Goal: Task Accomplishment & Management: Manage account settings

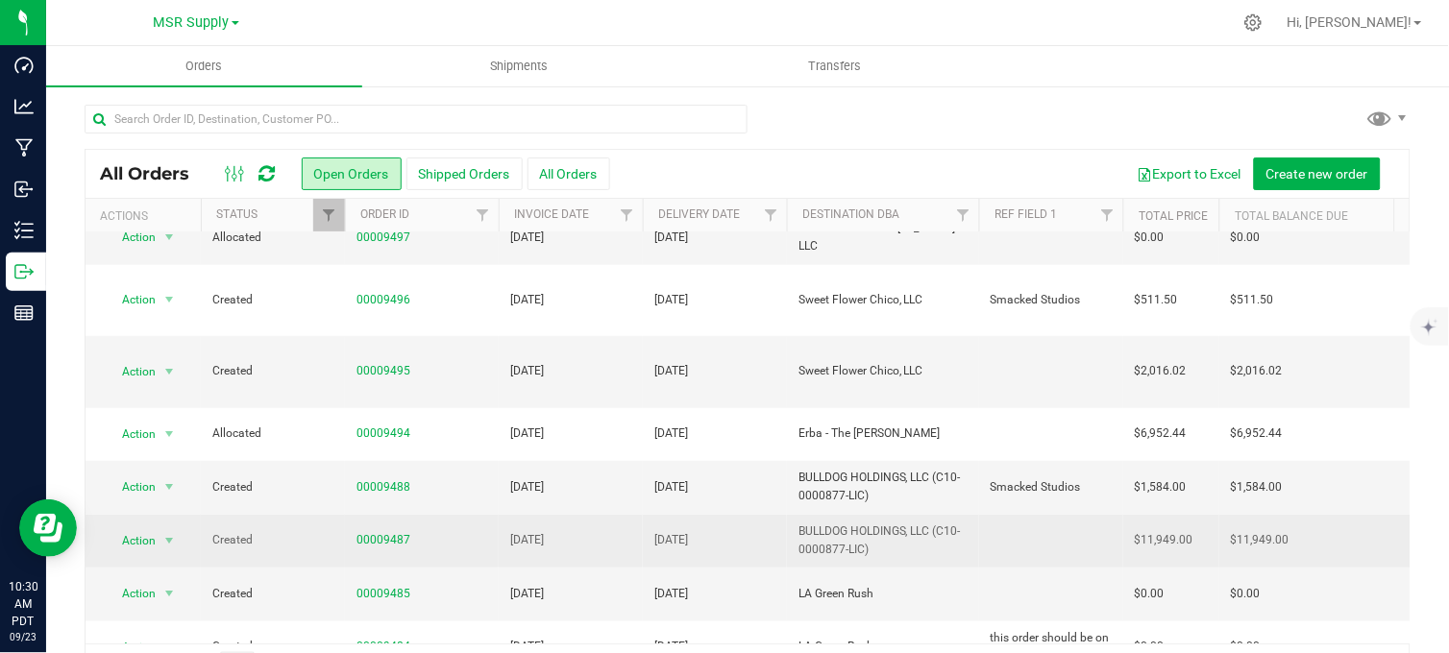
scroll to position [320, 0]
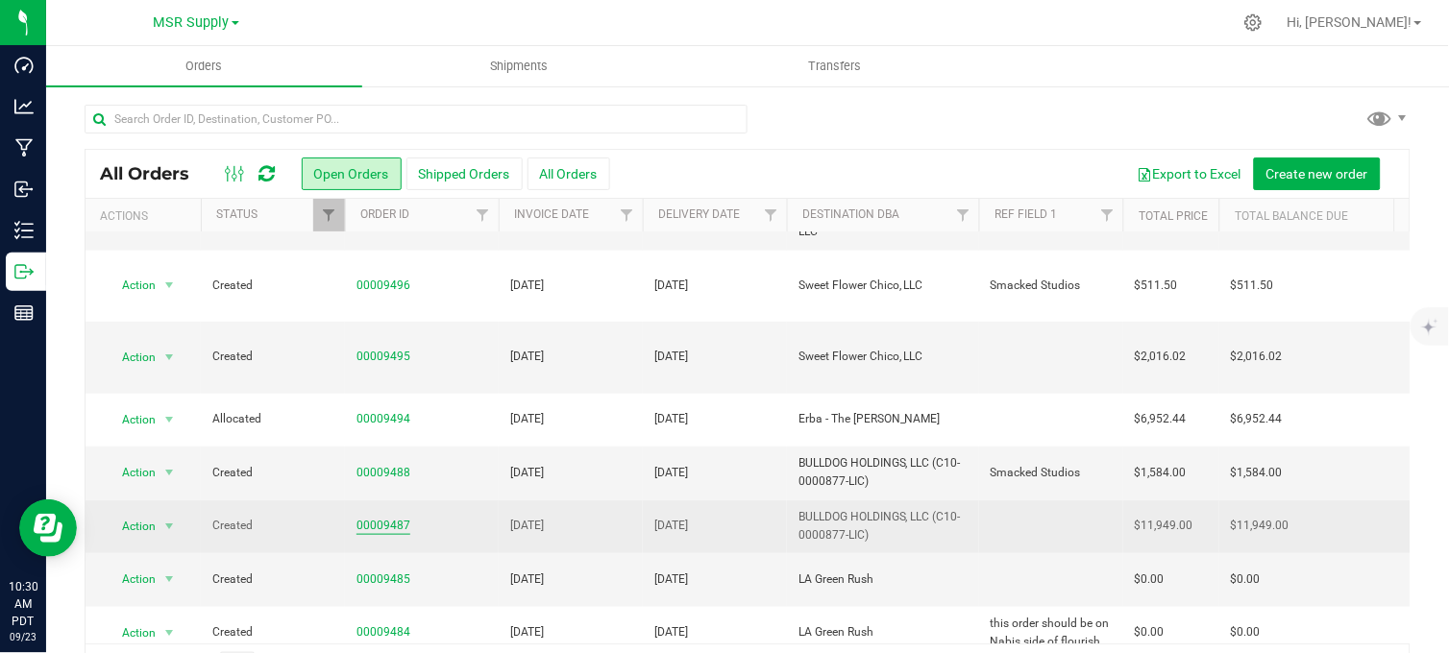
click at [369, 517] on link "00009487" at bounding box center [383, 526] width 54 height 18
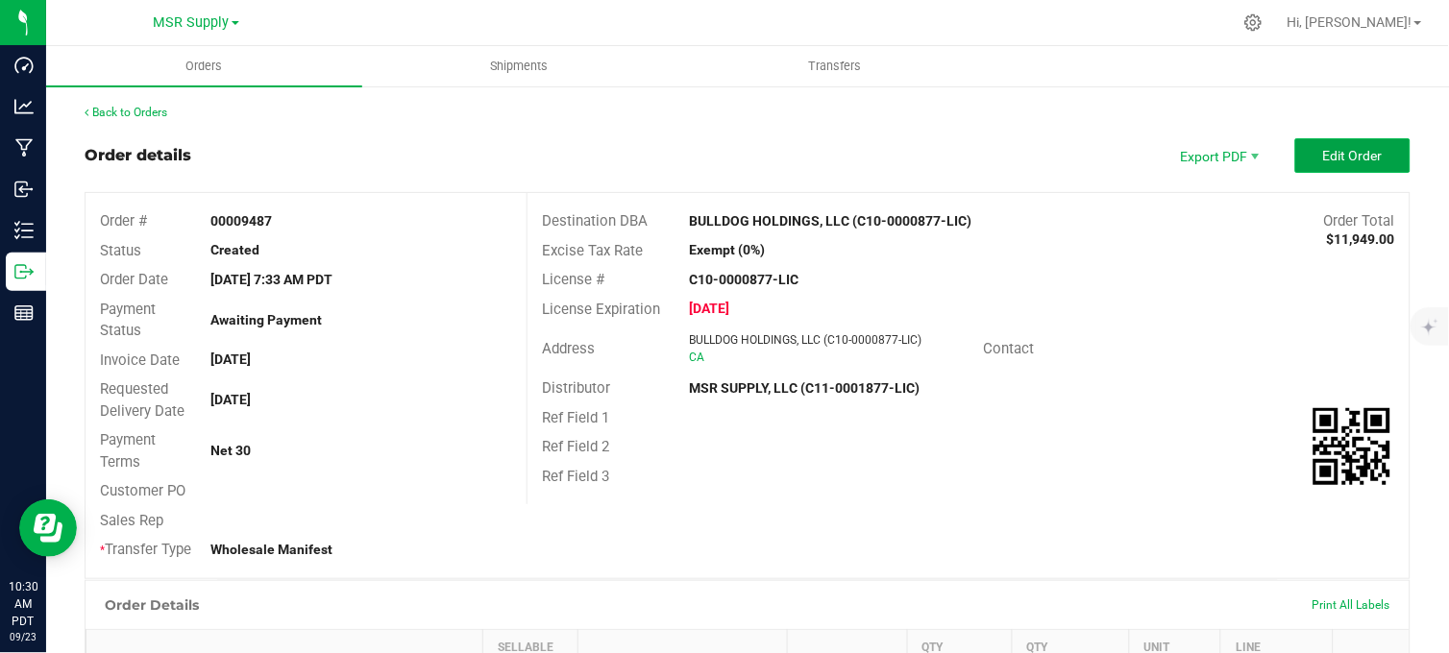
click at [1326, 159] on span "Edit Order" at bounding box center [1353, 155] width 60 height 15
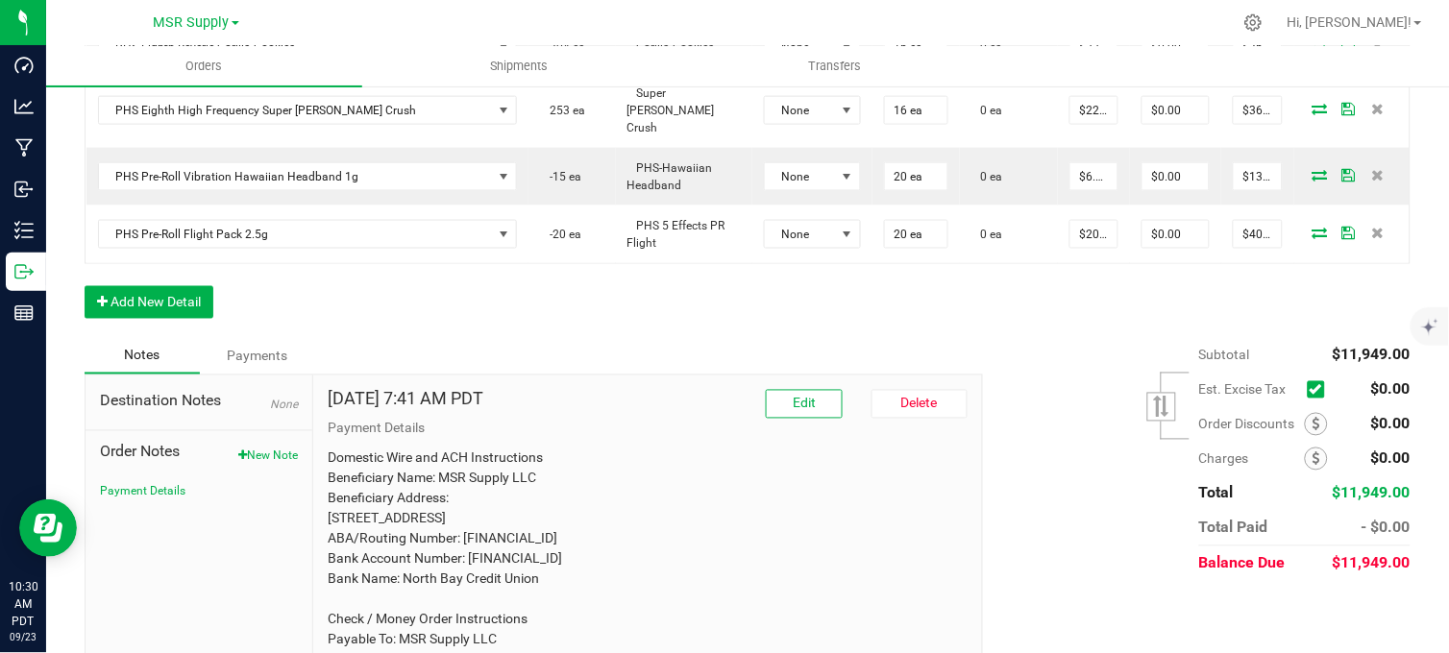
scroll to position [2241, 0]
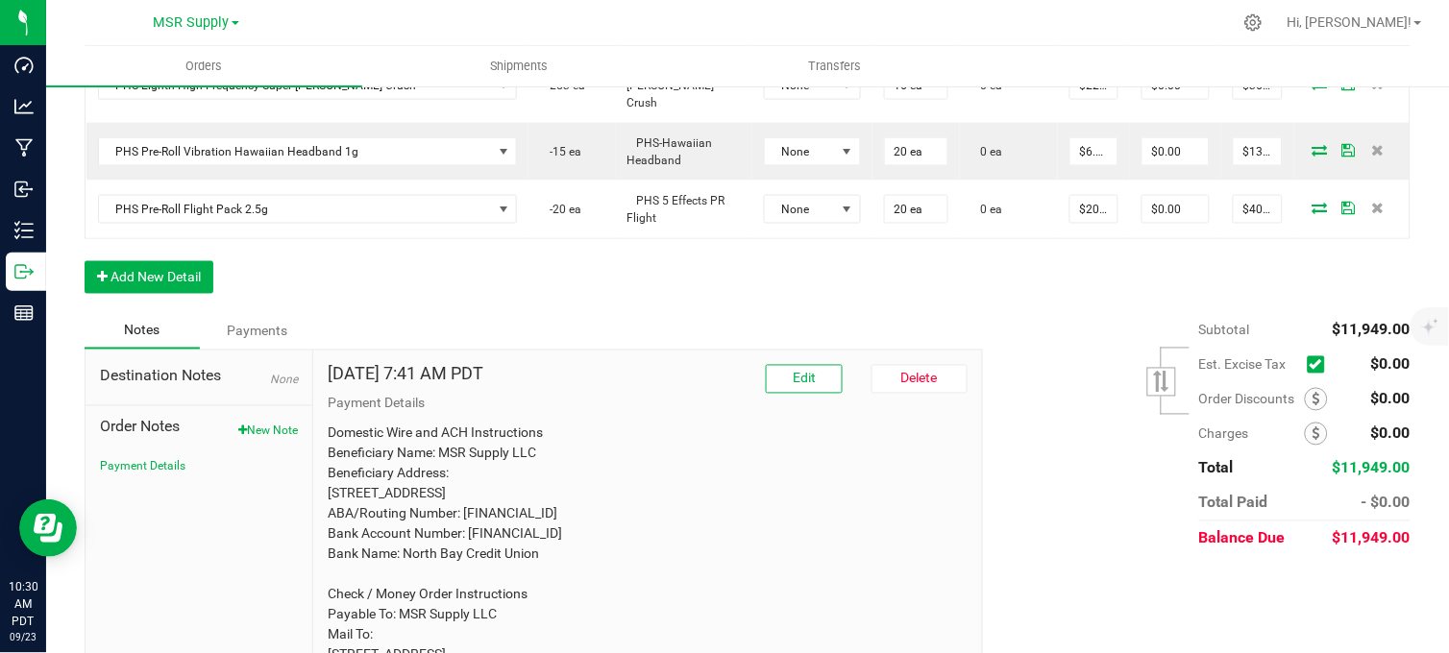
drag, startPoint x: 533, startPoint y: 229, endPoint x: 523, endPoint y: 259, distance: 32.5
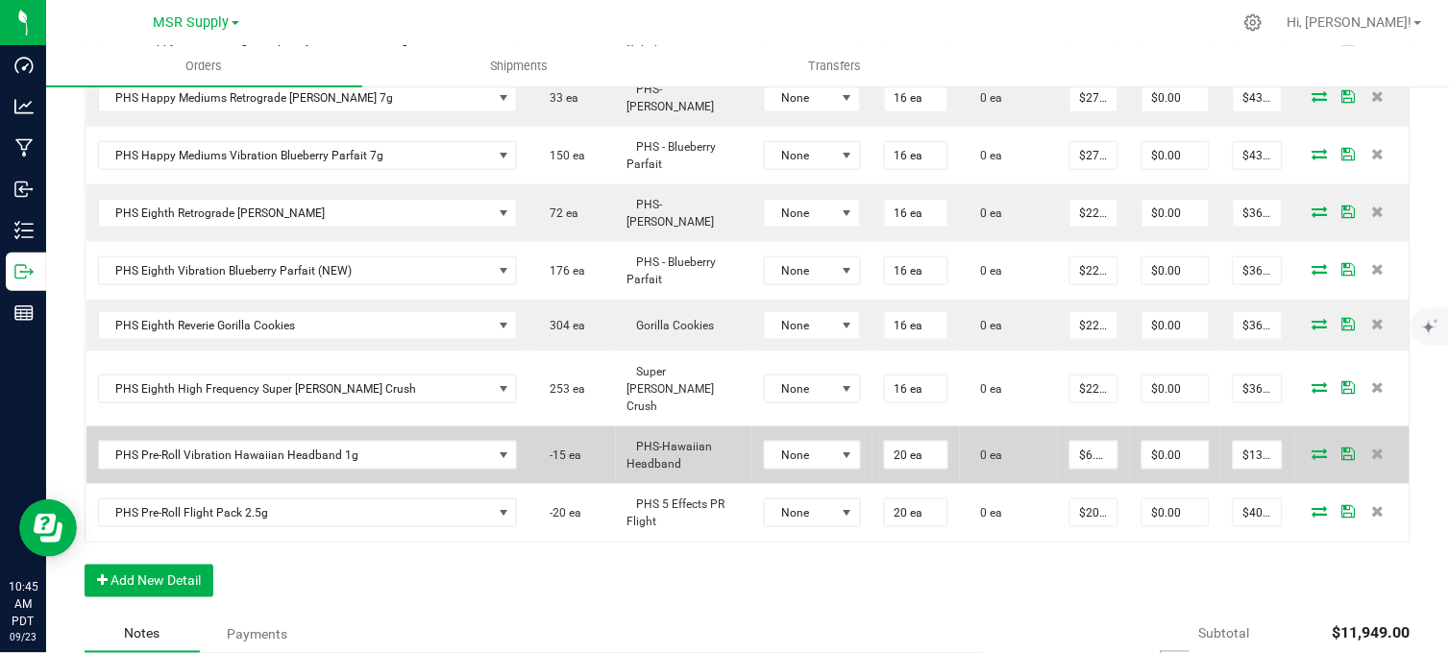
scroll to position [2135, 0]
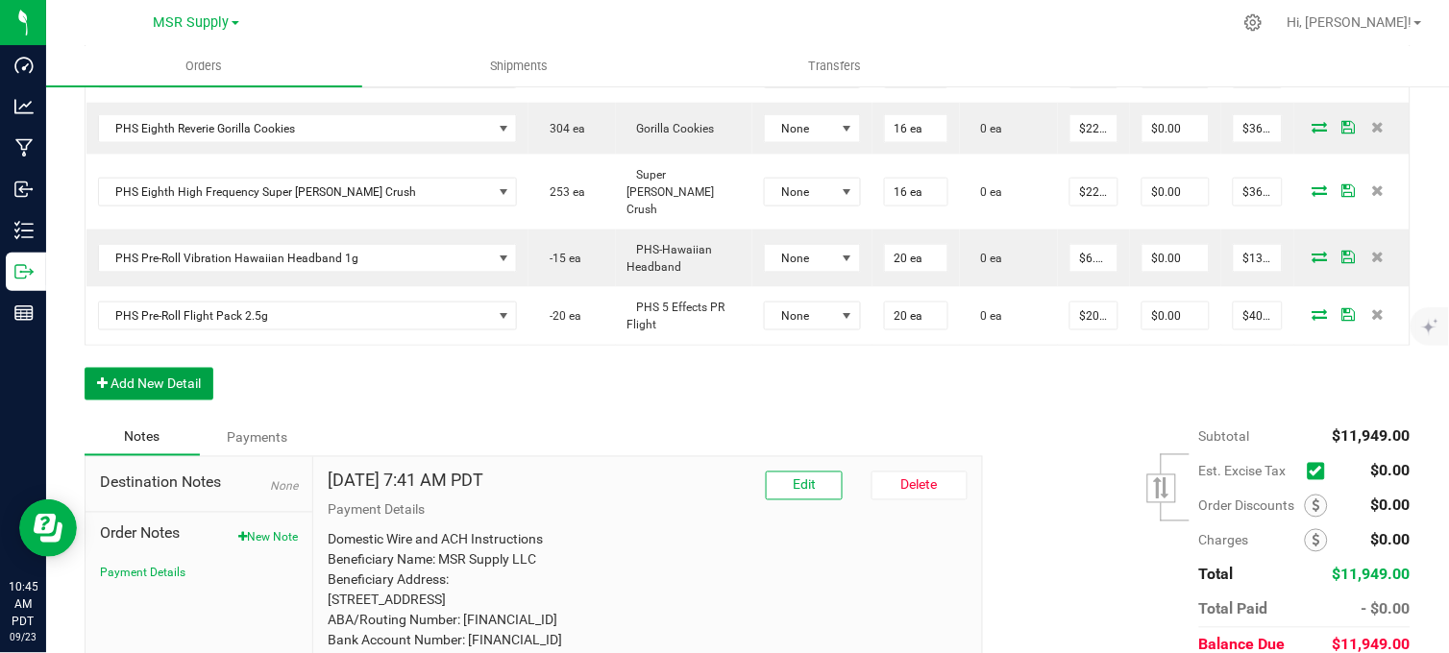
drag, startPoint x: 166, startPoint y: 307, endPoint x: 184, endPoint y: 328, distance: 27.2
click at [167, 368] on button "Add New Detail" at bounding box center [149, 384] width 129 height 33
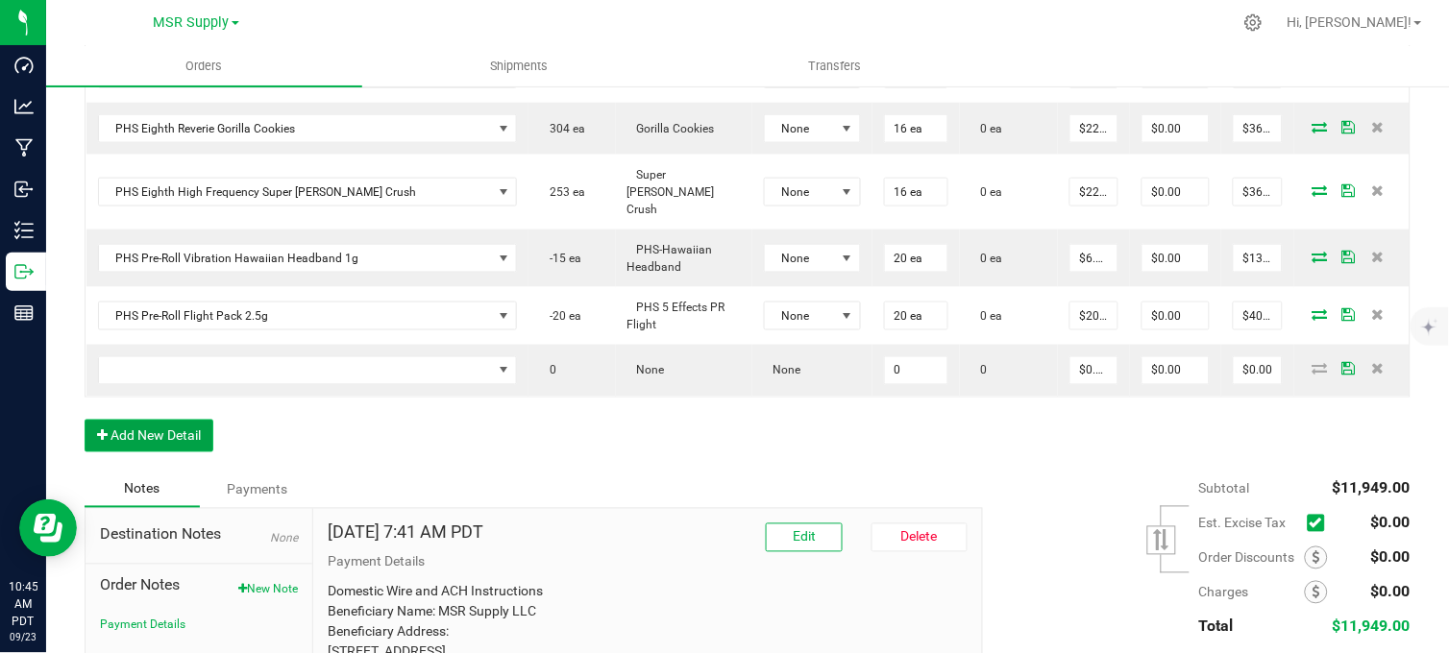
drag, startPoint x: 186, startPoint y: 361, endPoint x: 183, endPoint y: 401, distance: 39.6
click at [184, 420] on button "Add New Detail" at bounding box center [149, 436] width 129 height 33
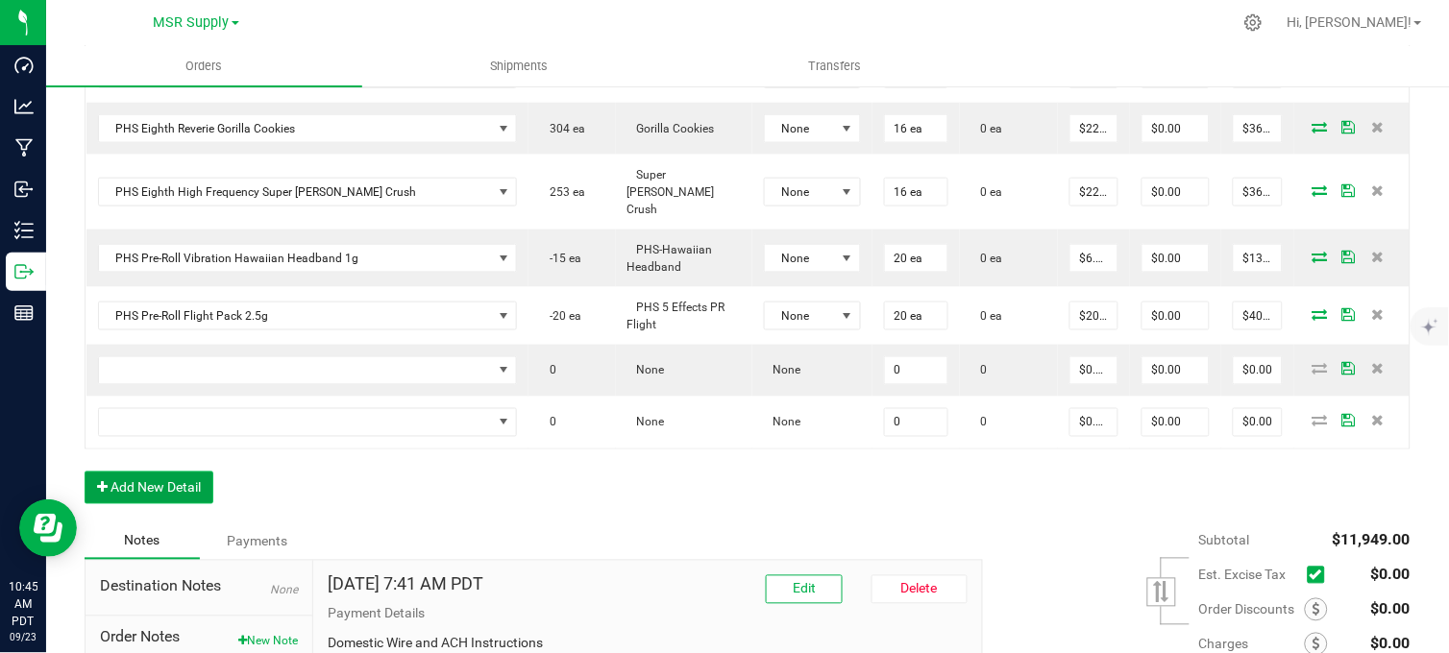
click at [166, 472] on button "Add New Detail" at bounding box center [149, 488] width 129 height 33
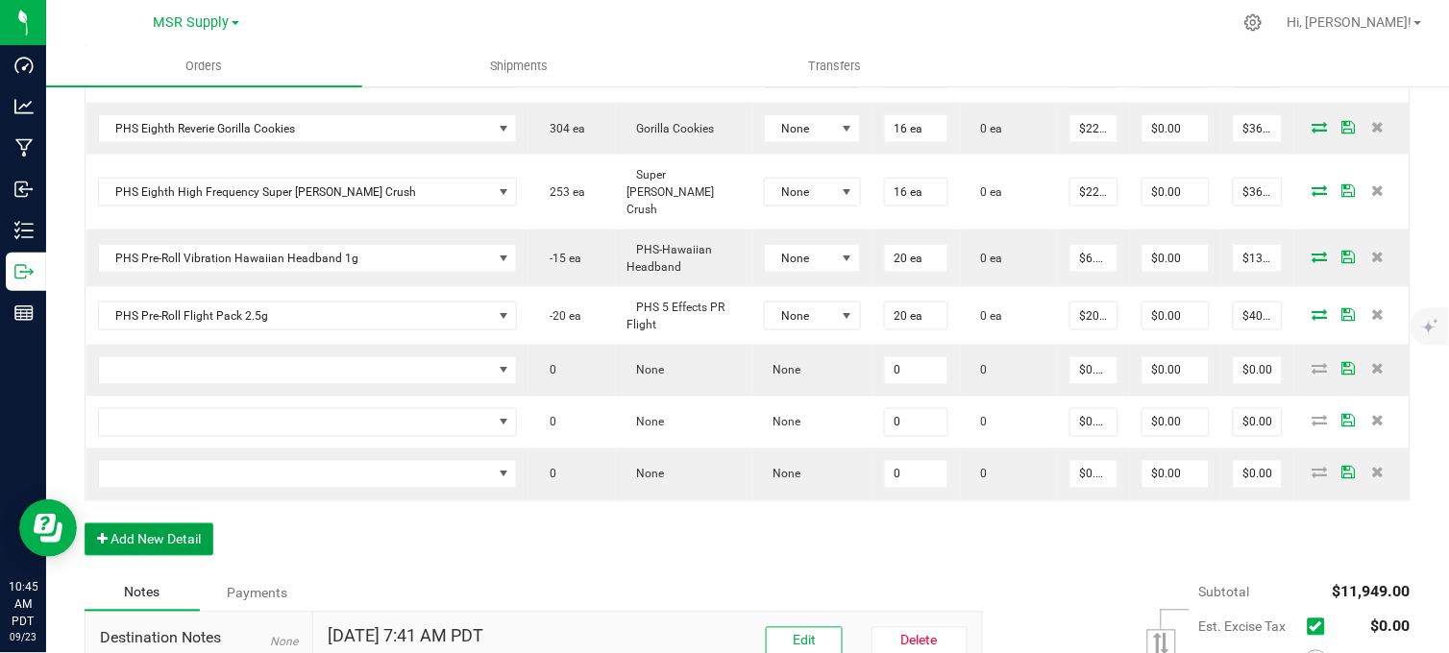
click at [187, 524] on button "Add New Detail" at bounding box center [149, 540] width 129 height 33
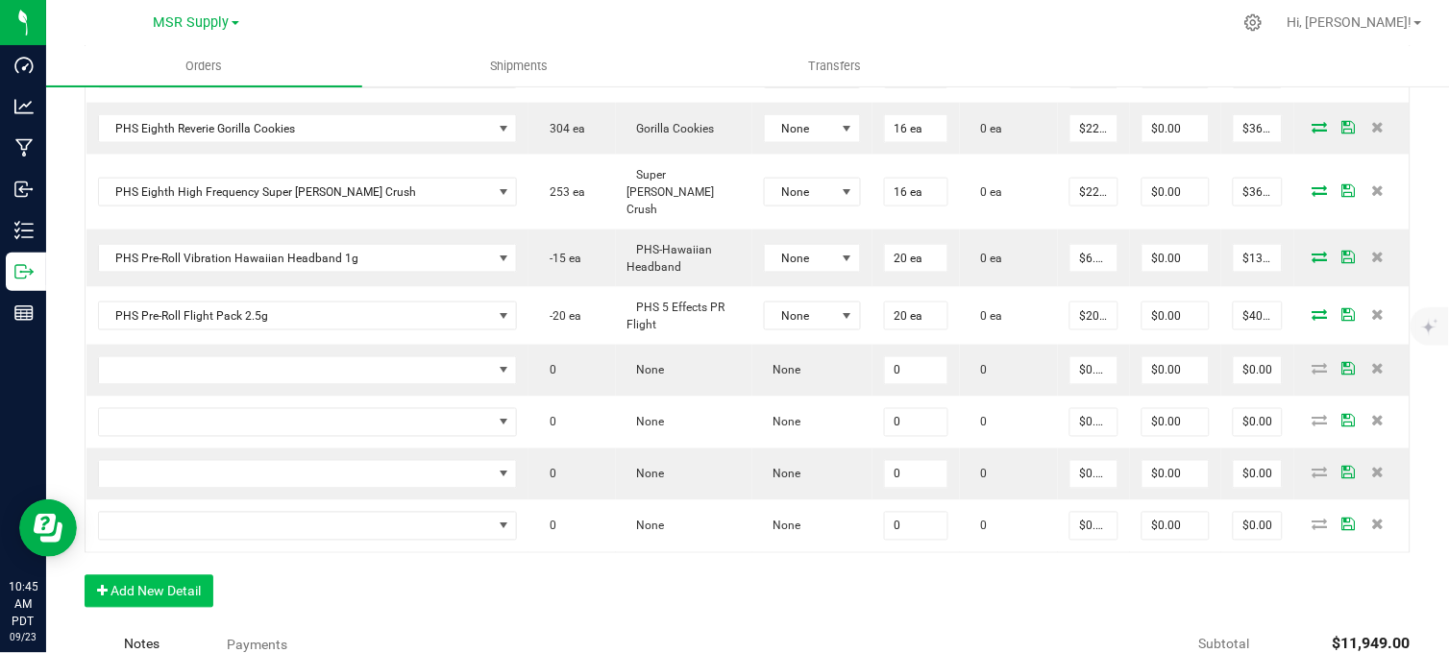
drag, startPoint x: 183, startPoint y: 539, endPoint x: 176, endPoint y: 529, distance: 11.7
click at [175, 575] on button "Add New Detail" at bounding box center [149, 591] width 129 height 33
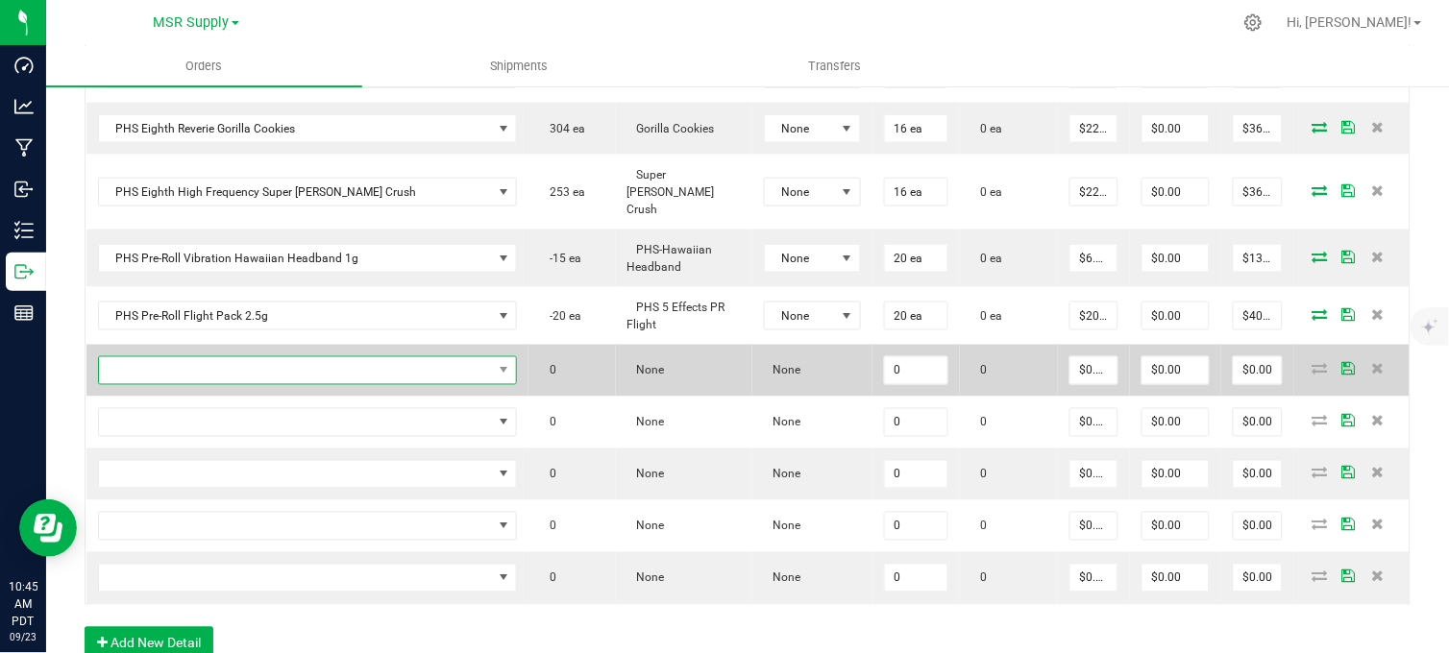
click at [170, 357] on span "NO DATA FOUND" at bounding box center [296, 370] width 394 height 27
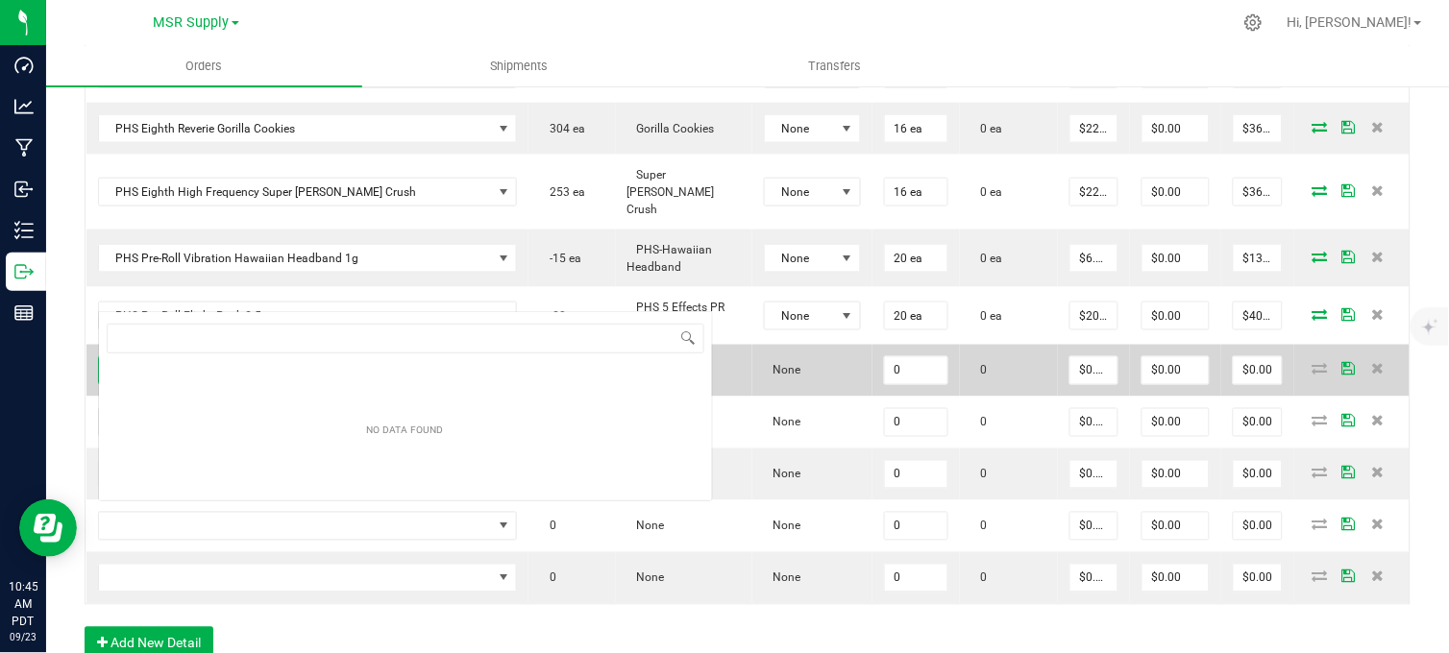
scroll to position [29, 353]
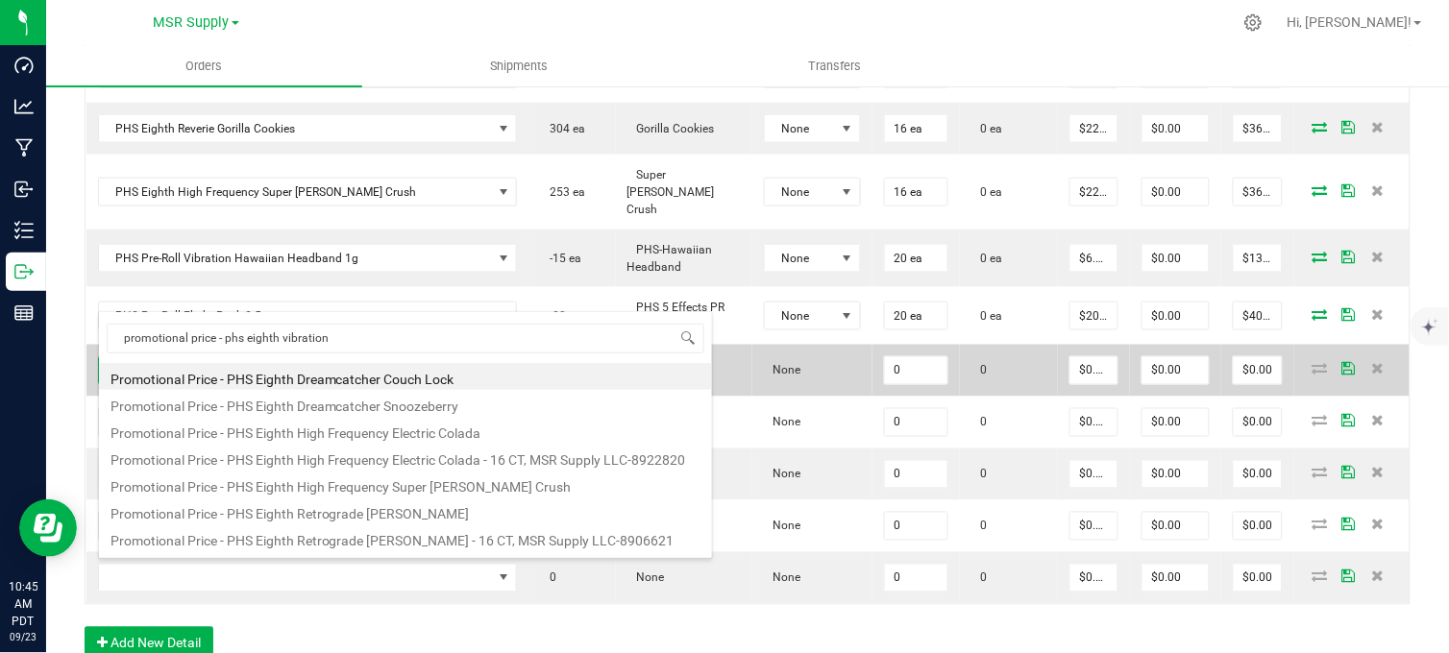
type input "promotional price - phs eighth vibration"
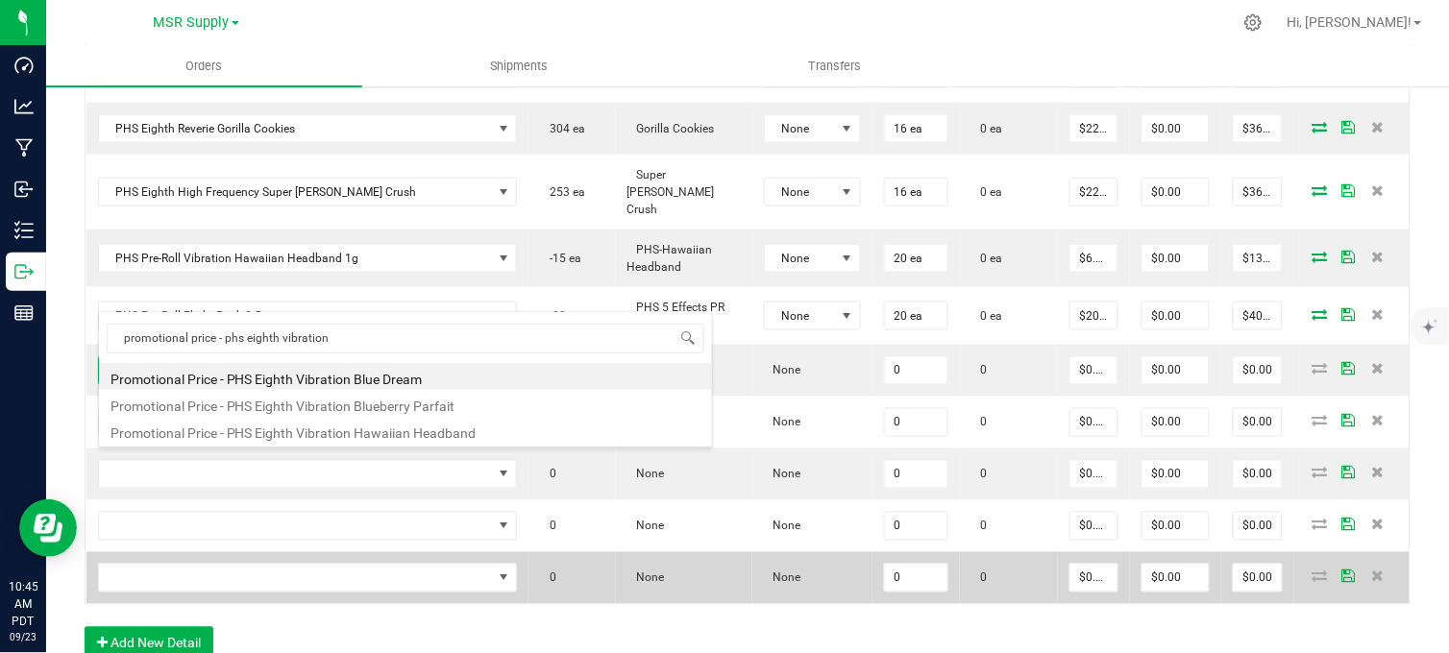
drag, startPoint x: 385, startPoint y: 429, endPoint x: 493, endPoint y: 487, distance: 122.1
click at [387, 430] on li "Promotional Price - PHS Eighth Vibration Hawaiian Headband" at bounding box center [405, 430] width 613 height 27
type input "0 ea"
type input "$0.01000"
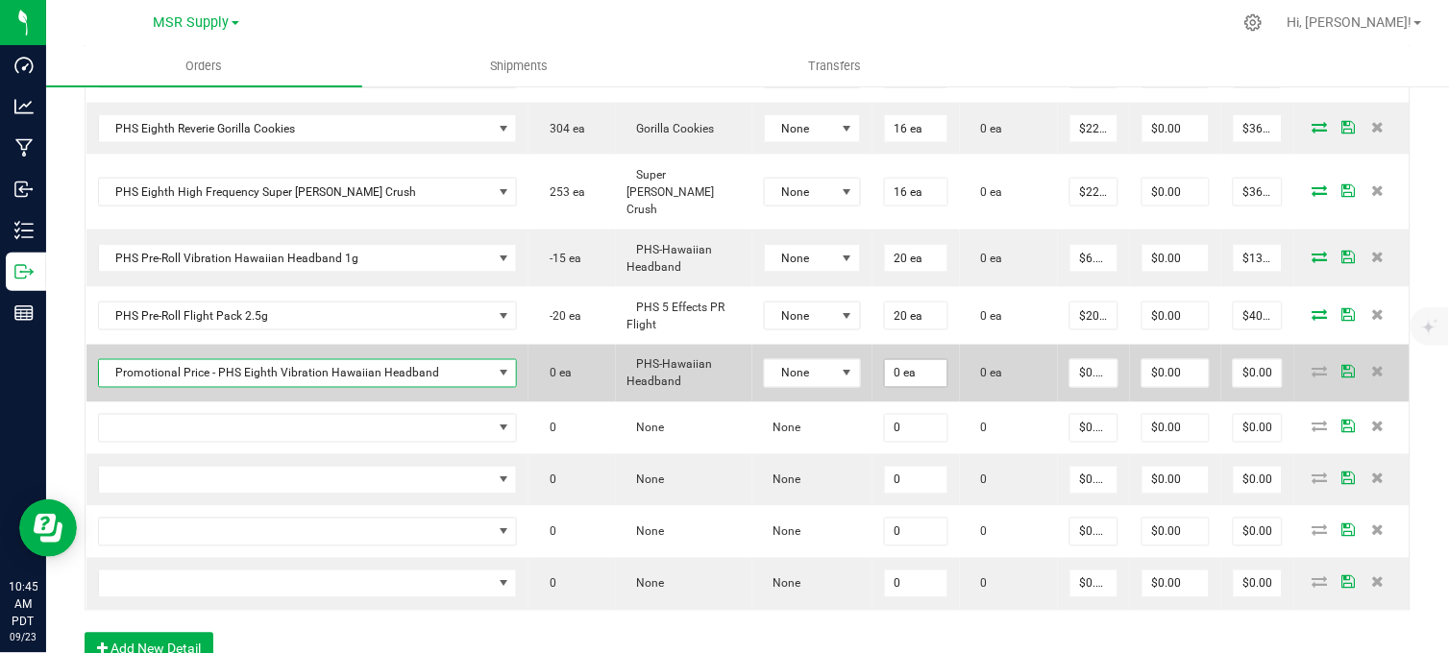
click at [872, 345] on td "0 ea" at bounding box center [915, 374] width 87 height 58
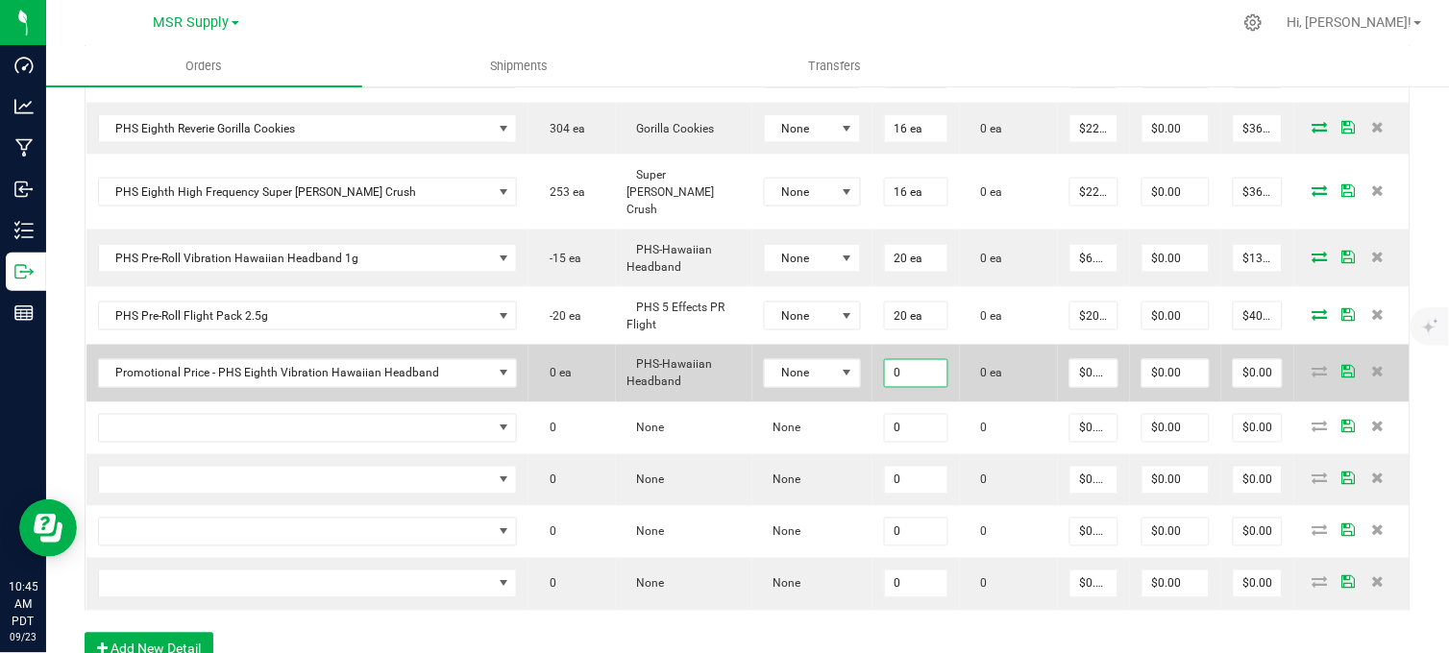
click at [885, 360] on input "0" at bounding box center [916, 373] width 62 height 27
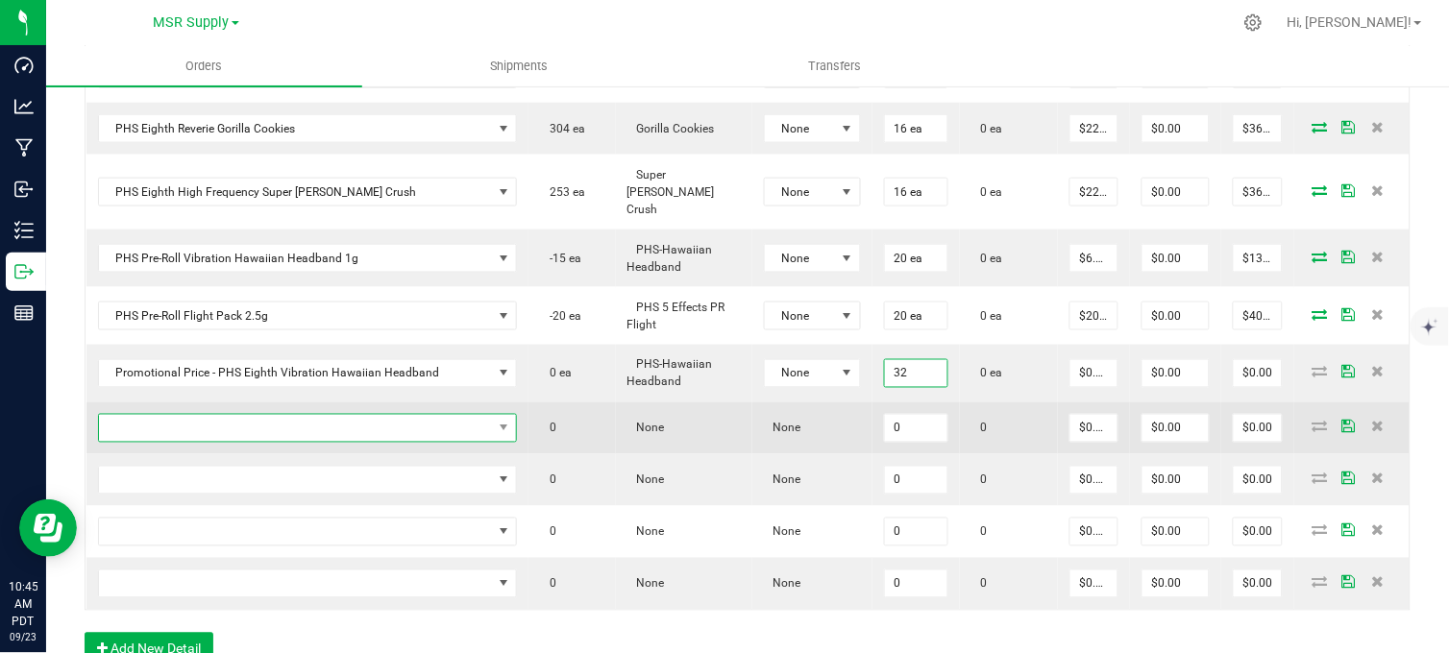
type input "32 ea"
type input "$0.32"
click at [354, 415] on span "NO DATA FOUND" at bounding box center [296, 428] width 394 height 27
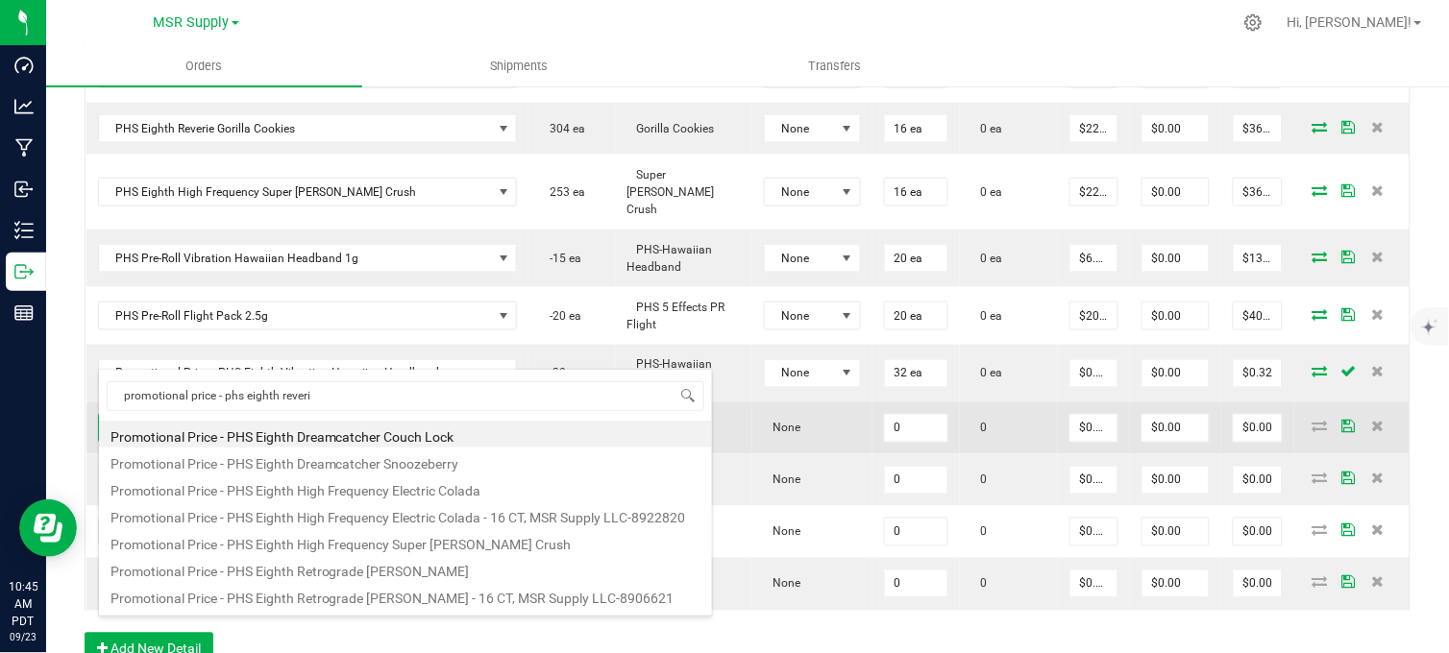
type input "promotional price - phs eighth reverie"
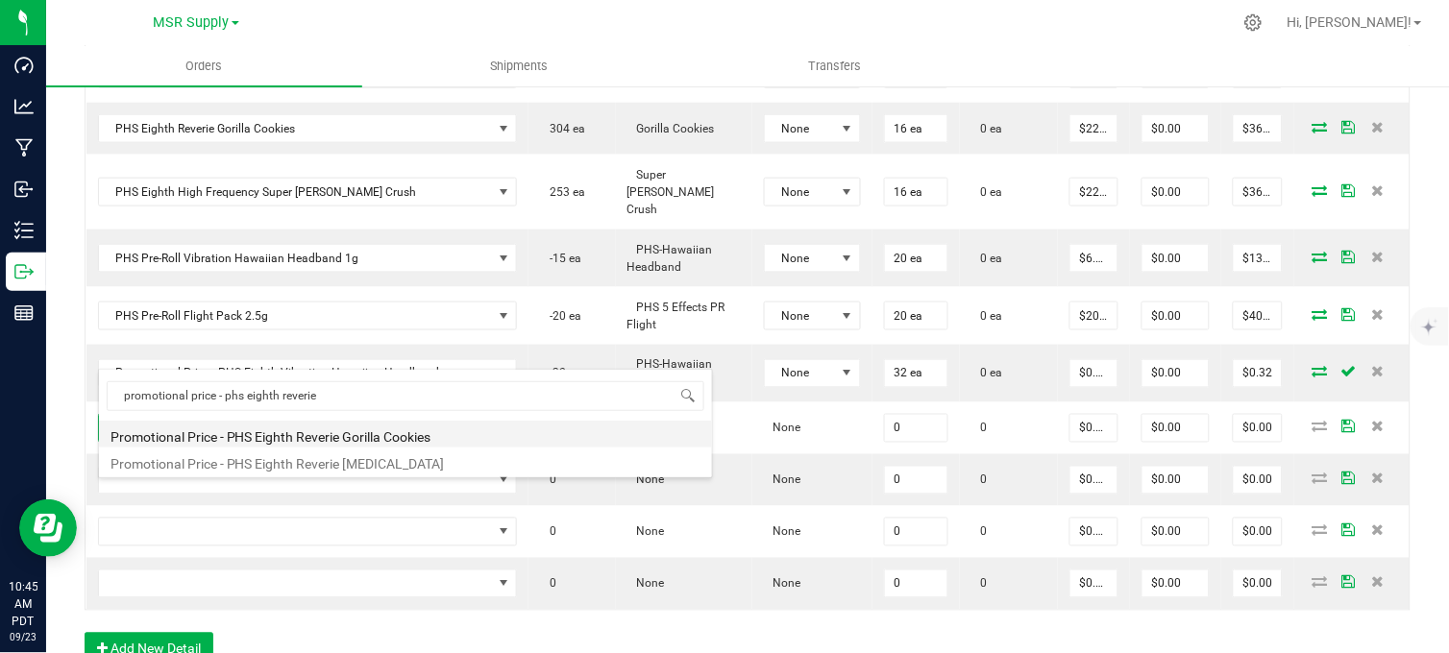
click at [397, 442] on li "Promotional Price - PHS Eighth Reverie Gorilla Cookies" at bounding box center [405, 434] width 613 height 27
type input "0 ea"
type input "$0.01000"
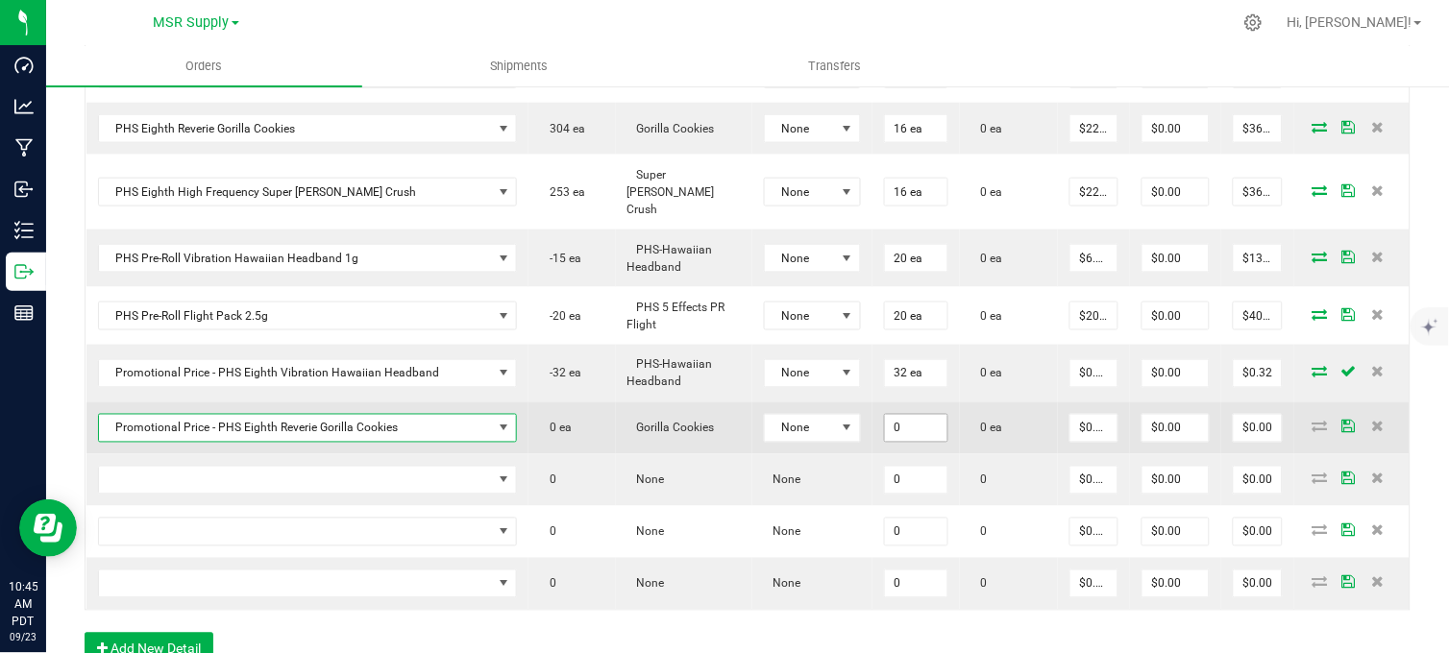
click at [891, 415] on input "0" at bounding box center [916, 428] width 62 height 27
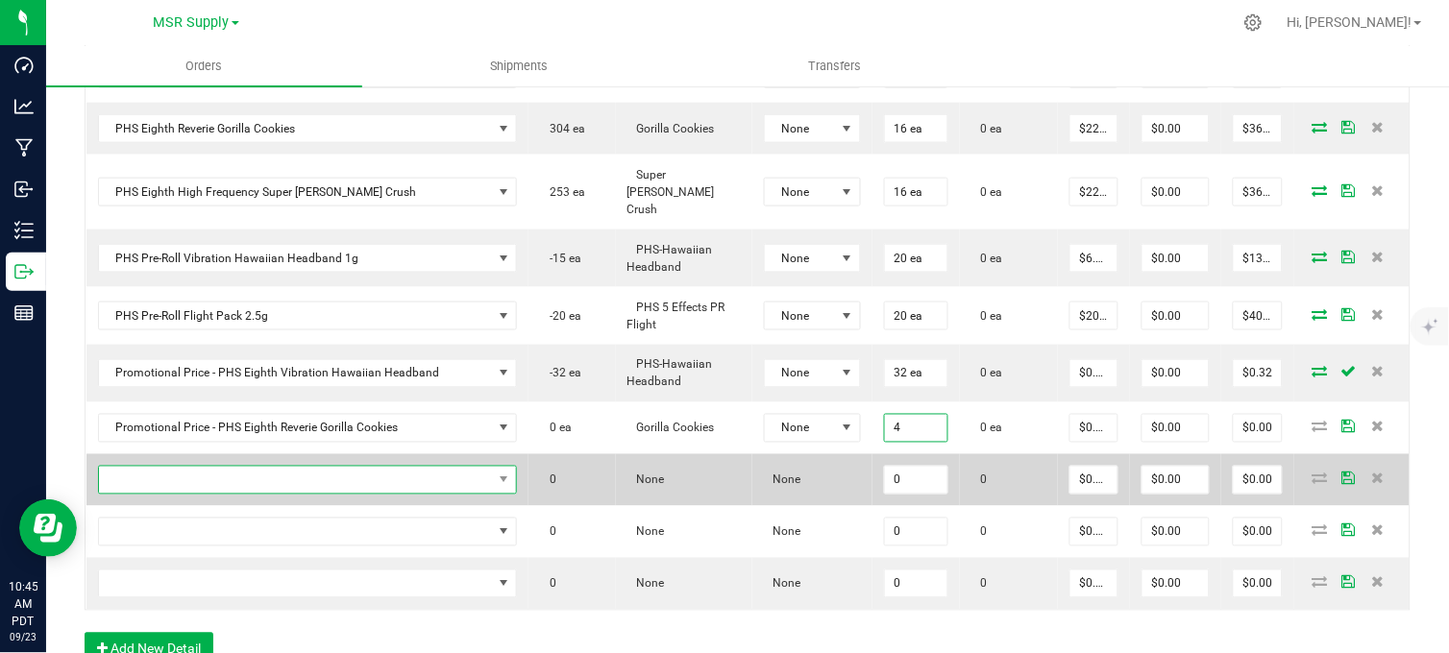
type input "4 ea"
type input "$0.04"
click at [357, 467] on span "NO DATA FOUND" at bounding box center [296, 480] width 394 height 27
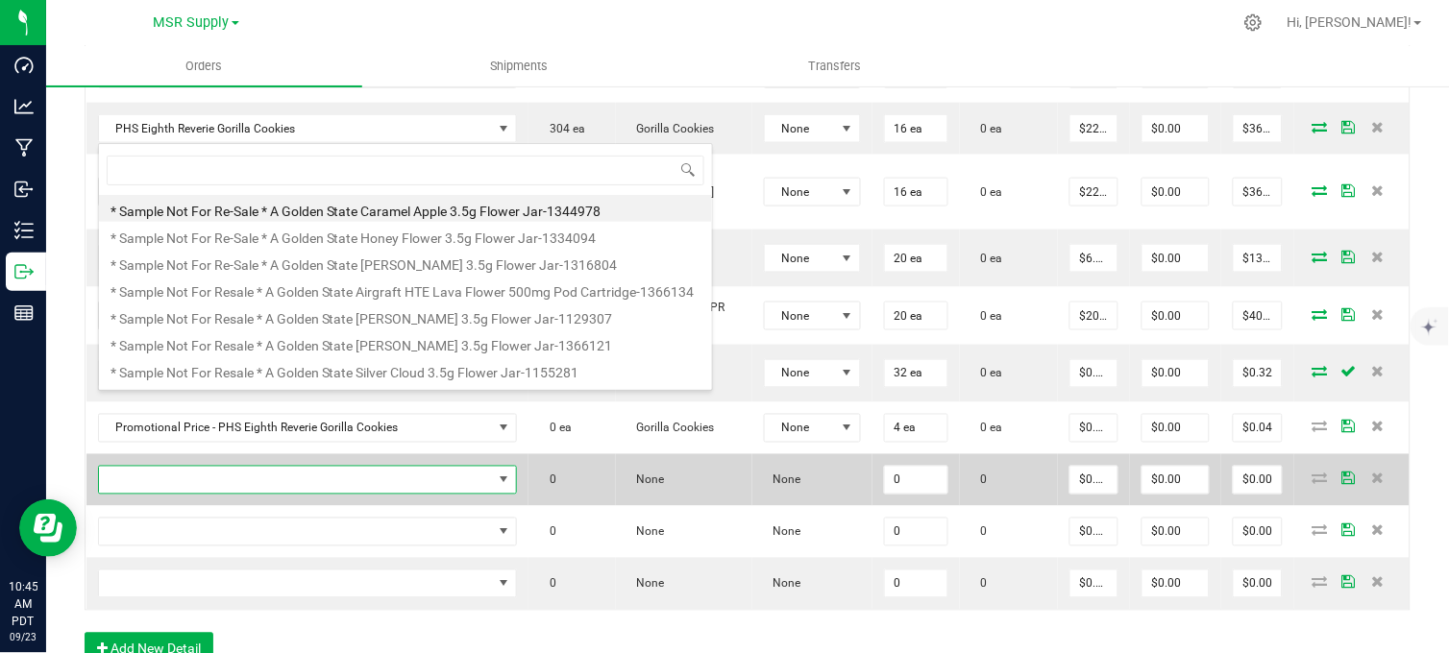
scroll to position [29, 363]
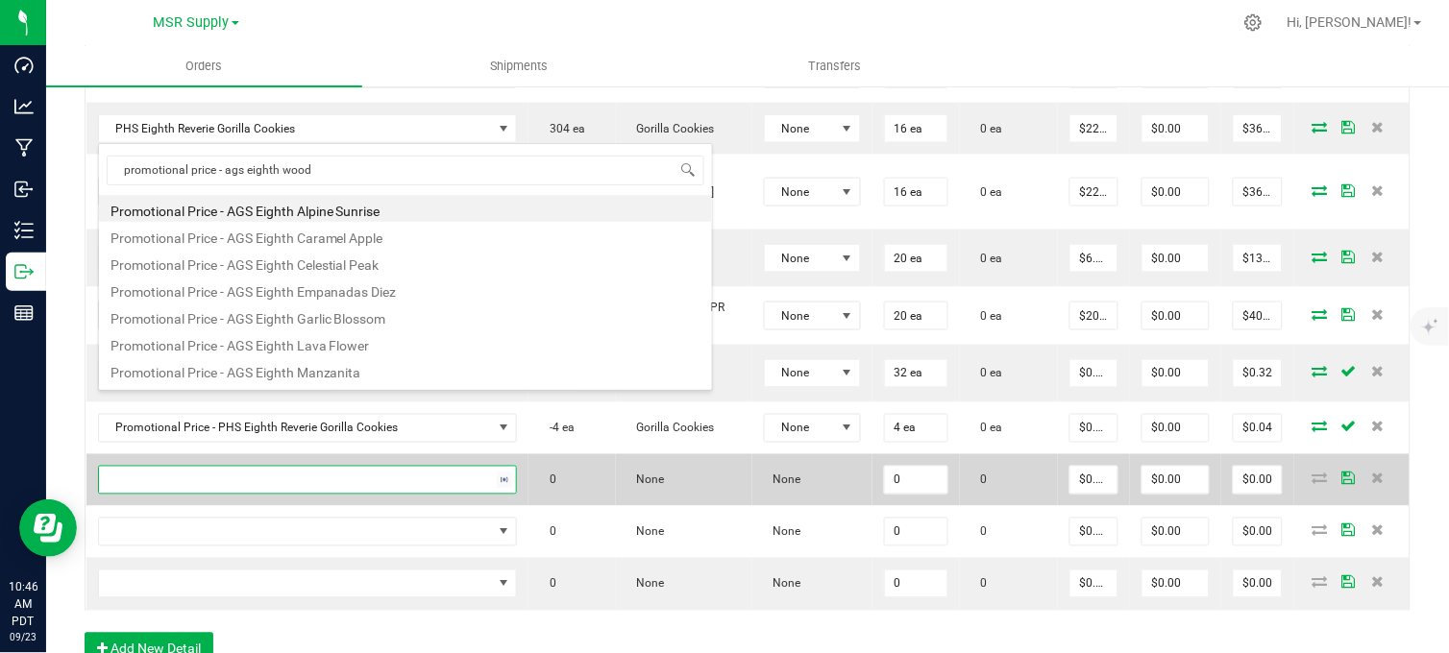
type input "promotional price - ags eighth woods"
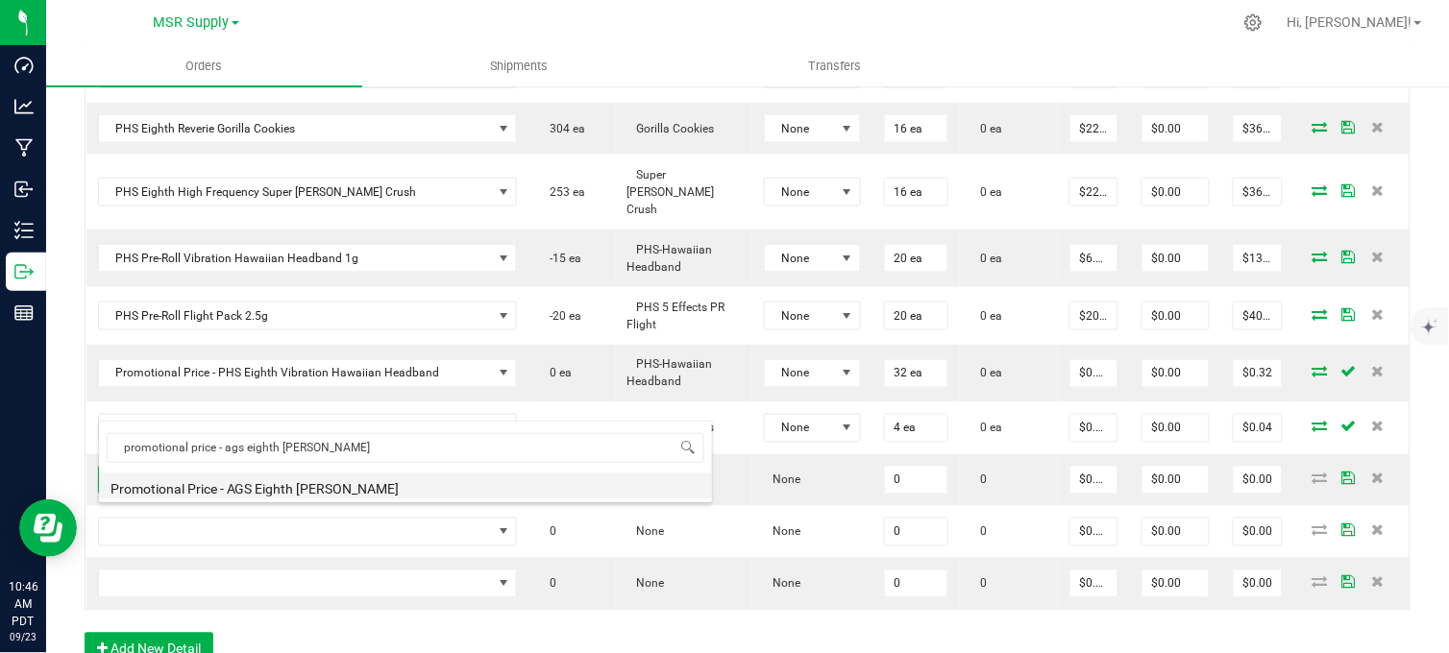
click at [313, 487] on li "Promotional Price - AGS Eighth [PERSON_NAME]" at bounding box center [405, 486] width 613 height 27
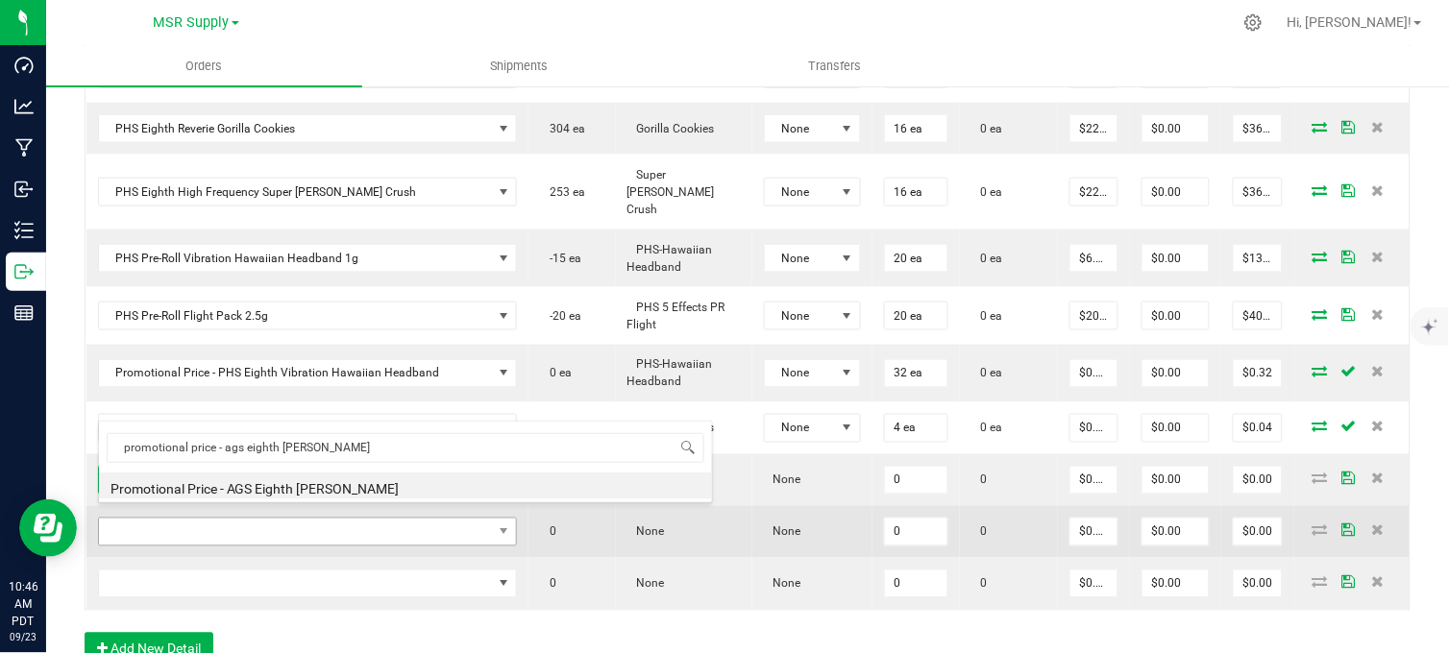
type input "0 ea"
type input "$0.01000"
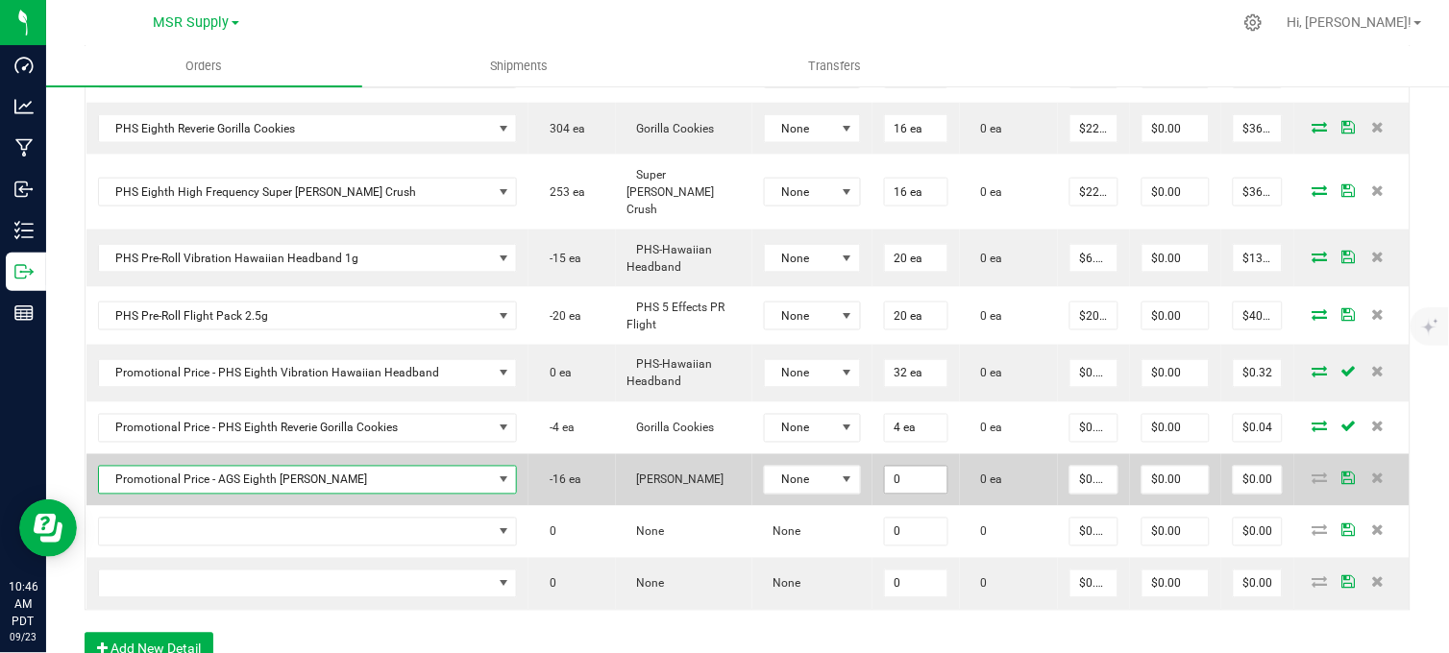
click at [885, 467] on input "0" at bounding box center [916, 480] width 62 height 27
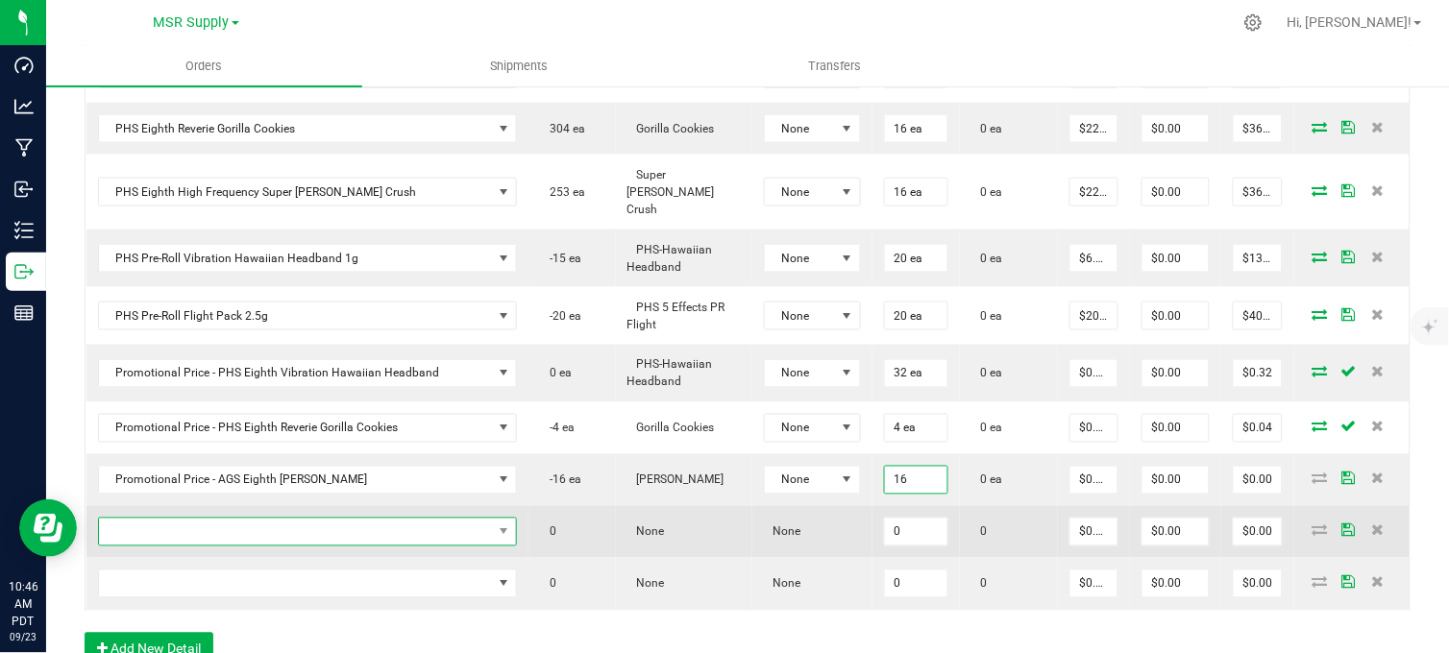
type input "16 ea"
type input "$0.16"
click at [387, 519] on span "NO DATA FOUND" at bounding box center [296, 532] width 394 height 27
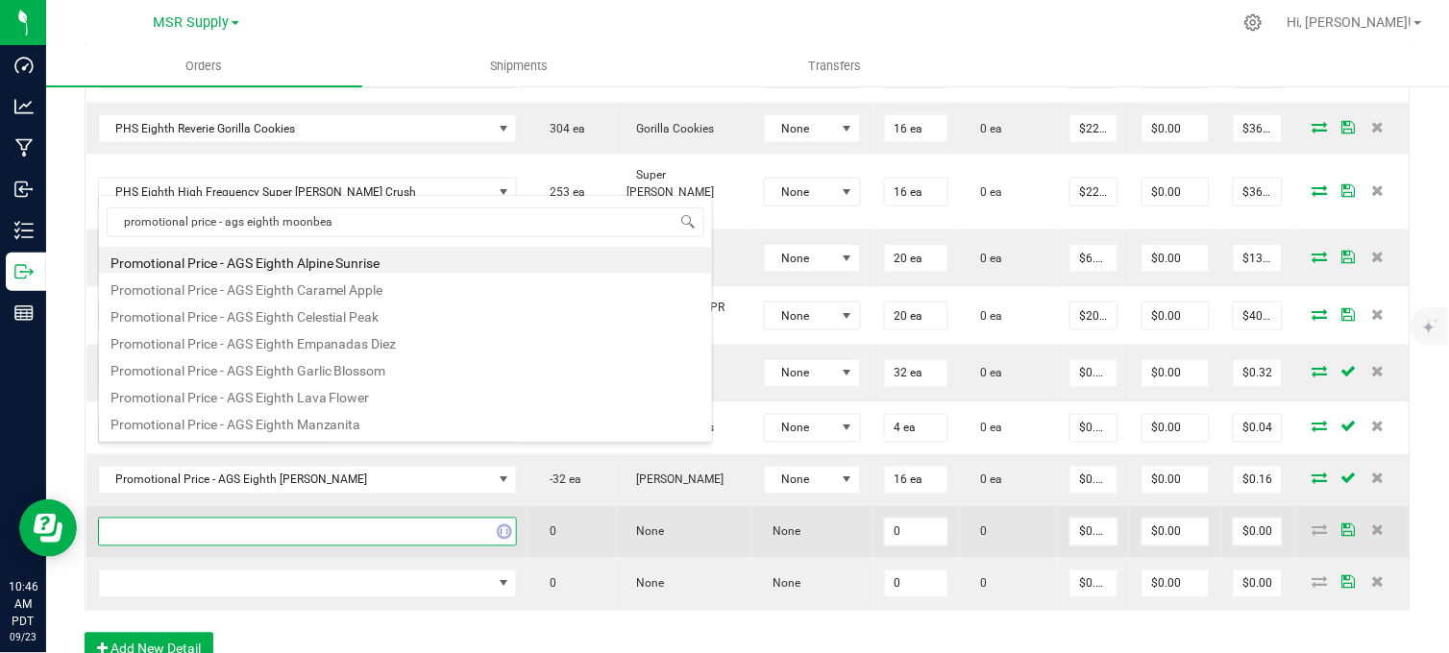
type input "promotional price - ags eighth moonbeam"
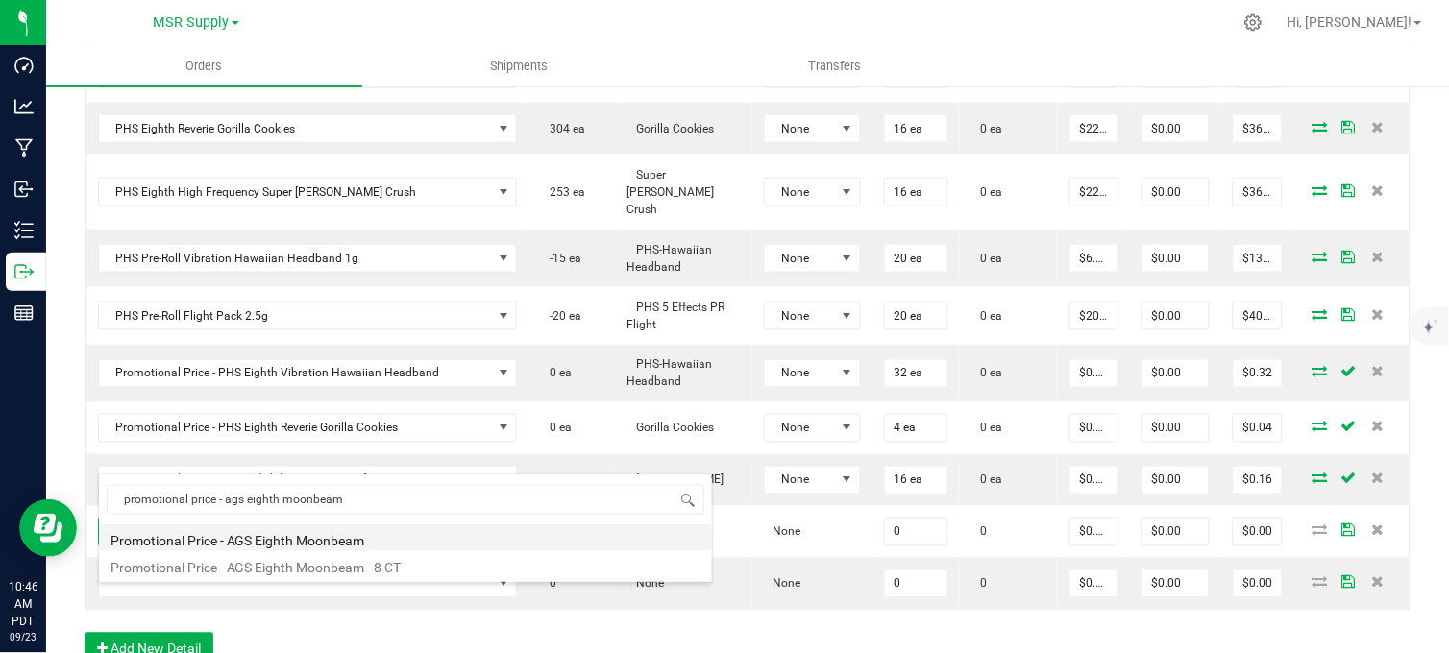
click at [358, 541] on li "Promotional Price - AGS Eighth Moonbeam" at bounding box center [405, 538] width 613 height 27
type input "0 ea"
type input "$0.01000"
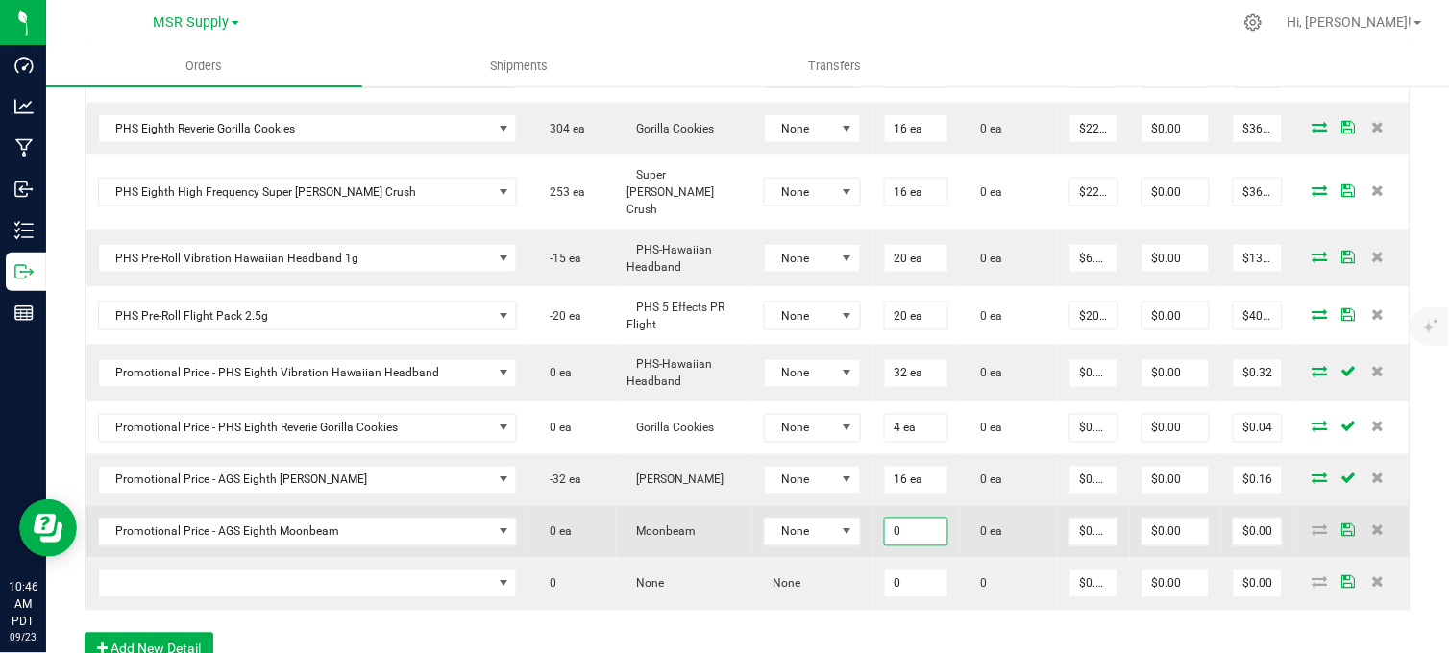
click at [885, 519] on input "0" at bounding box center [916, 532] width 62 height 27
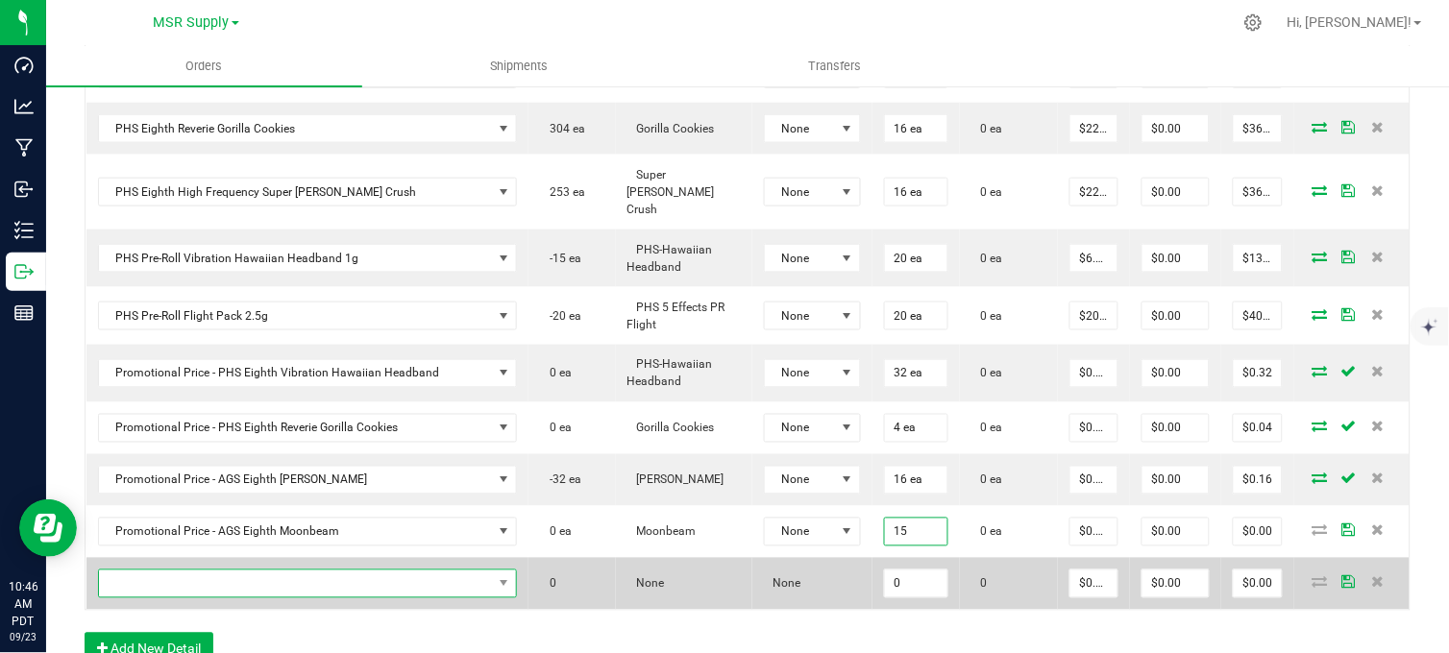
type input "15 ea"
type input "$0.15"
click at [309, 571] on span "NO DATA FOUND" at bounding box center [296, 584] width 394 height 27
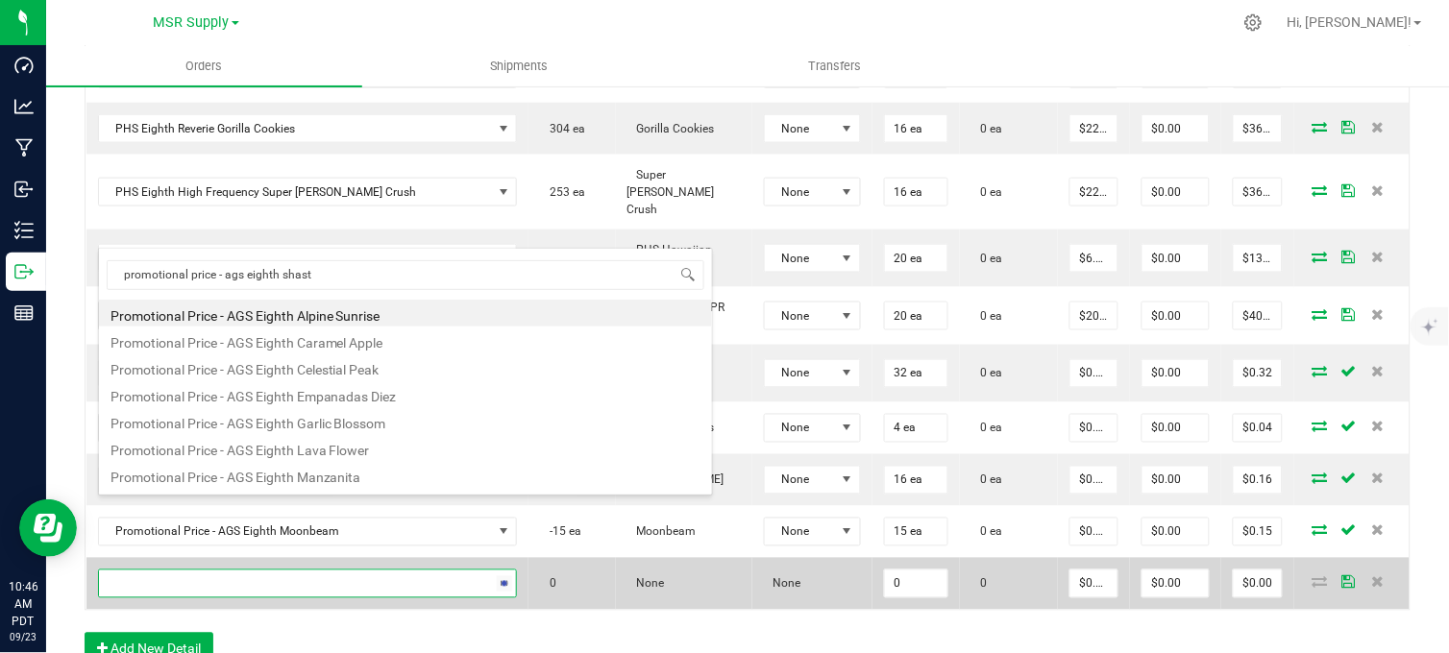
type input "promotional price - ags eighth shasta"
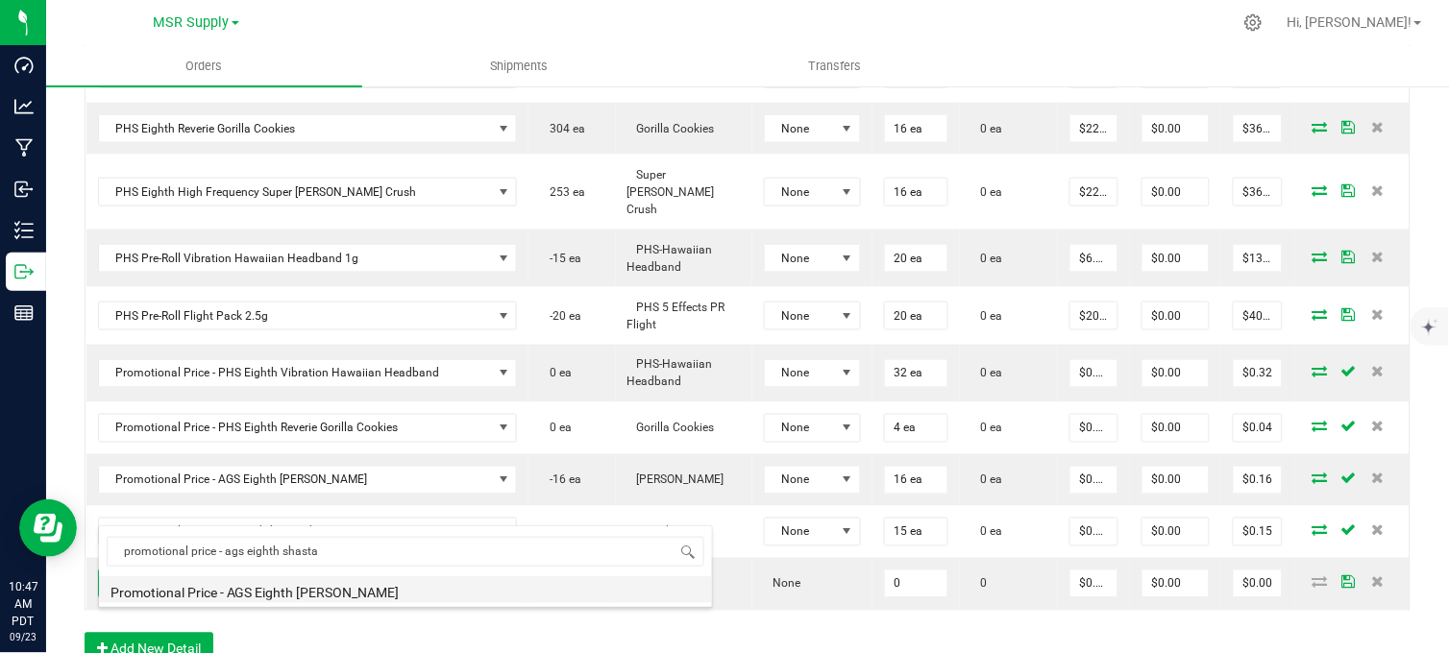
click at [399, 591] on li "Promotional Price - AGS Eighth [PERSON_NAME]" at bounding box center [405, 589] width 613 height 27
type input "0 ea"
type input "$0.01000"
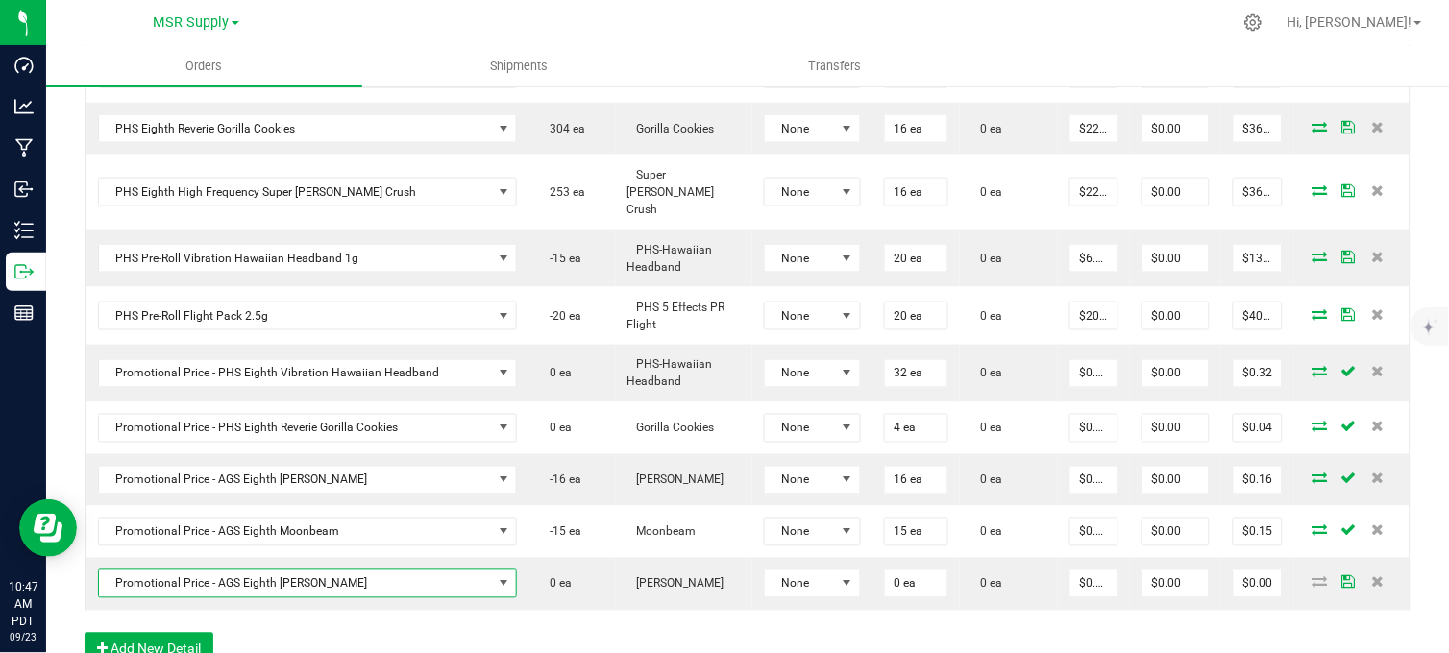
click at [885, 571] on input "0 ea" at bounding box center [916, 584] width 62 height 27
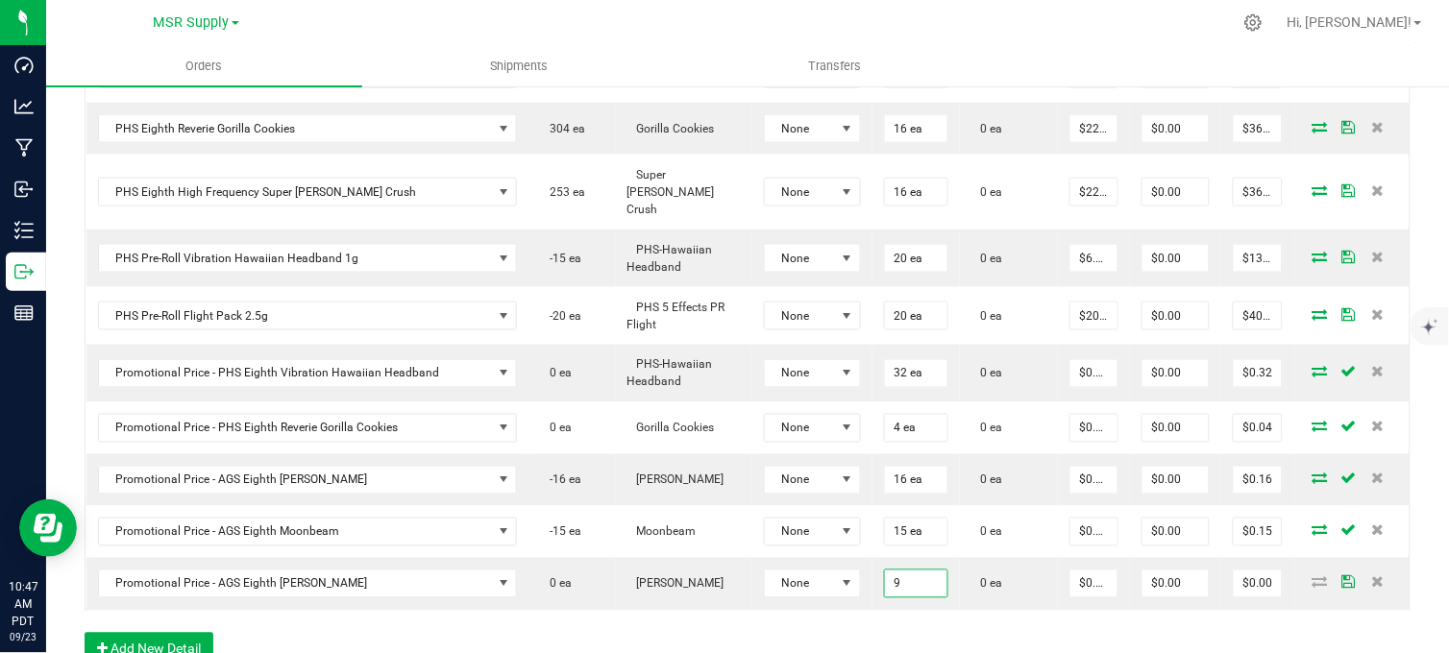
type input "9 ea"
type input "$0.09"
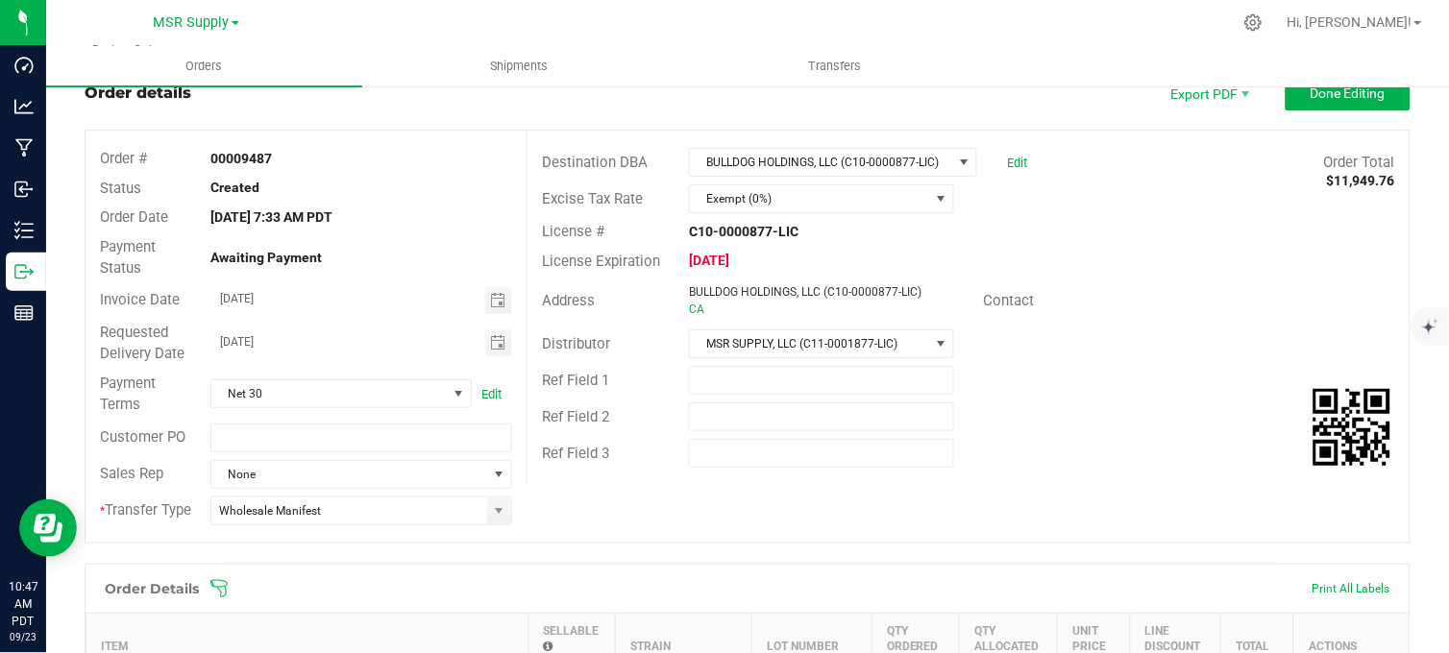
scroll to position [19, 0]
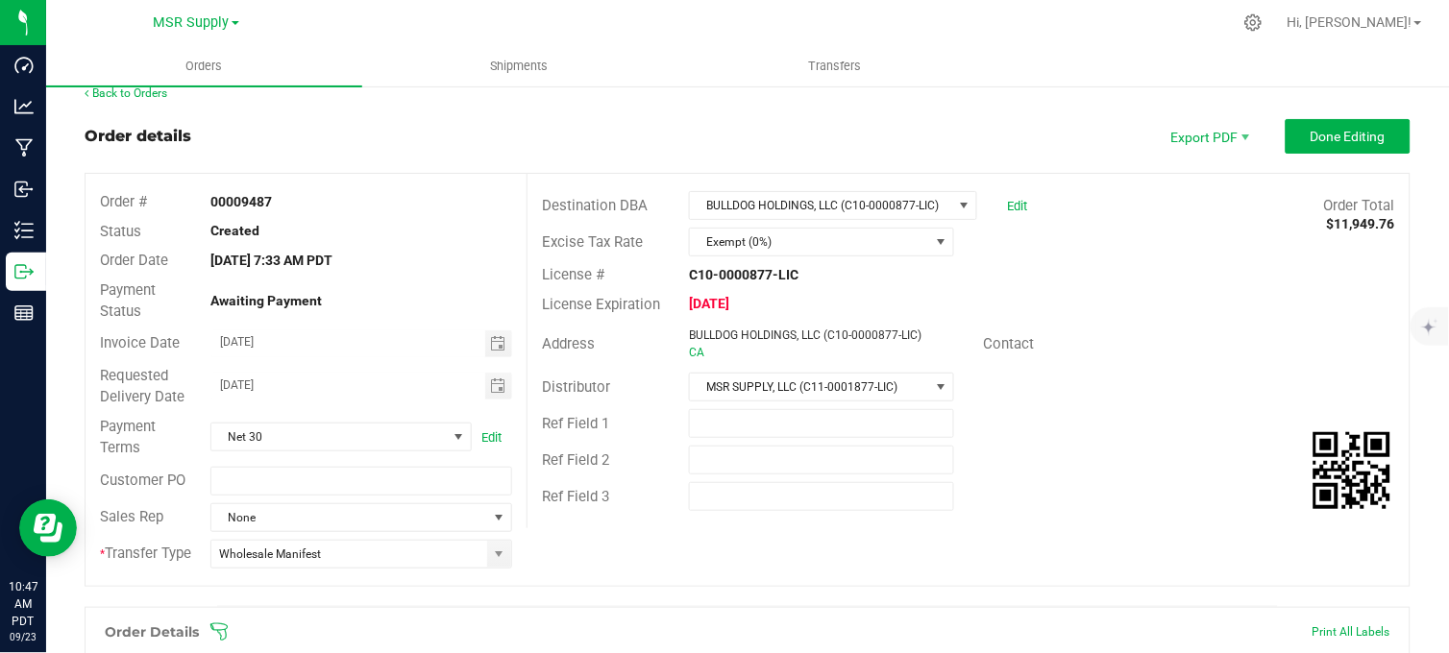
click at [638, 123] on div "Order details Export PDF Done Editing" at bounding box center [748, 136] width 1326 height 35
drag, startPoint x: 1357, startPoint y: 127, endPoint x: 734, endPoint y: 266, distance: 638.8
click at [1357, 129] on span "Done Editing" at bounding box center [1347, 136] width 75 height 15
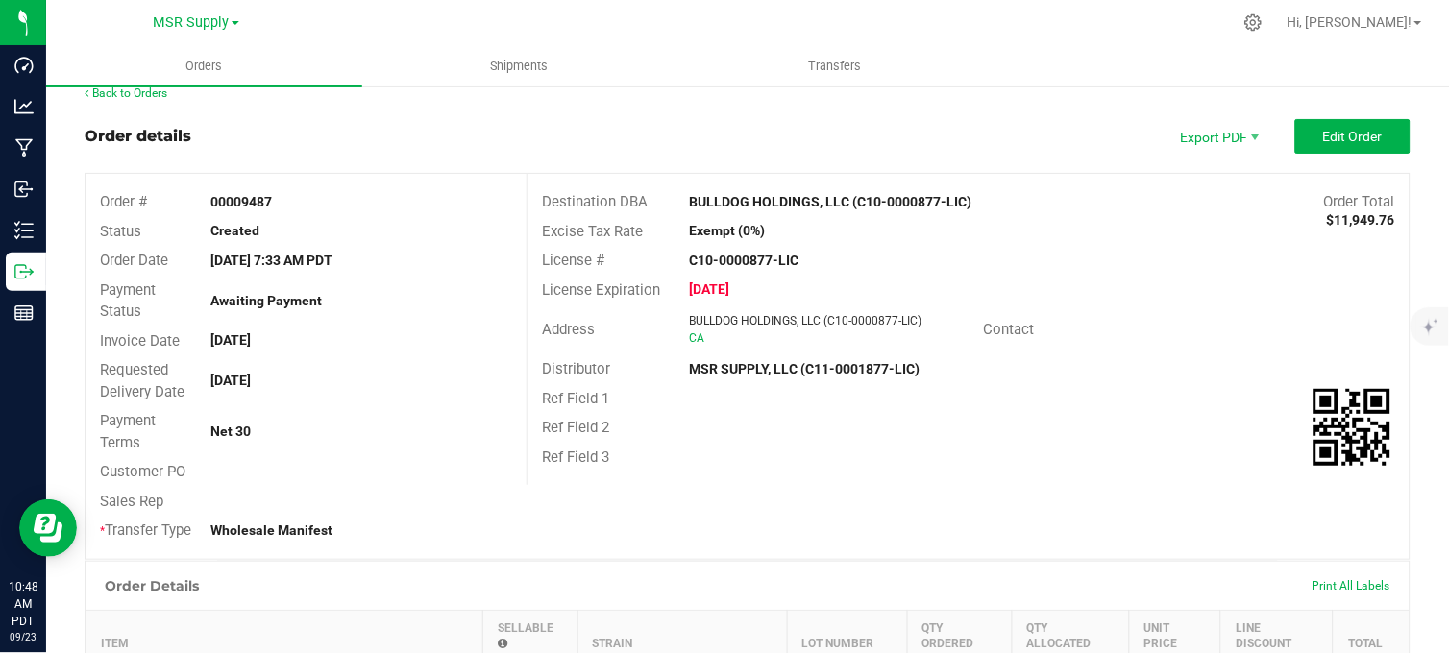
click at [591, 130] on div "Order details Export PDF Edit Order" at bounding box center [748, 136] width 1326 height 35
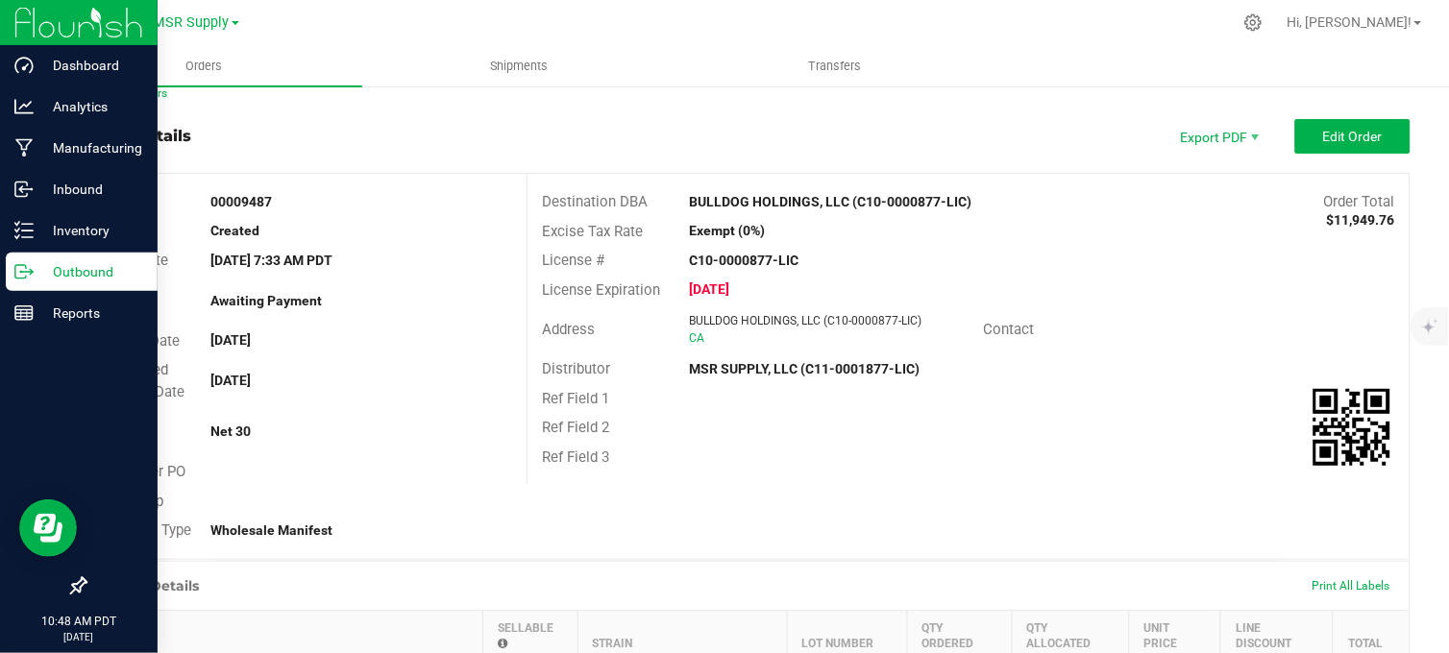
click at [30, 275] on icon at bounding box center [23, 271] width 19 height 19
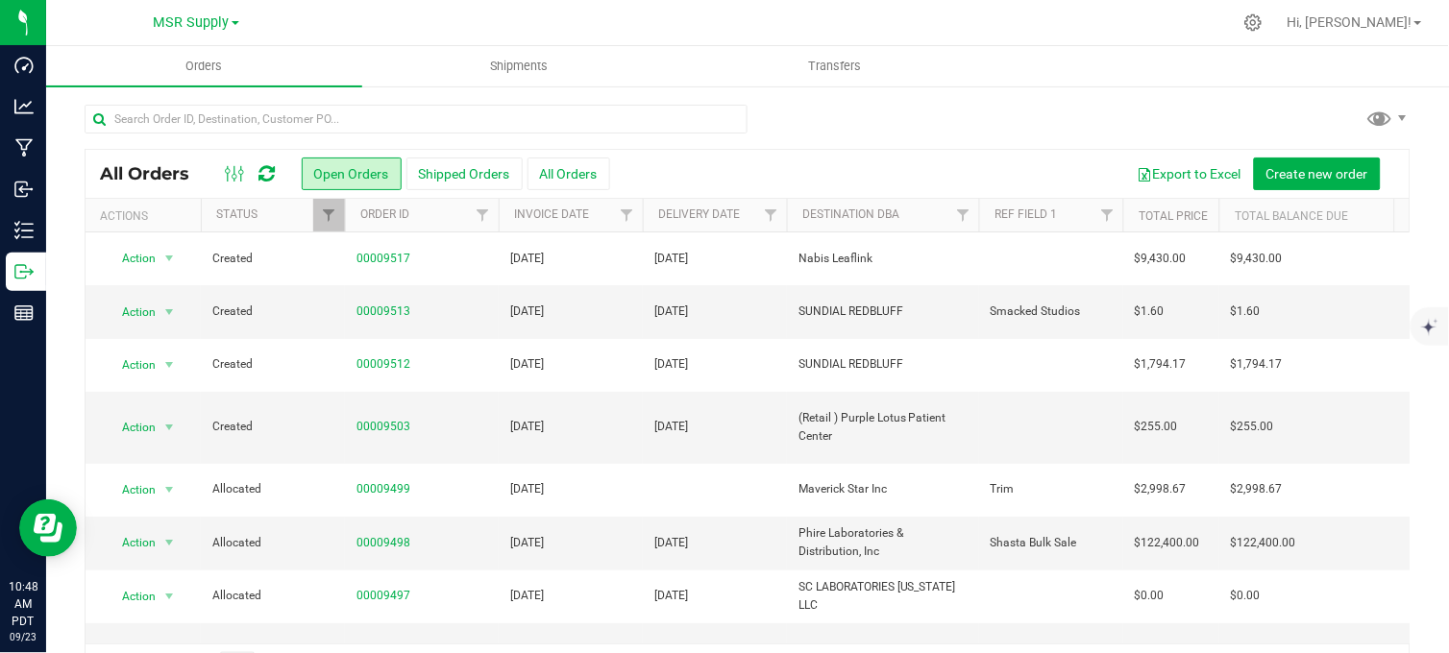
click at [929, 139] on div at bounding box center [748, 127] width 1326 height 44
click at [939, 126] on div at bounding box center [748, 127] width 1326 height 44
click at [797, 137] on div at bounding box center [748, 127] width 1326 height 44
click at [875, 135] on div at bounding box center [748, 127] width 1326 height 44
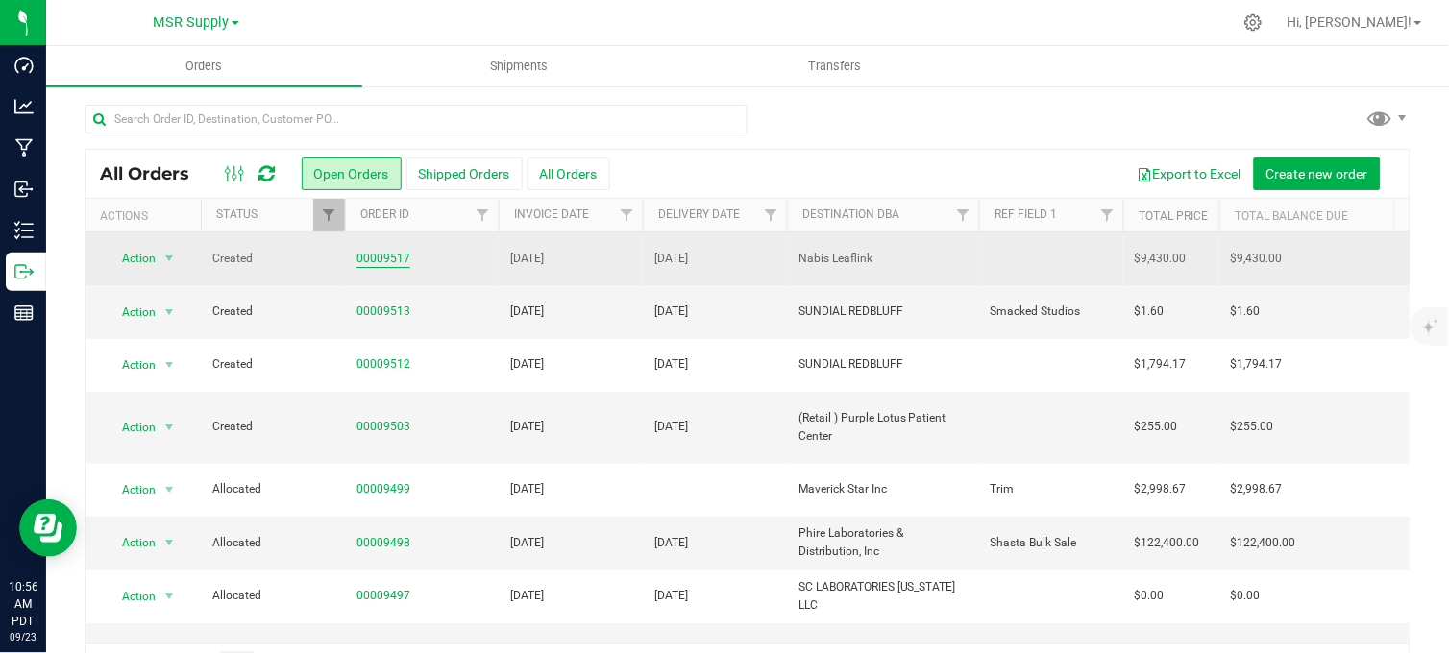
click at [376, 257] on link "00009517" at bounding box center [383, 259] width 54 height 18
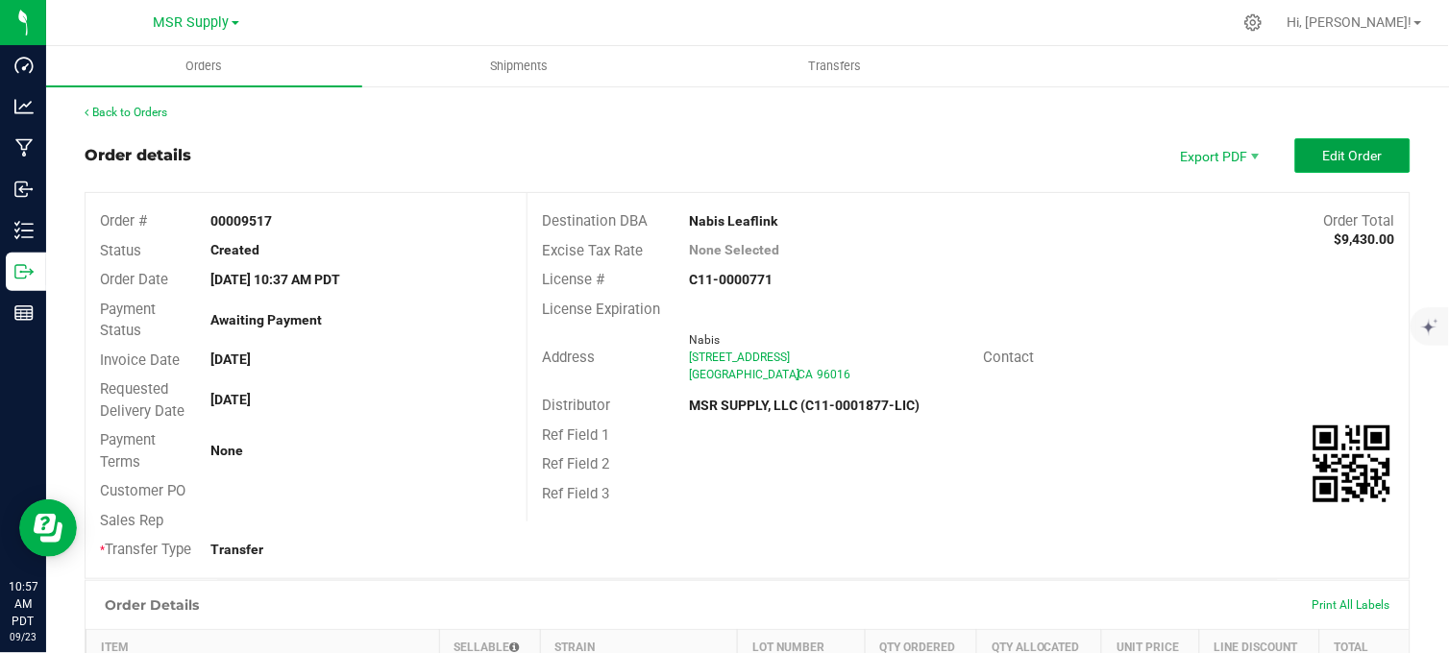
click at [1326, 160] on span "Edit Order" at bounding box center [1353, 155] width 60 height 15
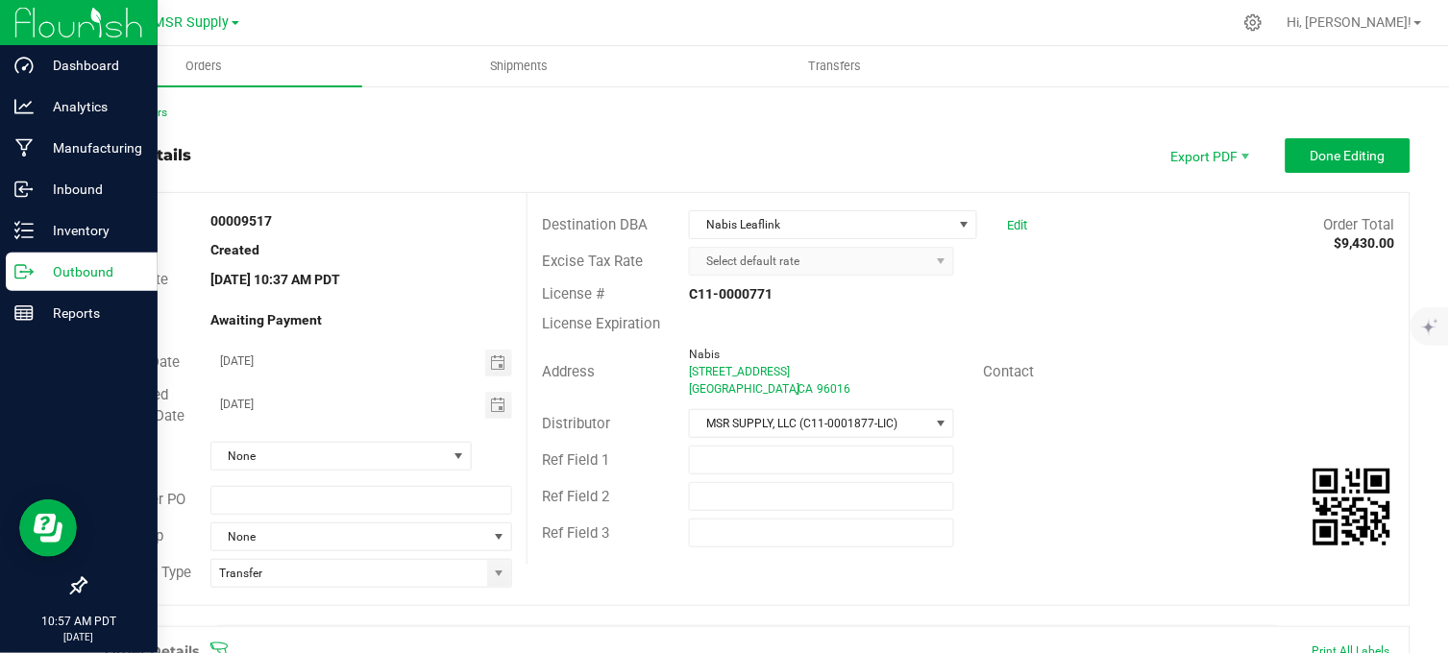
click at [52, 276] on p "Outbound" at bounding box center [91, 271] width 115 height 23
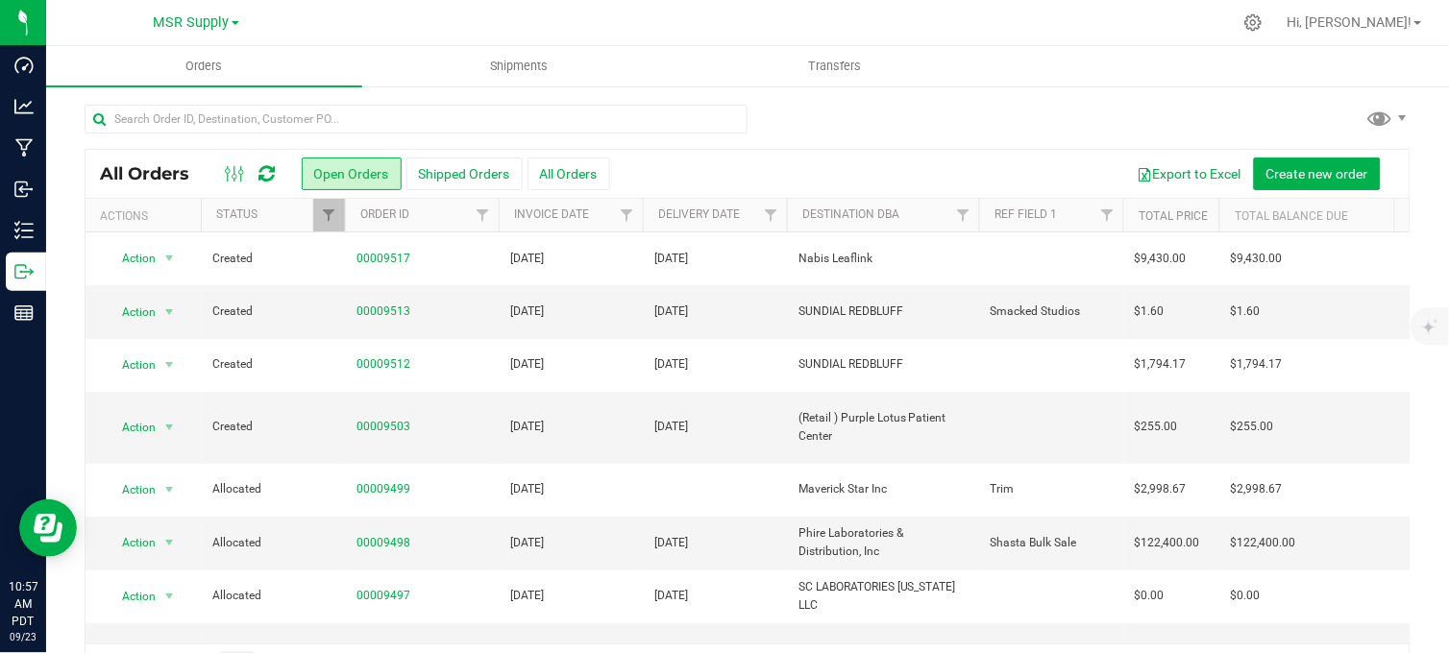
click at [786, 128] on div at bounding box center [748, 127] width 1326 height 44
click at [838, 107] on div at bounding box center [748, 127] width 1326 height 44
click at [812, 115] on div at bounding box center [748, 127] width 1326 height 44
click at [929, 14] on div at bounding box center [788, 22] width 888 height 37
drag, startPoint x: 352, startPoint y: 6, endPoint x: 553, endPoint y: 10, distance: 201.8
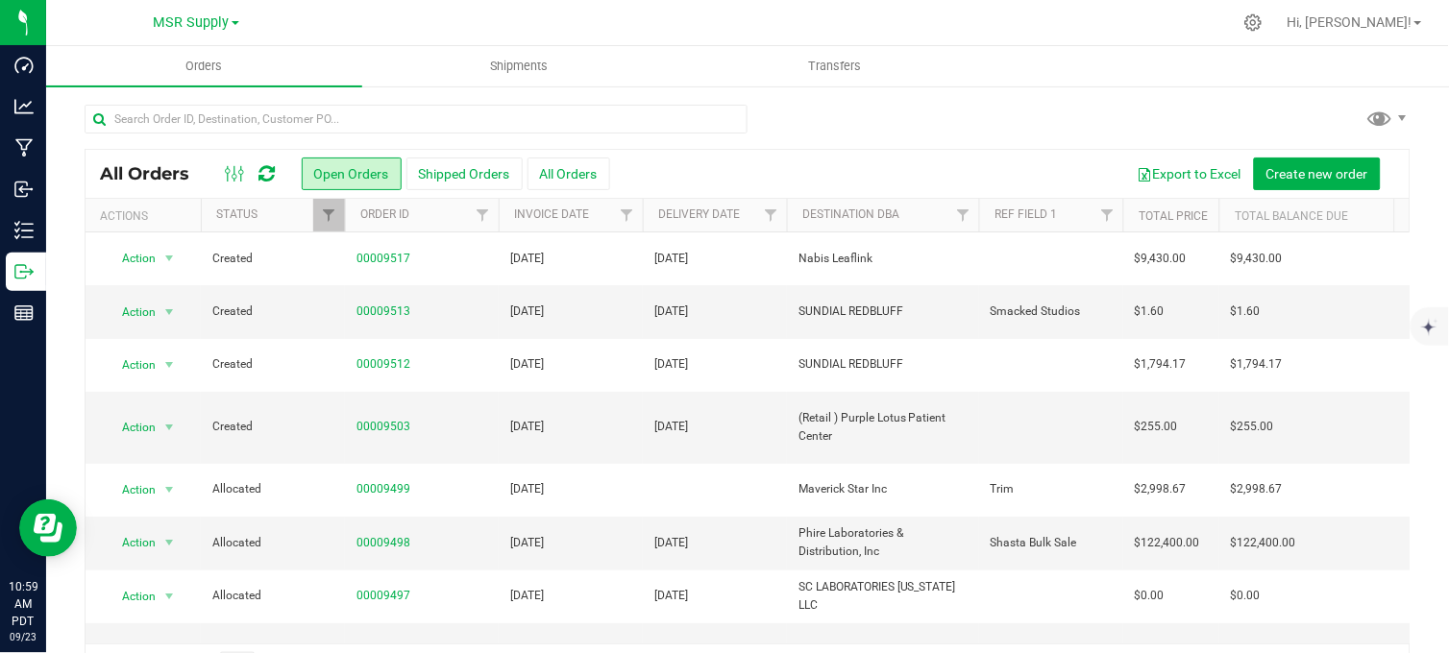
click at [352, 7] on div at bounding box center [788, 22] width 888 height 37
click at [841, 107] on div at bounding box center [748, 127] width 1326 height 44
click at [798, 120] on div at bounding box center [748, 127] width 1326 height 44
click at [872, 117] on div at bounding box center [748, 127] width 1326 height 44
click at [868, 110] on div at bounding box center [748, 127] width 1326 height 44
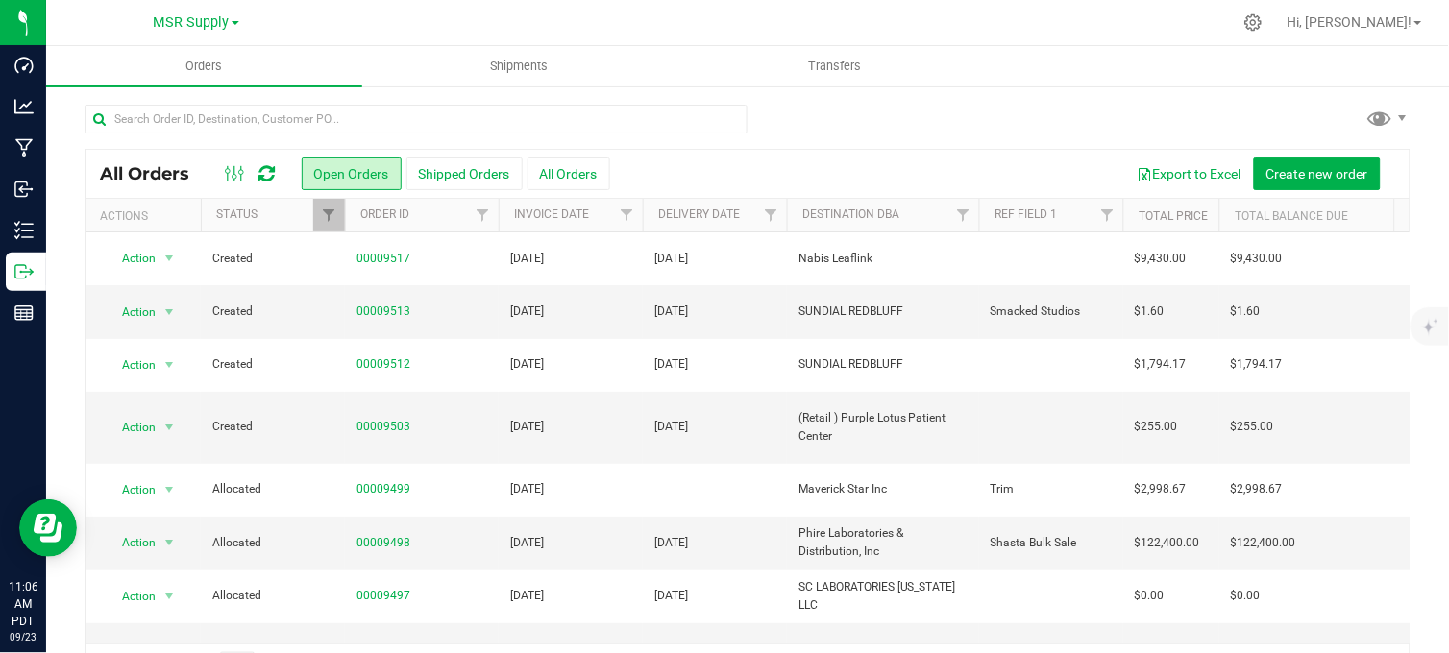
click at [911, 118] on div at bounding box center [748, 127] width 1326 height 44
click at [918, 110] on div at bounding box center [748, 127] width 1326 height 44
click at [440, 17] on div at bounding box center [788, 22] width 888 height 37
click at [774, 120] on div at bounding box center [748, 127] width 1326 height 44
click at [801, 142] on div at bounding box center [748, 127] width 1326 height 44
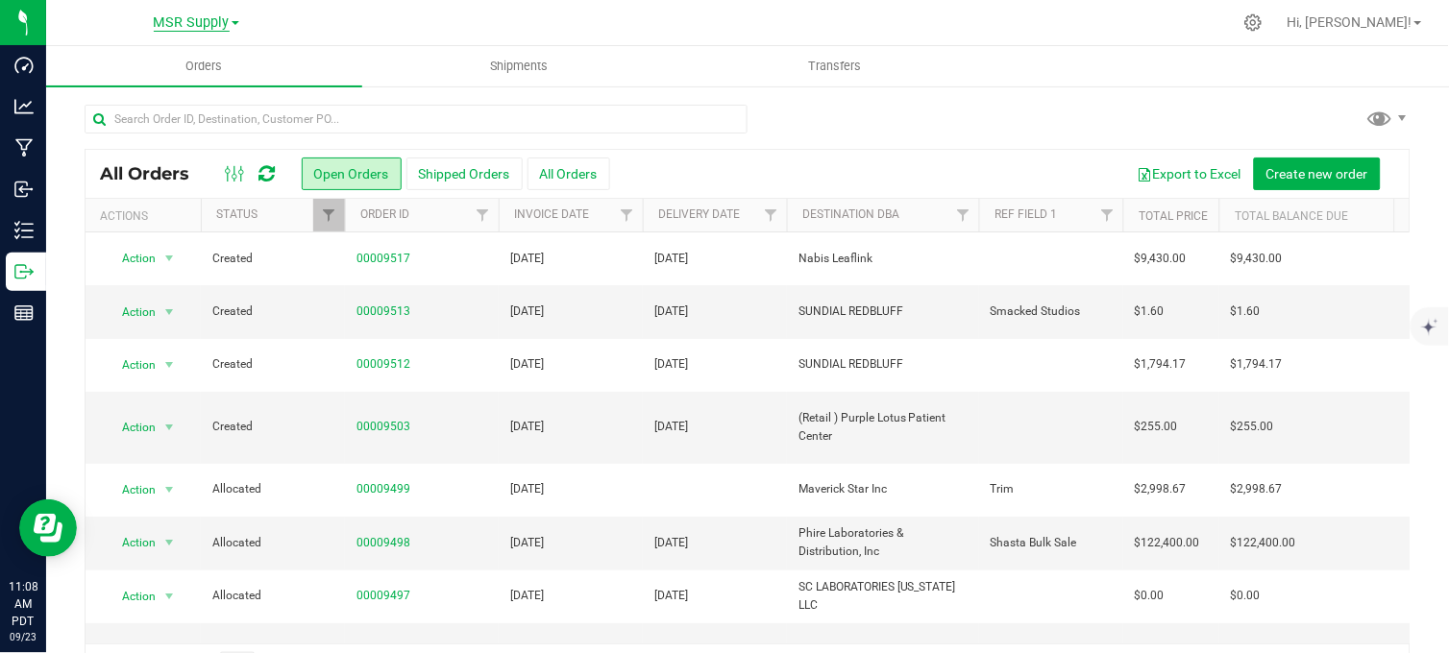
click at [205, 14] on span "MSR Supply" at bounding box center [192, 22] width 76 height 17
click at [130, 96] on link "Nabis" at bounding box center [196, 94] width 281 height 26
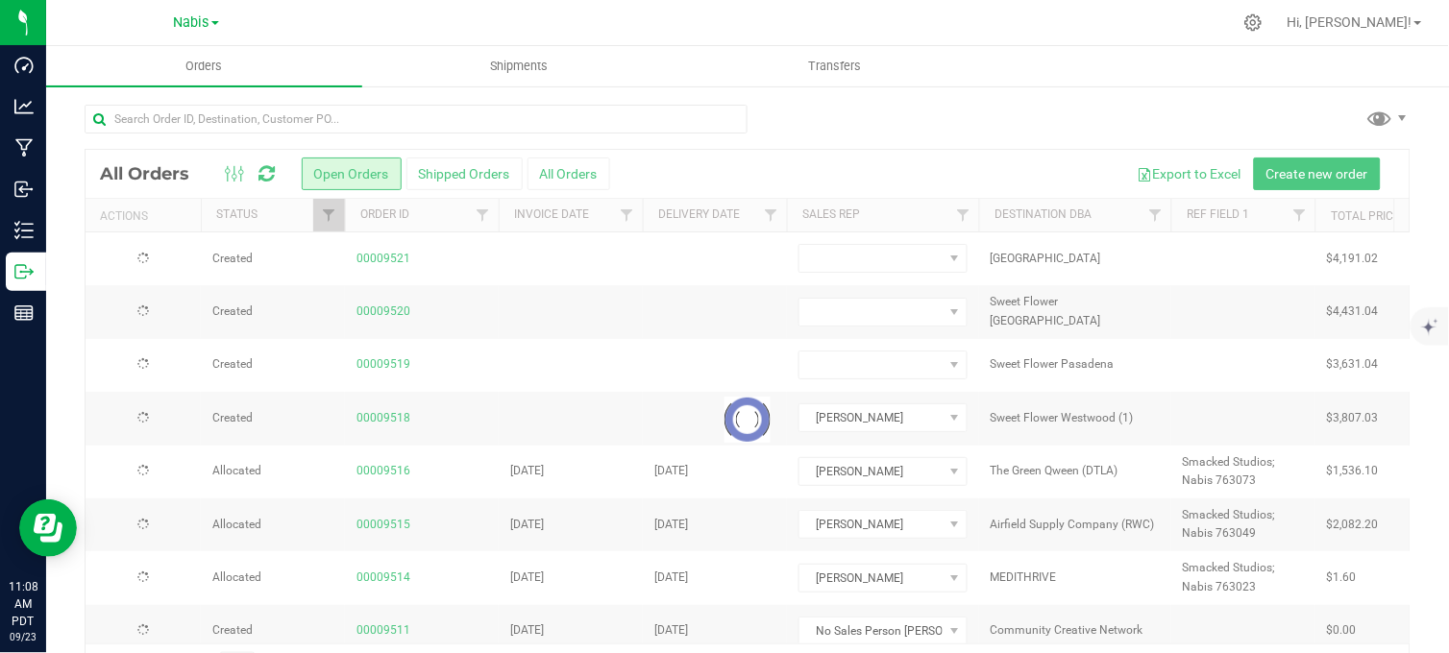
click at [976, 26] on div at bounding box center [788, 22] width 888 height 37
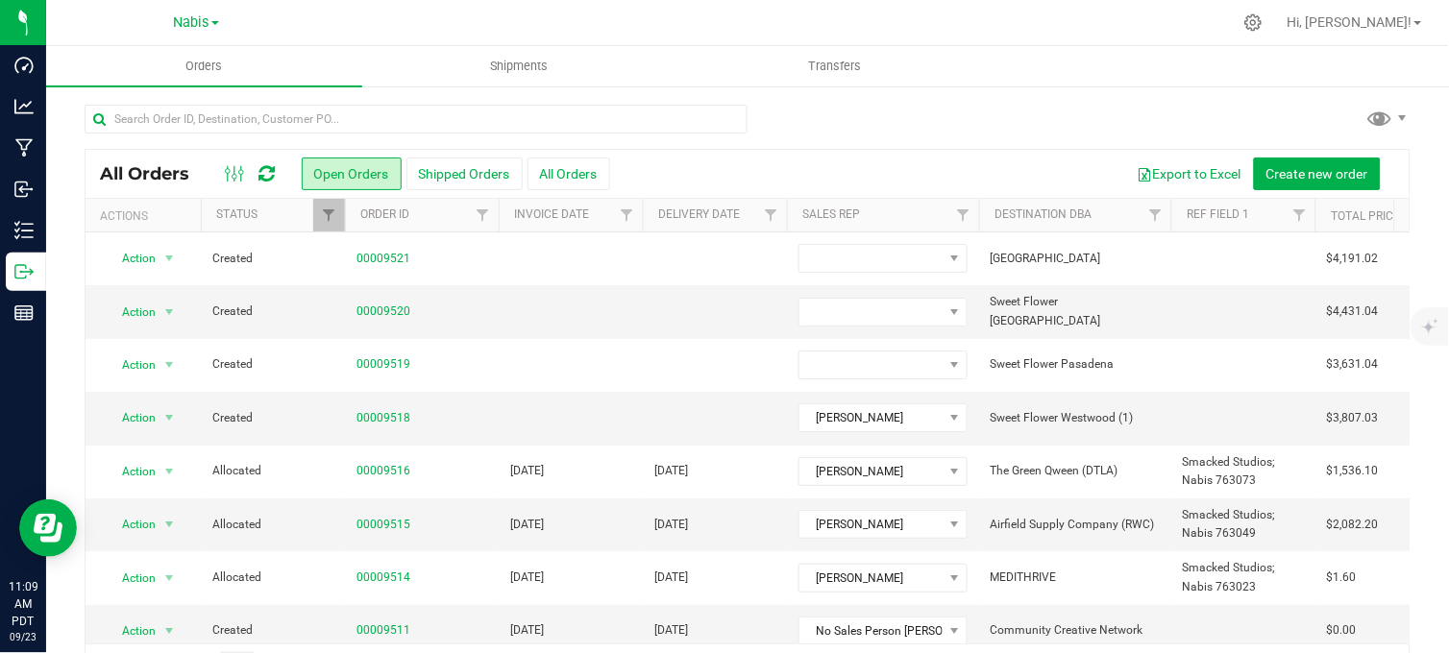
click at [416, 14] on div at bounding box center [788, 22] width 888 height 37
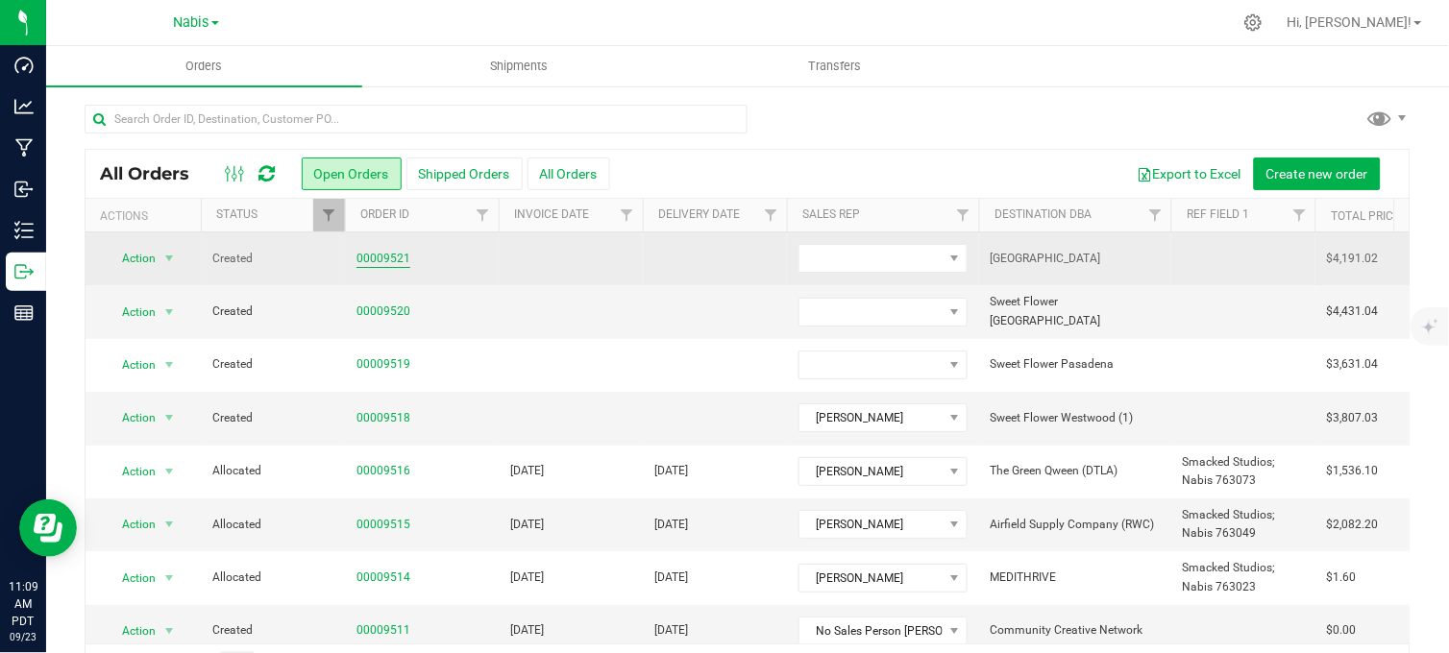
click at [363, 264] on link "00009521" at bounding box center [383, 259] width 54 height 18
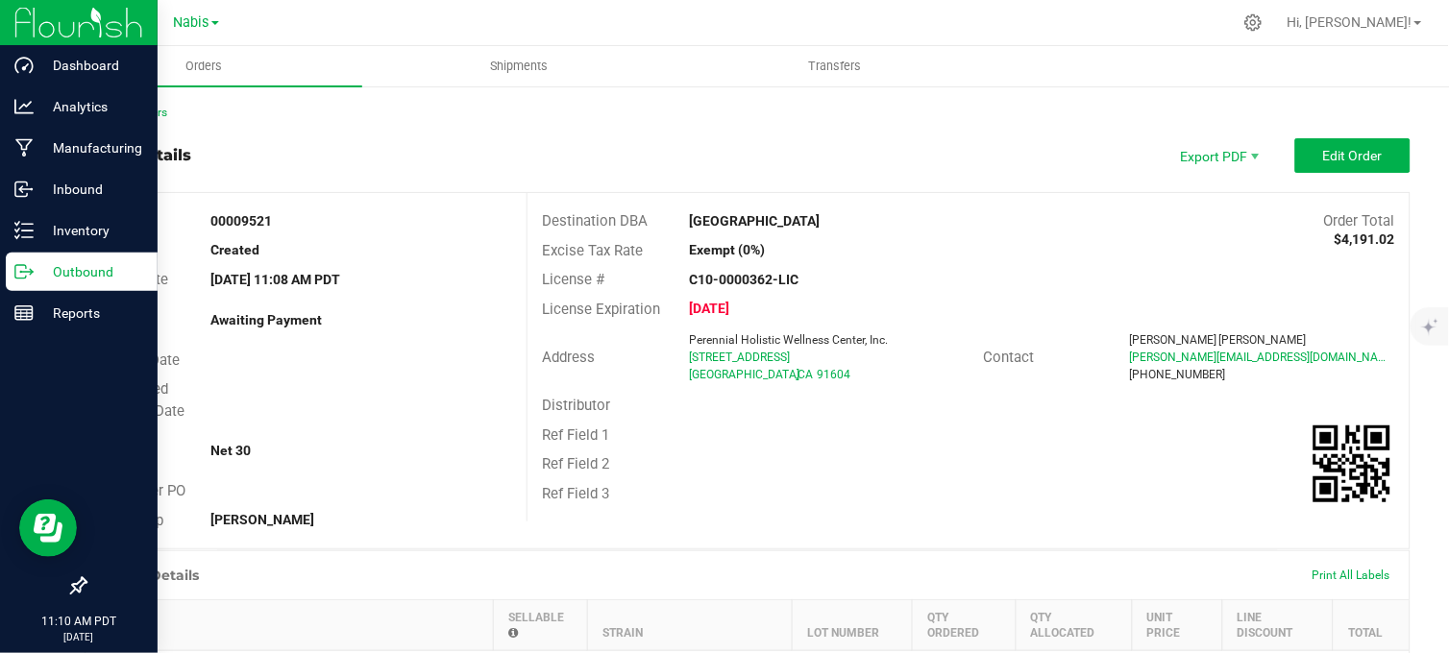
click at [29, 269] on icon at bounding box center [23, 271] width 19 height 19
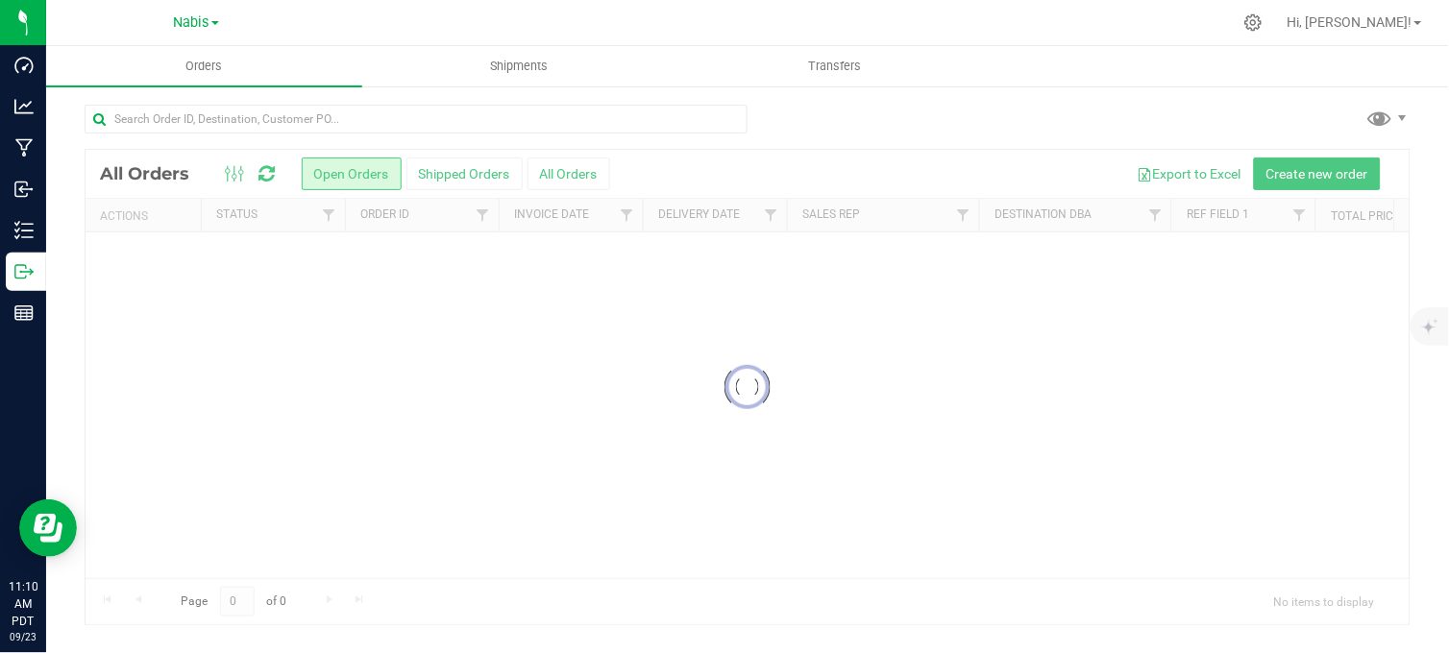
click at [189, 17] on span "Nabis" at bounding box center [192, 22] width 36 height 16
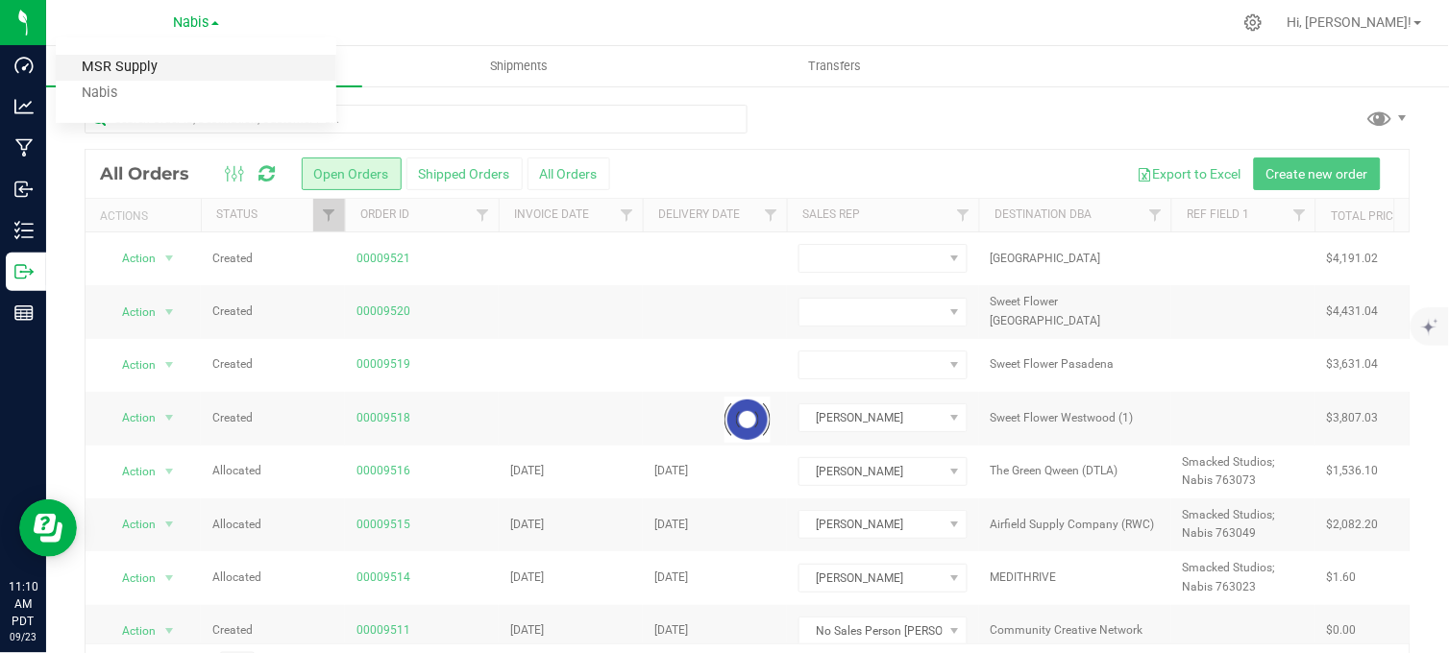
click at [134, 68] on link "MSR Supply" at bounding box center [196, 68] width 281 height 26
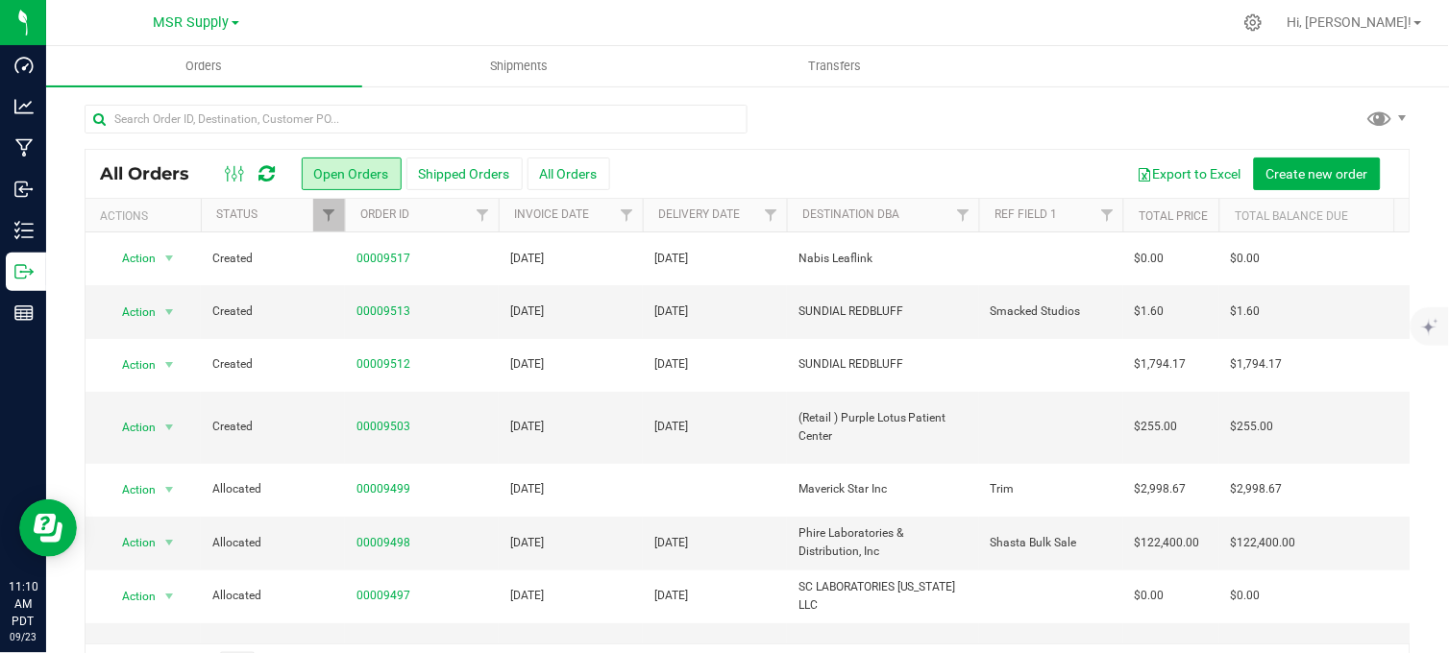
click at [789, 125] on div at bounding box center [748, 127] width 1326 height 44
click at [920, 120] on div at bounding box center [748, 127] width 1326 height 44
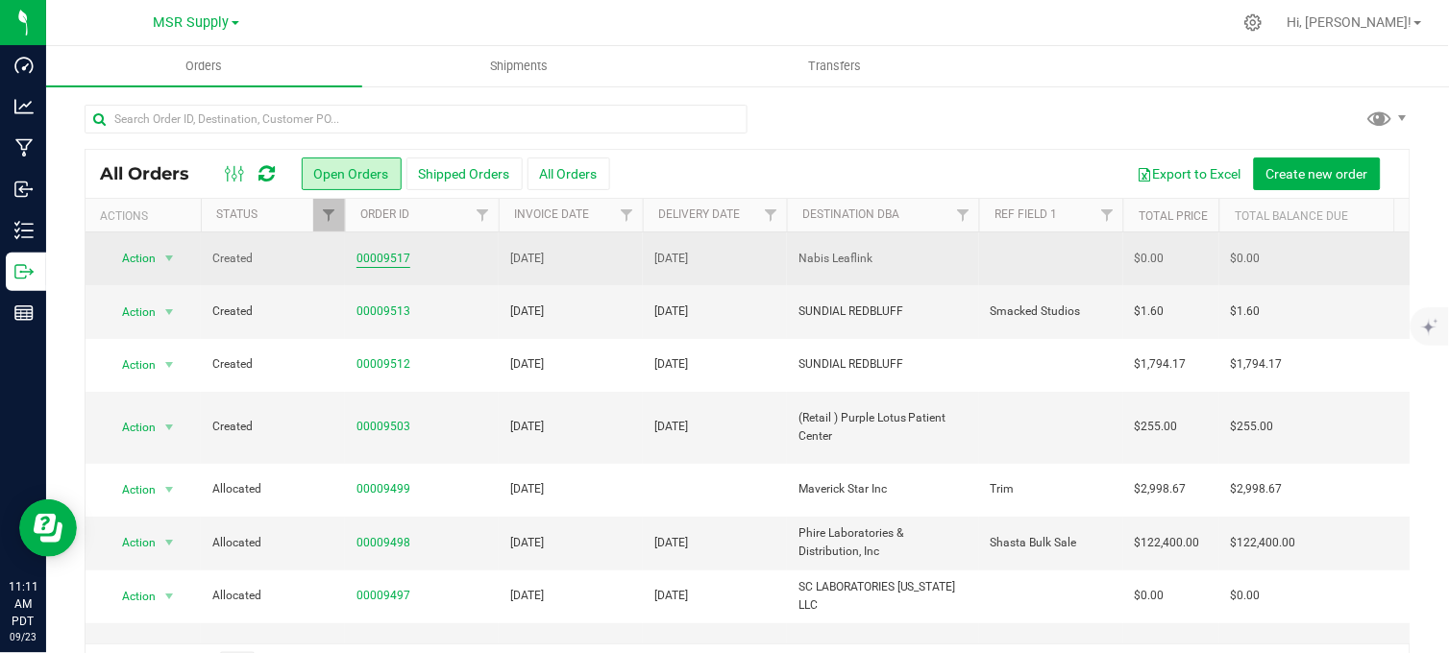
click at [370, 256] on link "00009517" at bounding box center [383, 259] width 54 height 18
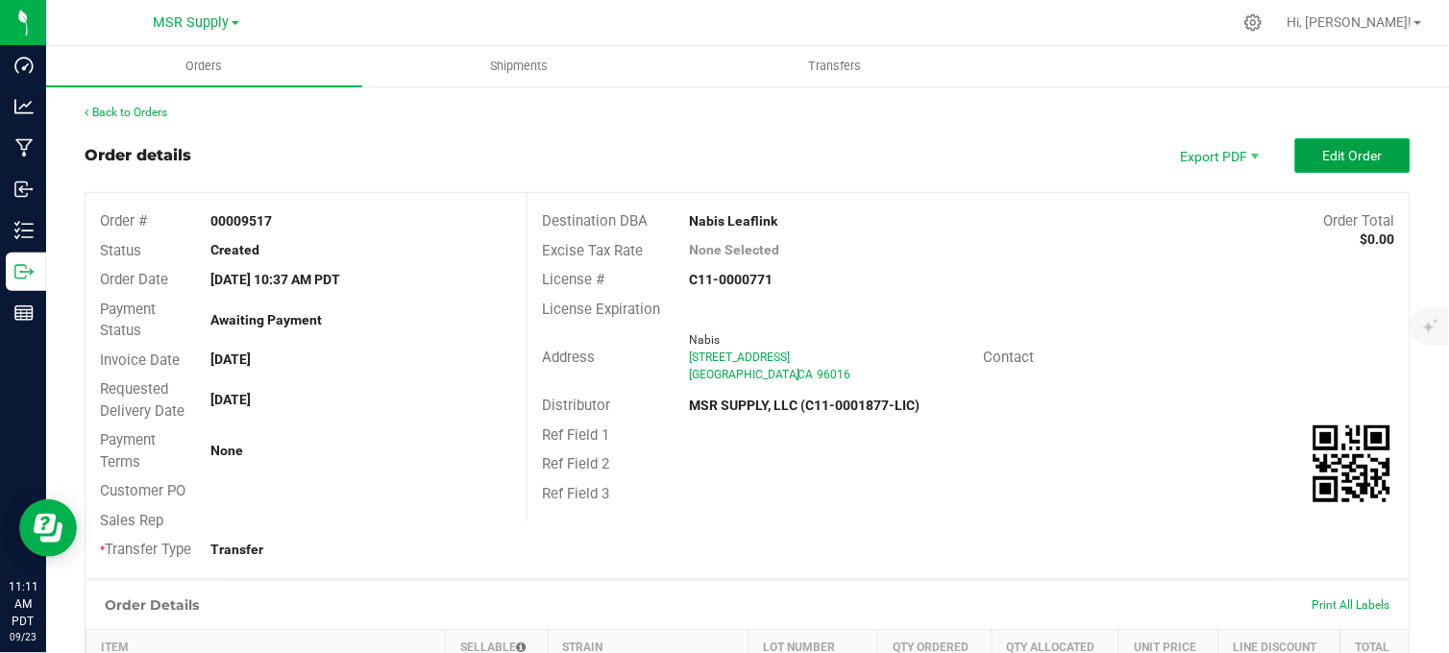
click at [1323, 149] on span "Edit Order" at bounding box center [1353, 155] width 60 height 15
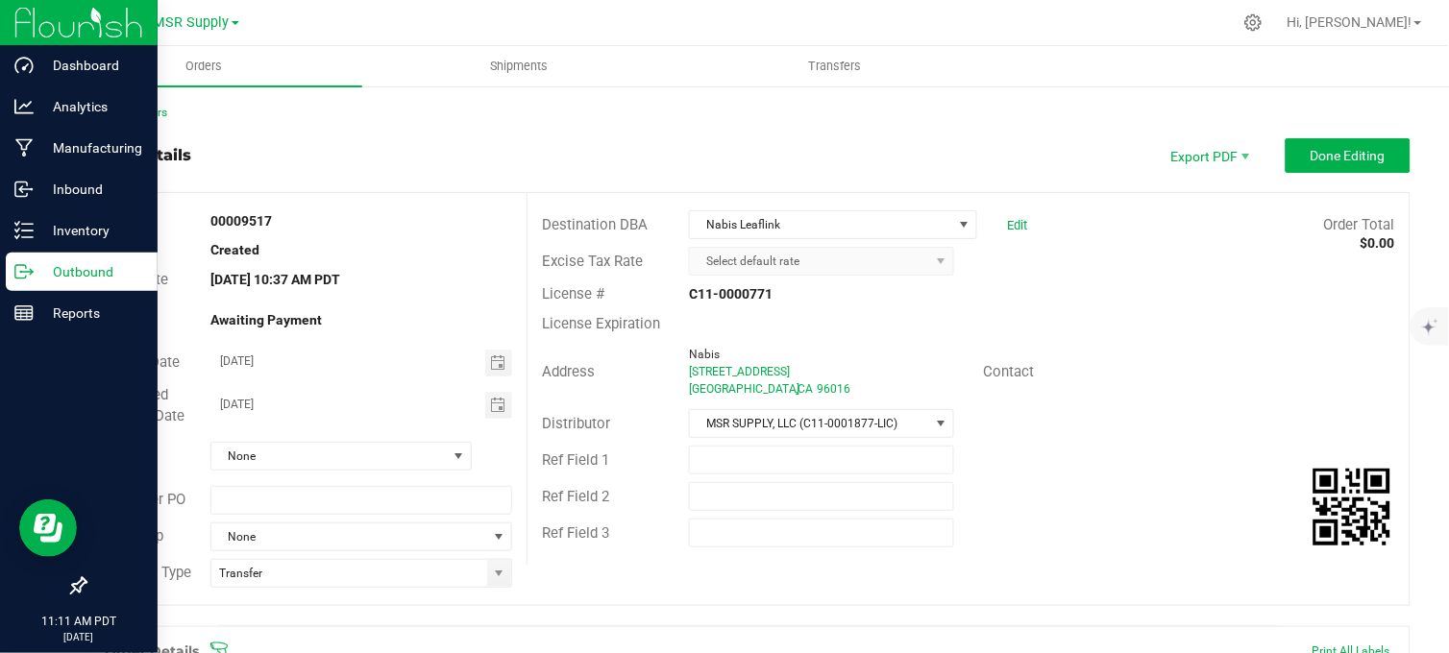
drag, startPoint x: 37, startPoint y: 277, endPoint x: 104, endPoint y: 286, distance: 67.9
click at [37, 276] on p "Outbound" at bounding box center [91, 271] width 115 height 23
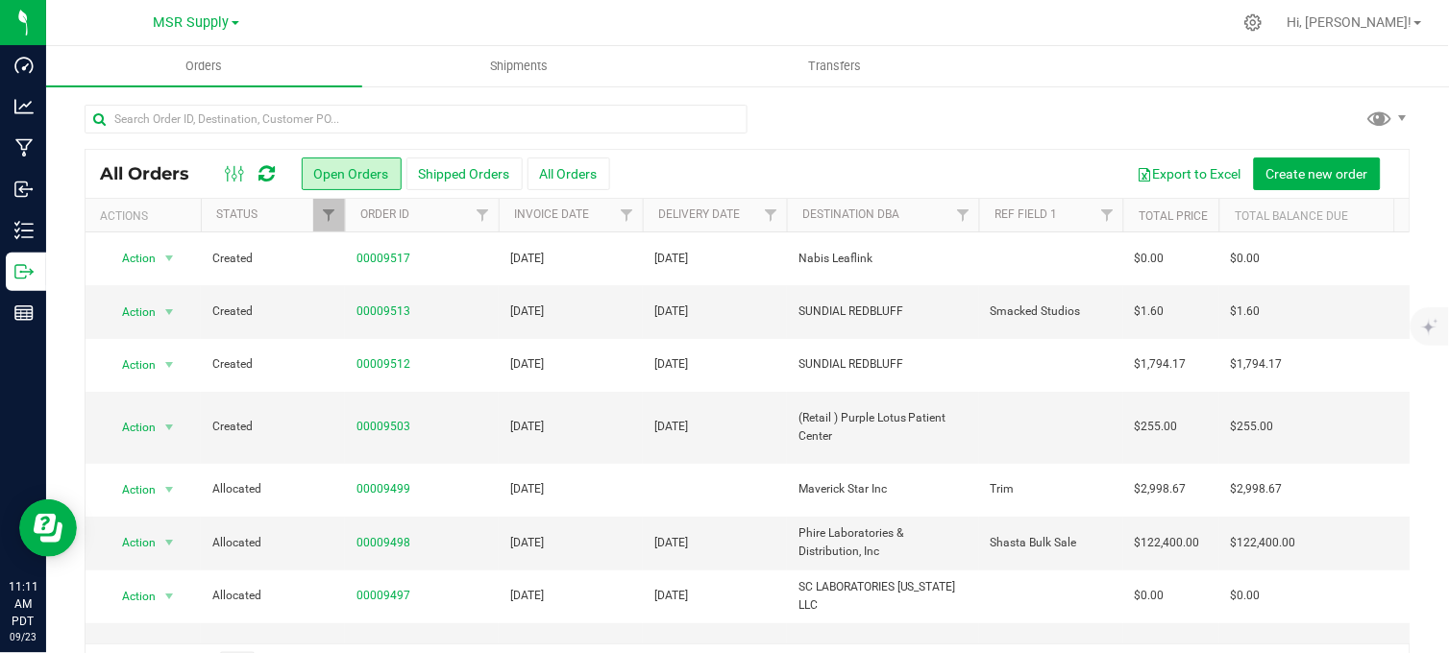
click at [350, 23] on div at bounding box center [788, 22] width 888 height 37
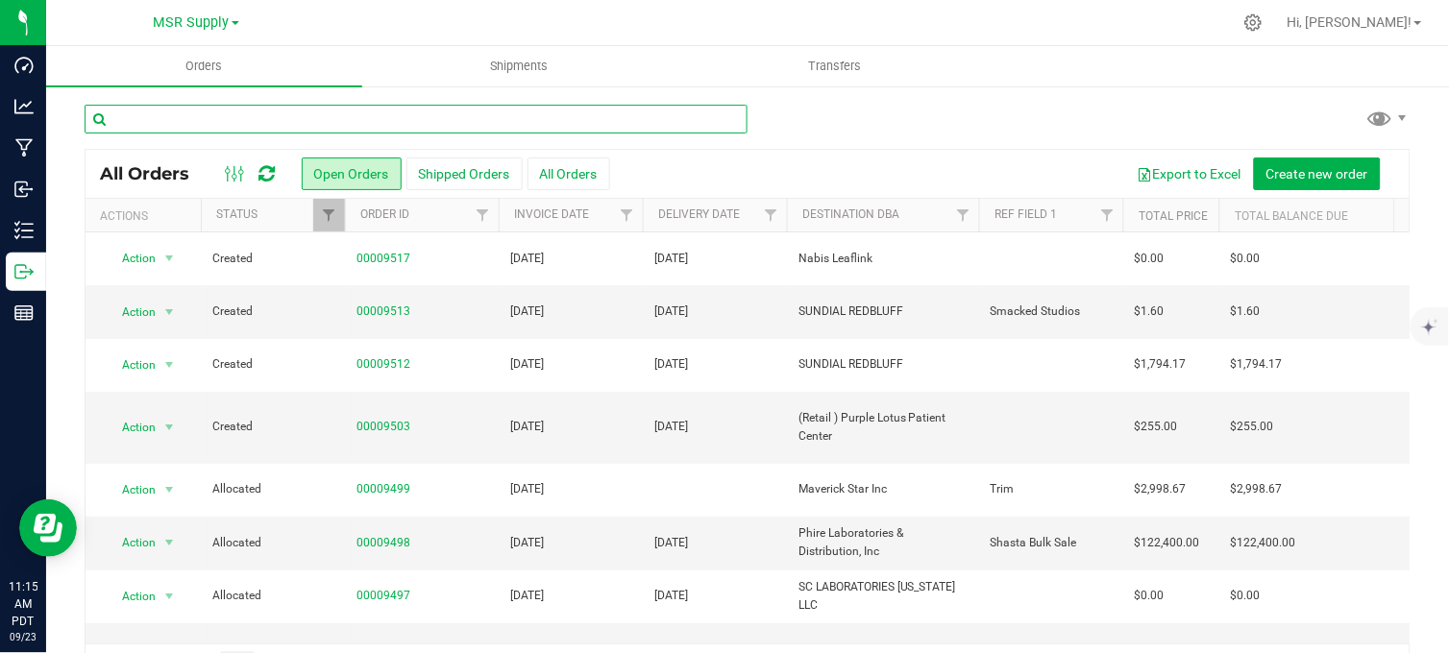
click at [332, 118] on input "text" at bounding box center [416, 119] width 663 height 29
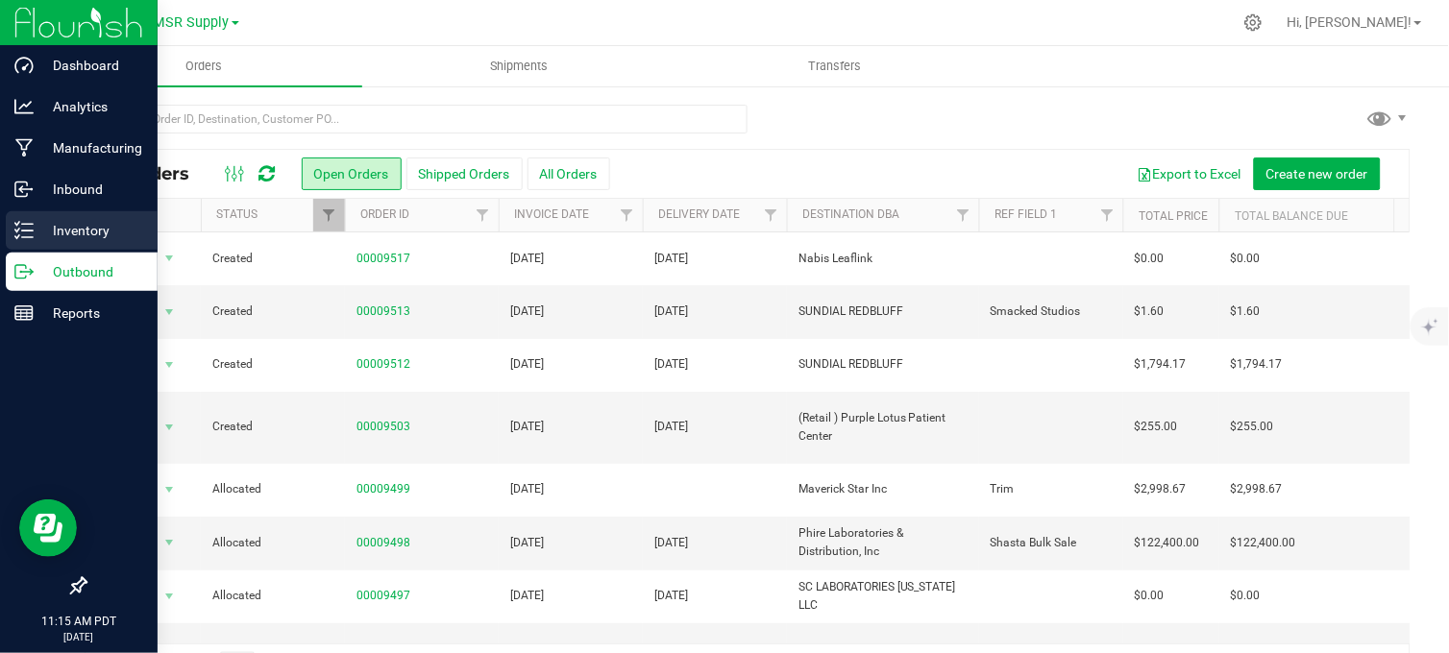
click at [41, 236] on p "Inventory" at bounding box center [91, 230] width 115 height 23
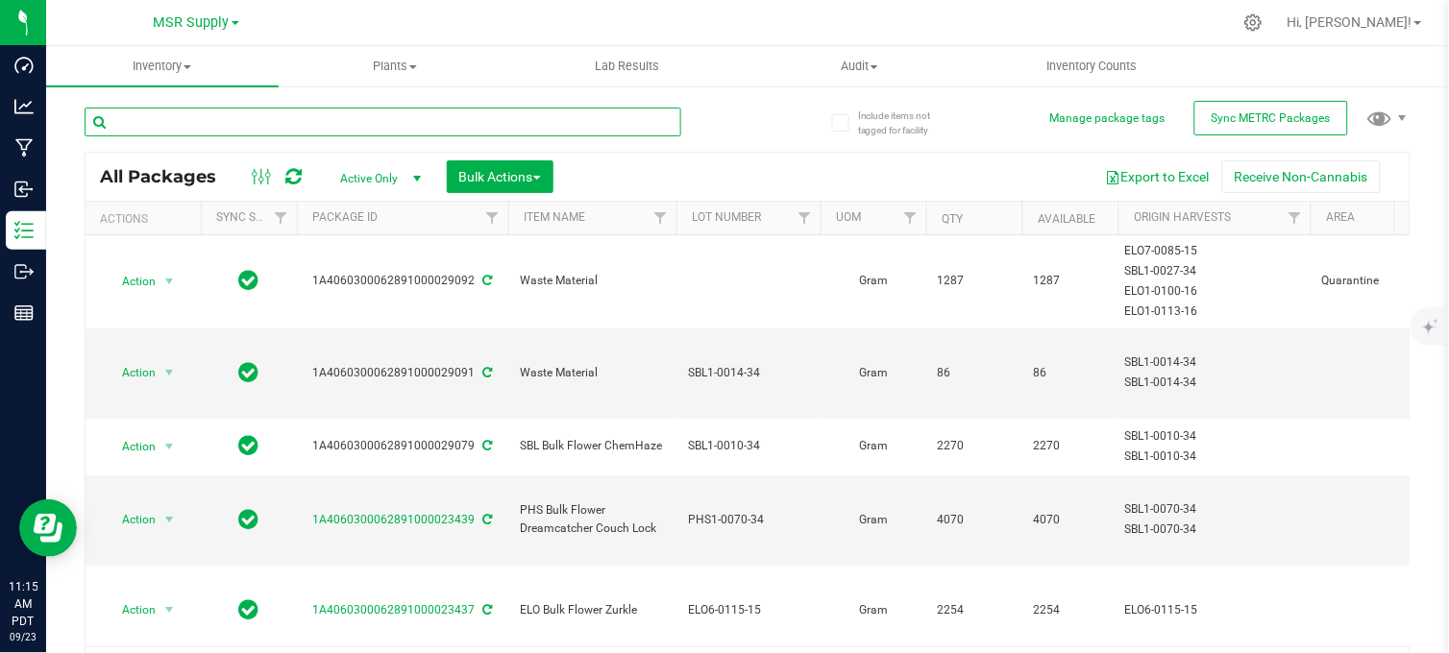
click at [323, 117] on input "text" at bounding box center [383, 122] width 597 height 29
type input "ags eighth woods"
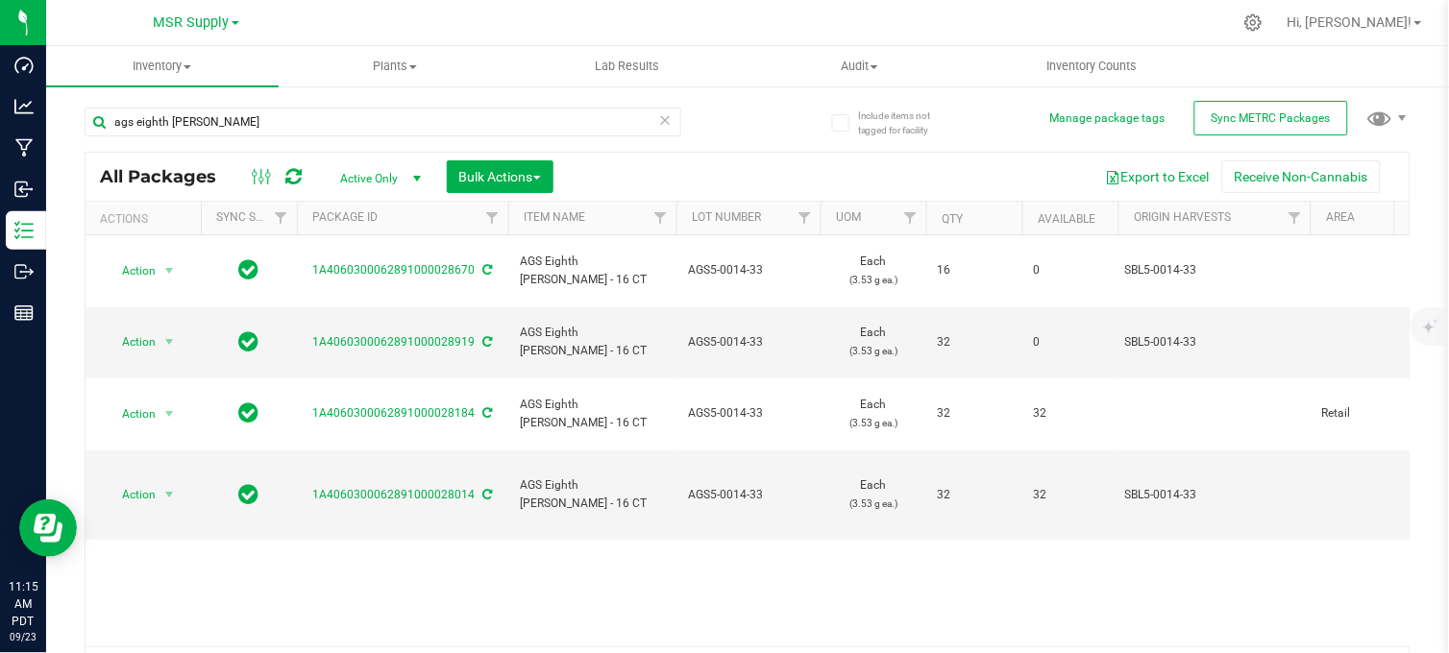
click at [750, 135] on div "ags eighth woods All Packages Active Only Active Only Lab Samples Locked All Ex…" at bounding box center [748, 391] width 1326 height 604
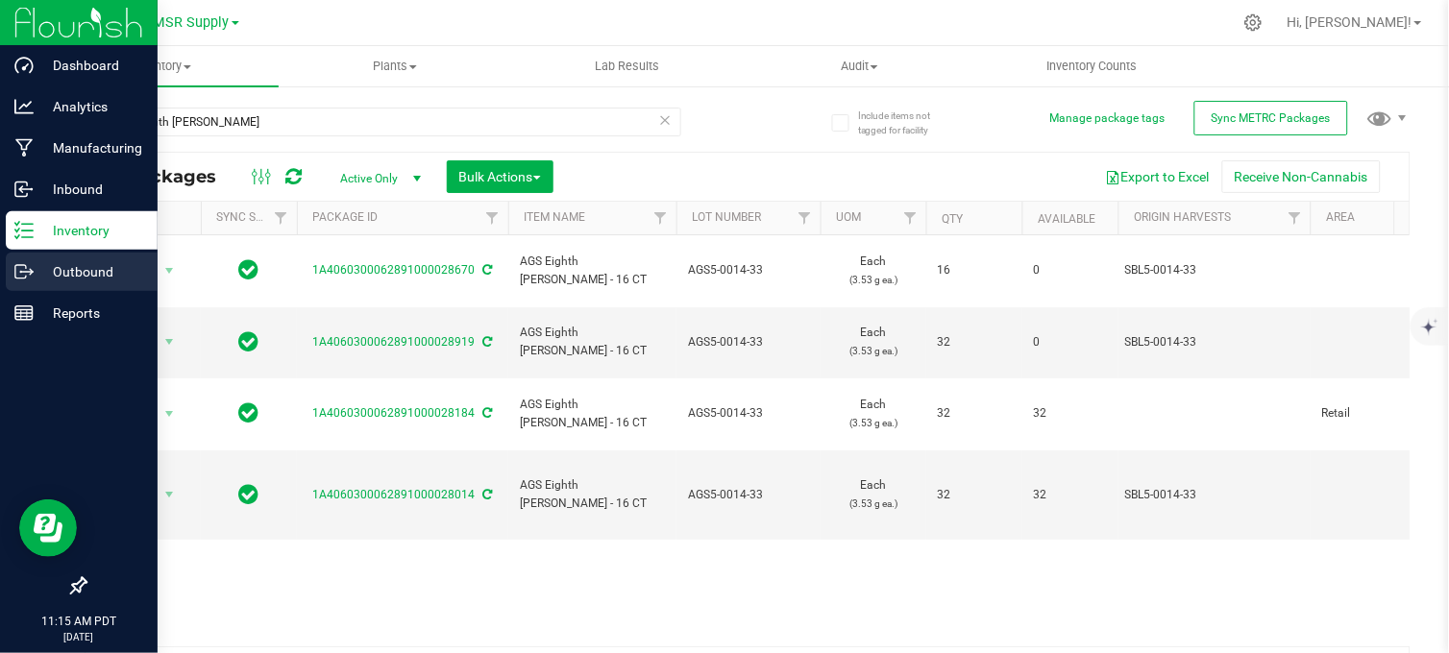
click at [49, 271] on p "Outbound" at bounding box center [91, 271] width 115 height 23
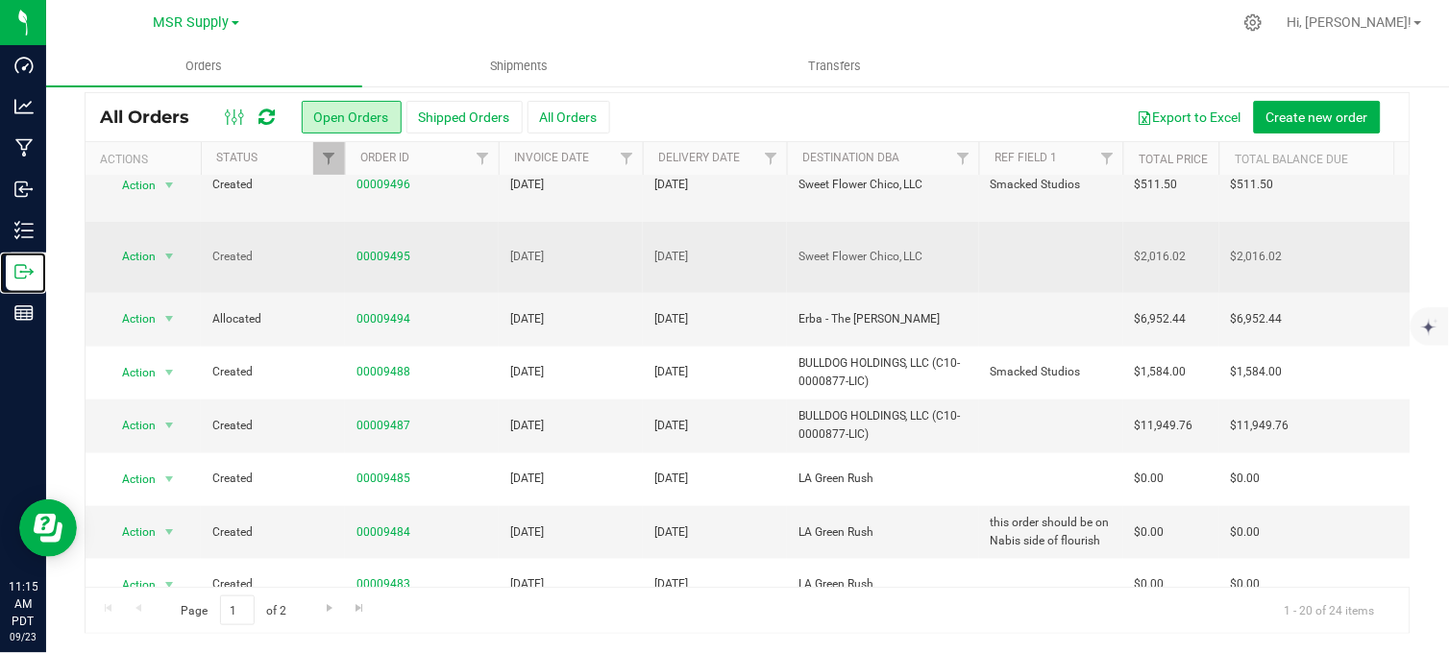
scroll to position [427, 0]
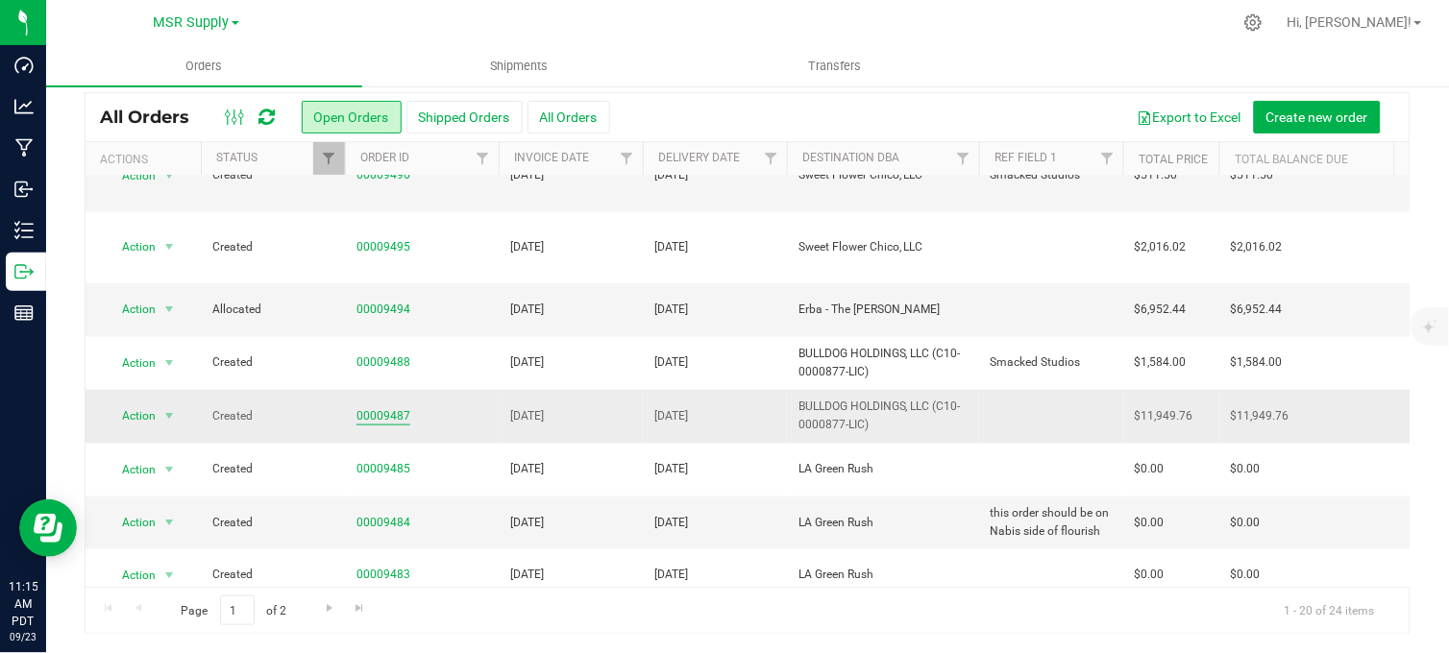
click at [373, 407] on link "00009487" at bounding box center [383, 416] width 54 height 18
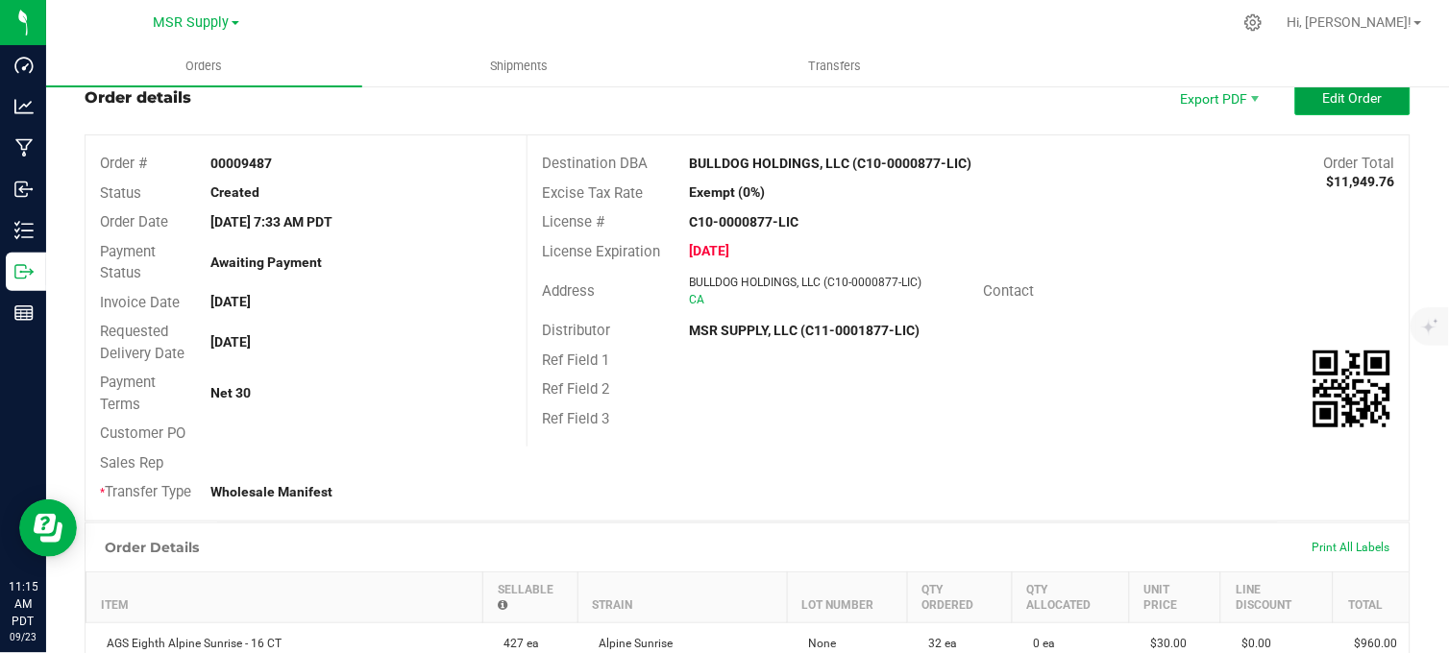
click at [1331, 94] on span "Edit Order" at bounding box center [1353, 97] width 60 height 15
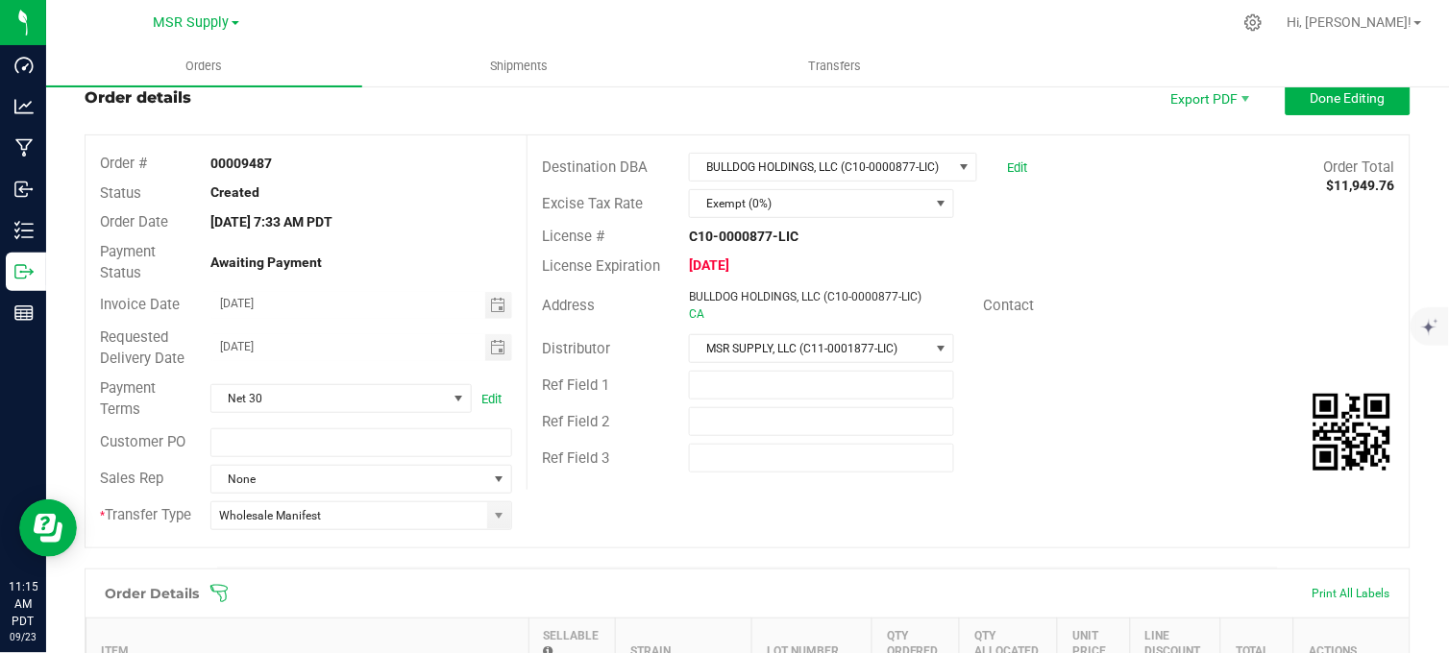
scroll to position [484, 0]
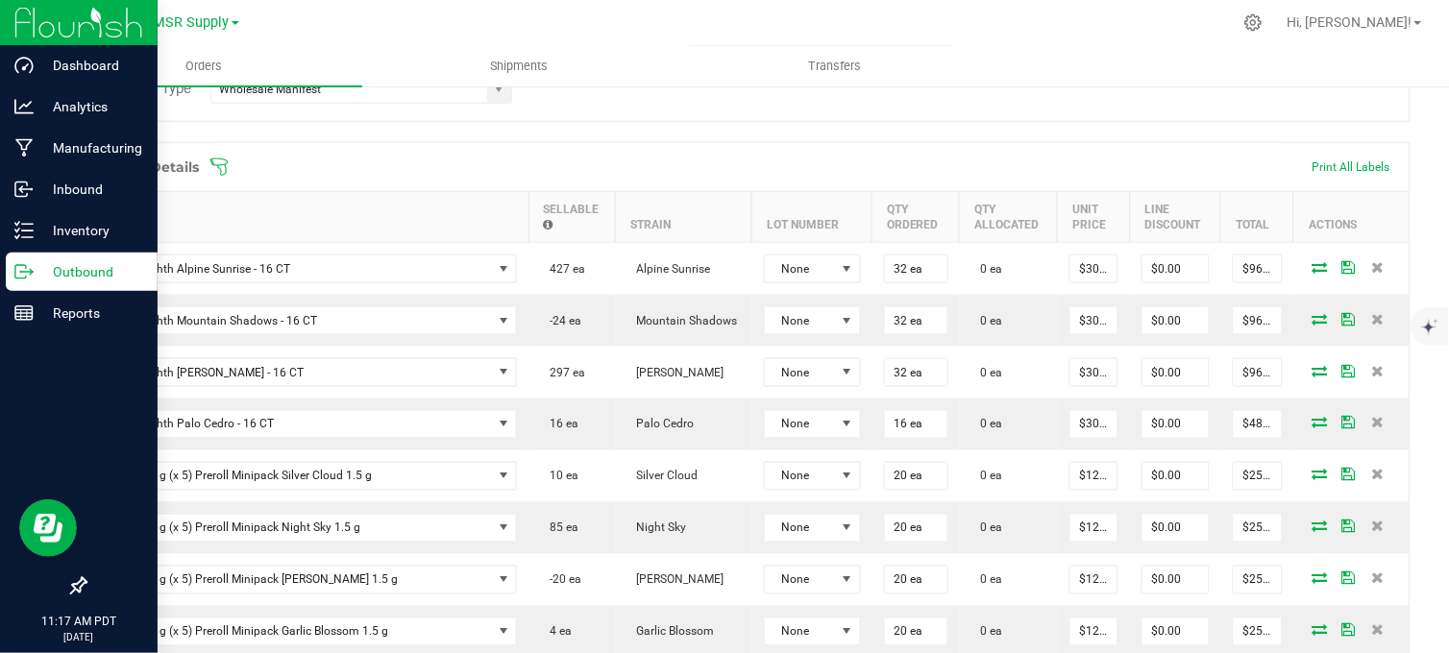
click at [34, 272] on p "Outbound" at bounding box center [91, 271] width 115 height 23
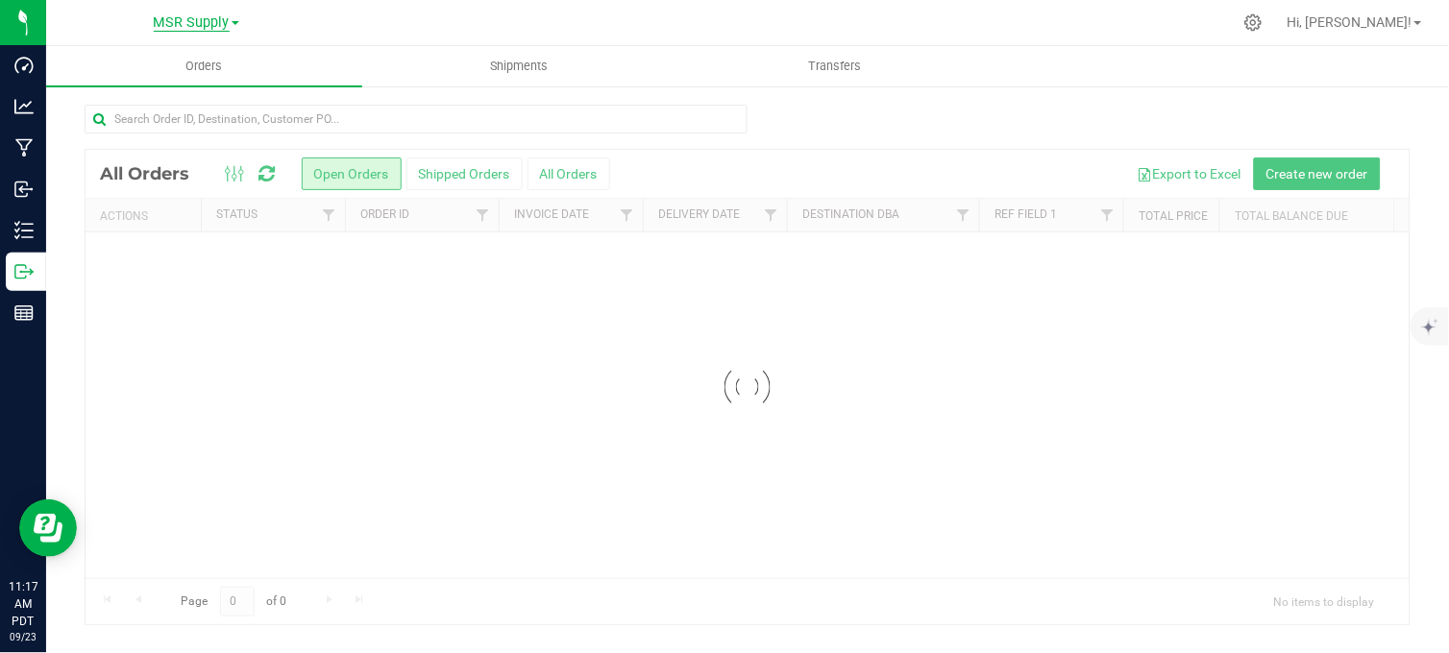
click at [187, 23] on span "MSR Supply" at bounding box center [192, 22] width 76 height 17
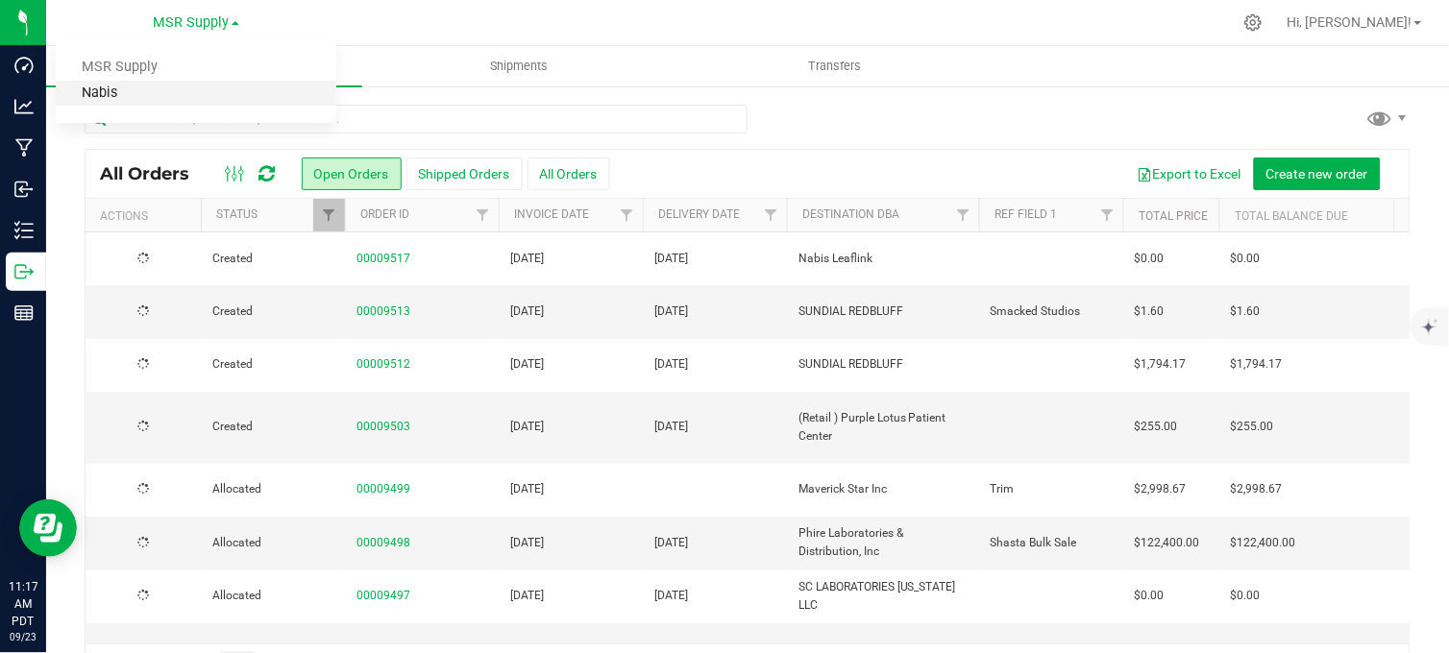
click at [112, 97] on link "Nabis" at bounding box center [196, 94] width 281 height 26
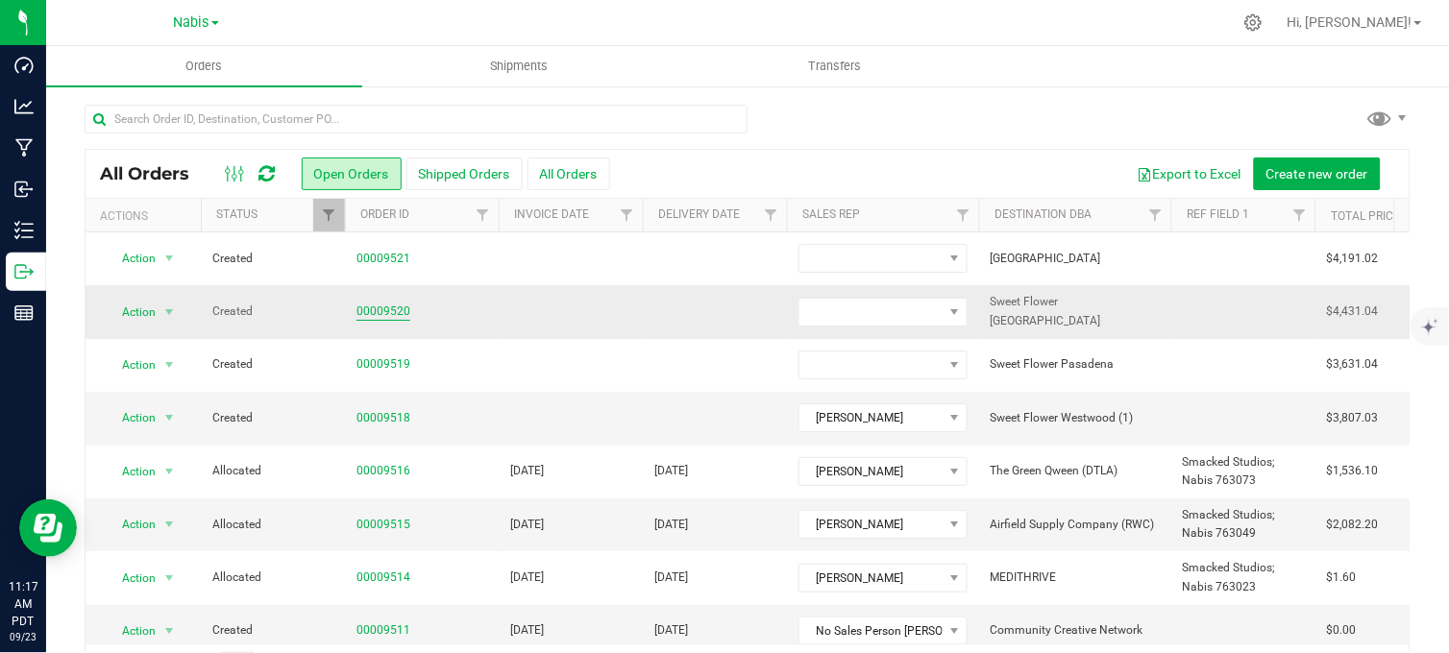
click at [375, 309] on link "00009520" at bounding box center [383, 312] width 54 height 18
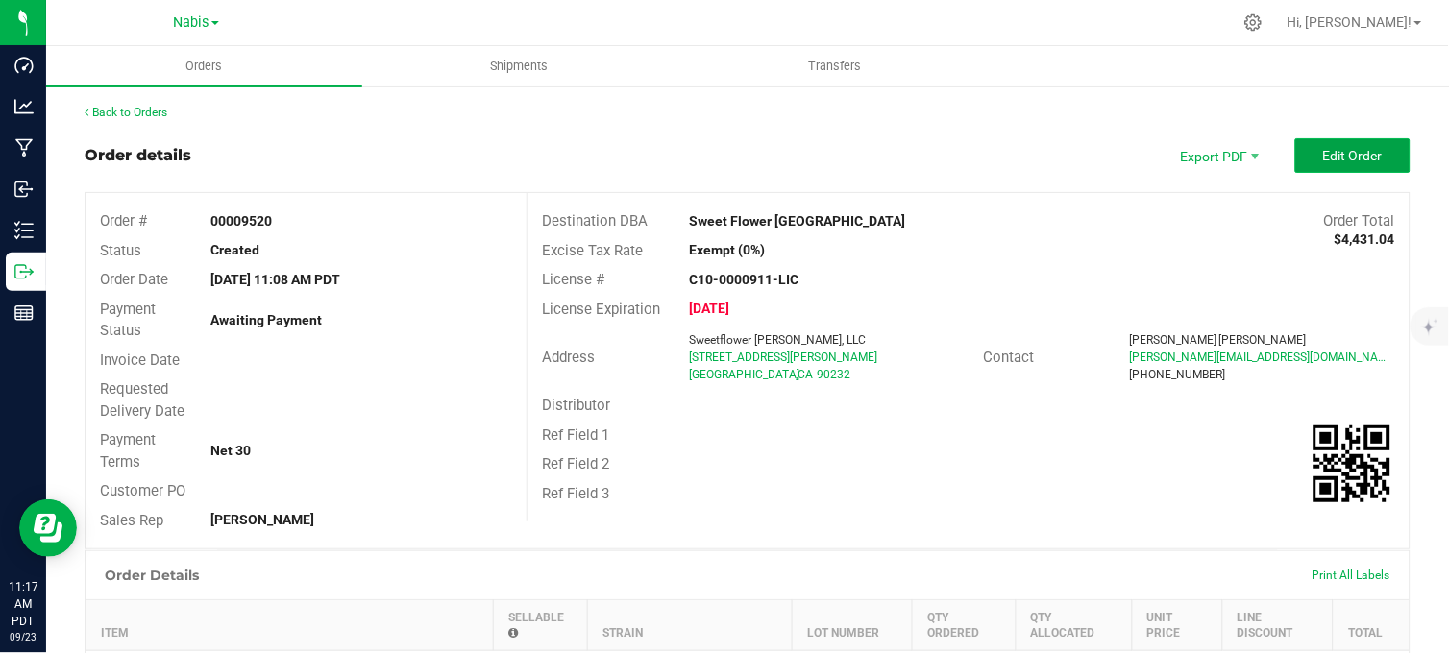
click at [1336, 154] on span "Edit Order" at bounding box center [1353, 155] width 60 height 15
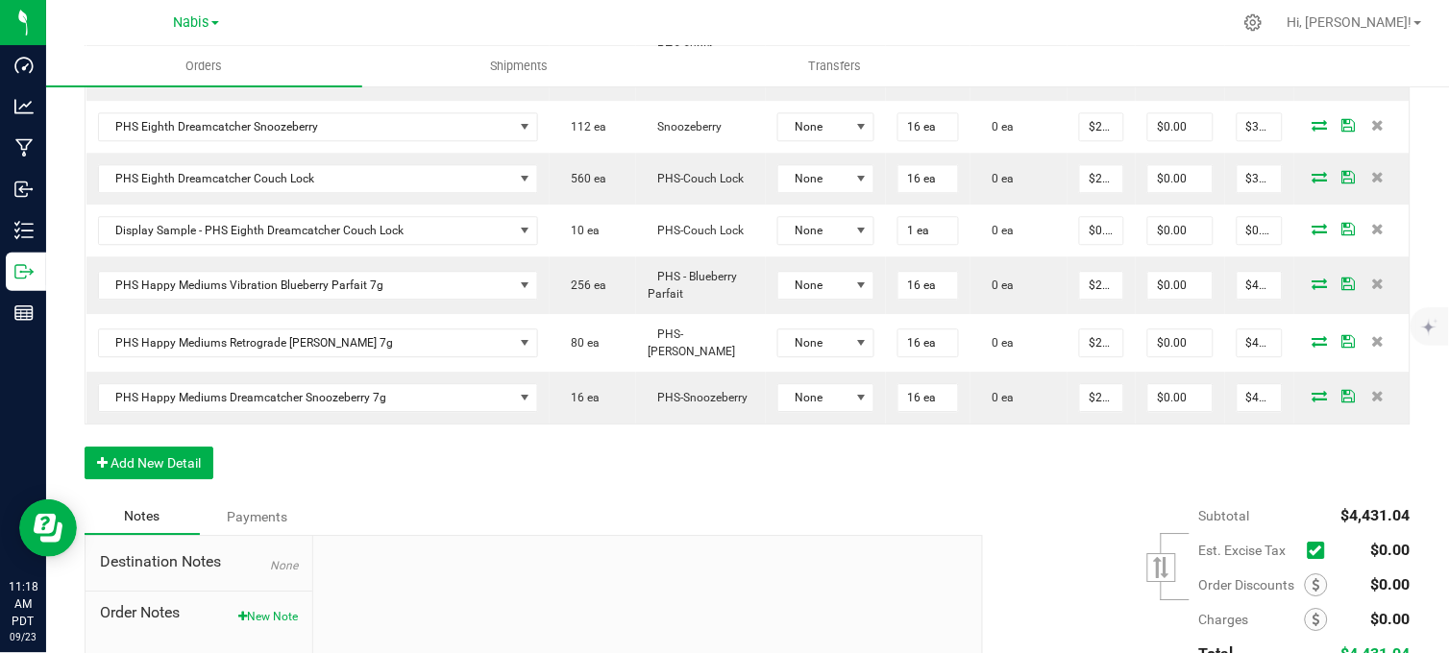
scroll to position [1067, 0]
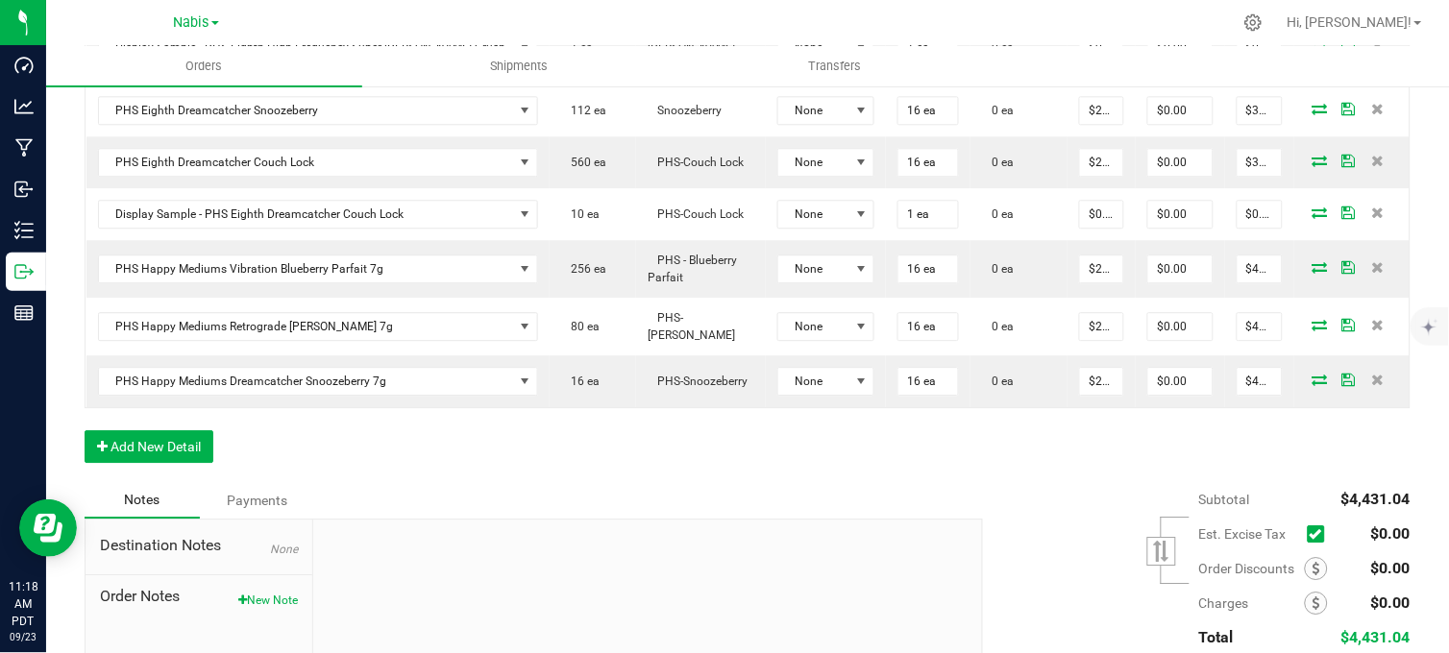
click at [252, 592] on button "New Note" at bounding box center [268, 600] width 60 height 17
click at [372, 562] on div "Note Title" at bounding box center [648, 587] width 640 height 51
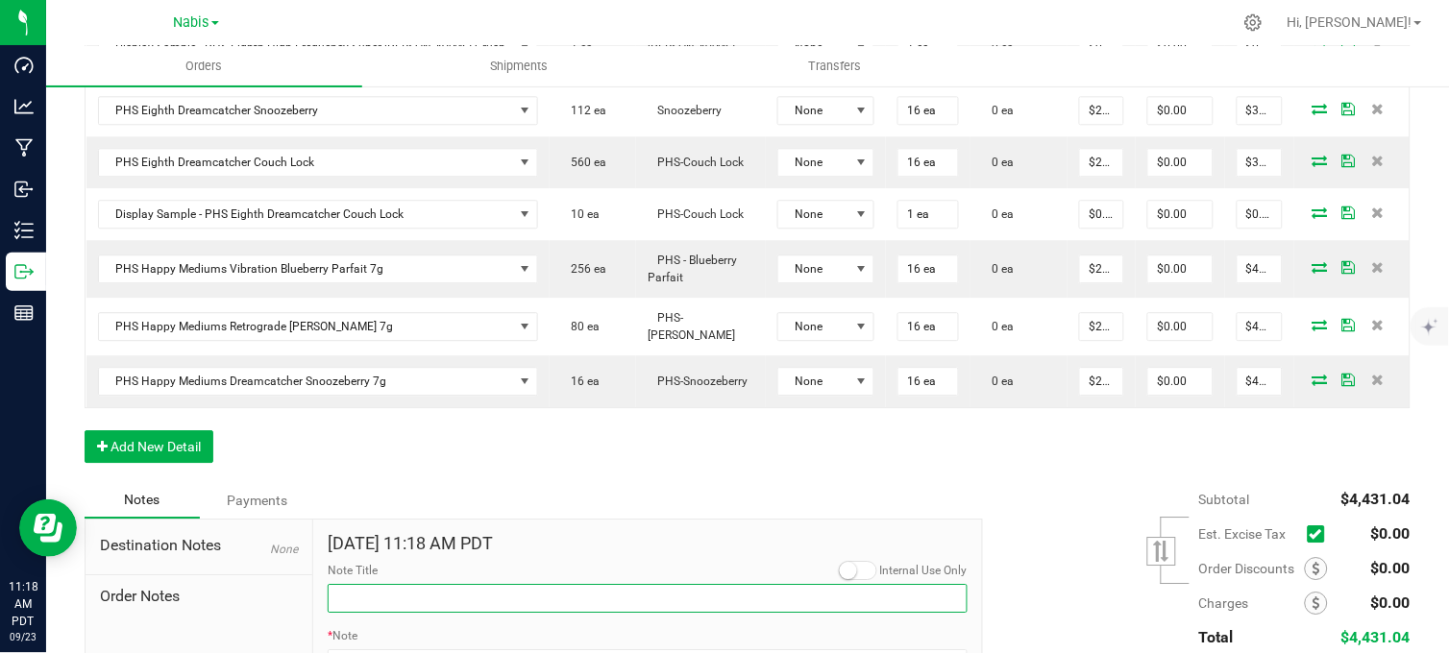
click at [379, 584] on input "Note Title" at bounding box center [648, 598] width 640 height 29
type input "Display credits"
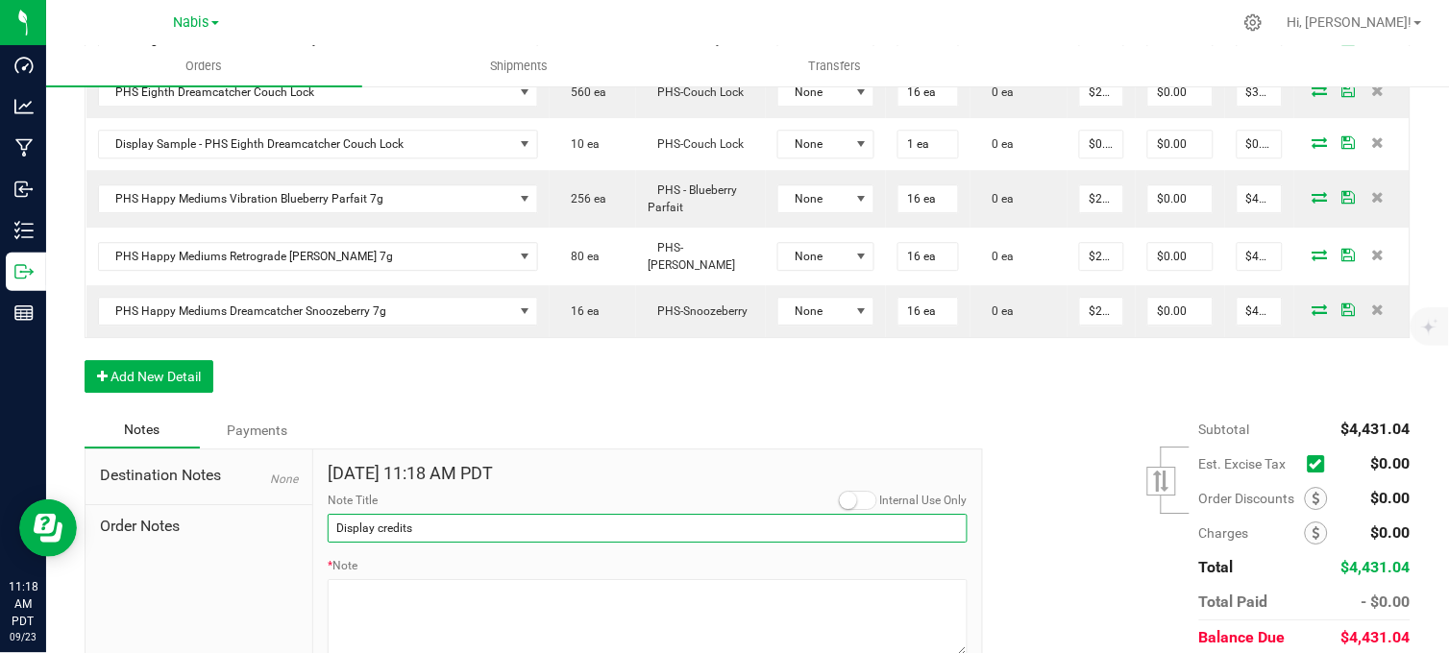
scroll to position [1178, 0]
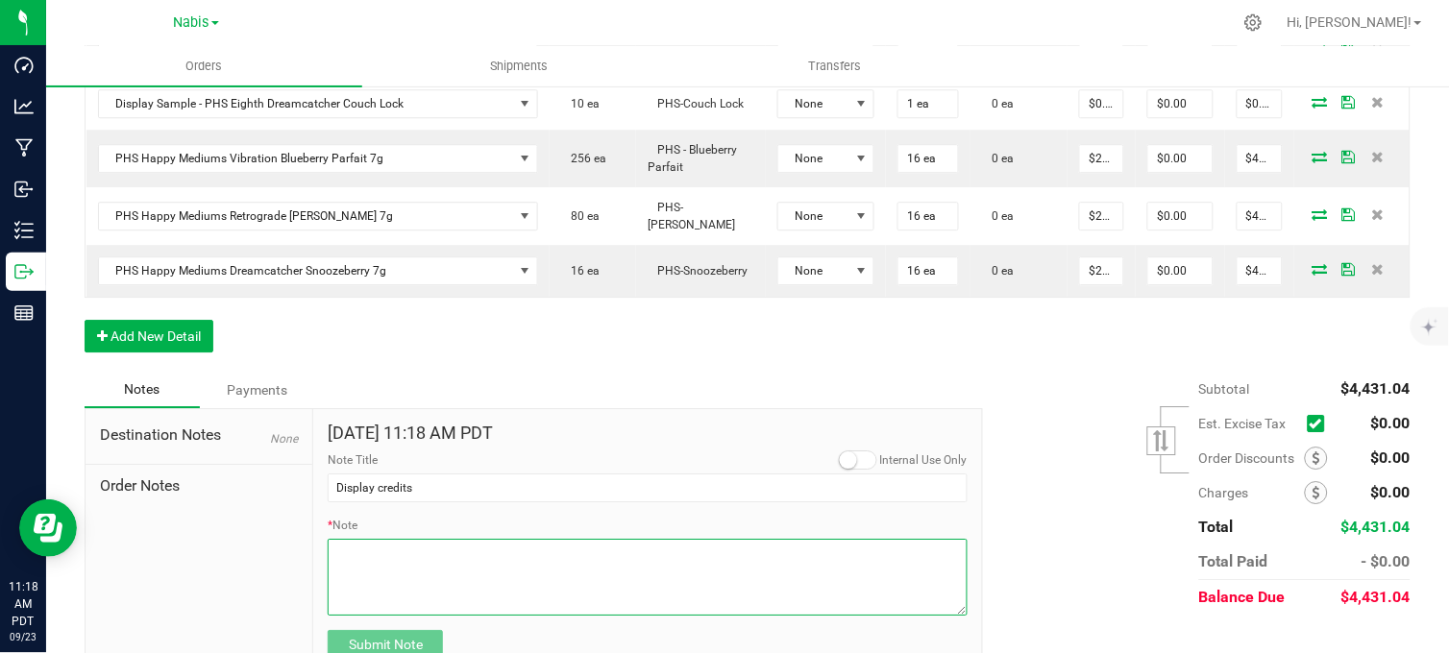
click at [388, 539] on textarea "* Note" at bounding box center [648, 577] width 640 height 77
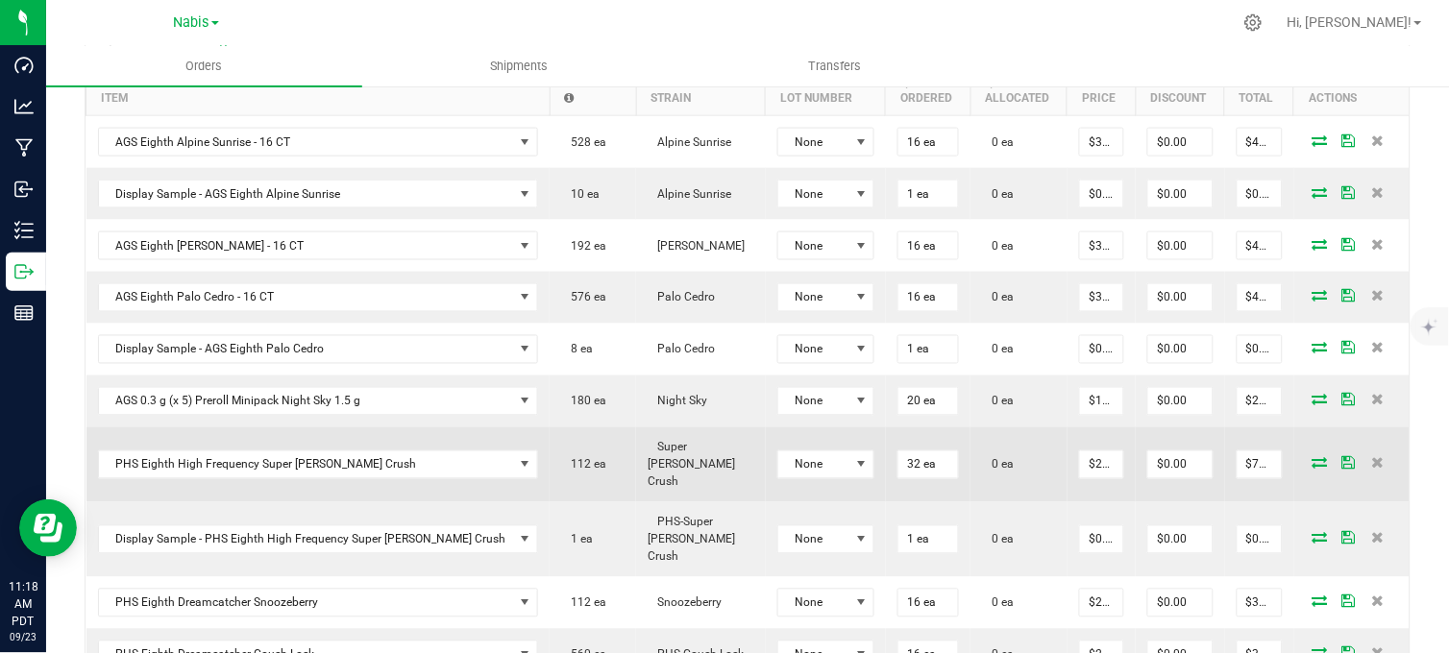
scroll to position [538, 0]
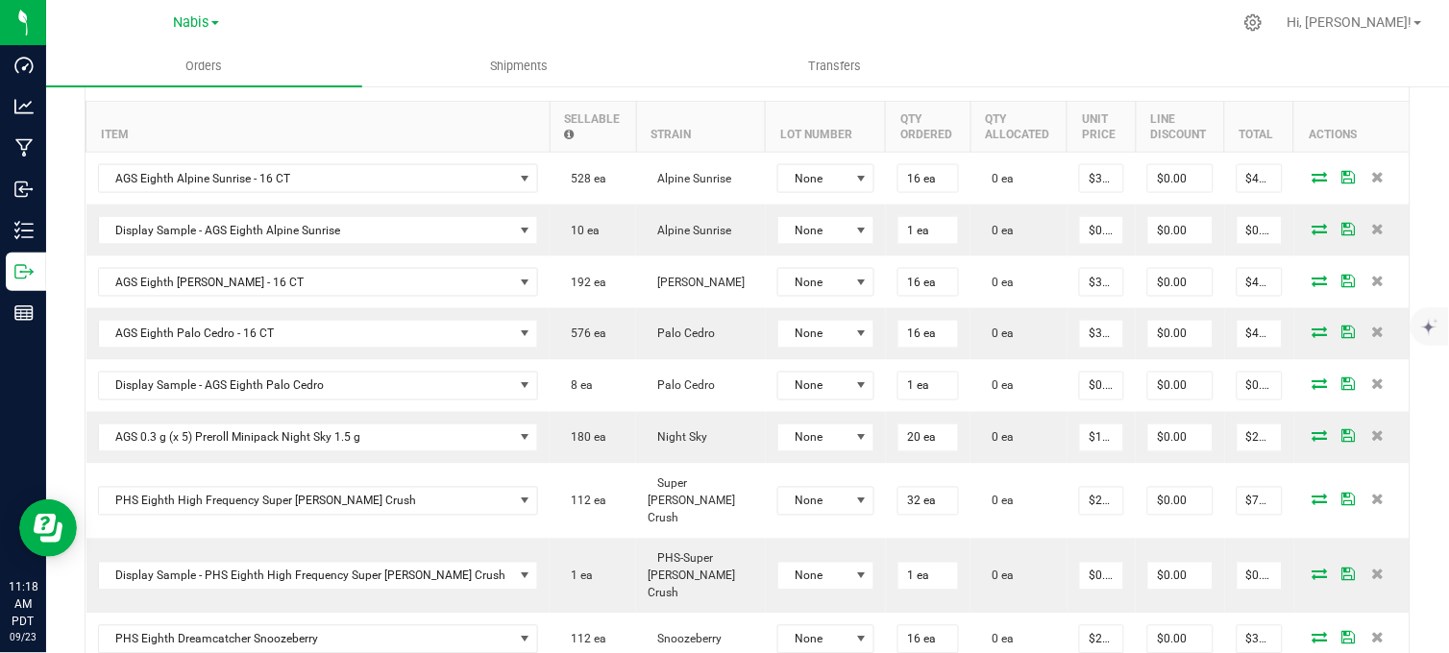
click at [405, 23] on div at bounding box center [788, 22] width 888 height 37
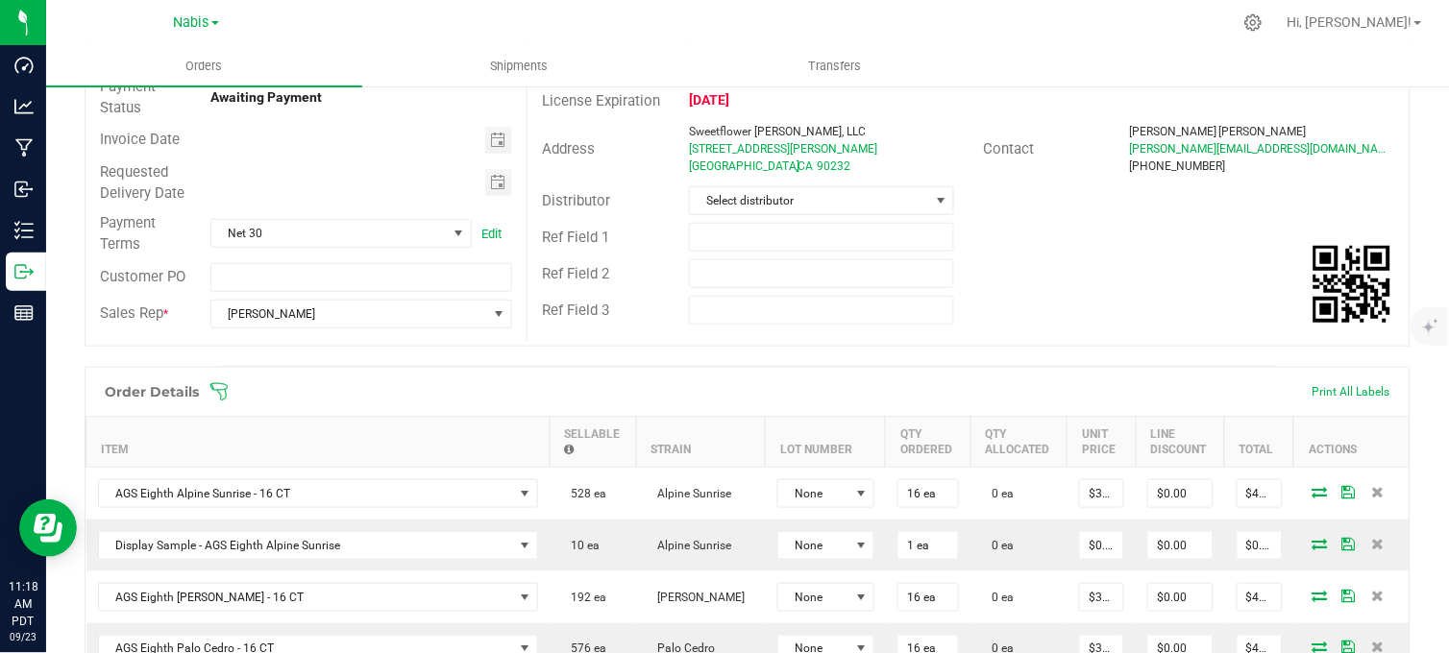
scroll to position [0, 0]
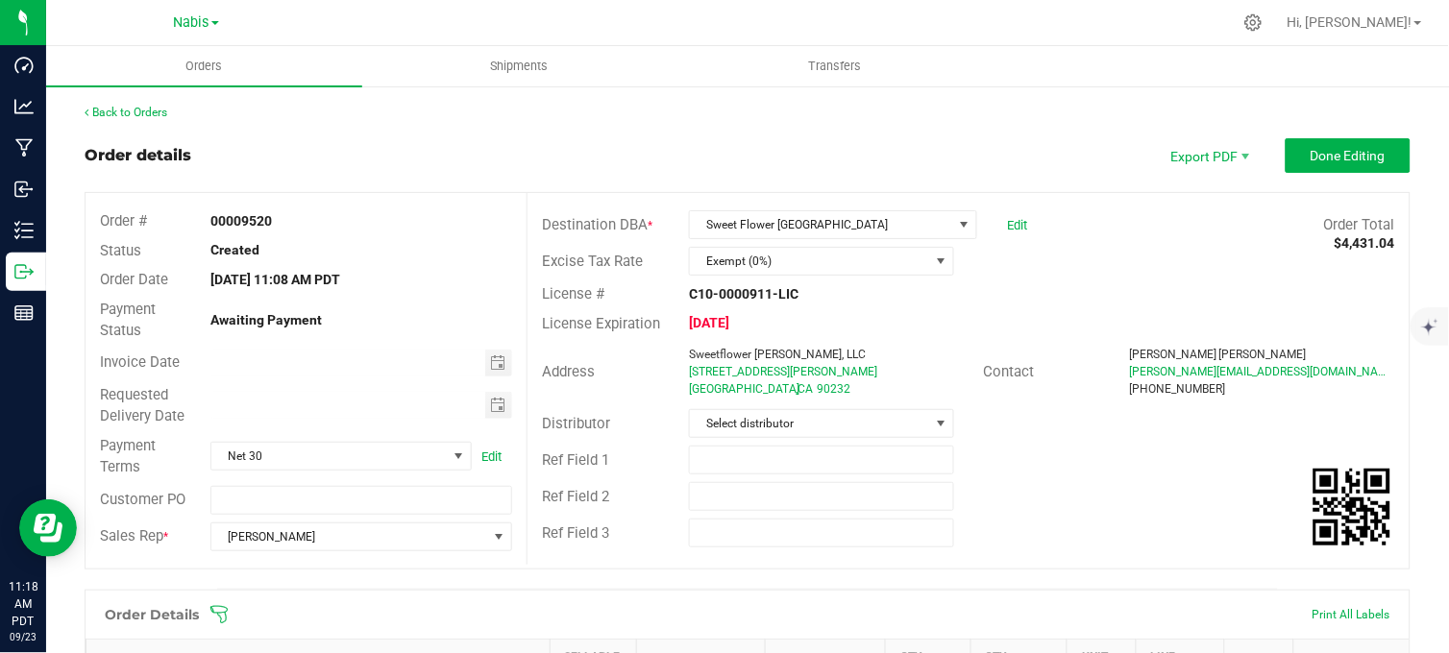
drag, startPoint x: 426, startPoint y: 22, endPoint x: 648, endPoint y: 188, distance: 278.0
click at [426, 22] on div at bounding box center [788, 22] width 888 height 37
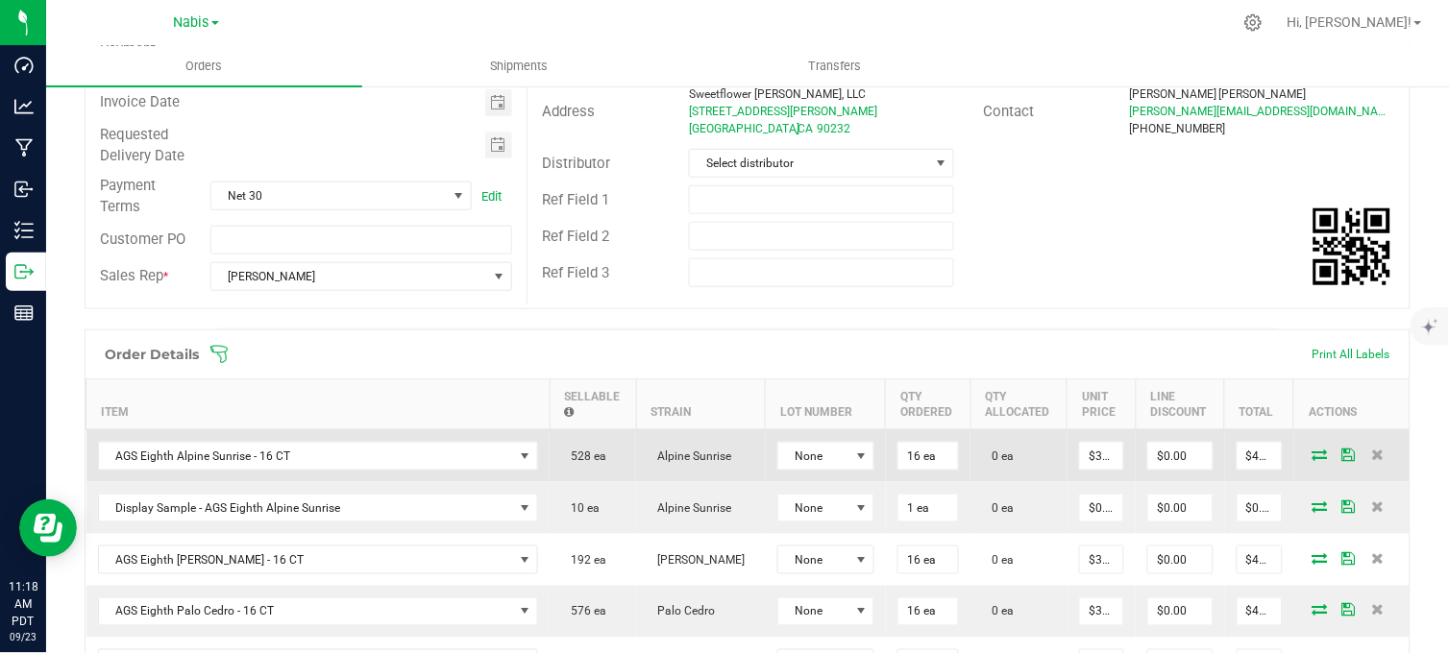
scroll to position [320, 0]
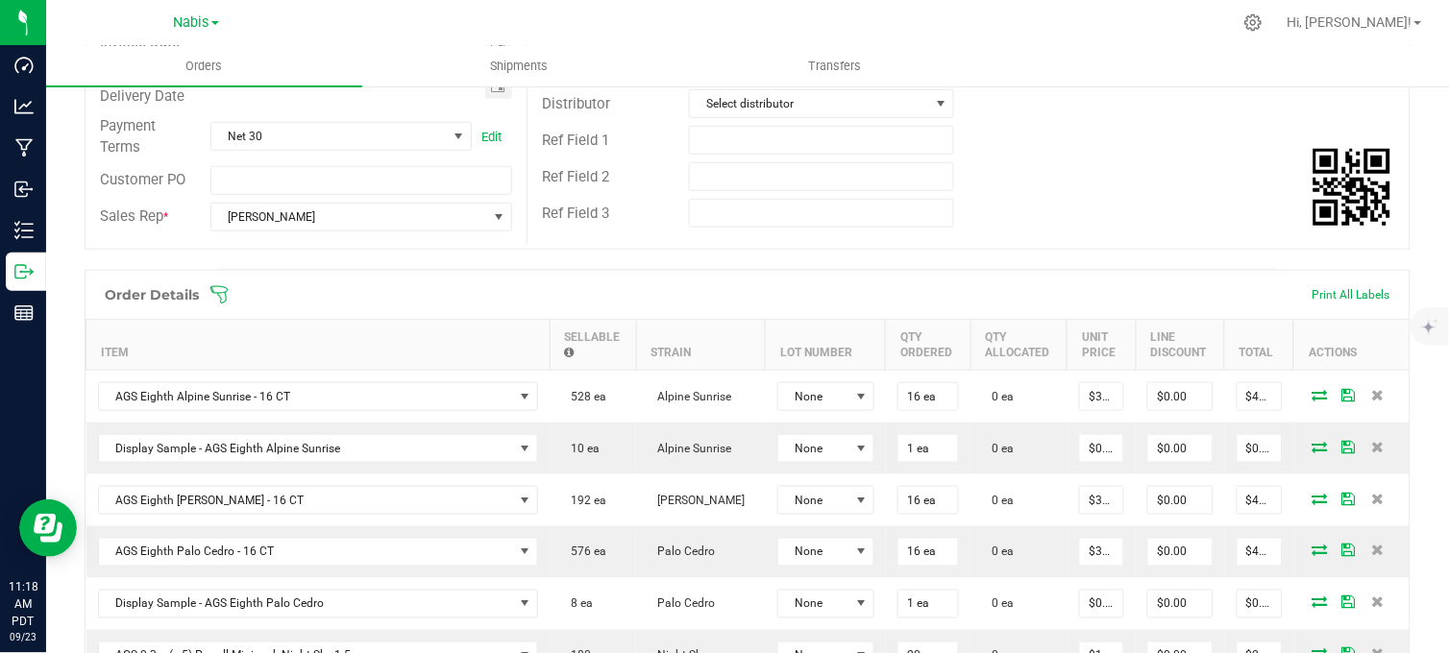
click at [367, 15] on div at bounding box center [788, 22] width 888 height 37
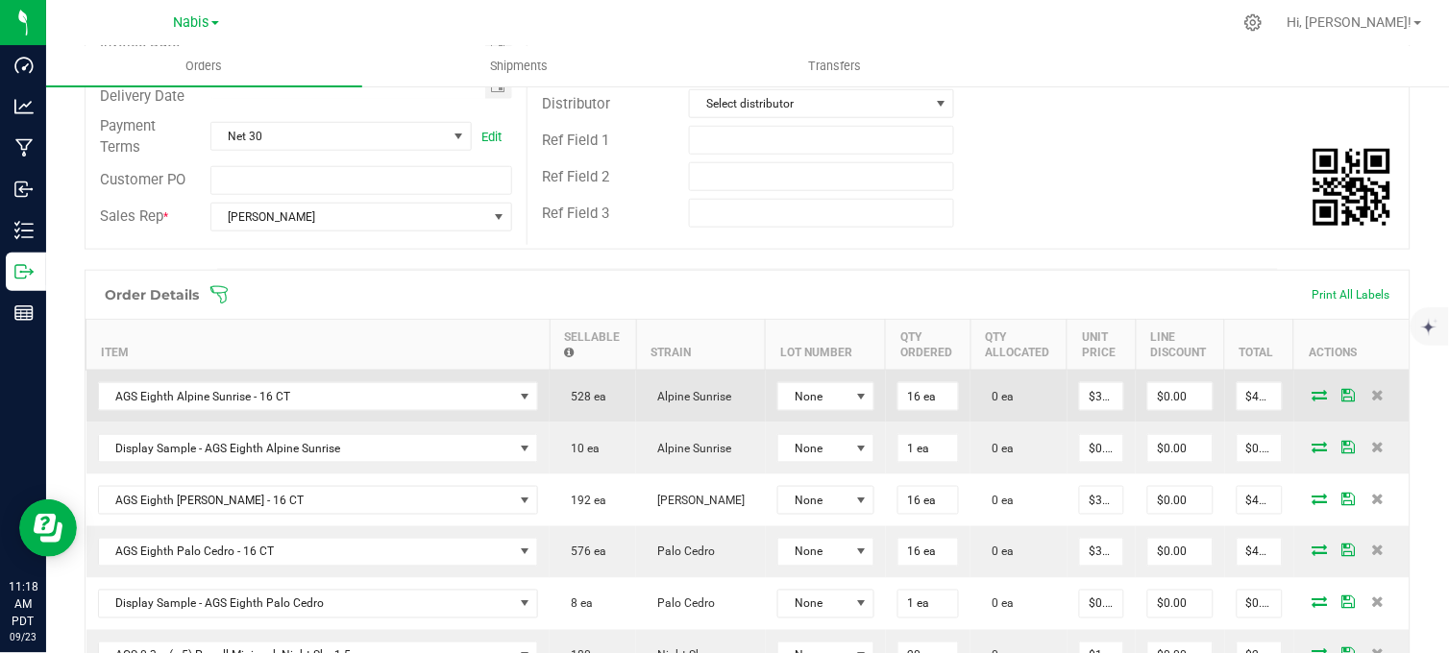
click at [1312, 395] on icon at bounding box center [1319, 395] width 15 height 12
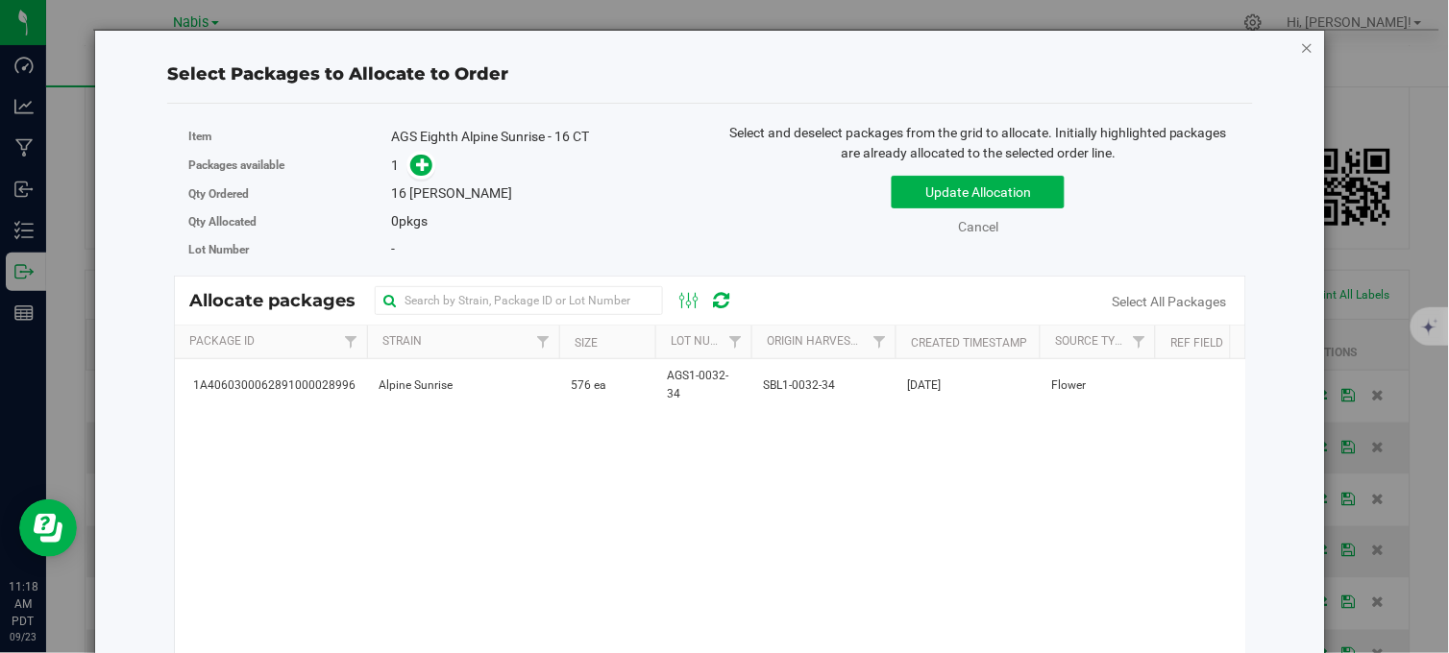
click at [1301, 49] on icon "button" at bounding box center [1307, 47] width 13 height 23
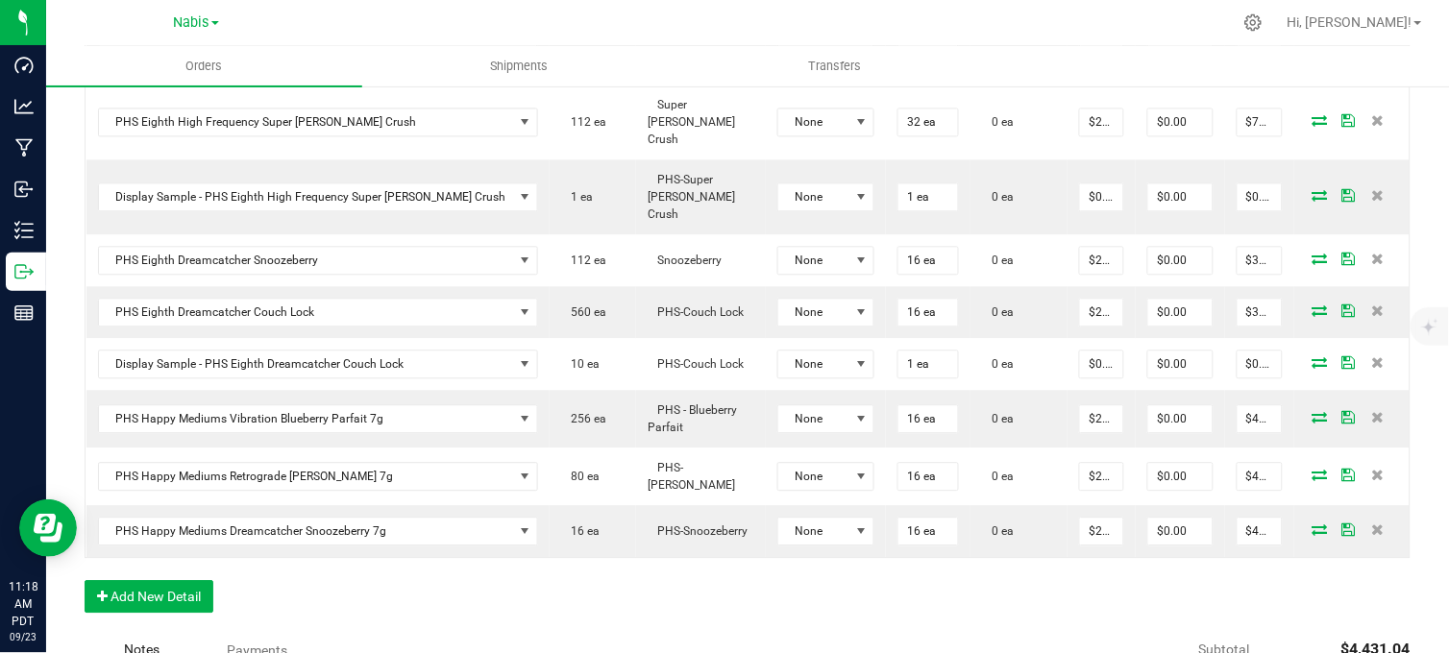
scroll to position [1195, 0]
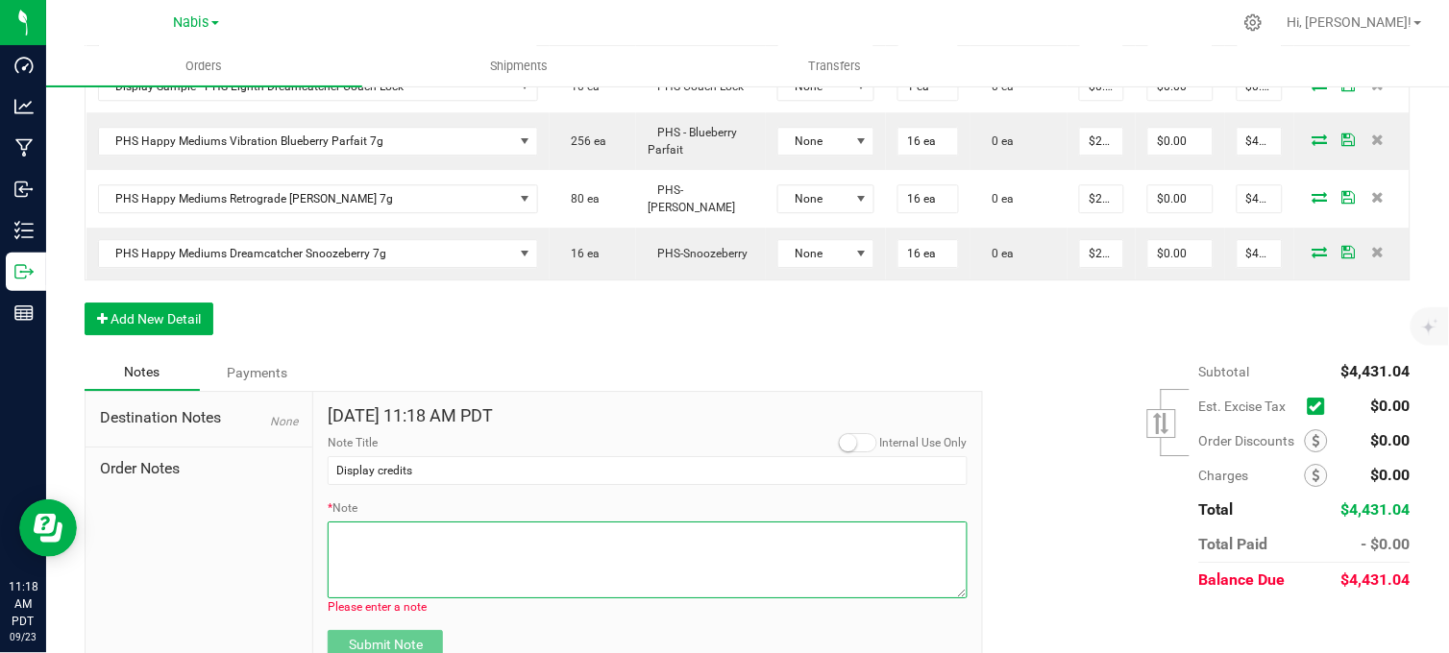
click at [455, 524] on textarea "* Note" at bounding box center [648, 560] width 640 height 77
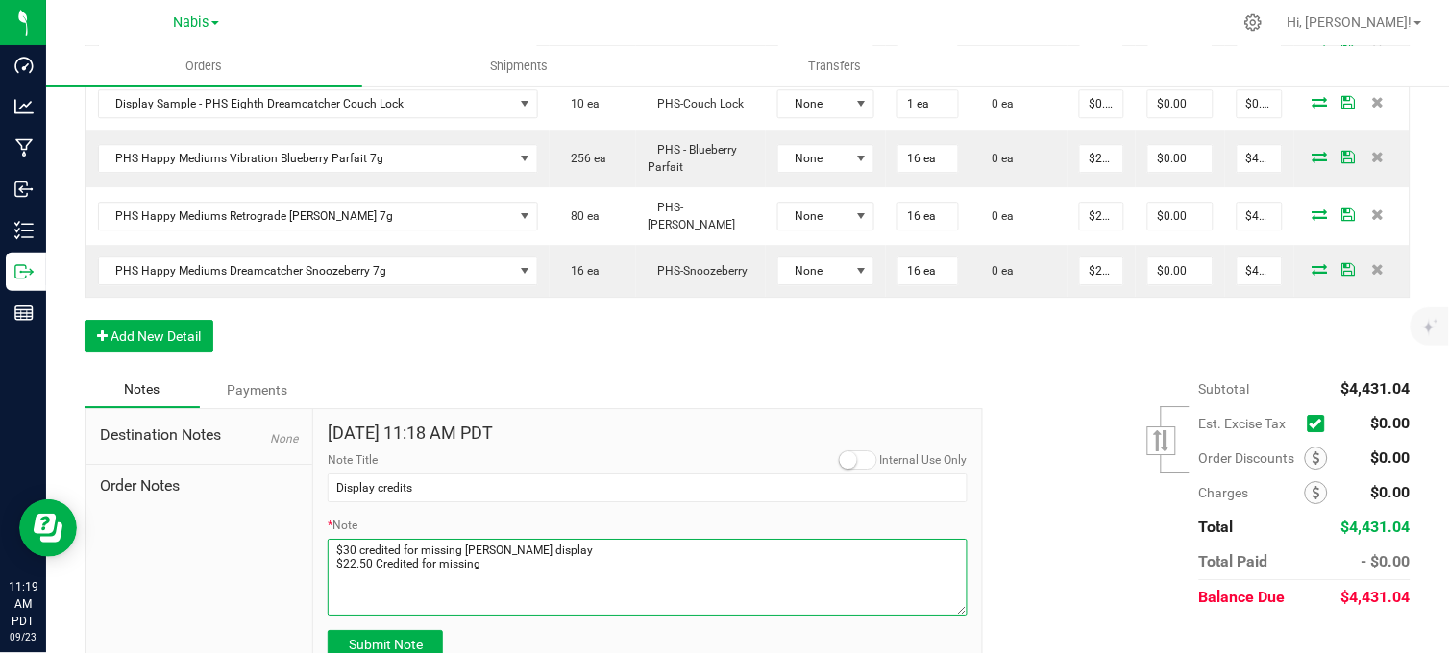
click at [514, 539] on textarea "* Note" at bounding box center [648, 577] width 640 height 77
click at [515, 539] on textarea "* Note" at bounding box center [648, 577] width 640 height 77
type textarea "$30 credited for missing Woods display $22.50 Credited for missing Snoozeberry …"
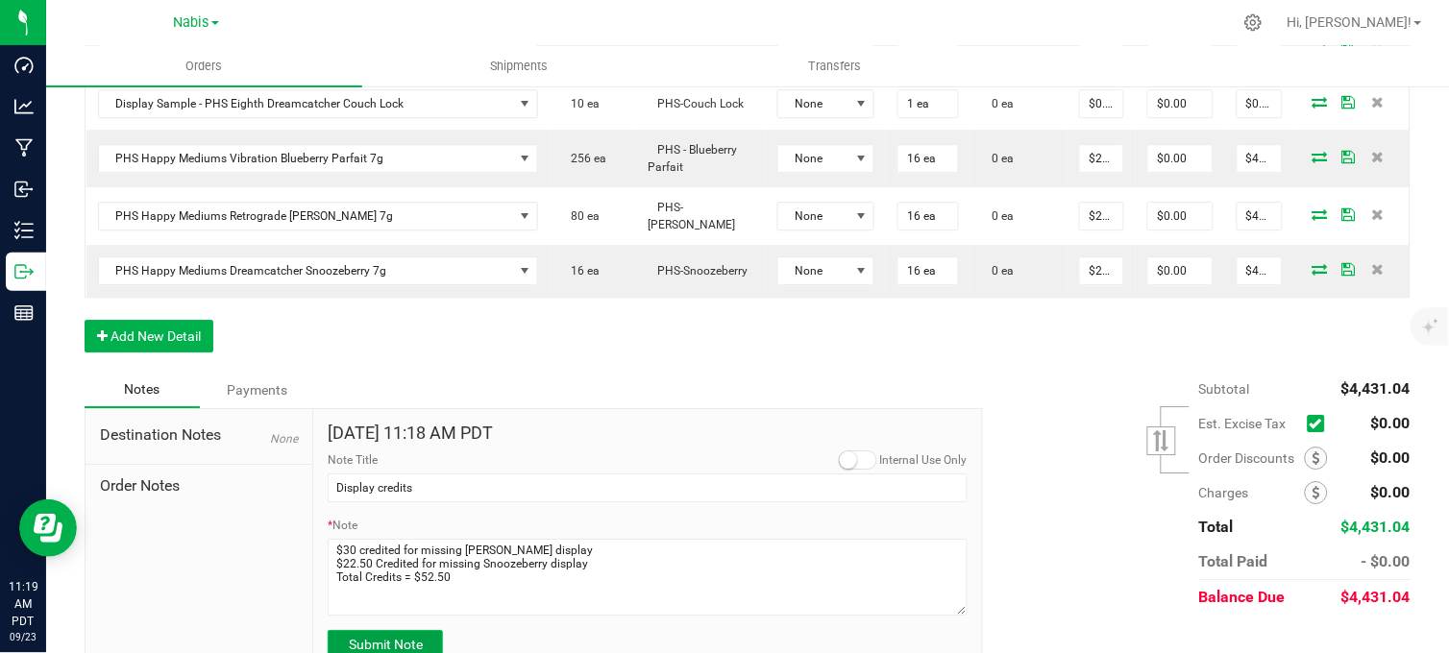
click at [398, 637] on span "Submit Note" at bounding box center [386, 644] width 74 height 15
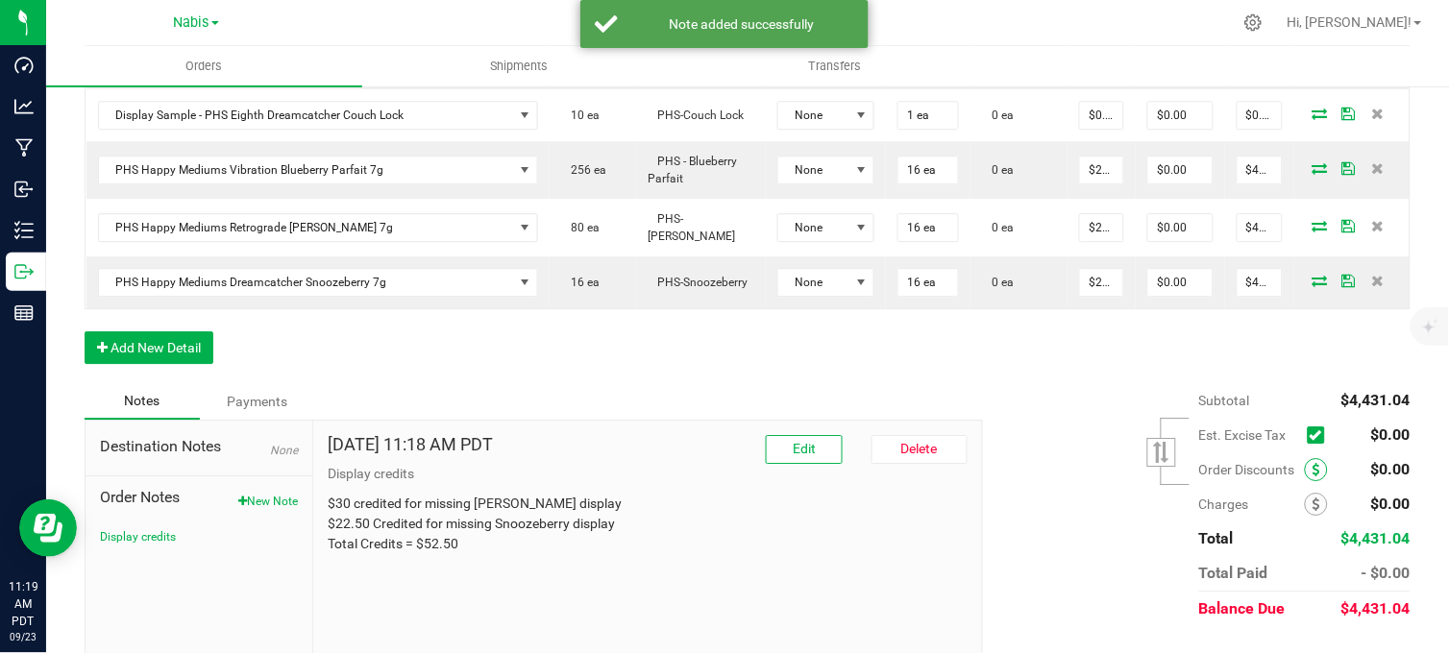
click at [1312, 463] on icon at bounding box center [1316, 469] width 8 height 13
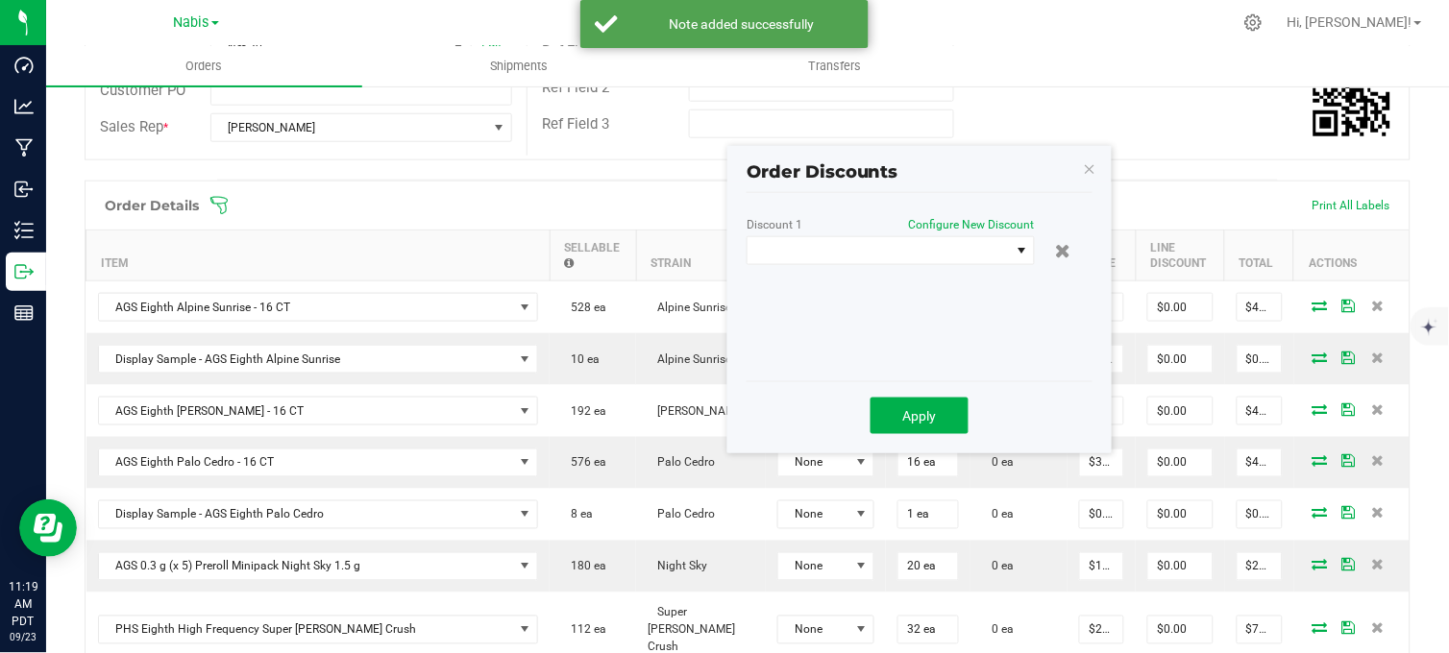
scroll to position [206, 0]
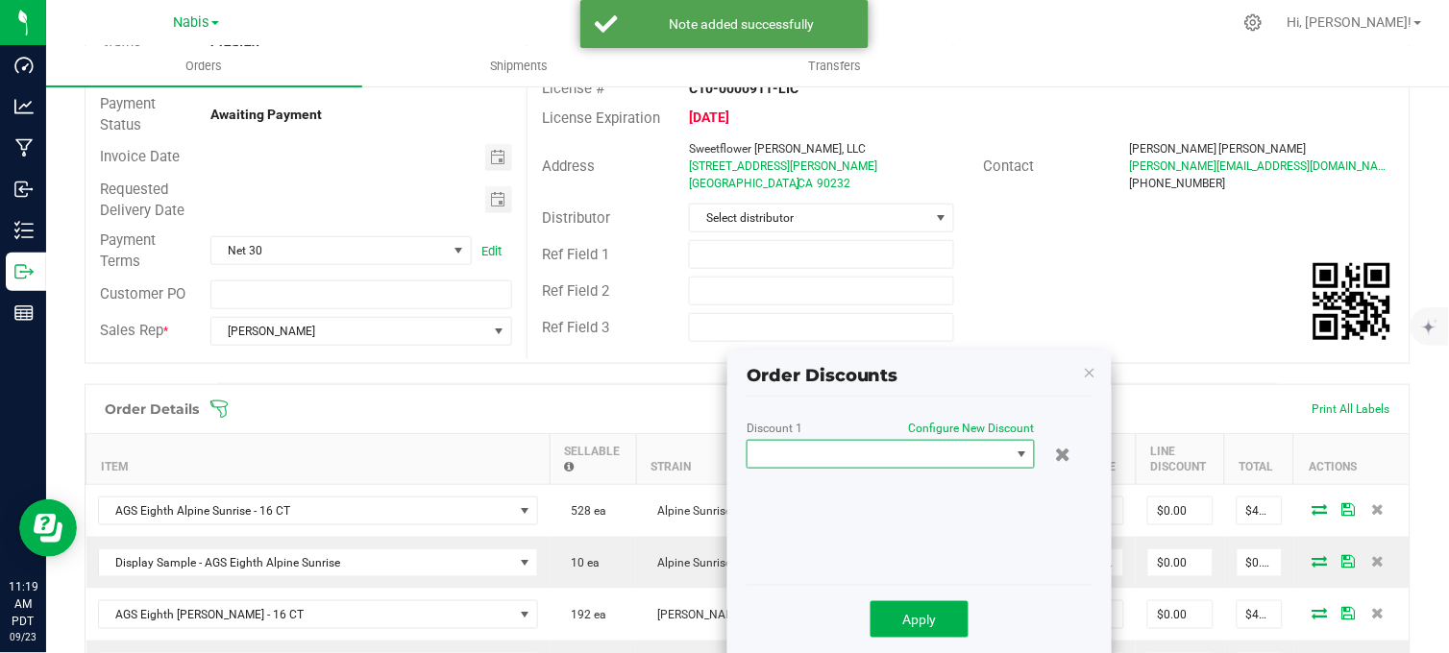
click at [988, 453] on span at bounding box center [878, 454] width 262 height 27
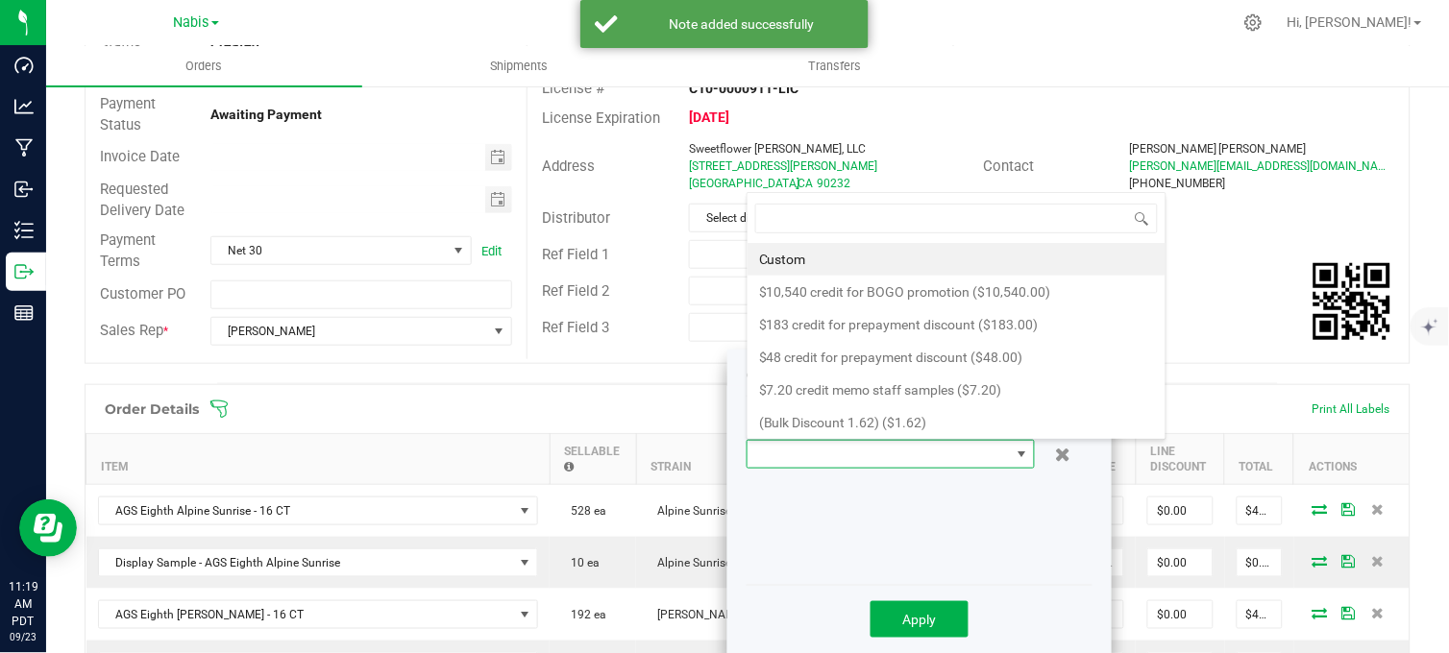
scroll to position [29, 288]
click at [826, 264] on li "Custom" at bounding box center [956, 259] width 418 height 33
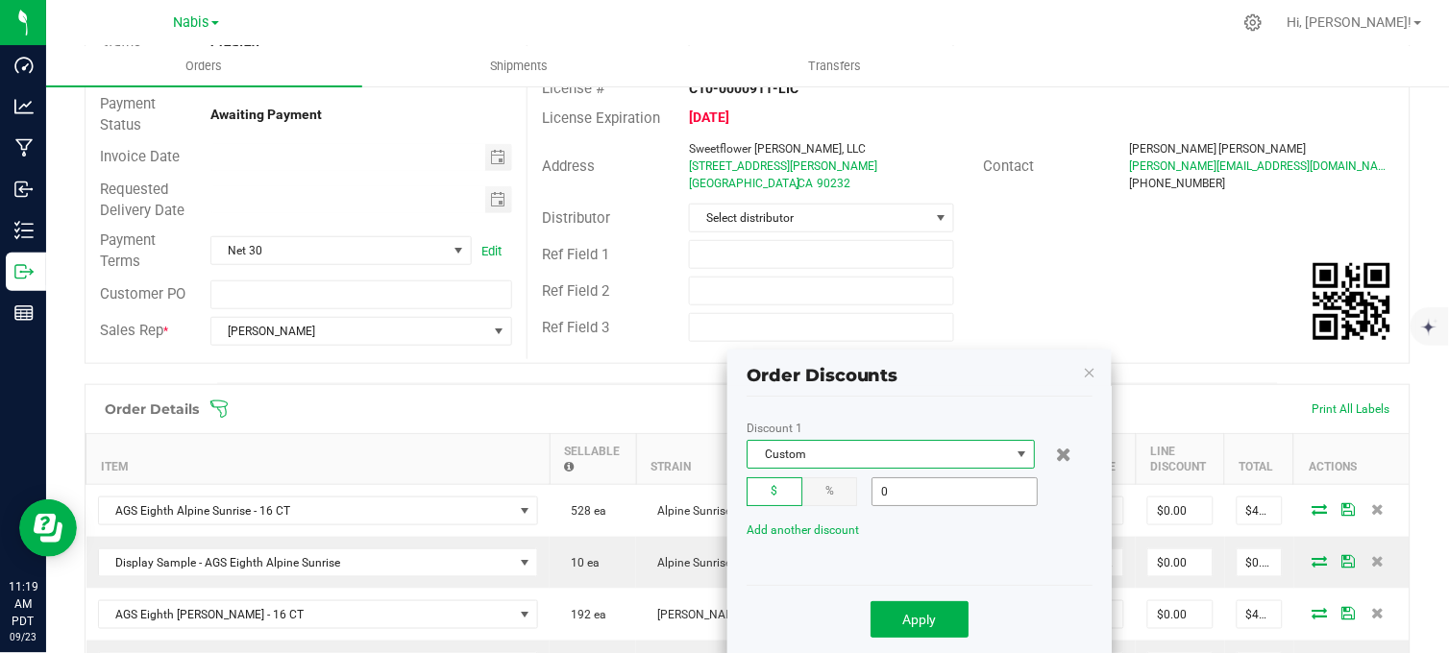
click at [926, 494] on input "0" at bounding box center [954, 491] width 164 height 27
type input "$52.50"
click at [935, 615] on span "Apply" at bounding box center [920, 619] width 34 height 15
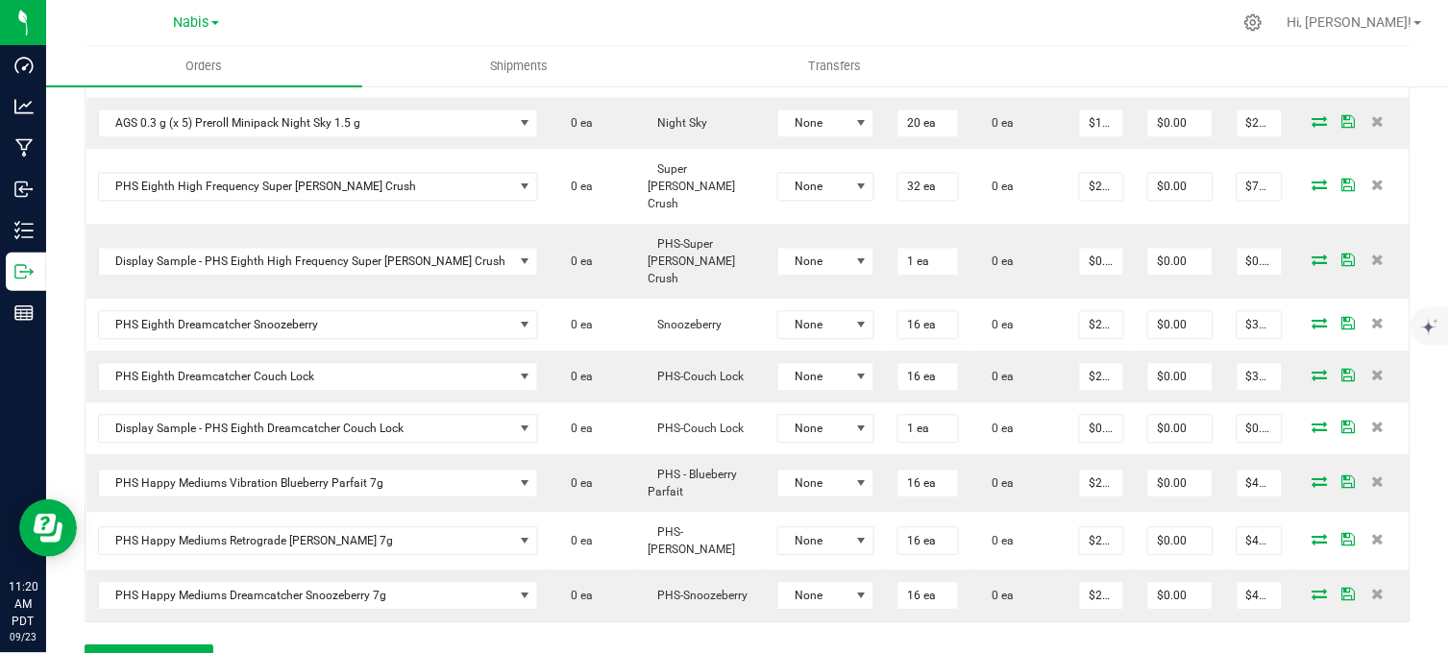
scroll to position [525, 0]
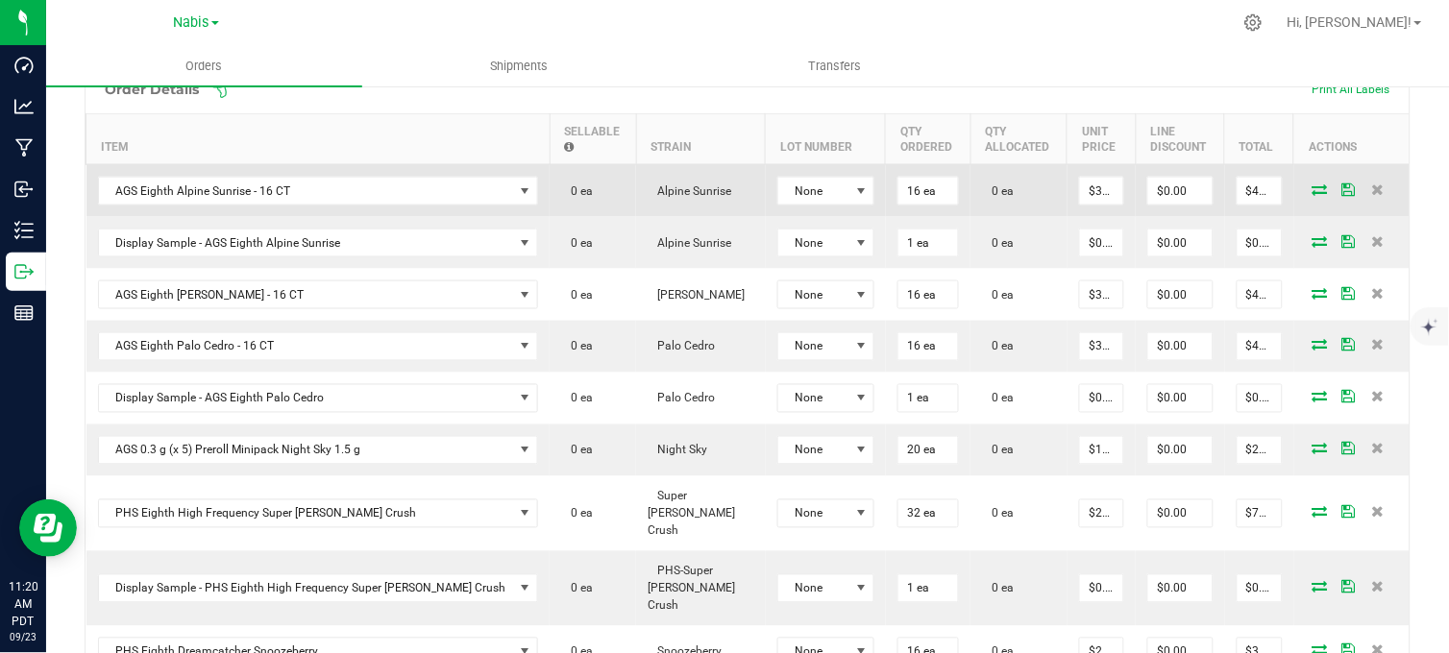
click at [1312, 195] on icon at bounding box center [1319, 189] width 15 height 12
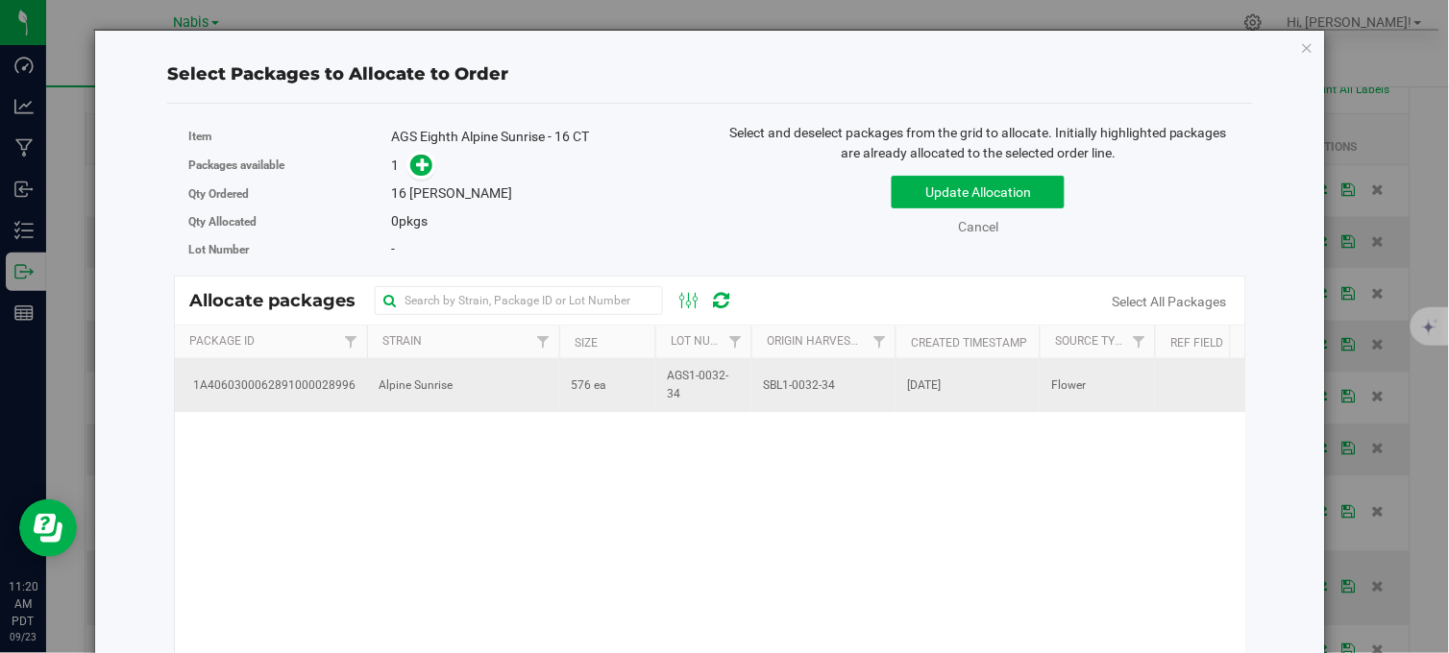
click at [564, 387] on td "576 ea" at bounding box center [607, 385] width 96 height 52
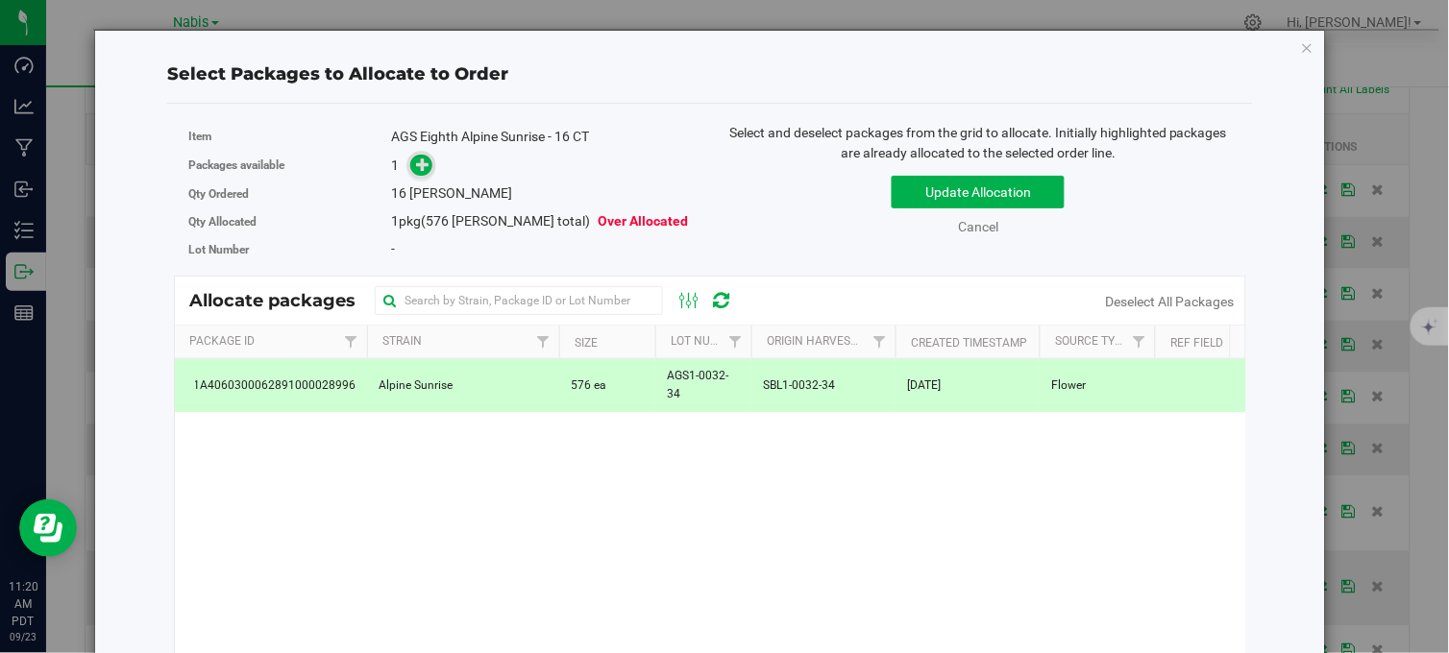
click at [421, 170] on icon at bounding box center [422, 164] width 13 height 13
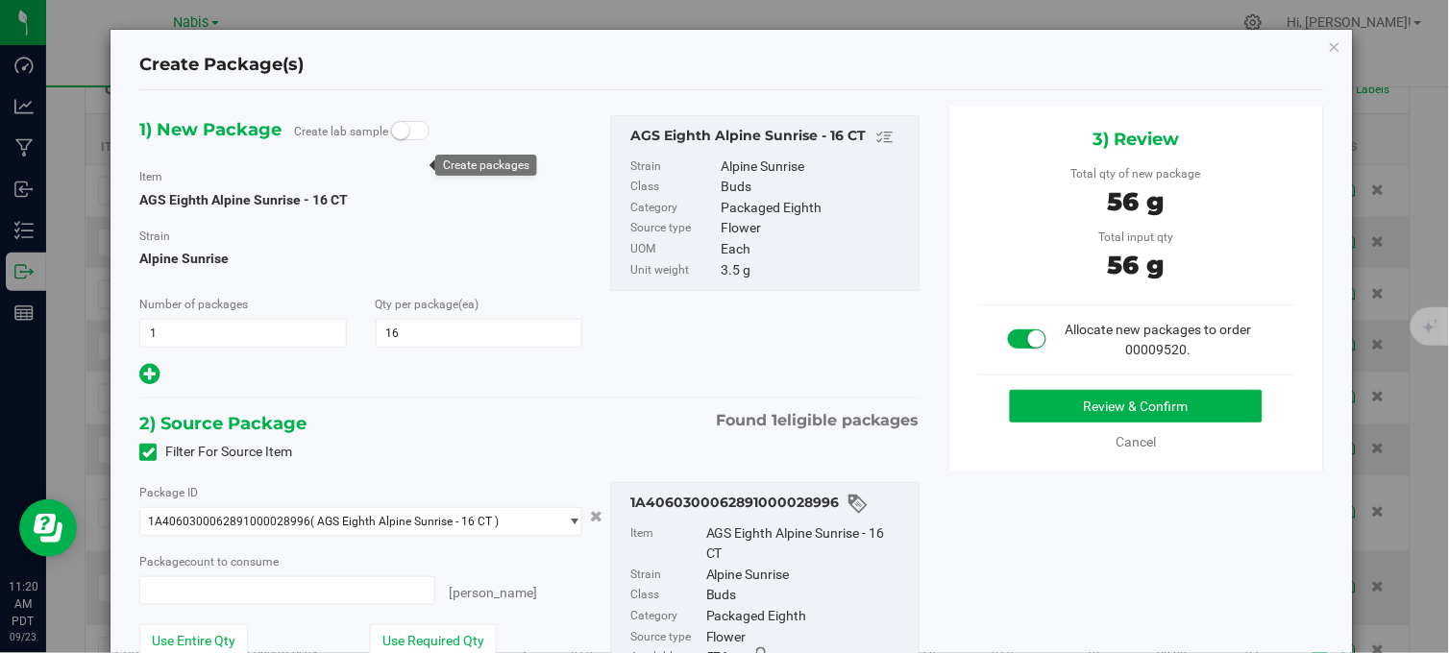
type input "16"
type input "16 ea"
click at [1128, 403] on button "Review & Confirm" at bounding box center [1136, 406] width 253 height 33
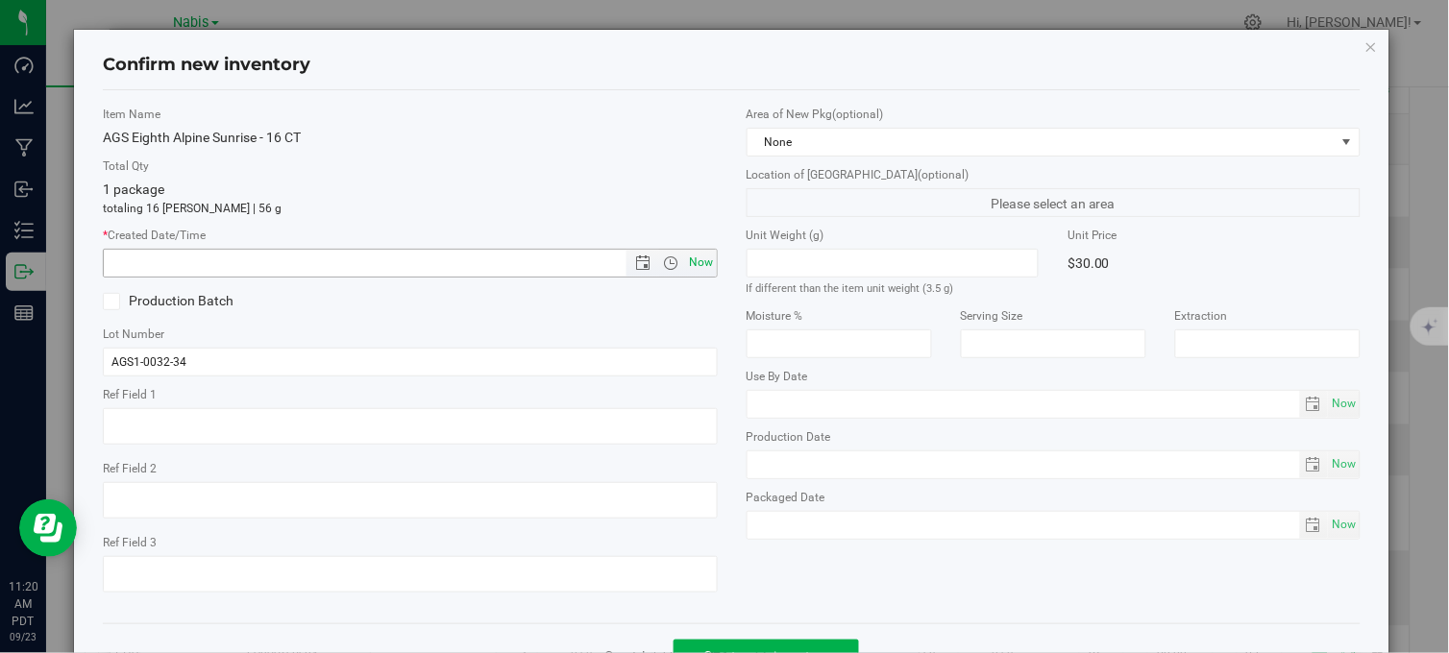
click at [687, 257] on span "Now" at bounding box center [701, 263] width 33 height 28
type input "9/23/2025 11:20 AM"
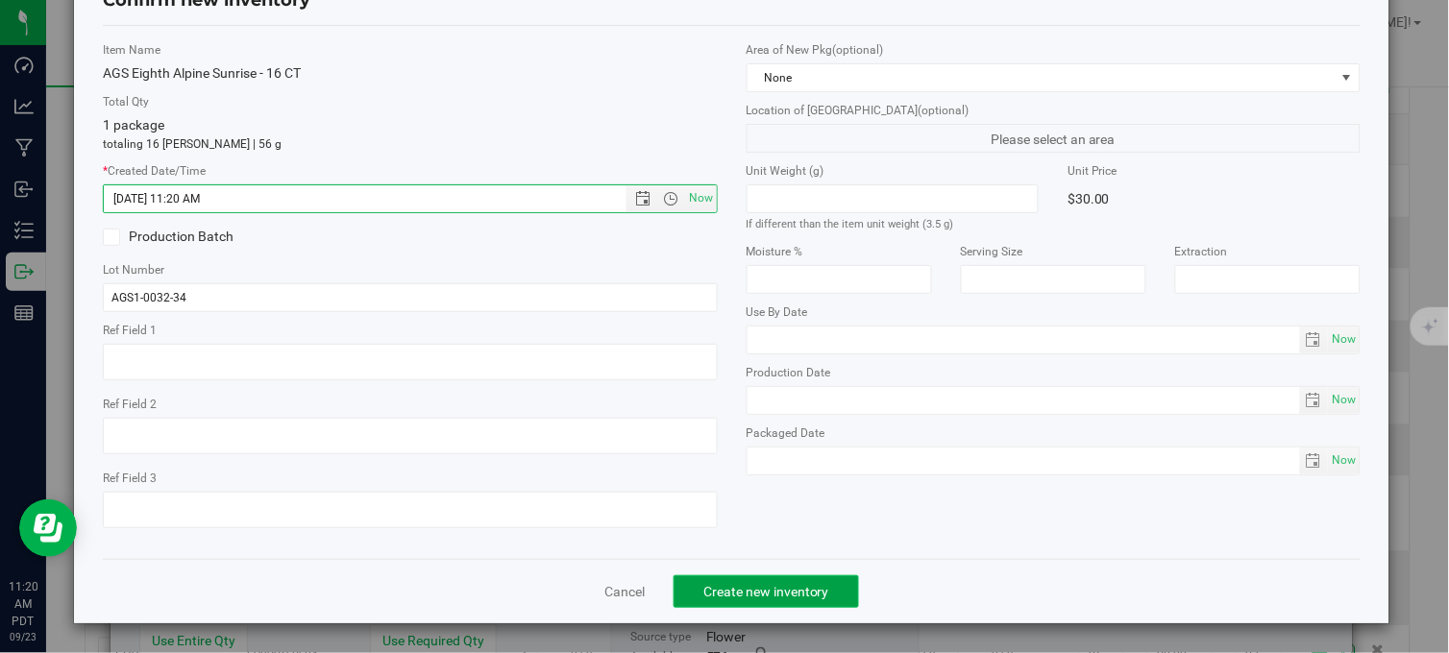
click at [818, 594] on span "Create new inventory" at bounding box center [766, 591] width 126 height 15
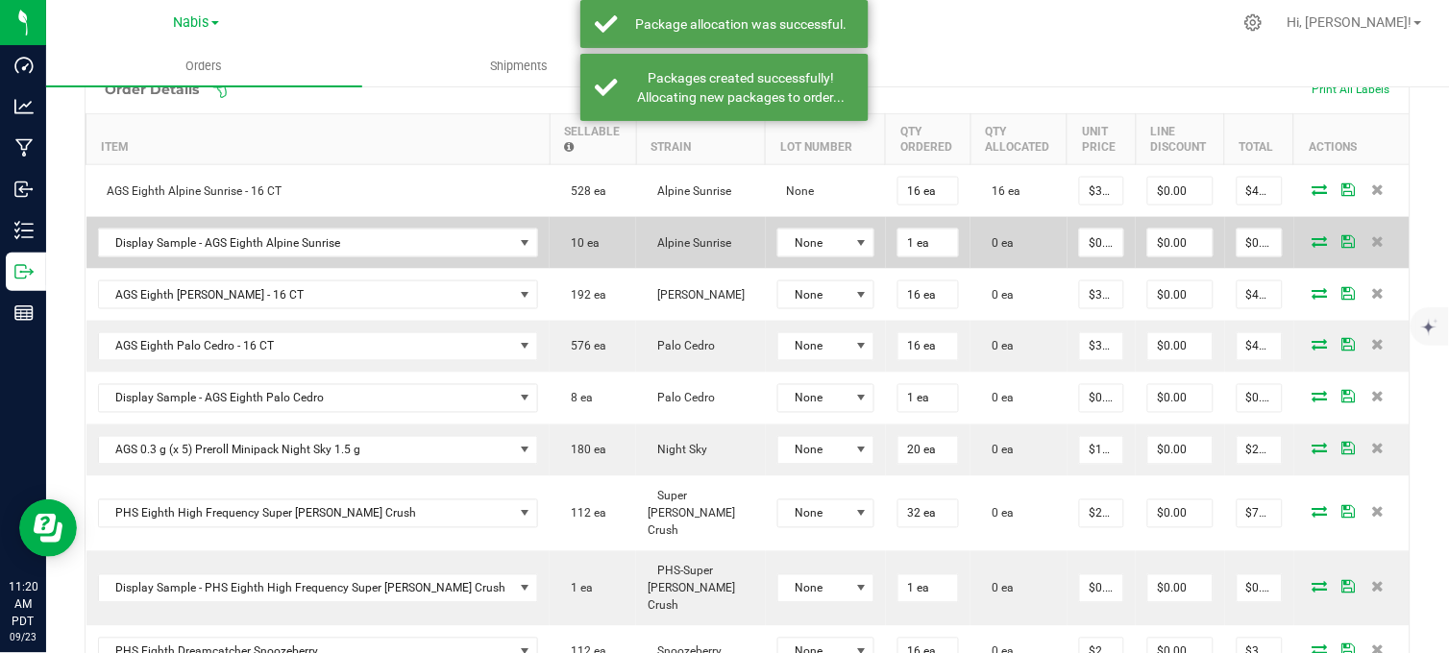
click at [1312, 235] on icon at bounding box center [1319, 241] width 15 height 12
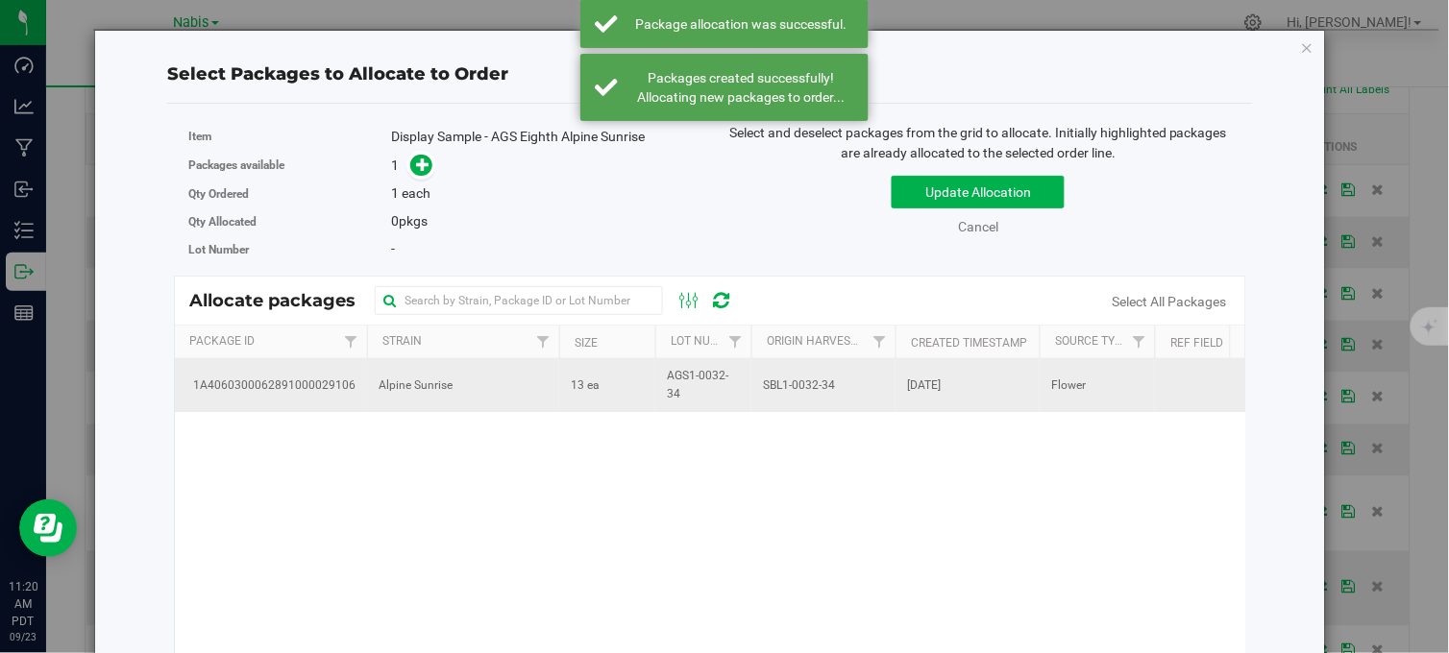
click at [533, 390] on td "Alpine Sunrise" at bounding box center [463, 385] width 192 height 52
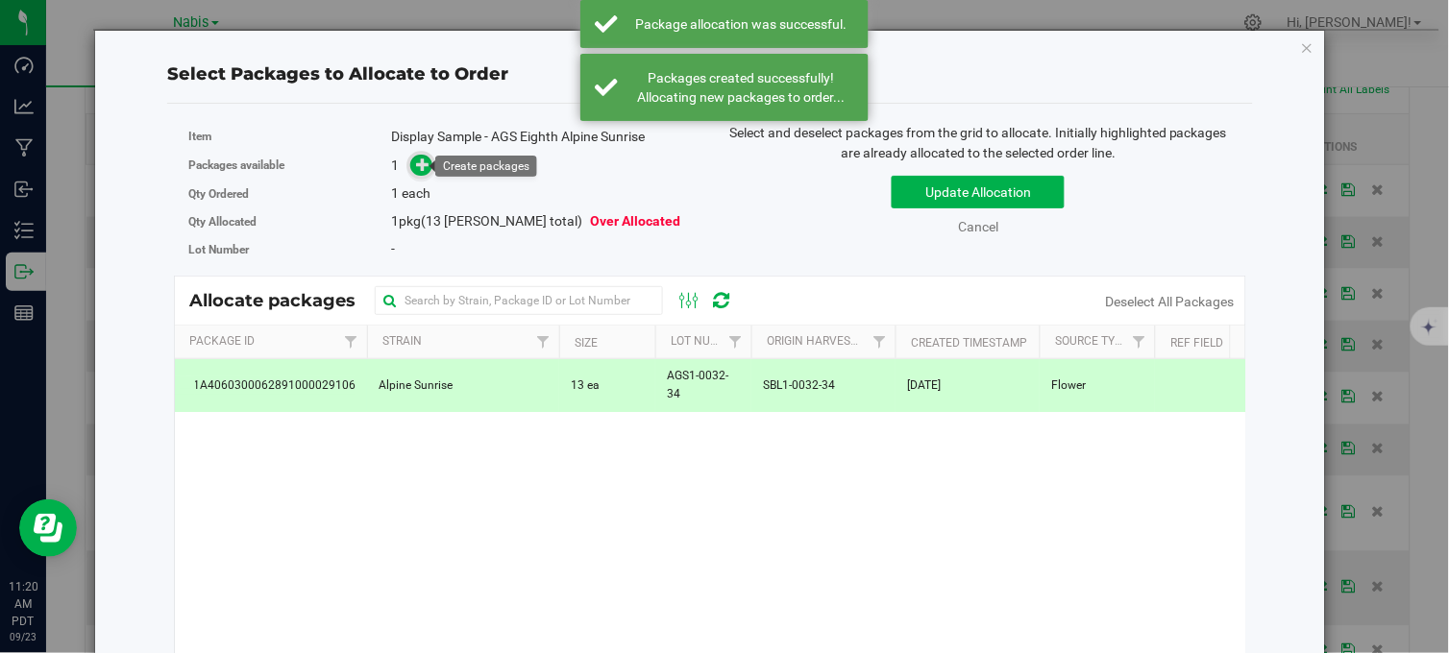
click at [418, 169] on icon at bounding box center [422, 164] width 13 height 13
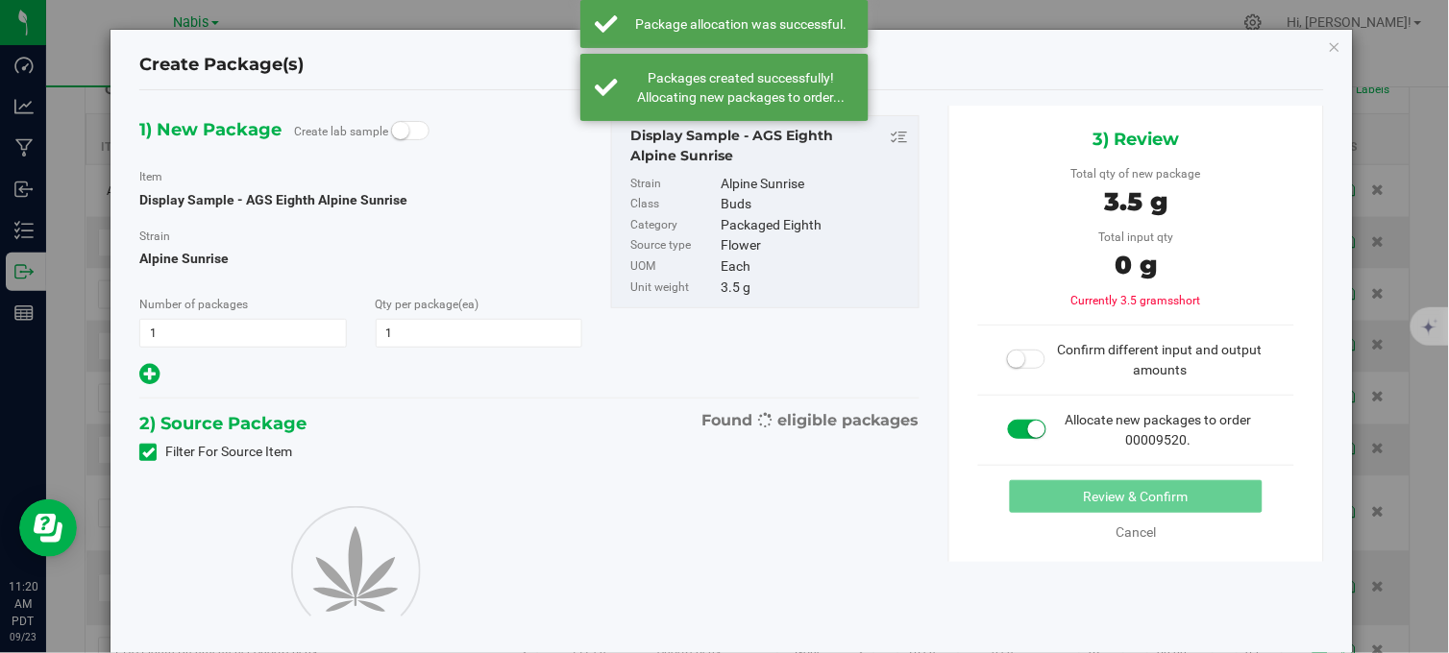
type input "1"
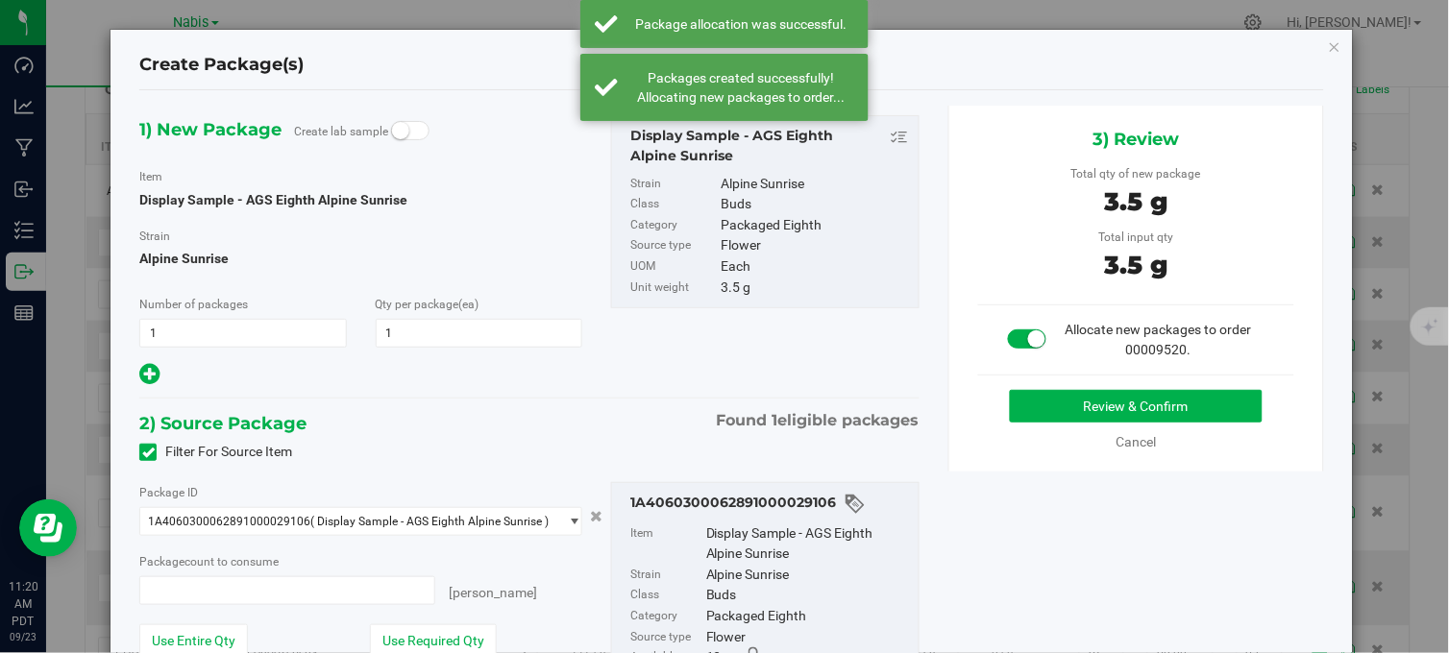
type input "1 ea"
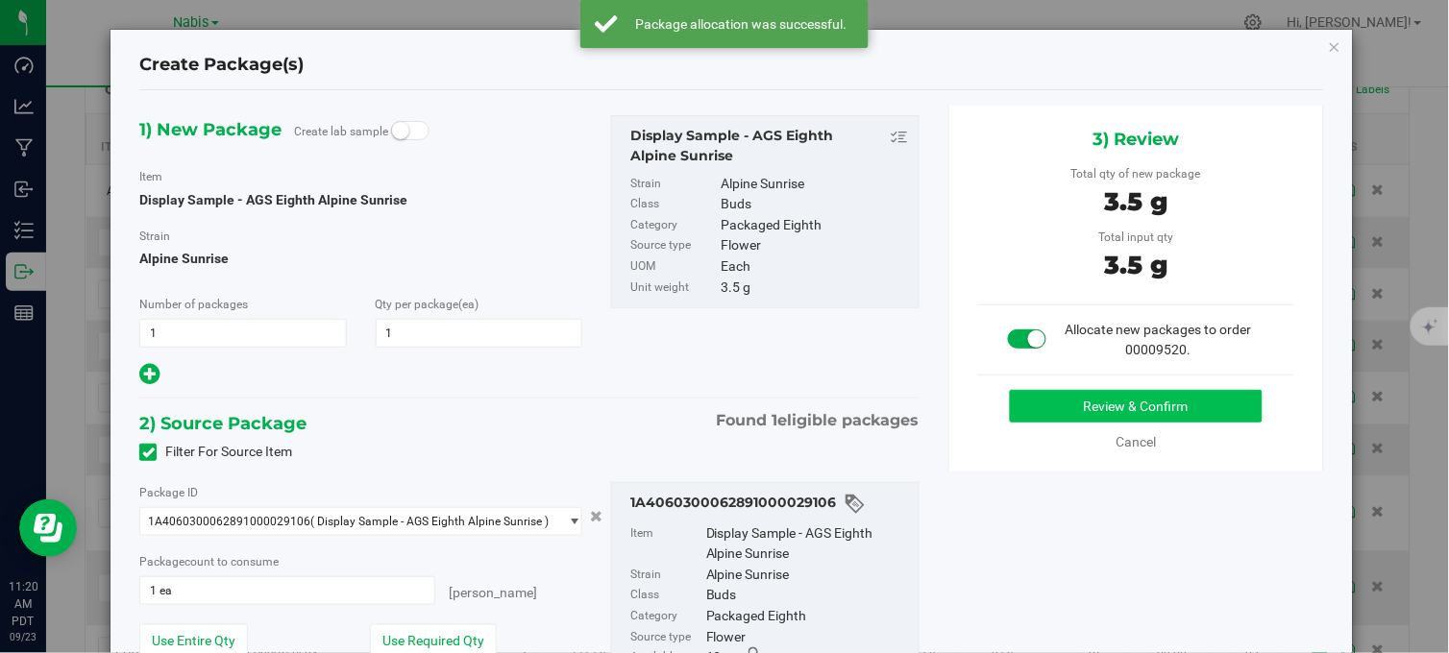
drag, startPoint x: 1139, startPoint y: 381, endPoint x: 1134, endPoint y: 398, distance: 17.3
click at [1135, 387] on div "3) Review Total qty of new package 3.5 g Total input qty 3.5 g Allocate new pac…" at bounding box center [1136, 289] width 376 height 366
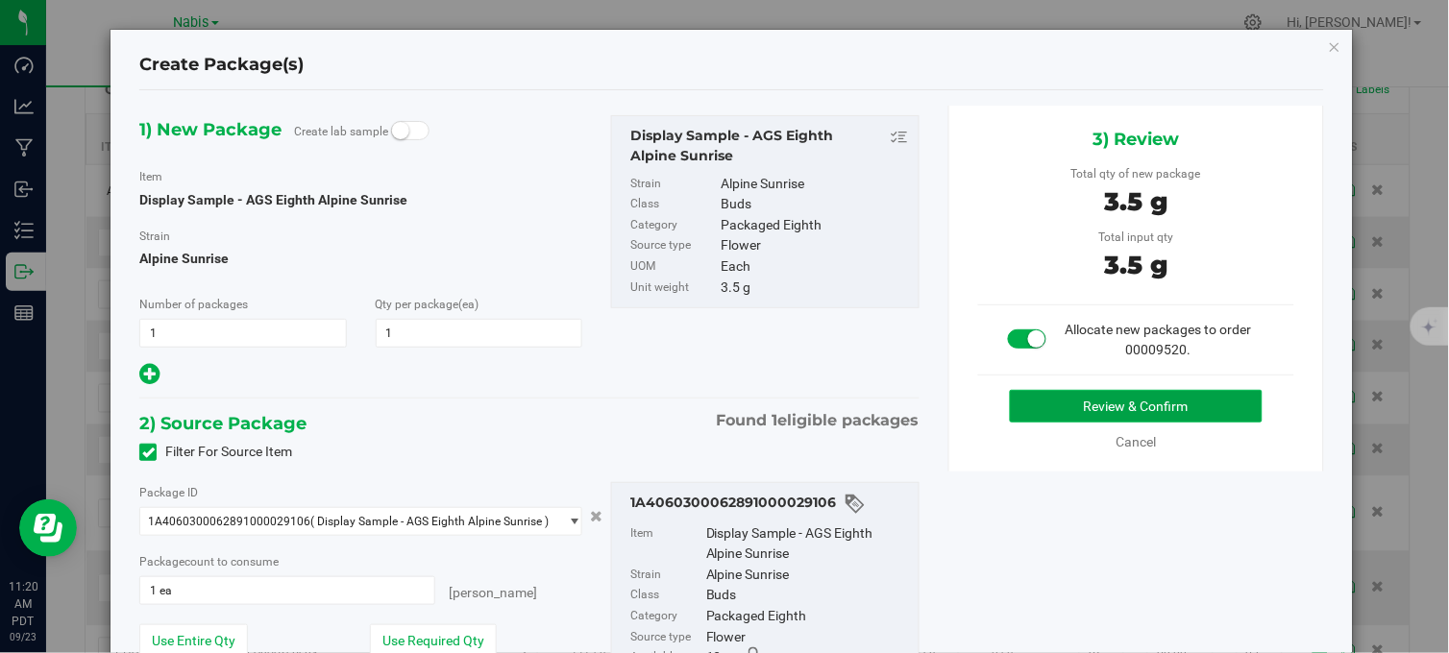
click at [1132, 399] on button "Review & Confirm" at bounding box center [1136, 406] width 253 height 33
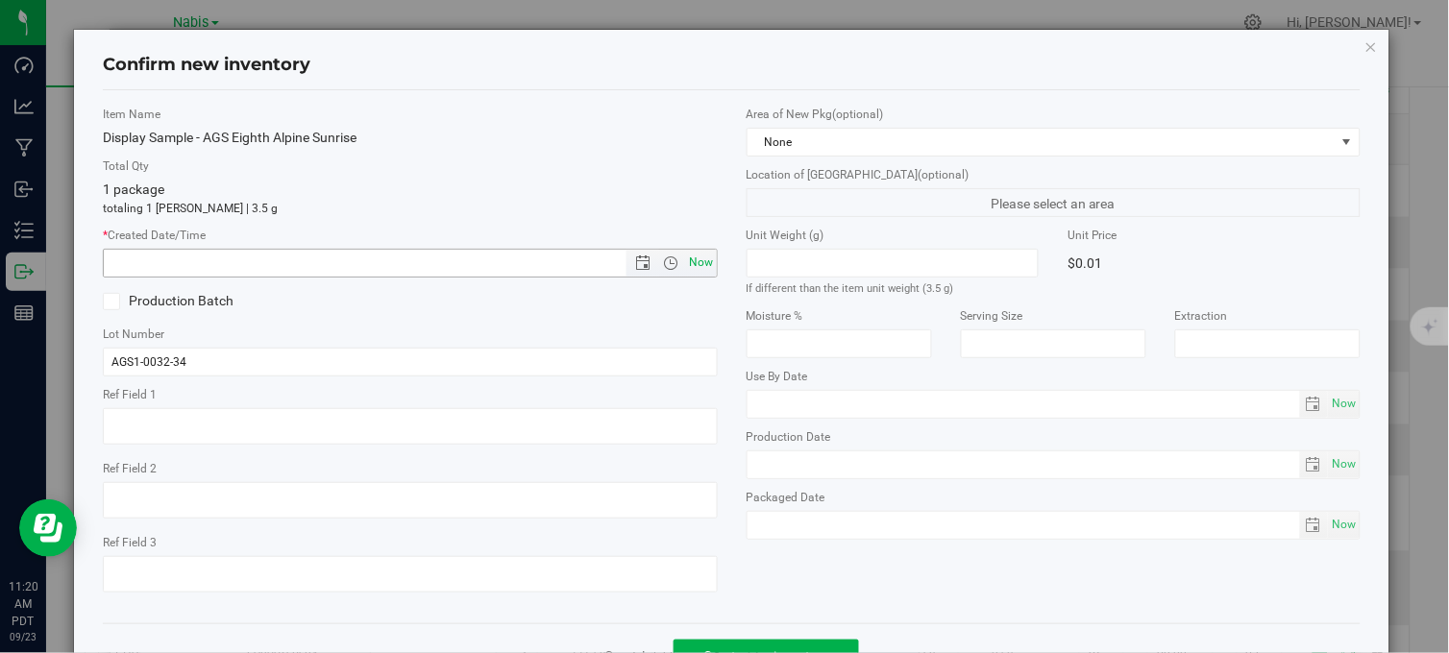
click at [696, 262] on span "Now" at bounding box center [701, 263] width 33 height 28
type input "9/23/2025 11:20 AM"
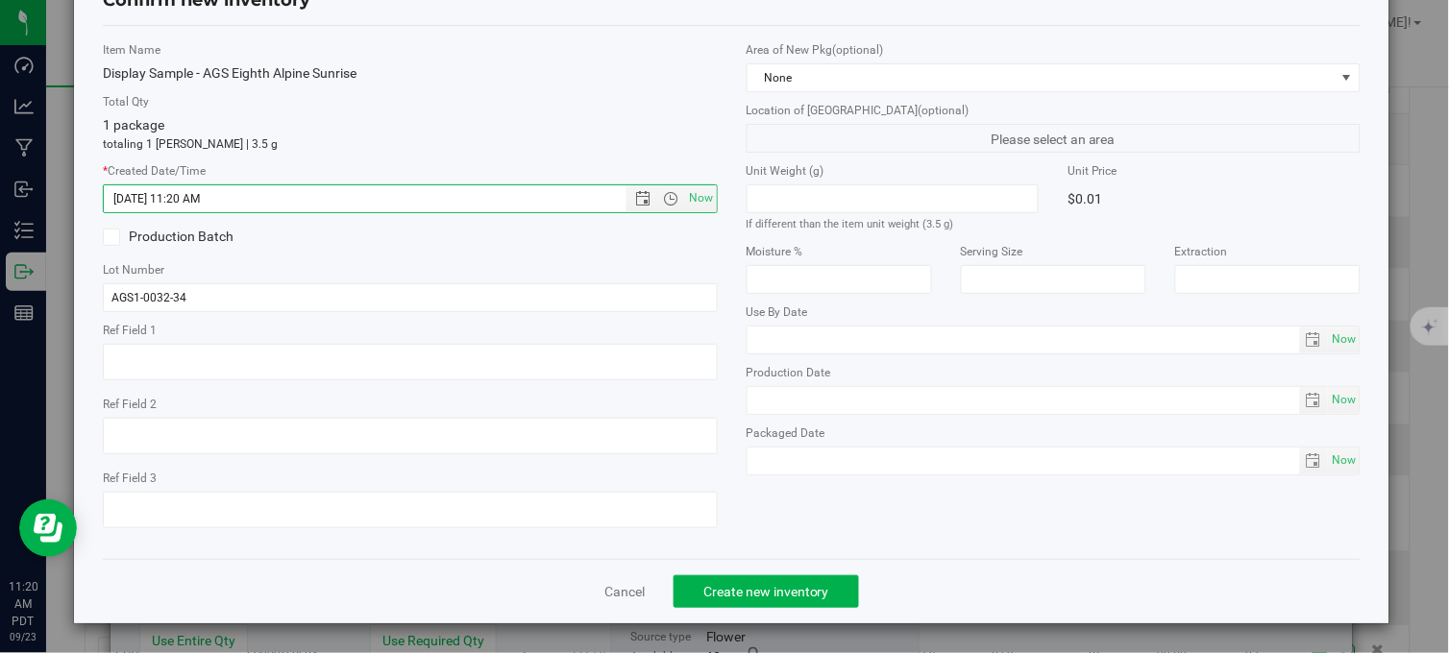
scroll to position [69, 0]
click at [838, 586] on button "Create new inventory" at bounding box center [765, 591] width 185 height 33
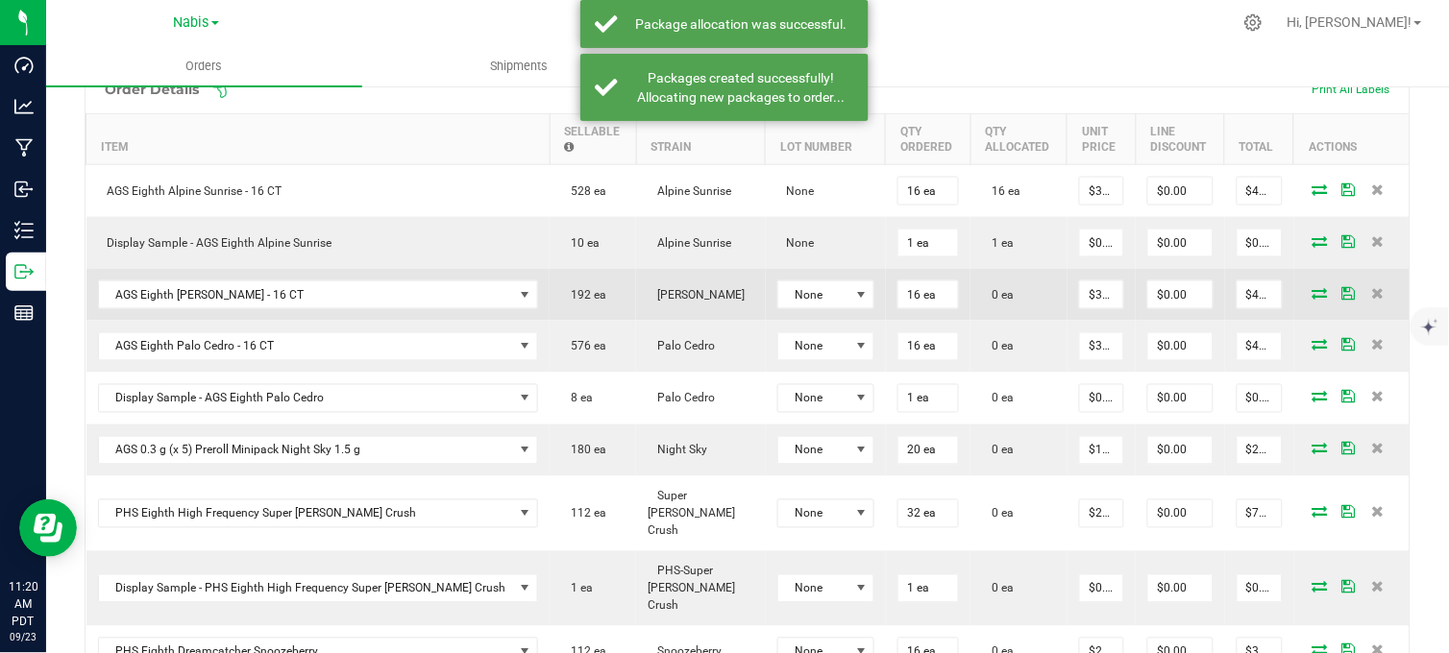
click at [1306, 290] on span at bounding box center [1320, 293] width 29 height 12
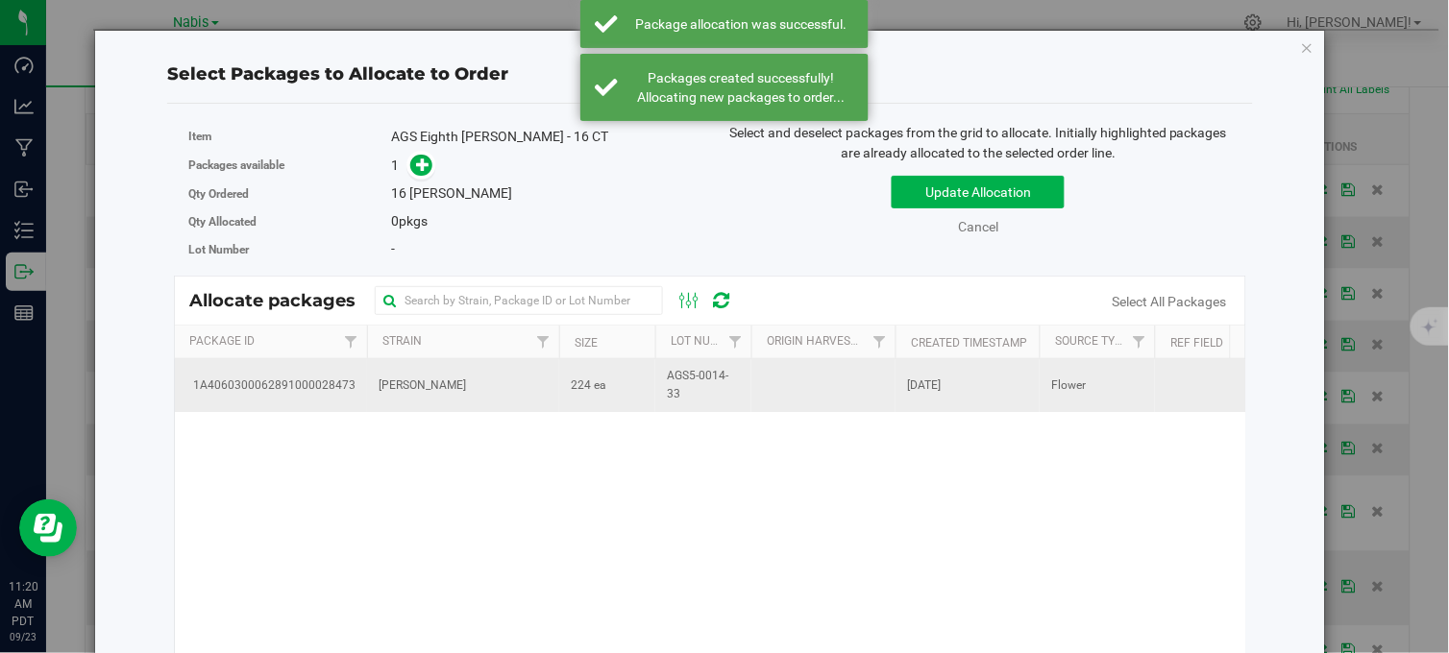
click at [587, 382] on span "224 ea" at bounding box center [589, 386] width 36 height 18
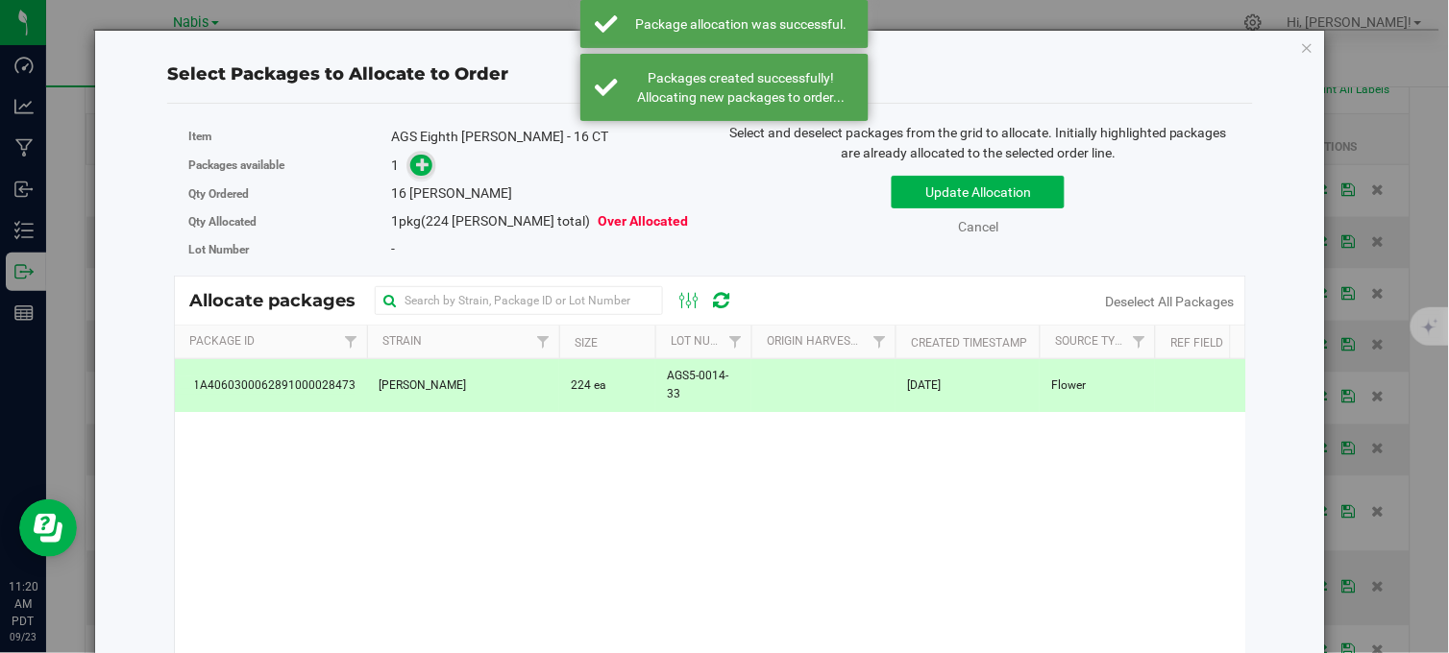
drag, startPoint x: 587, startPoint y: 382, endPoint x: 417, endPoint y: 165, distance: 275.8
click at [416, 165] on icon at bounding box center [422, 164] width 13 height 13
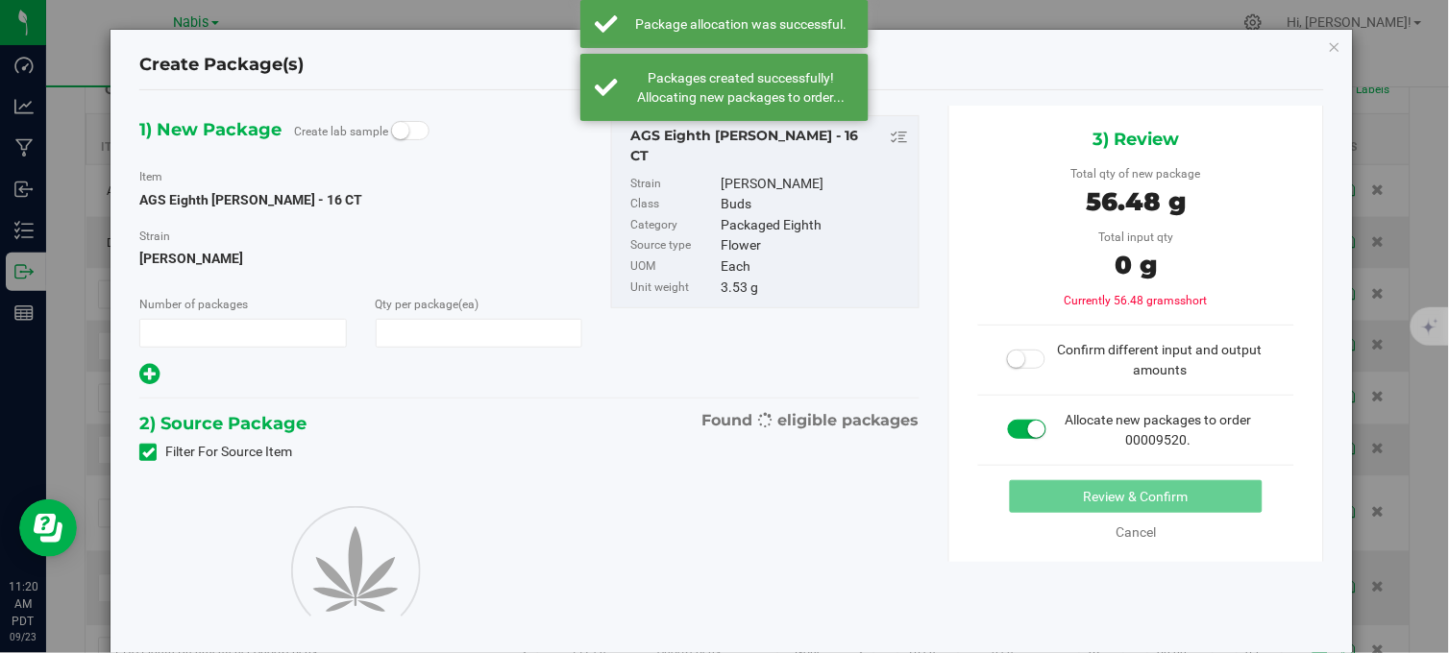
type input "1"
type input "16"
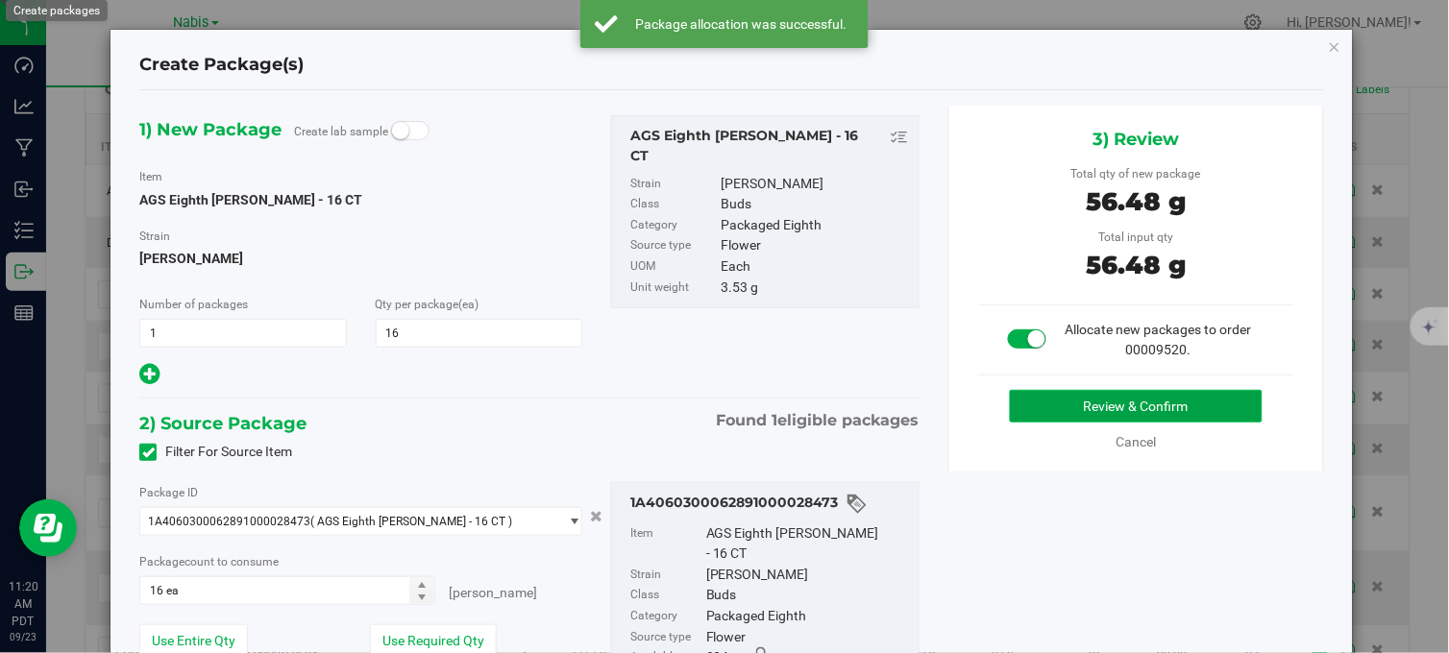
click at [1097, 409] on button "Review & Confirm" at bounding box center [1136, 406] width 253 height 33
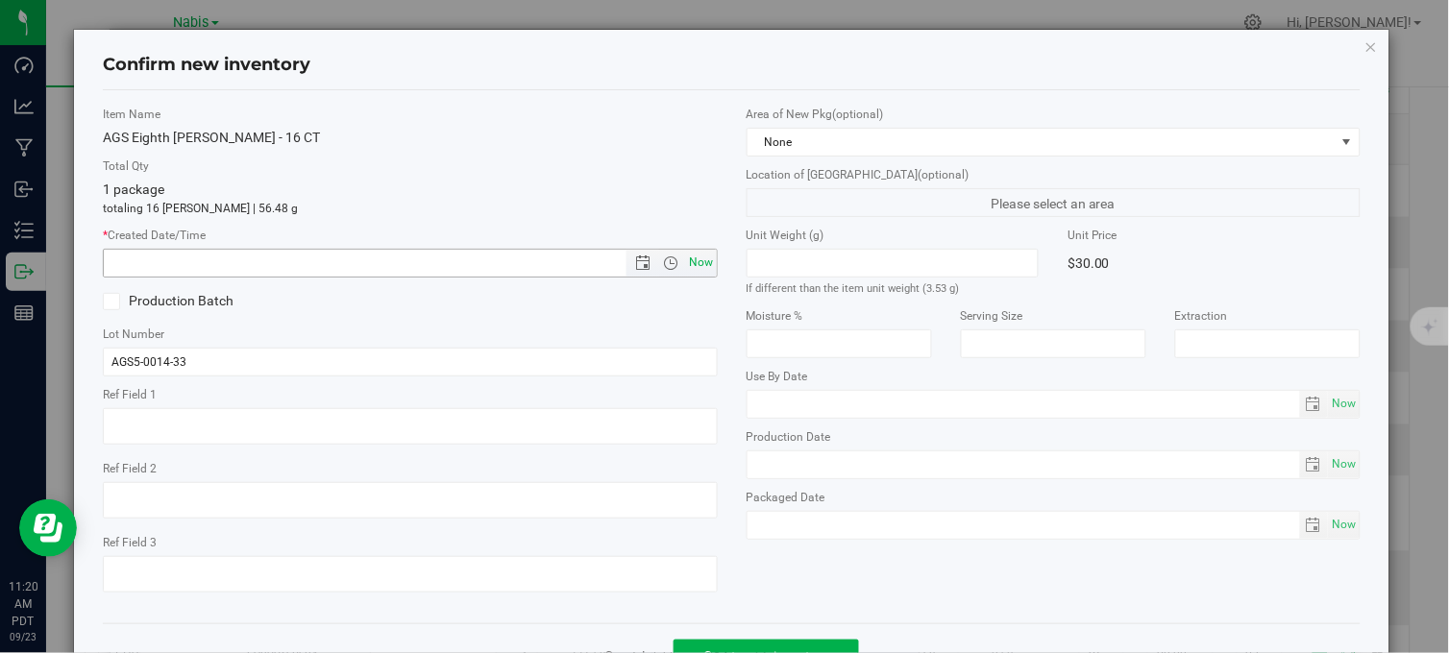
click at [694, 264] on span "Now" at bounding box center [701, 263] width 33 height 28
type input "9/23/2025 11:20 AM"
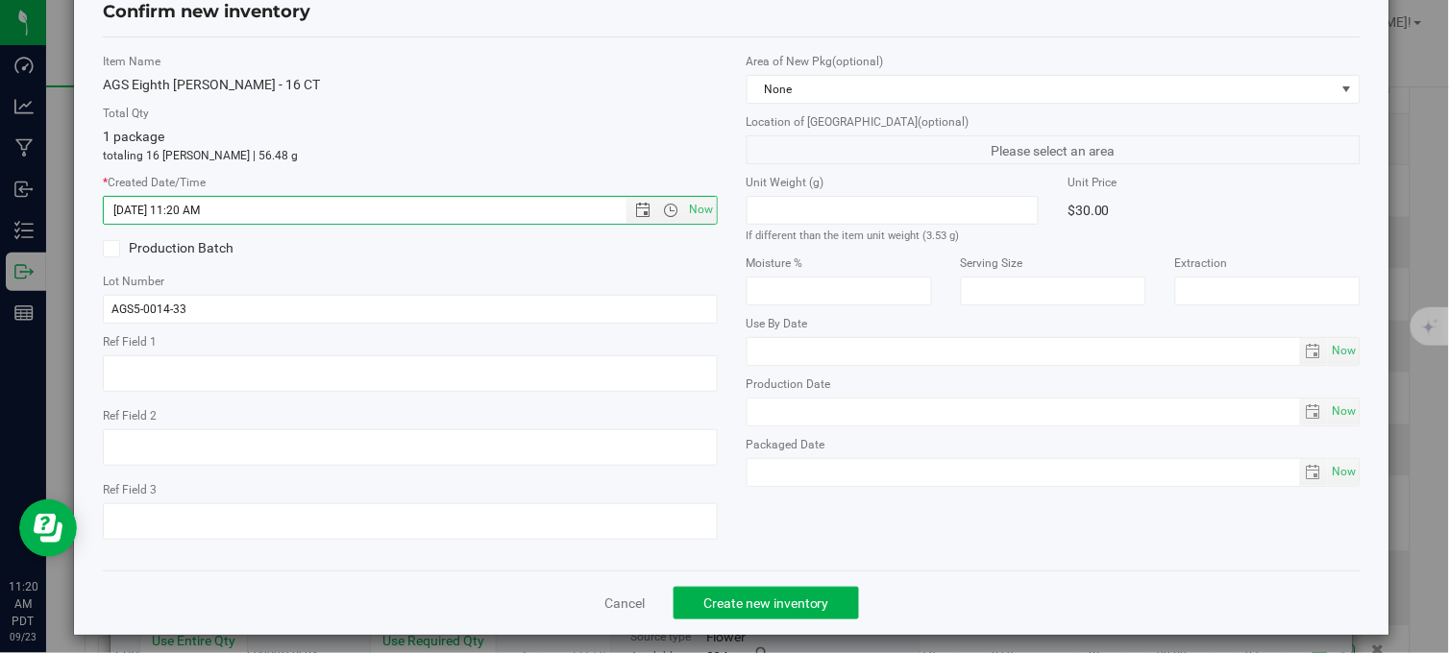
scroll to position [69, 0]
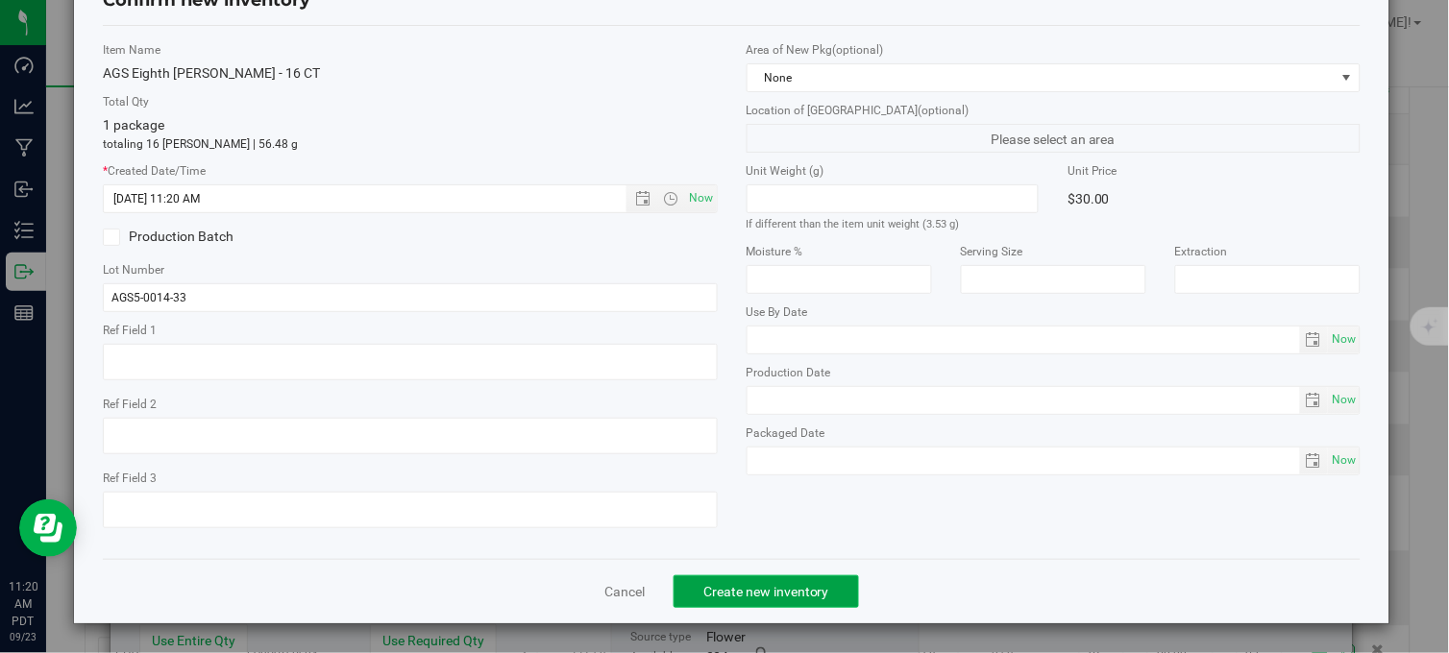
click at [782, 584] on span "Create new inventory" at bounding box center [766, 591] width 126 height 15
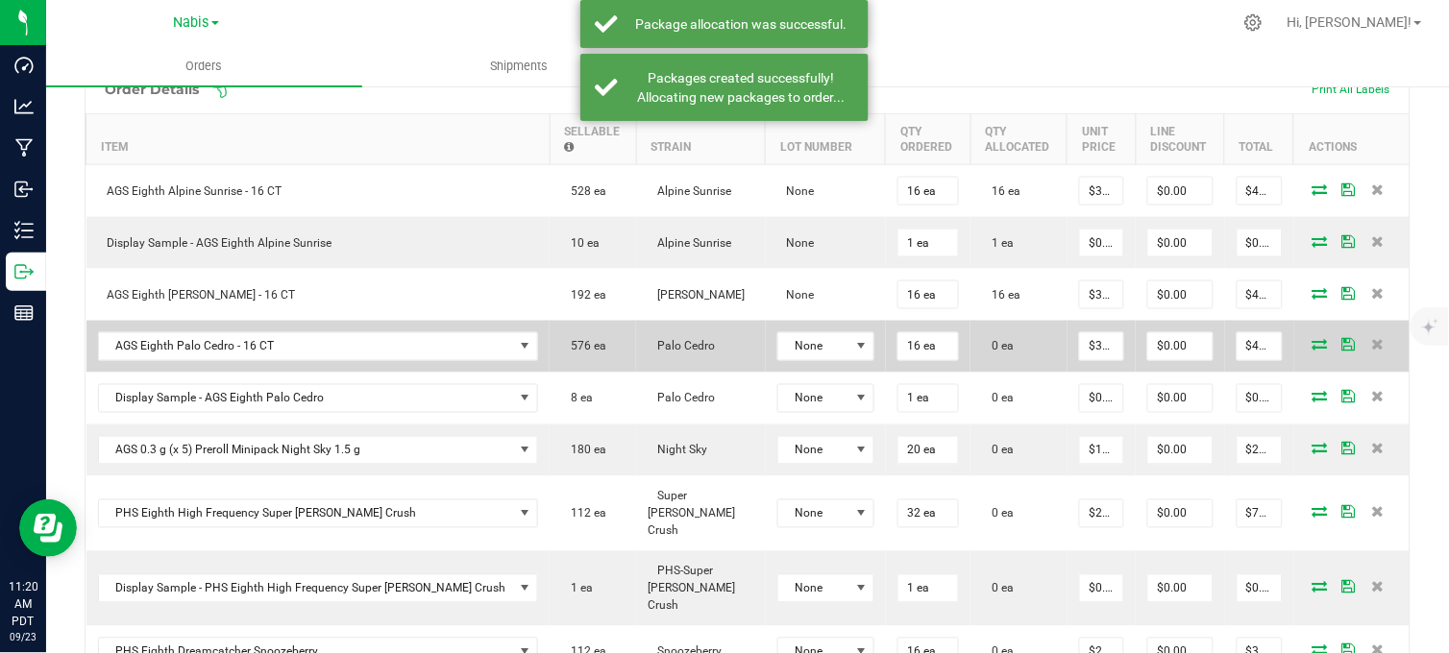
click at [1312, 340] on icon at bounding box center [1319, 345] width 15 height 12
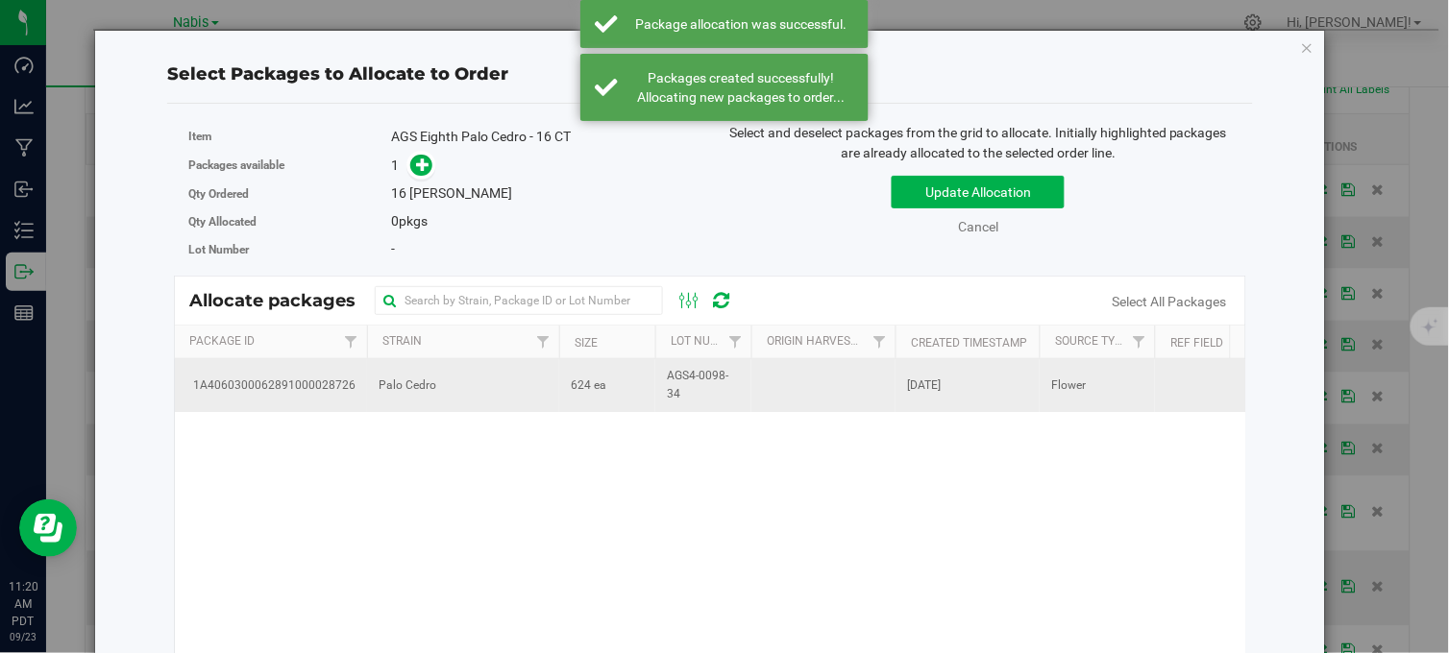
click at [603, 391] on span "624 ea" at bounding box center [589, 386] width 36 height 18
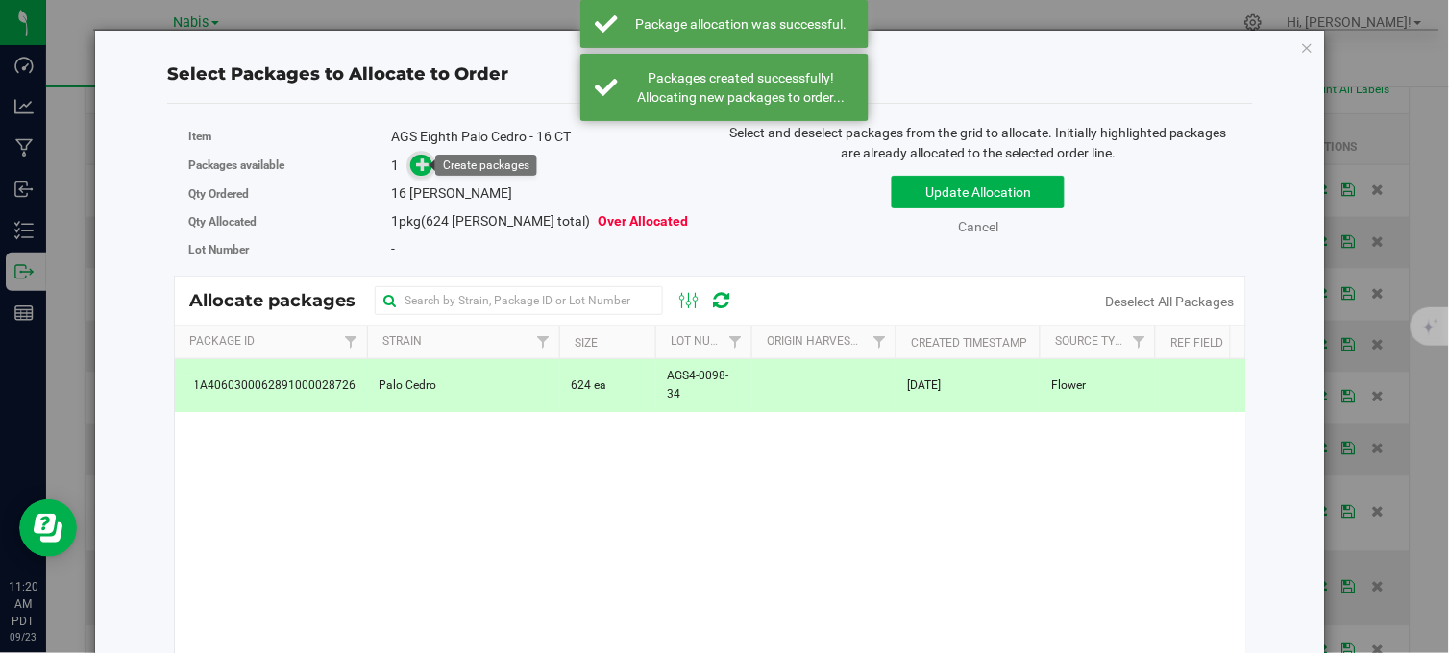
click at [410, 161] on span at bounding box center [421, 166] width 22 height 22
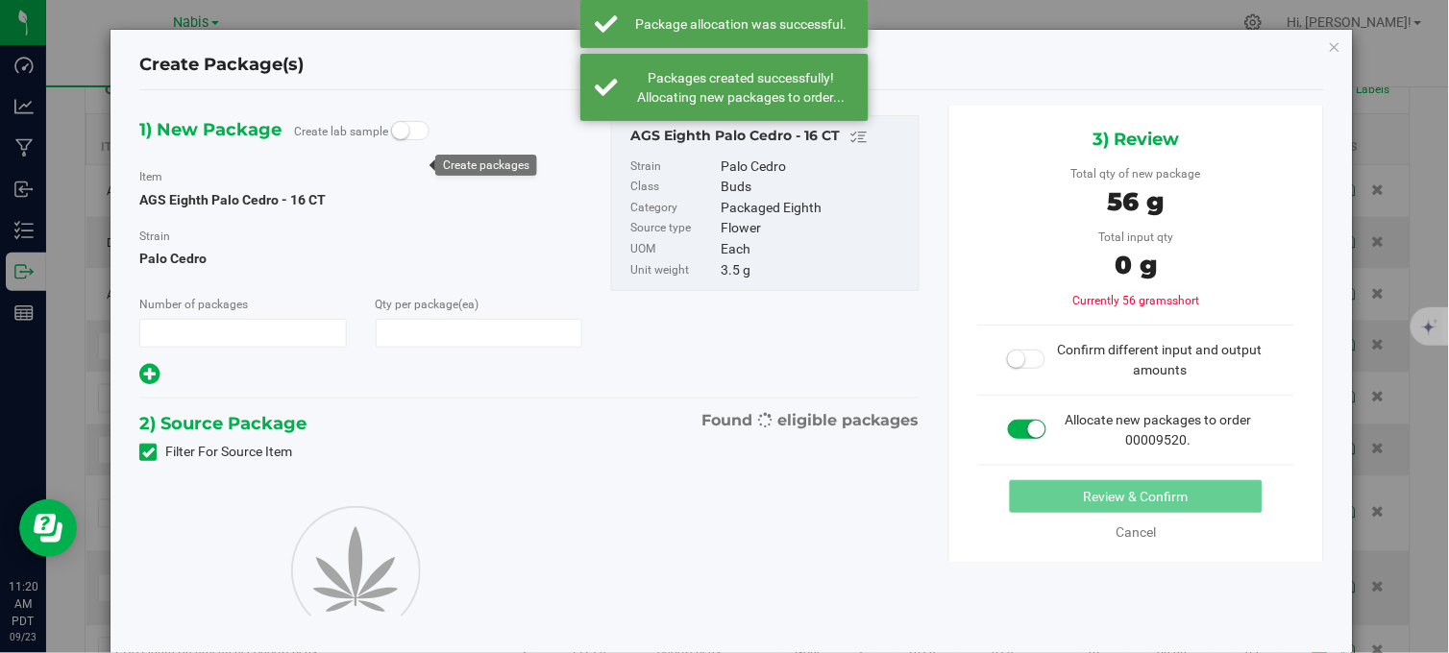
type input "1"
type input "16"
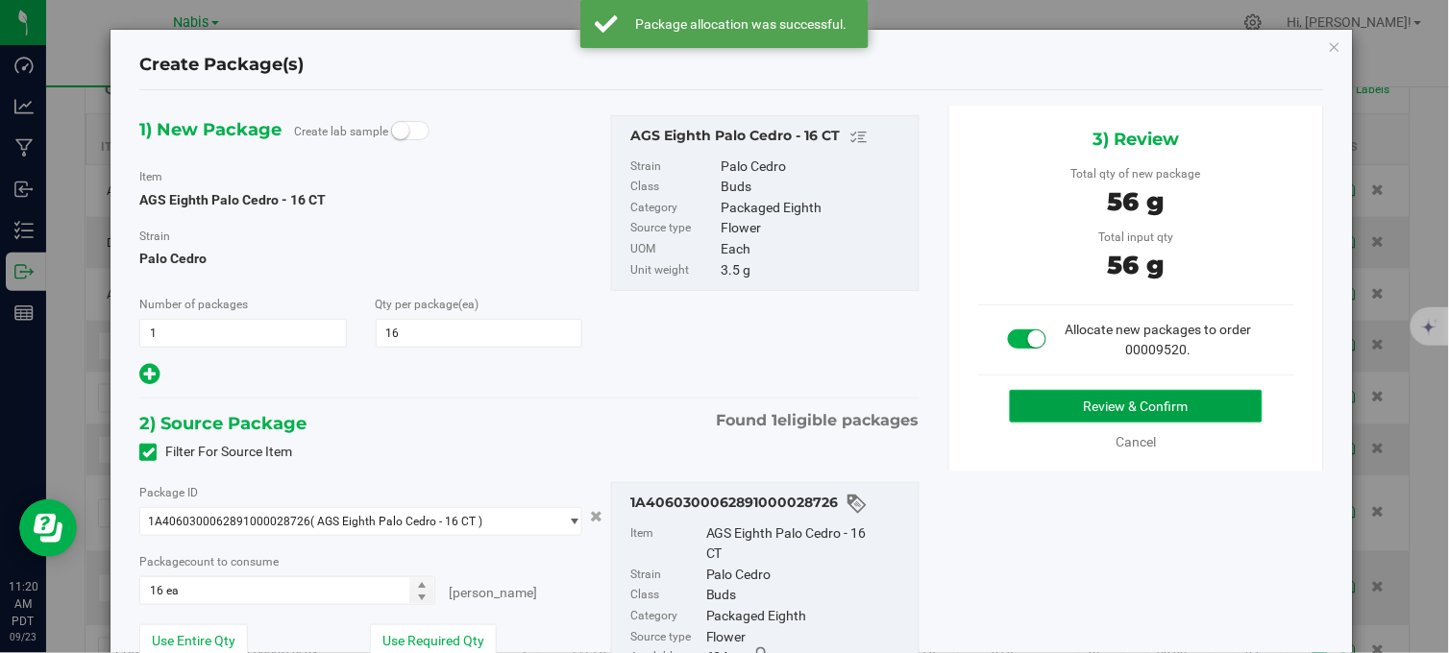
click at [1127, 402] on button "Review & Confirm" at bounding box center [1136, 406] width 253 height 33
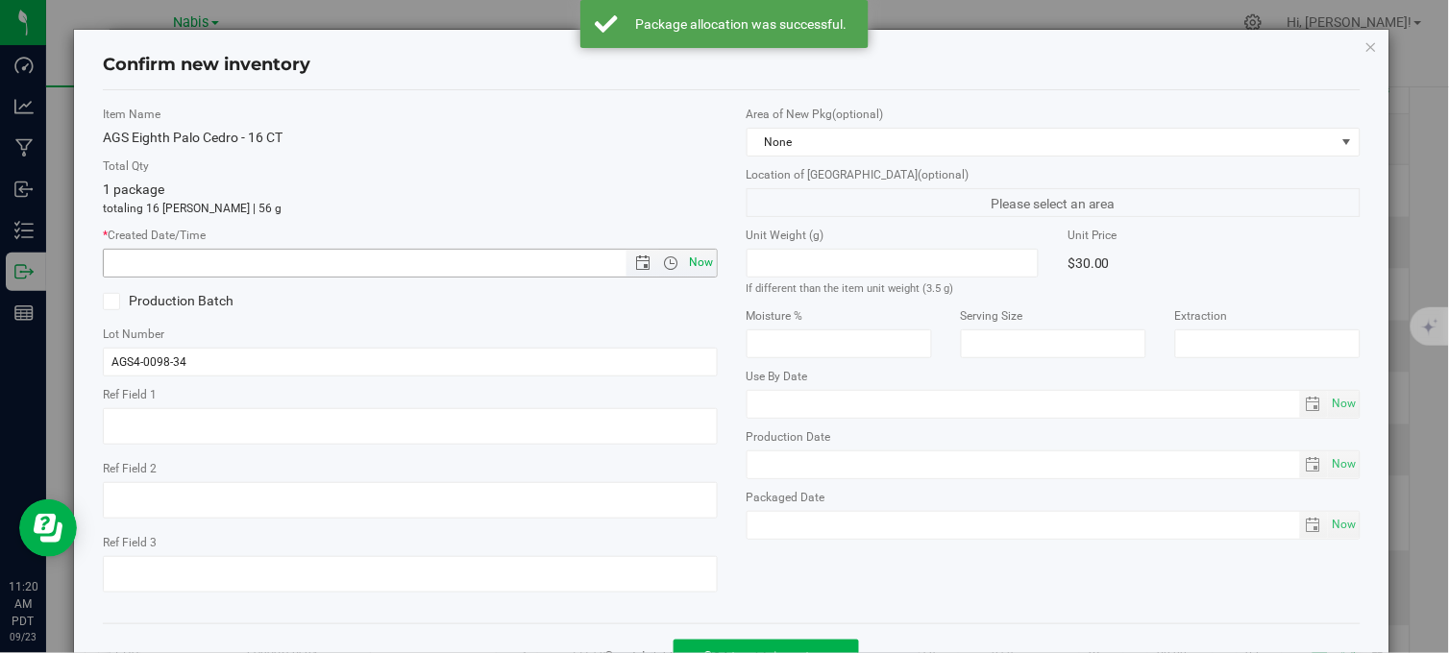
click at [692, 260] on span "Now" at bounding box center [701, 263] width 33 height 28
type input "9/23/2025 11:20 AM"
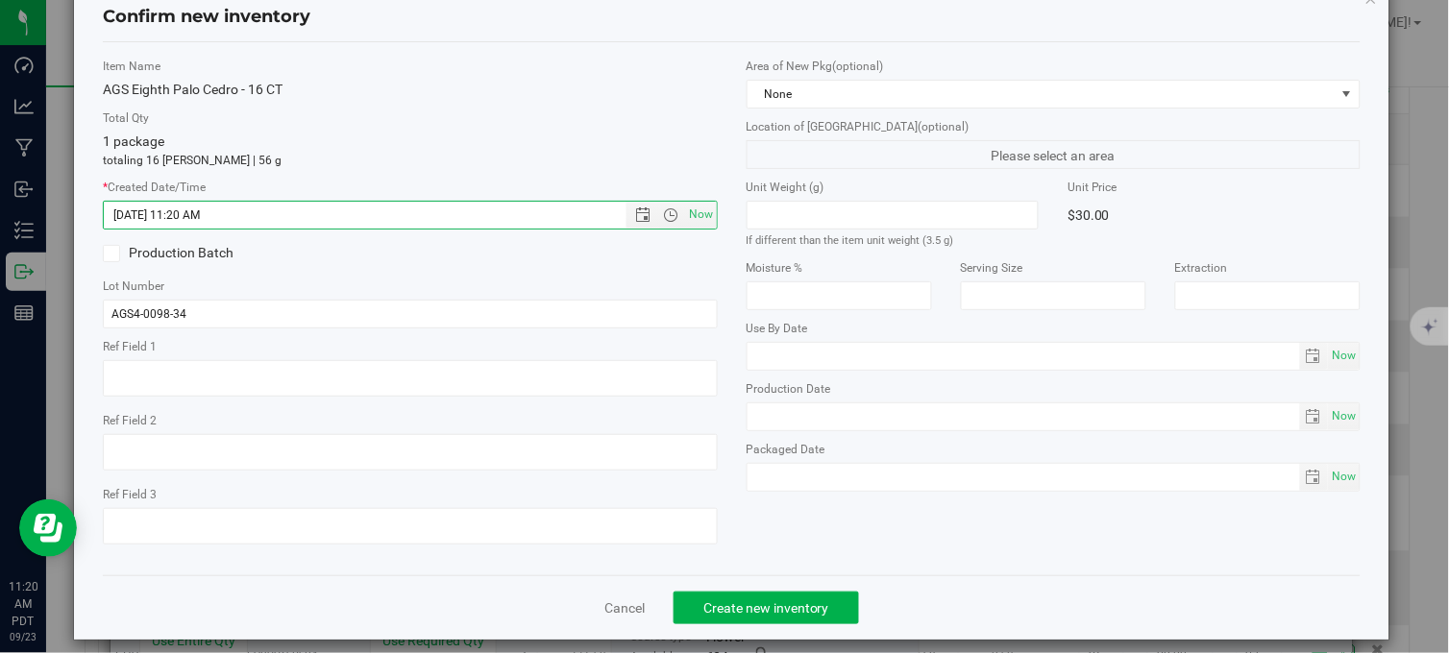
scroll to position [69, 0]
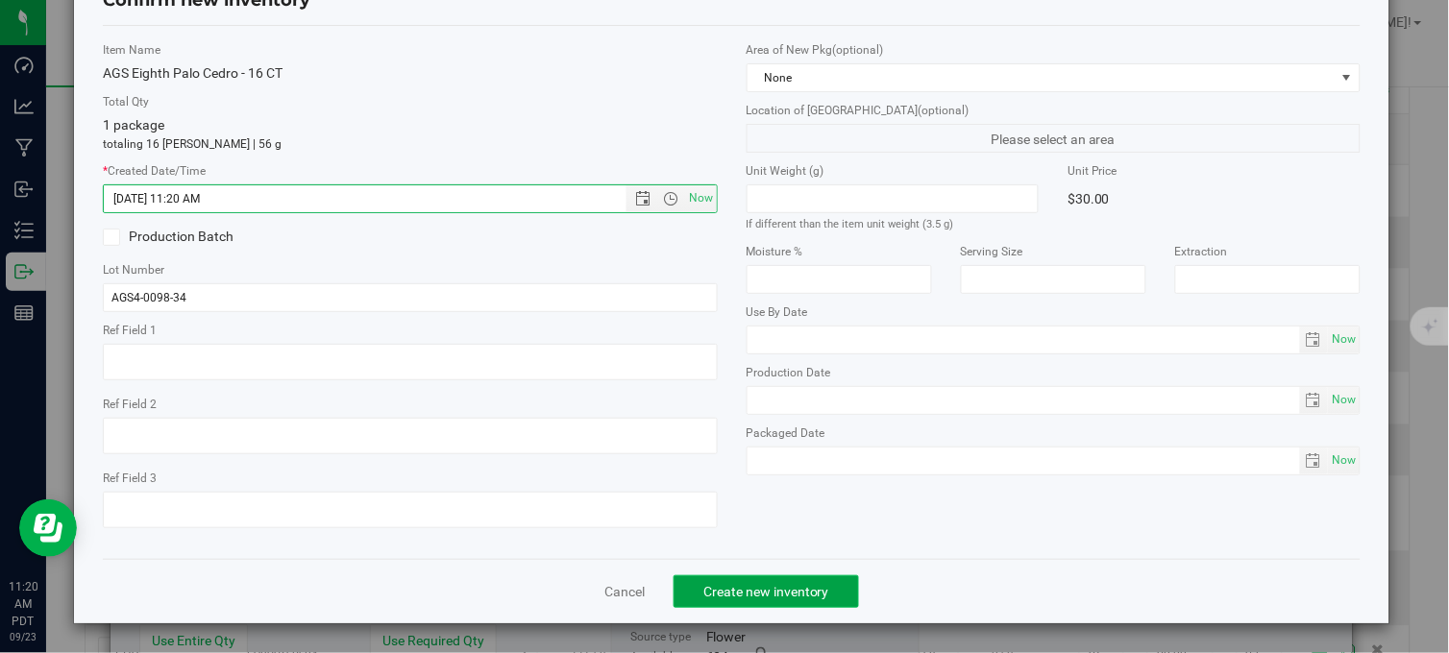
click at [832, 583] on button "Create new inventory" at bounding box center [765, 591] width 185 height 33
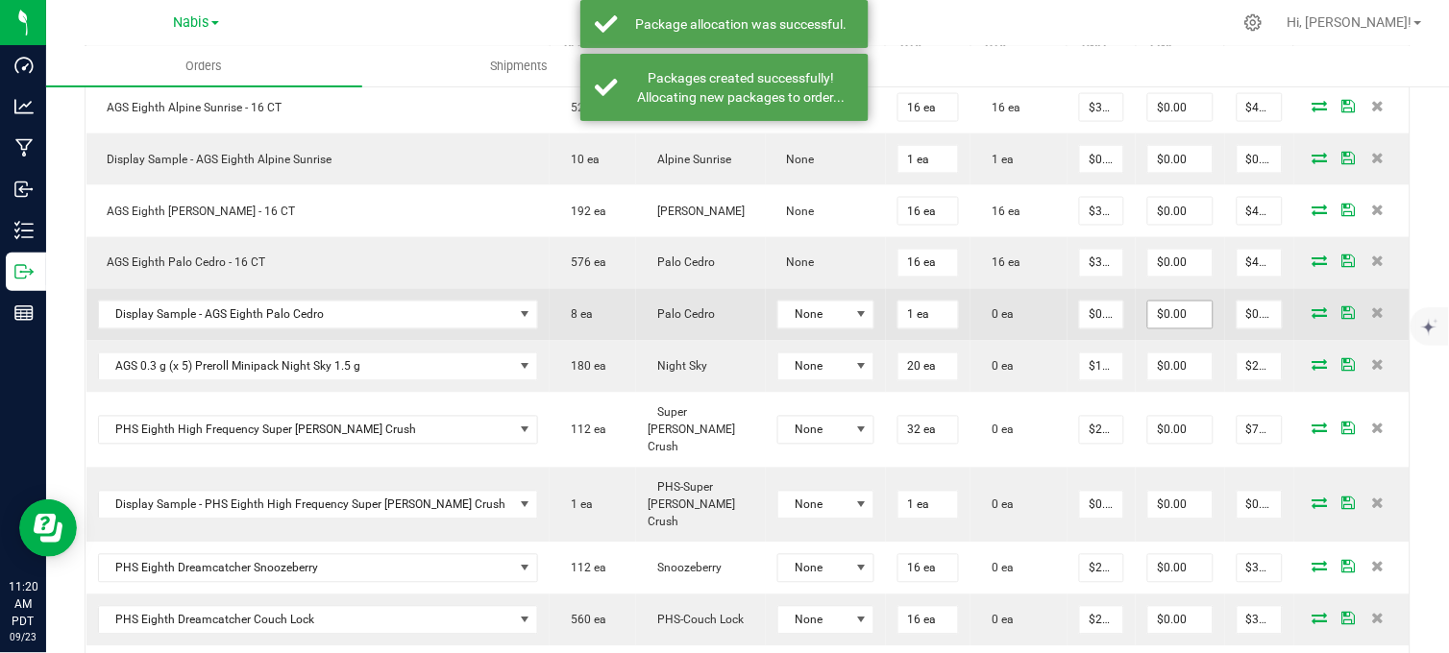
scroll to position [632, 0]
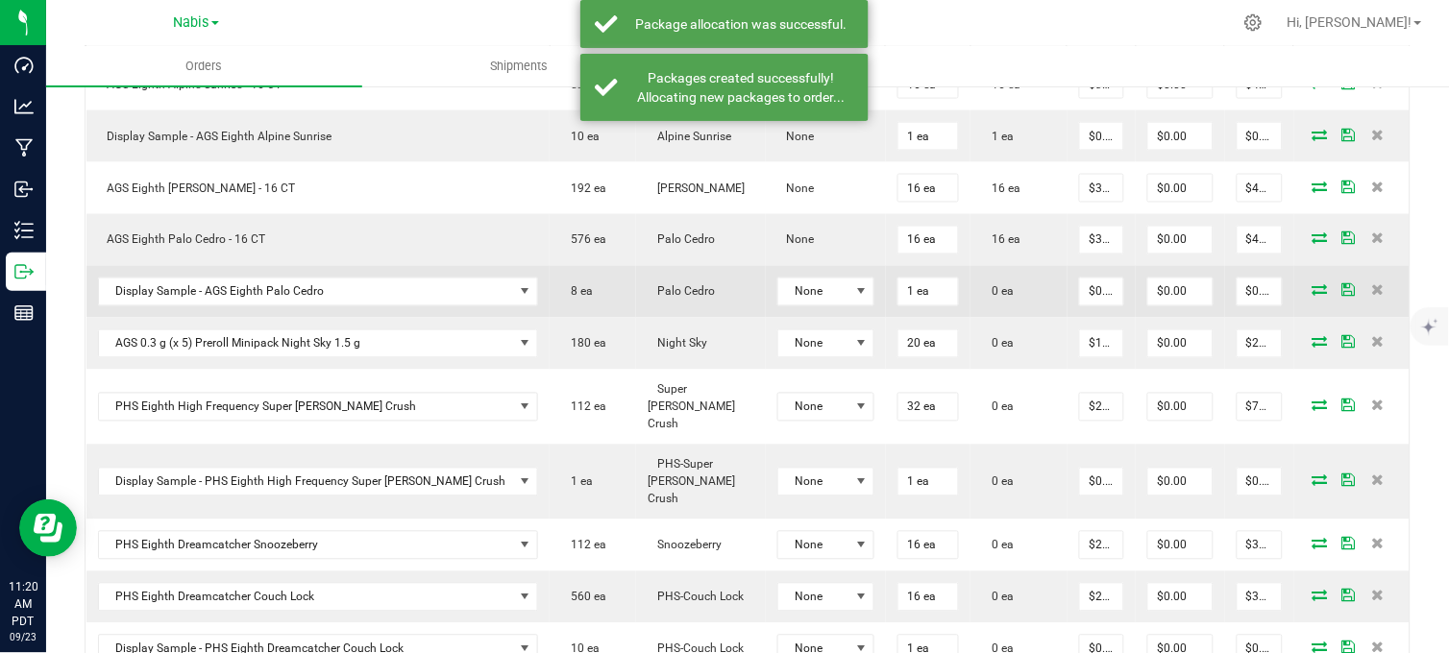
click at [1306, 290] on span at bounding box center [1320, 290] width 29 height 12
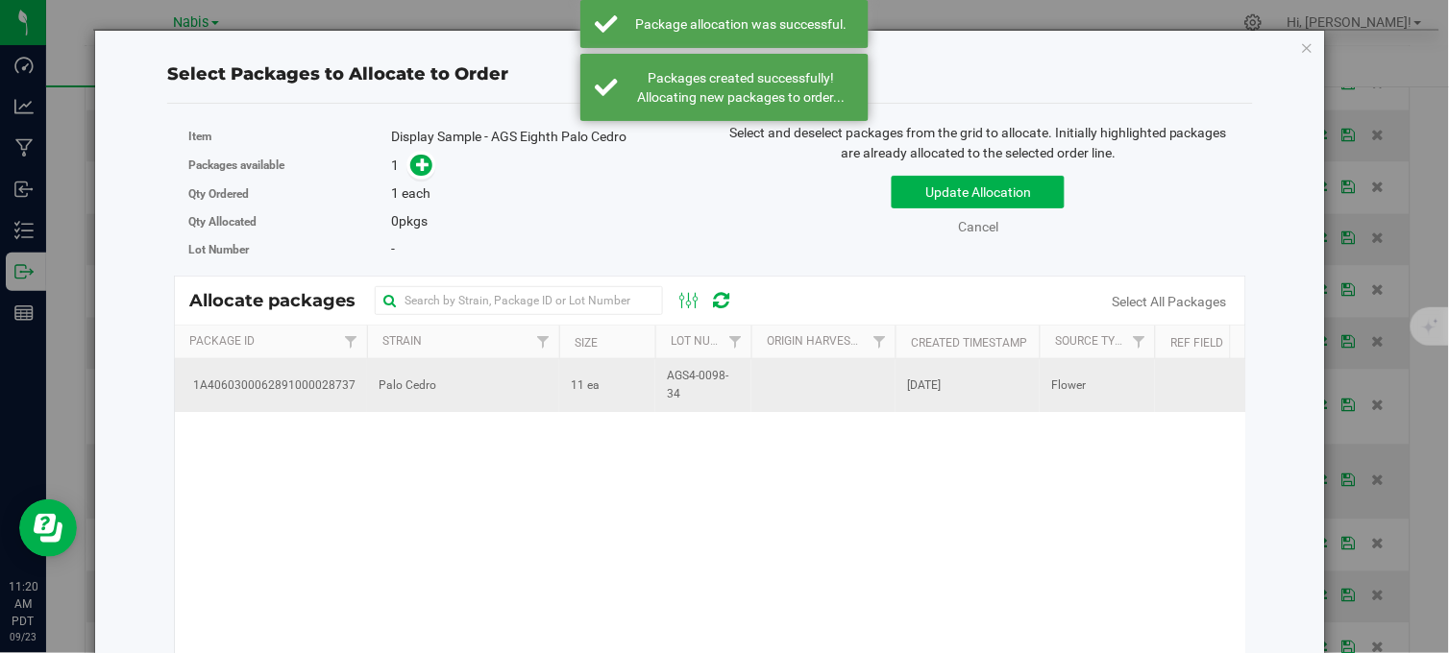
click at [667, 379] on span "AGS4-0098-34" at bounding box center [703, 385] width 73 height 37
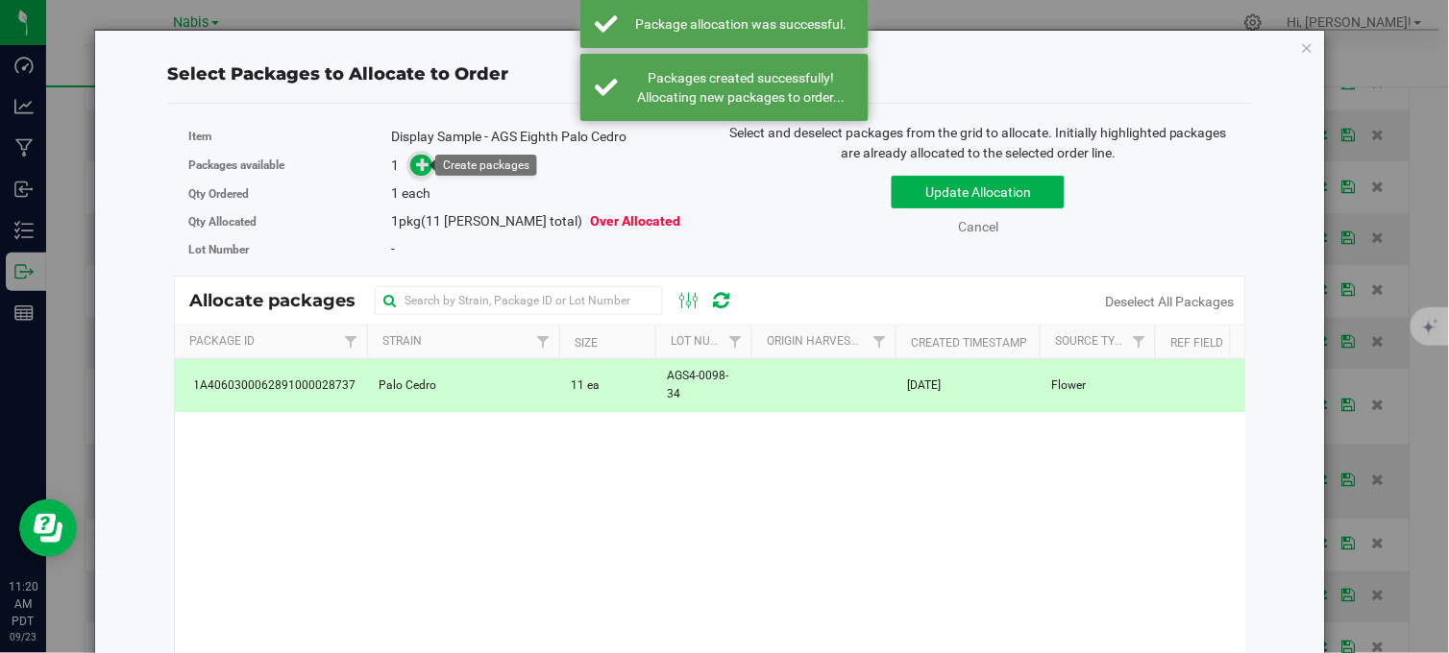
click at [410, 167] on span at bounding box center [421, 166] width 22 height 22
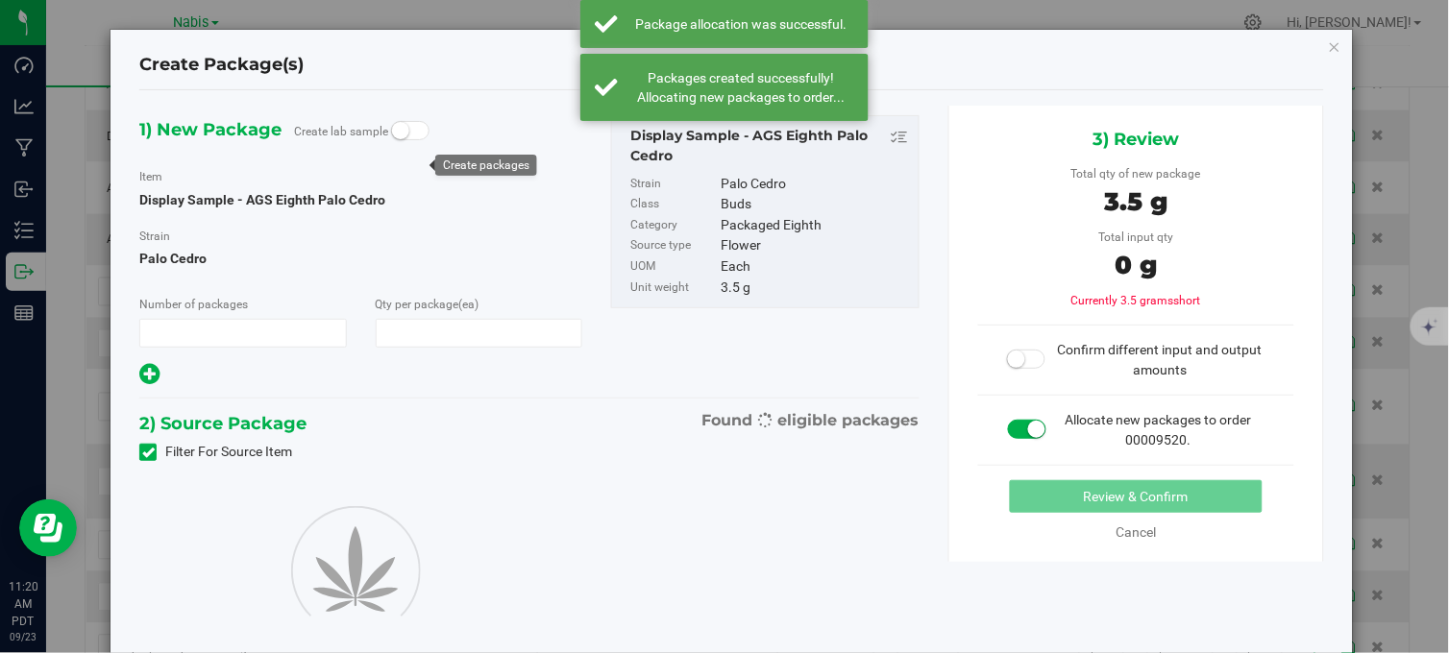
type input "1"
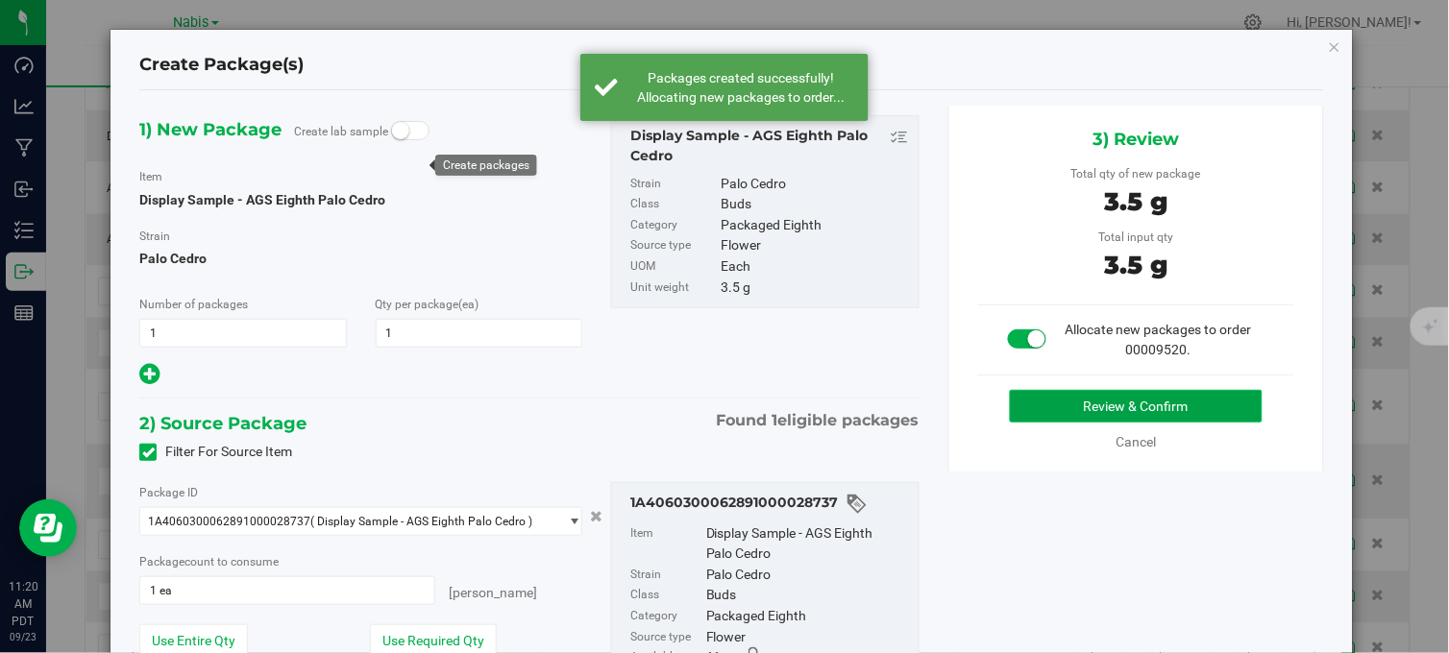
click at [1059, 405] on button "Review & Confirm" at bounding box center [1136, 406] width 253 height 33
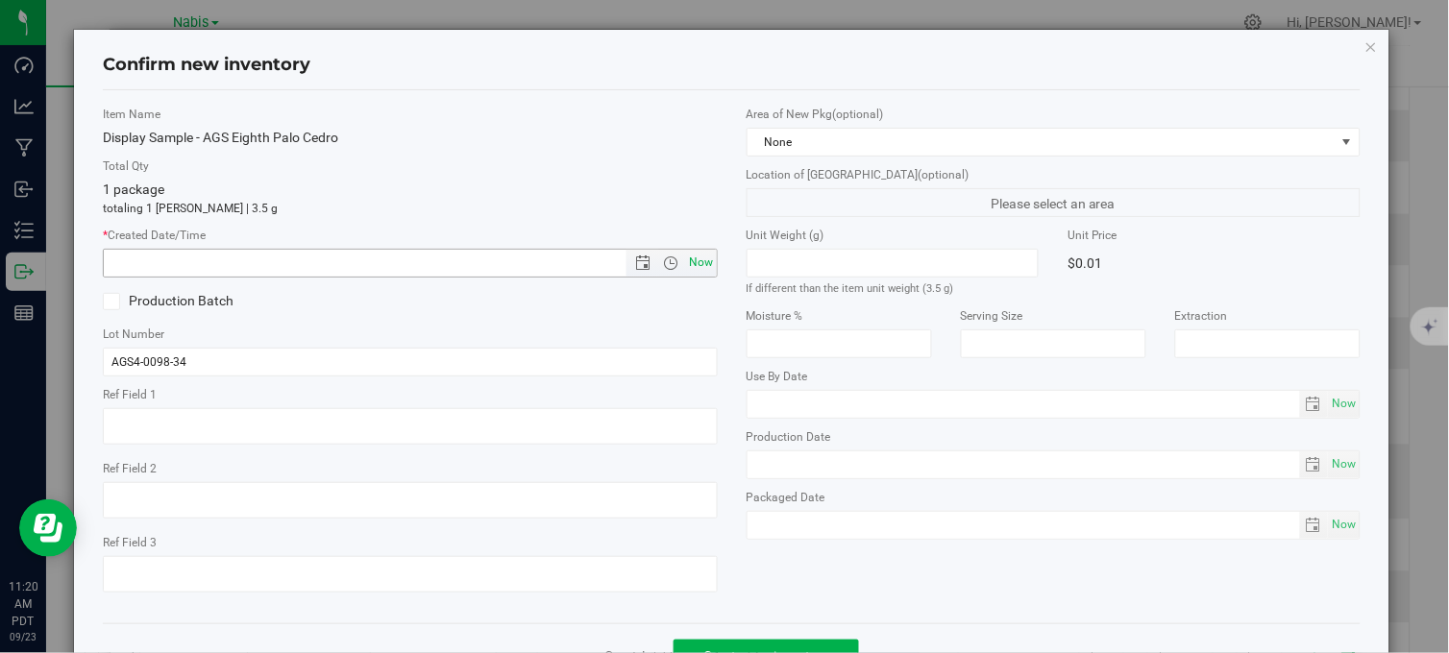
click at [686, 256] on span "Now" at bounding box center [701, 263] width 33 height 28
type input "9/23/2025 11:20 AM"
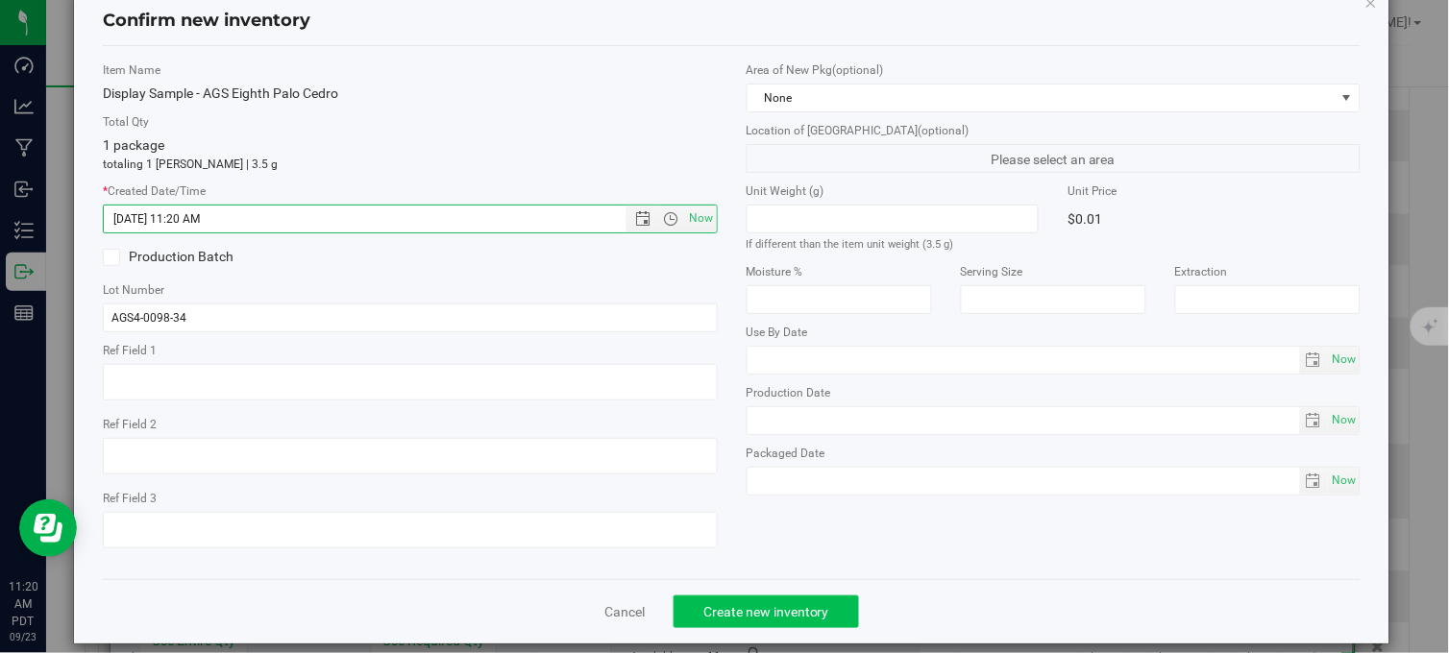
scroll to position [69, 0]
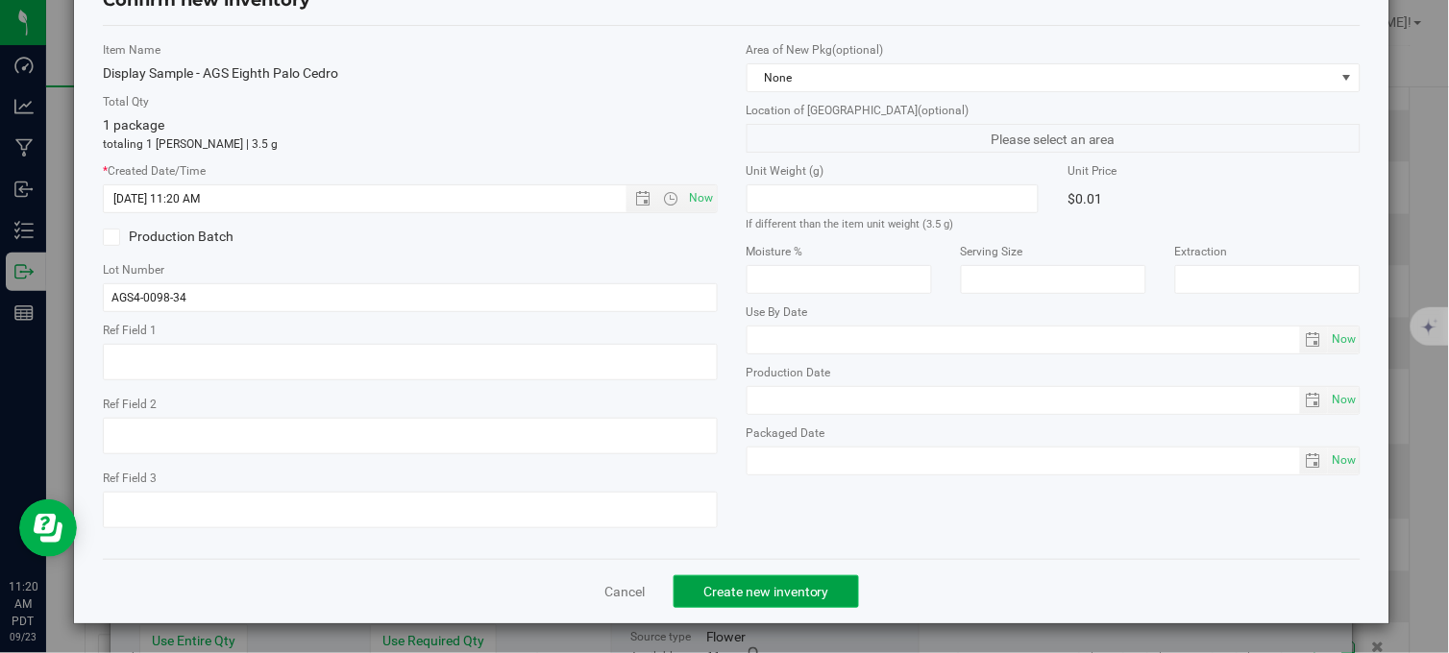
click at [817, 601] on button "Create new inventory" at bounding box center [765, 591] width 185 height 33
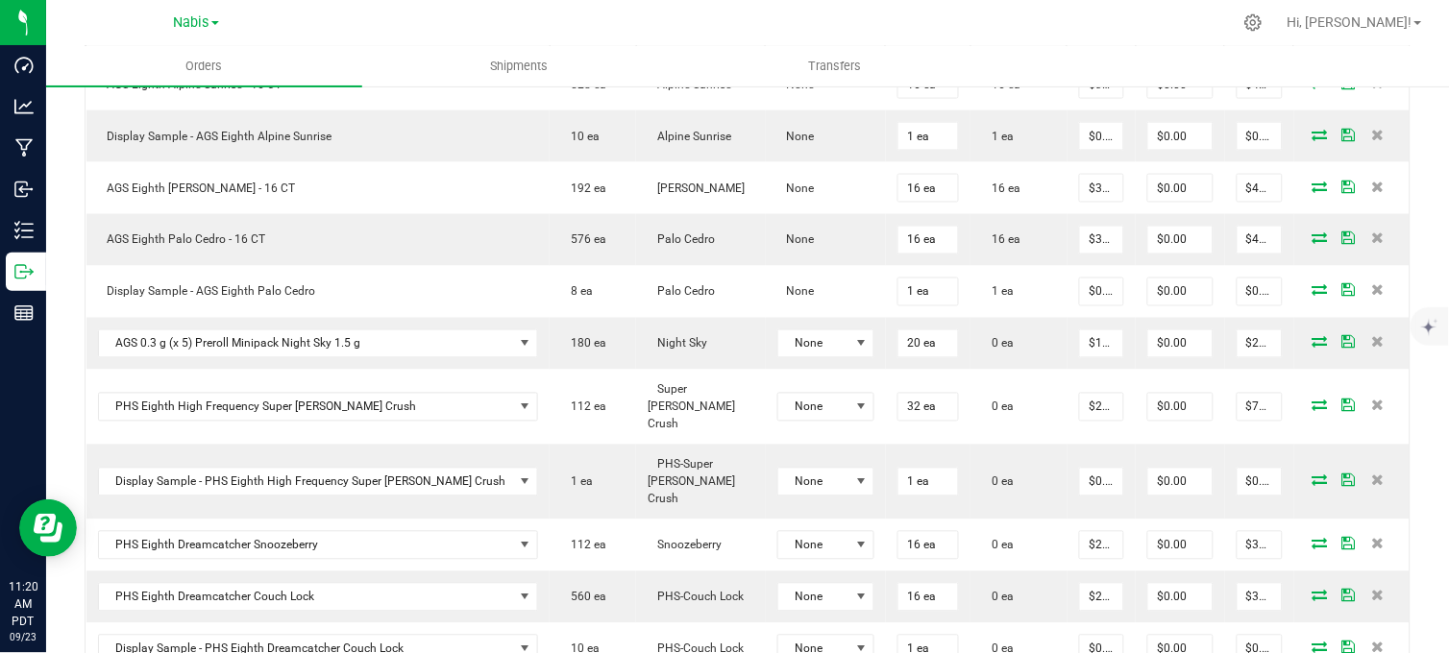
click at [392, 19] on div at bounding box center [788, 22] width 888 height 37
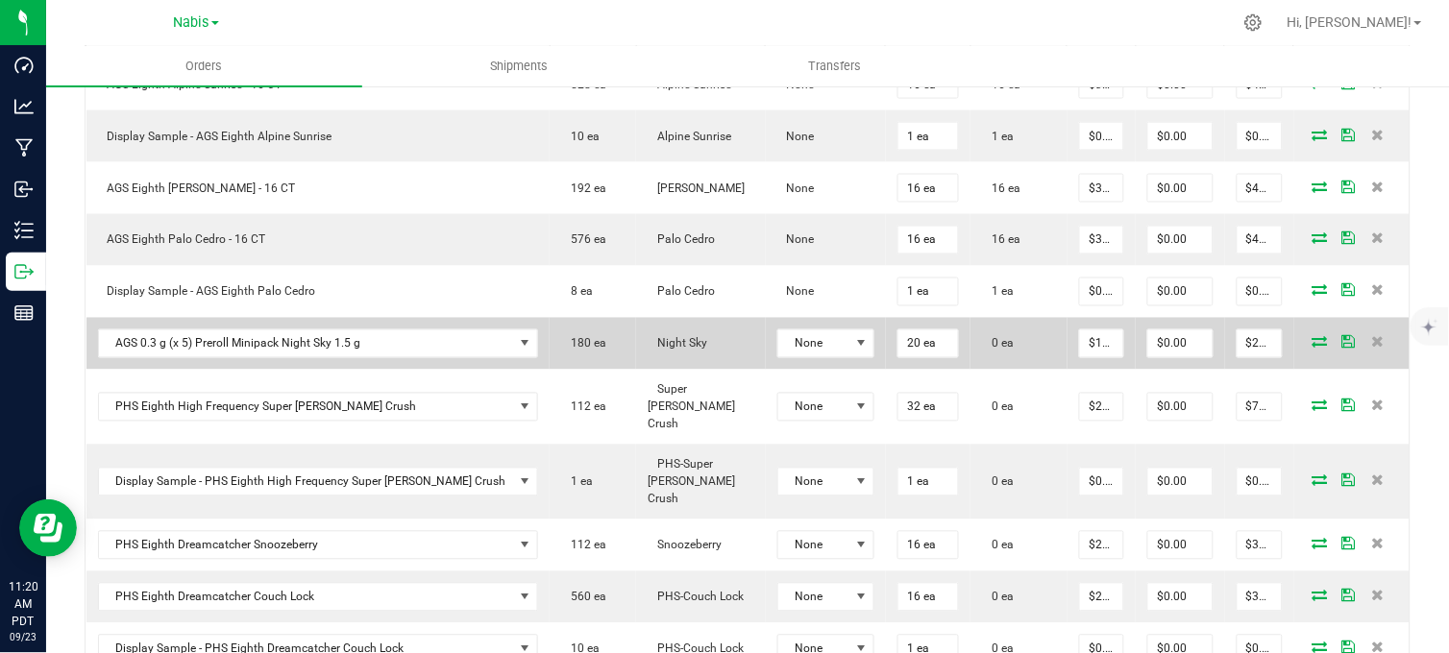
click at [1312, 342] on icon at bounding box center [1319, 342] width 15 height 12
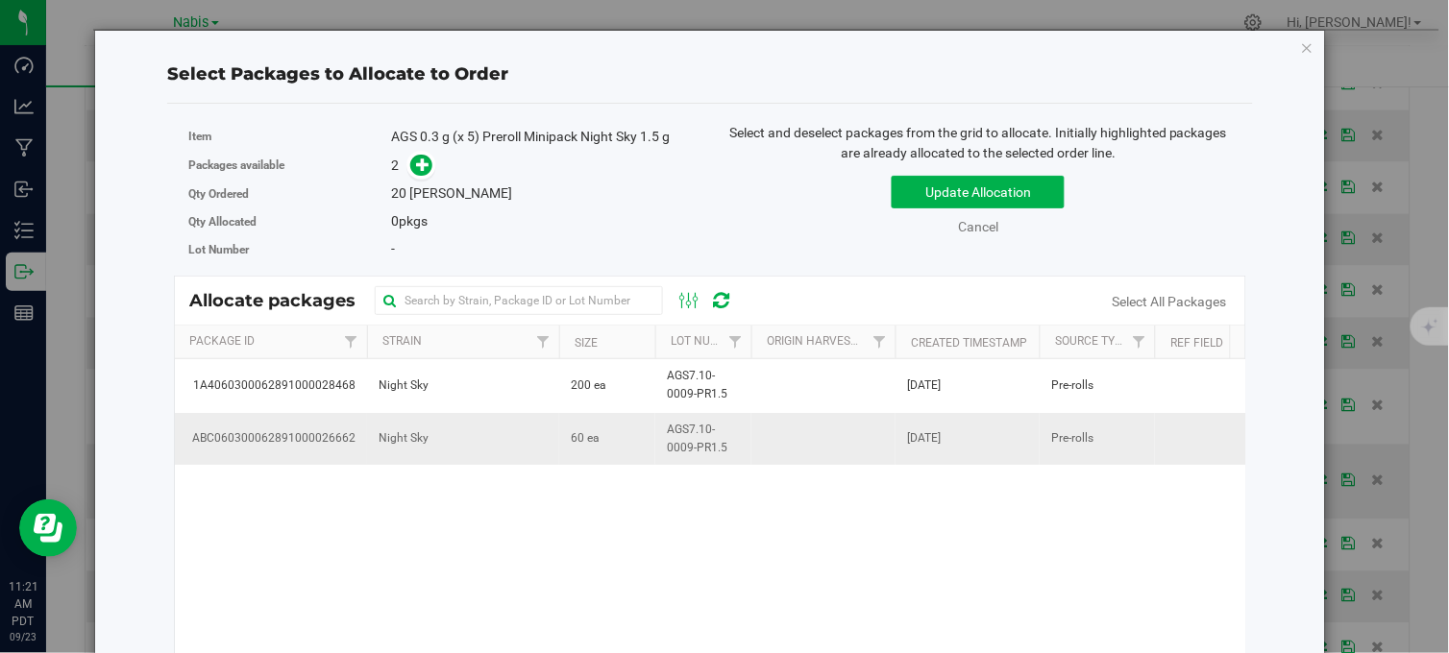
click at [503, 444] on td "Night Sky" at bounding box center [463, 439] width 192 height 52
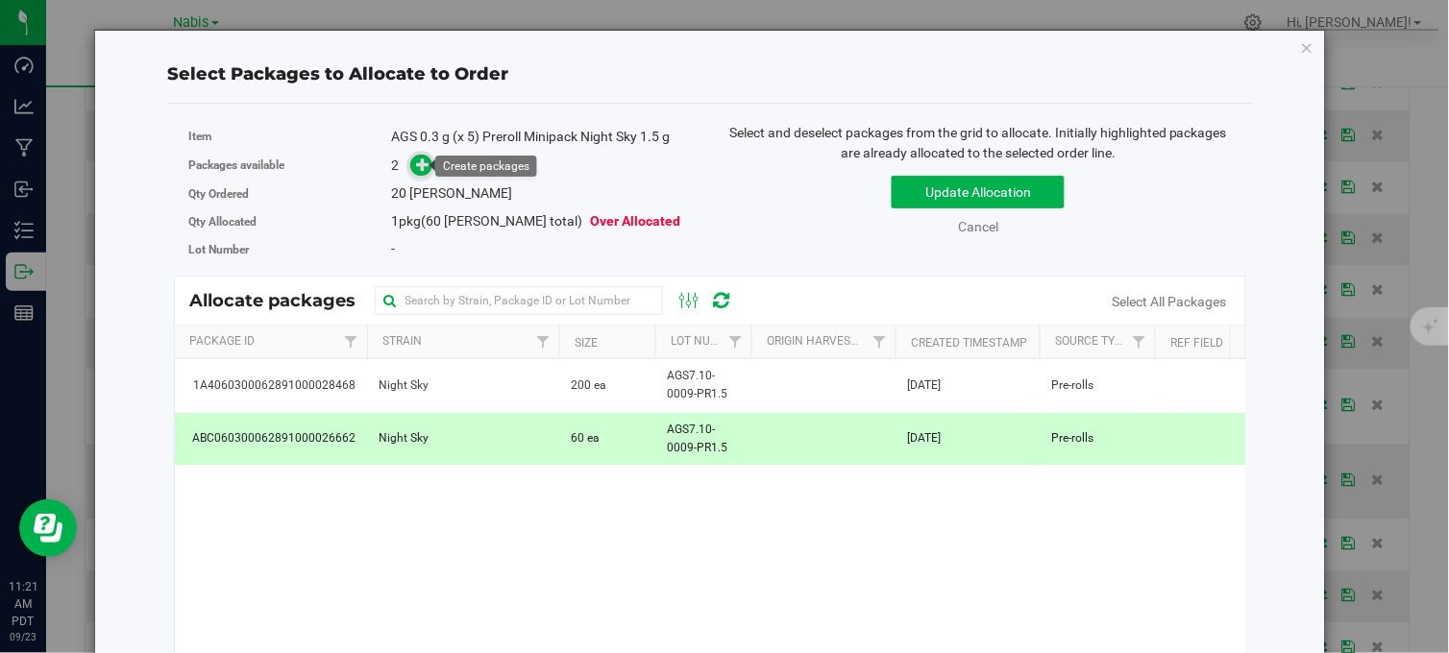
click at [423, 164] on icon at bounding box center [422, 164] width 13 height 13
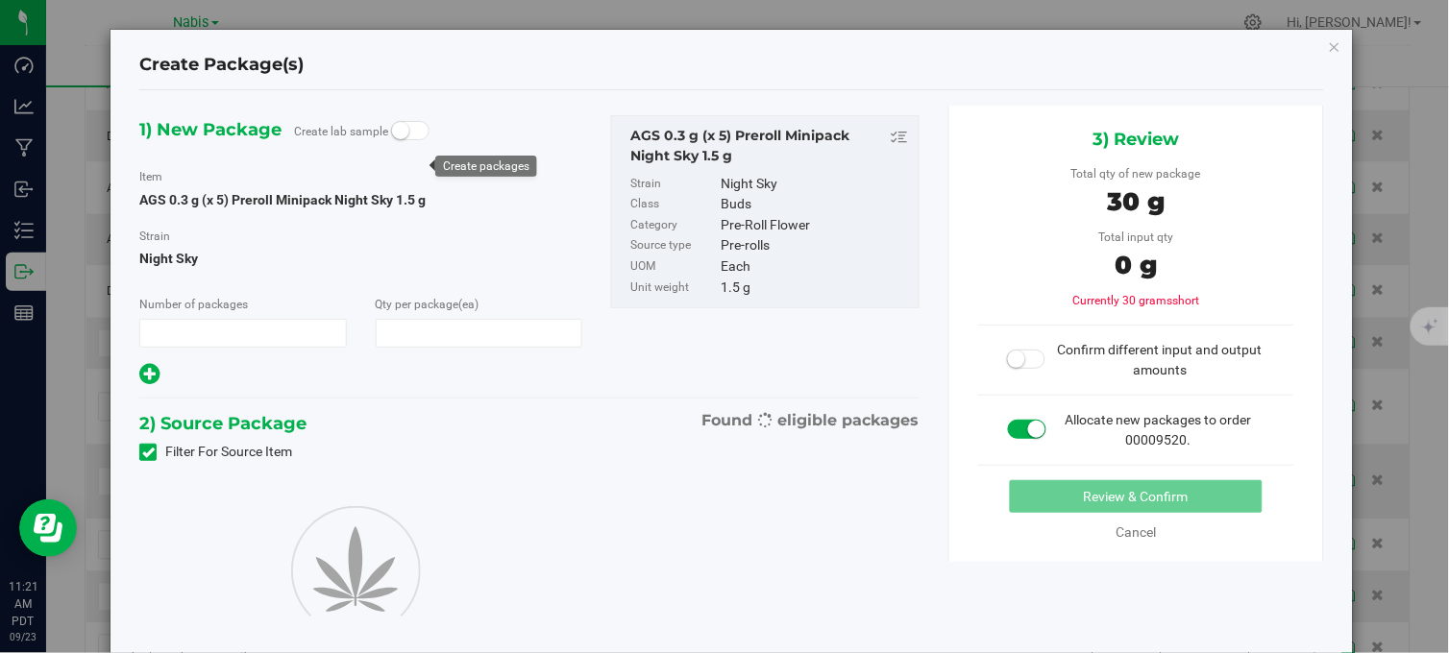
type input "1"
type input "20"
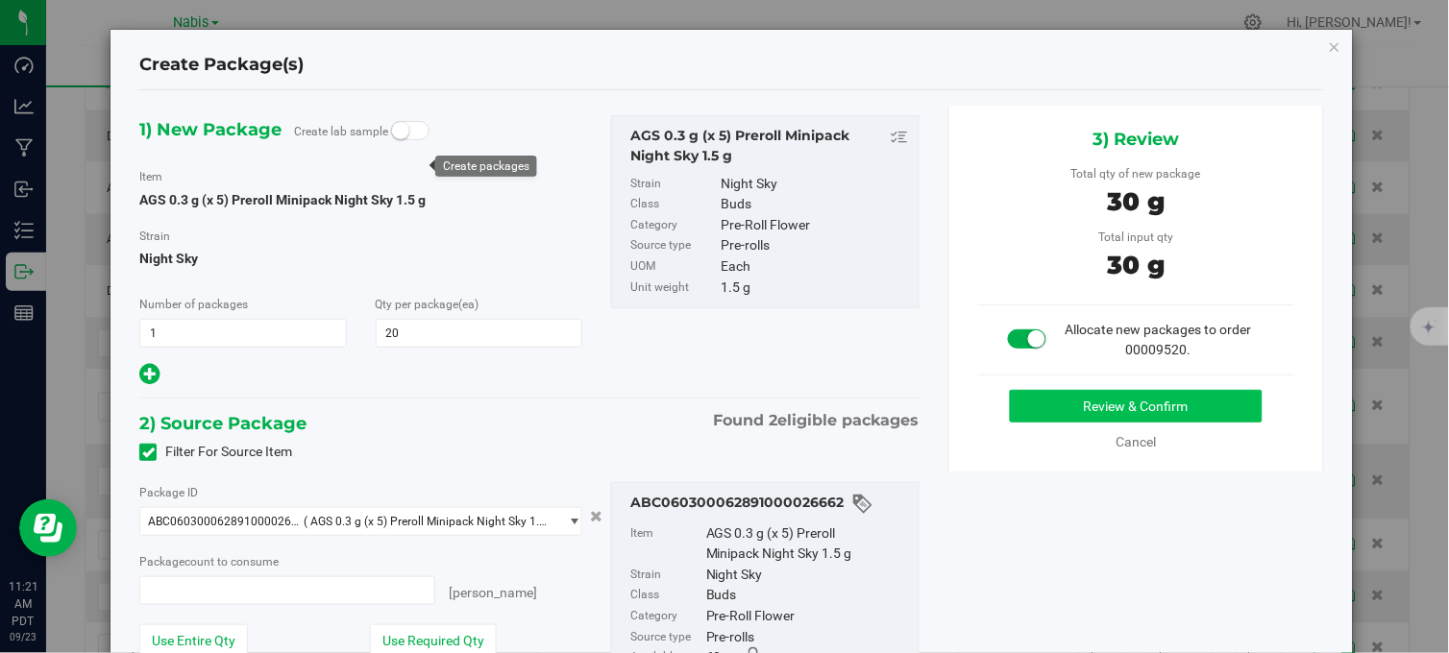
type input "20 ea"
click at [1083, 414] on button "Review & Confirm" at bounding box center [1136, 406] width 253 height 33
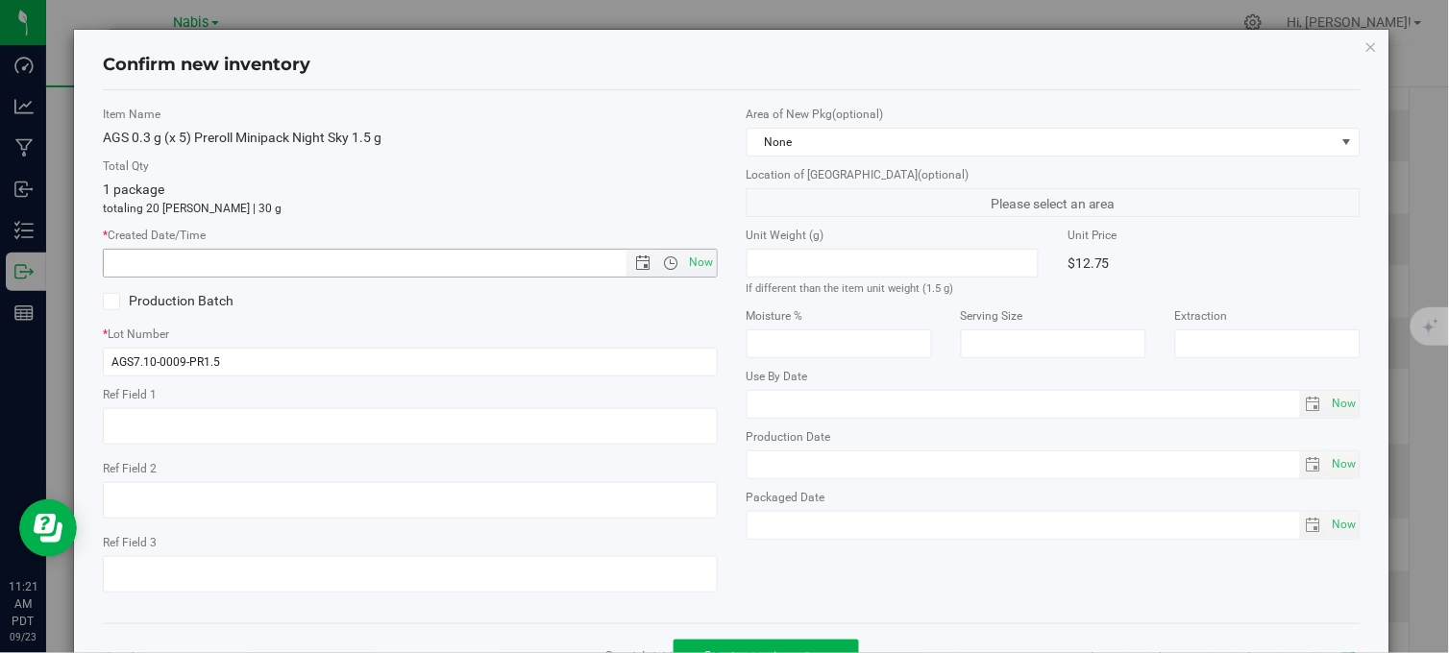
drag, startPoint x: 695, startPoint y: 262, endPoint x: 726, endPoint y: 276, distance: 34.4
click at [701, 262] on span "Now" at bounding box center [701, 263] width 33 height 28
type input "9/23/2025 11:21 AM"
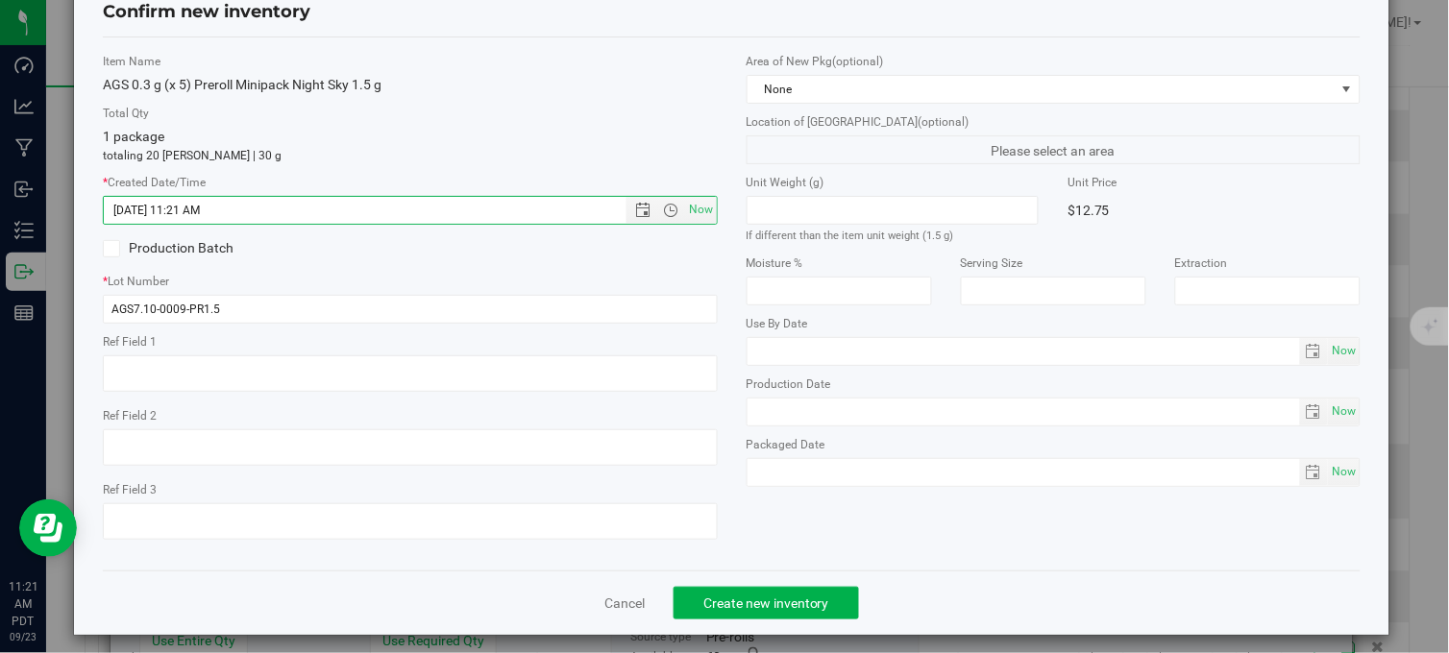
scroll to position [69, 0]
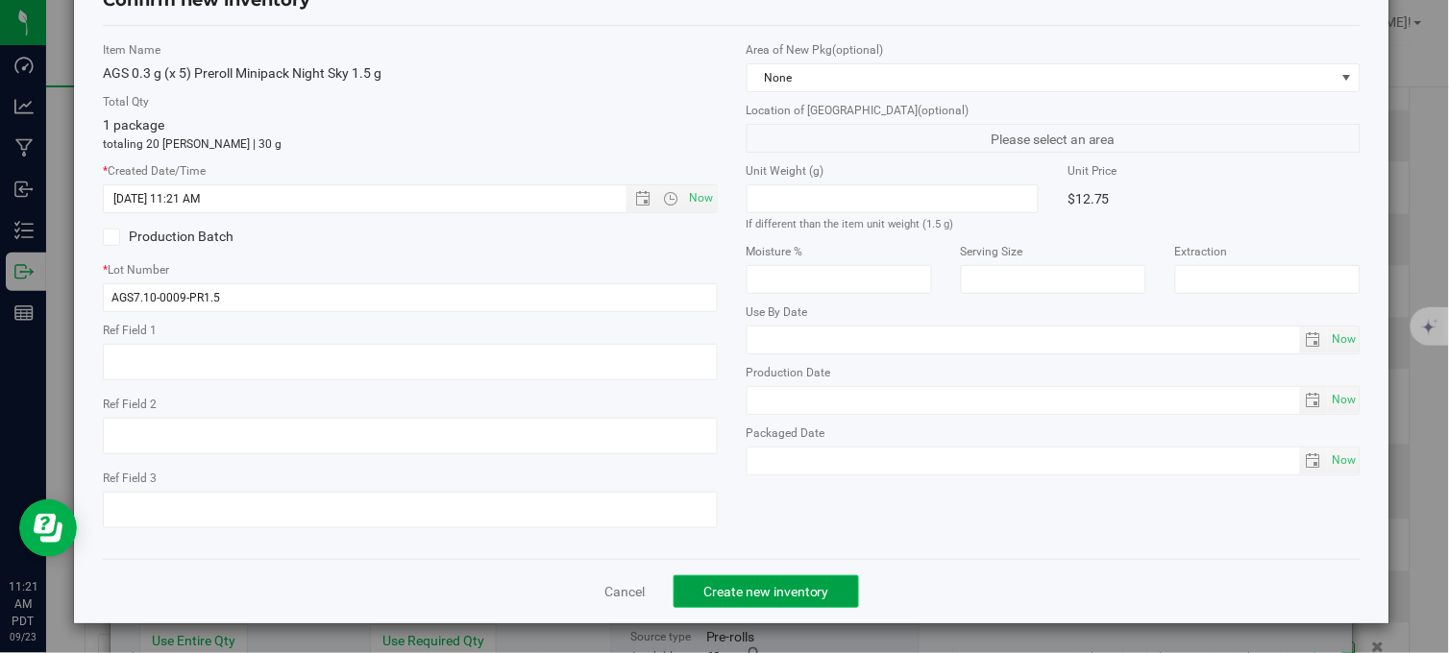
click at [809, 580] on button "Create new inventory" at bounding box center [765, 591] width 185 height 33
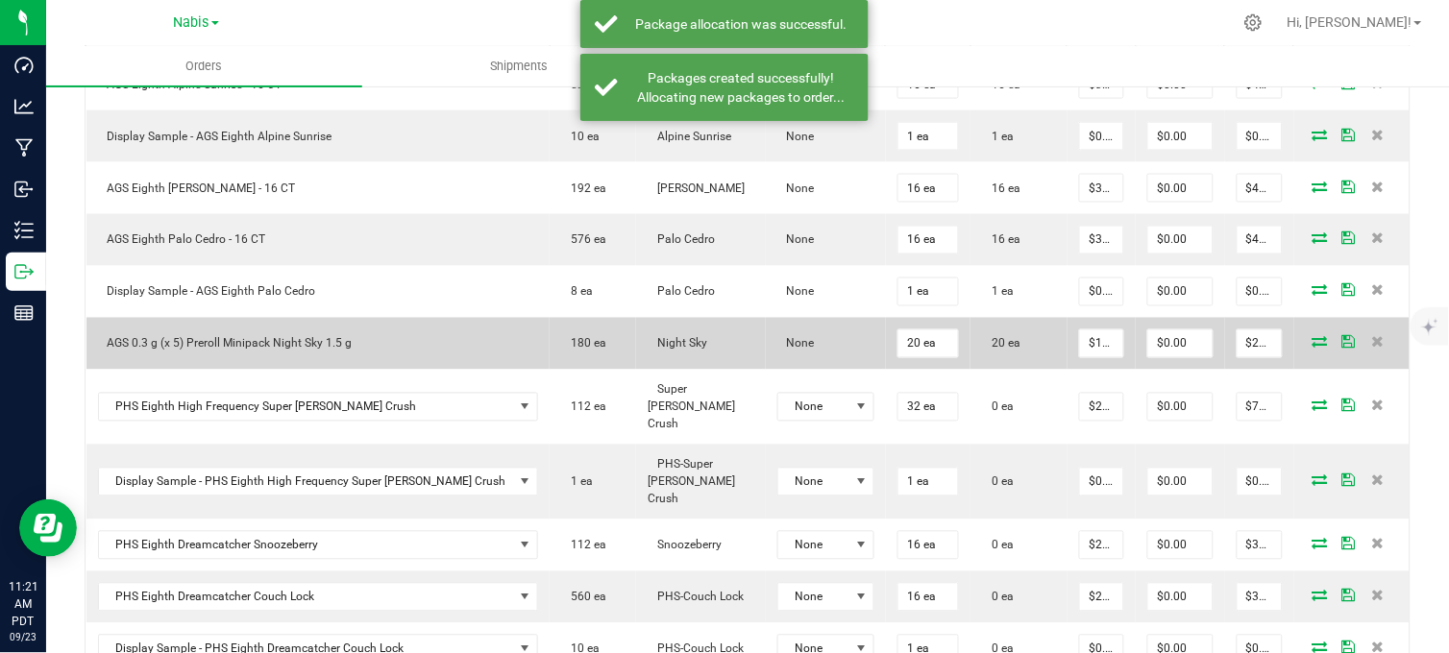
scroll to position [846, 0]
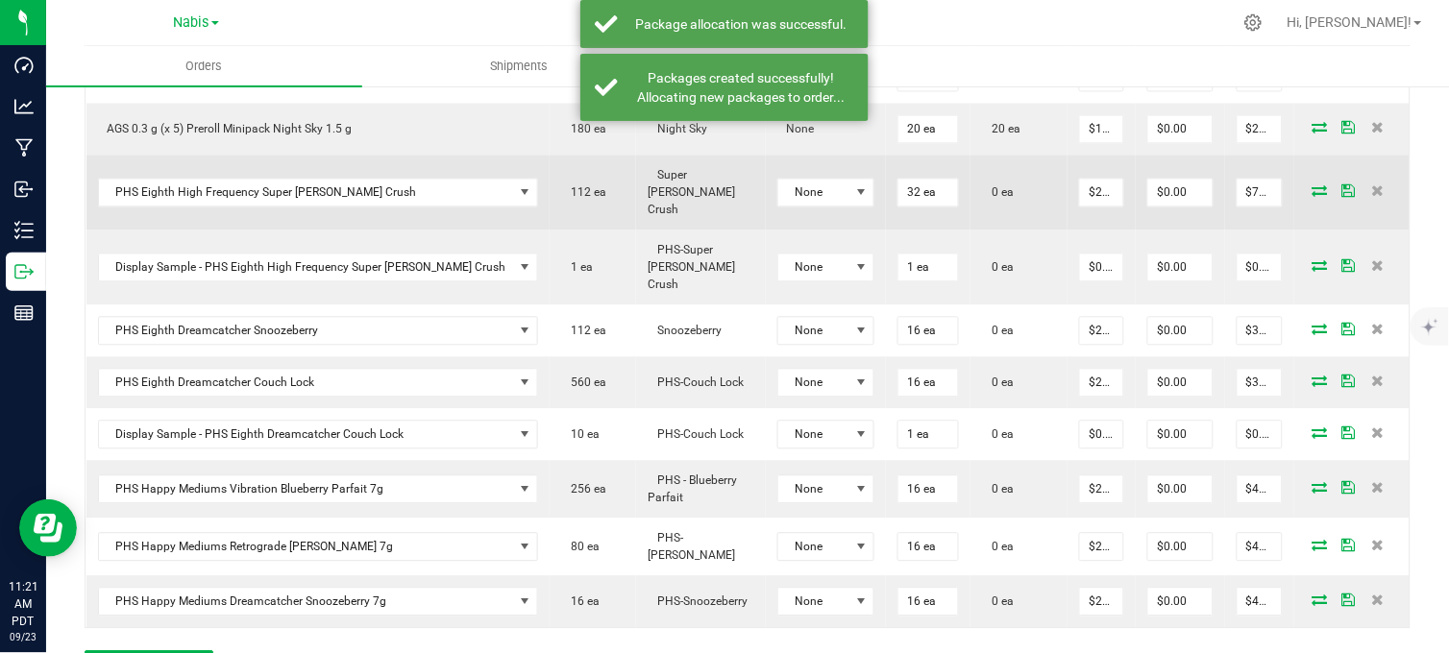
click at [1312, 185] on icon at bounding box center [1319, 191] width 15 height 12
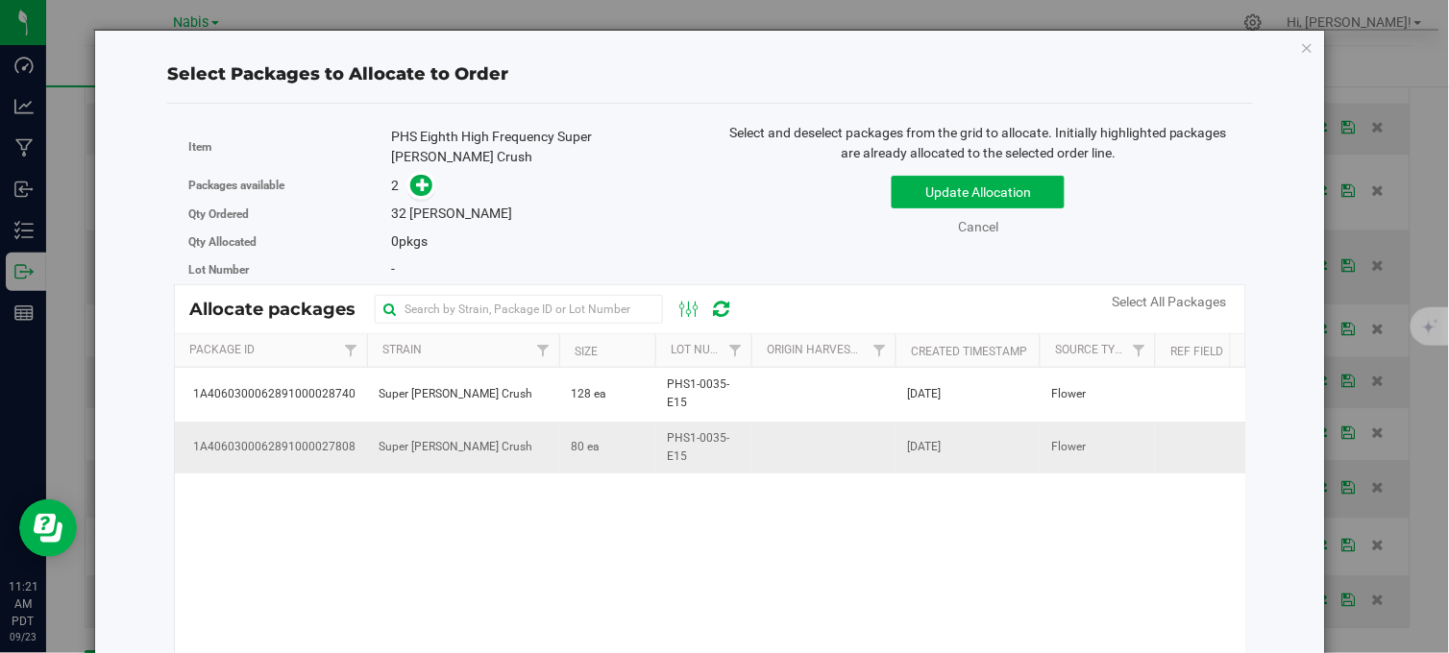
click at [630, 440] on td "80 ea" at bounding box center [607, 448] width 96 height 52
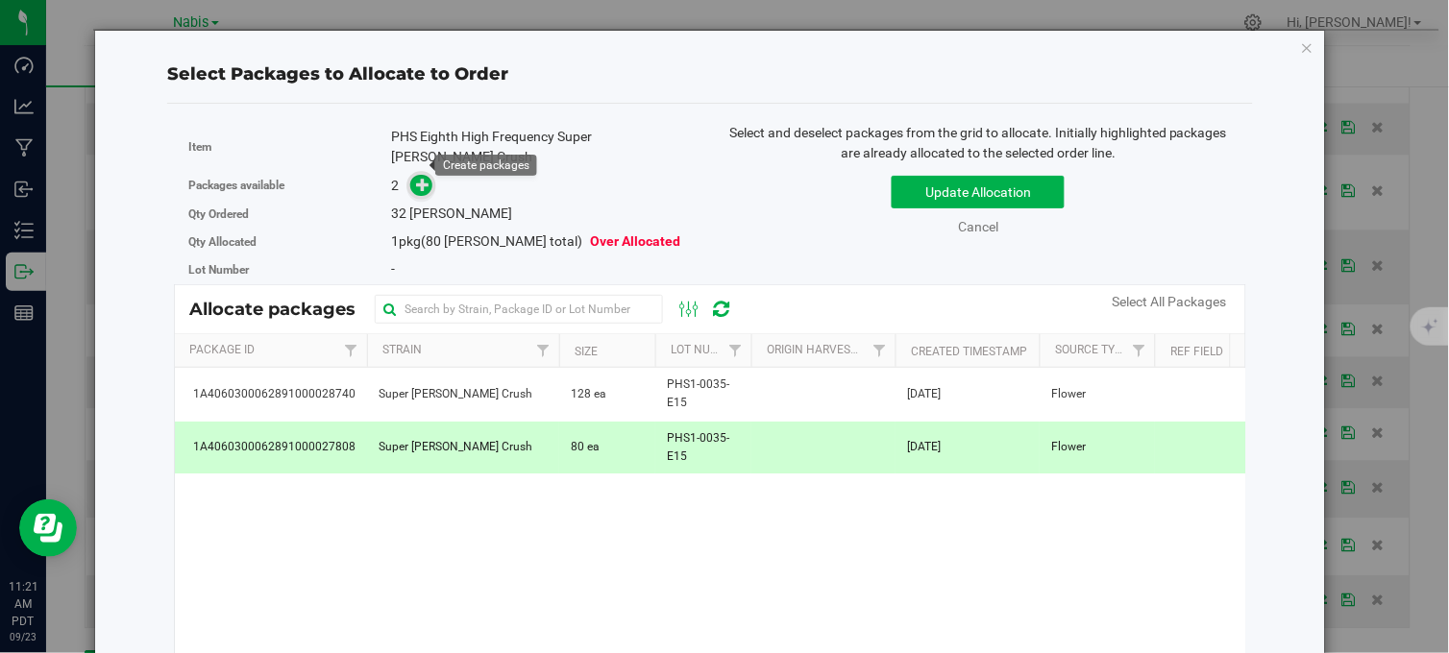
click at [416, 178] on icon at bounding box center [422, 184] width 13 height 13
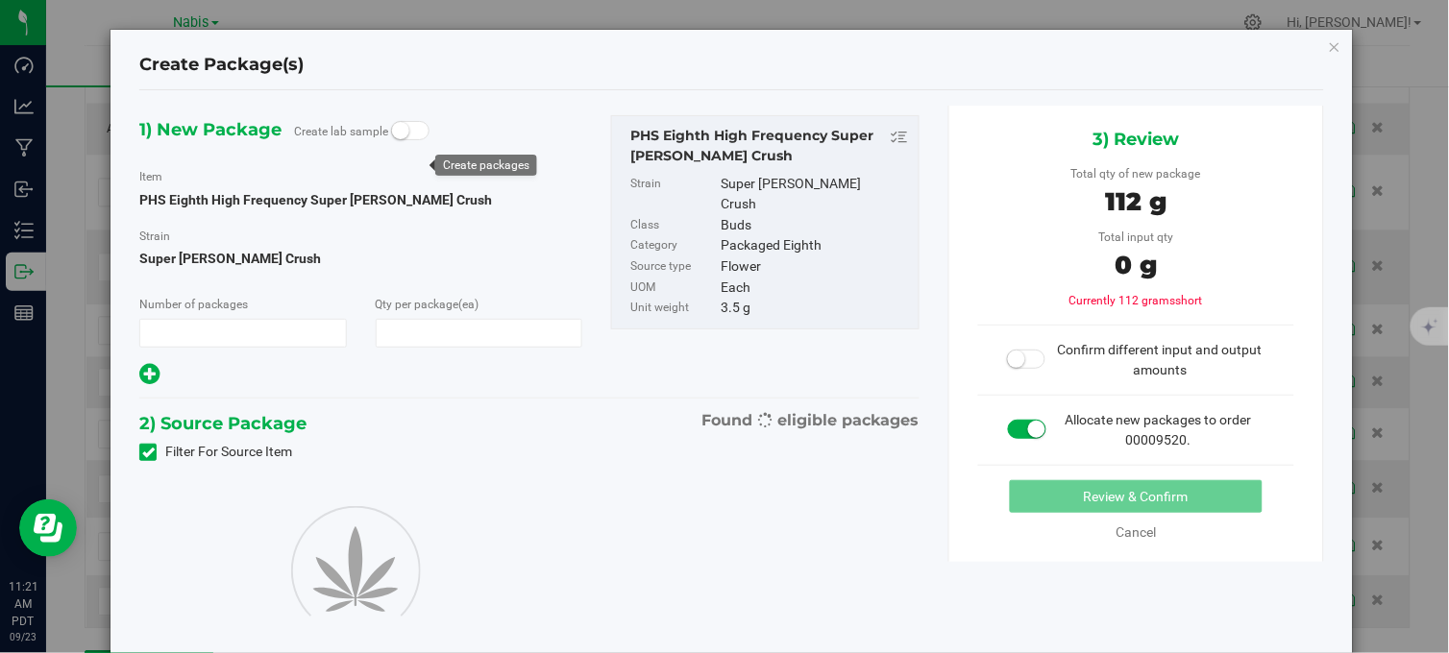
type input "1"
type input "32"
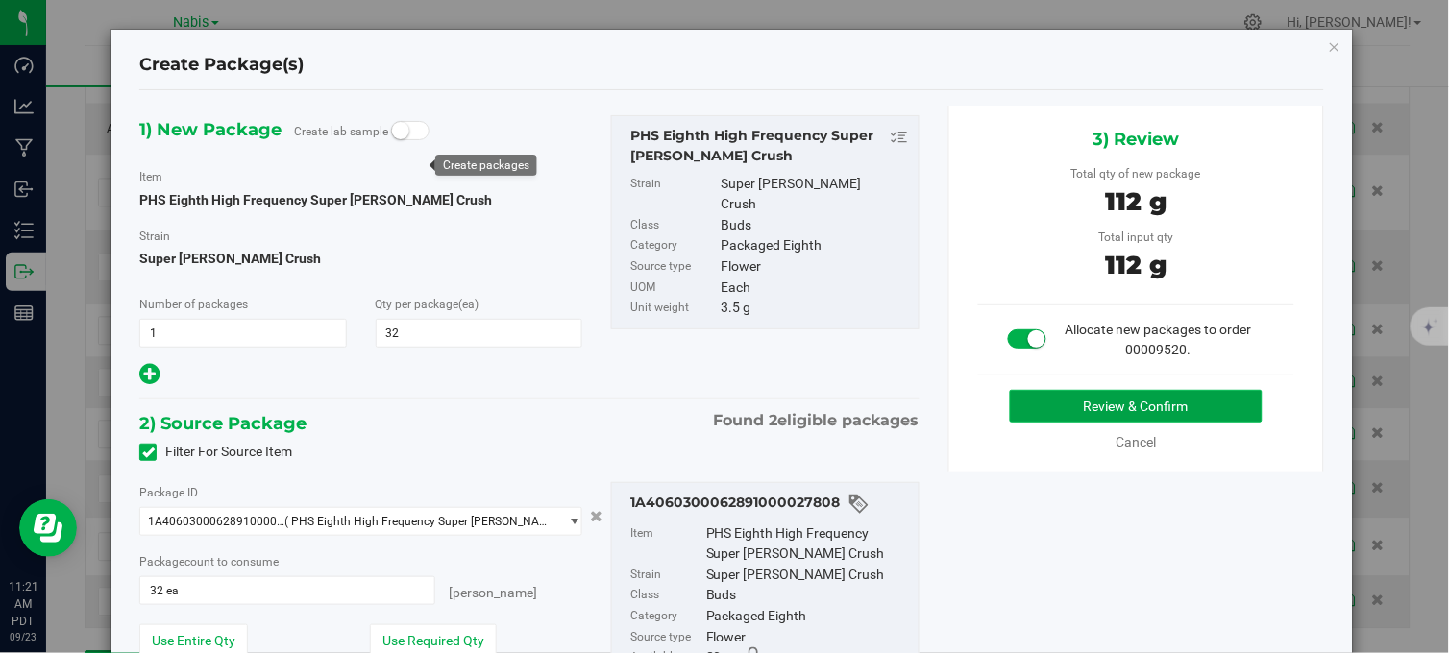
click at [1047, 402] on button "Review & Confirm" at bounding box center [1136, 406] width 253 height 33
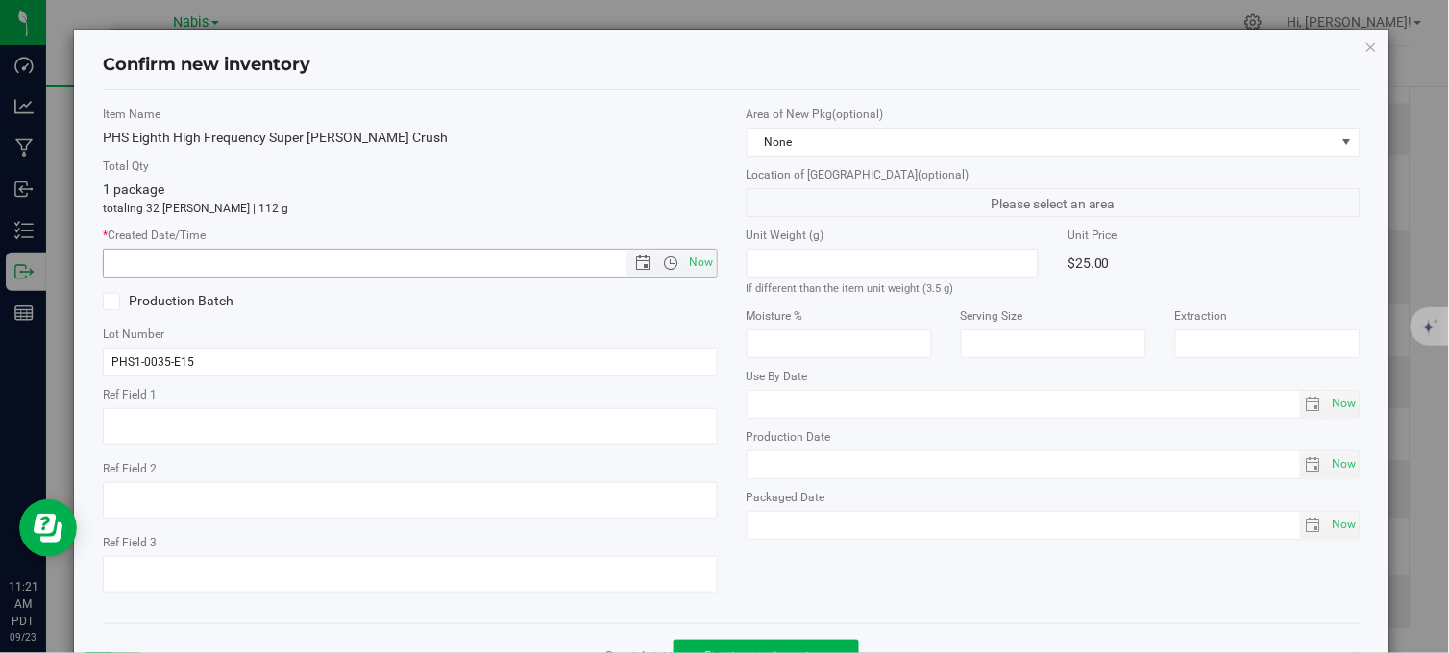
drag, startPoint x: 689, startPoint y: 262, endPoint x: 714, endPoint y: 272, distance: 26.8
click at [695, 261] on span "Now" at bounding box center [701, 263] width 33 height 28
type input "9/23/2025 11:21 AM"
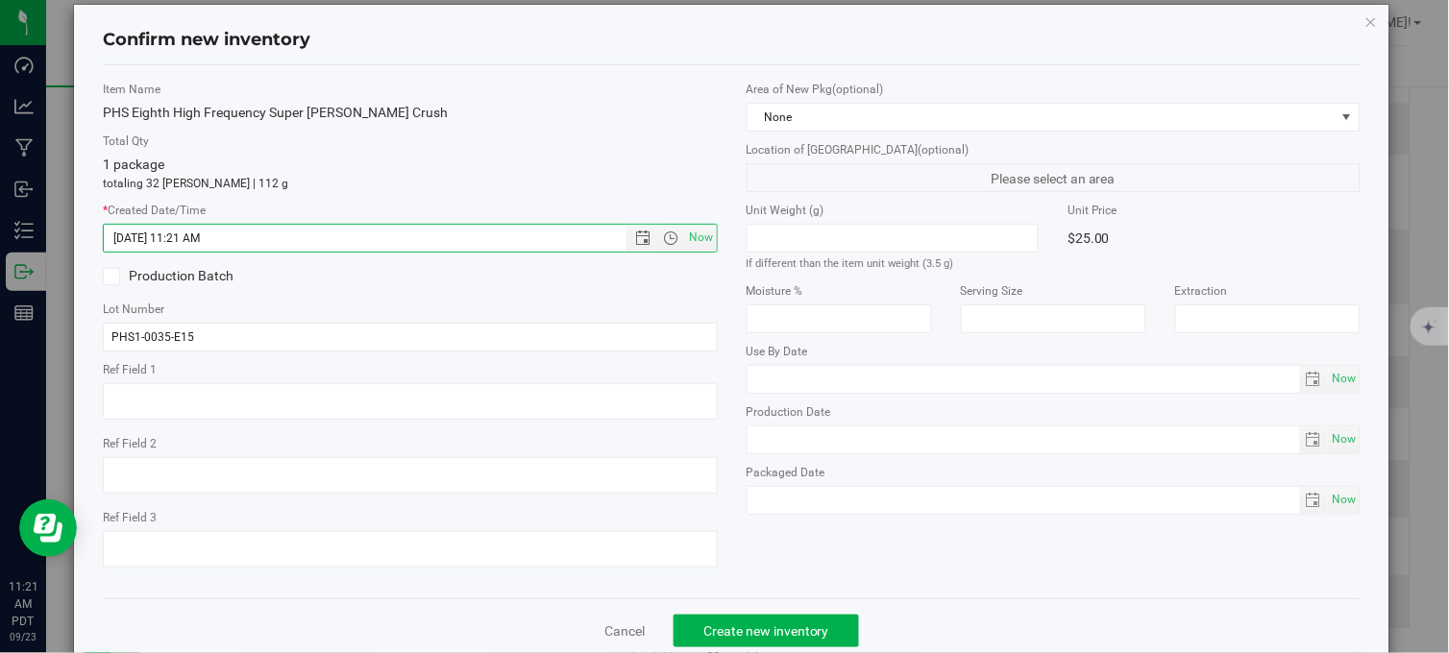
scroll to position [69, 0]
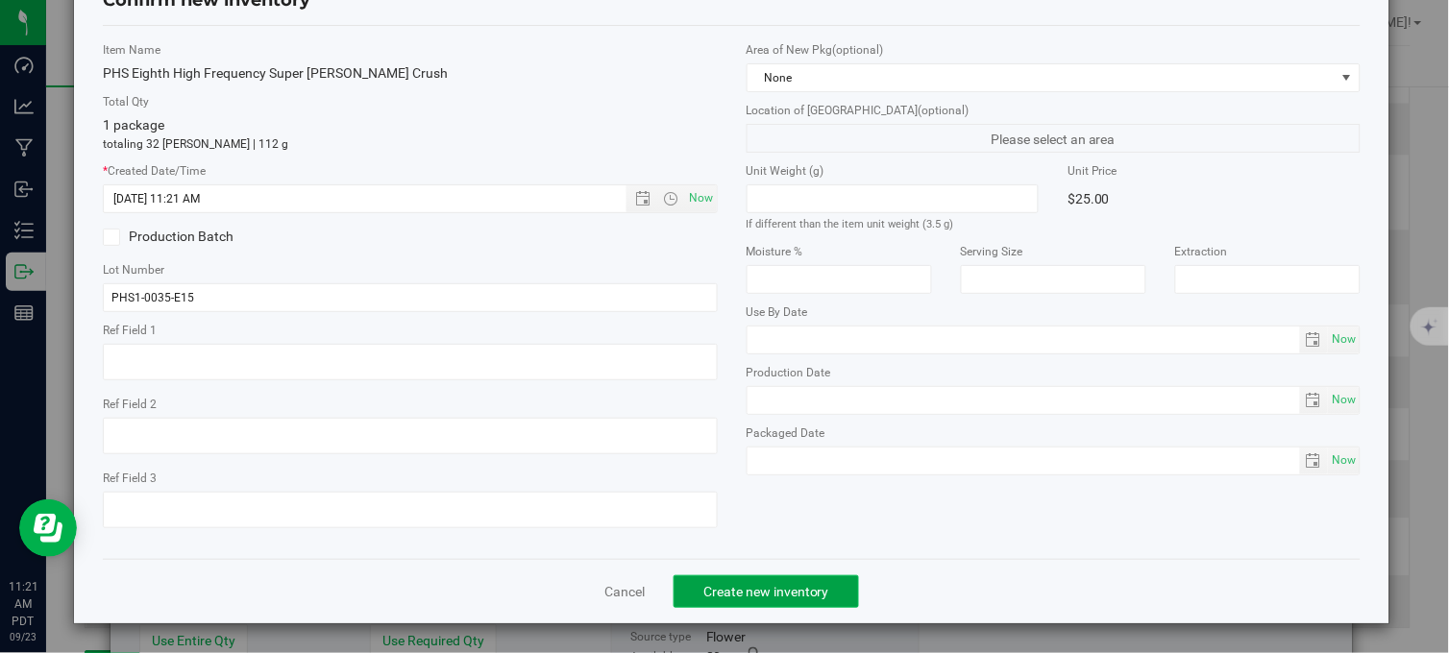
click at [799, 584] on span "Create new inventory" at bounding box center [766, 591] width 126 height 15
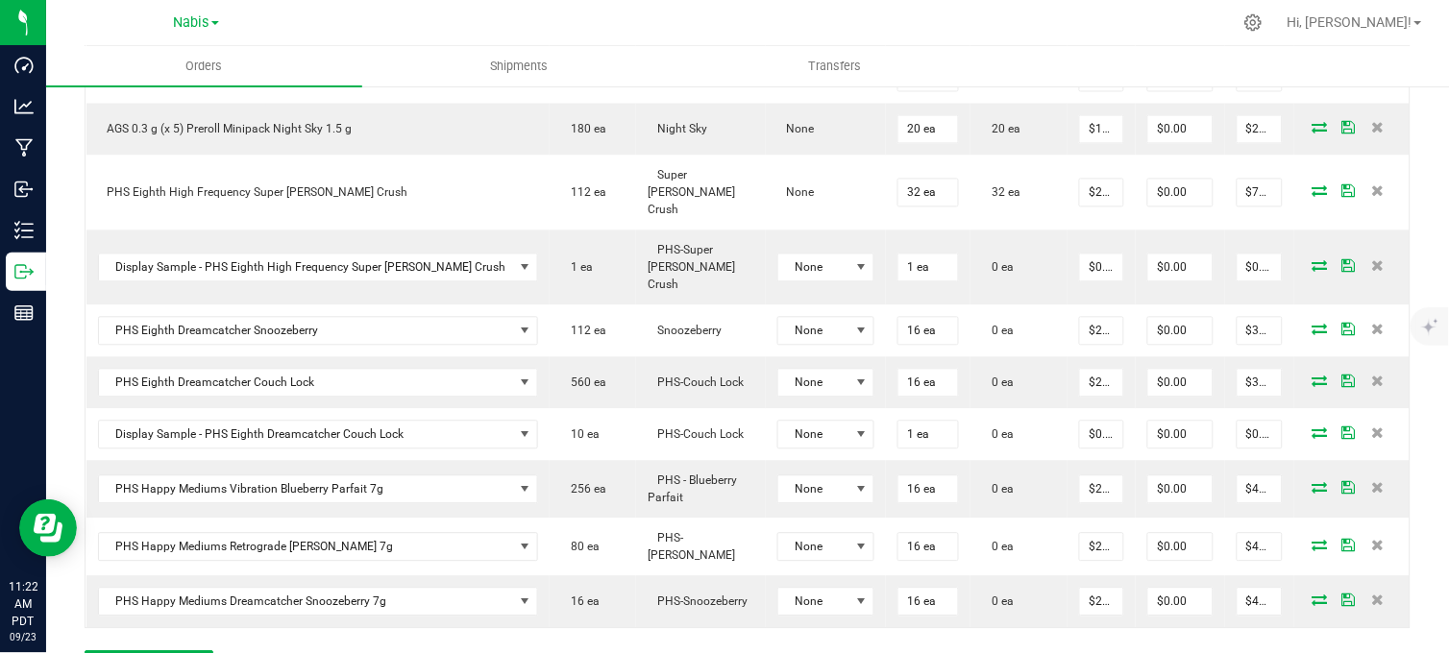
click at [426, 24] on div at bounding box center [788, 22] width 888 height 37
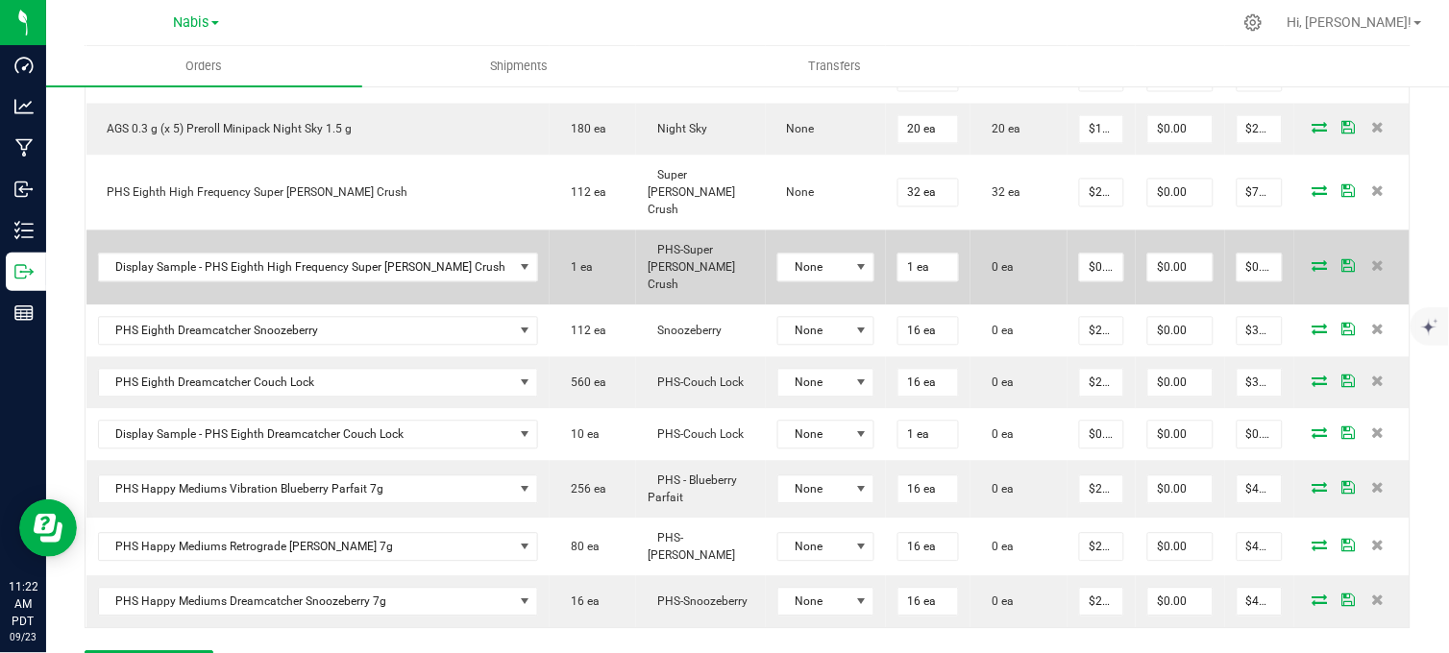
click at [1312, 260] on icon at bounding box center [1319, 266] width 15 height 12
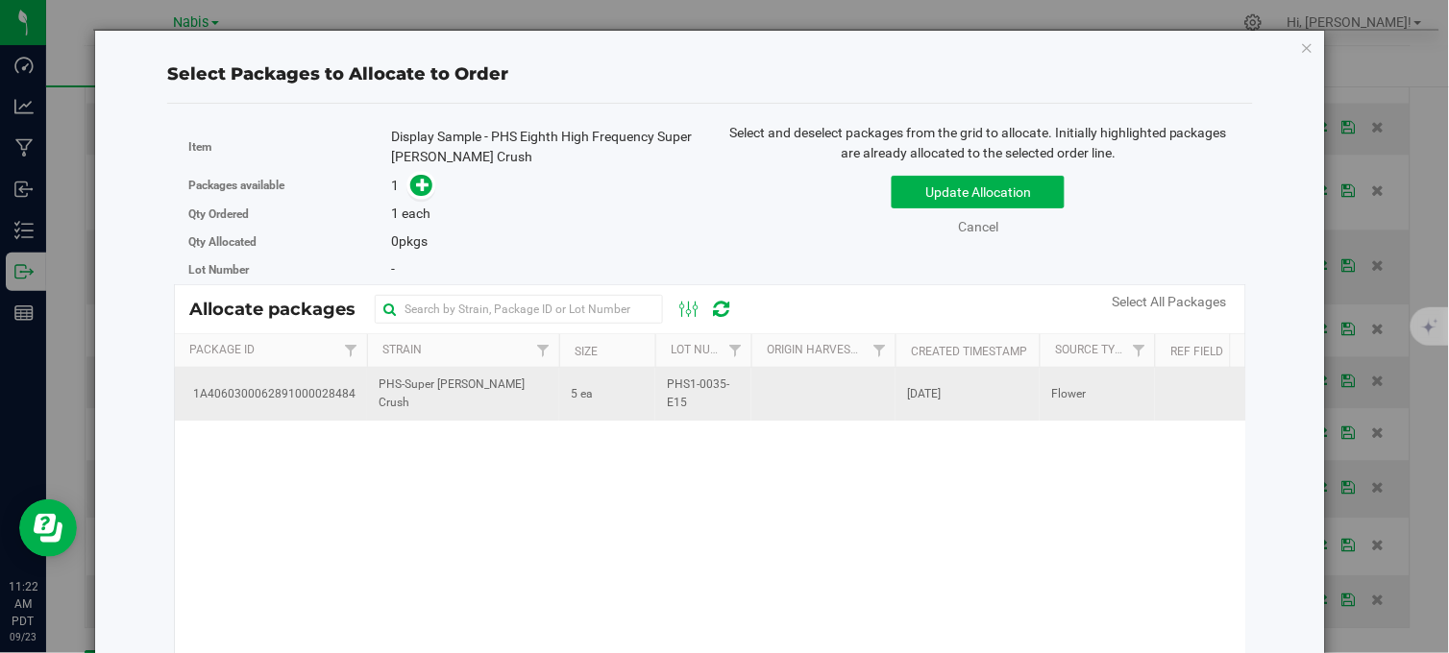
click at [594, 397] on td "5 ea" at bounding box center [607, 394] width 96 height 52
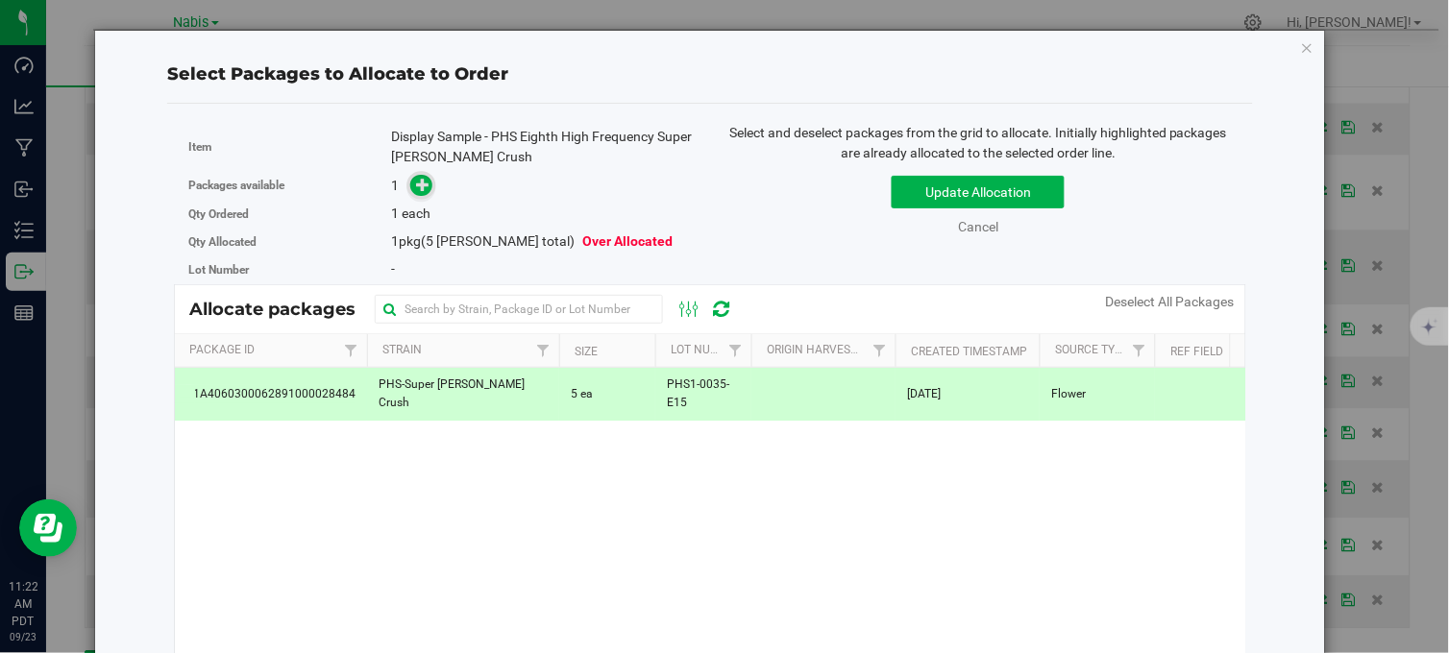
click at [416, 189] on icon at bounding box center [422, 184] width 13 height 13
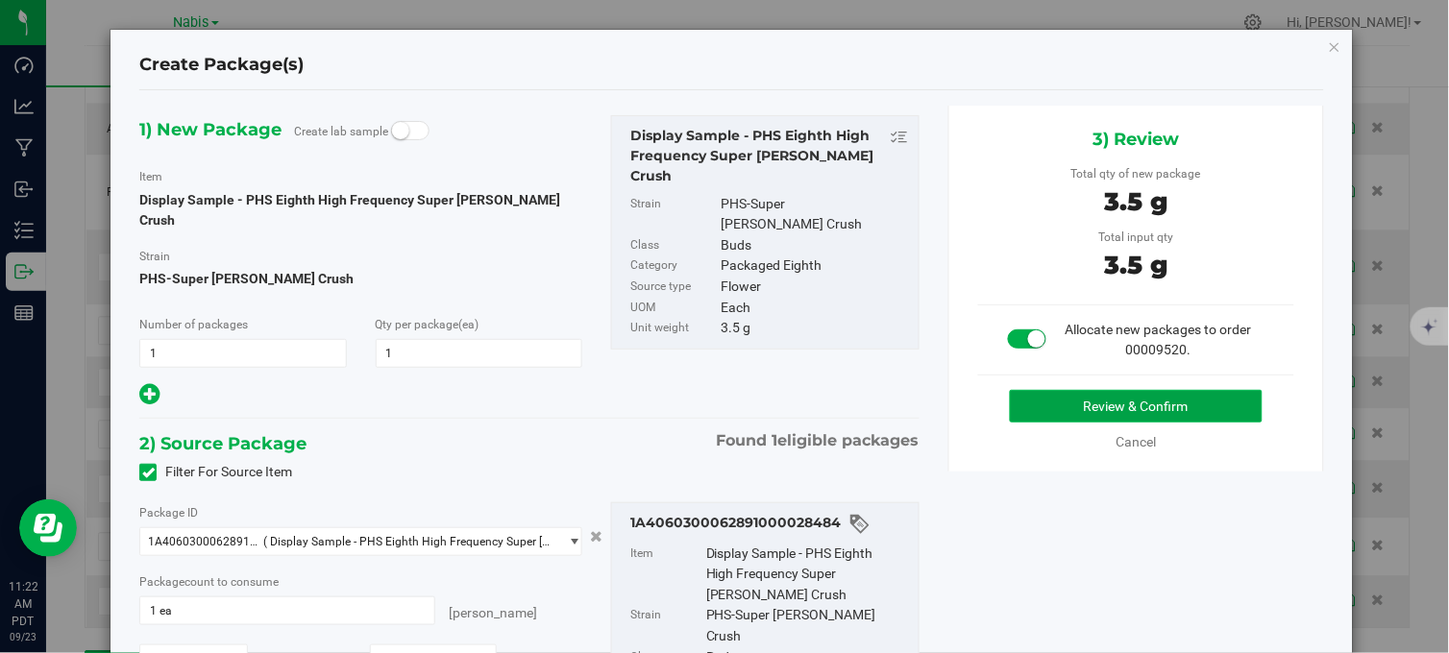
click at [1029, 415] on button "Review & Confirm" at bounding box center [1136, 406] width 253 height 33
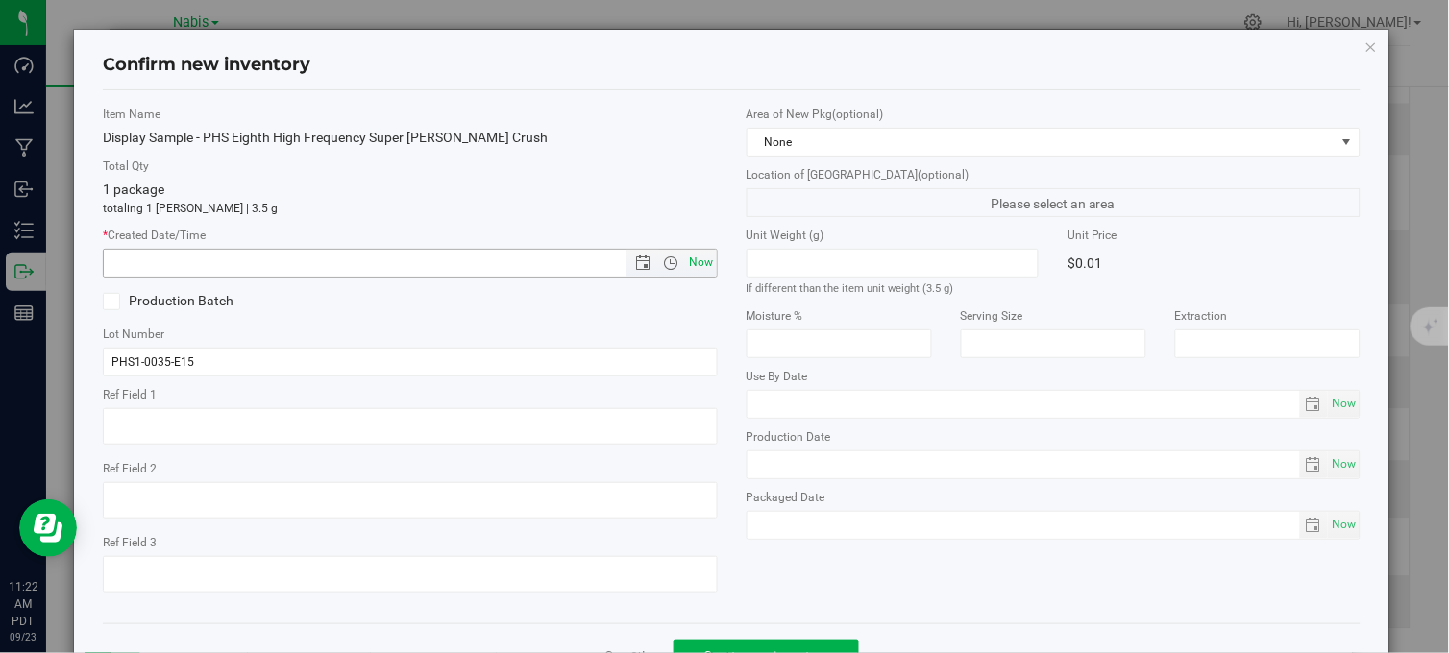
click at [697, 265] on span "Now" at bounding box center [701, 263] width 33 height 28
type input "9/23/2025 11:22 AM"
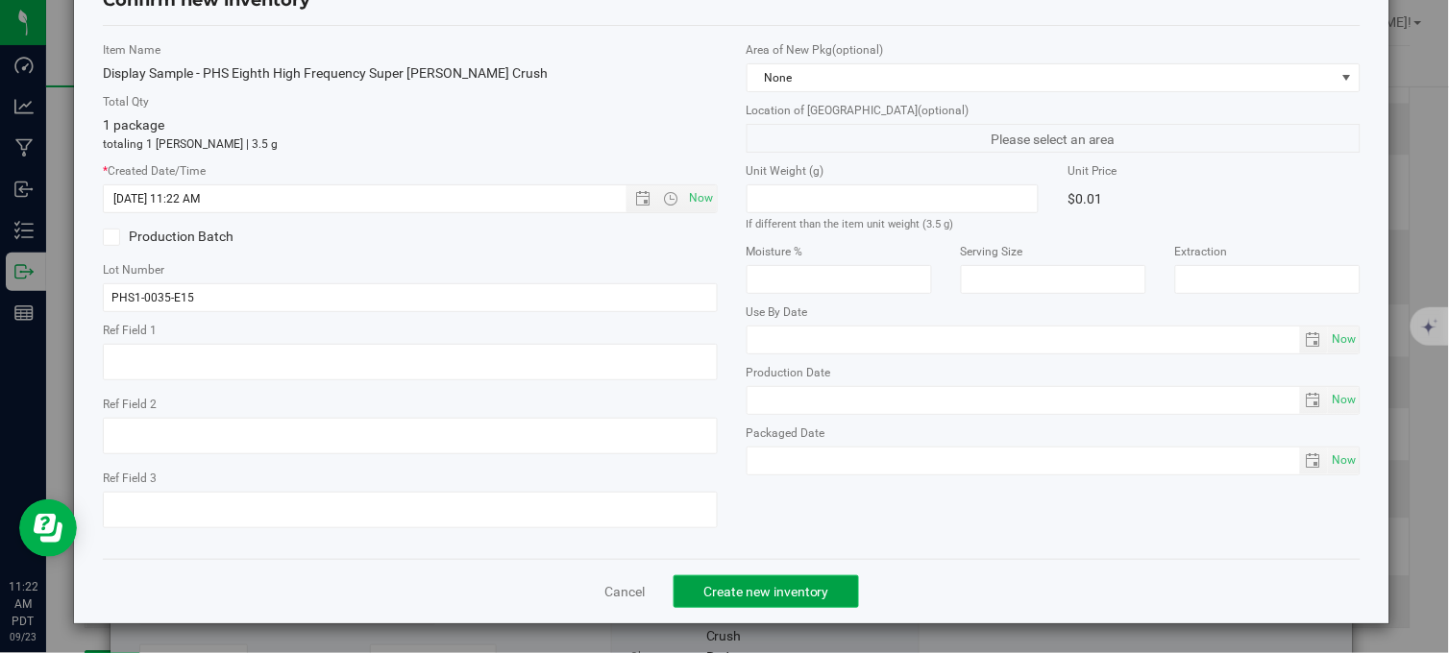
click at [819, 596] on span "Create new inventory" at bounding box center [766, 591] width 126 height 15
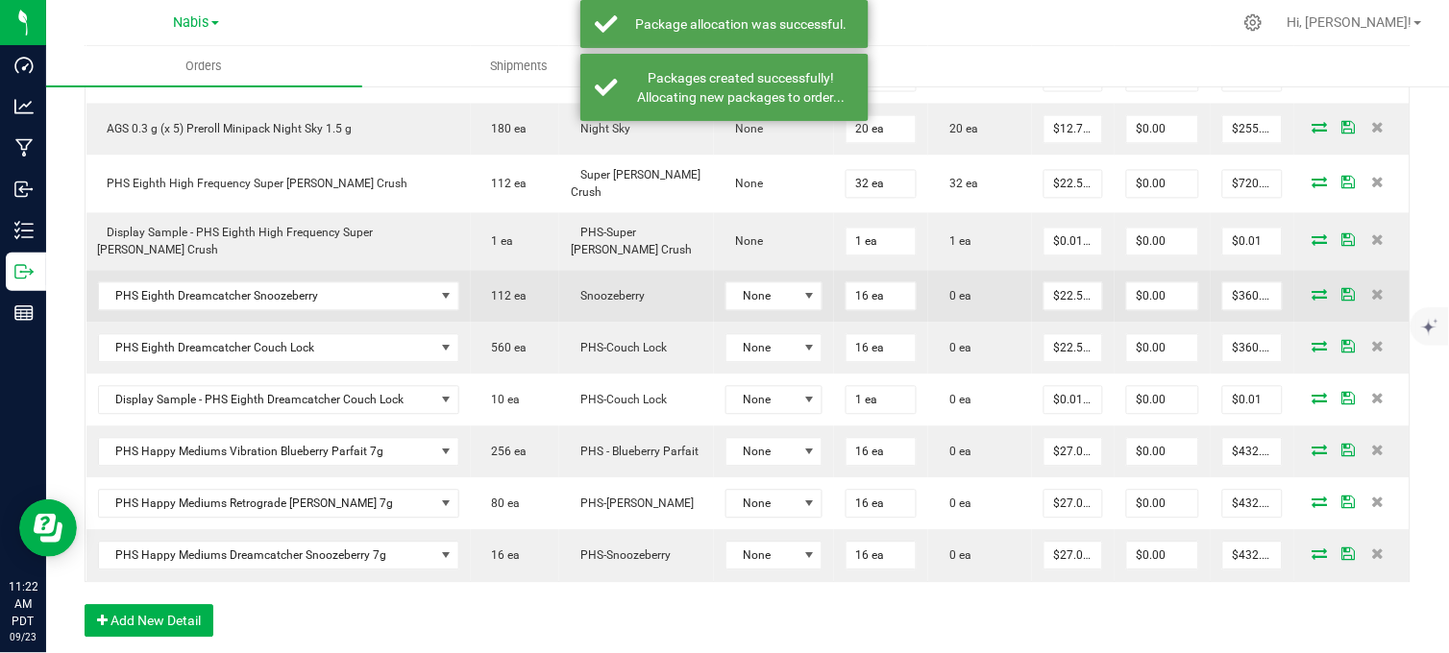
click at [1306, 292] on span at bounding box center [1320, 295] width 29 height 12
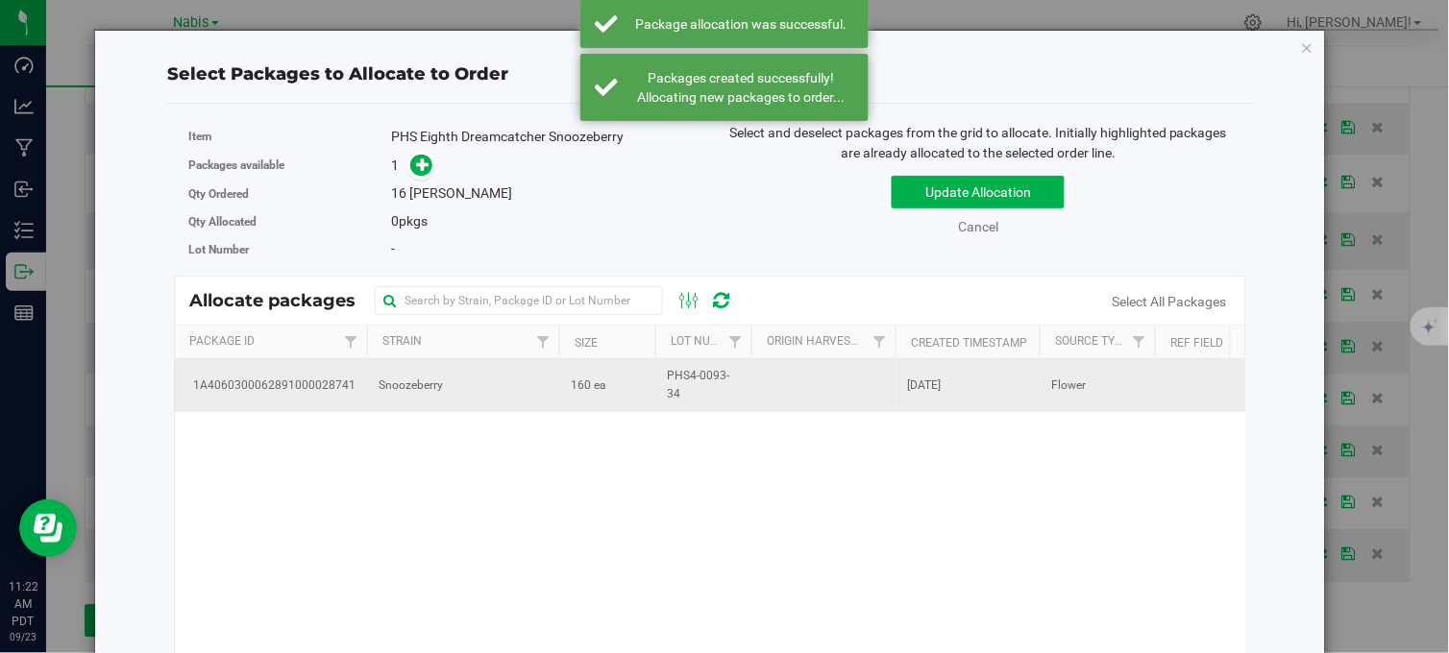
click at [654, 379] on tr "1A4060300062891000028741 Snoozeberry 160 ea PHS4-0093-34 Sep 12, 2025 Flower" at bounding box center [857, 385] width 1364 height 52
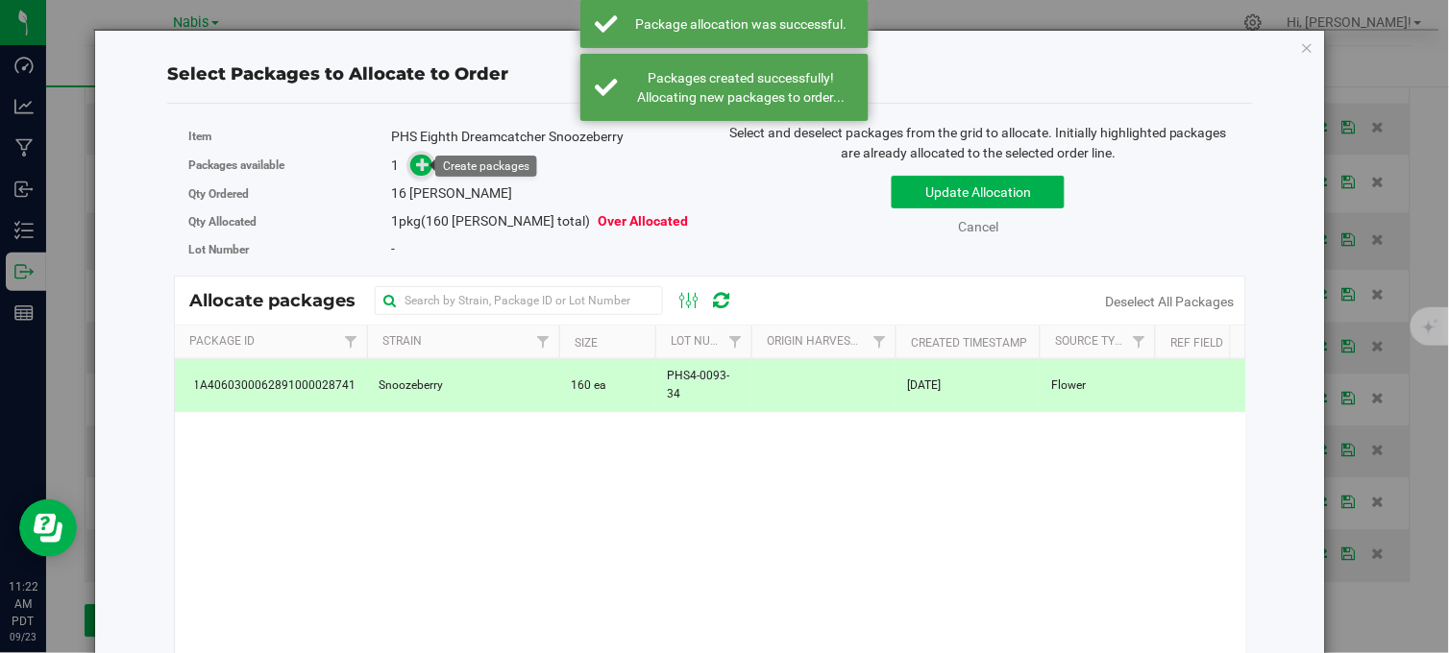
click at [417, 159] on icon at bounding box center [422, 164] width 13 height 13
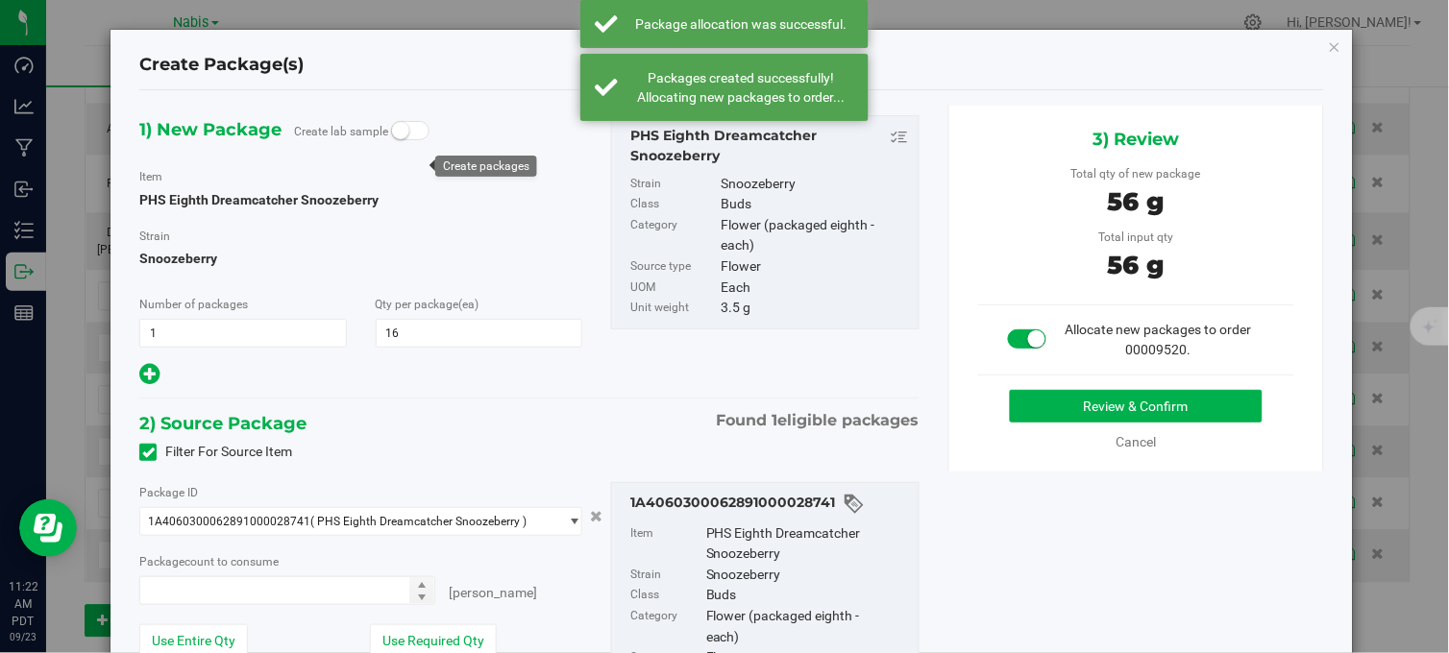
type input "16"
type input "16 ea"
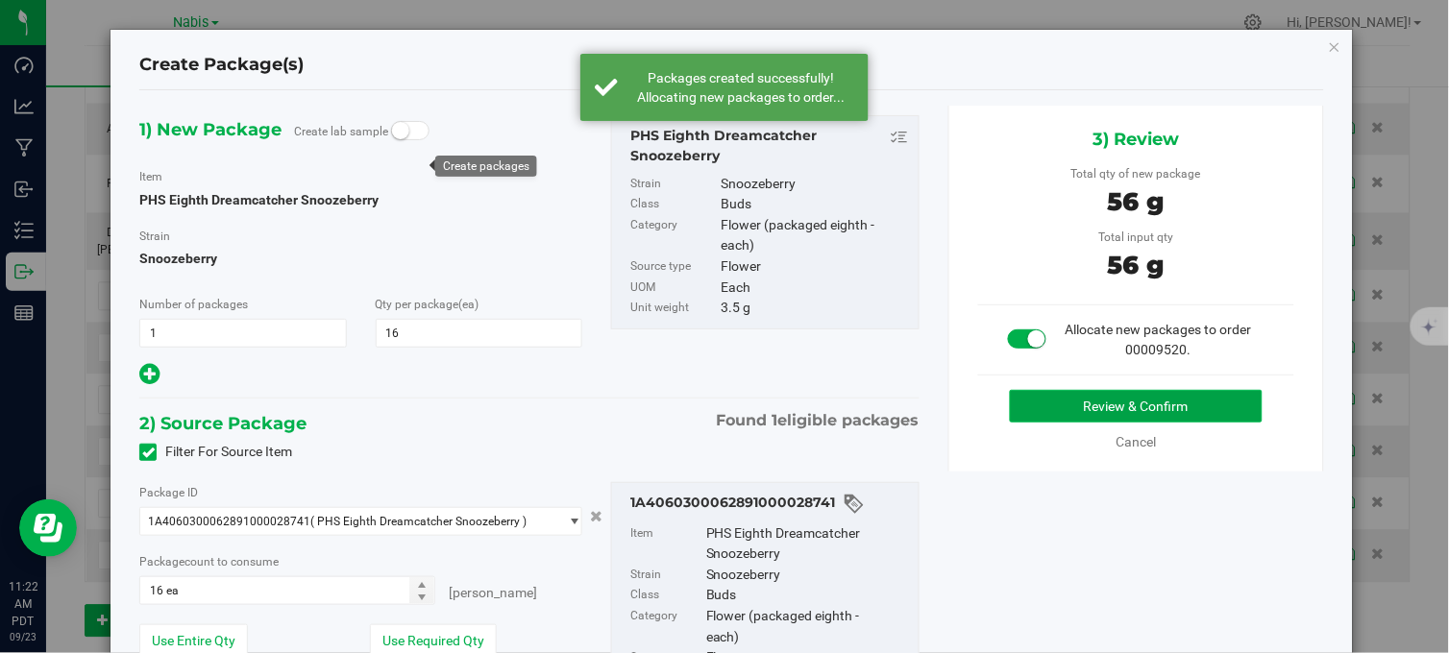
click at [1103, 404] on button "Review & Confirm" at bounding box center [1136, 406] width 253 height 33
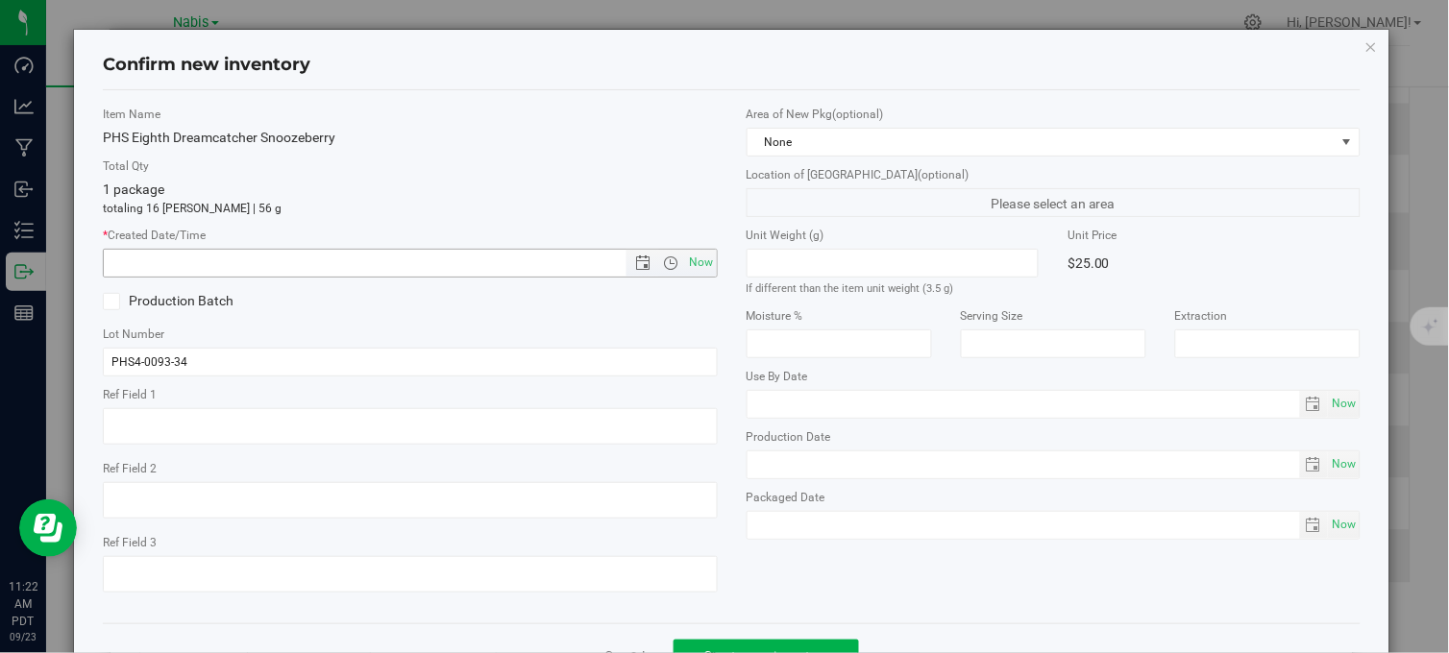
drag, startPoint x: 696, startPoint y: 263, endPoint x: 728, endPoint y: 286, distance: 40.0
click at [696, 263] on span "Now" at bounding box center [701, 263] width 33 height 28
type input "9/23/2025 11:22 AM"
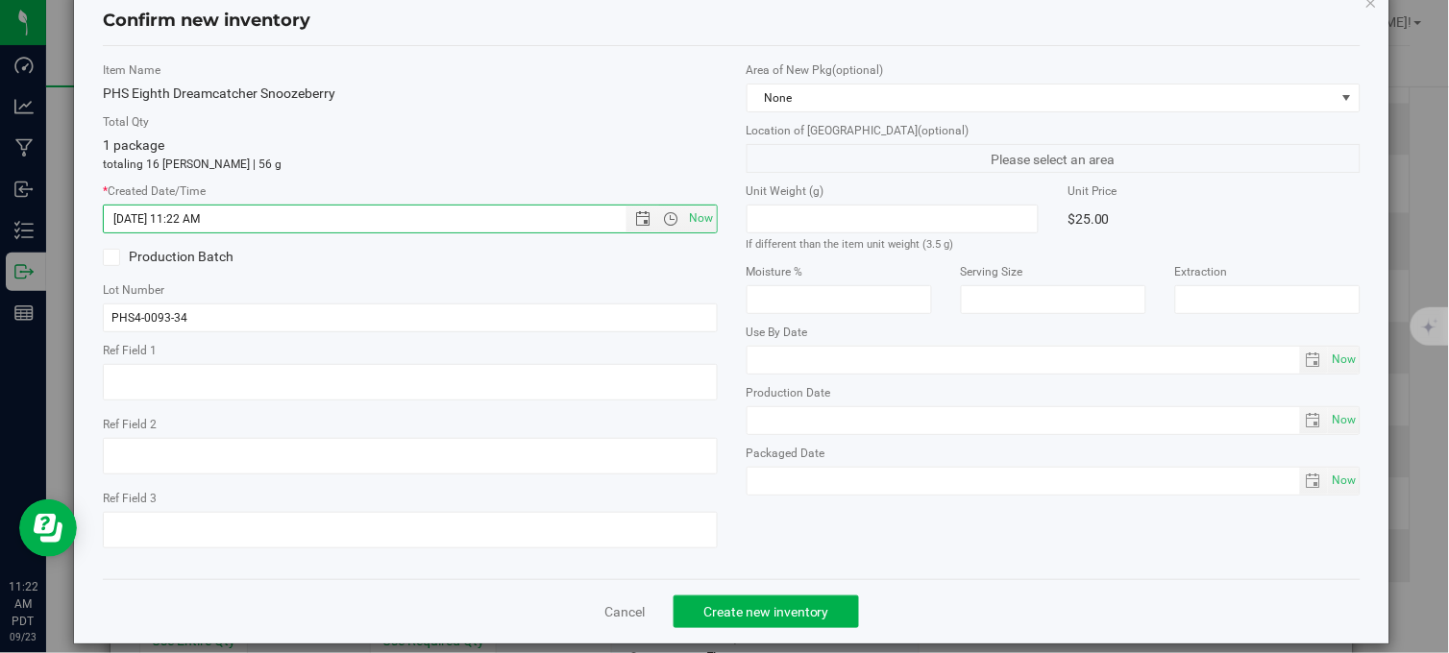
scroll to position [69, 0]
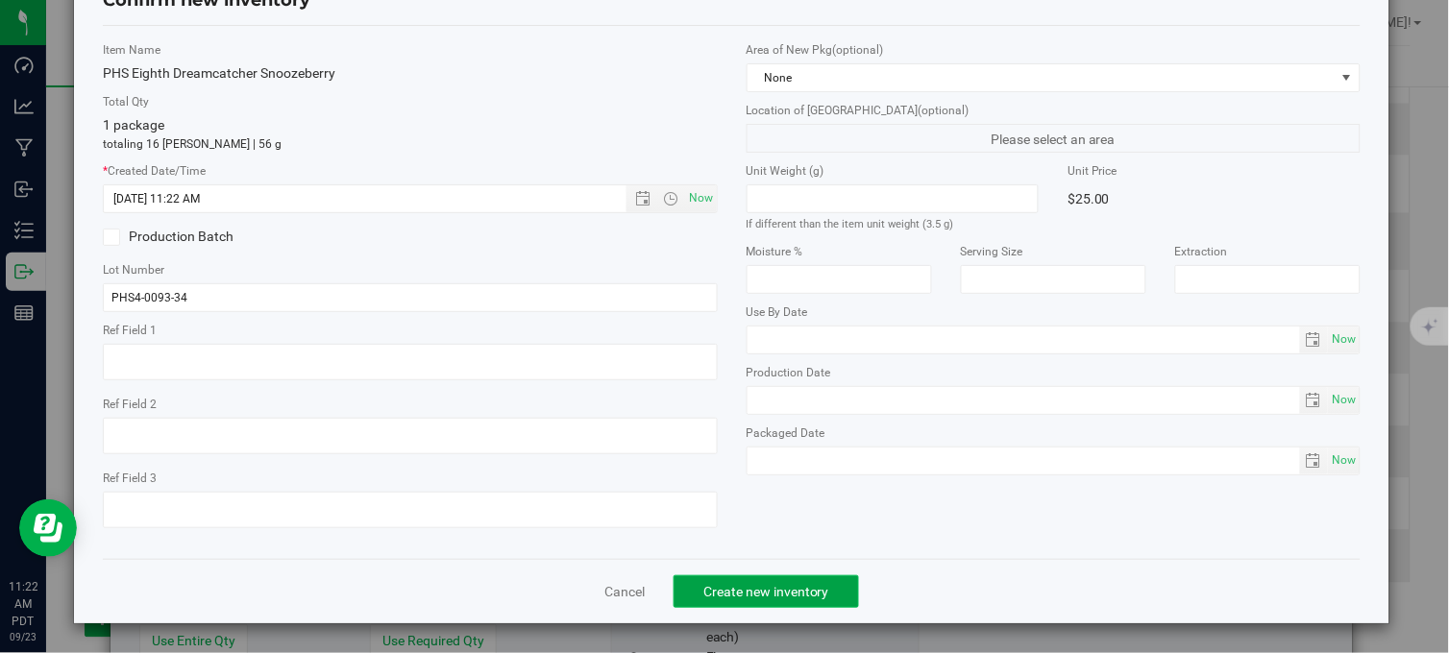
click at [812, 589] on span "Create new inventory" at bounding box center [766, 591] width 126 height 15
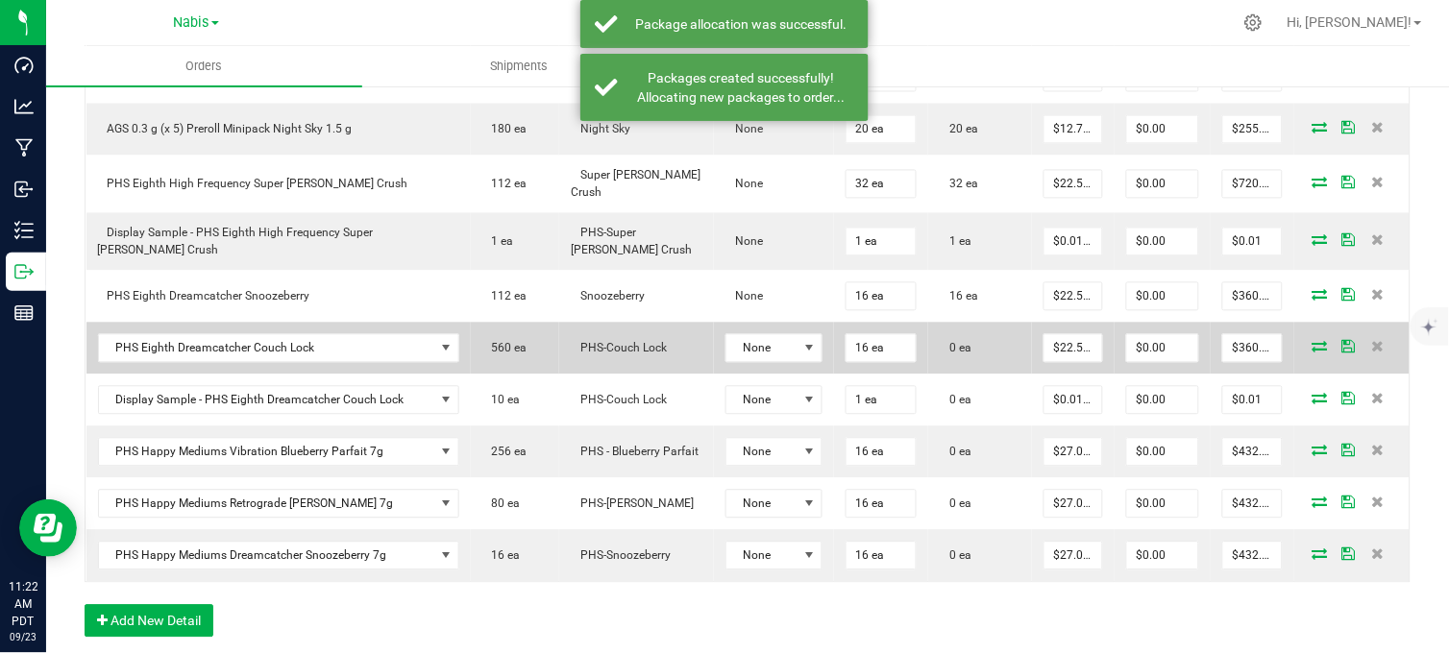
click at [1312, 341] on icon at bounding box center [1319, 347] width 15 height 12
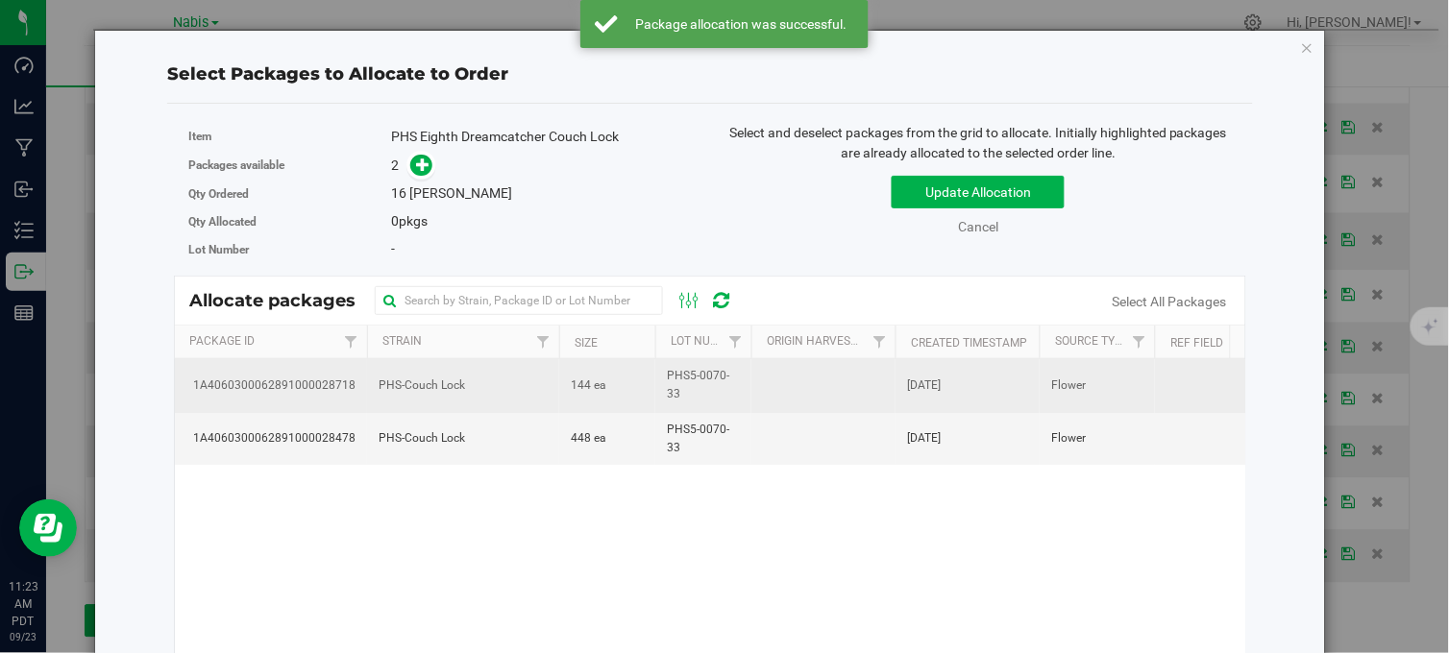
click at [617, 389] on td "144 ea" at bounding box center [607, 385] width 96 height 53
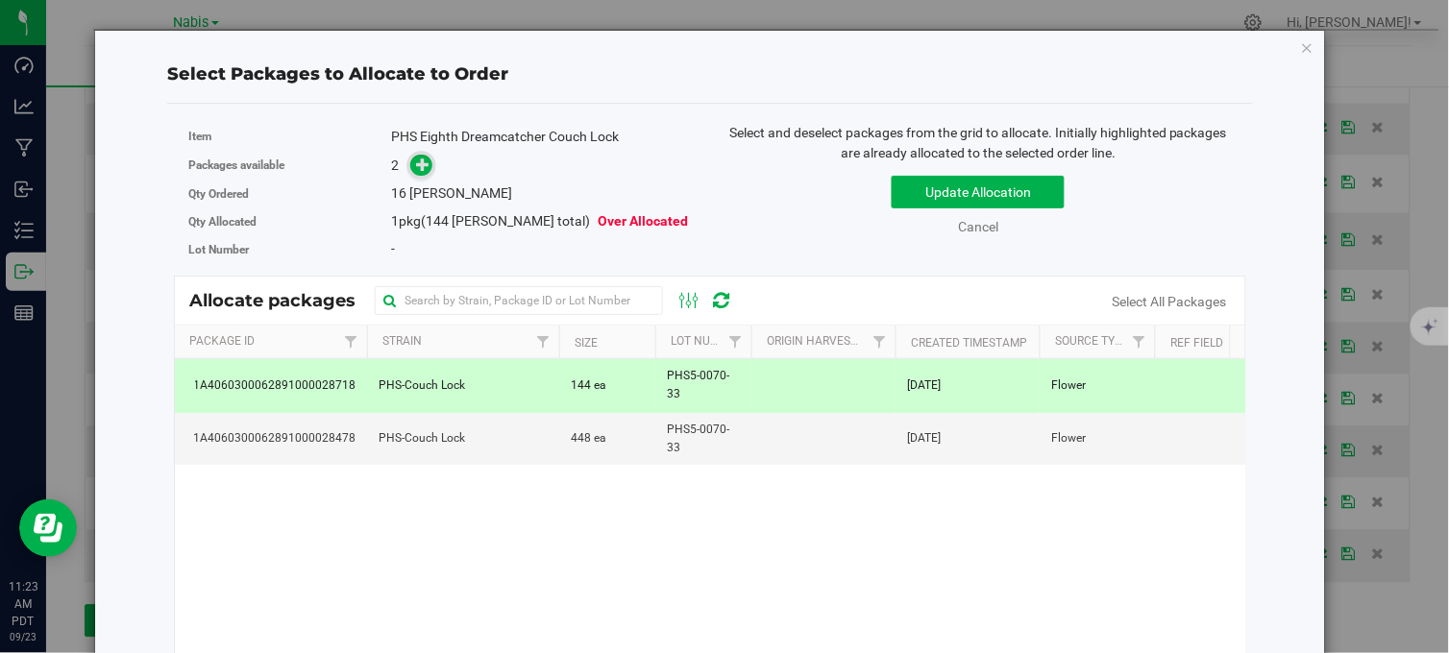
click at [417, 170] on icon at bounding box center [422, 163] width 13 height 13
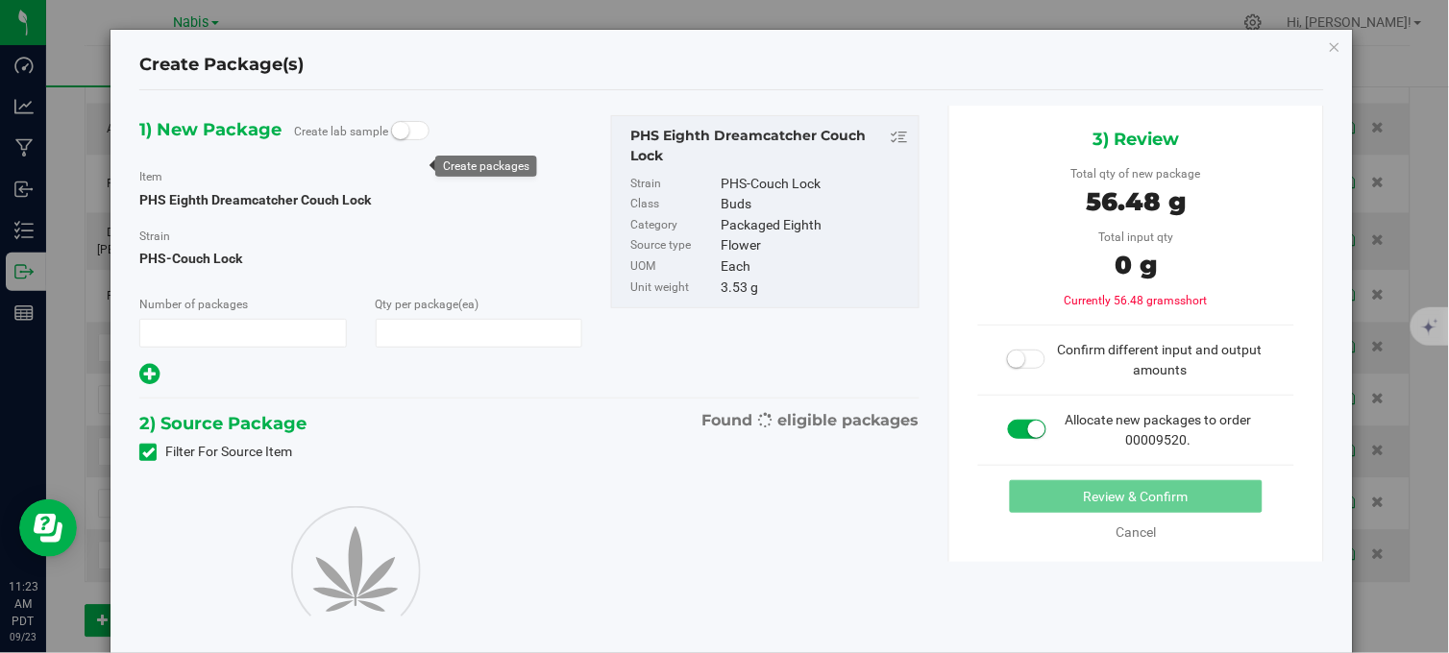
type input "1"
type input "16"
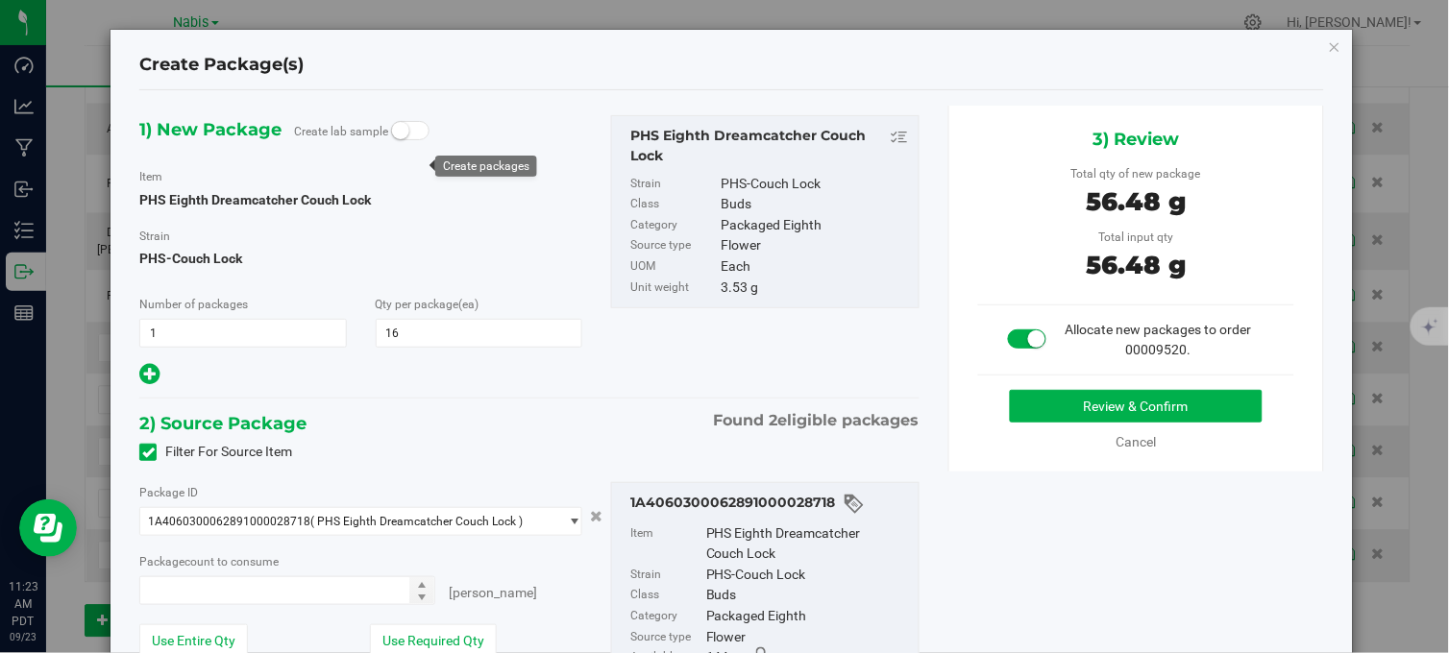
type input "16 ea"
click at [1071, 407] on button "Review & Confirm" at bounding box center [1136, 406] width 253 height 33
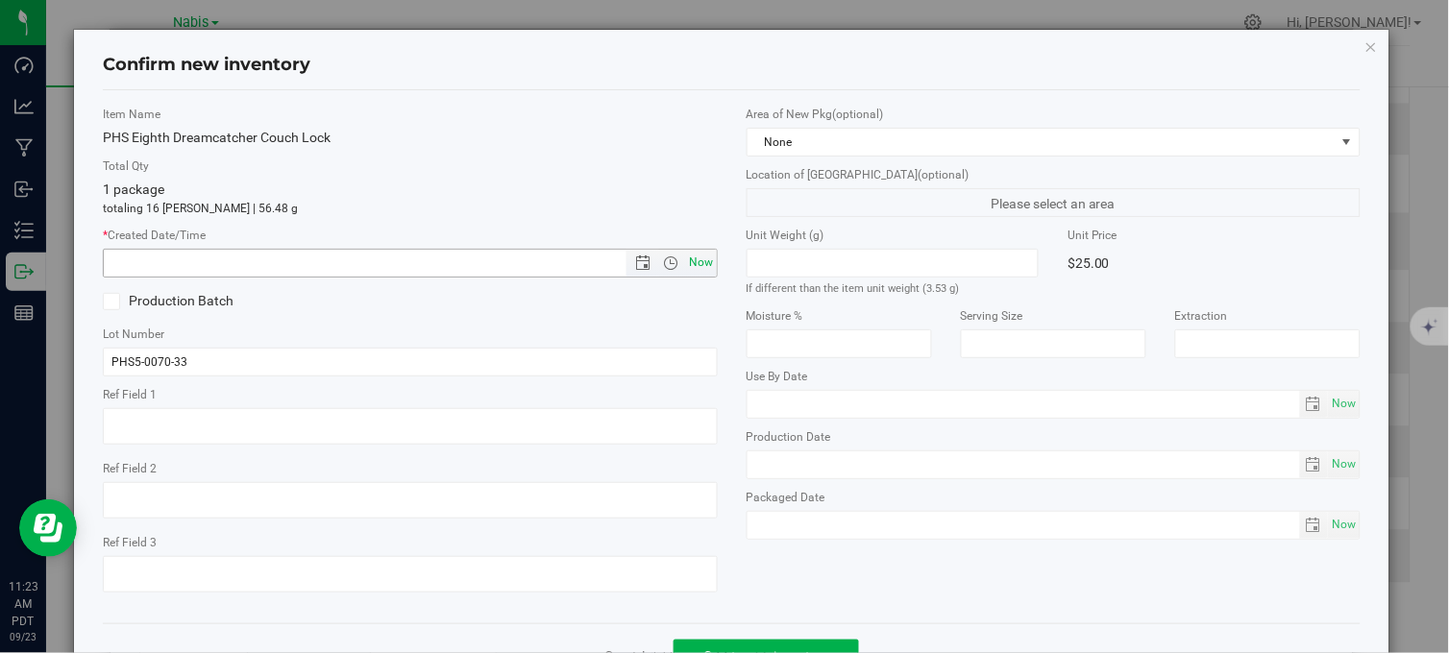
click at [687, 257] on span "Now" at bounding box center [701, 263] width 33 height 28
type input "9/23/2025 11:23 AM"
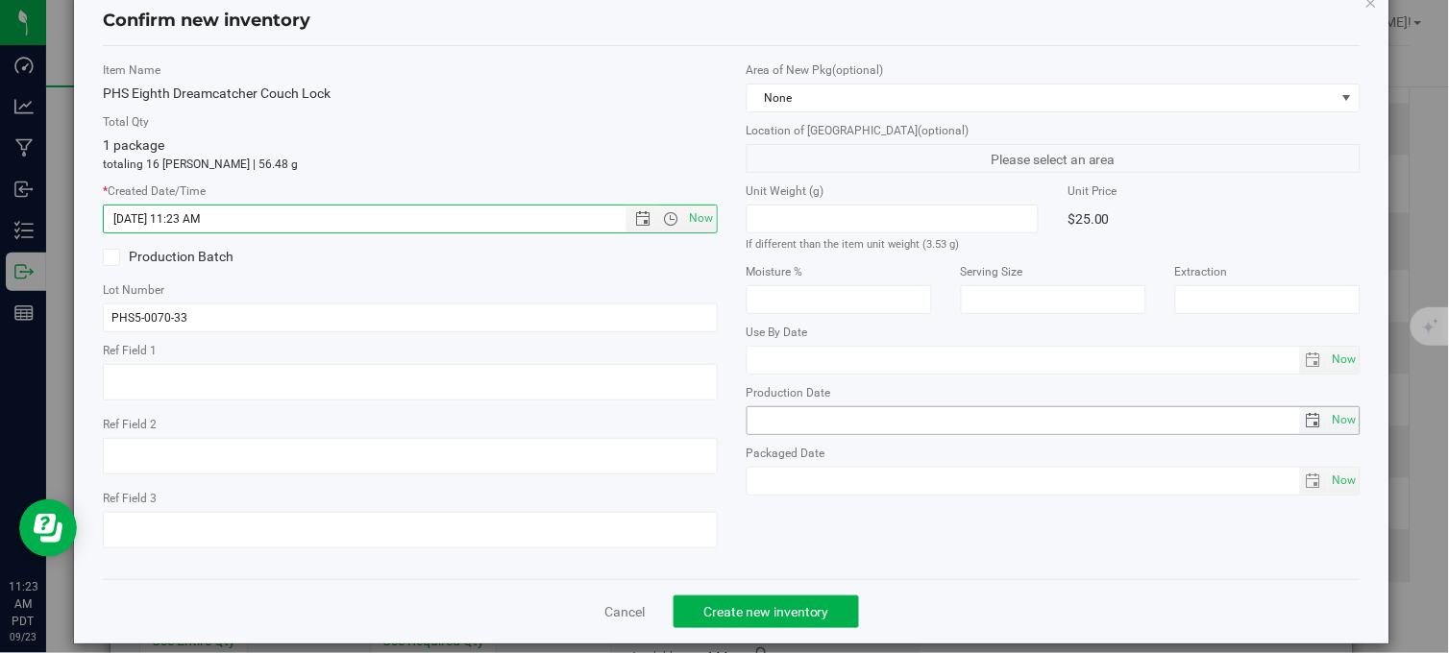
scroll to position [69, 0]
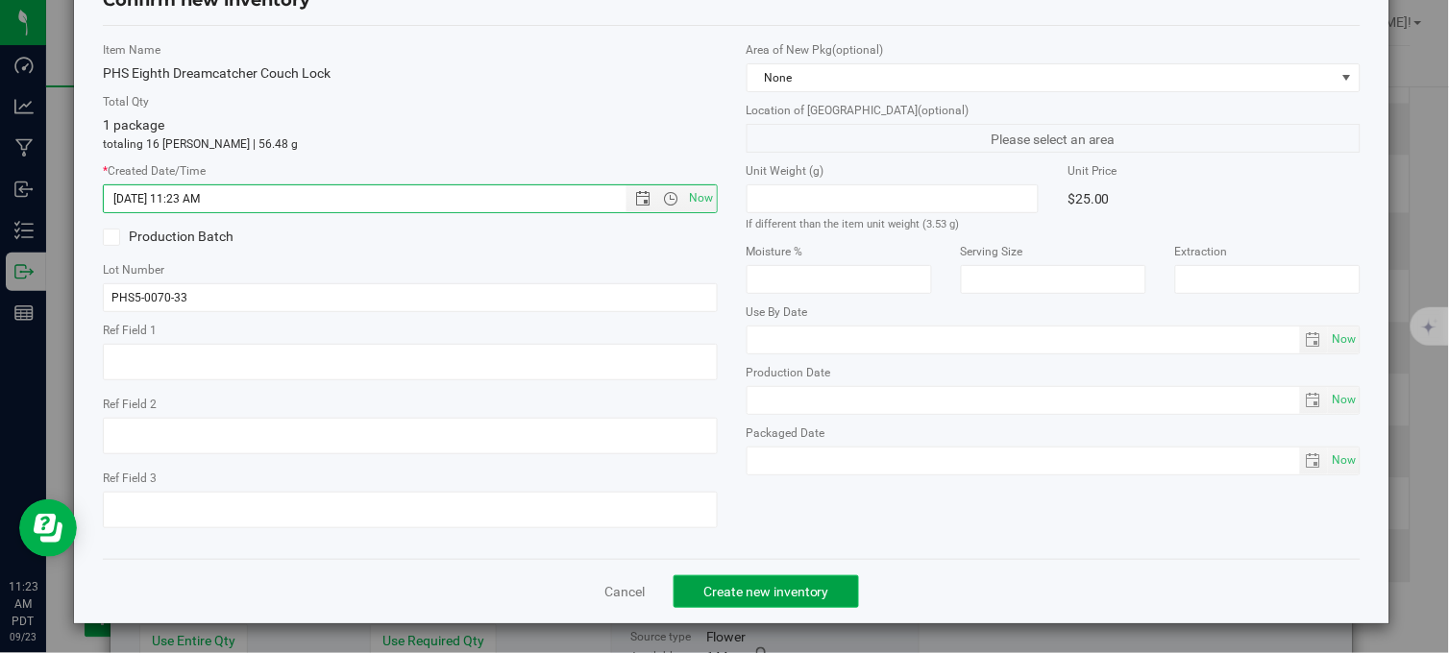
click at [814, 597] on span "Create new inventory" at bounding box center [766, 591] width 126 height 15
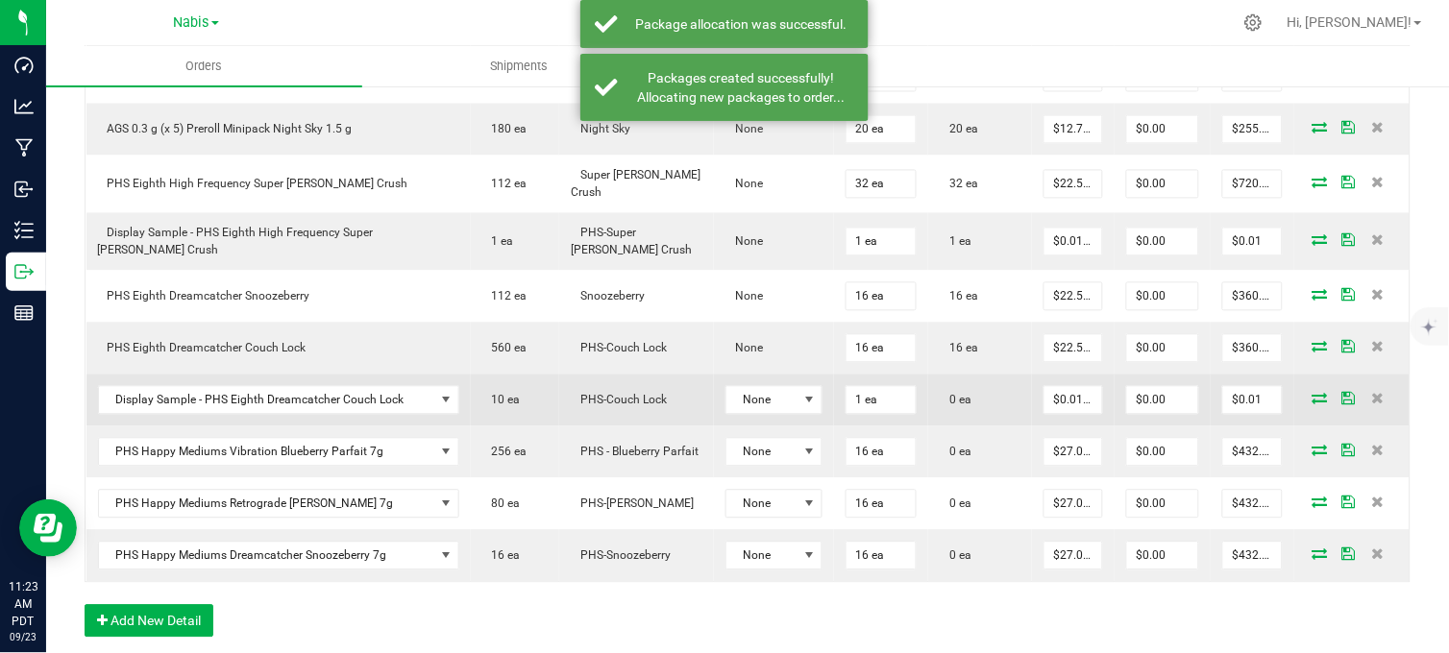
click at [1312, 400] on icon at bounding box center [1319, 399] width 15 height 12
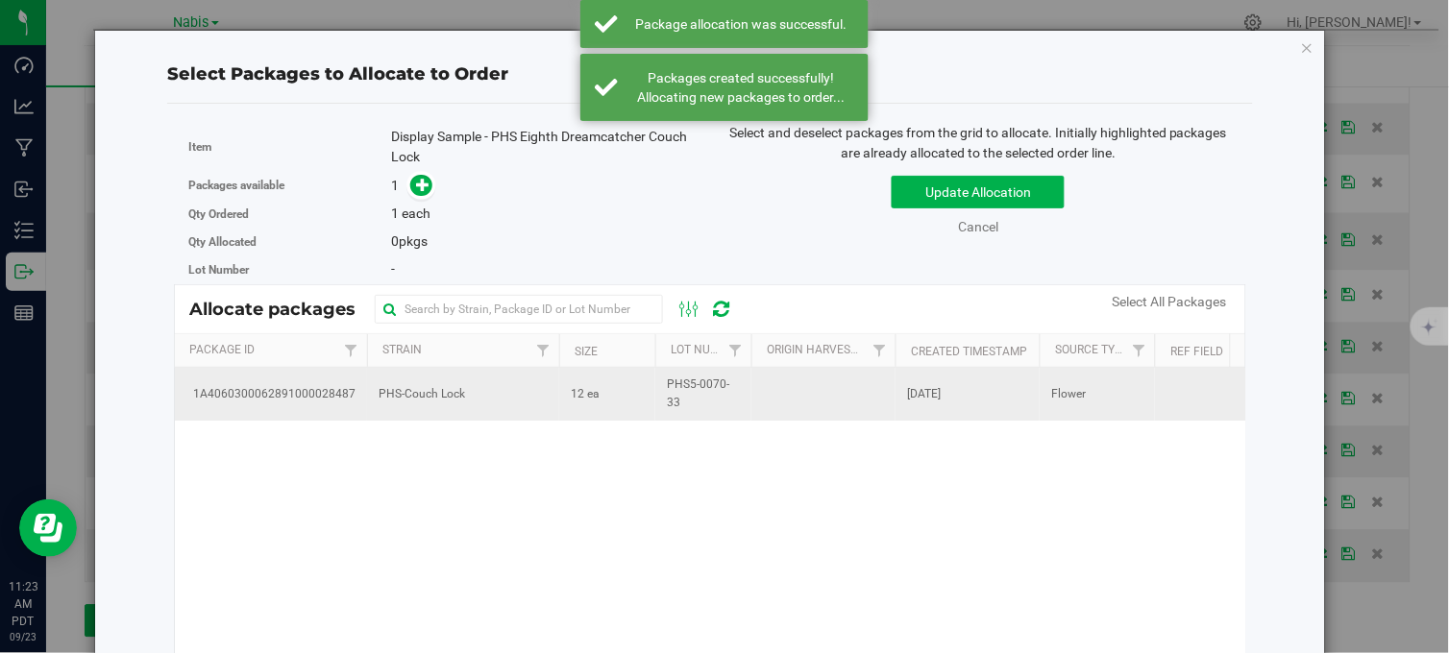
click at [553, 403] on td "PHS-Couch Lock" at bounding box center [463, 394] width 192 height 52
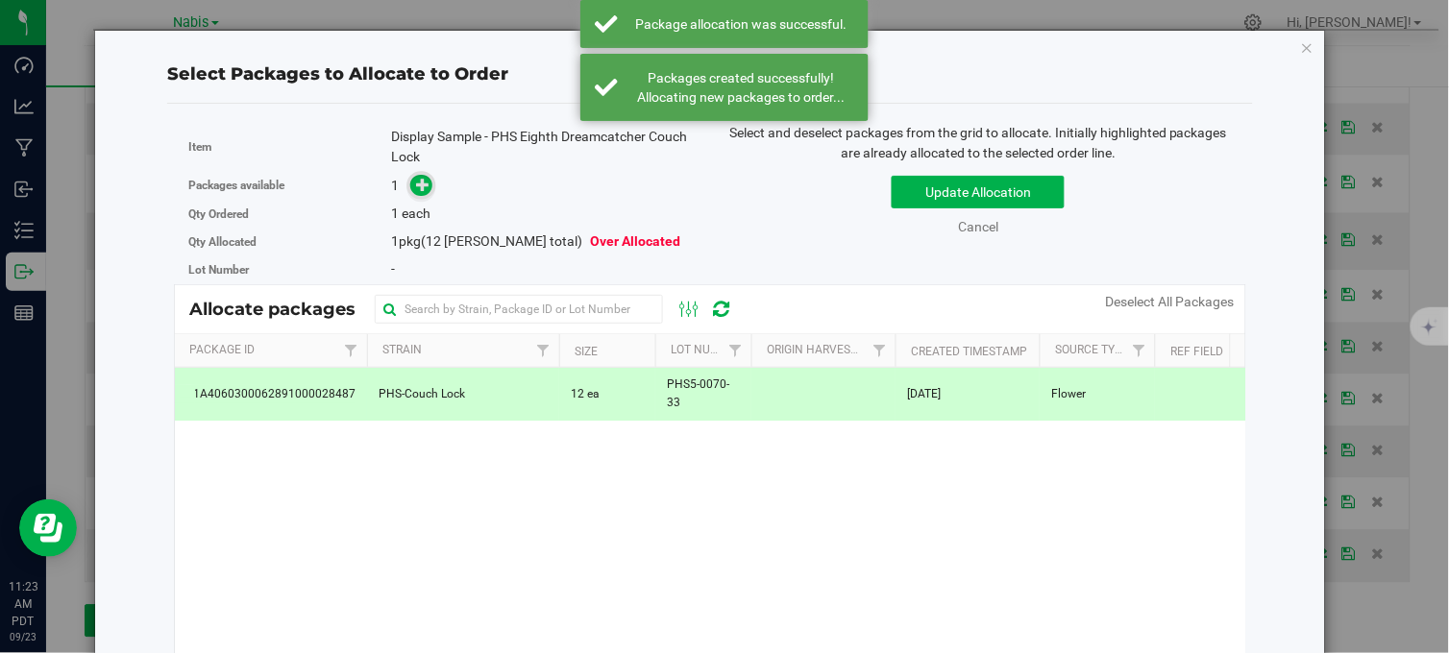
click at [419, 195] on span at bounding box center [421, 186] width 22 height 22
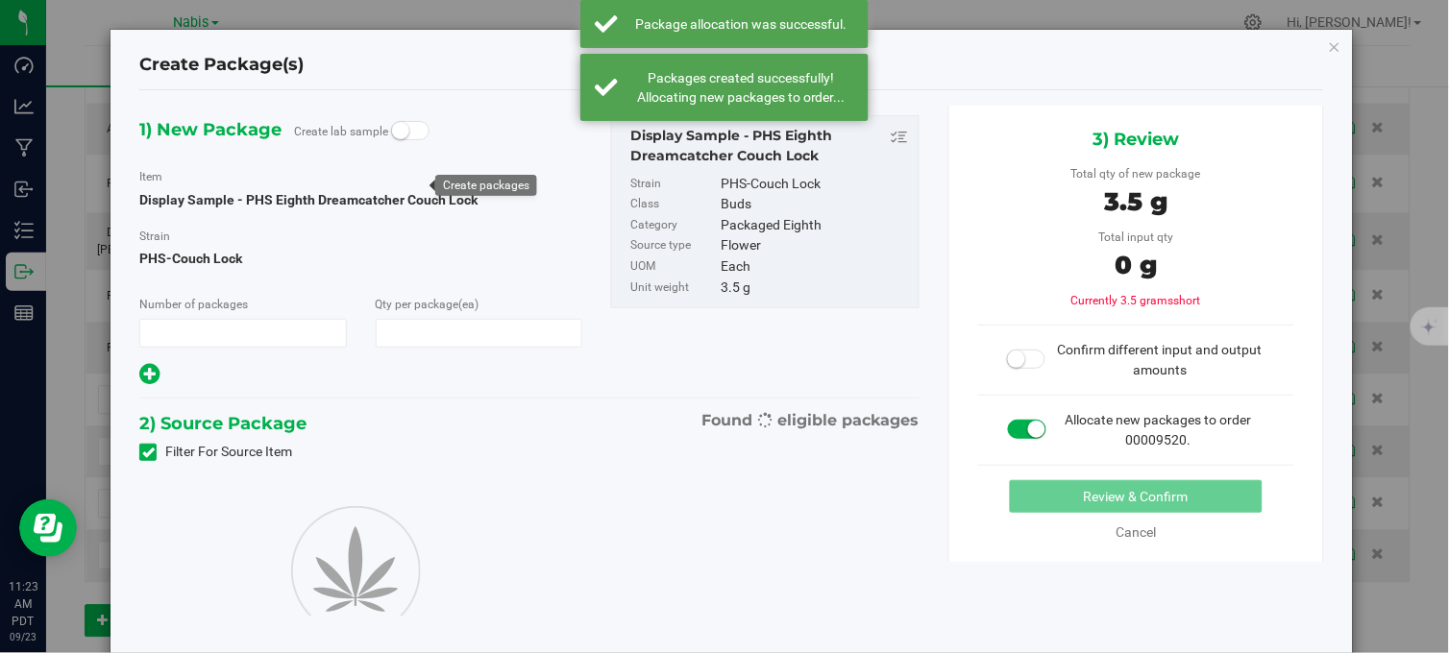
type input "1"
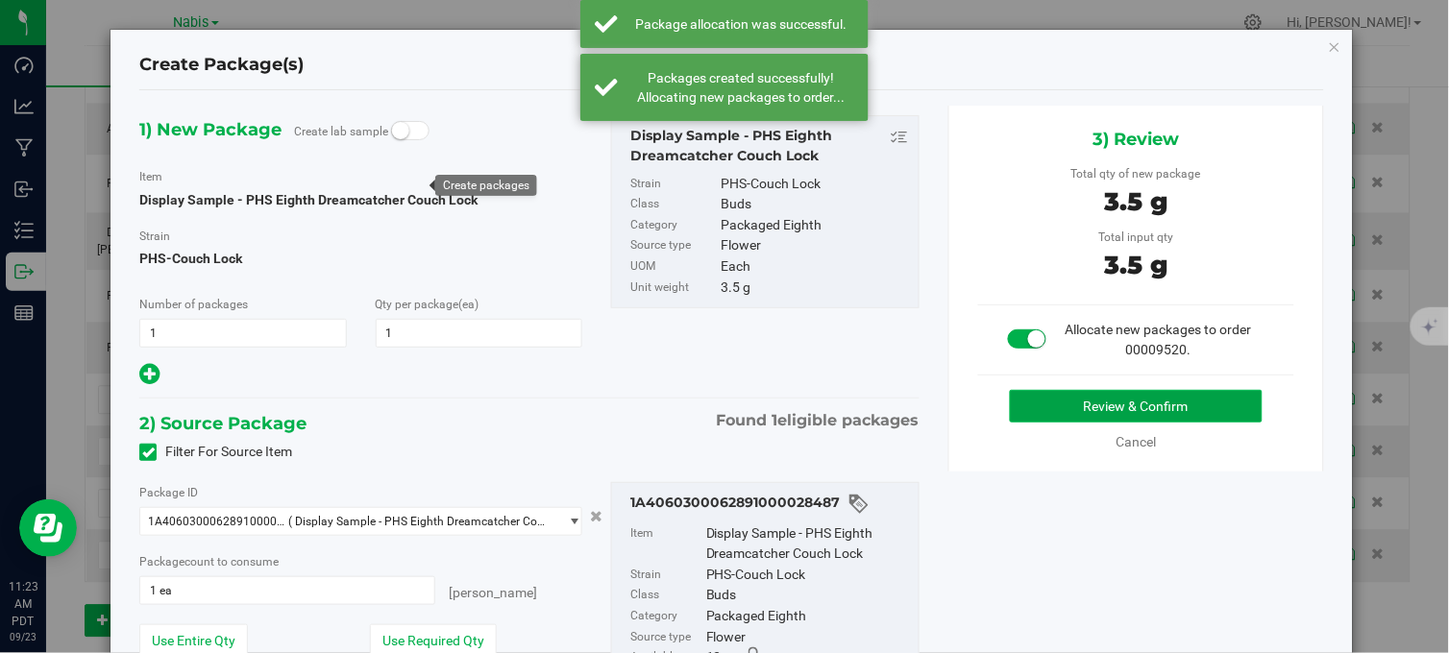
click at [1034, 404] on button "Review & Confirm" at bounding box center [1136, 406] width 253 height 33
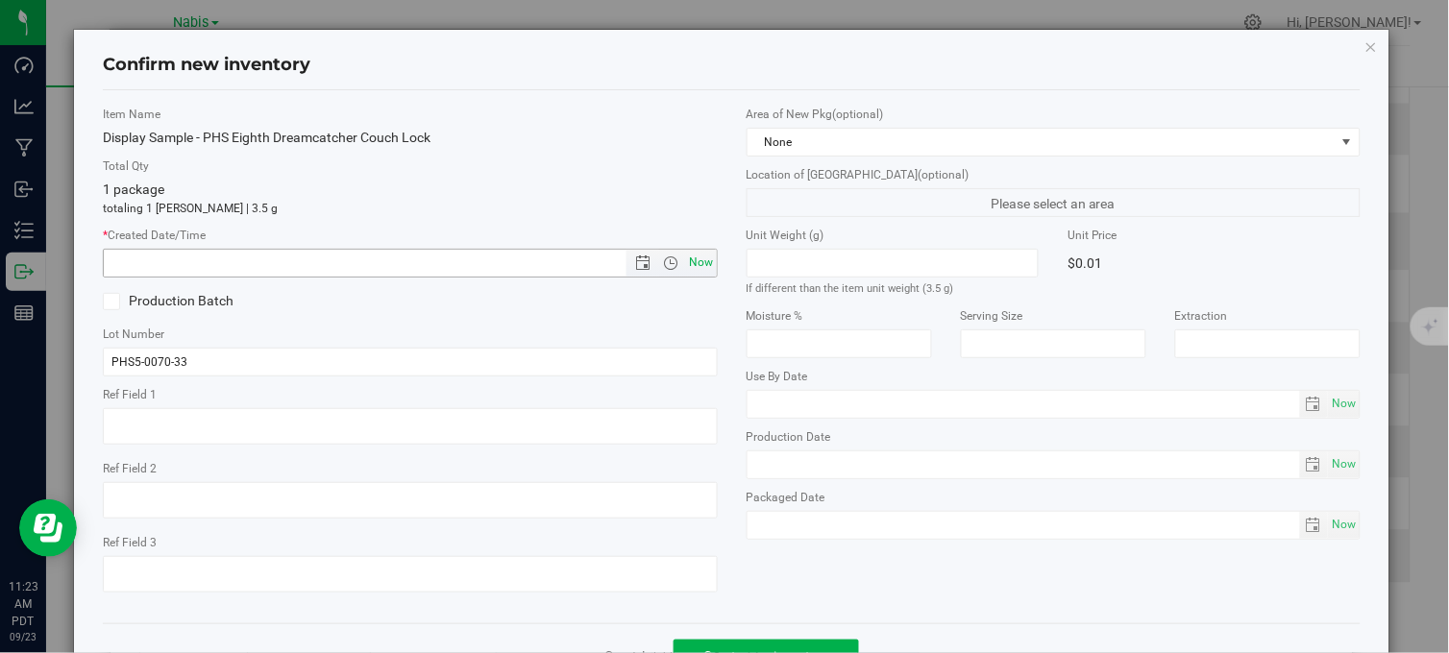
click at [694, 255] on span "Now" at bounding box center [701, 263] width 33 height 28
type input "9/23/2025 11:23 AM"
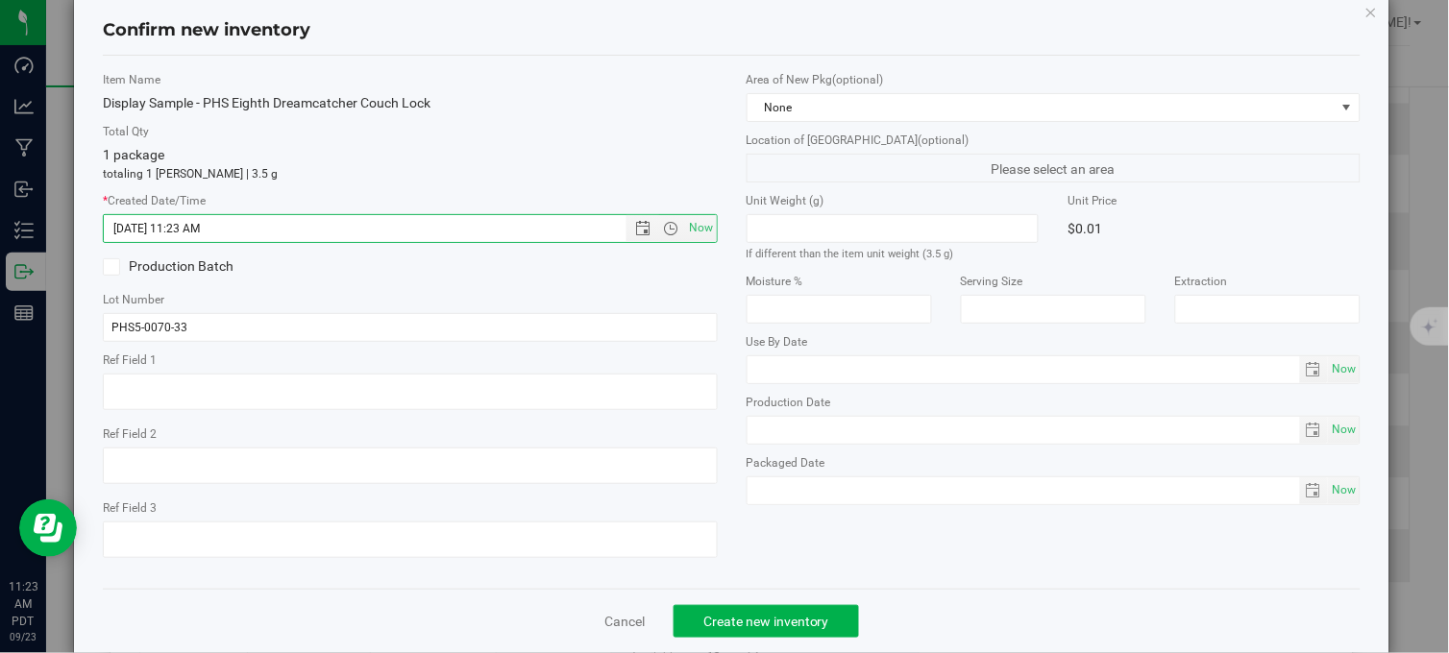
scroll to position [69, 0]
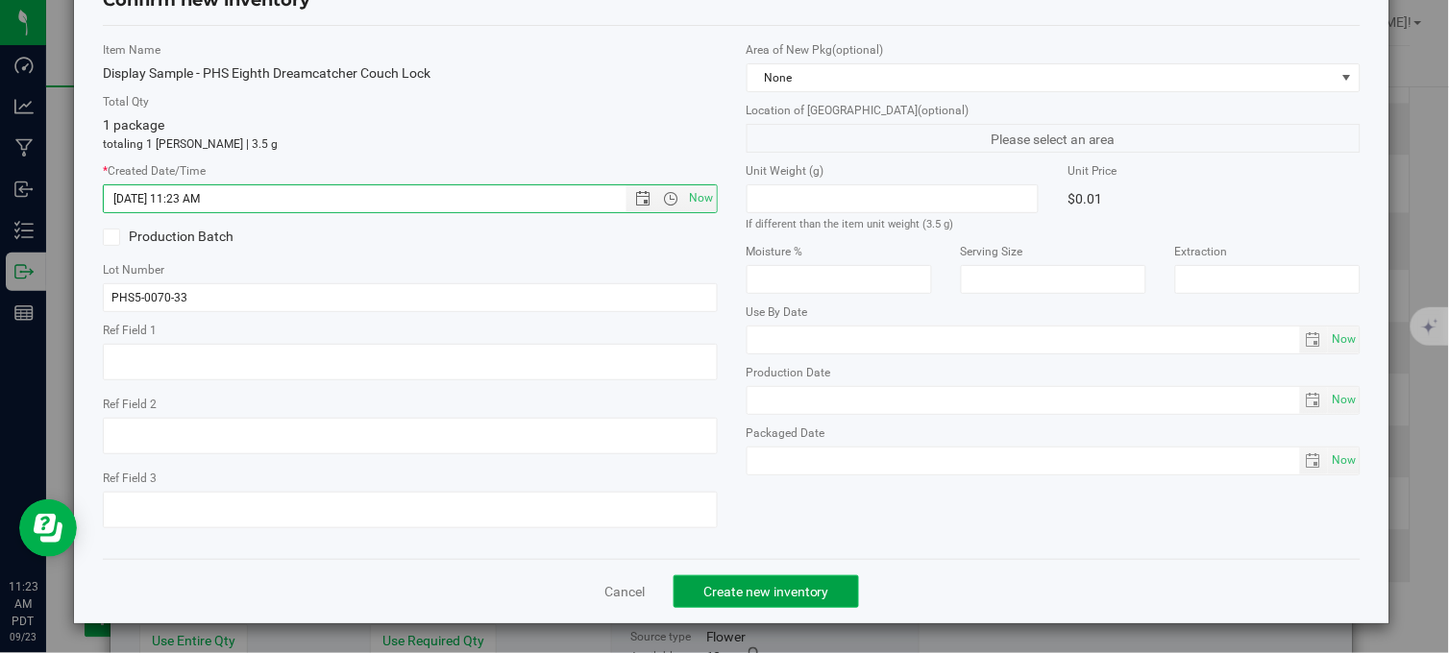
click at [819, 584] on span "Create new inventory" at bounding box center [766, 591] width 126 height 15
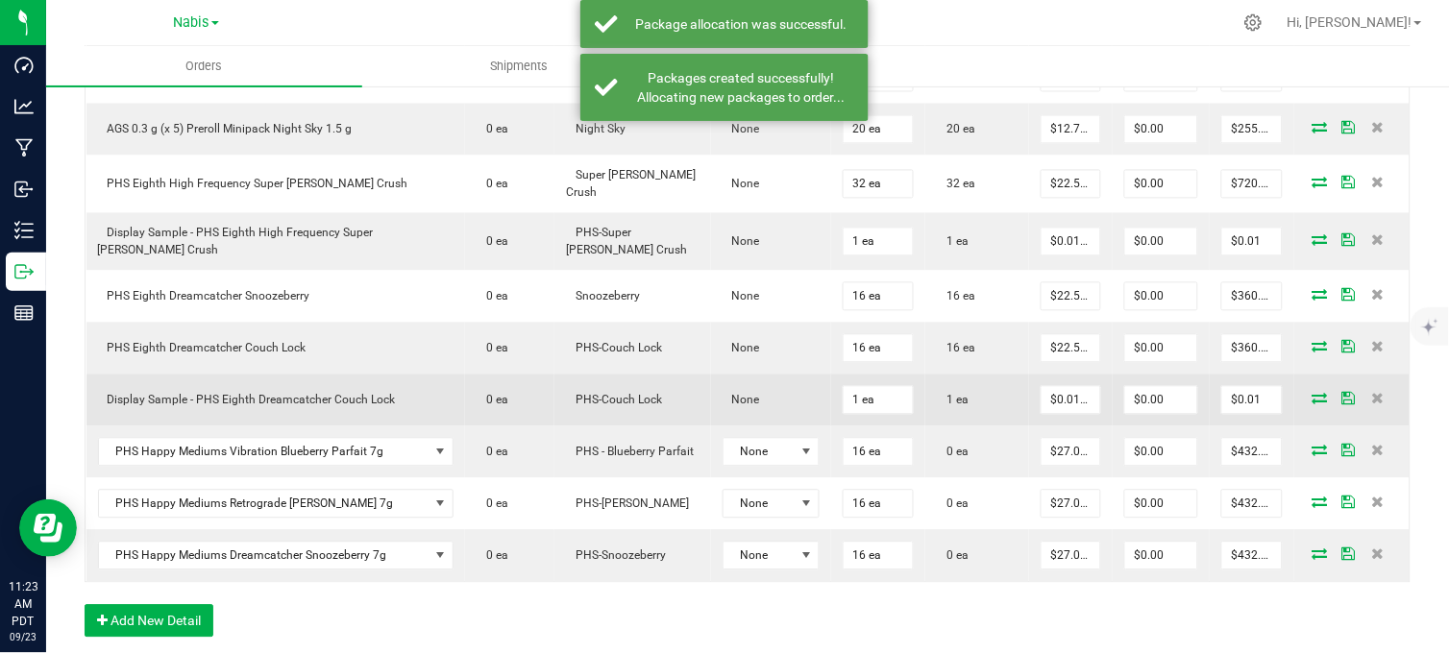
scroll to position [953, 0]
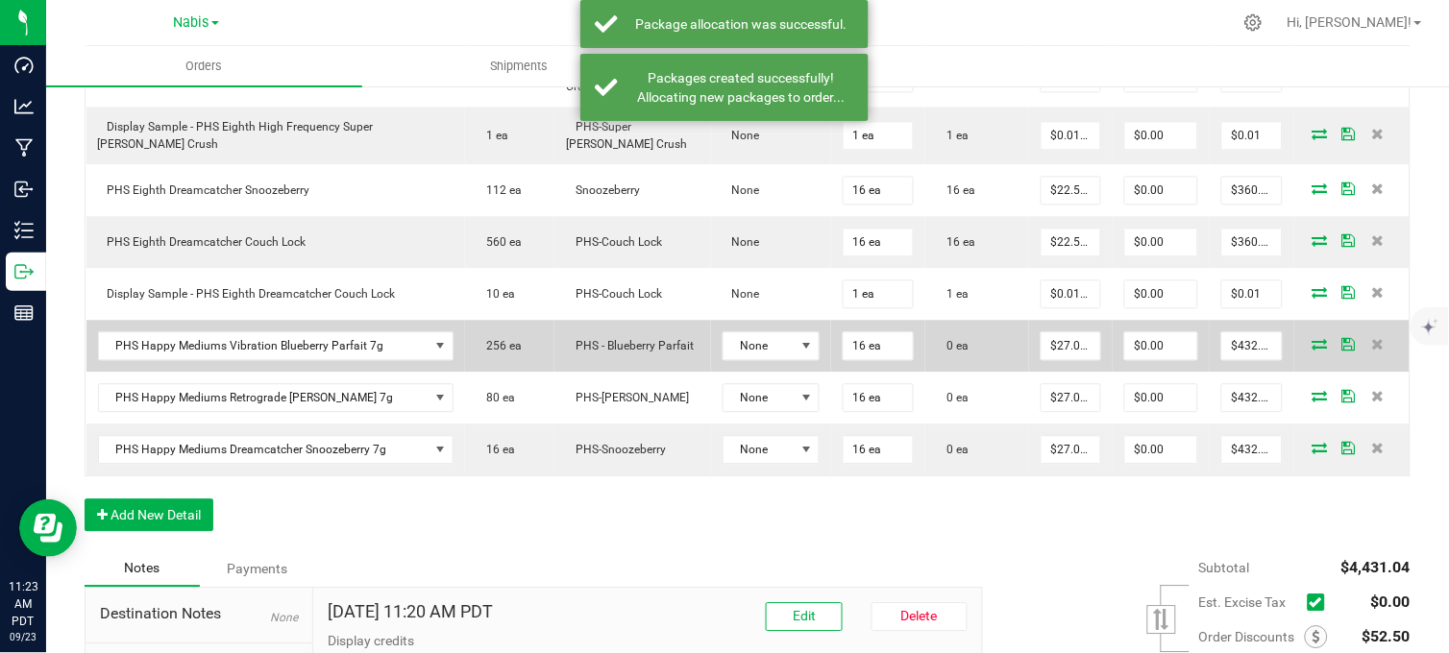
click at [1312, 346] on icon at bounding box center [1319, 344] width 15 height 12
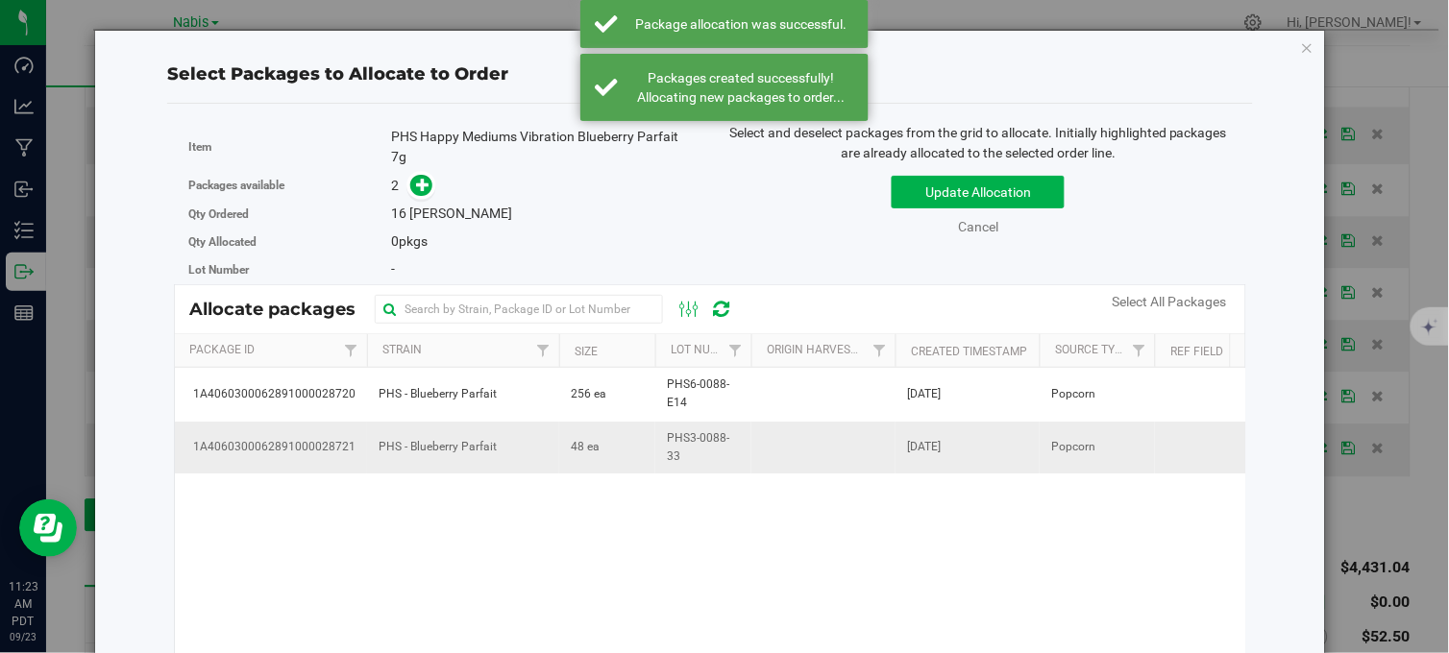
click at [630, 452] on td "48 ea" at bounding box center [607, 448] width 96 height 52
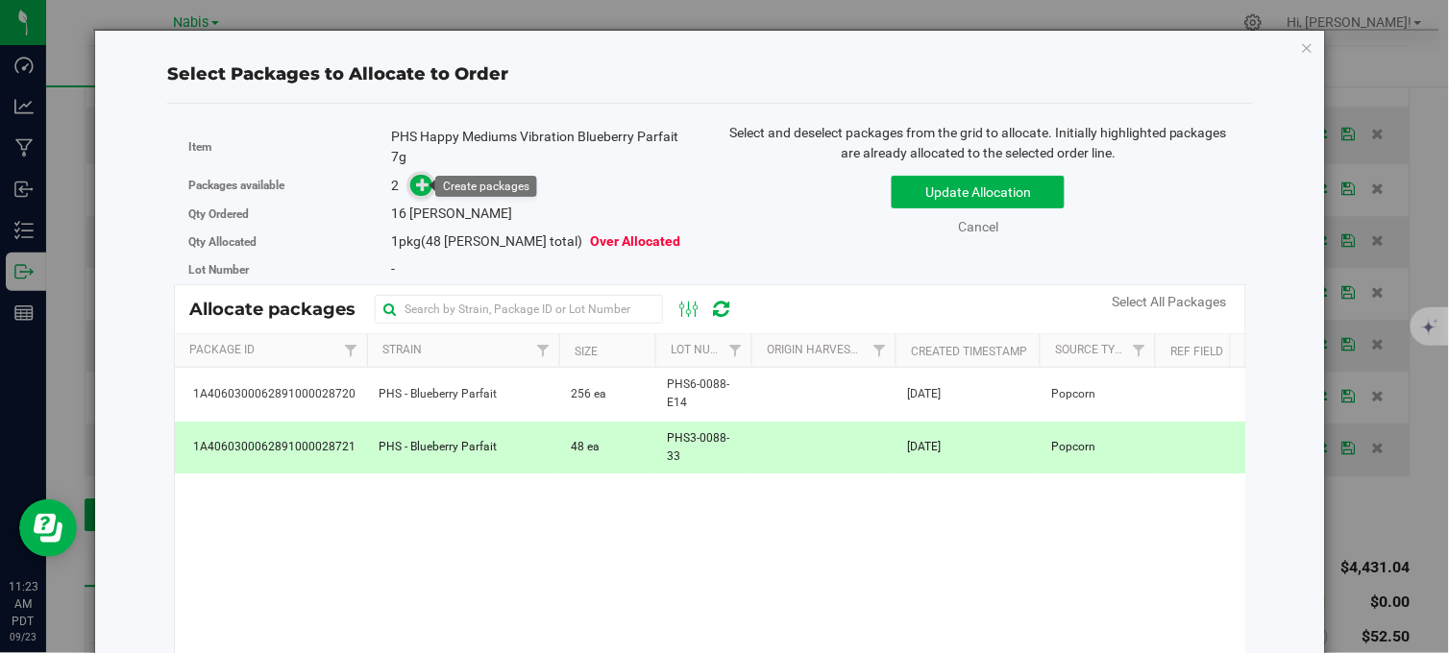
click at [416, 186] on icon at bounding box center [422, 184] width 13 height 13
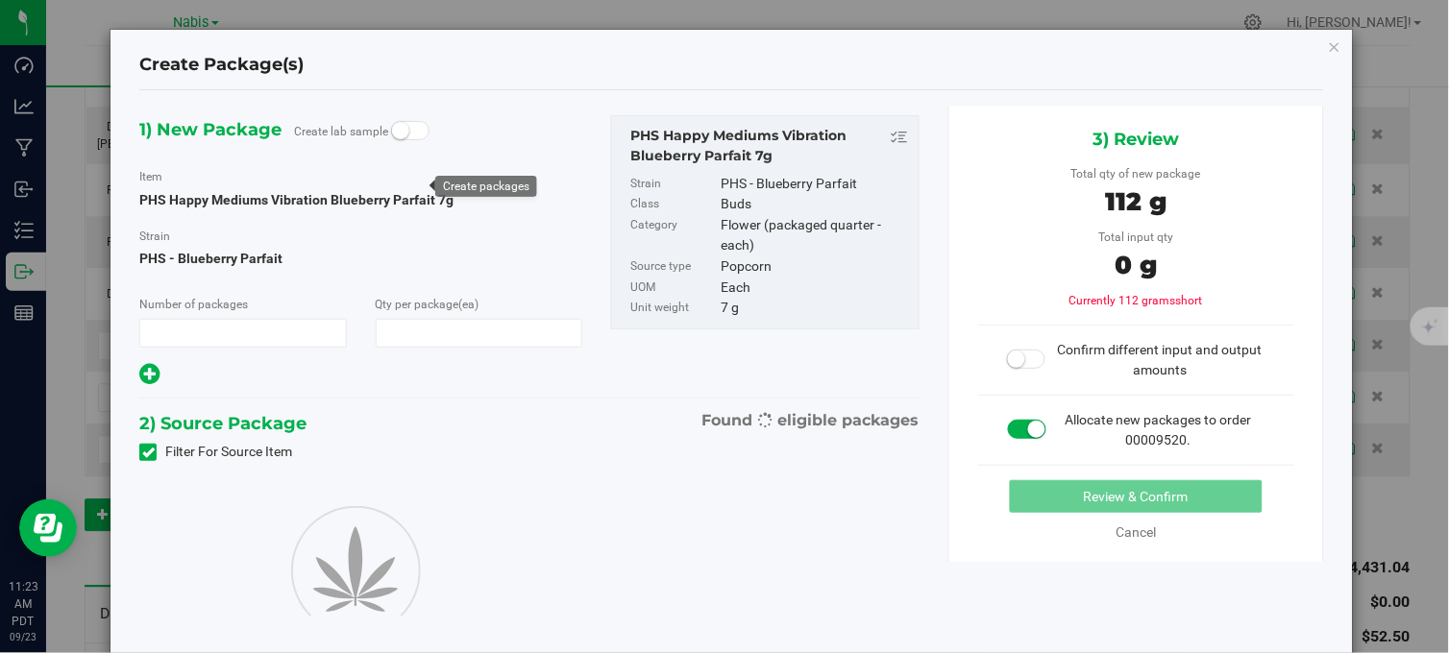
type input "1"
type input "16"
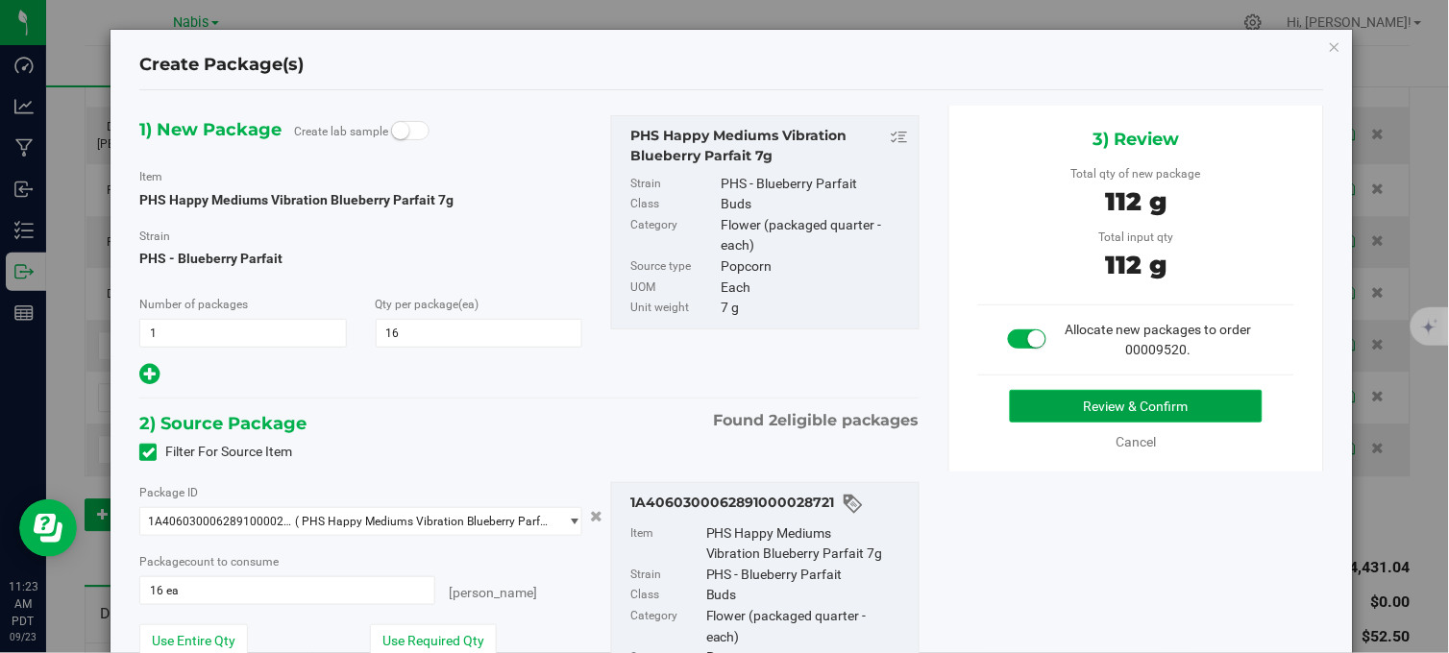
click at [1023, 409] on button "Review & Confirm" at bounding box center [1136, 406] width 253 height 33
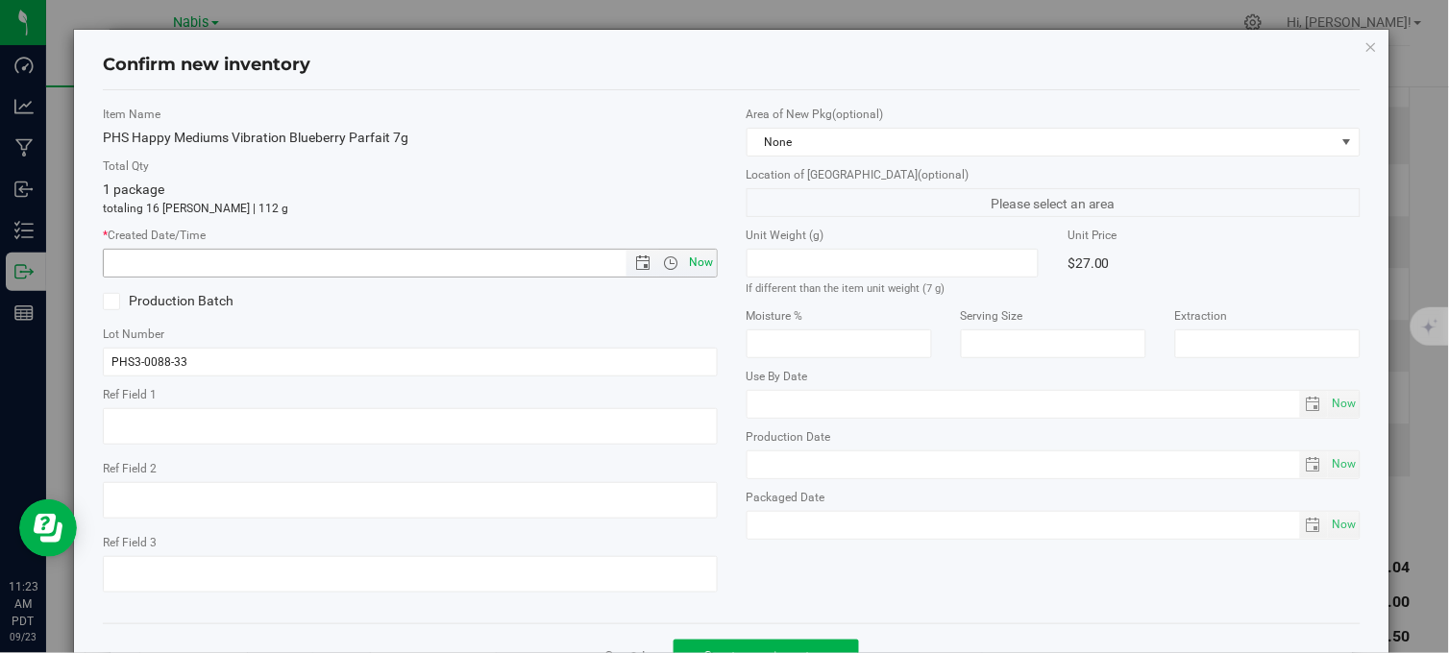
click at [693, 261] on span "Now" at bounding box center [701, 263] width 33 height 28
type input "9/23/2025 11:23 AM"
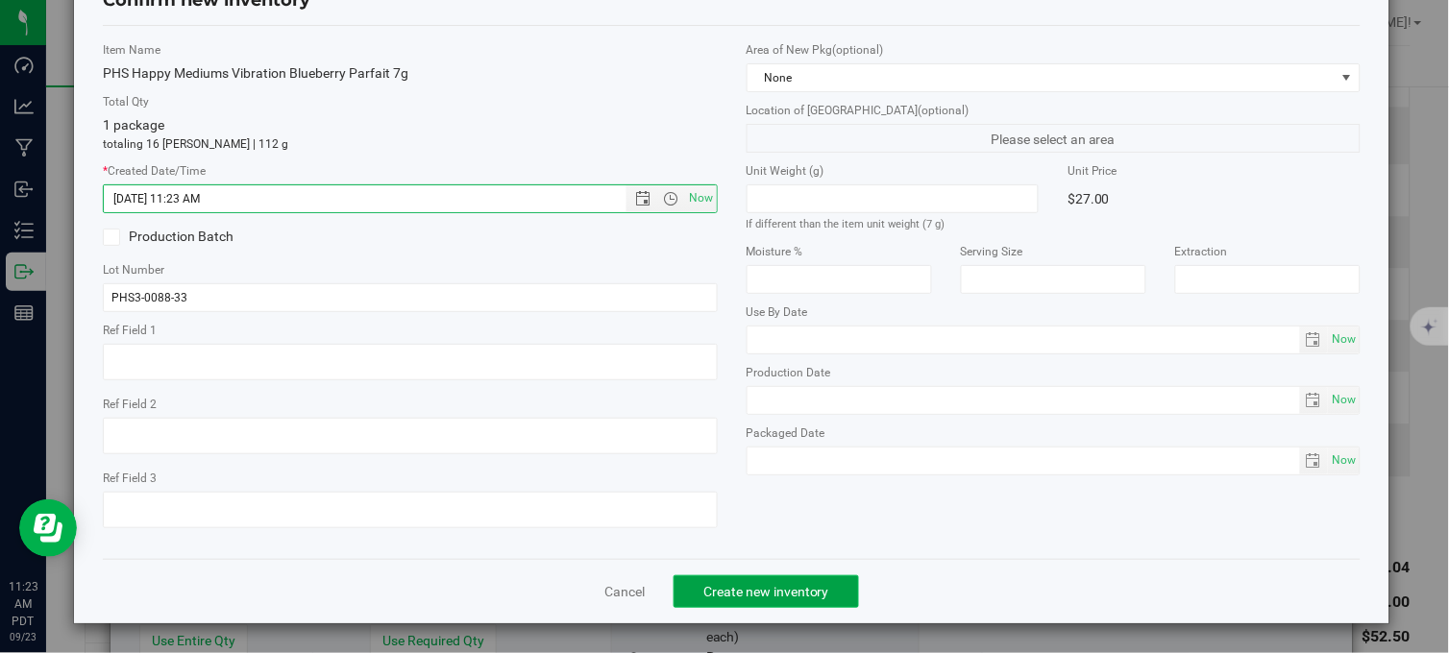
click at [757, 592] on span "Create new inventory" at bounding box center [766, 591] width 126 height 15
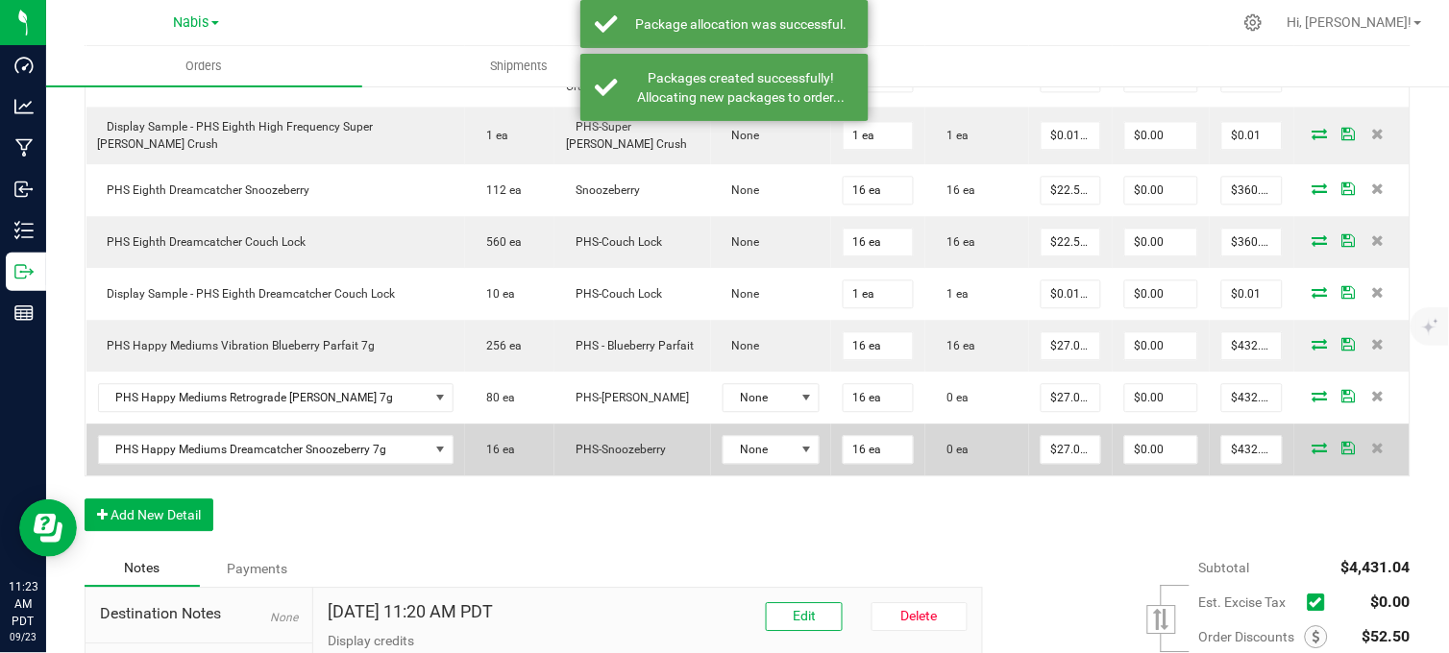
click at [1312, 447] on icon at bounding box center [1319, 448] width 15 height 12
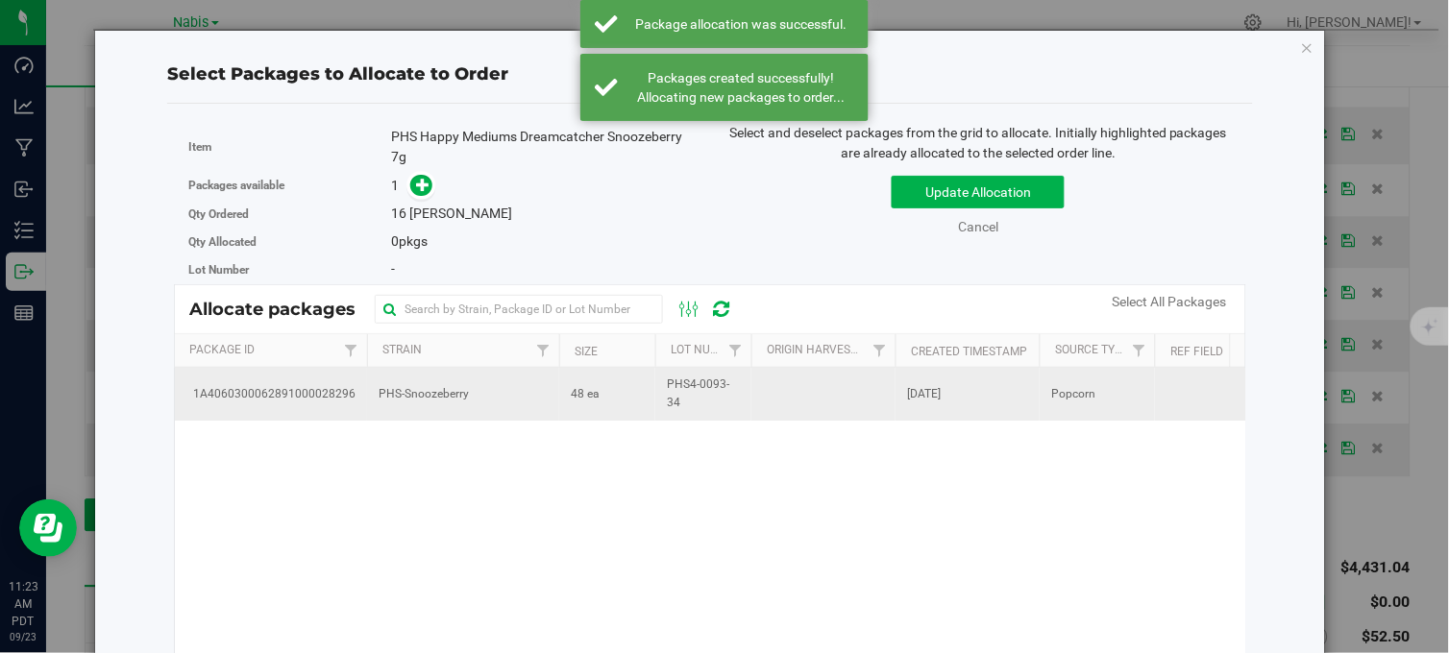
click at [615, 394] on td "48 ea" at bounding box center [607, 394] width 96 height 52
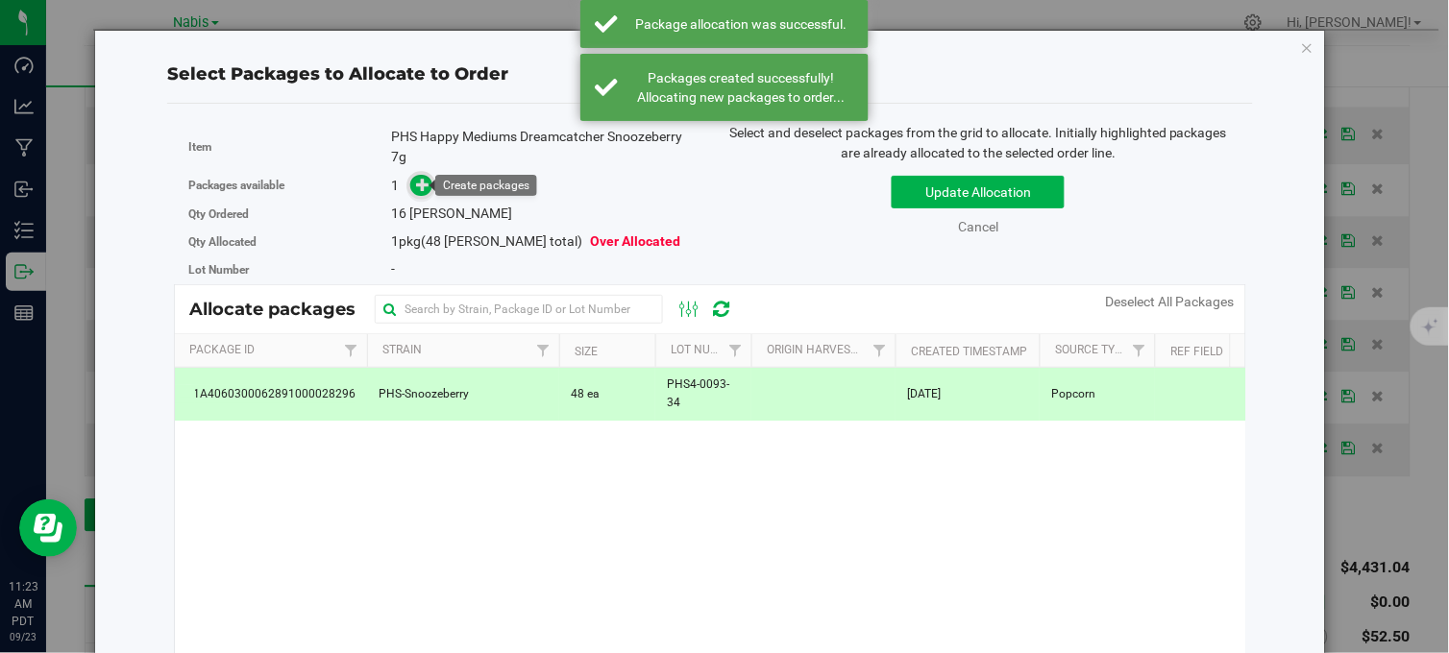
click at [420, 183] on icon at bounding box center [422, 184] width 13 height 13
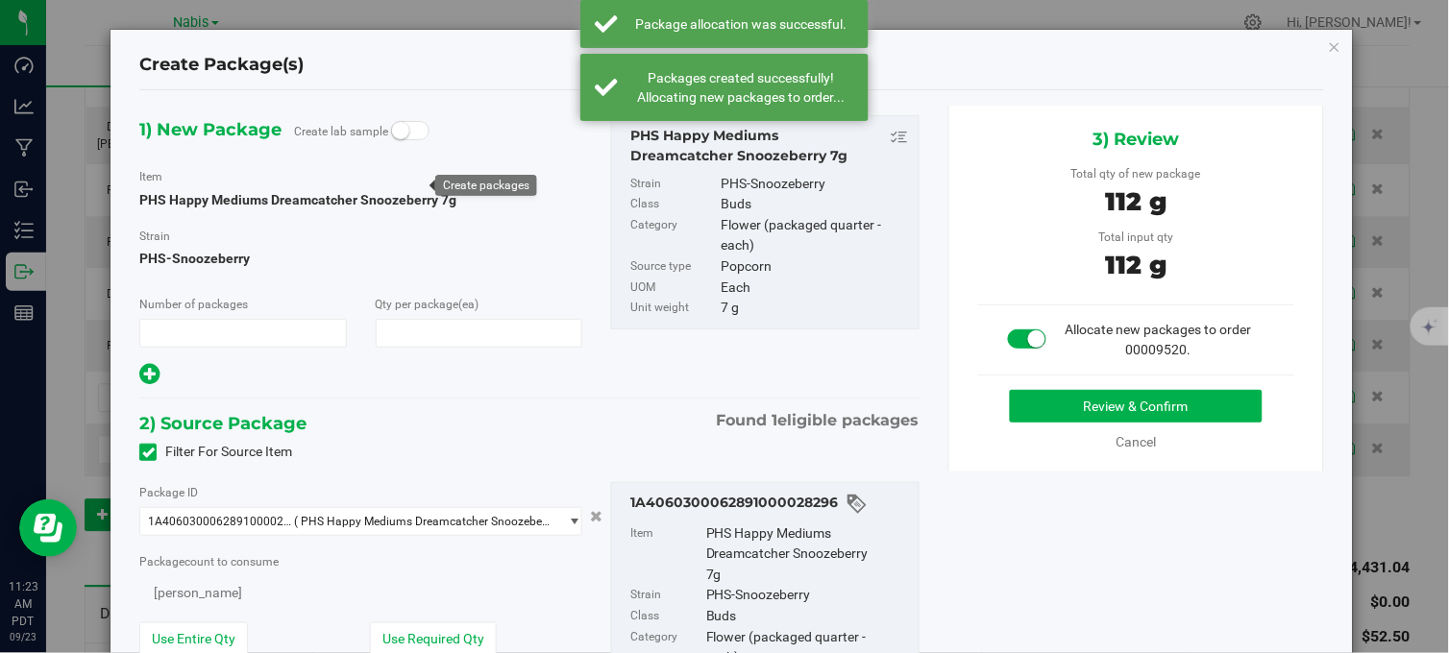
type input "1"
type input "16"
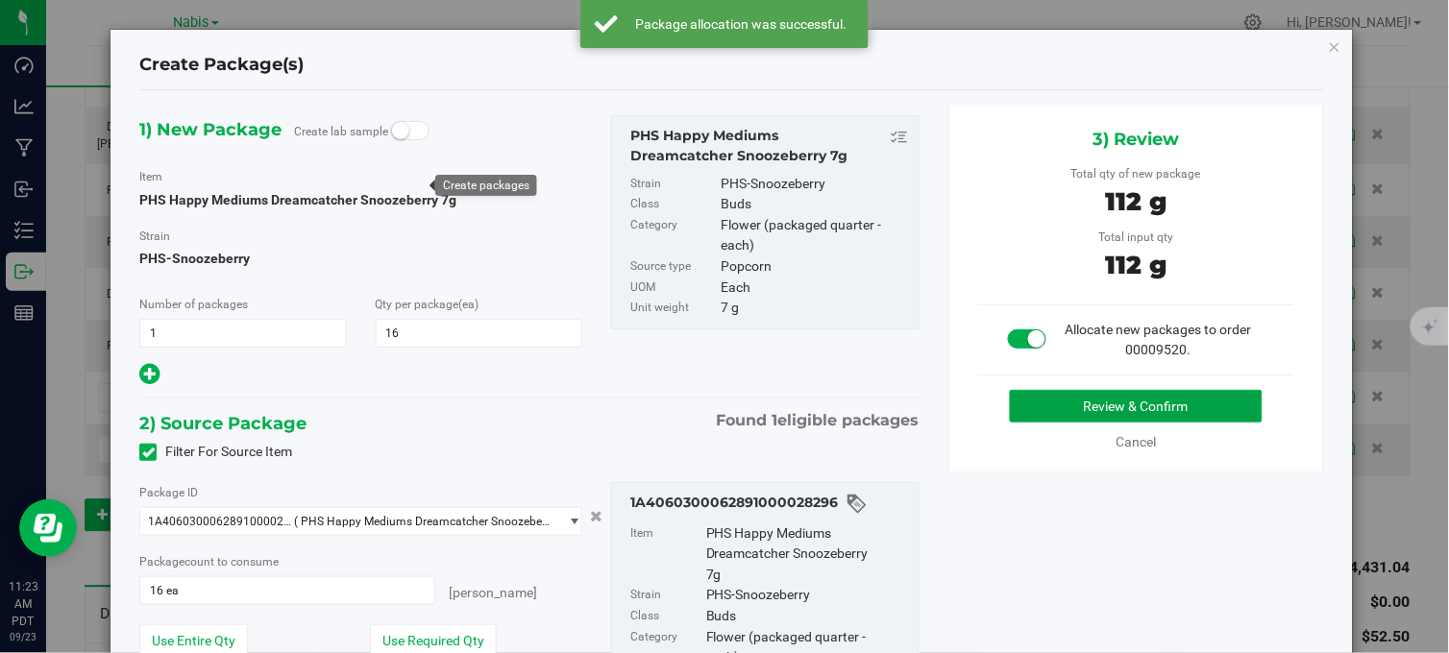
click at [1047, 406] on button "Review & Confirm" at bounding box center [1136, 406] width 253 height 33
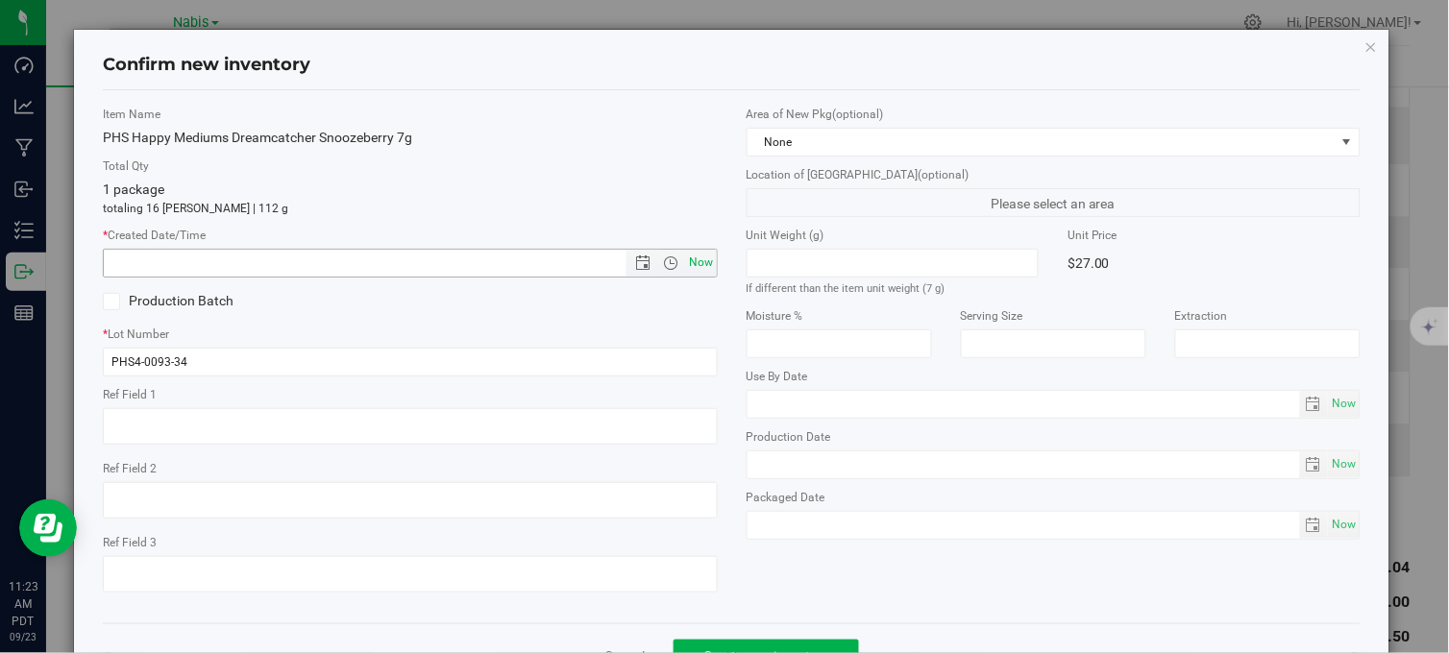
click at [697, 261] on span "Now" at bounding box center [701, 263] width 33 height 28
type input "9/23/2025 11:23 AM"
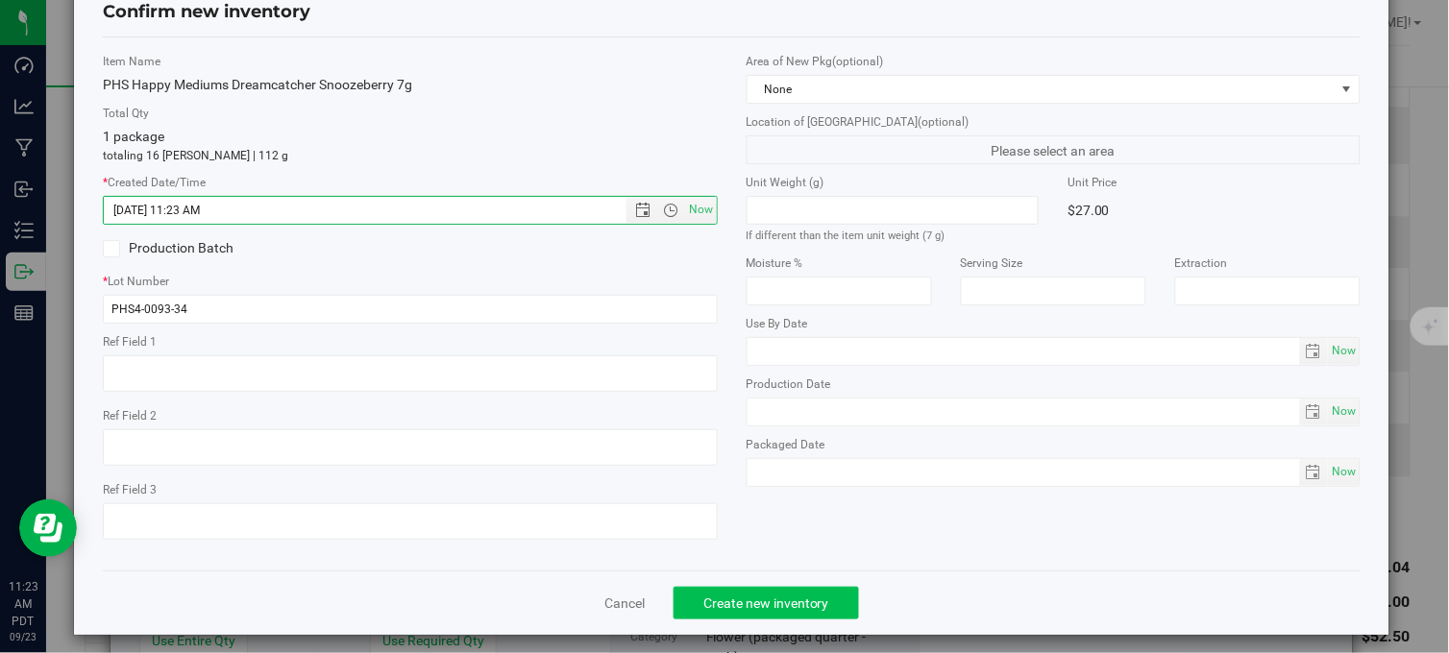
scroll to position [69, 0]
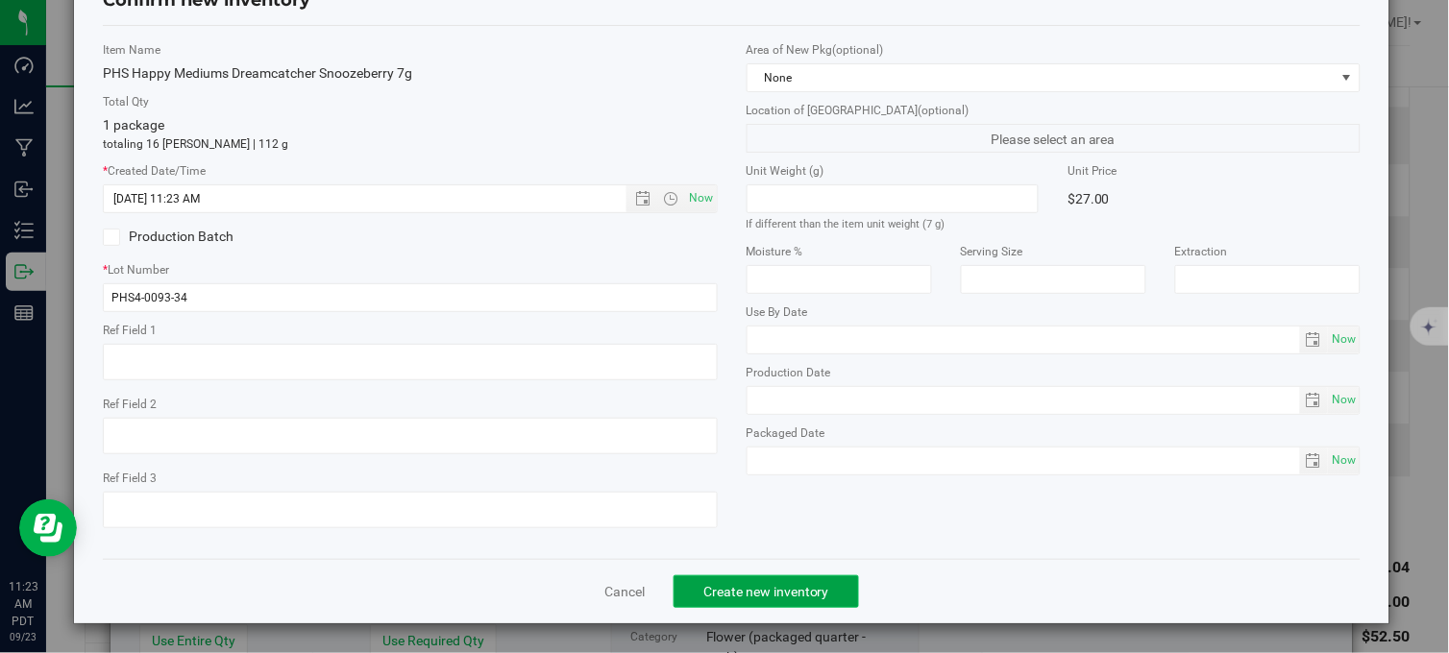
click at [732, 581] on button "Create new inventory" at bounding box center [765, 591] width 185 height 33
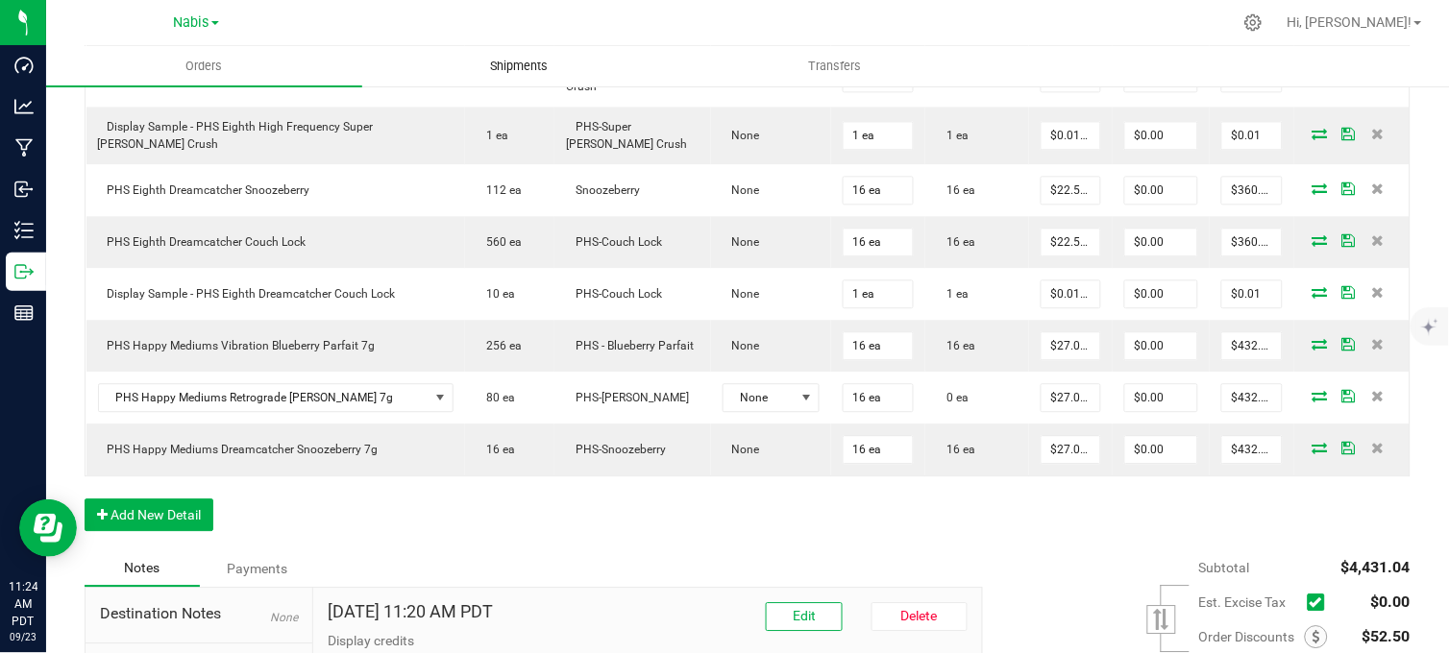
drag, startPoint x: 427, startPoint y: 17, endPoint x: 481, endPoint y: 70, distance: 76.1
click at [428, 19] on div at bounding box center [788, 22] width 888 height 37
drag, startPoint x: 387, startPoint y: 521, endPoint x: 408, endPoint y: 512, distance: 22.8
click at [388, 521] on div "Order Details Print All Labels Item Sellable Strain Lot Number Qty Ordered Qty …" at bounding box center [748, 94] width 1326 height 914
click at [416, 515] on div "Order Details Print All Labels Item Sellable Strain Lot Number Qty Ordered Qty …" at bounding box center [748, 94] width 1326 height 914
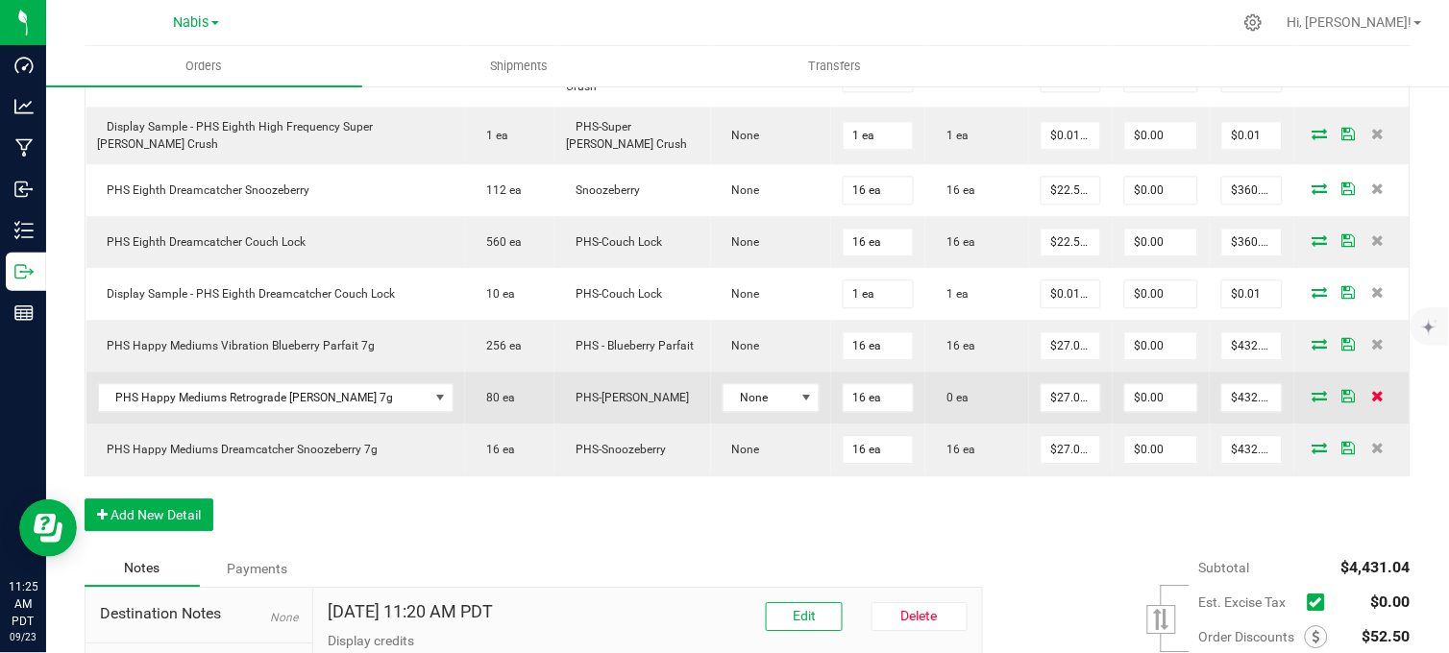
click at [1371, 401] on icon at bounding box center [1377, 396] width 12 height 12
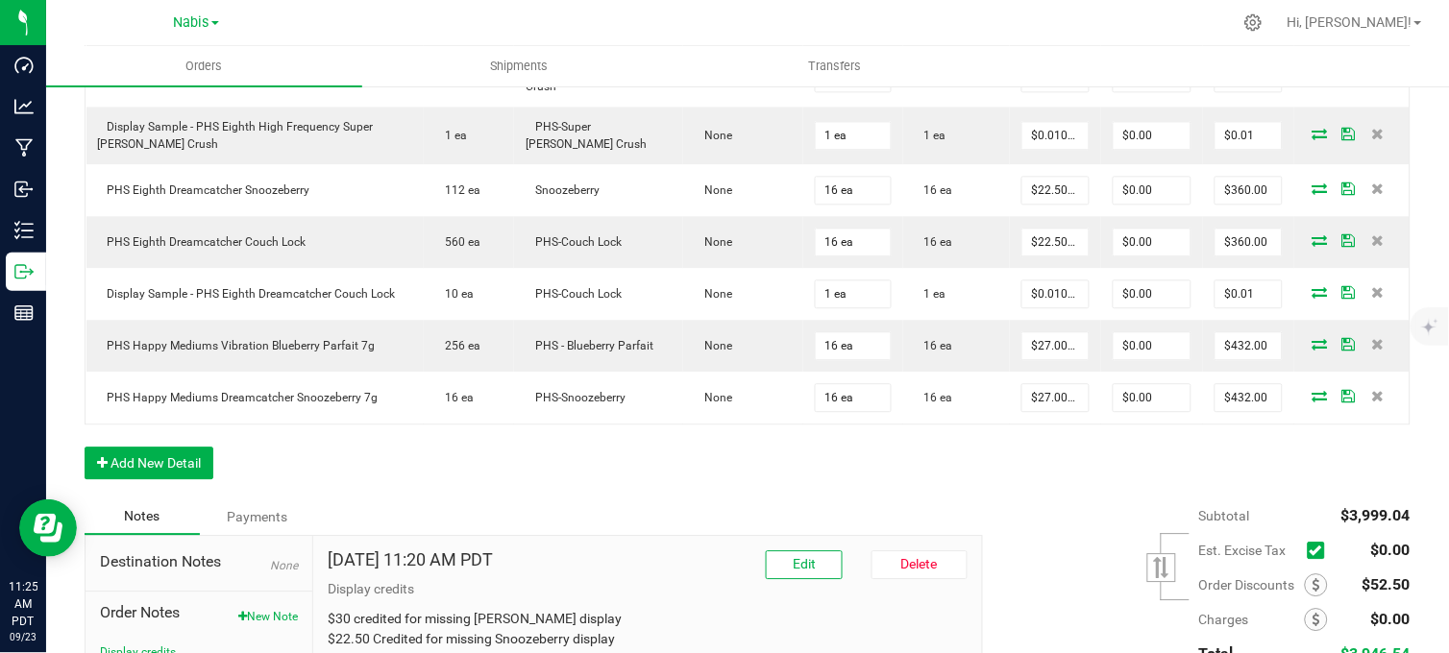
click at [574, 514] on div "Notes Payments" at bounding box center [527, 517] width 884 height 37
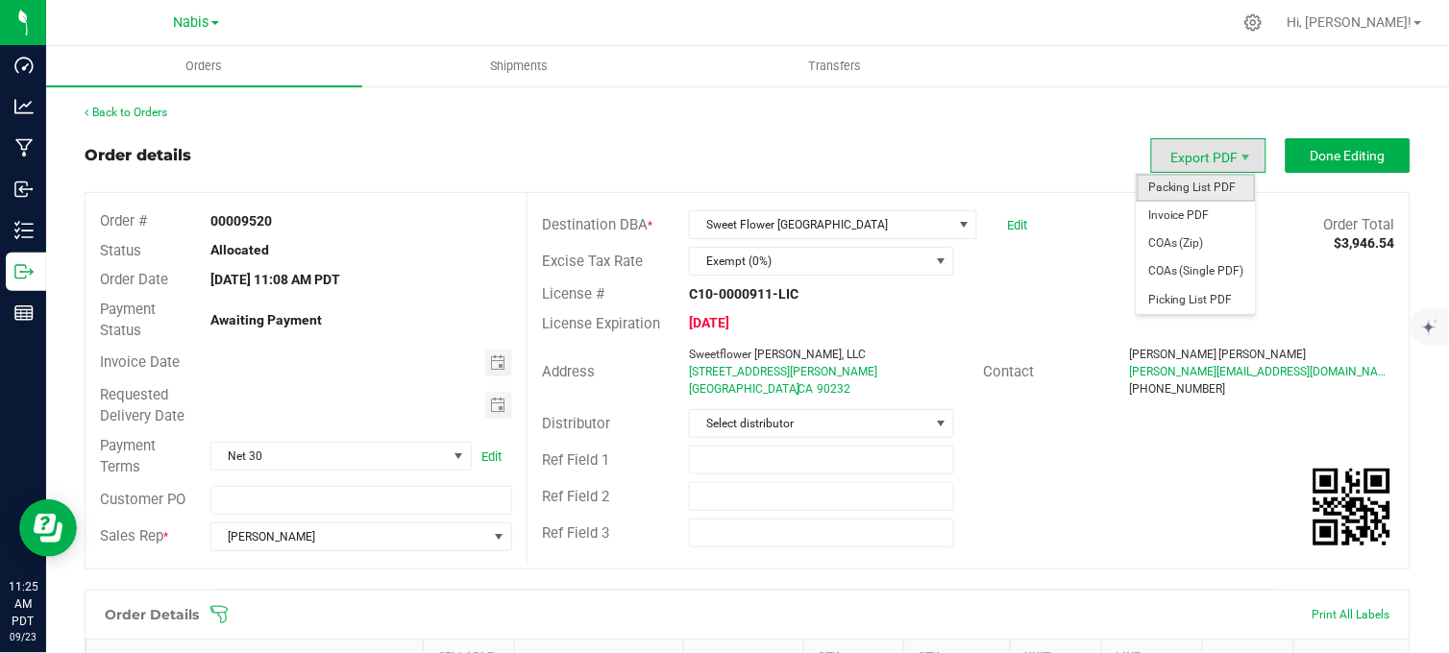
click at [1186, 185] on span "Packing List PDF" at bounding box center [1195, 188] width 119 height 28
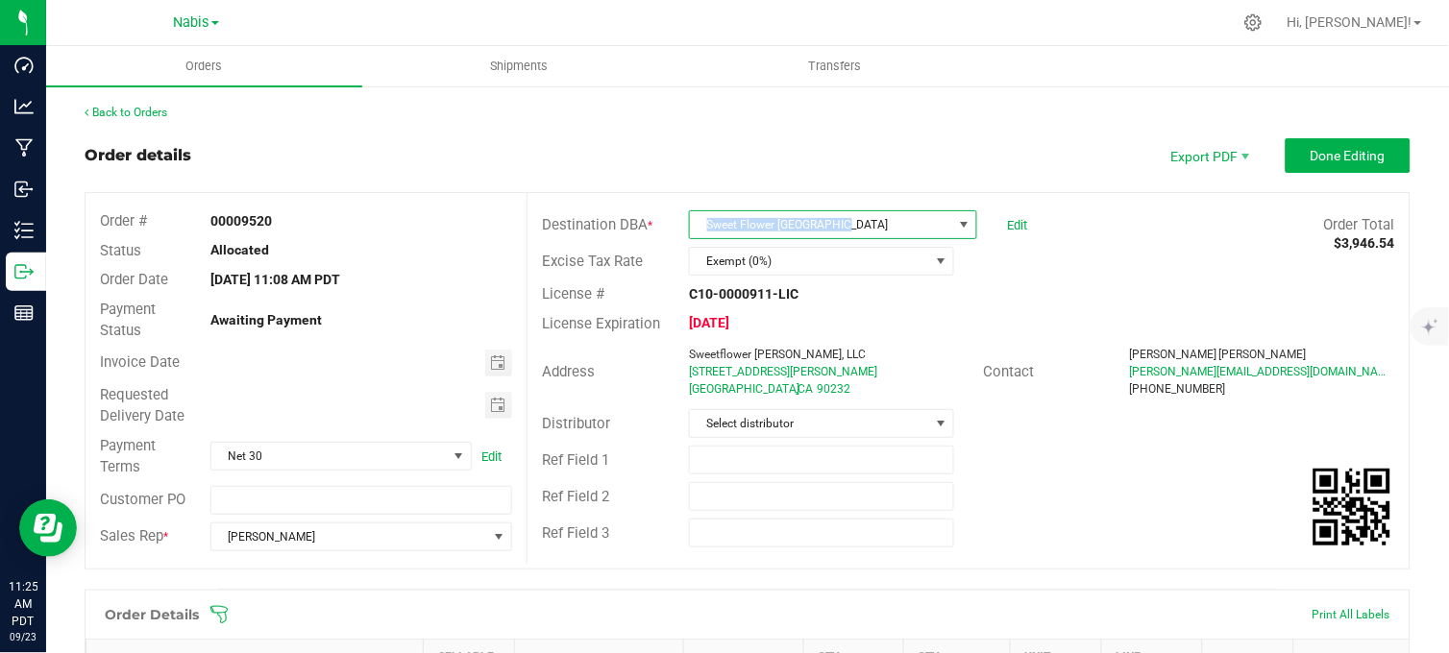
copy span "Sweet Flower Culver City"
drag, startPoint x: 843, startPoint y: 228, endPoint x: 695, endPoint y: 79, distance: 210.6
click at [690, 237] on span "Sweet Flower Culver City" at bounding box center [820, 224] width 261 height 27
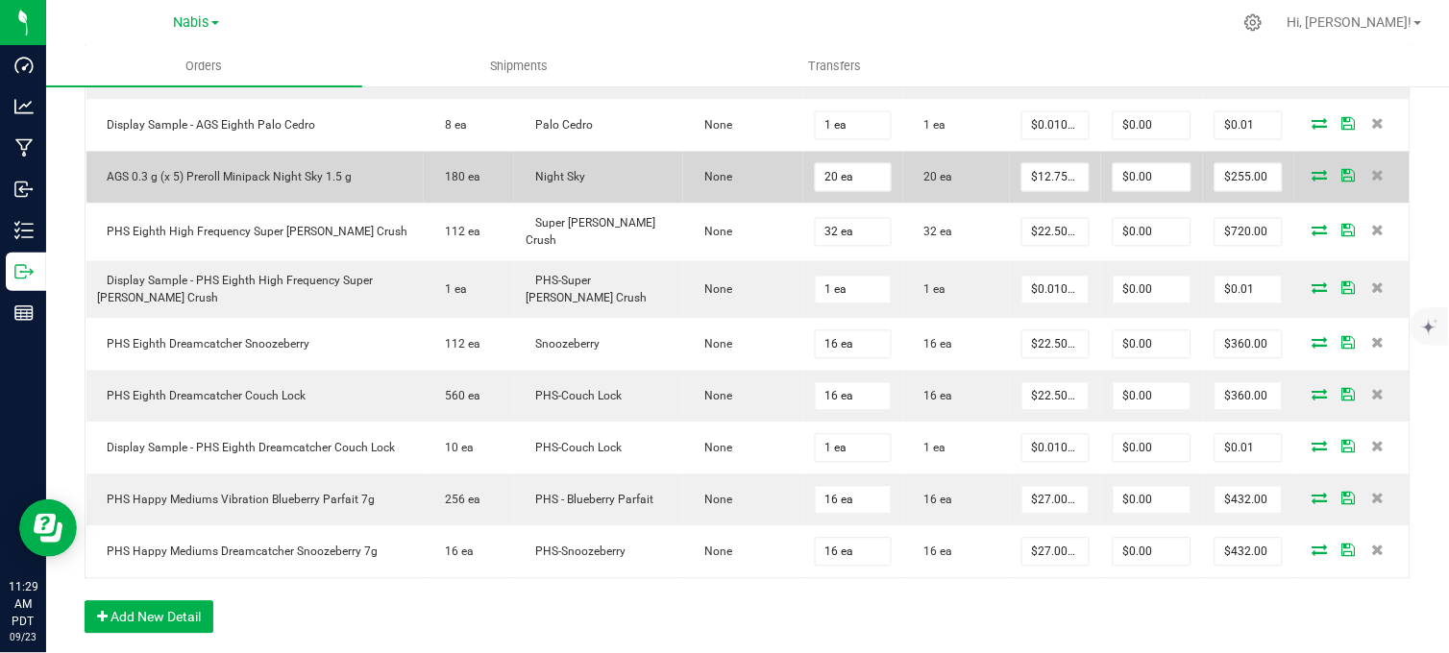
scroll to position [853, 0]
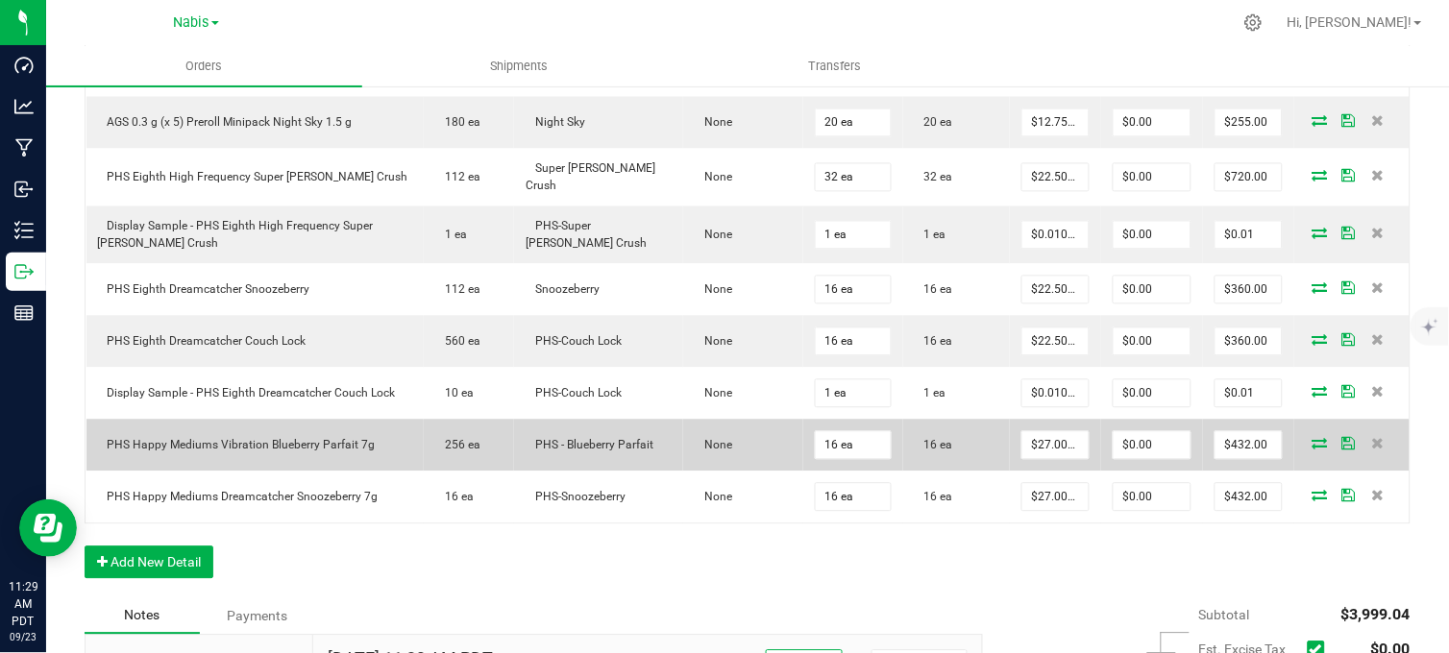
click at [1312, 445] on icon at bounding box center [1319, 444] width 15 height 12
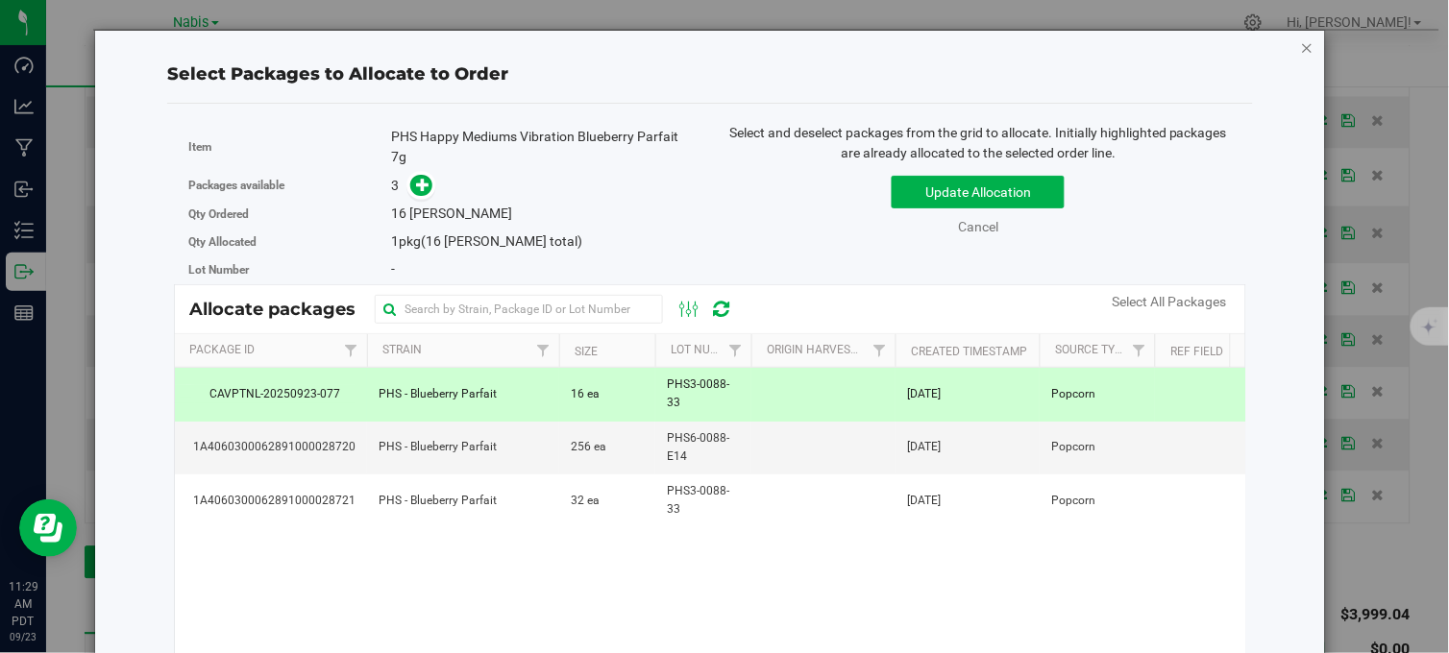
click at [1301, 43] on icon "button" at bounding box center [1307, 47] width 13 height 23
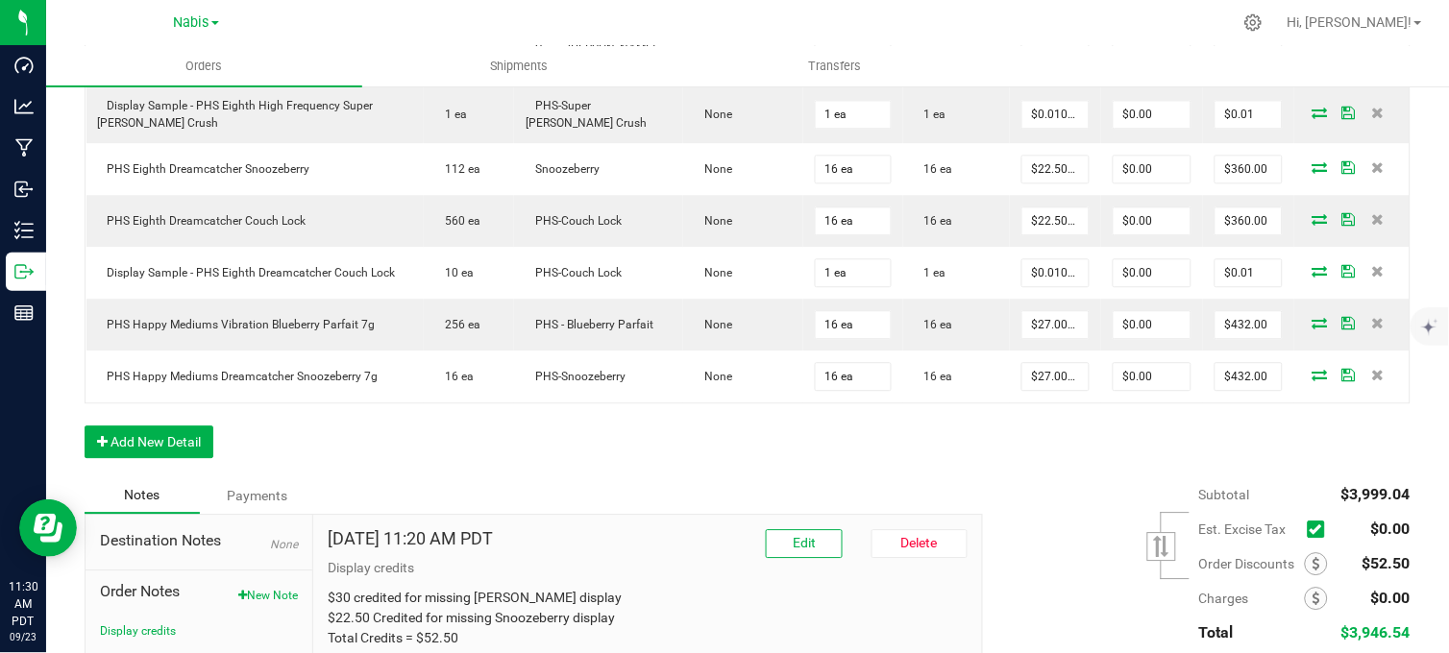
scroll to position [1114, 0]
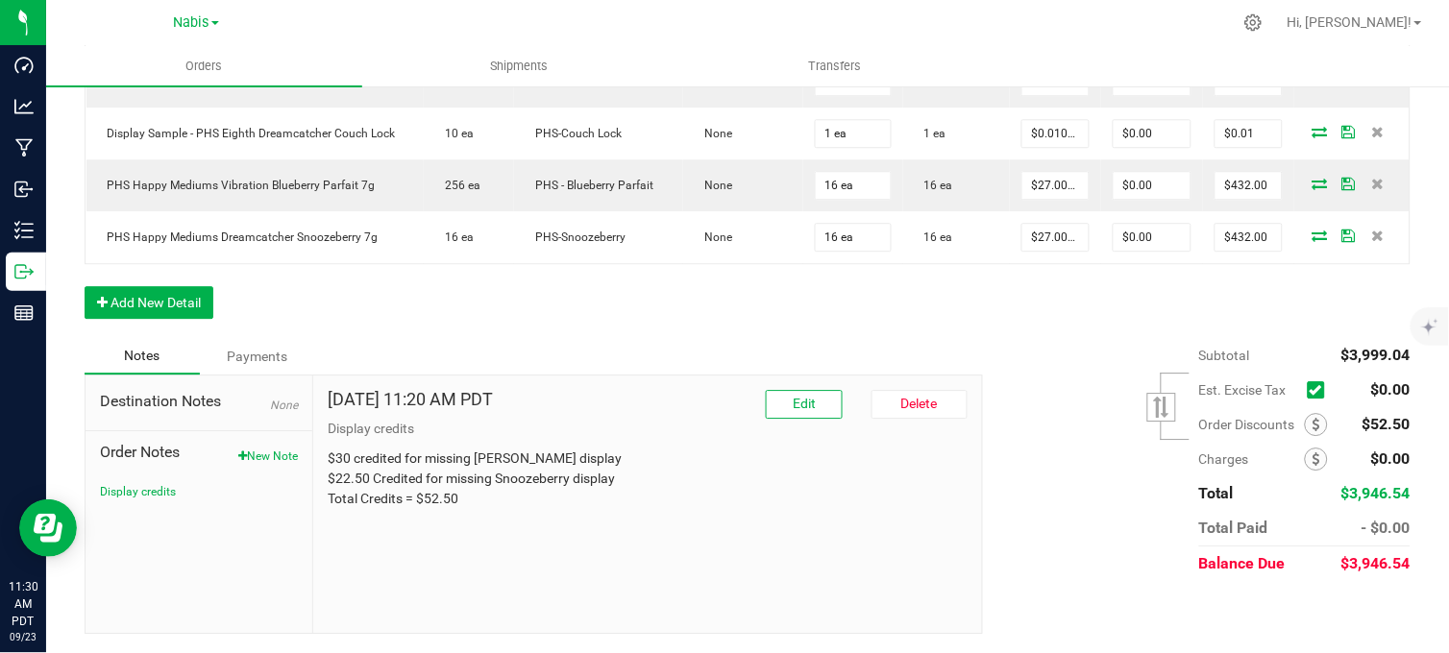
click at [449, 495] on p "$30 credited for missing Woods display $22.50 Credited for missing Snoozeberry …" at bounding box center [648, 479] width 640 height 61
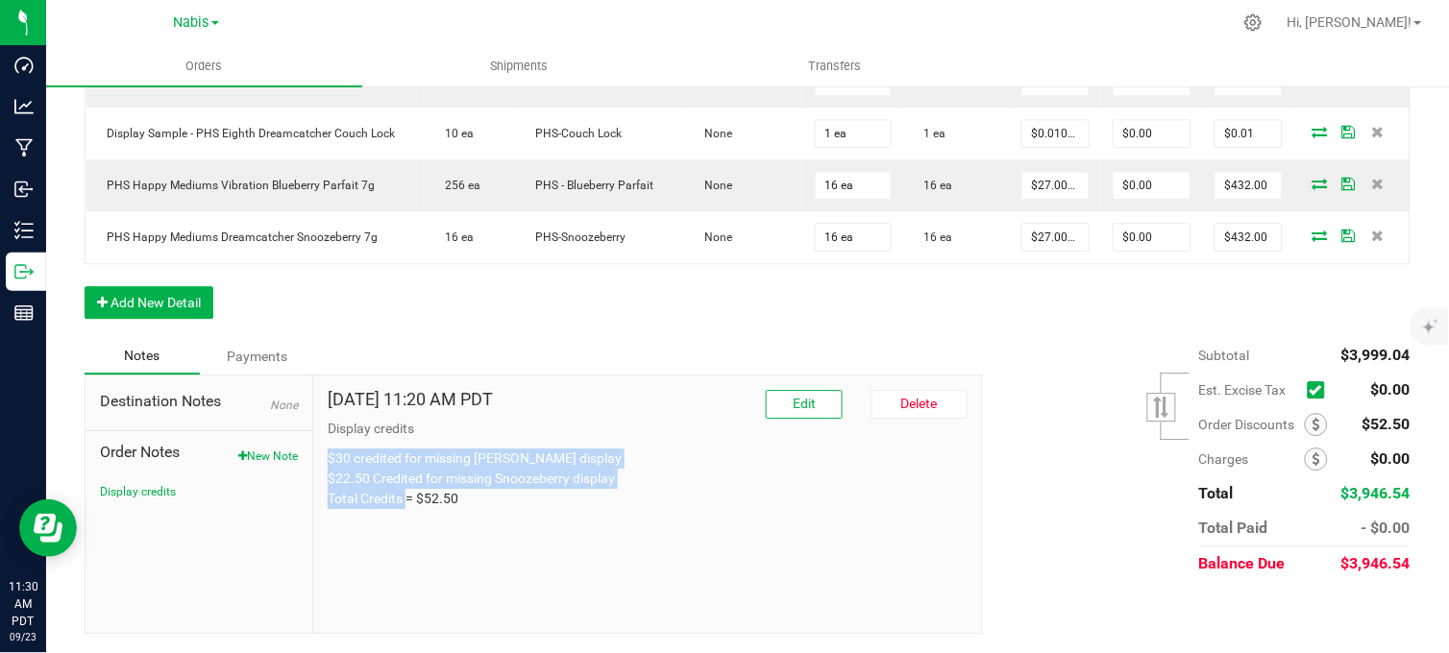
drag, startPoint x: 461, startPoint y: 496, endPoint x: 317, endPoint y: 461, distance: 148.2
click at [317, 461] on div "Sep 23, 2025 11:20 AM PDT Edit Delete Display credits $30 credited for missing …" at bounding box center [647, 504] width 669 height 257
copy p "$30 credited for missing Woods display $22.50 Credited for missing Snoozeberry …"
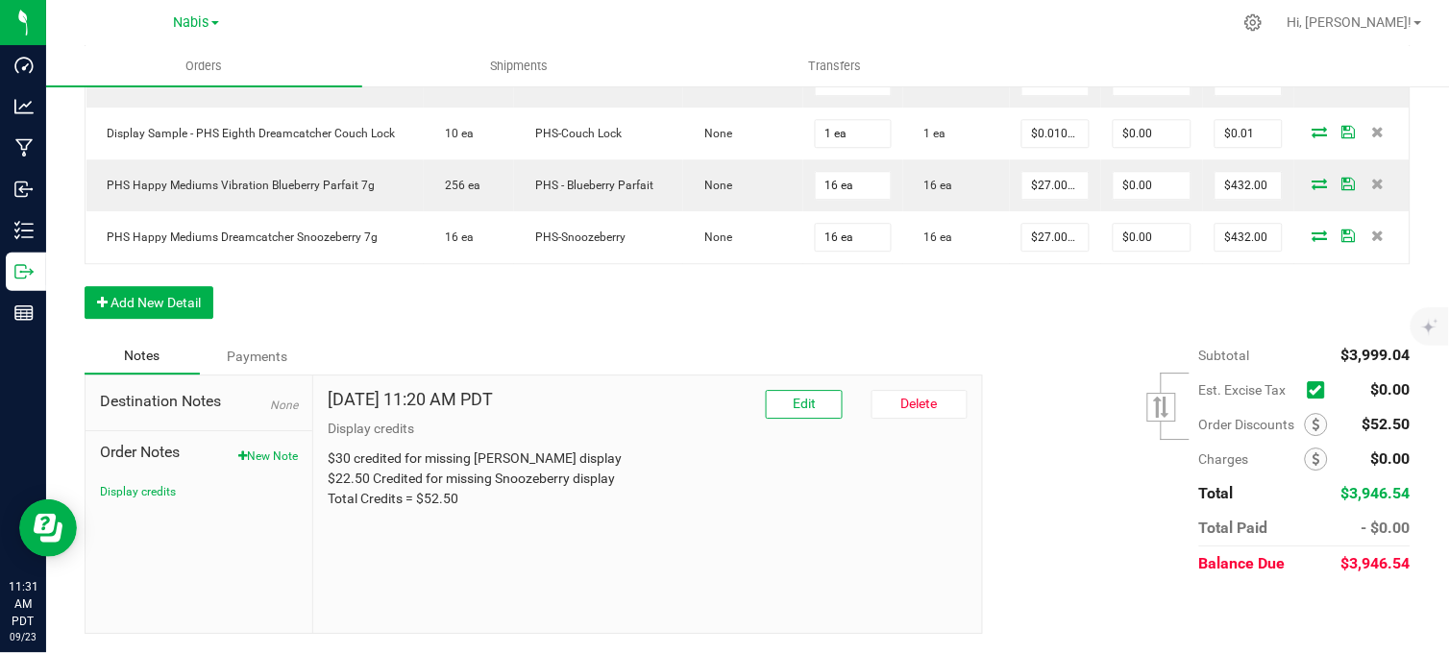
click at [1070, 426] on div "Subtotal $3,999.04 Est. Excise Tax" at bounding box center [1189, 459] width 442 height 243
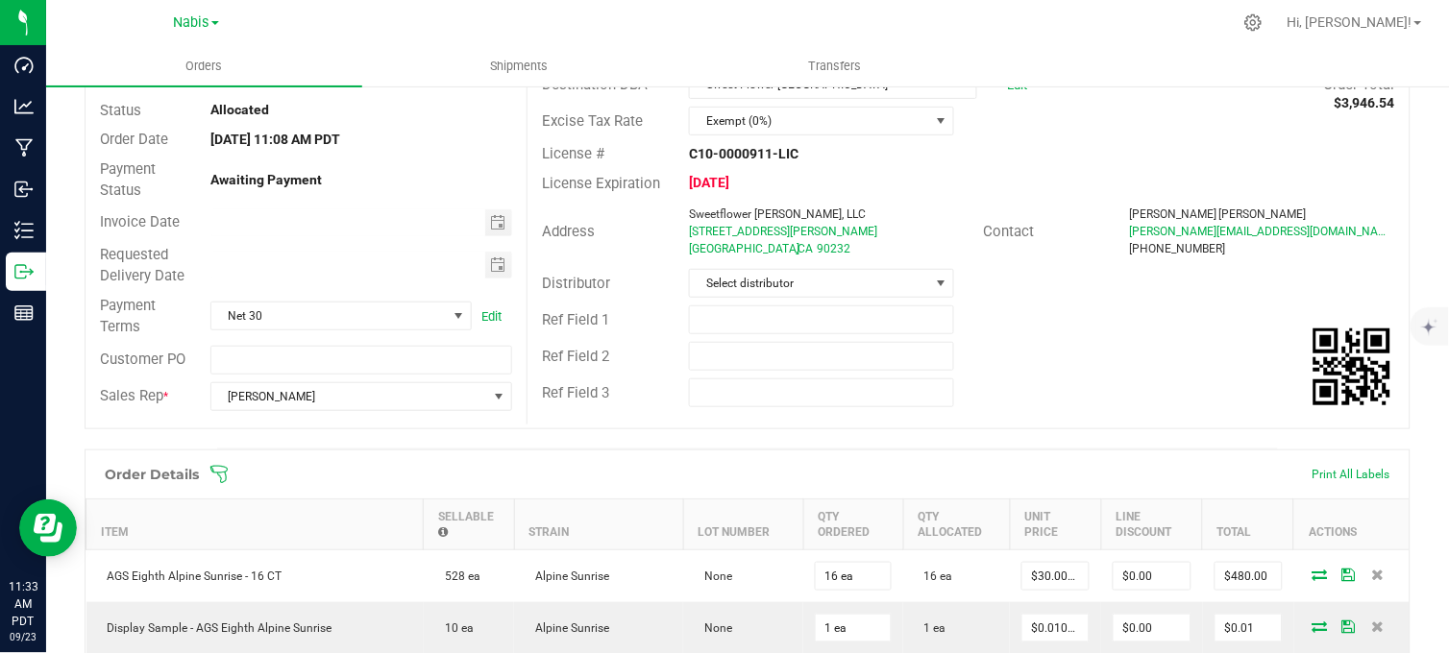
scroll to position [0, 0]
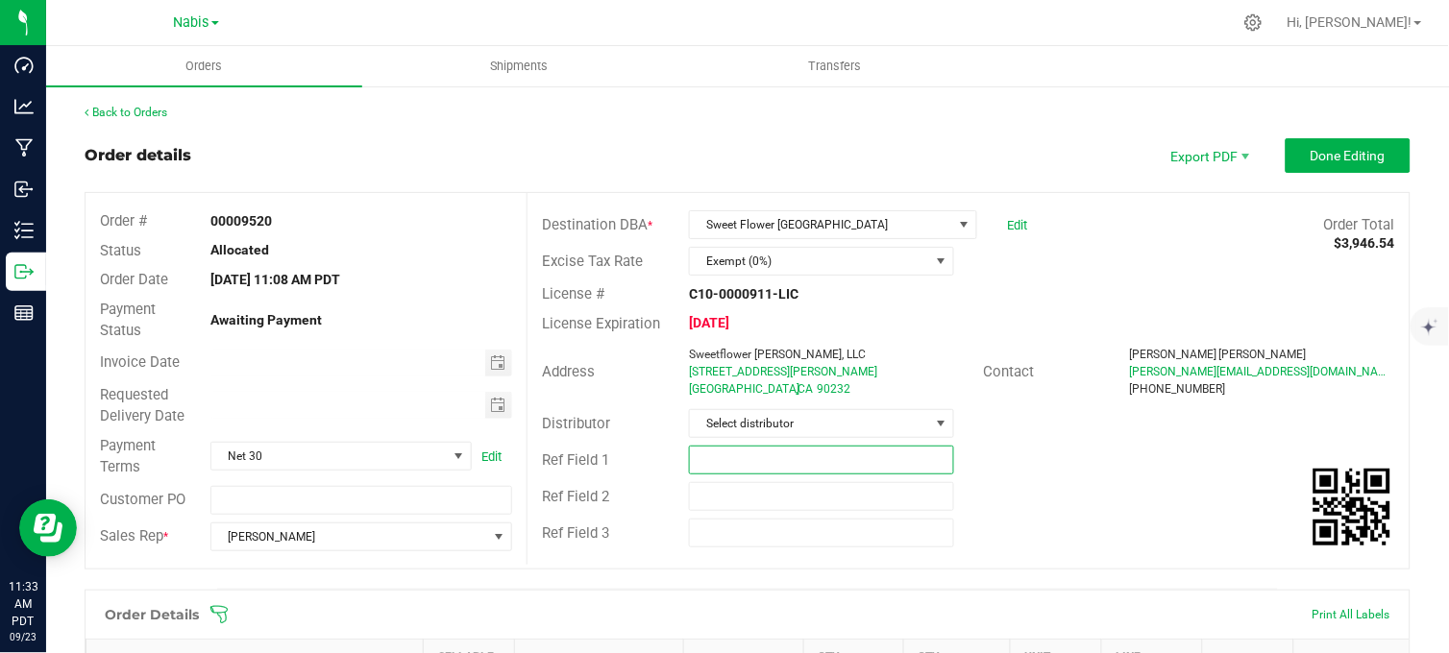
click at [735, 467] on input "text" at bounding box center [821, 460] width 265 height 29
click at [494, 365] on span "Toggle calendar" at bounding box center [497, 362] width 15 height 15
type input "Nabis #763413"
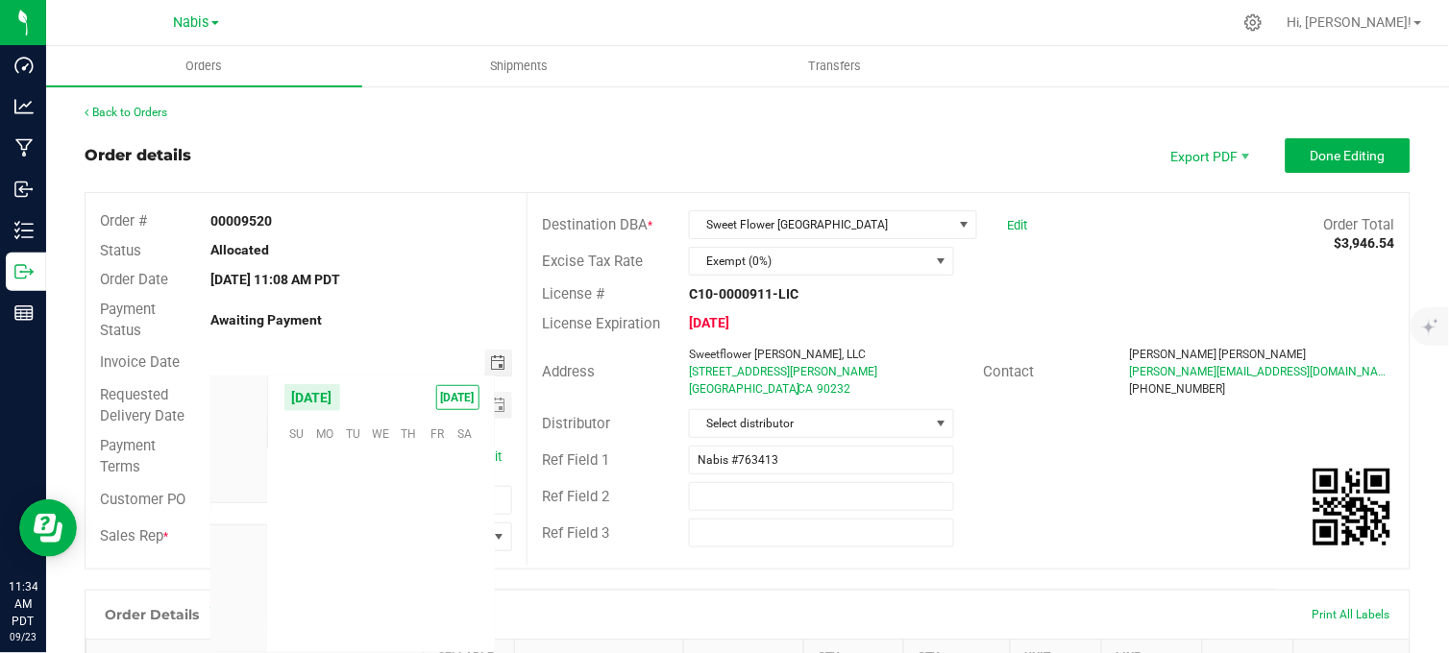
scroll to position [311558, 0]
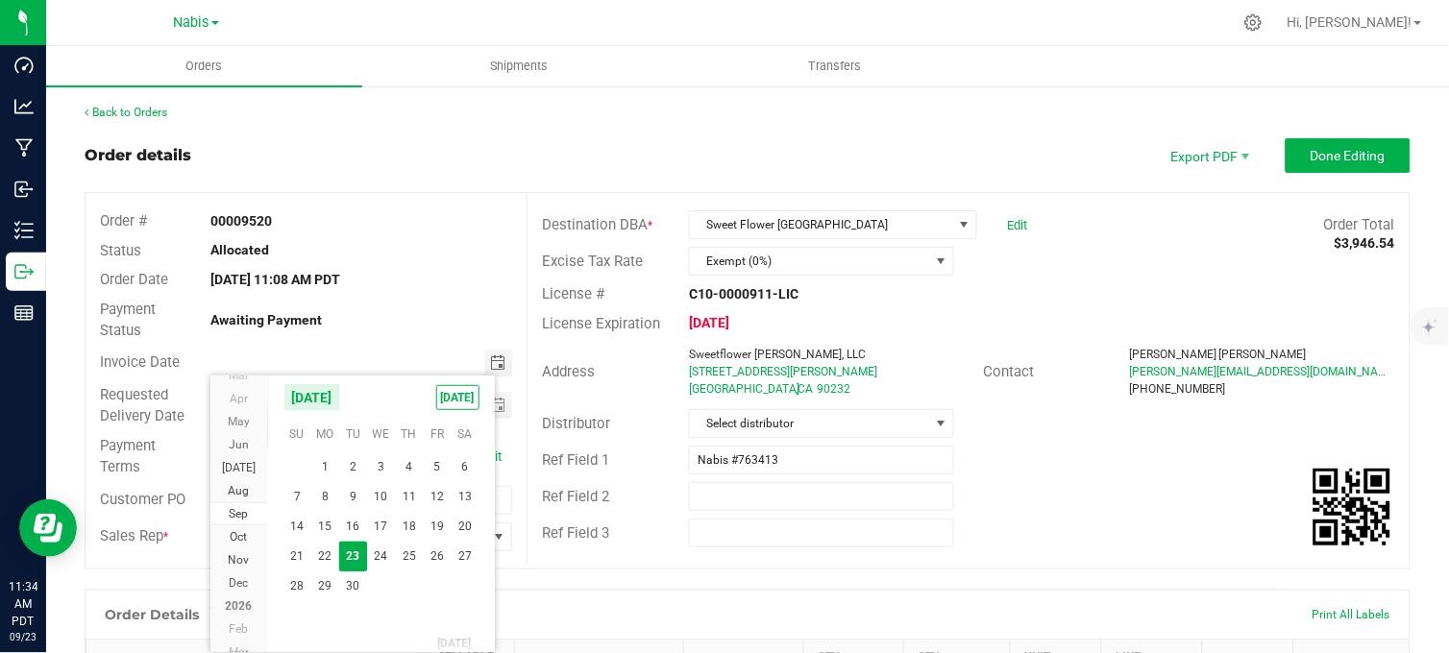
drag, startPoint x: 407, startPoint y: 550, endPoint x: 474, endPoint y: 471, distance: 103.7
click at [409, 549] on span "25" at bounding box center [409, 557] width 28 height 30
type input "09/25/2025"
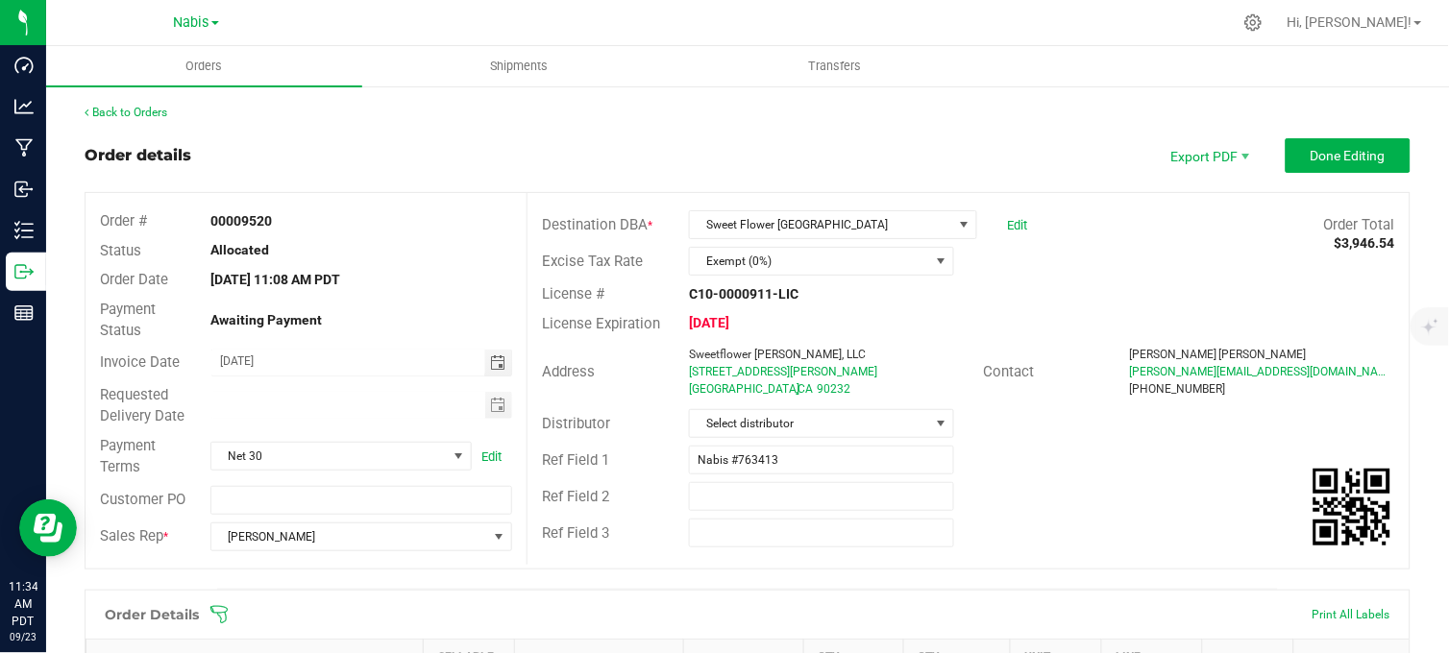
drag, startPoint x: 484, startPoint y: 397, endPoint x: 500, endPoint y: 423, distance: 30.1
click at [490, 400] on span "Toggle calendar" at bounding box center [497, 405] width 15 height 15
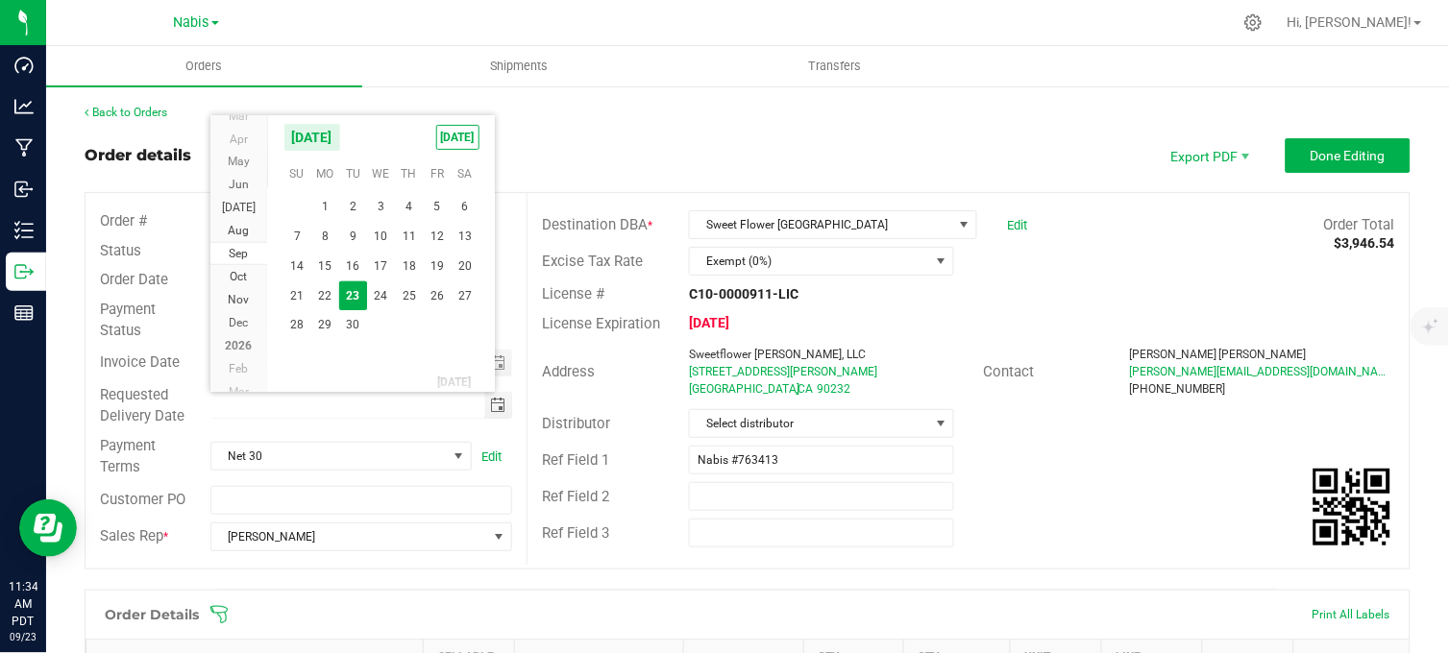
click at [405, 295] on span "25" at bounding box center [409, 296] width 28 height 30
type input "09/25/2025"
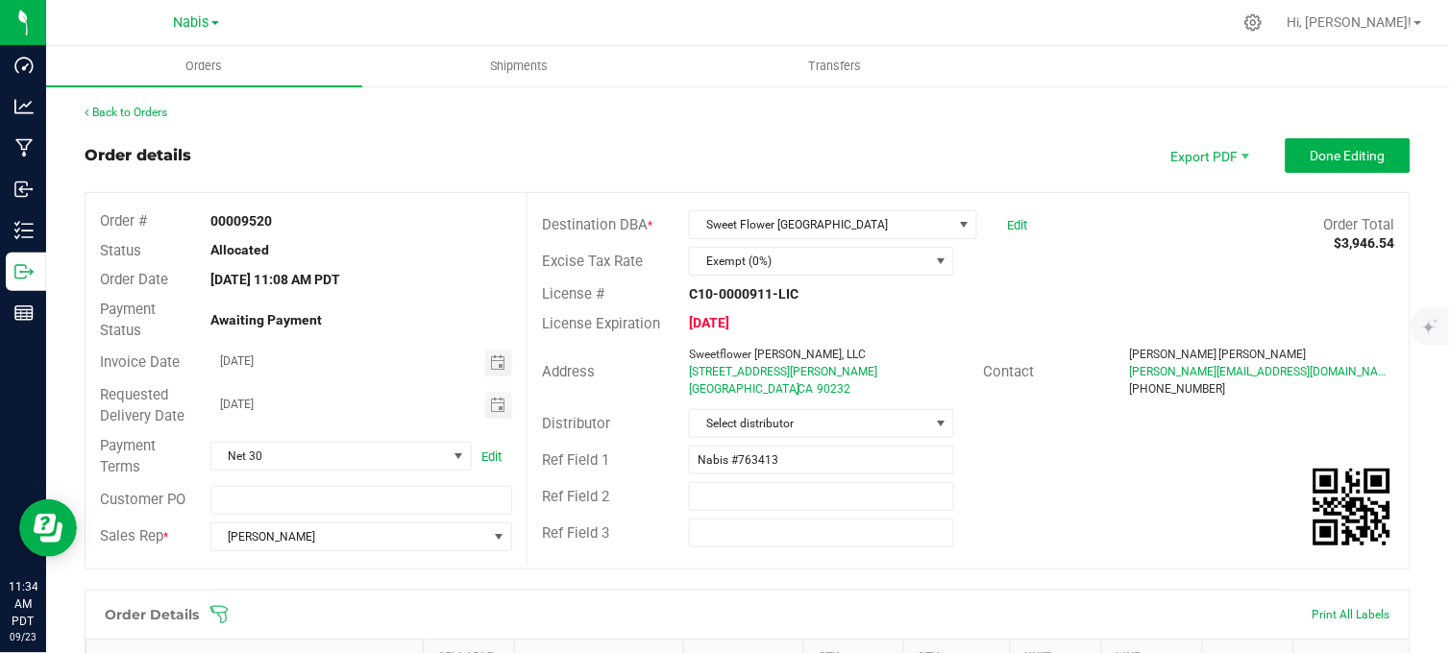
click at [733, 150] on div "Order details Export PDF Done Editing" at bounding box center [748, 155] width 1326 height 35
click at [1310, 148] on span "Done Editing" at bounding box center [1347, 155] width 75 height 15
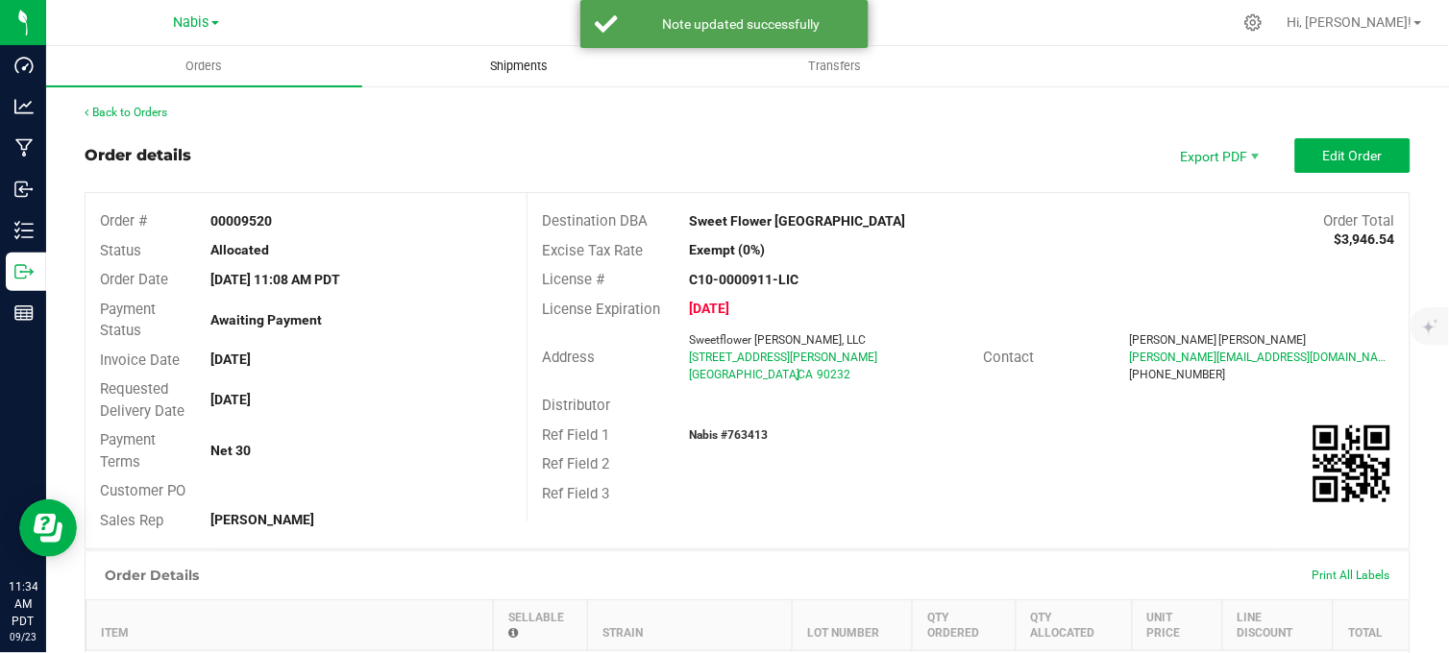
click at [503, 69] on span "Shipments" at bounding box center [520, 66] width 110 height 17
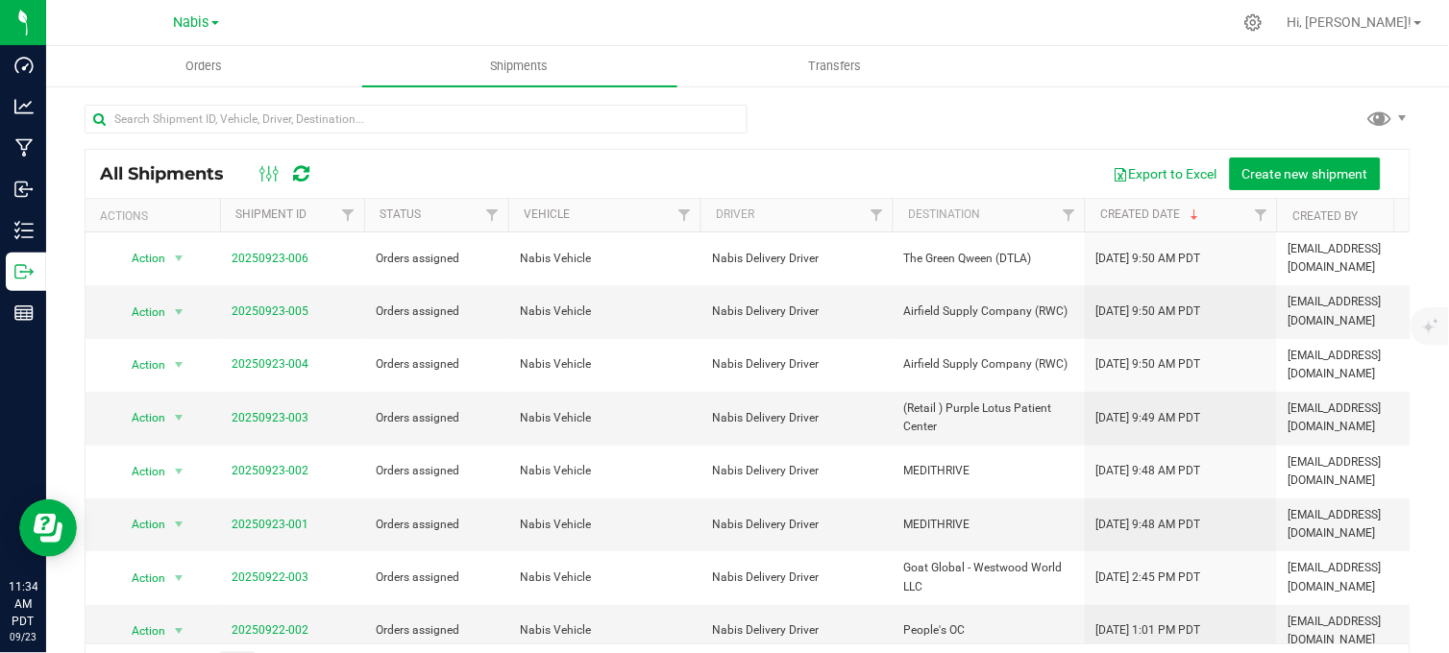
click at [1003, 109] on div at bounding box center [748, 127] width 1326 height 44
click at [1028, 110] on div at bounding box center [748, 127] width 1326 height 44
click at [970, 118] on div at bounding box center [748, 127] width 1326 height 44
click at [1269, 171] on span "Create new shipment" at bounding box center [1305, 173] width 126 height 15
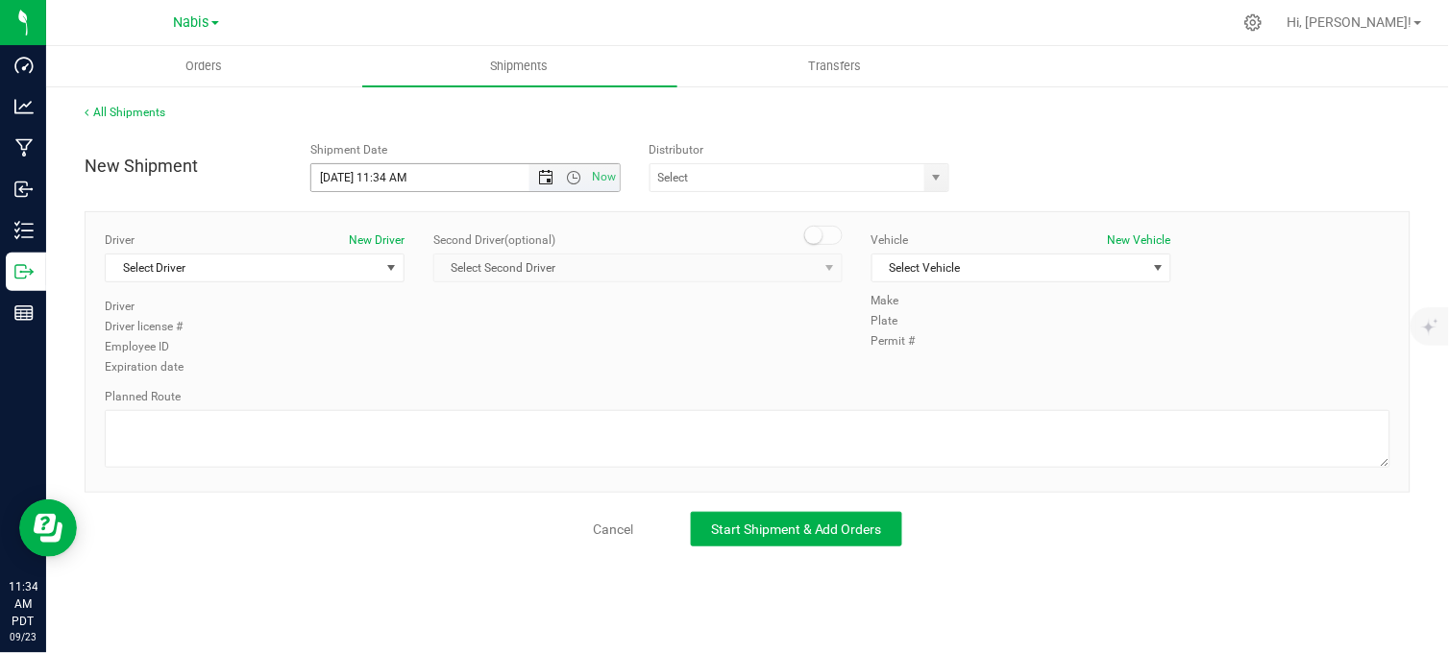
click at [542, 173] on span "Open the date view" at bounding box center [545, 177] width 15 height 15
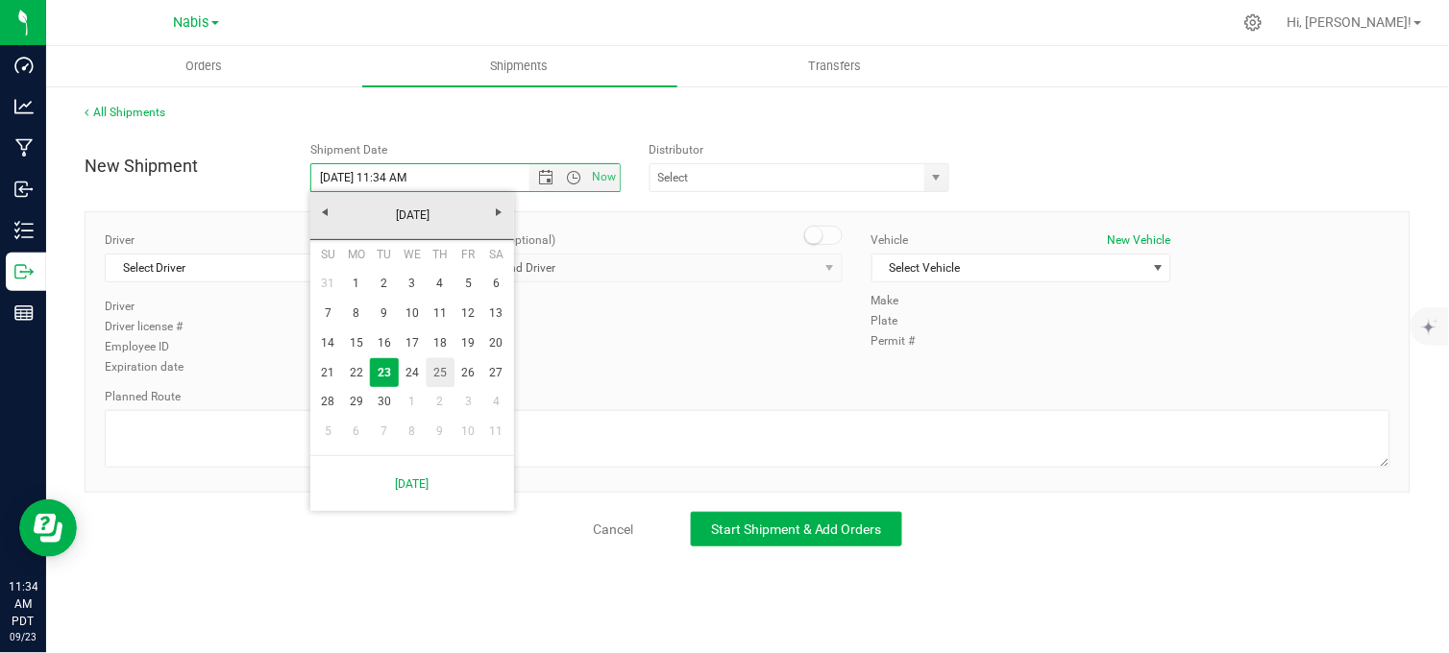
drag, startPoint x: 440, startPoint y: 370, endPoint x: 694, endPoint y: 252, distance: 279.8
click at [442, 369] on link "25" at bounding box center [441, 373] width 28 height 30
type input "9/25/2025 11:34 AM"
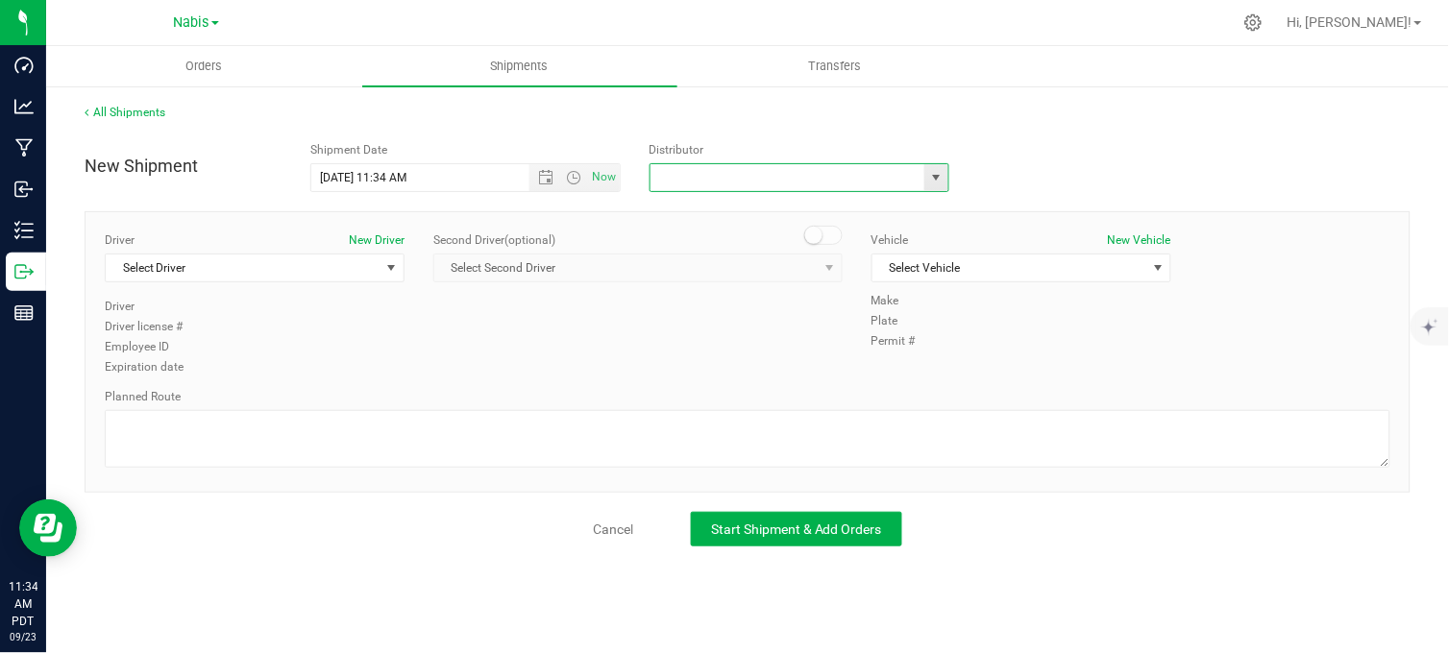
click at [695, 181] on input "text" at bounding box center [783, 177] width 266 height 27
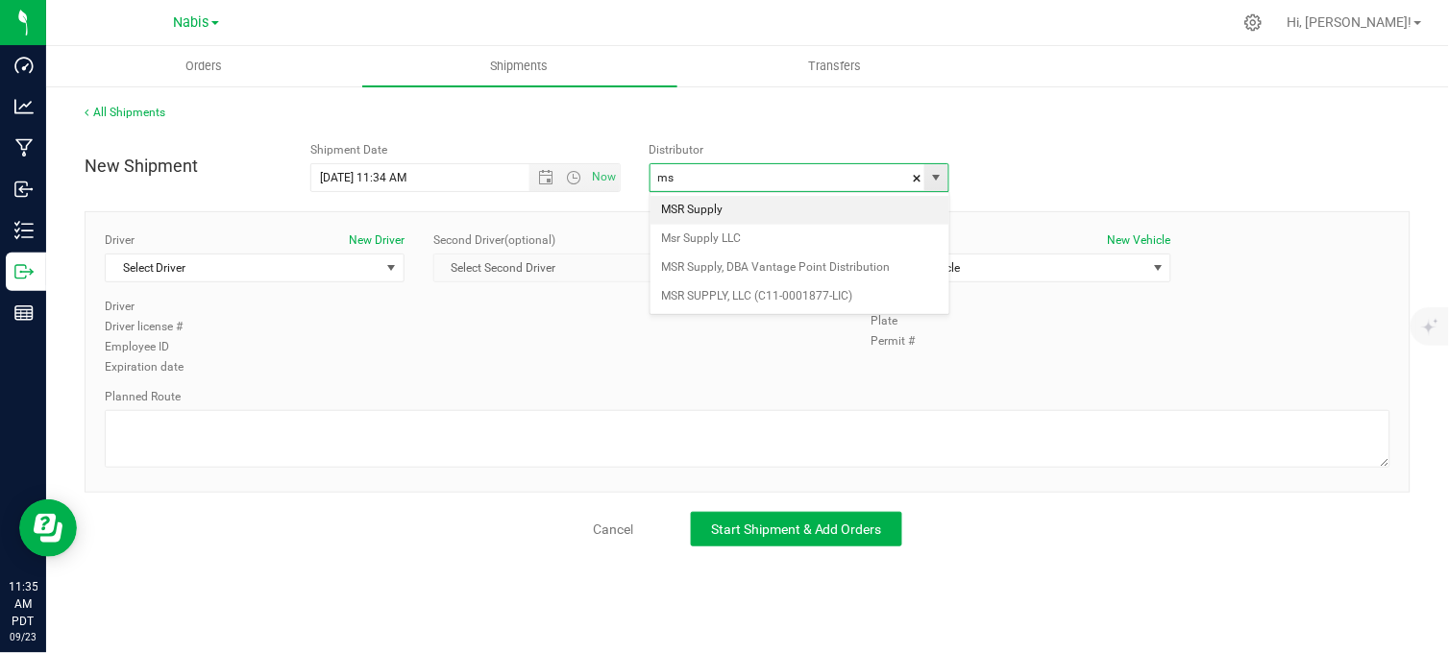
type input "m"
click at [728, 242] on li "Nabis" at bounding box center [799, 239] width 299 height 29
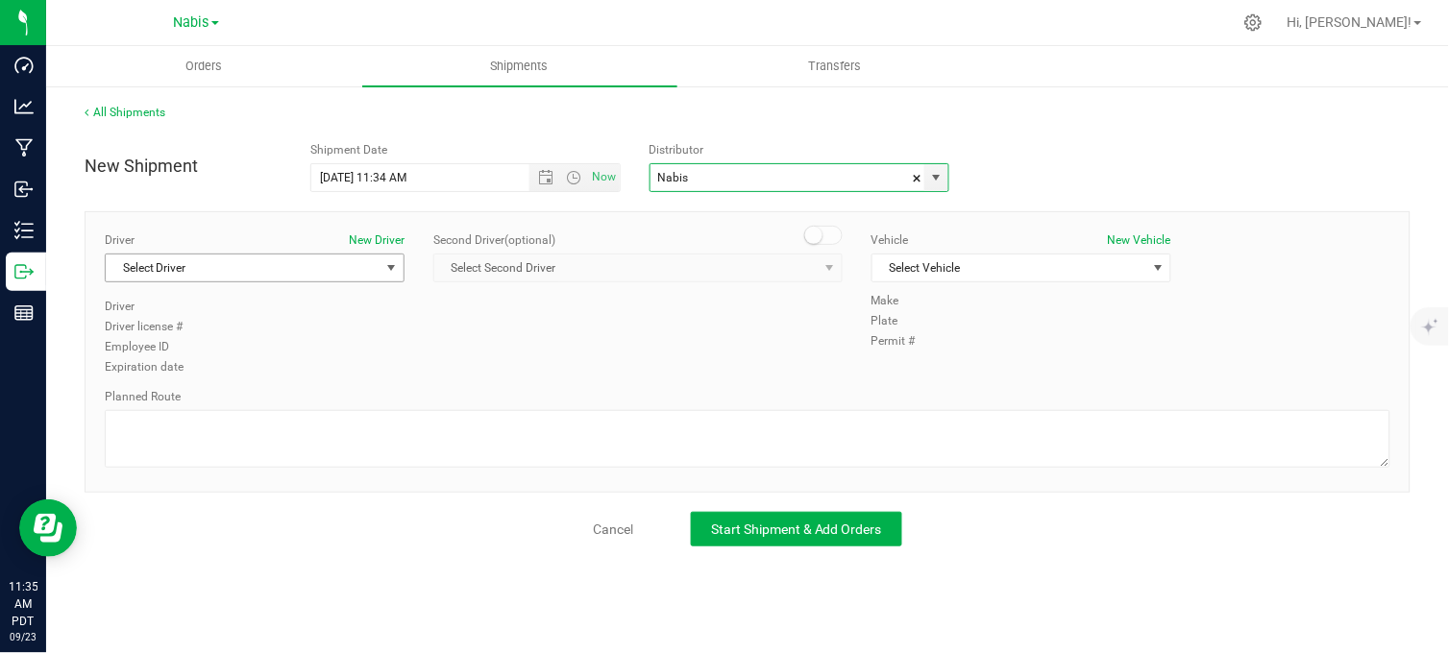
type input "Nabis"
click at [248, 279] on span "Select Driver" at bounding box center [243, 268] width 274 height 27
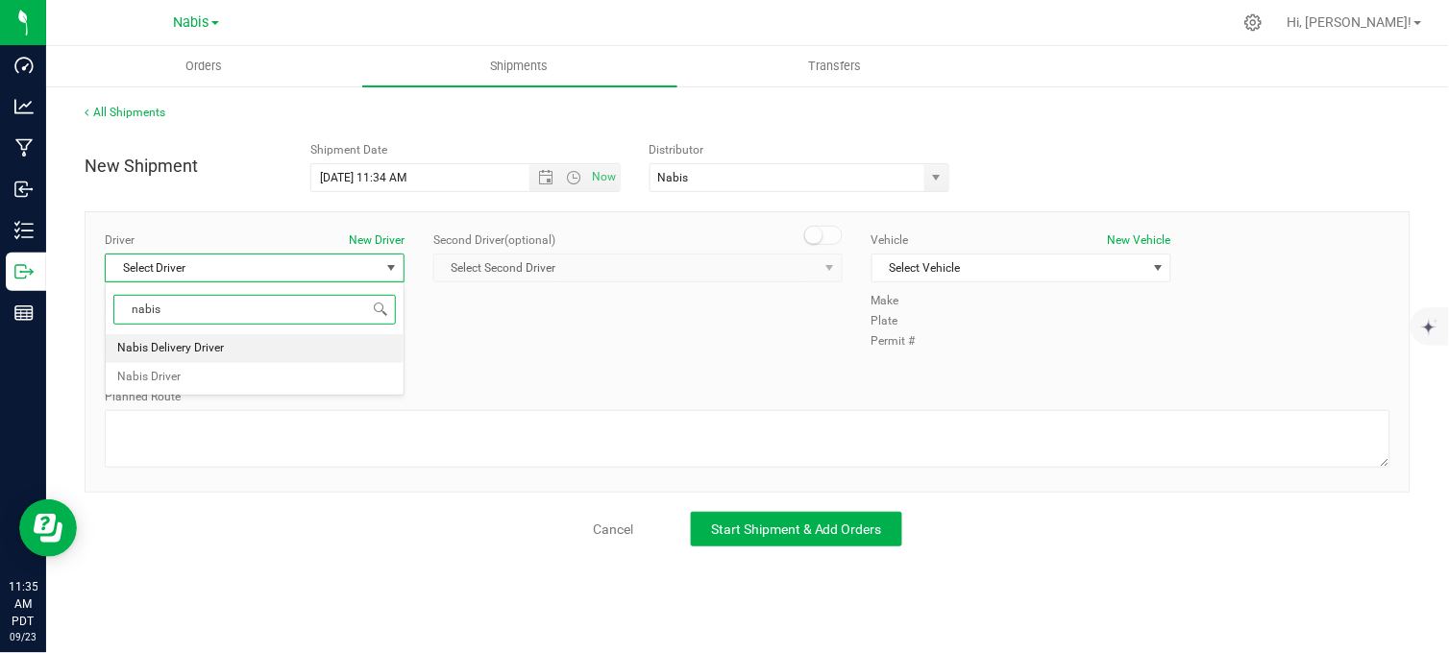
click at [199, 354] on span "Nabis Delivery Driver" at bounding box center [170, 348] width 107 height 25
type input "nabis"
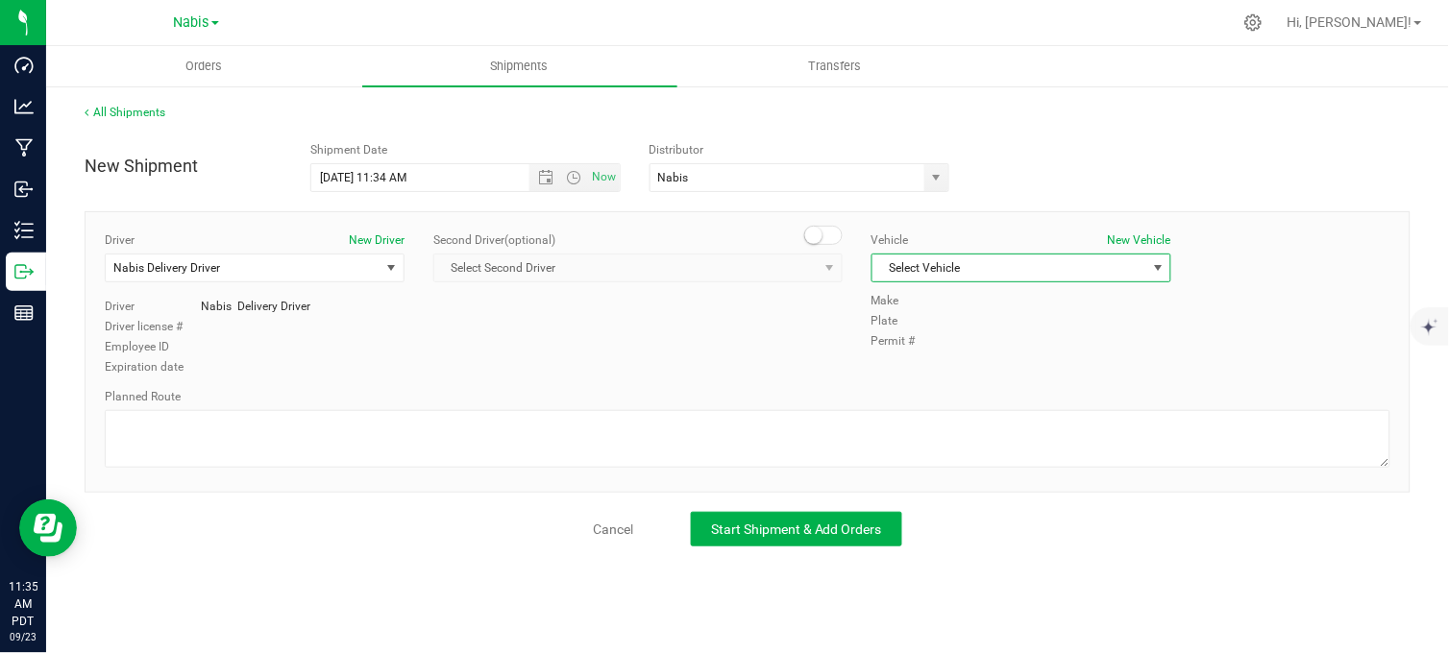
click at [972, 261] on span "Select Vehicle" at bounding box center [1009, 268] width 274 height 27
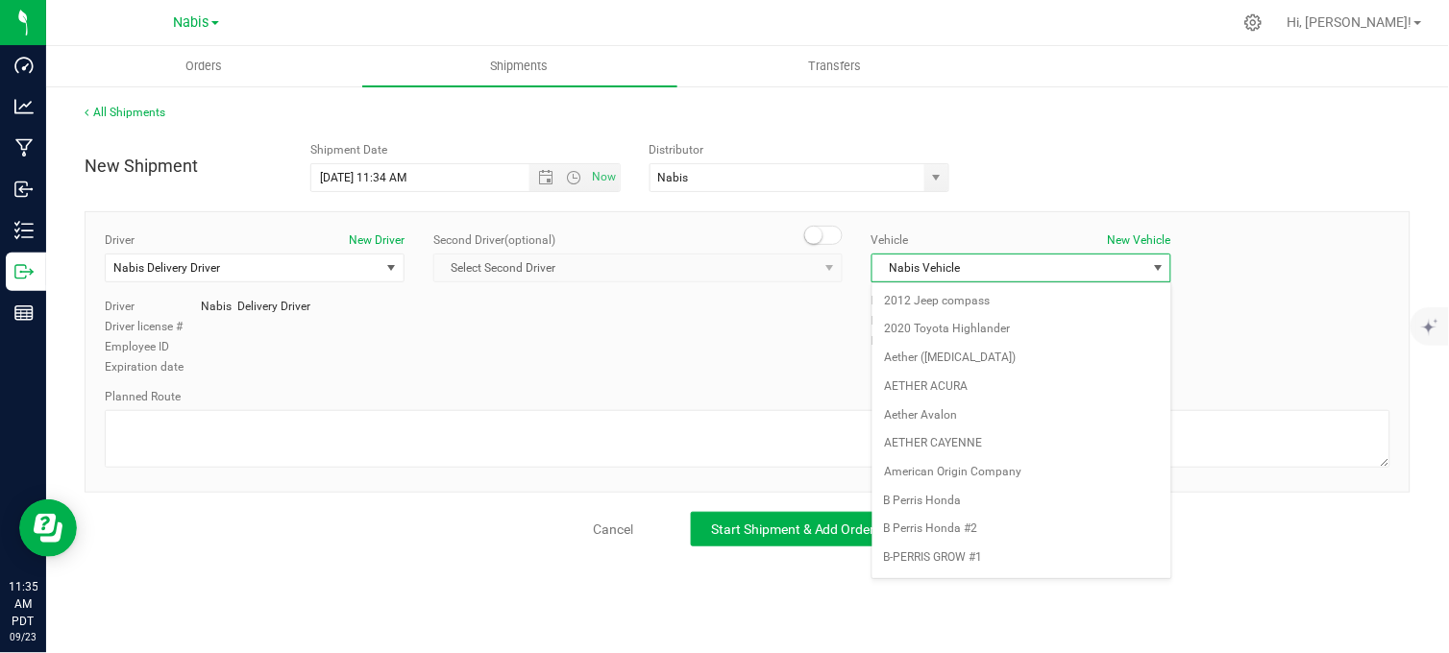
scroll to position [2528, 0]
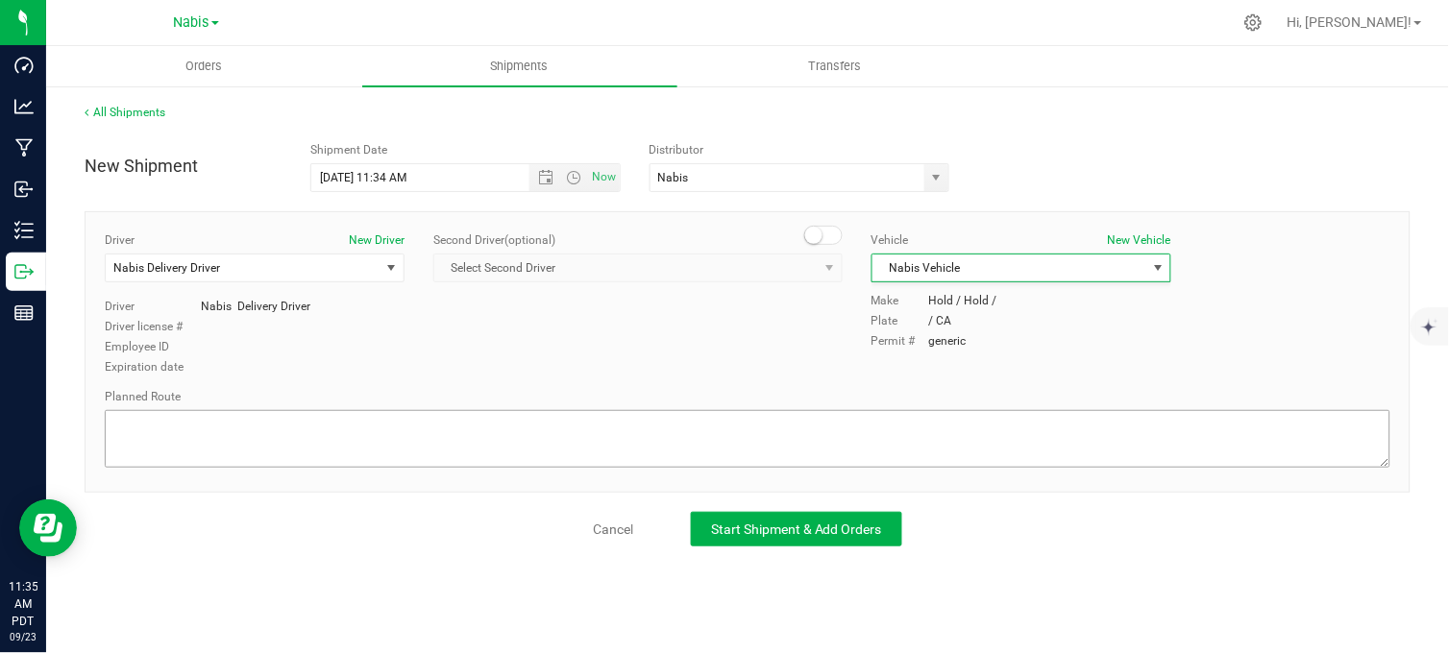
drag, startPoint x: 720, startPoint y: 336, endPoint x: 666, endPoint y: 410, distance: 92.0
click at [717, 338] on div "Driver New Driver Nabis Delivery Driver Select Driver Nabis Delivery Driver Nab…" at bounding box center [747, 305] width 1314 height 147
click at [671, 423] on textarea at bounding box center [747, 439] width 1285 height 58
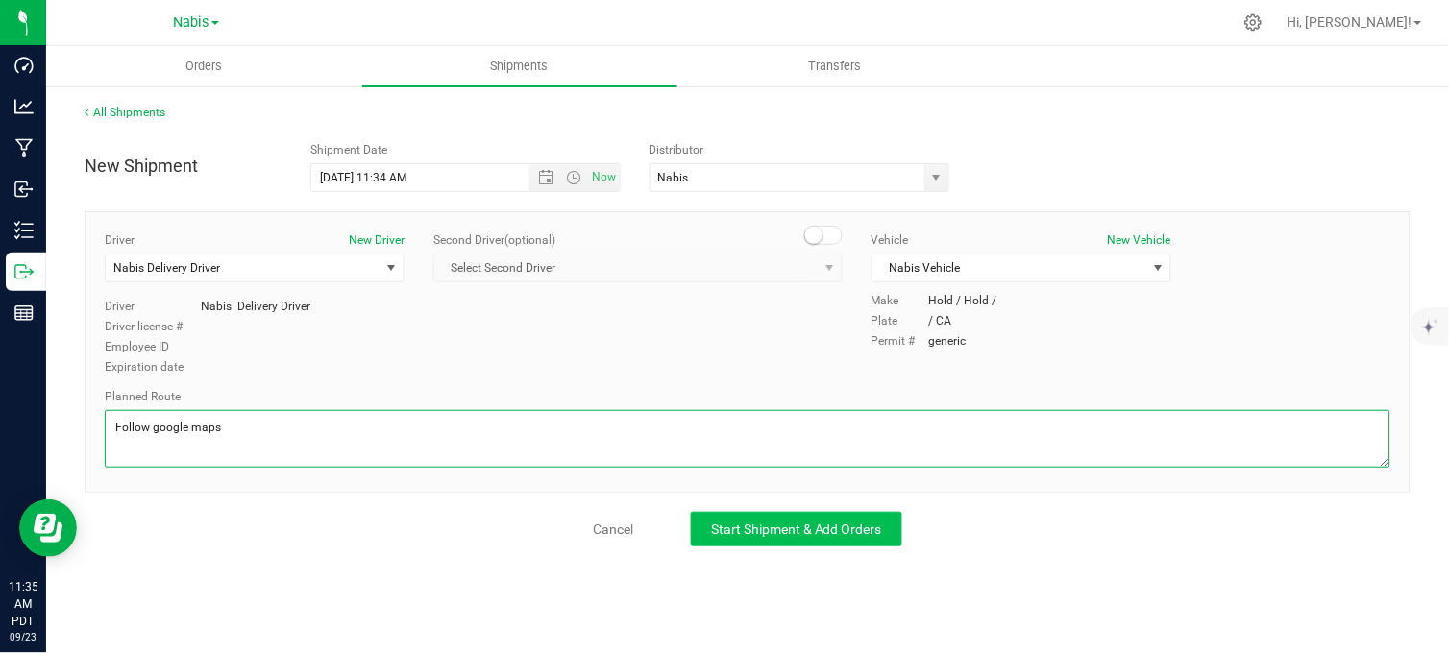
type textarea "Follow google maps"
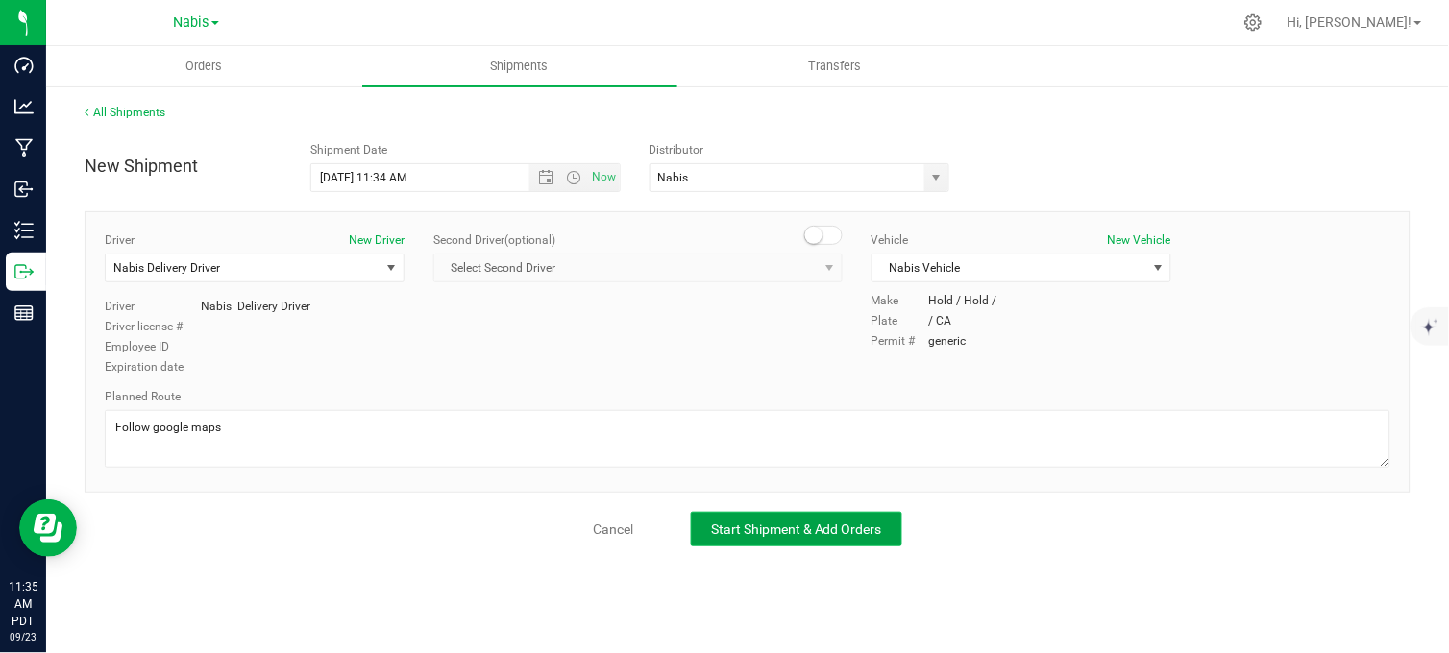
click at [786, 531] on span "Start Shipment & Add Orders" at bounding box center [796, 529] width 171 height 15
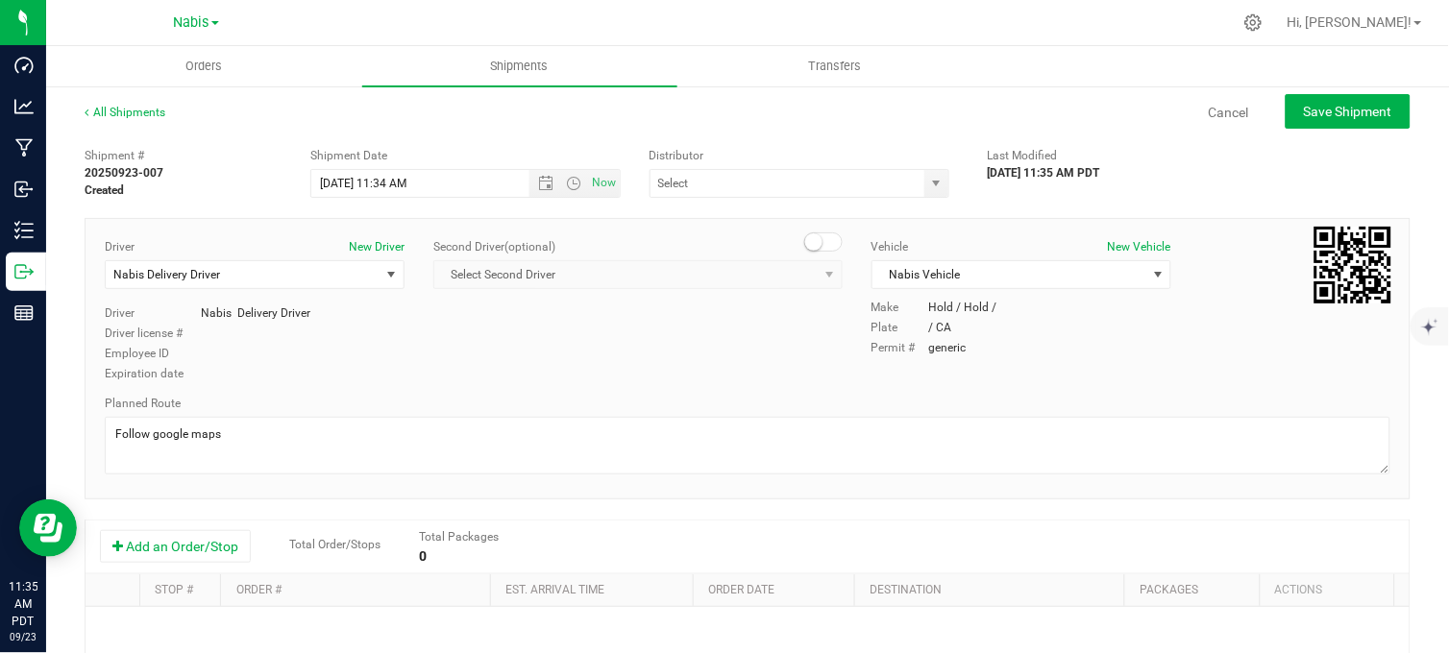
type input "Nabis"
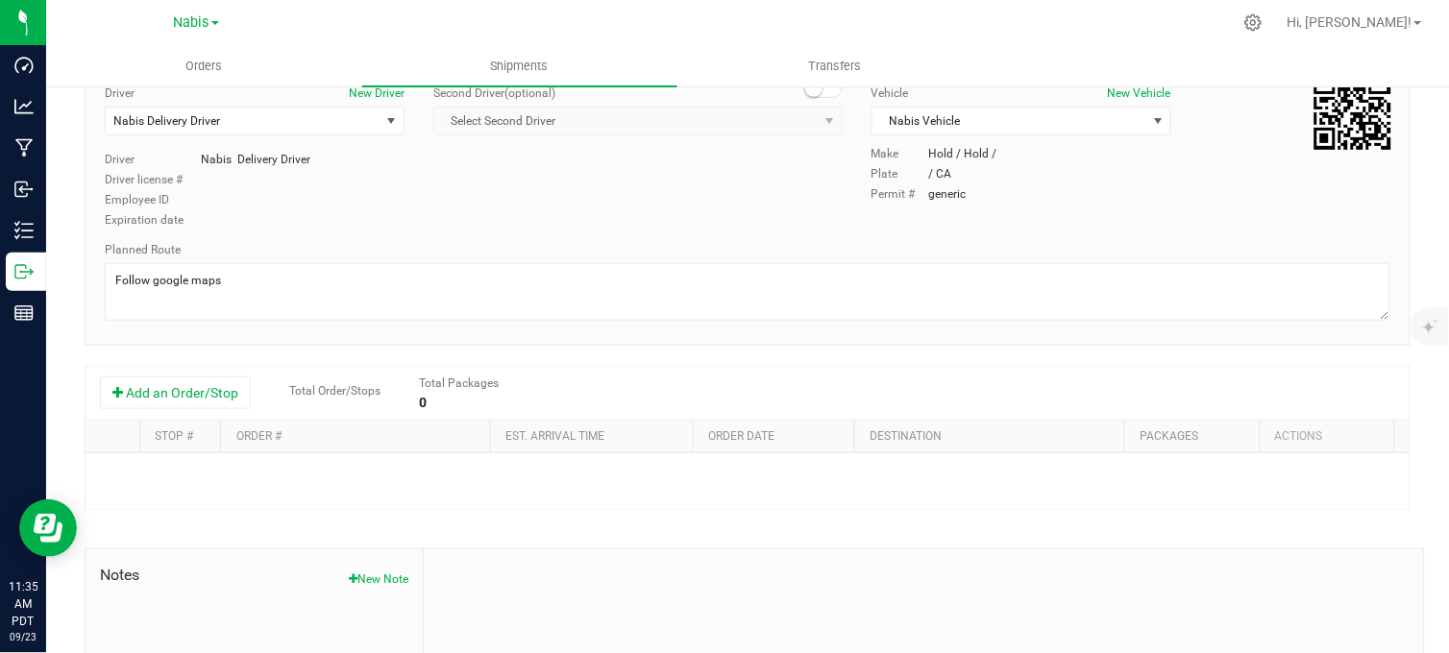
scroll to position [213, 0]
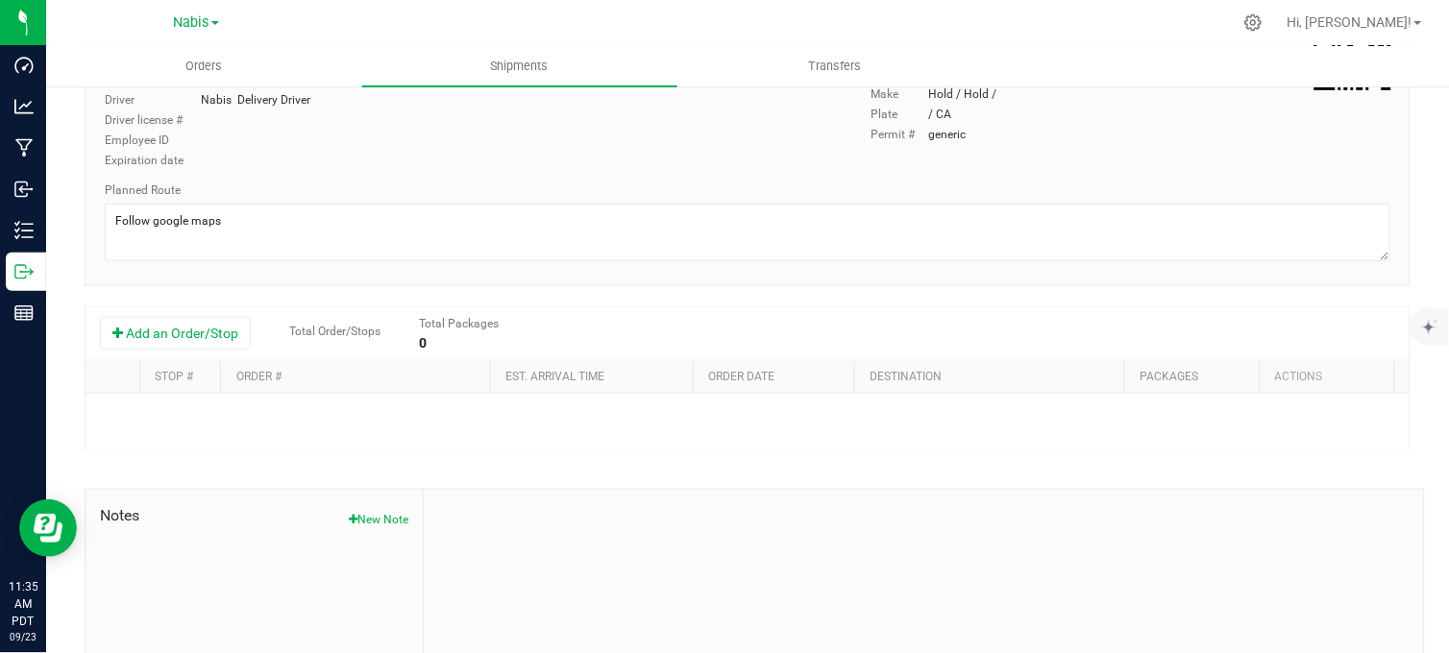
drag, startPoint x: 181, startPoint y: 344, endPoint x: 324, endPoint y: 423, distance: 163.4
click at [184, 344] on button "Add an Order/Stop" at bounding box center [175, 333] width 151 height 33
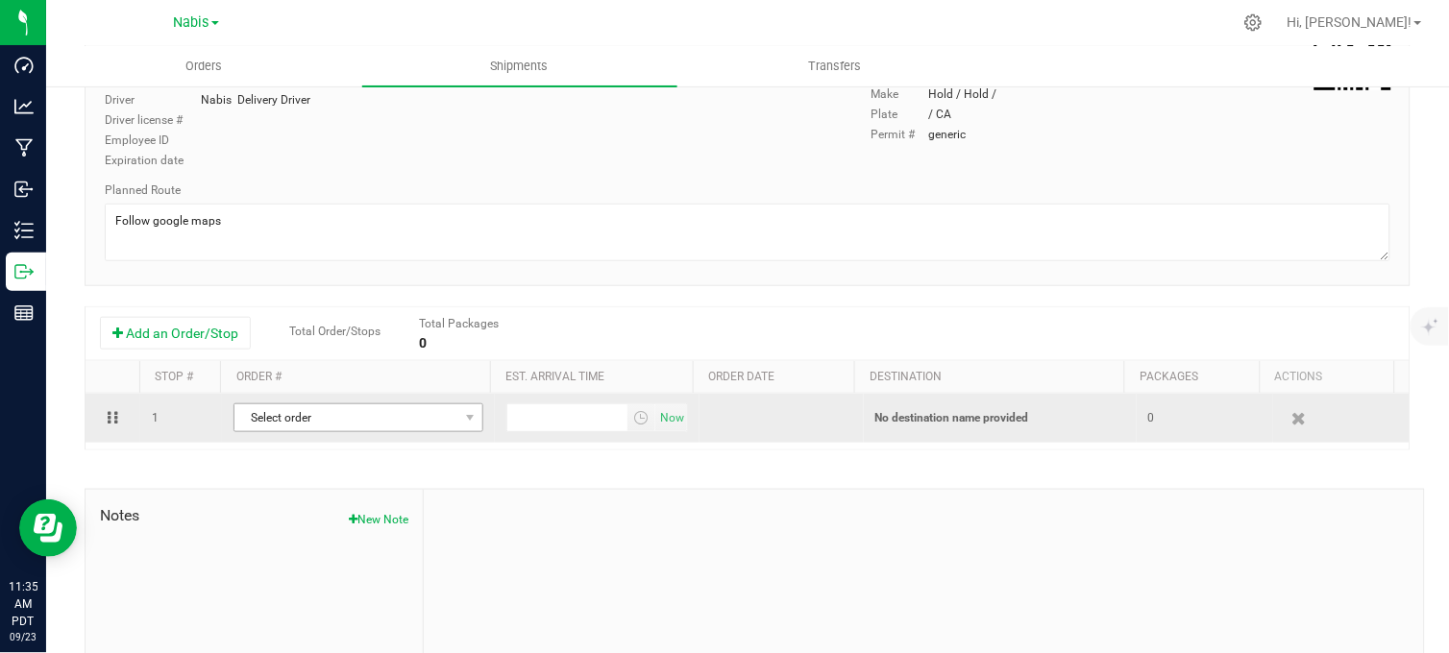
click at [341, 432] on td "Select order 00009519 00009520 00009521 00009518 00009511 00009510 00009509 000…" at bounding box center [358, 418] width 273 height 49
click at [344, 428] on span "Select order" at bounding box center [346, 417] width 224 height 27
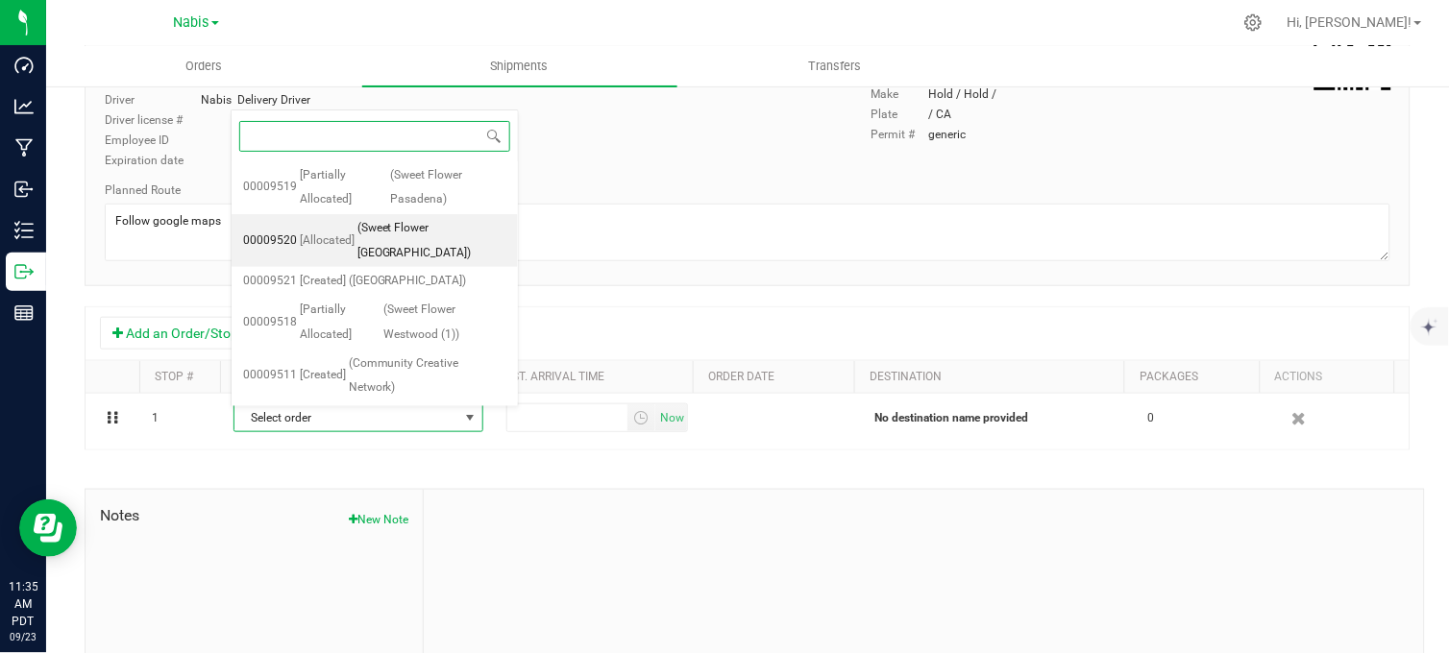
click at [446, 235] on span "(Sweet Flower Culver City)" at bounding box center [431, 240] width 149 height 49
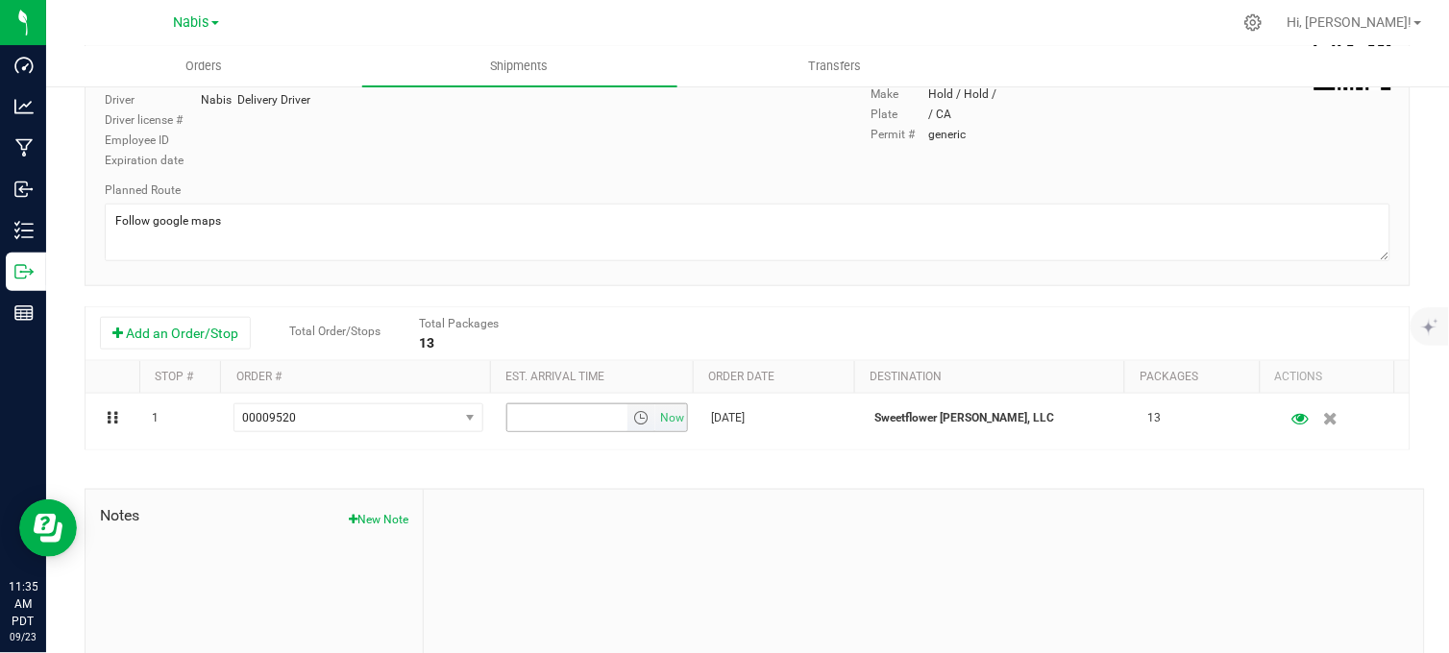
drag, startPoint x: 664, startPoint y: 421, endPoint x: 784, endPoint y: 330, distance: 150.8
click at [664, 419] on span "Now" at bounding box center [672, 418] width 33 height 28
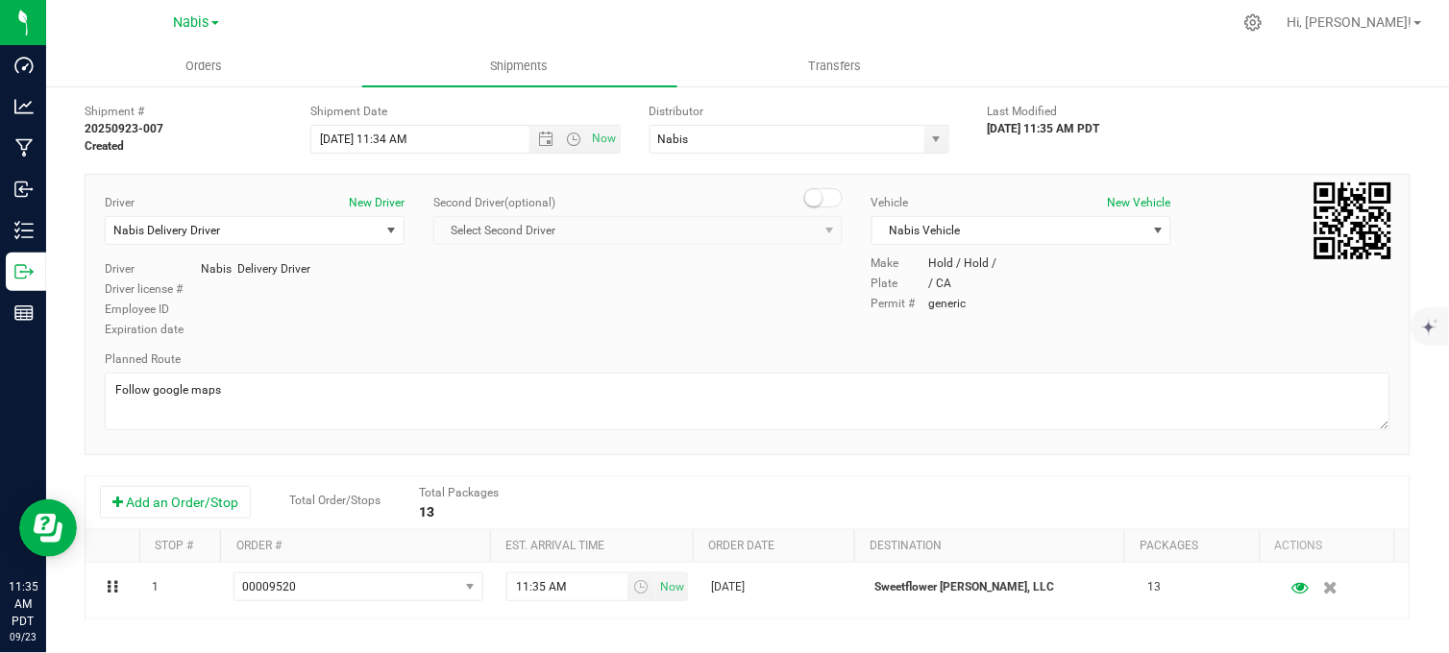
scroll to position [0, 0]
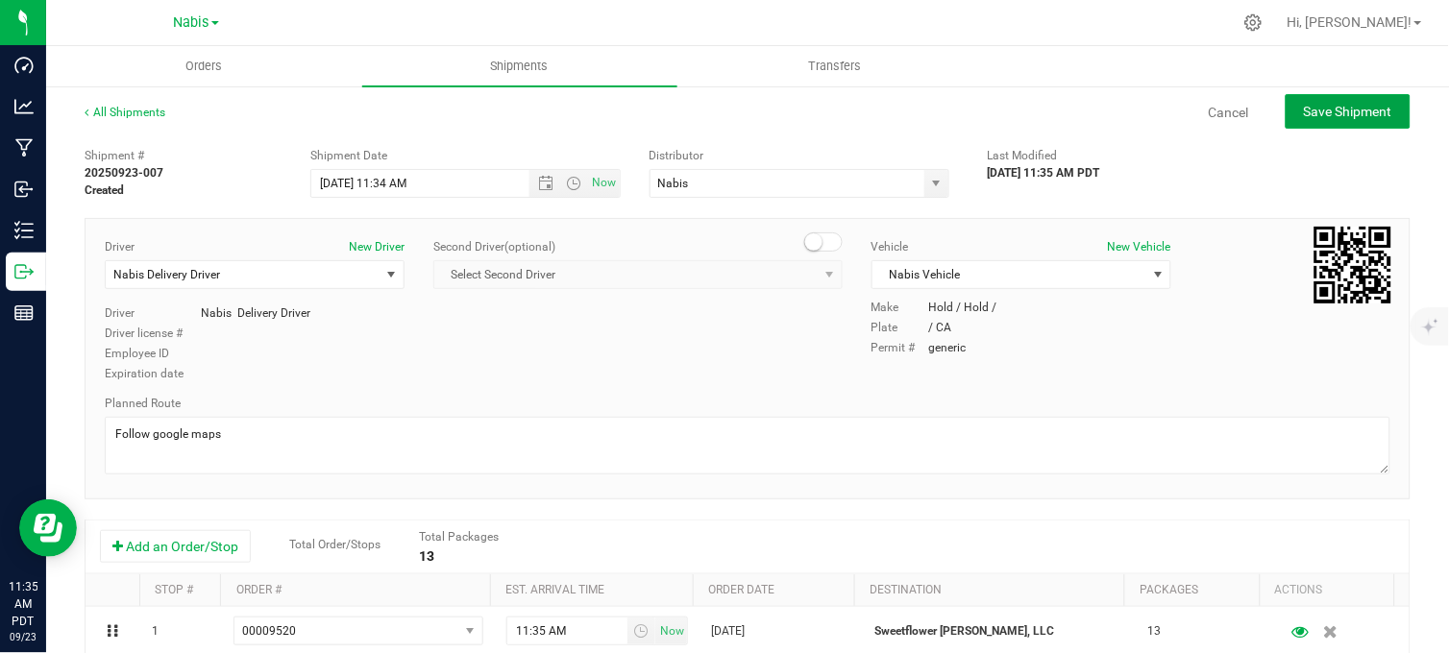
drag, startPoint x: 1330, startPoint y: 103, endPoint x: 1198, endPoint y: 164, distance: 145.3
click at [1329, 104] on span "Save Shipment" at bounding box center [1348, 111] width 88 height 15
type input "9/25/2025 6:34 PM"
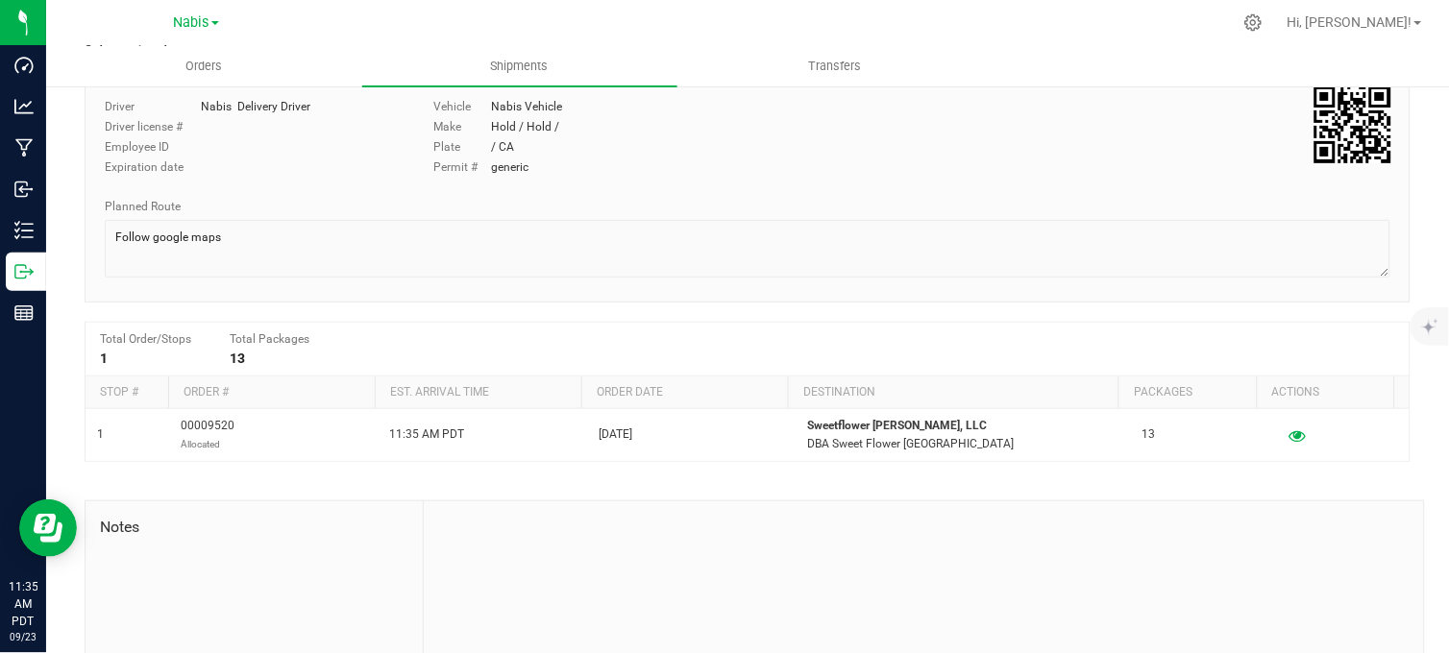
scroll to position [269, 0]
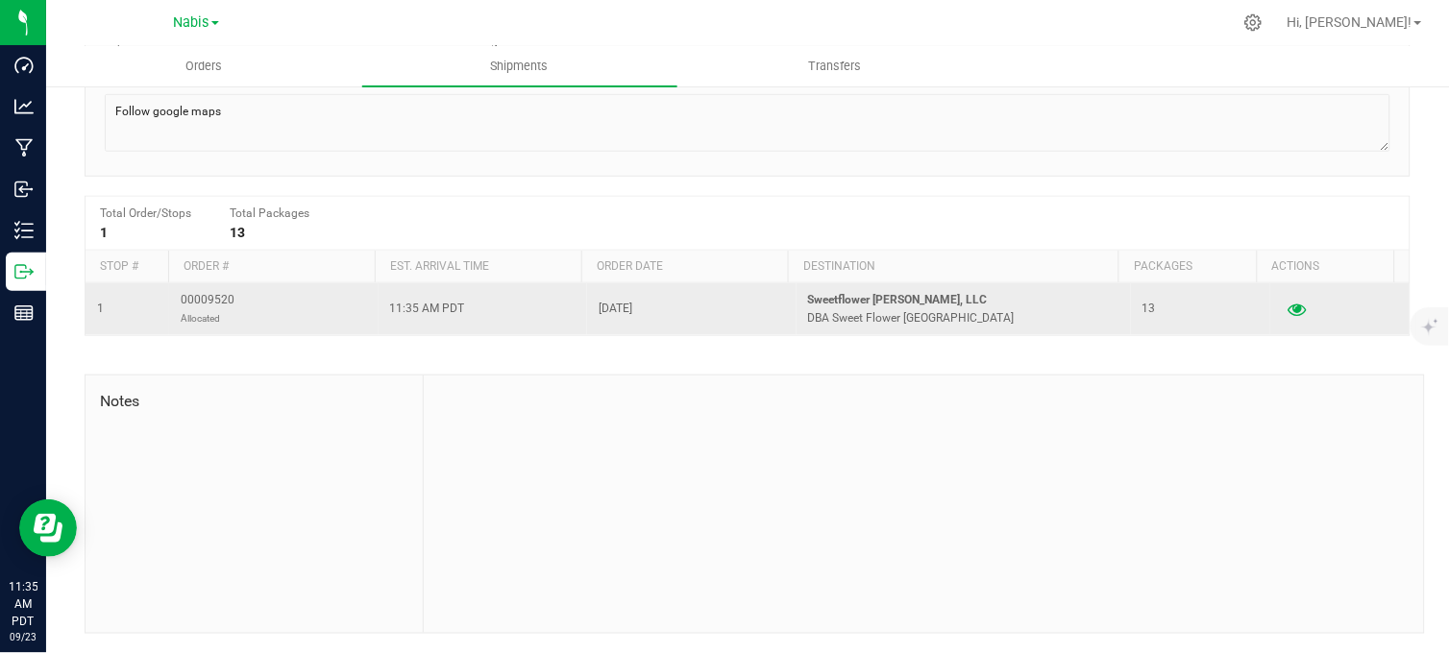
click at [1280, 305] on button "button" at bounding box center [1297, 309] width 35 height 31
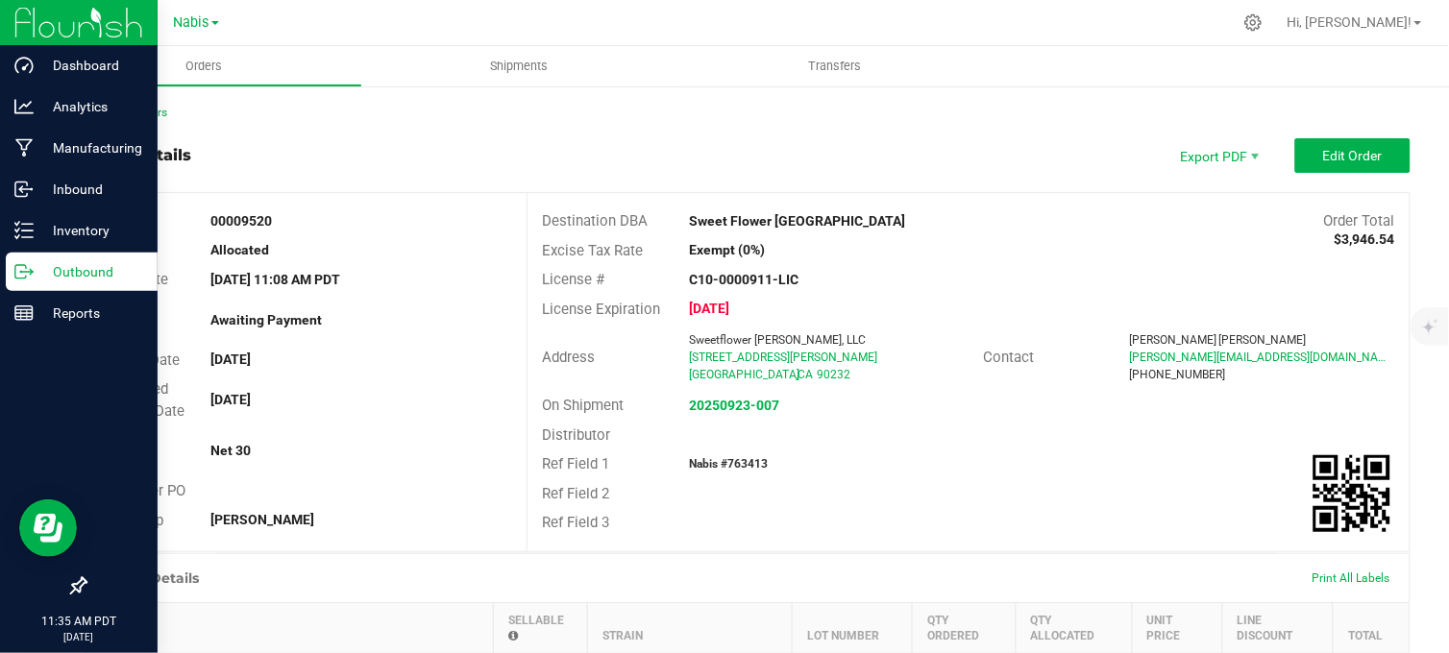
click at [32, 271] on icon at bounding box center [31, 270] width 3 height 3
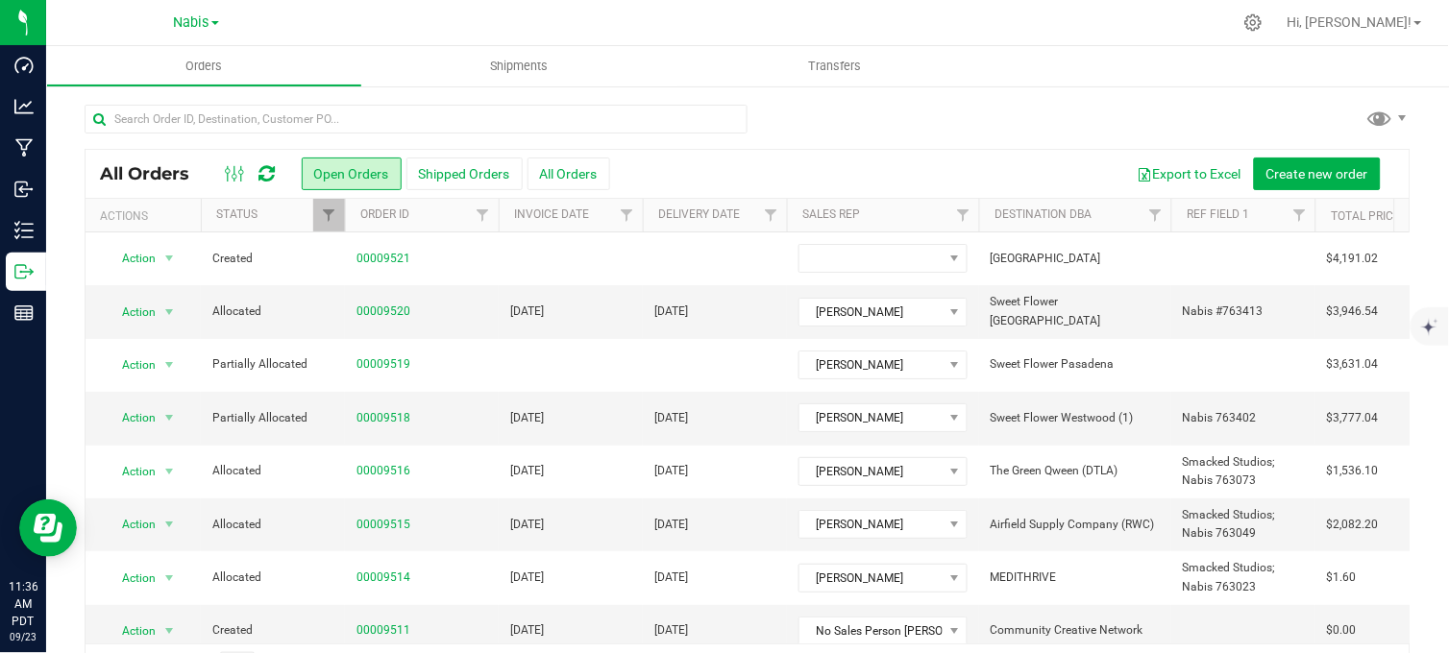
click at [360, 10] on div at bounding box center [788, 22] width 888 height 37
drag, startPoint x: 322, startPoint y: 27, endPoint x: 377, endPoint y: 58, distance: 62.8
click at [323, 27] on div "Nabis MSR Supply Nabis" at bounding box center [196, 23] width 281 height 30
click at [955, 122] on div at bounding box center [748, 127] width 1326 height 44
click at [432, 16] on div at bounding box center [788, 22] width 888 height 37
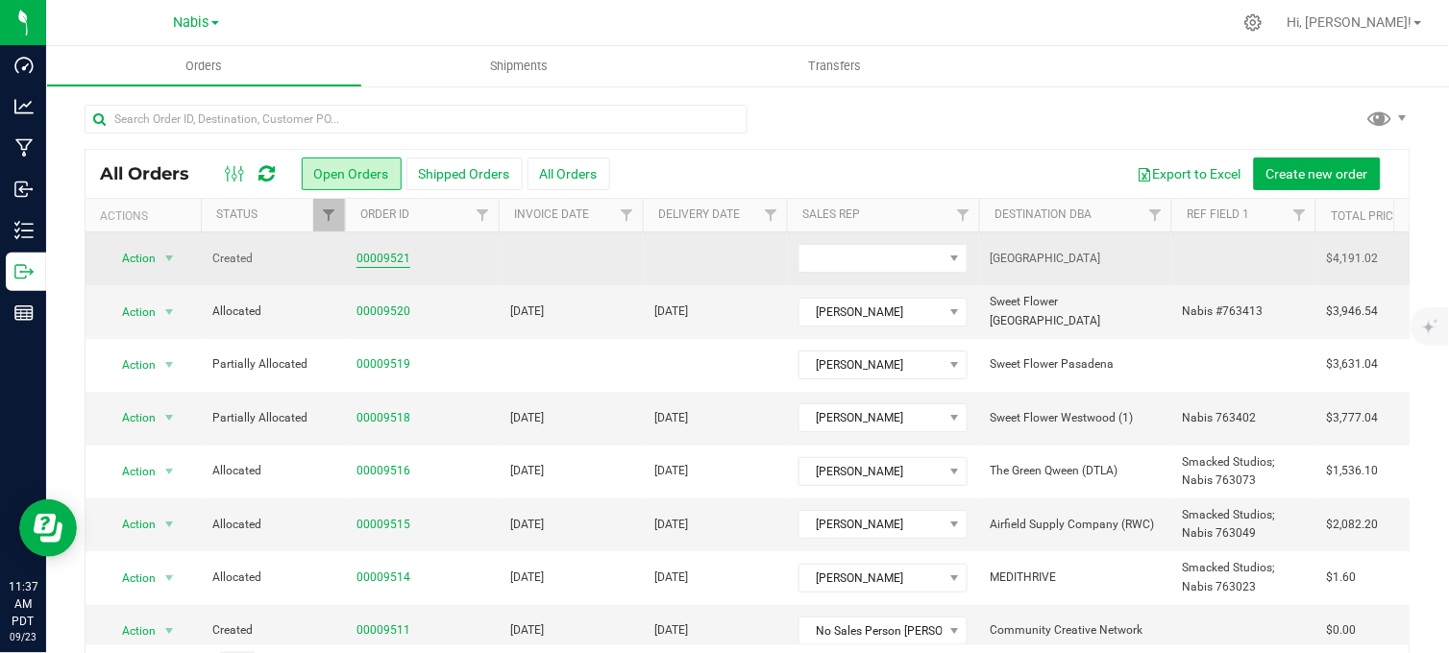
click at [396, 259] on link "00009521" at bounding box center [383, 259] width 54 height 18
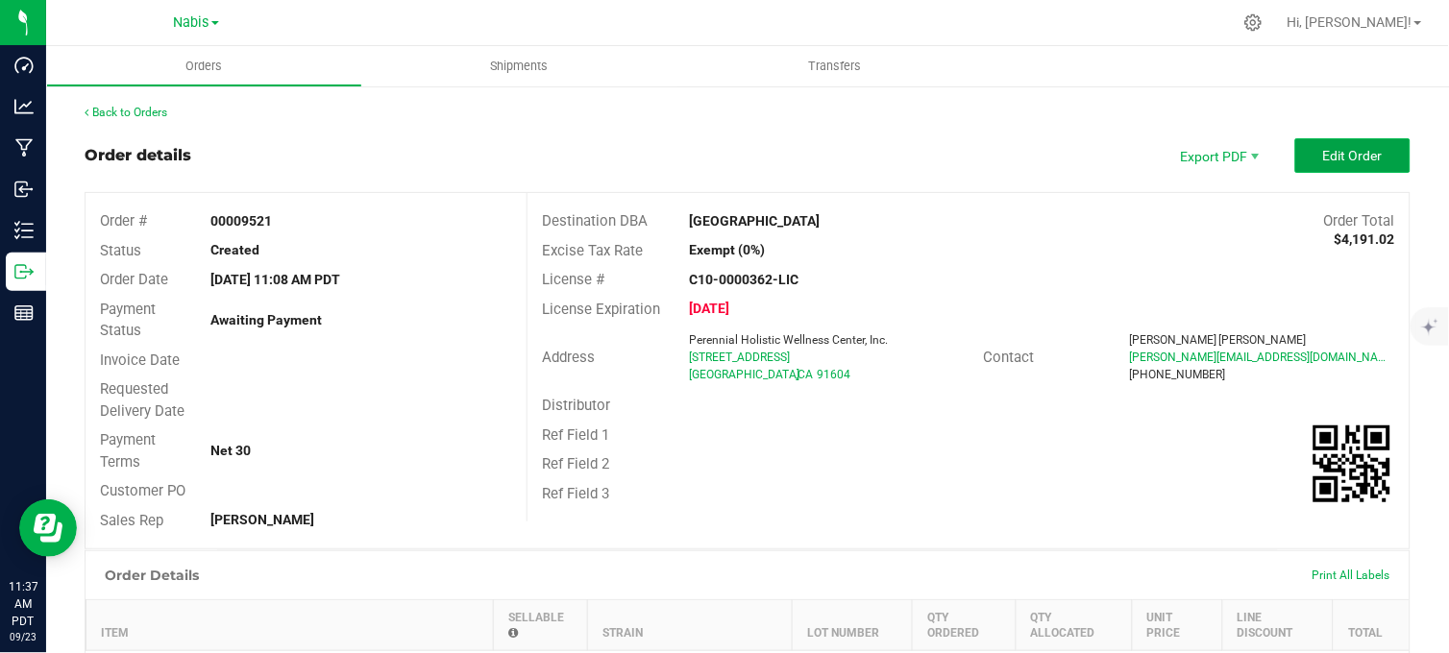
click at [1340, 152] on span "Edit Order" at bounding box center [1353, 155] width 60 height 15
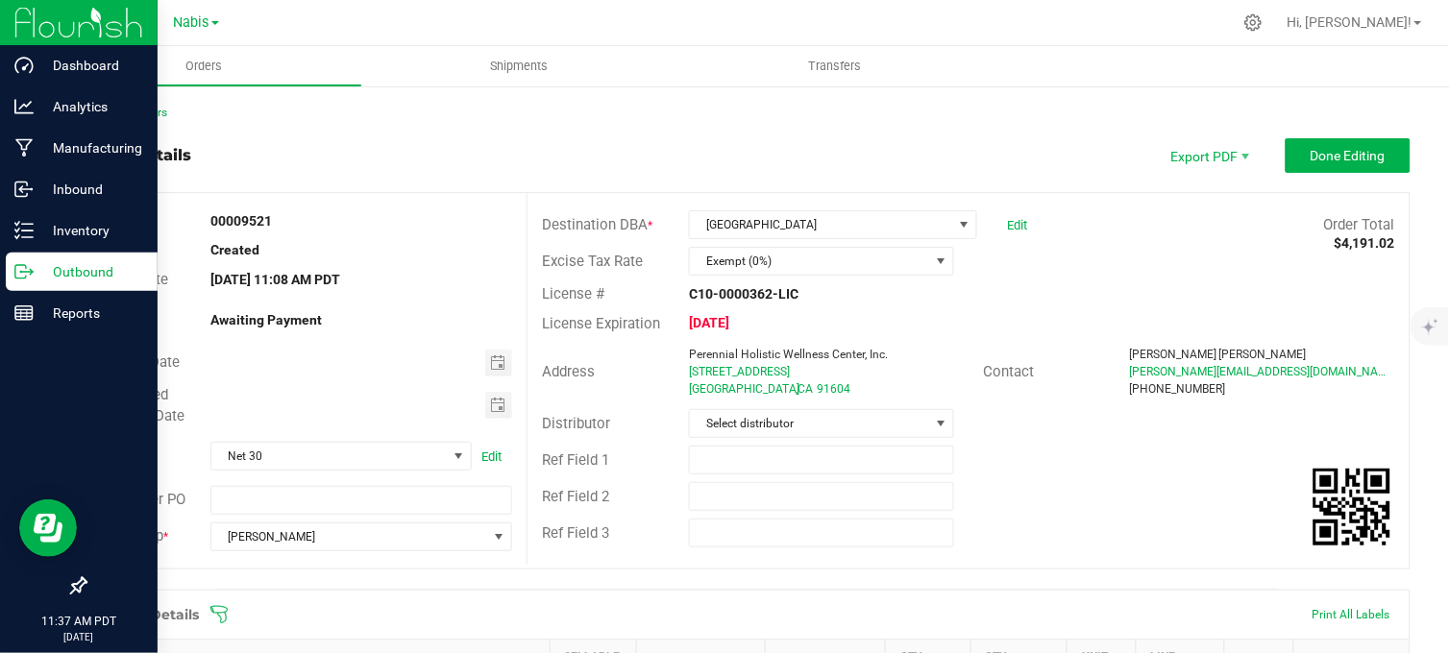
click at [32, 266] on icon at bounding box center [23, 271] width 19 height 19
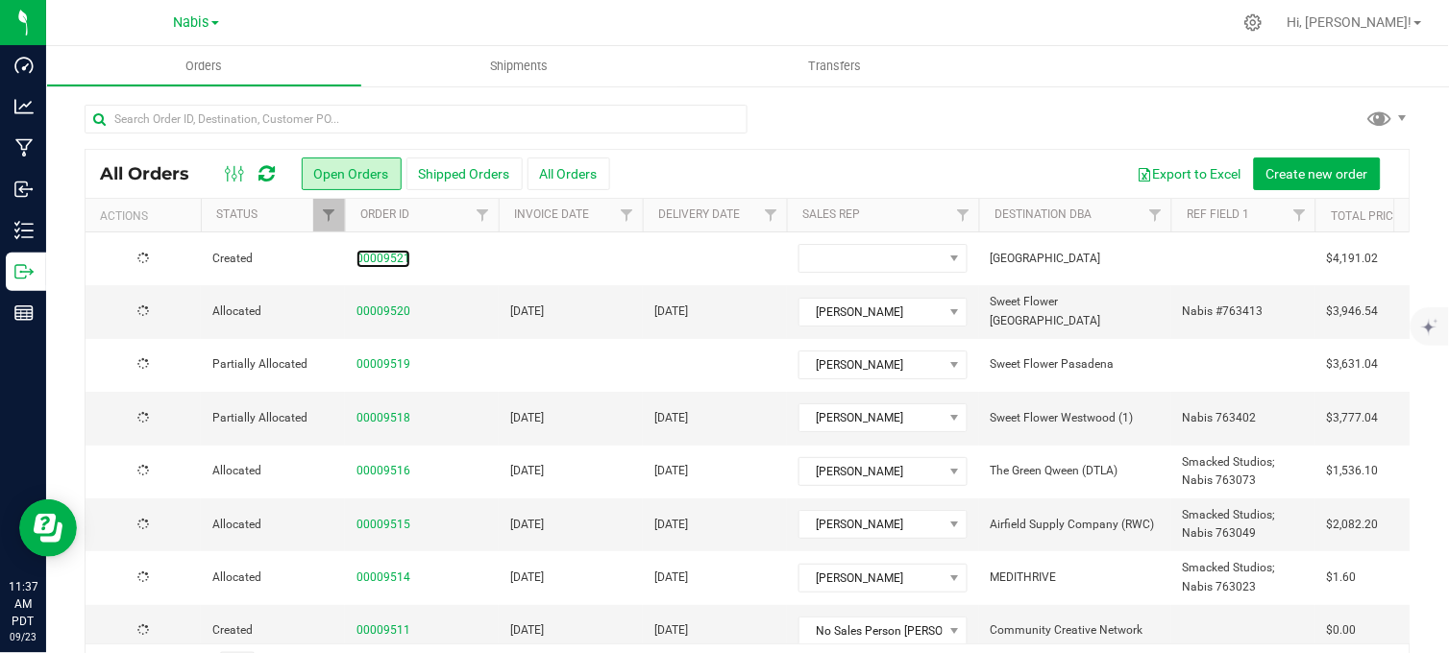
click at [390, 257] on link "00009521" at bounding box center [383, 259] width 54 height 18
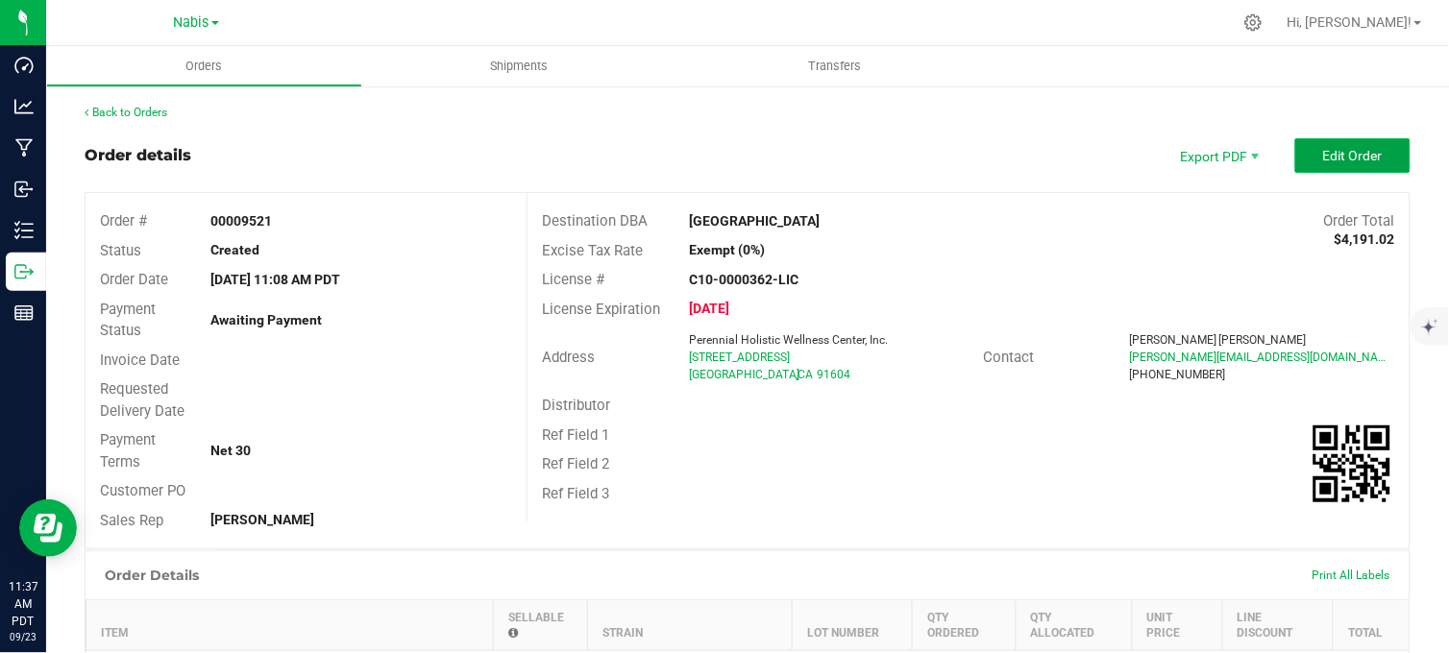
click at [1324, 159] on span "Edit Order" at bounding box center [1353, 155] width 60 height 15
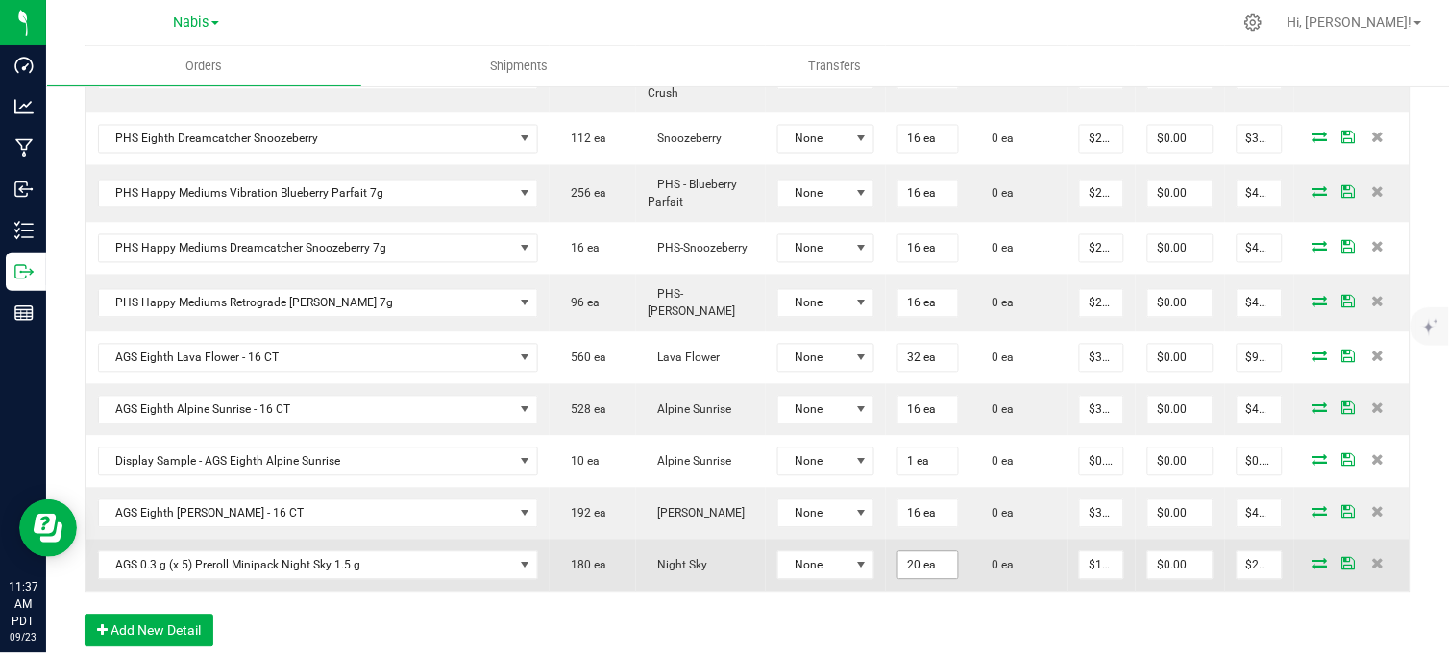
scroll to position [533, 0]
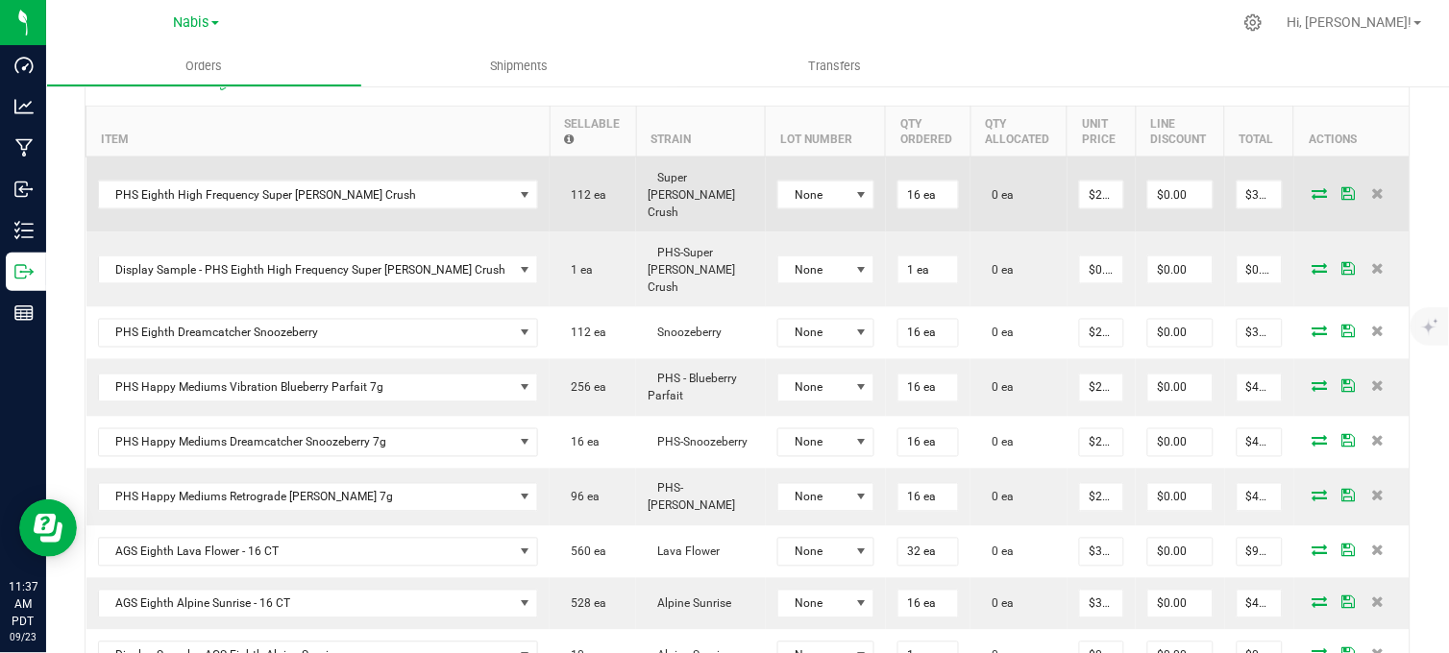
click at [1312, 187] on icon at bounding box center [1319, 193] width 15 height 12
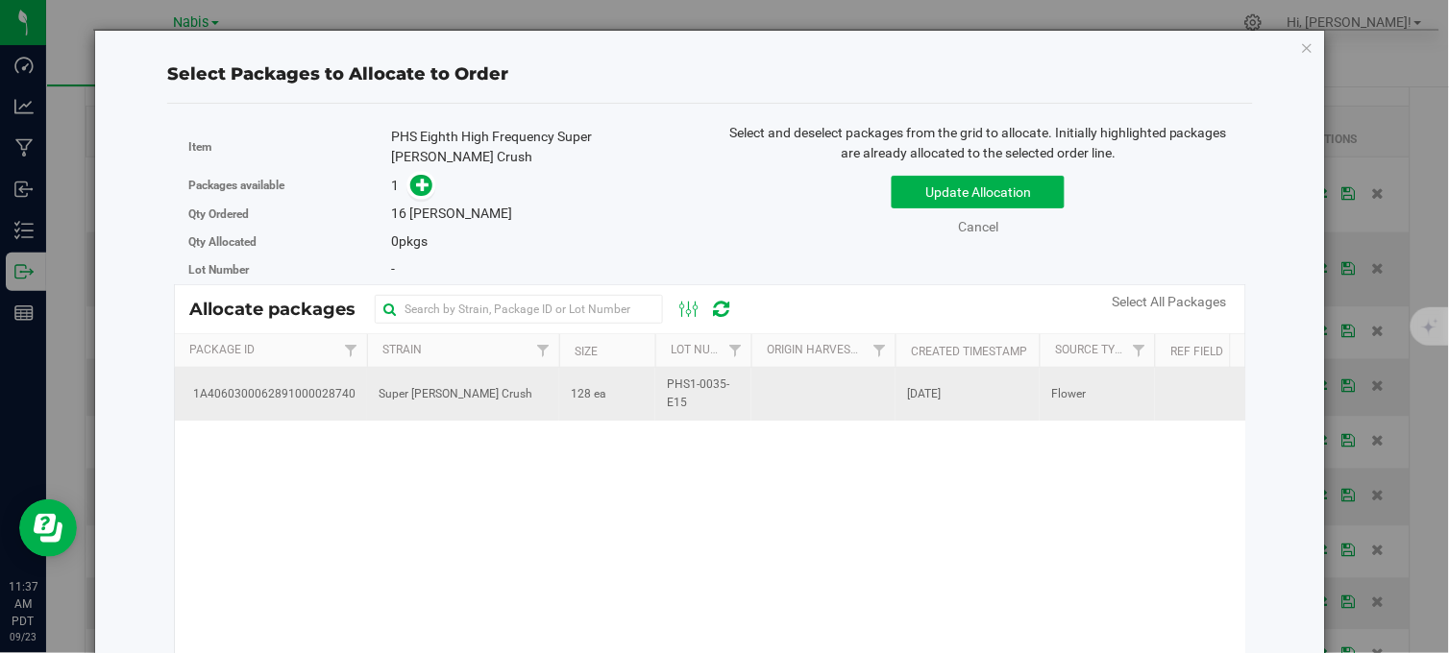
click at [623, 381] on td "128 ea" at bounding box center [607, 394] width 96 height 52
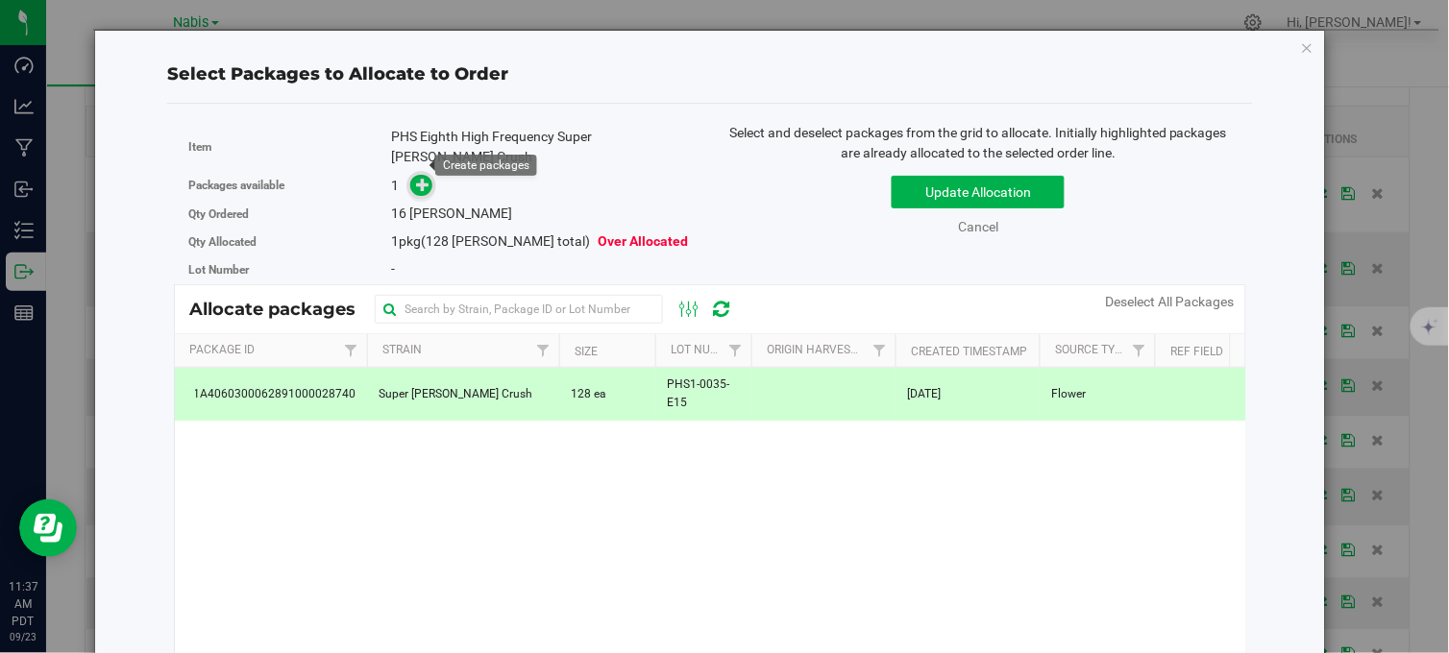
click at [420, 177] on icon at bounding box center [423, 184] width 14 height 14
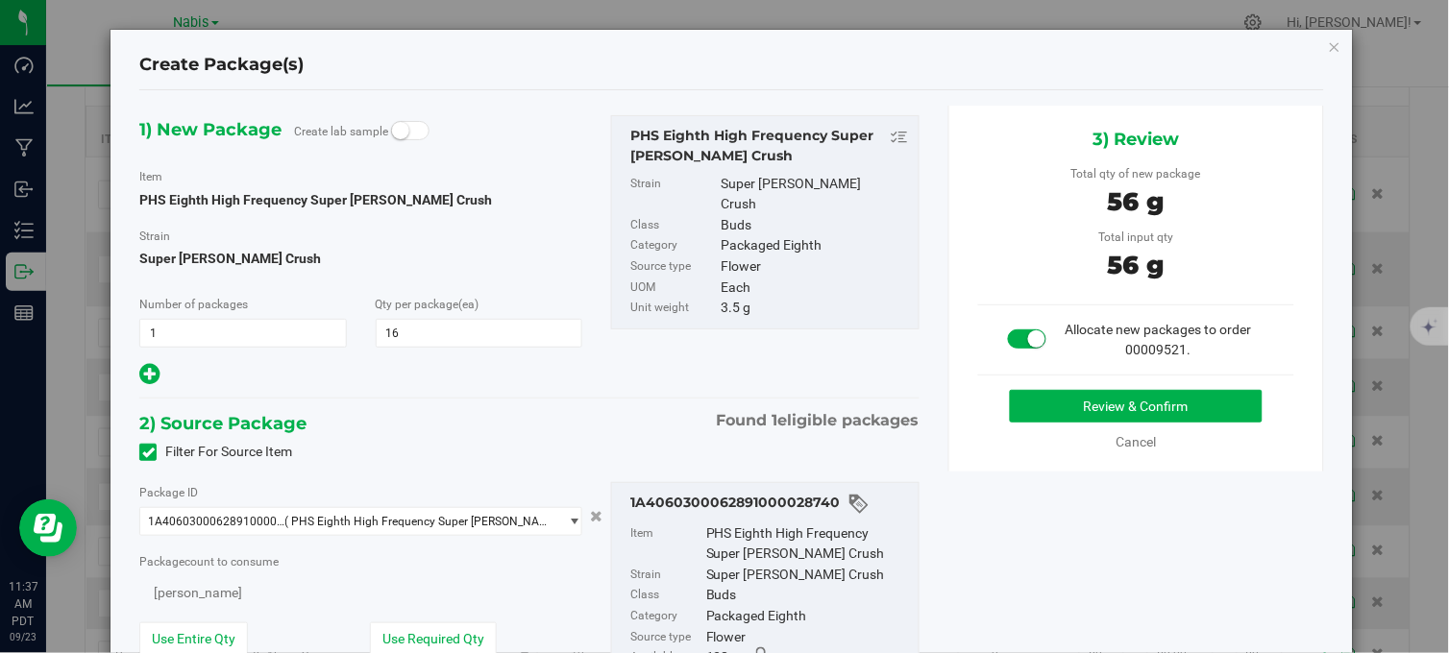
type input "16"
click at [1105, 410] on button "Review & Confirm" at bounding box center [1136, 406] width 253 height 33
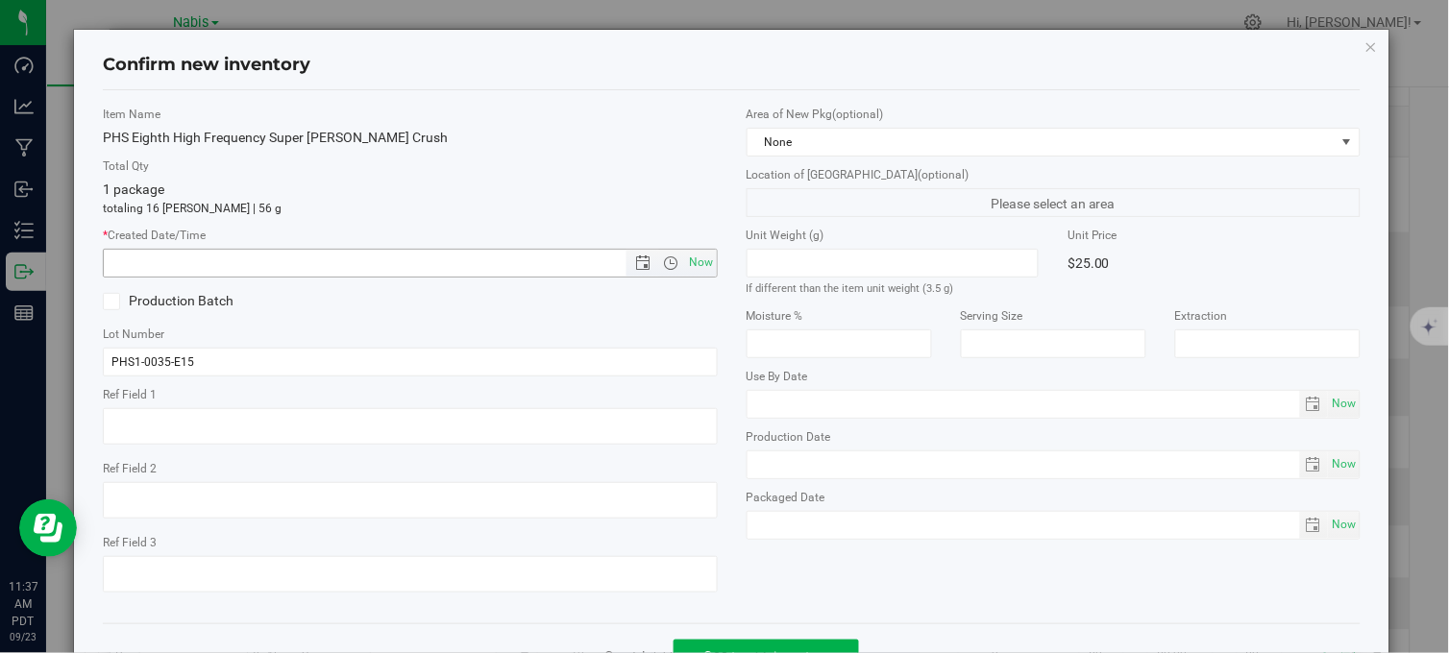
drag, startPoint x: 692, startPoint y: 259, endPoint x: 795, endPoint y: 360, distance: 144.7
click at [694, 259] on span "Now" at bounding box center [701, 263] width 33 height 28
type input "9/23/2025 11:38 AM"
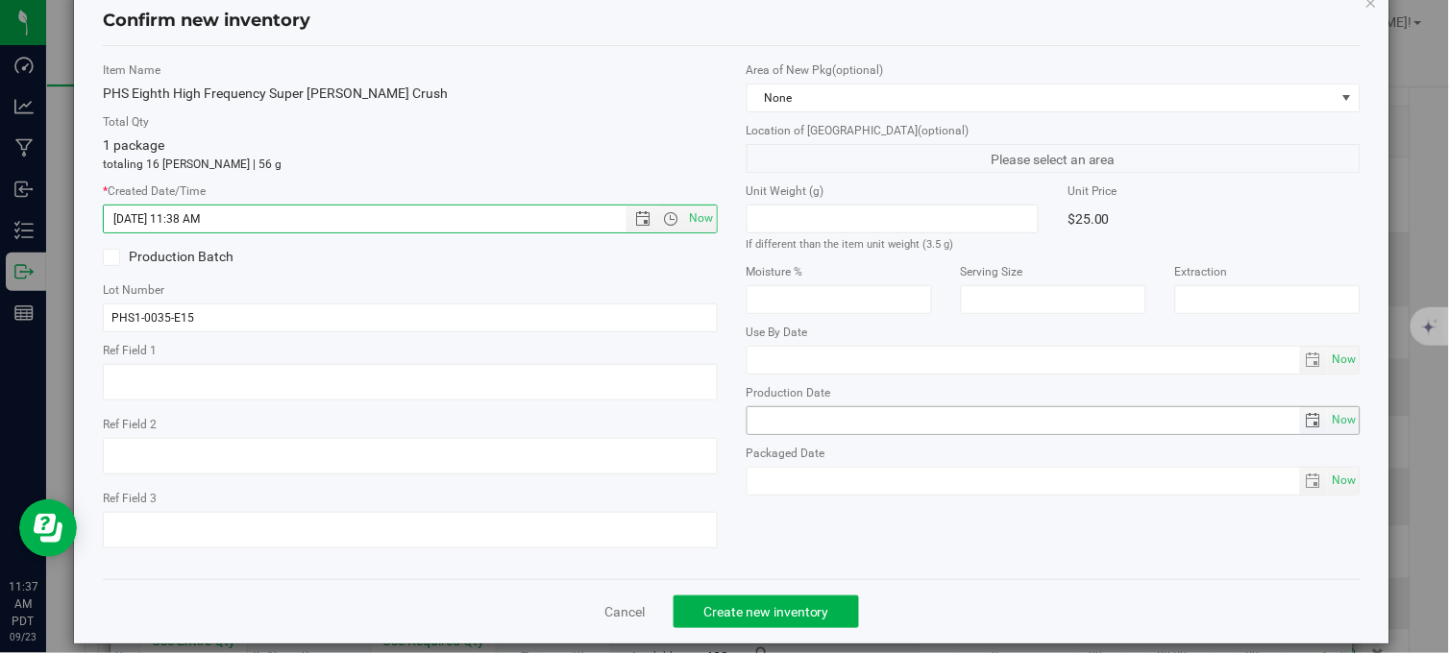
scroll to position [69, 0]
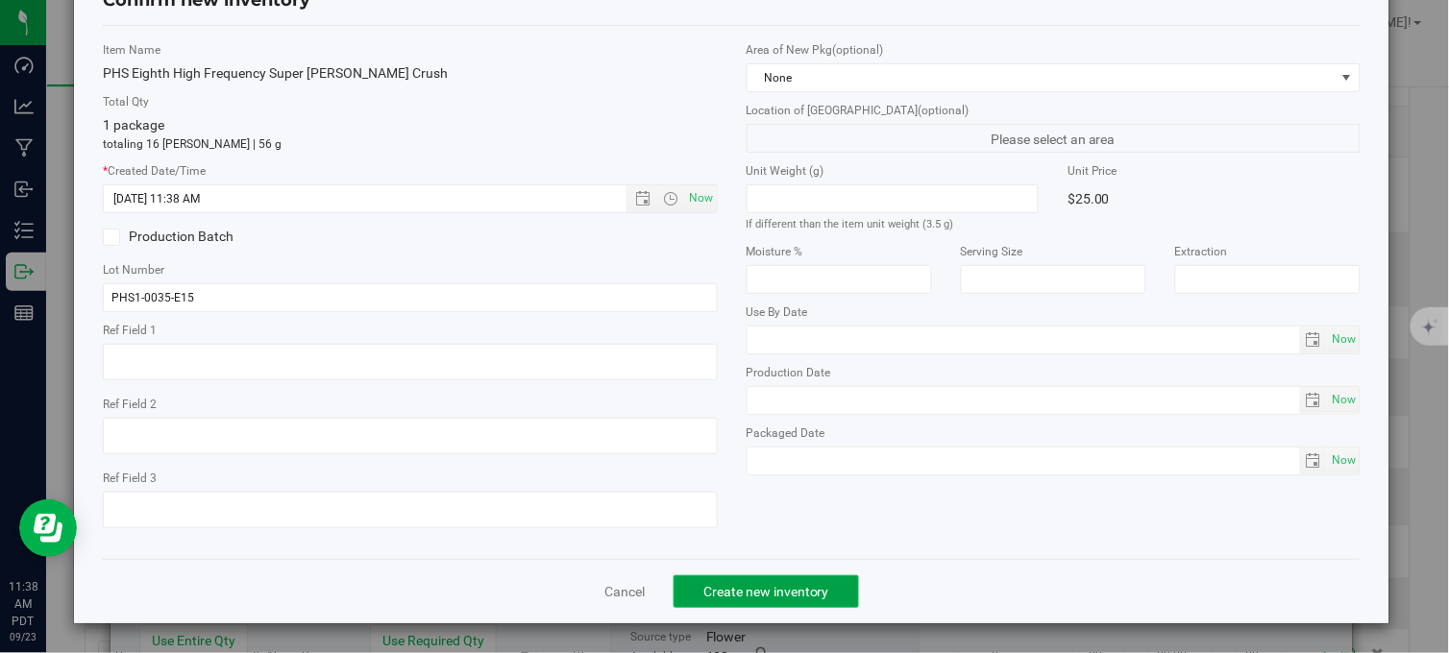
click at [813, 589] on span "Create new inventory" at bounding box center [766, 591] width 126 height 15
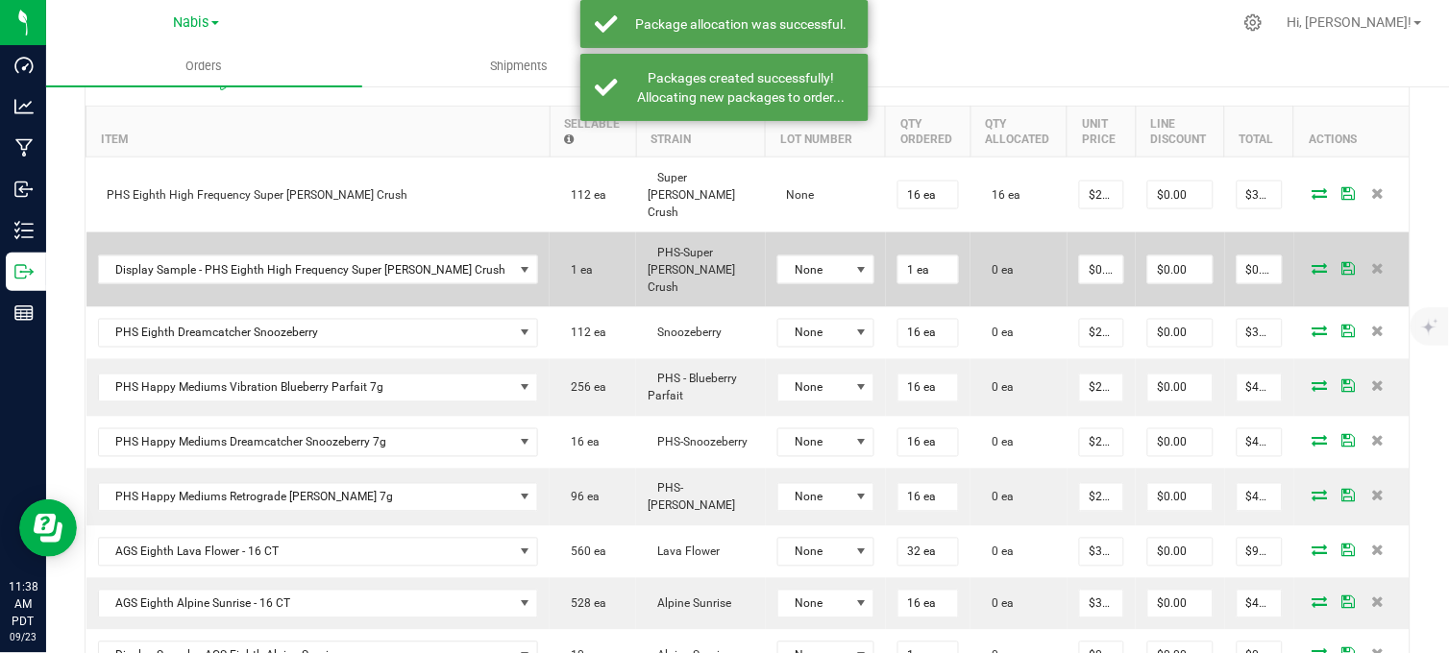
click at [1304, 232] on td at bounding box center [1351, 269] width 115 height 75
click at [1312, 262] on icon at bounding box center [1319, 268] width 15 height 12
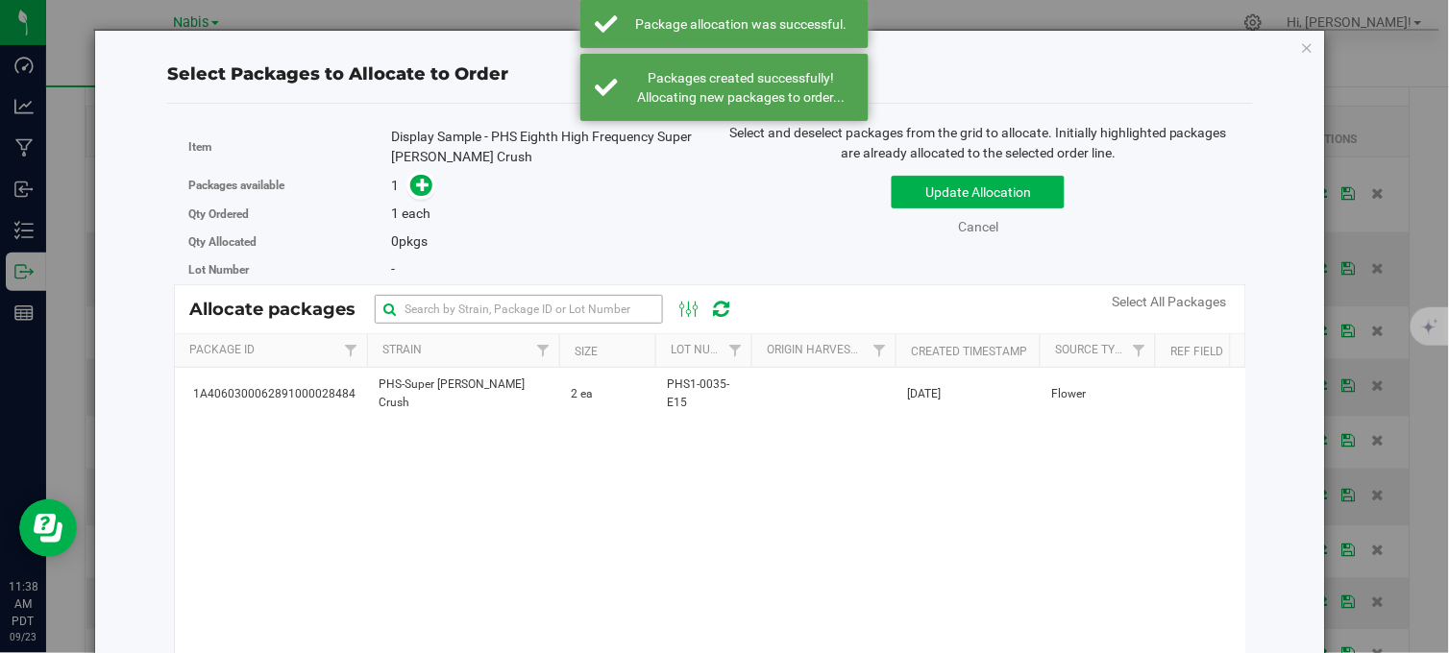
drag, startPoint x: 567, startPoint y: 397, endPoint x: 565, endPoint y: 311, distance: 85.5
click at [568, 397] on td "2 ea" at bounding box center [607, 394] width 96 height 52
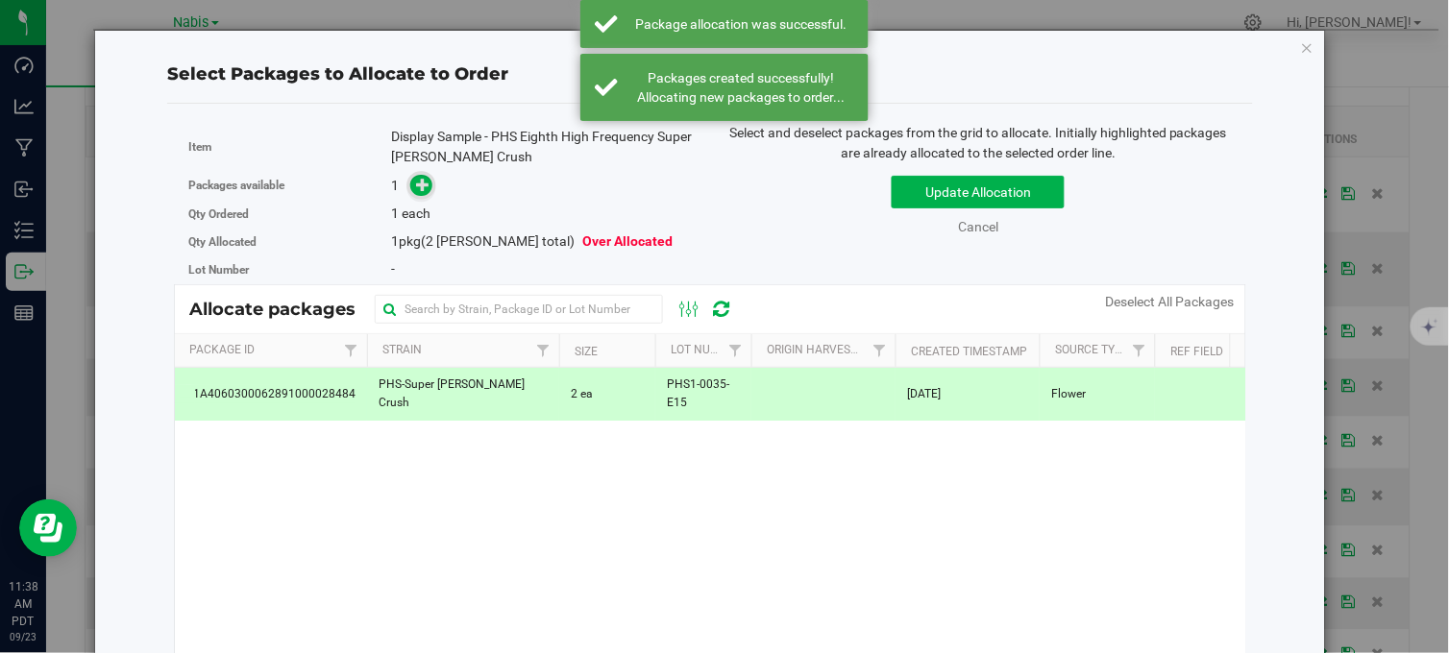
click at [425, 185] on icon at bounding box center [422, 184] width 13 height 13
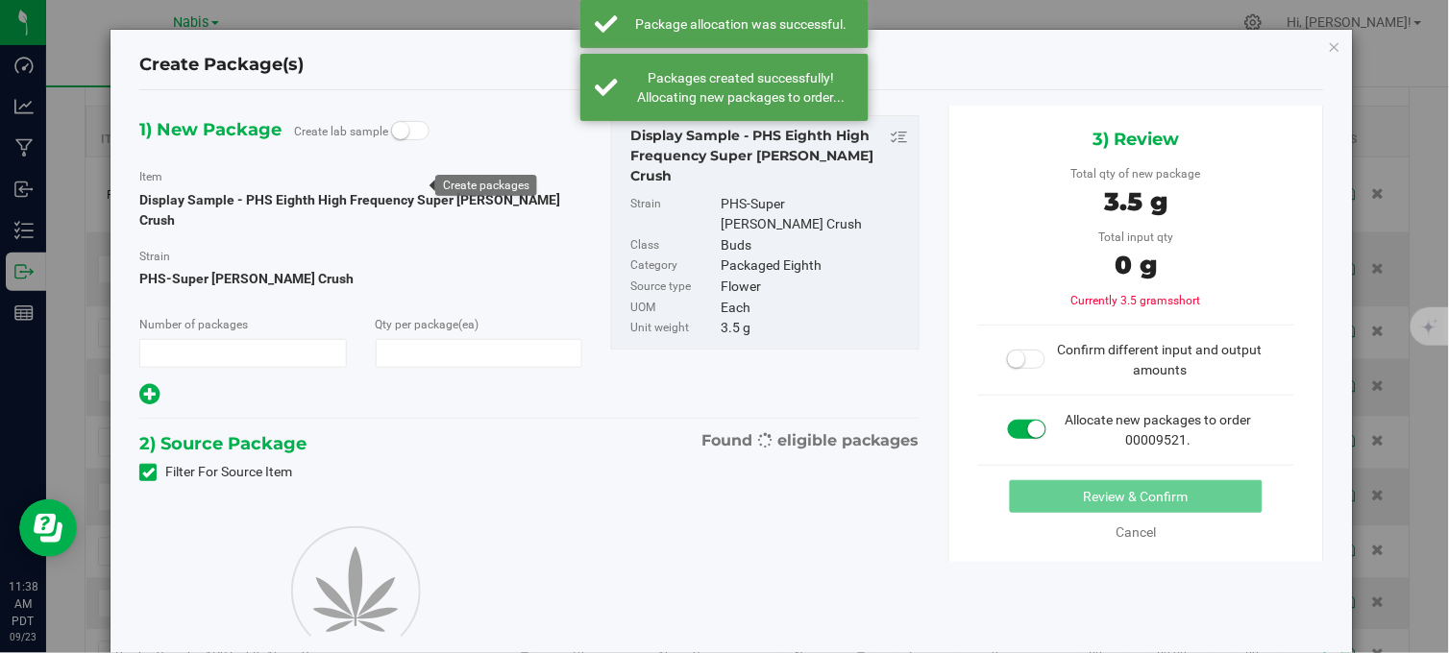
type input "1"
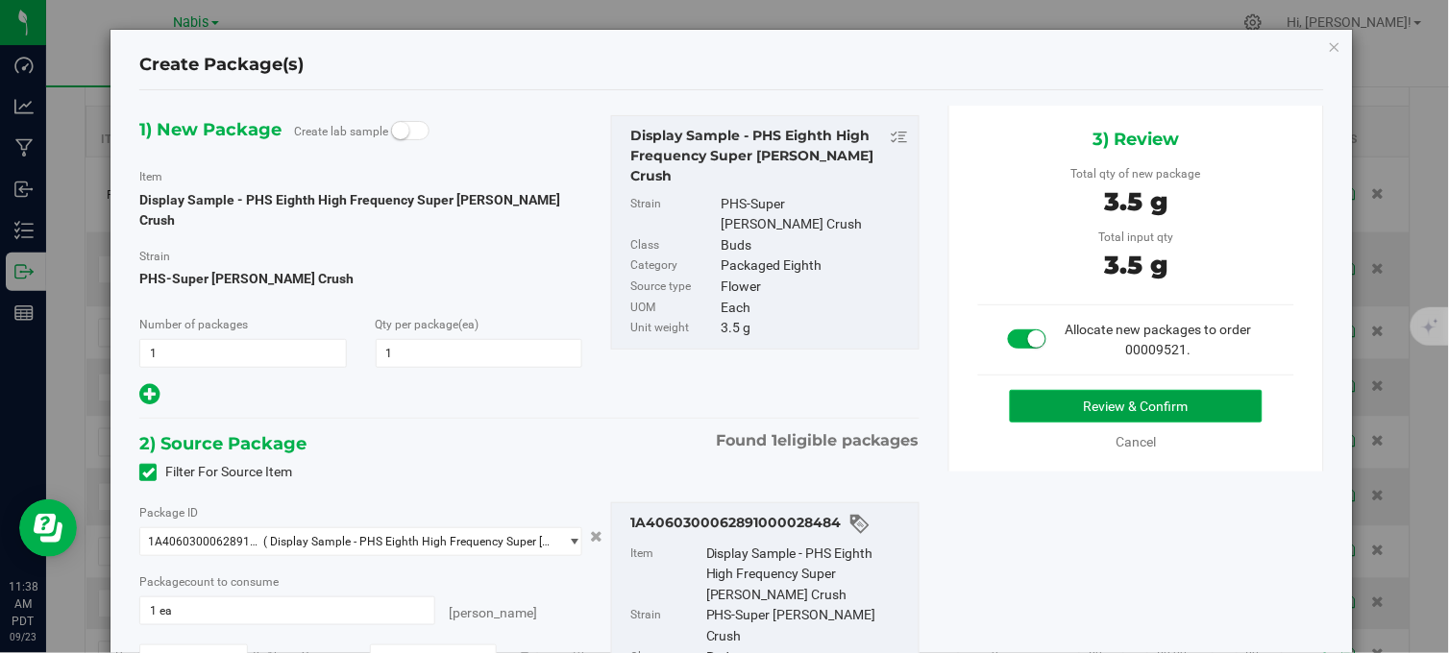
click at [1086, 411] on button "Review & Confirm" at bounding box center [1136, 406] width 253 height 33
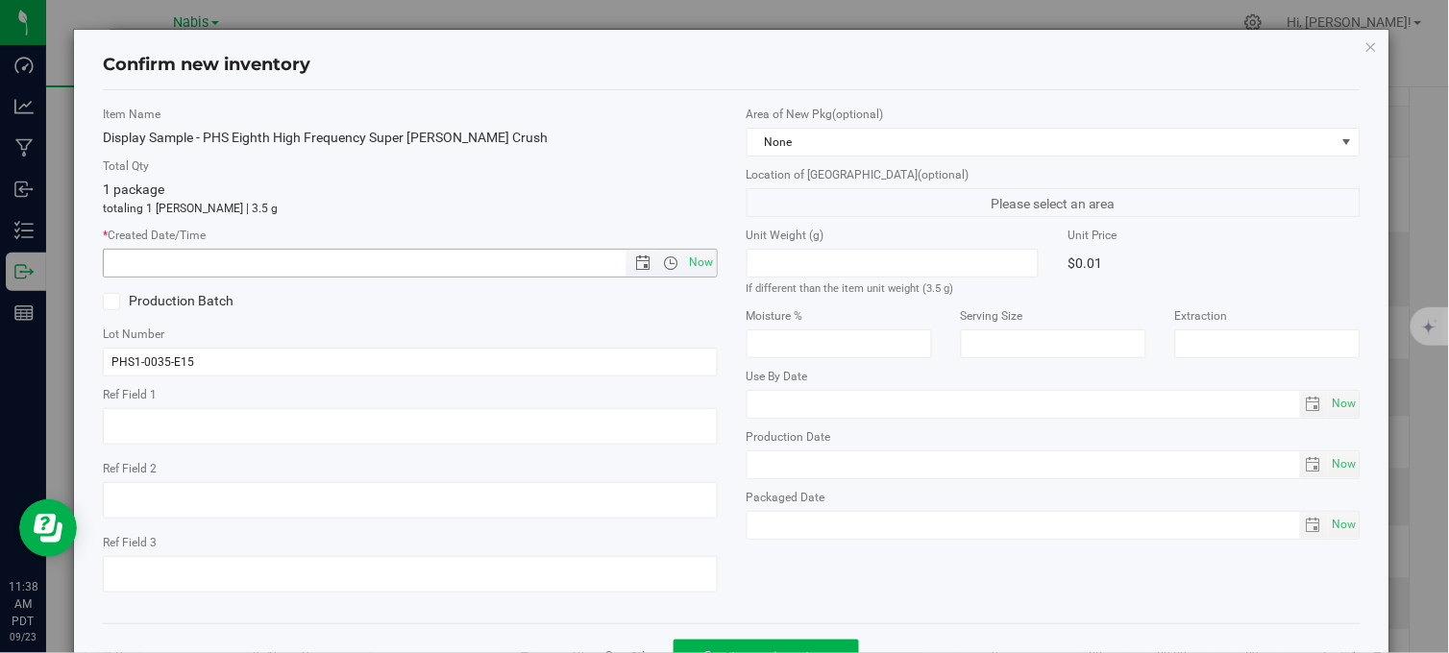
drag, startPoint x: 696, startPoint y: 263, endPoint x: 708, endPoint y: 279, distance: 19.2
click at [696, 263] on span "Now" at bounding box center [701, 263] width 33 height 28
type input "9/23/2025 11:38 AM"
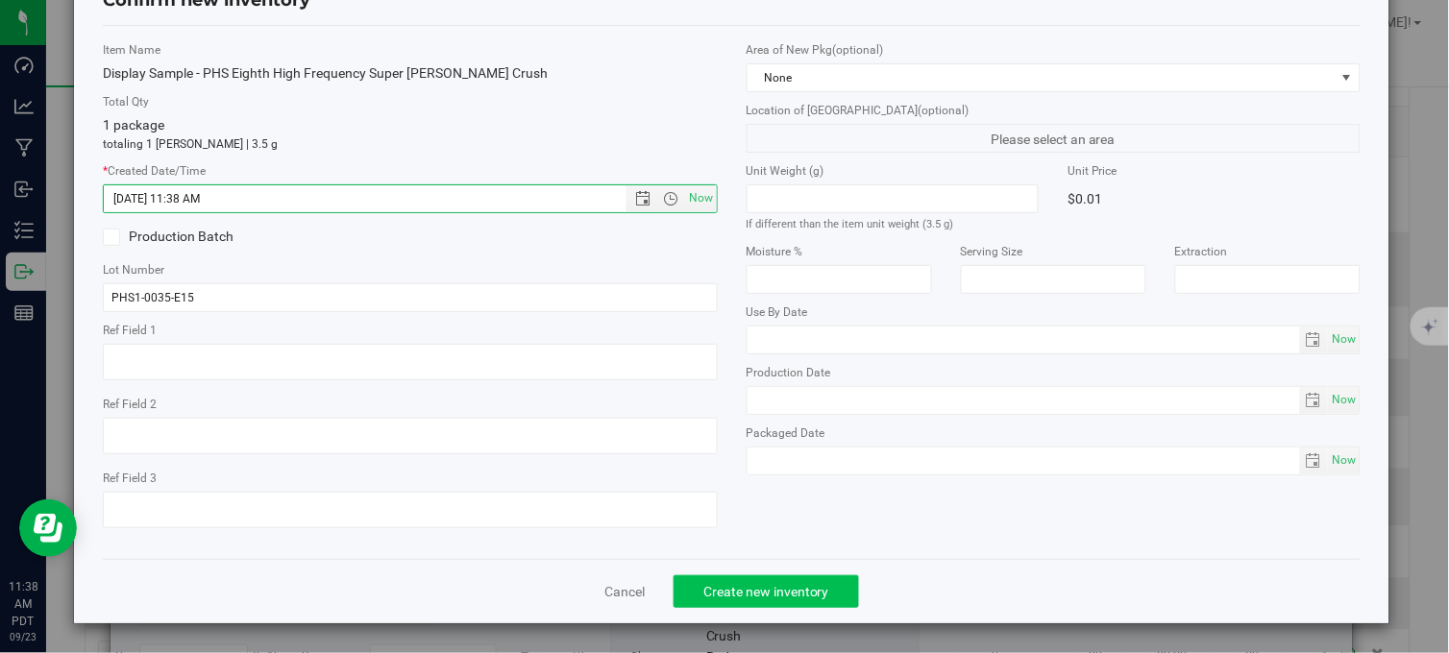
scroll to position [69, 0]
click at [766, 593] on span "Create new inventory" at bounding box center [766, 591] width 126 height 15
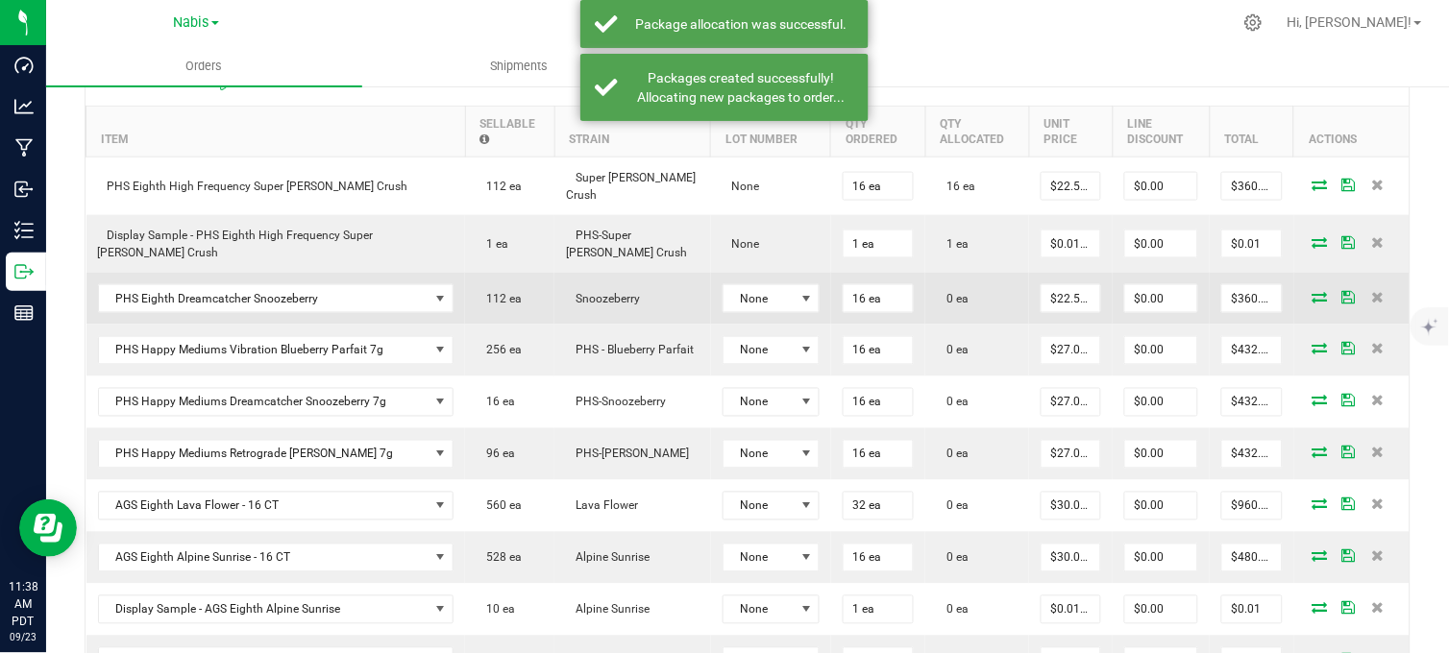
click at [1312, 293] on icon at bounding box center [1319, 297] width 15 height 12
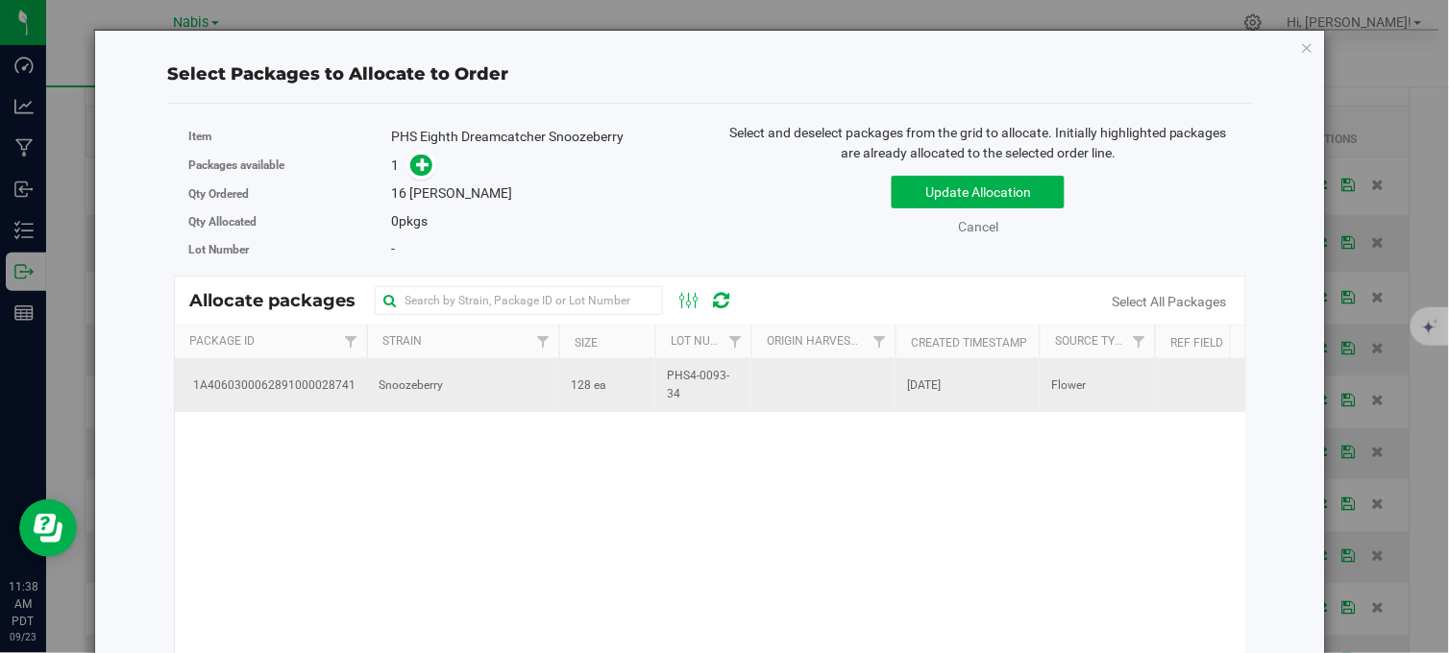
click at [605, 382] on td "128 ea" at bounding box center [607, 385] width 96 height 52
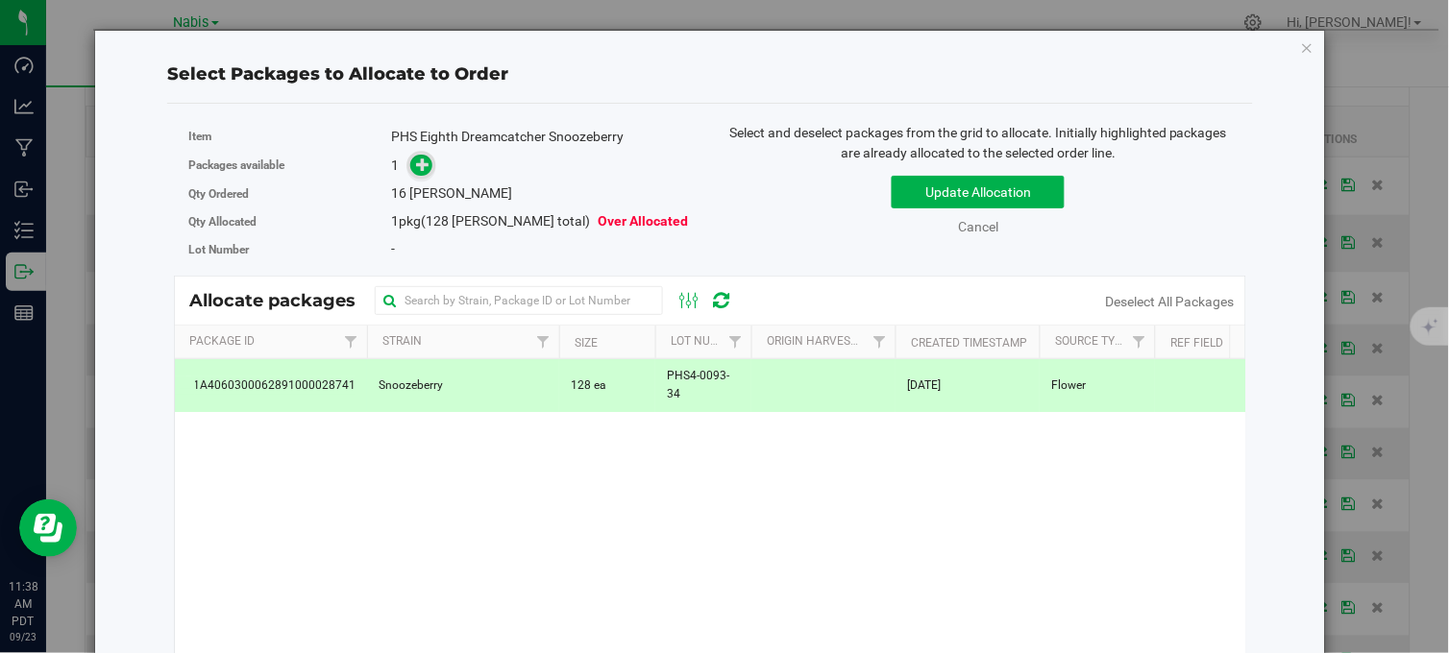
click at [421, 159] on icon at bounding box center [422, 164] width 13 height 13
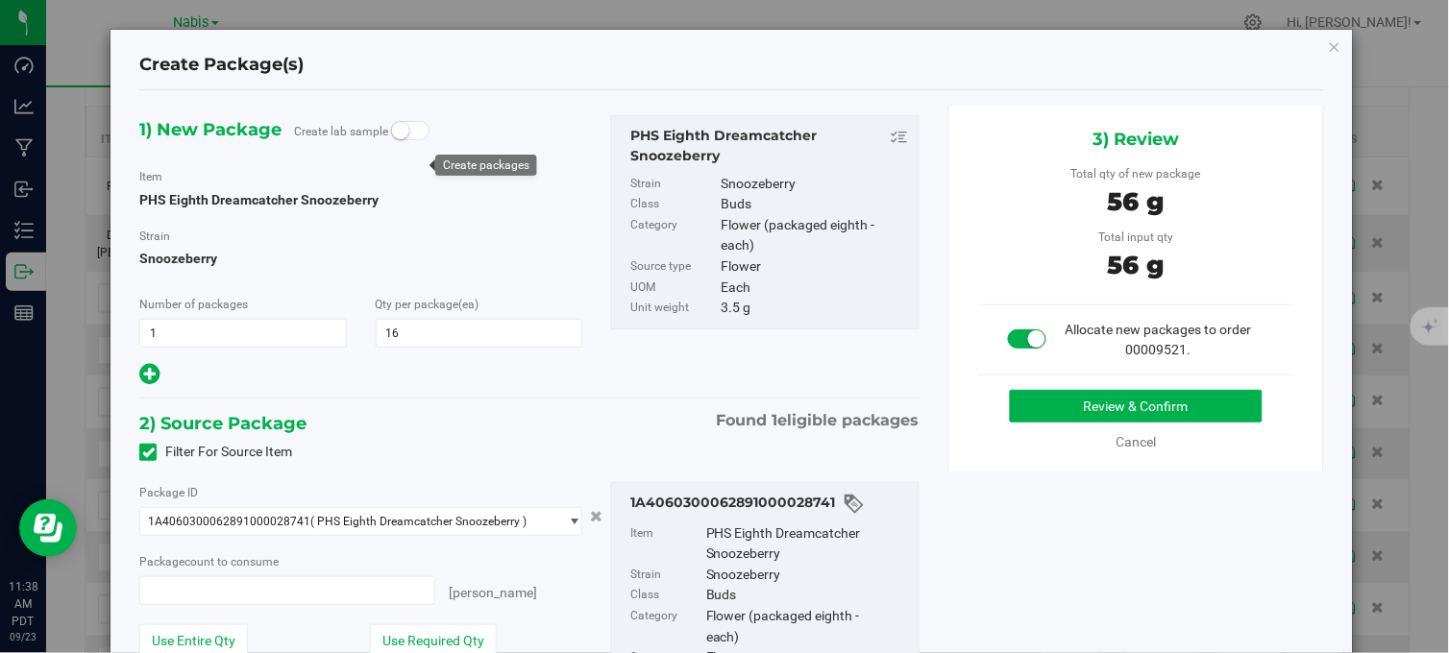
type input "16 ea"
click at [1028, 411] on button "Review & Confirm" at bounding box center [1136, 406] width 253 height 33
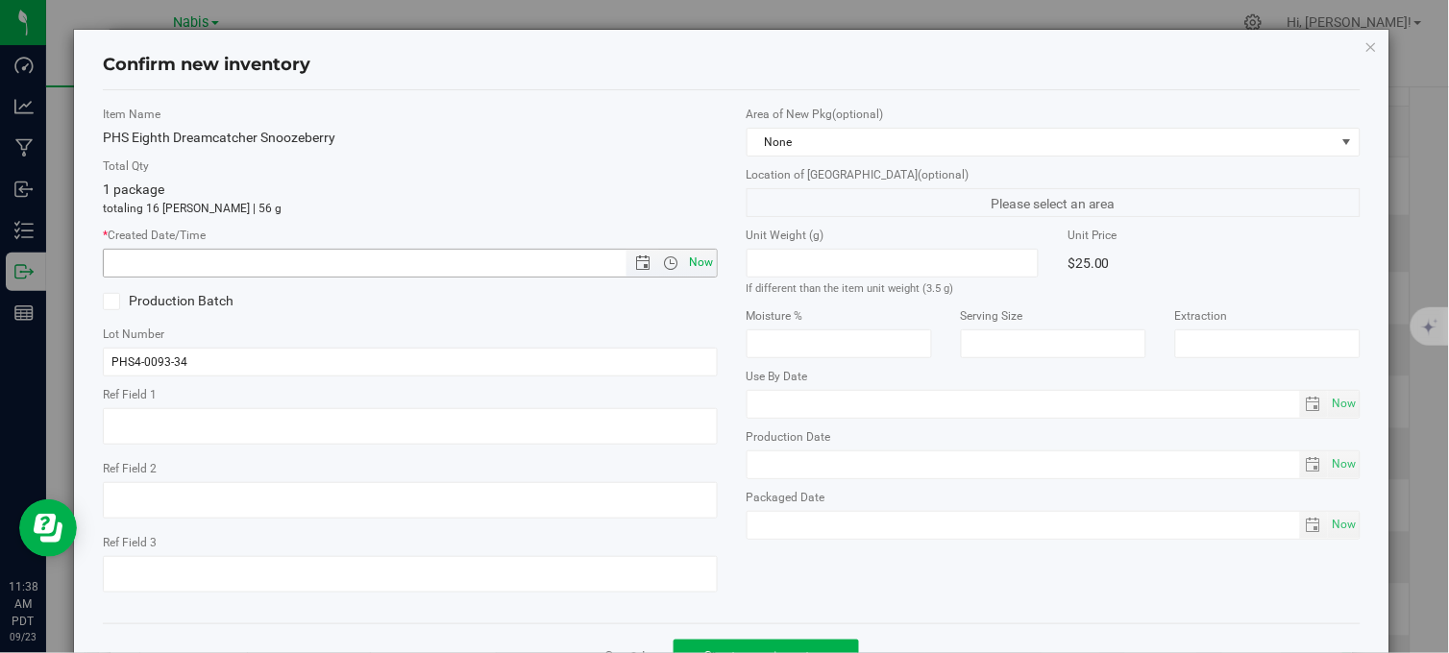
click at [701, 260] on span "Now" at bounding box center [701, 263] width 33 height 28
type input "9/23/2025 11:38 AM"
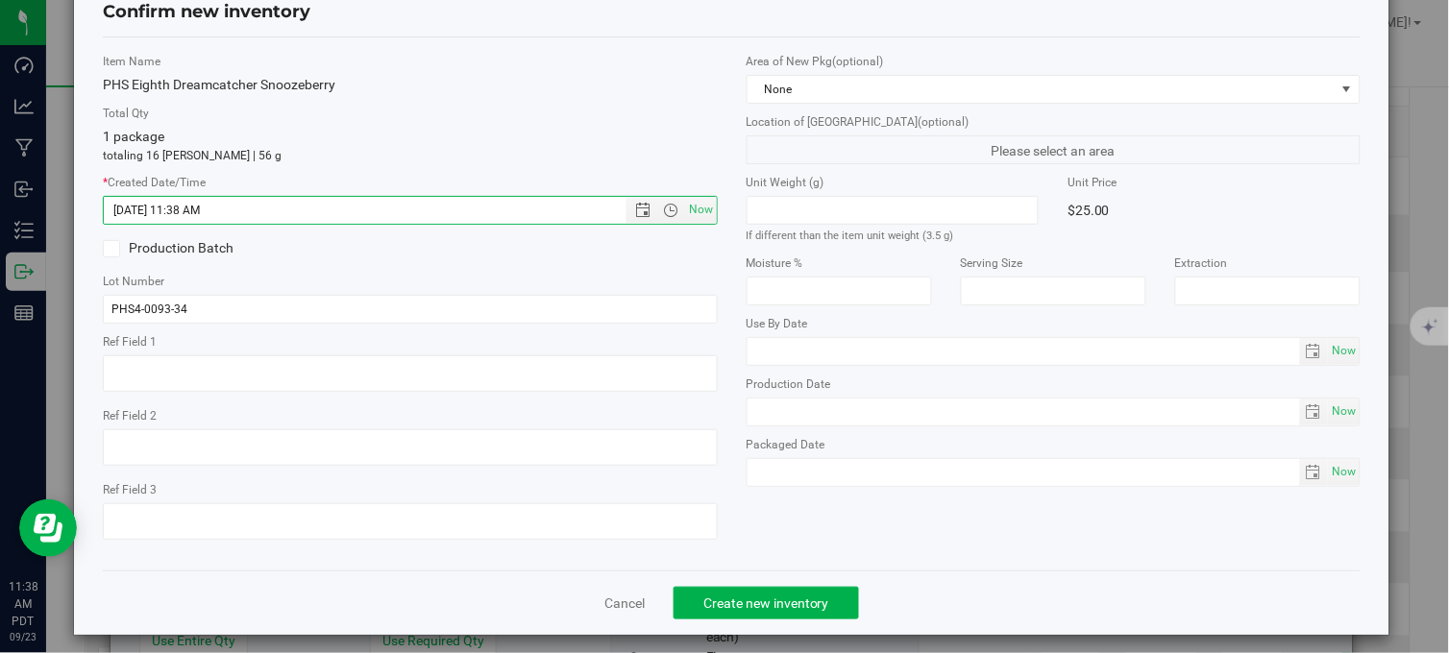
scroll to position [69, 0]
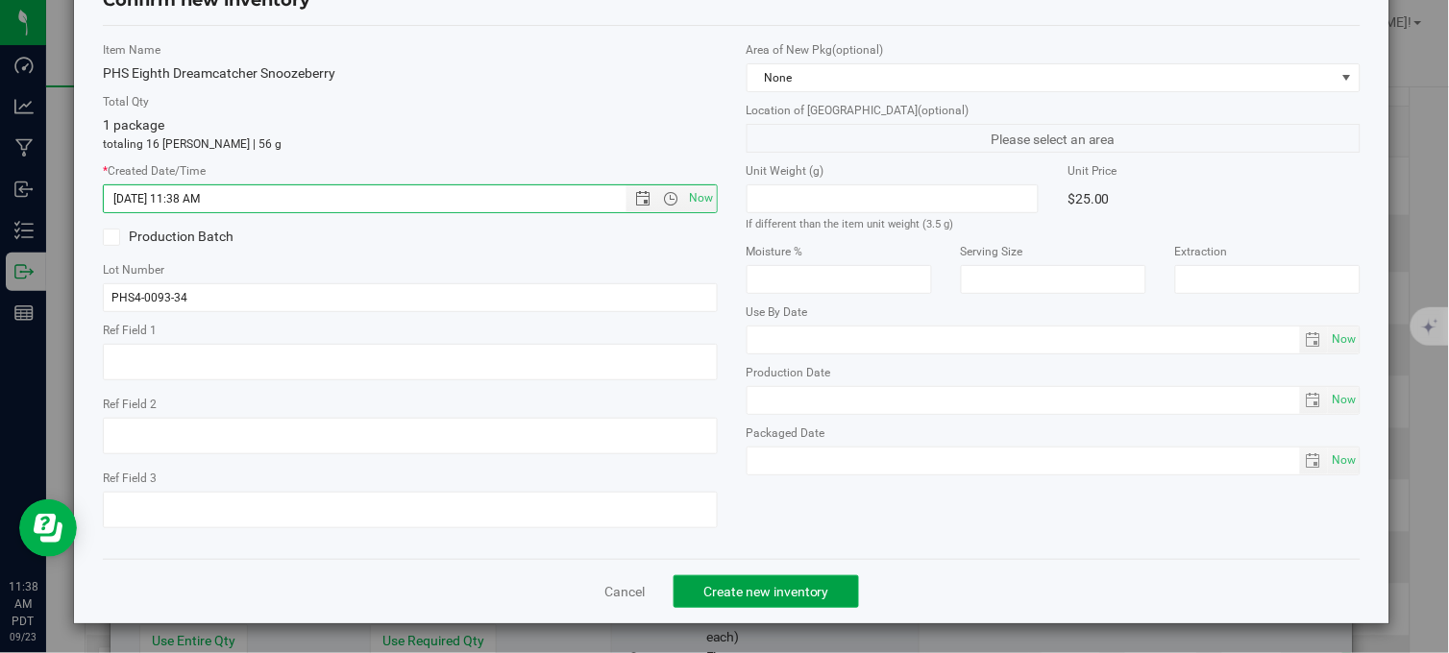
drag, startPoint x: 785, startPoint y: 579, endPoint x: 797, endPoint y: 494, distance: 86.4
click at [786, 579] on button "Create new inventory" at bounding box center [765, 591] width 185 height 33
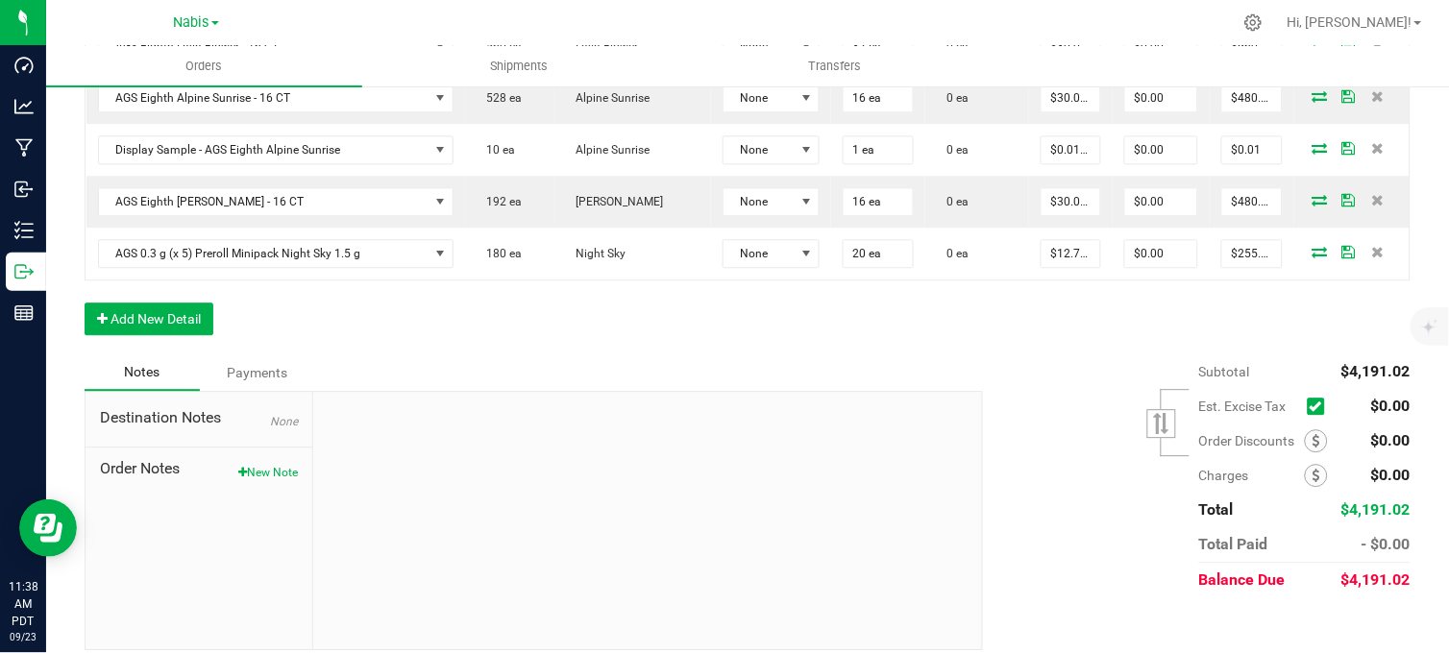
scroll to position [1011, 0]
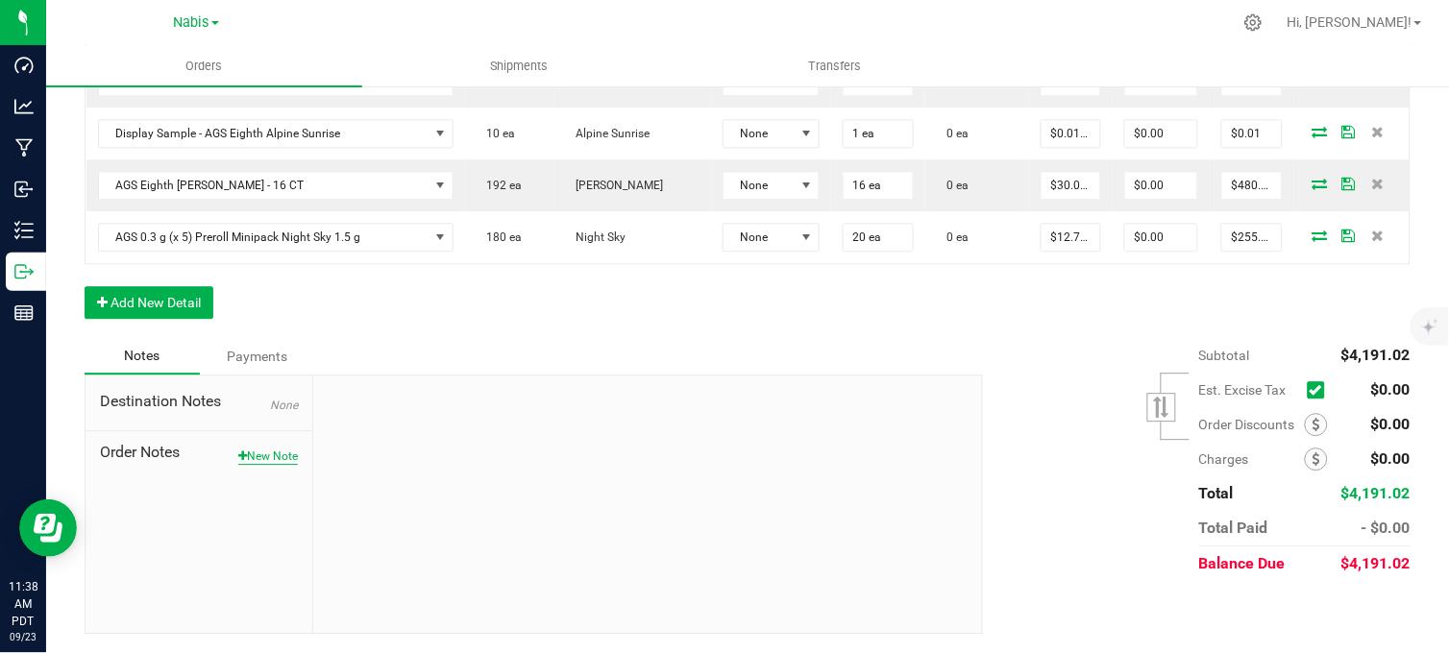
click at [283, 458] on button "New Note" at bounding box center [268, 456] width 60 height 17
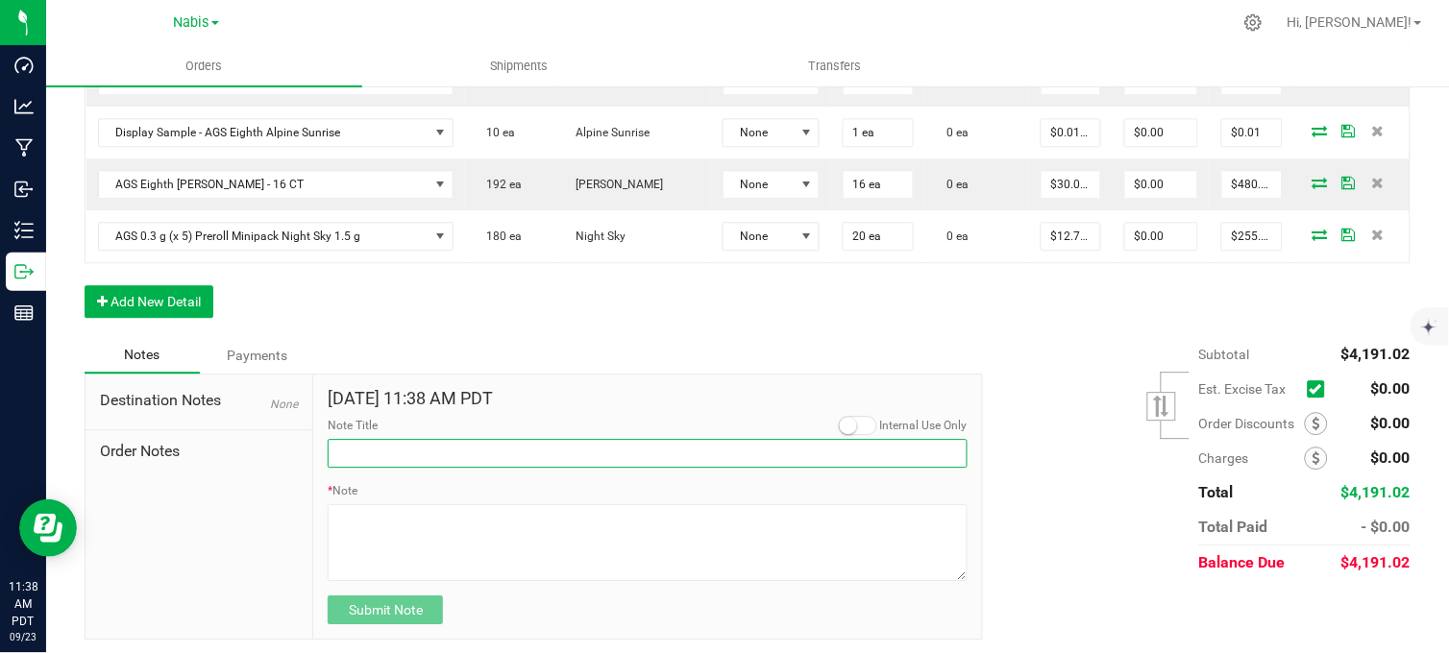
drag, startPoint x: 391, startPoint y: 454, endPoint x: 403, endPoint y: 452, distance: 12.8
click at [395, 454] on input "Note Title" at bounding box center [648, 453] width 640 height 29
type input "Display credits"
type input "month/day/year"
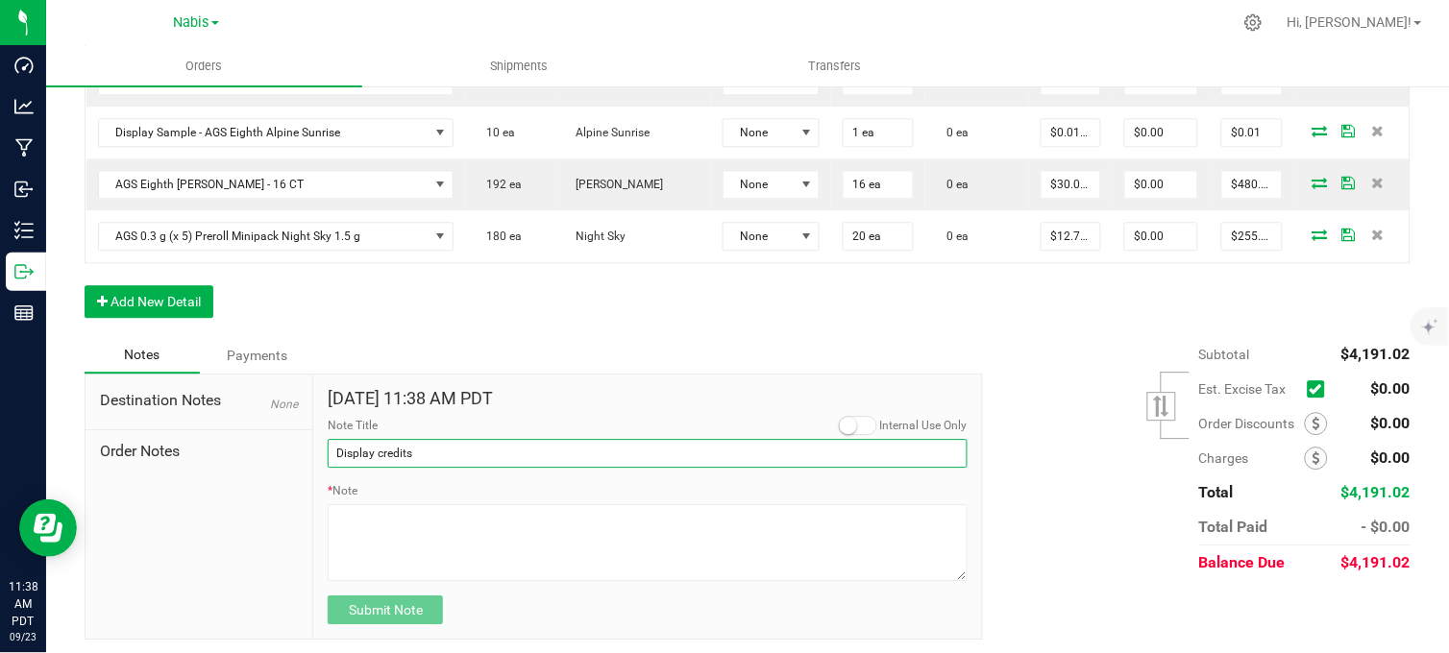
type input "month/day/year"
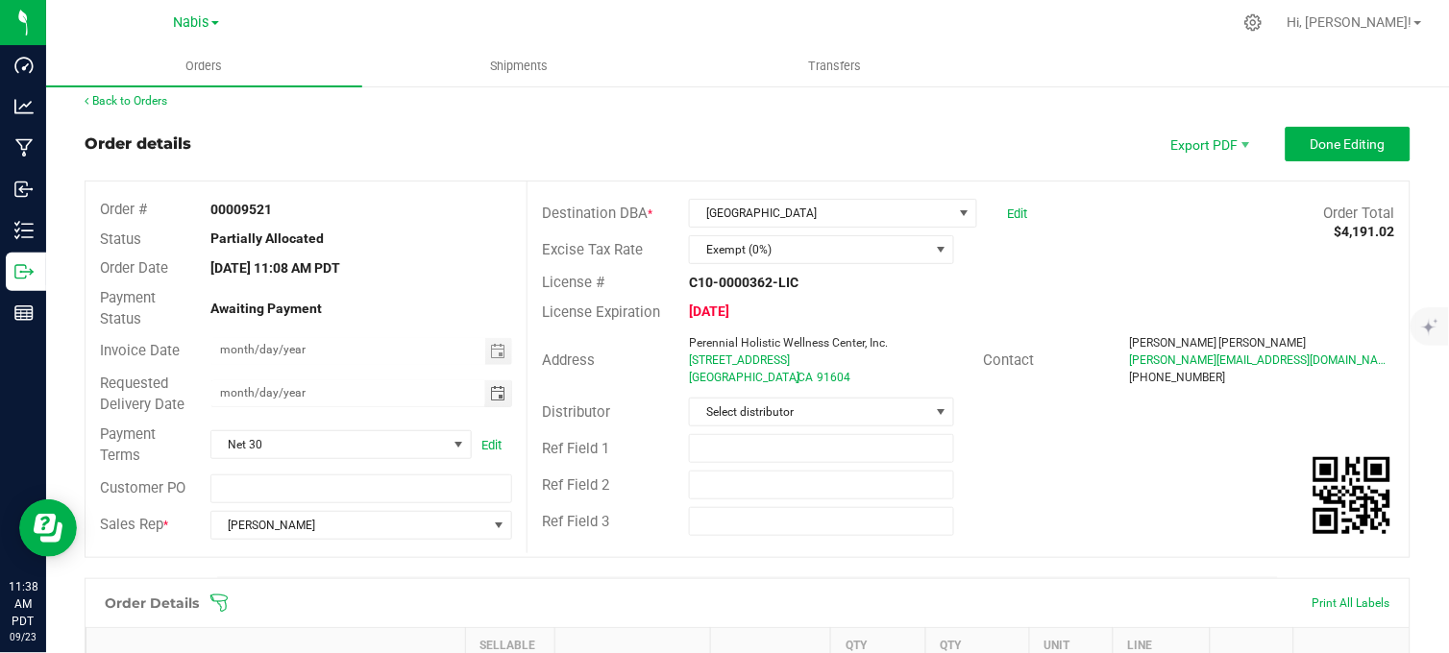
type input "month/day/year"
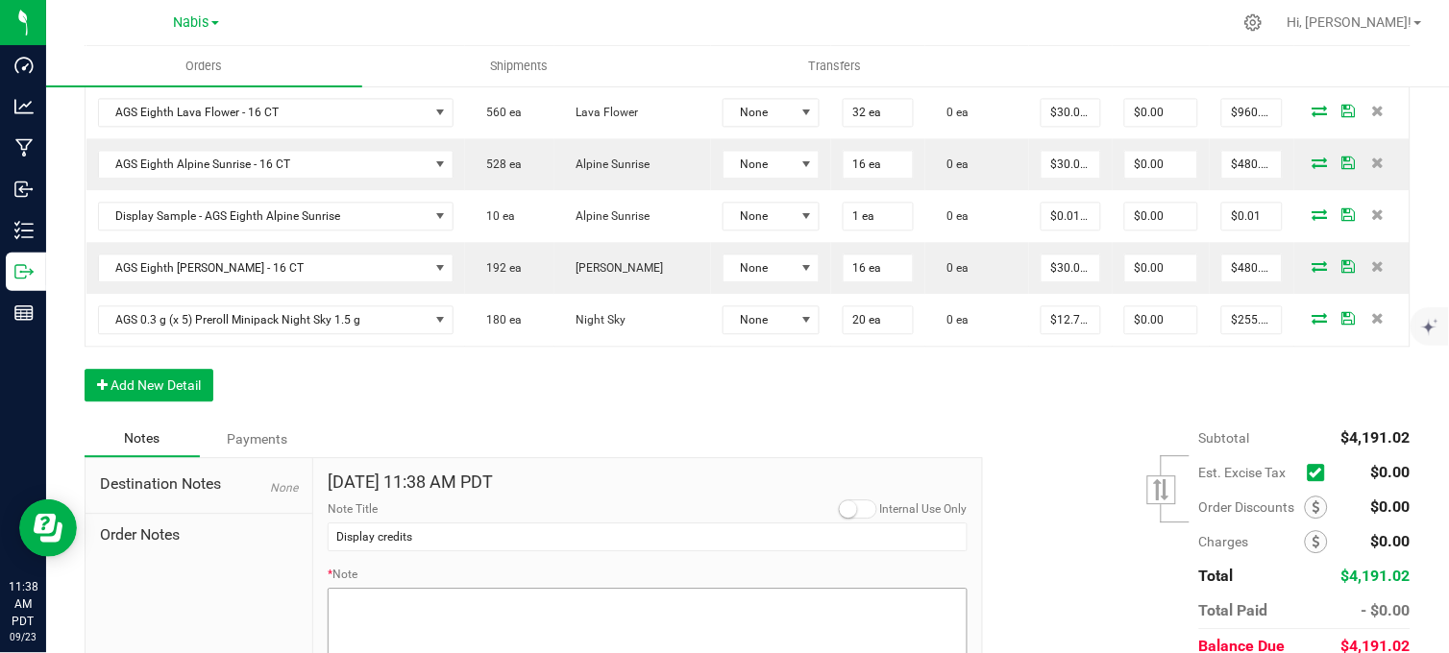
scroll to position [1038, 0]
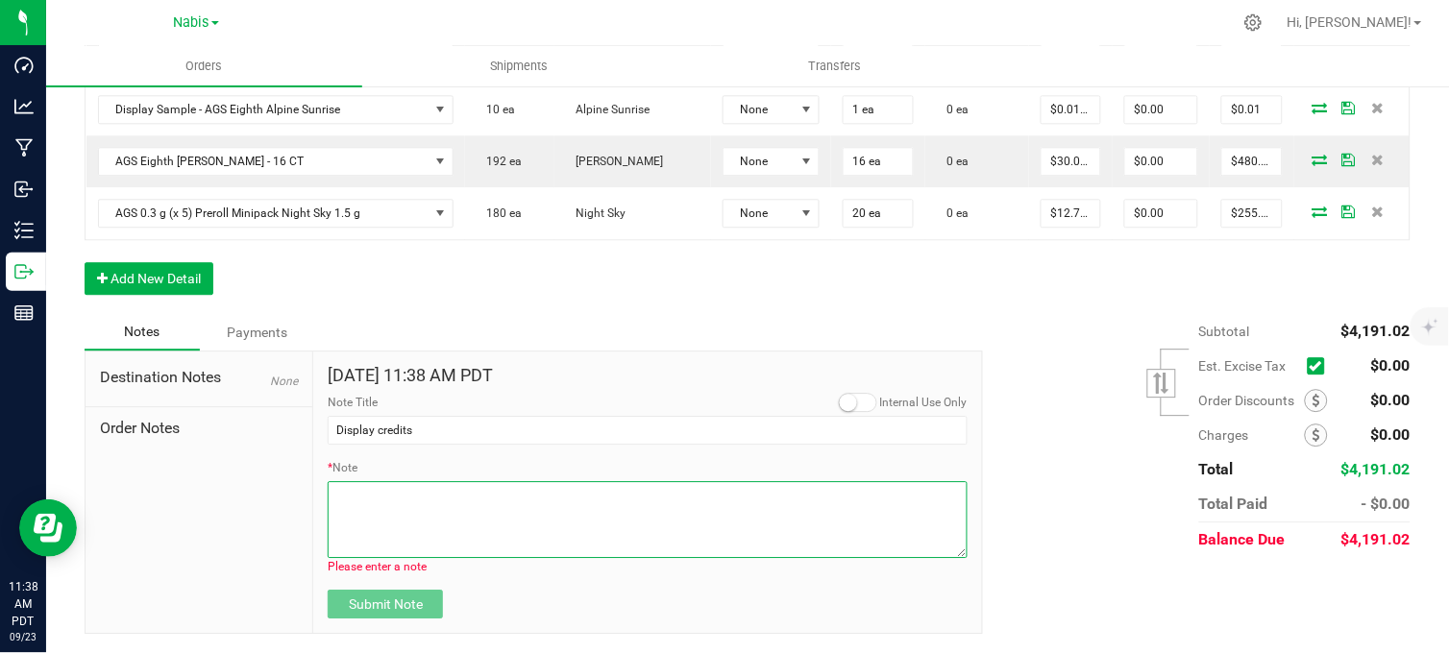
click at [496, 525] on textarea "* Note" at bounding box center [648, 519] width 640 height 77
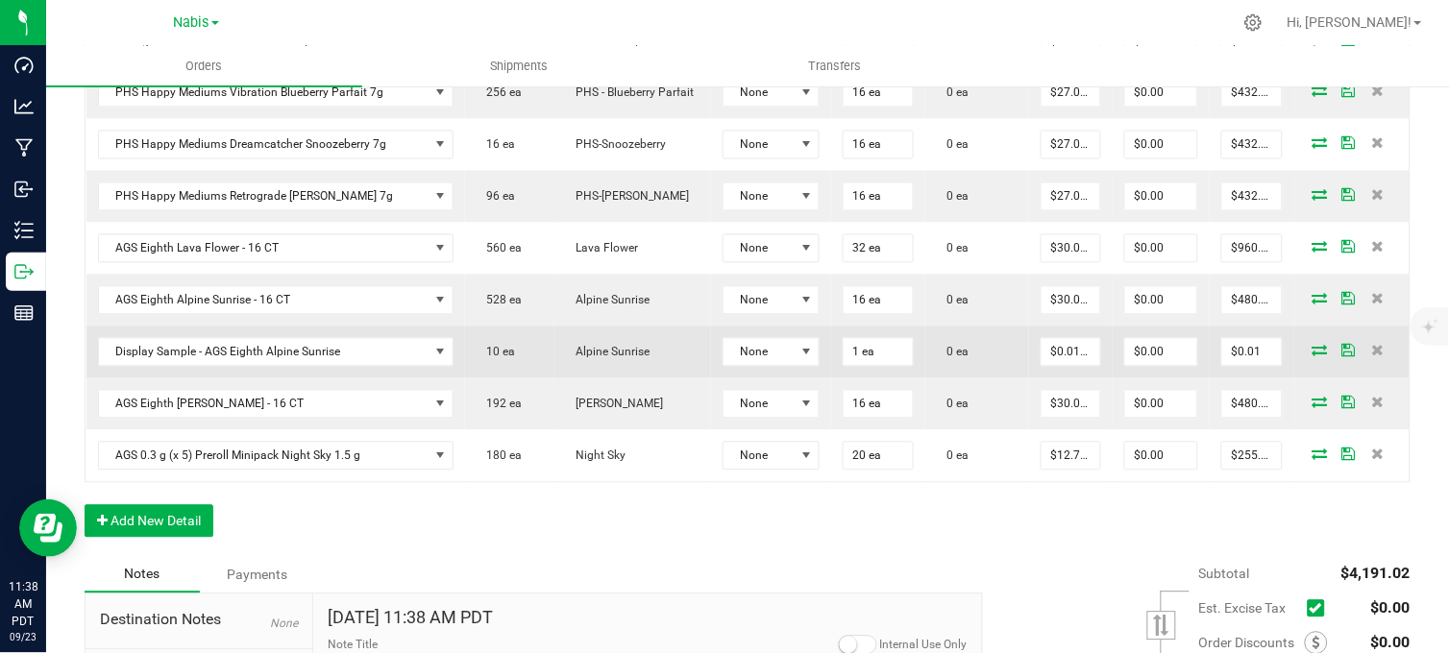
scroll to position [1021, 0]
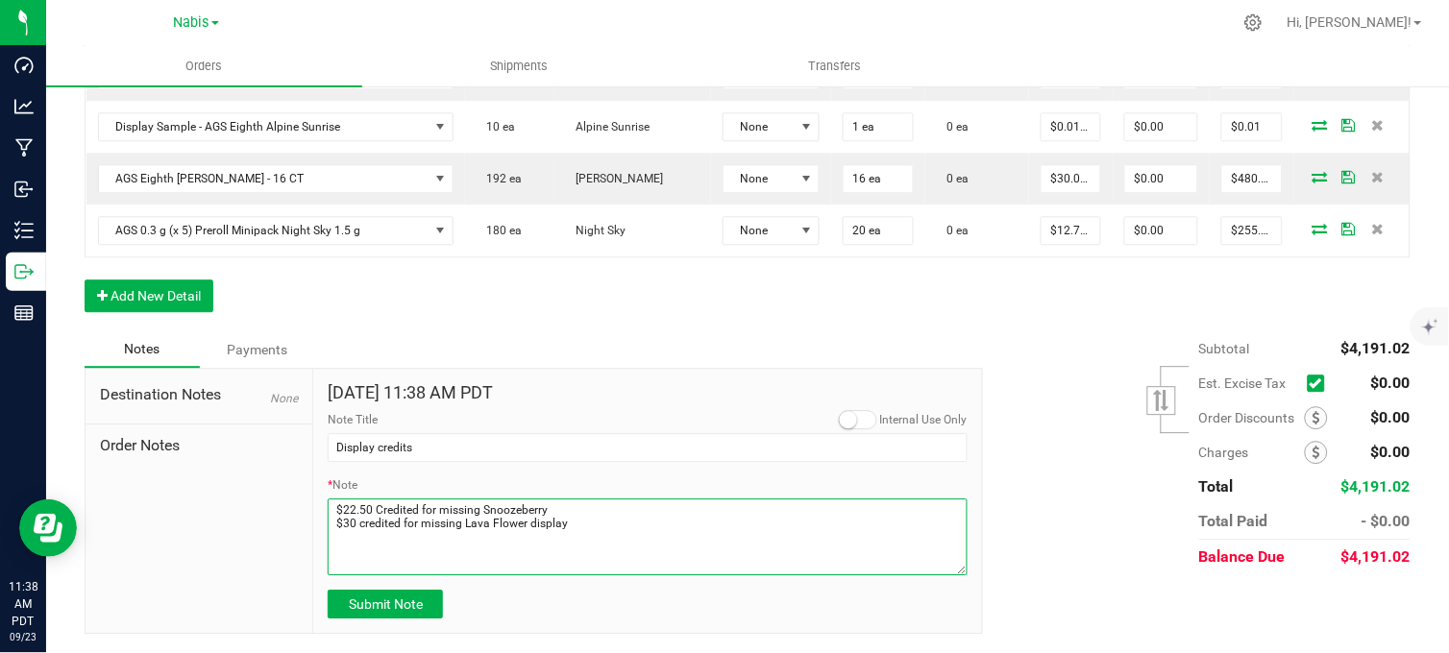
click at [578, 512] on textarea "* Note" at bounding box center [648, 537] width 640 height 77
click at [602, 548] on textarea "* Note" at bounding box center [648, 537] width 640 height 77
type textarea "$22.50 Credited for missing Snoozeberry display $30 credited for missing Lava F…"
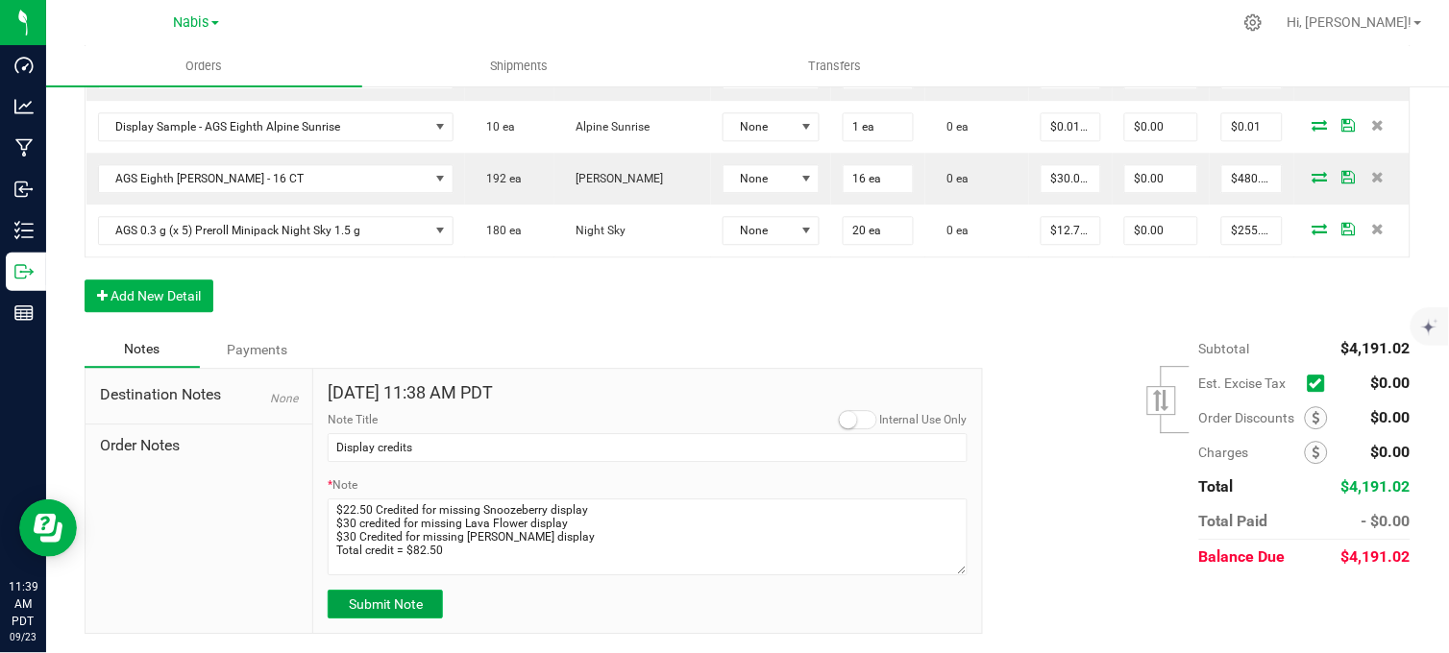
click at [368, 598] on span "Submit Note" at bounding box center [386, 604] width 74 height 15
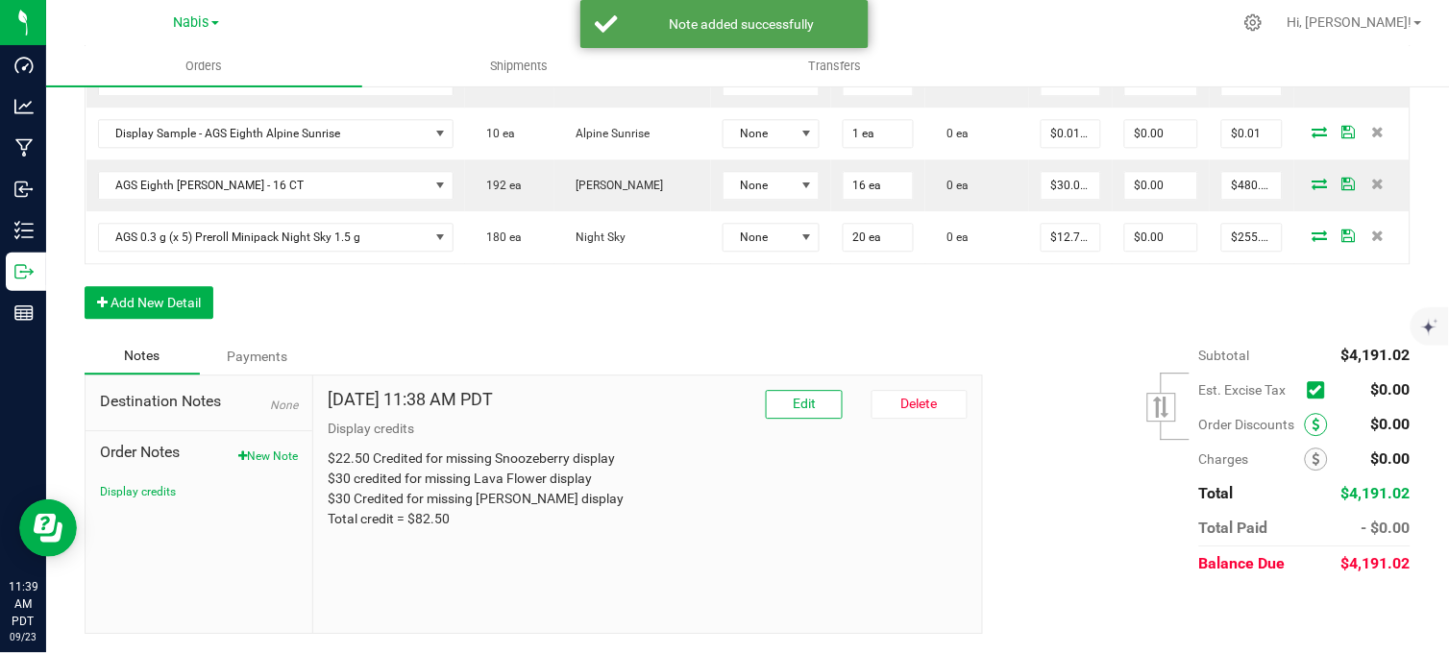
click at [1305, 423] on span at bounding box center [1316, 424] width 23 height 23
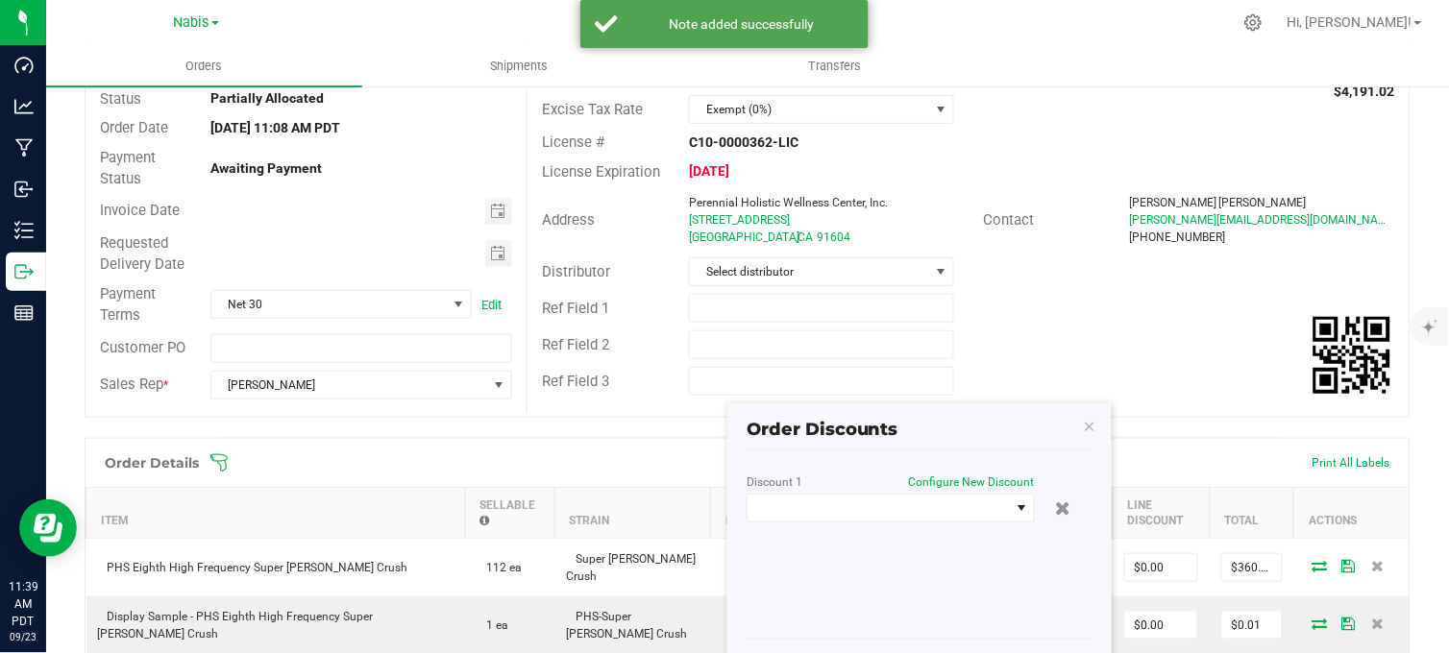
scroll to position [370, 0]
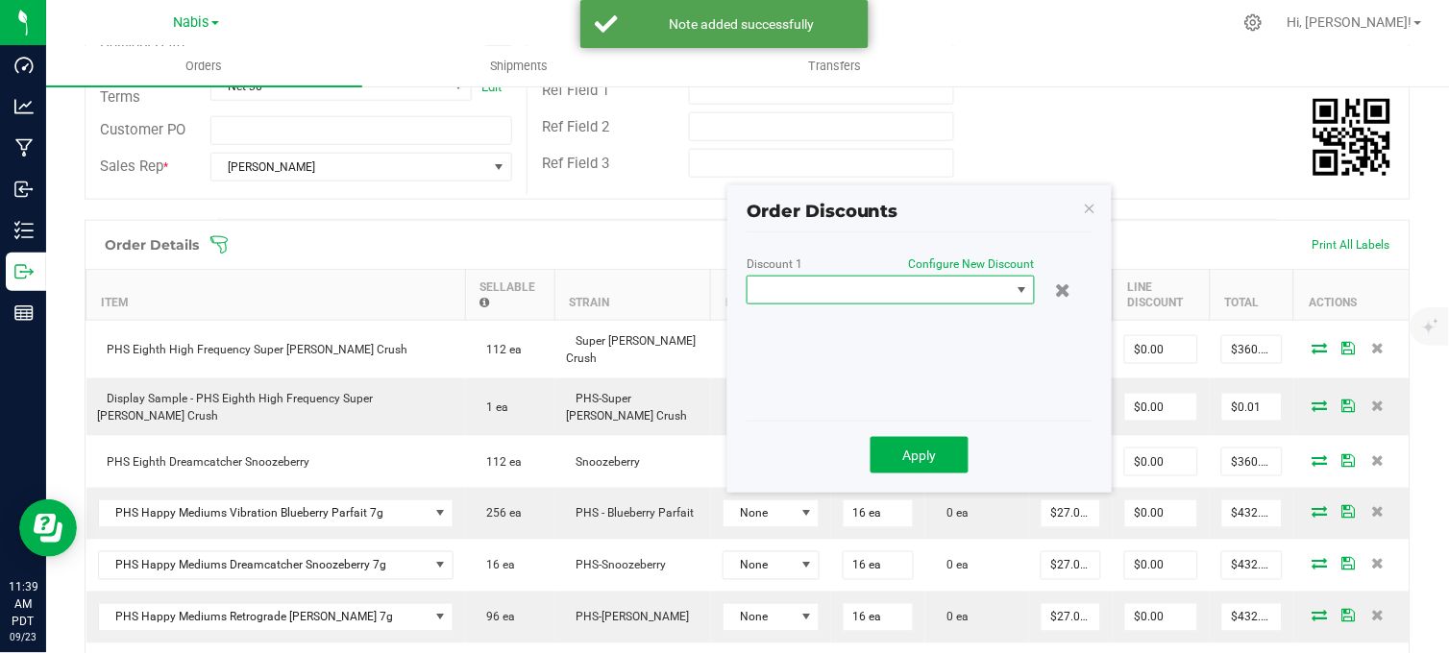
click at [917, 280] on span at bounding box center [878, 290] width 262 height 27
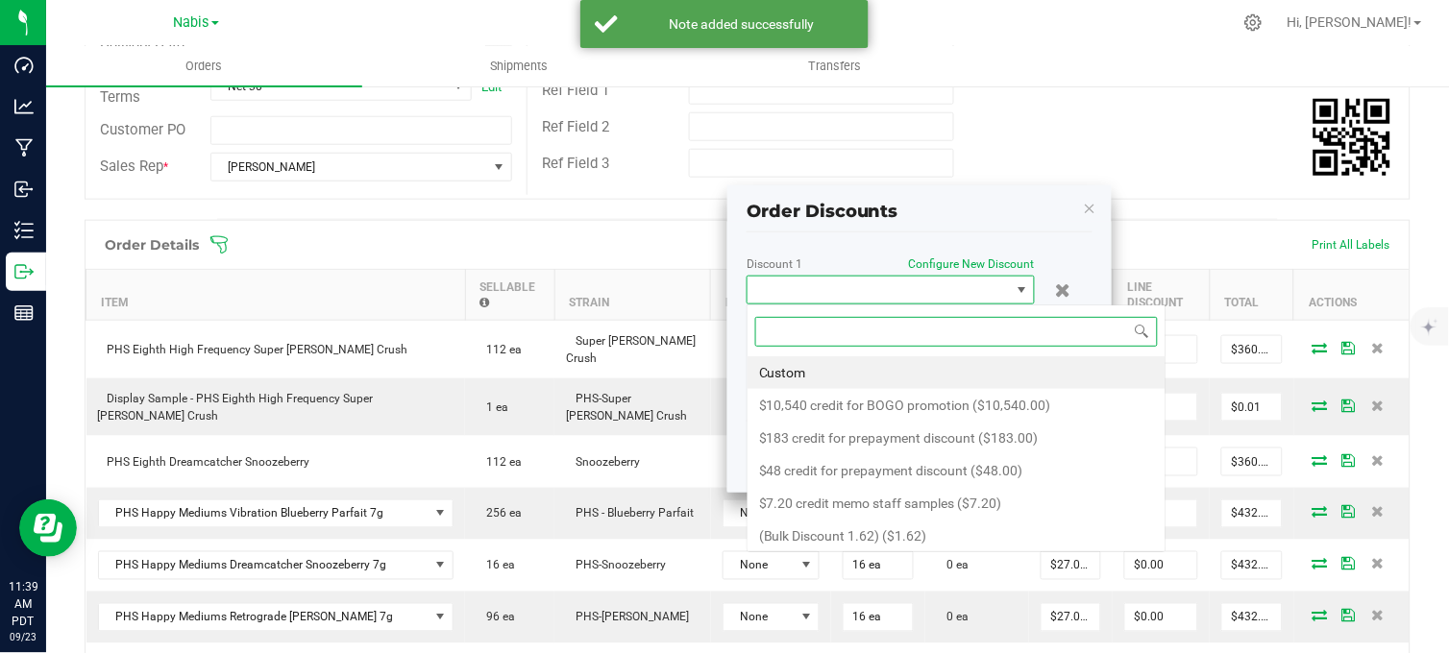
scroll to position [29, 288]
drag, startPoint x: 853, startPoint y: 367, endPoint x: 871, endPoint y: 348, distance: 26.5
click at [852, 367] on li "Custom" at bounding box center [956, 372] width 418 height 33
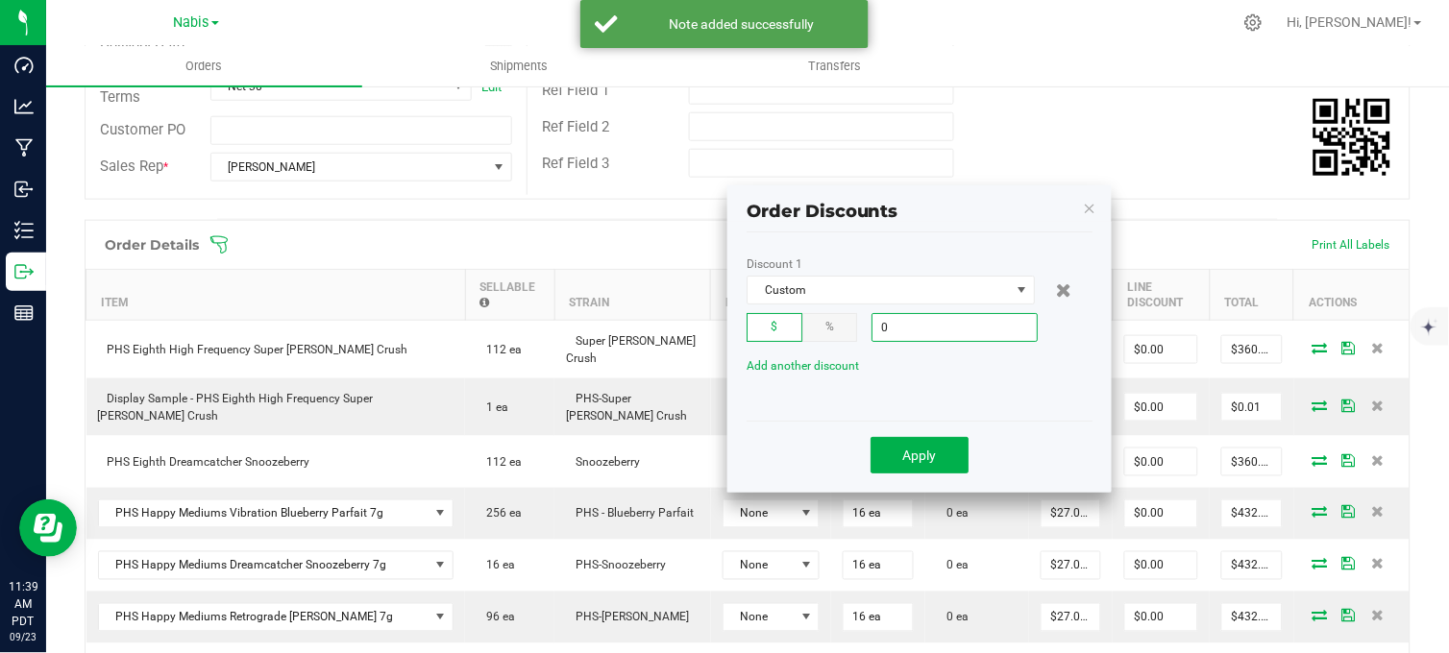
click at [923, 332] on input "0" at bounding box center [954, 327] width 164 height 27
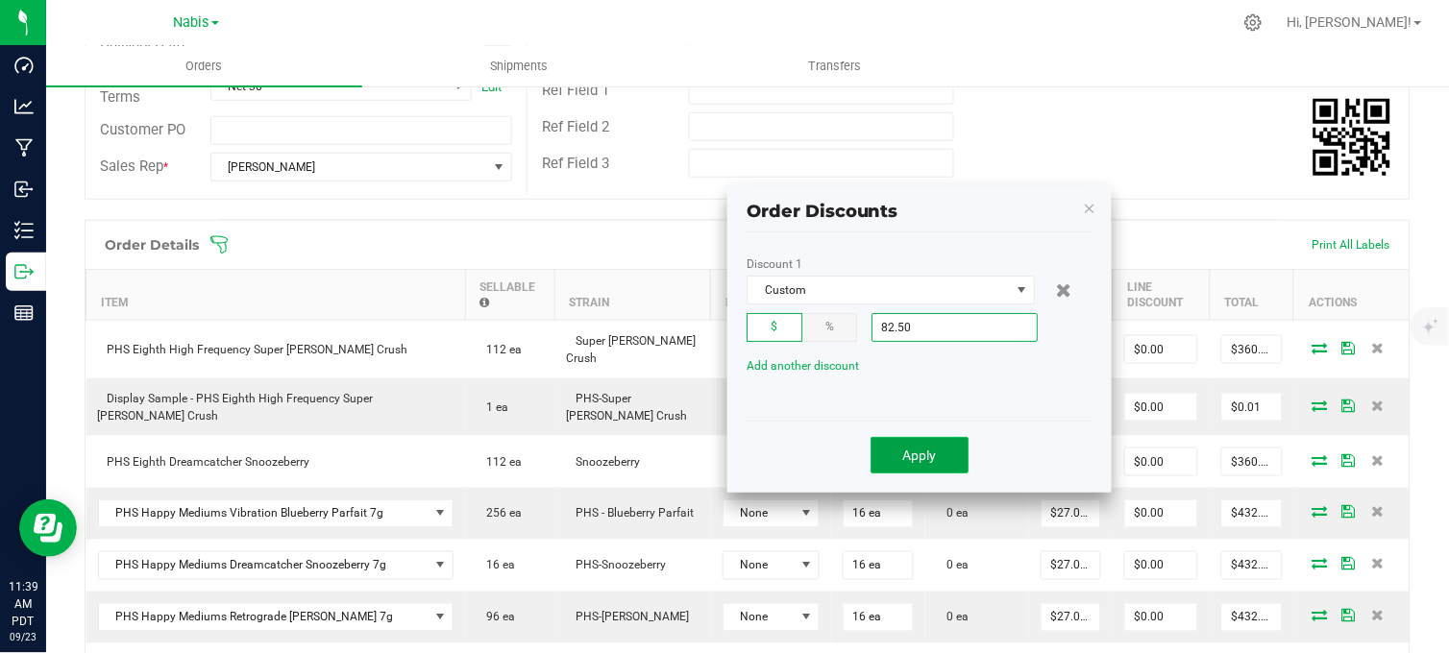
type input "$82.50"
click at [935, 455] on span "Apply" at bounding box center [920, 455] width 34 height 15
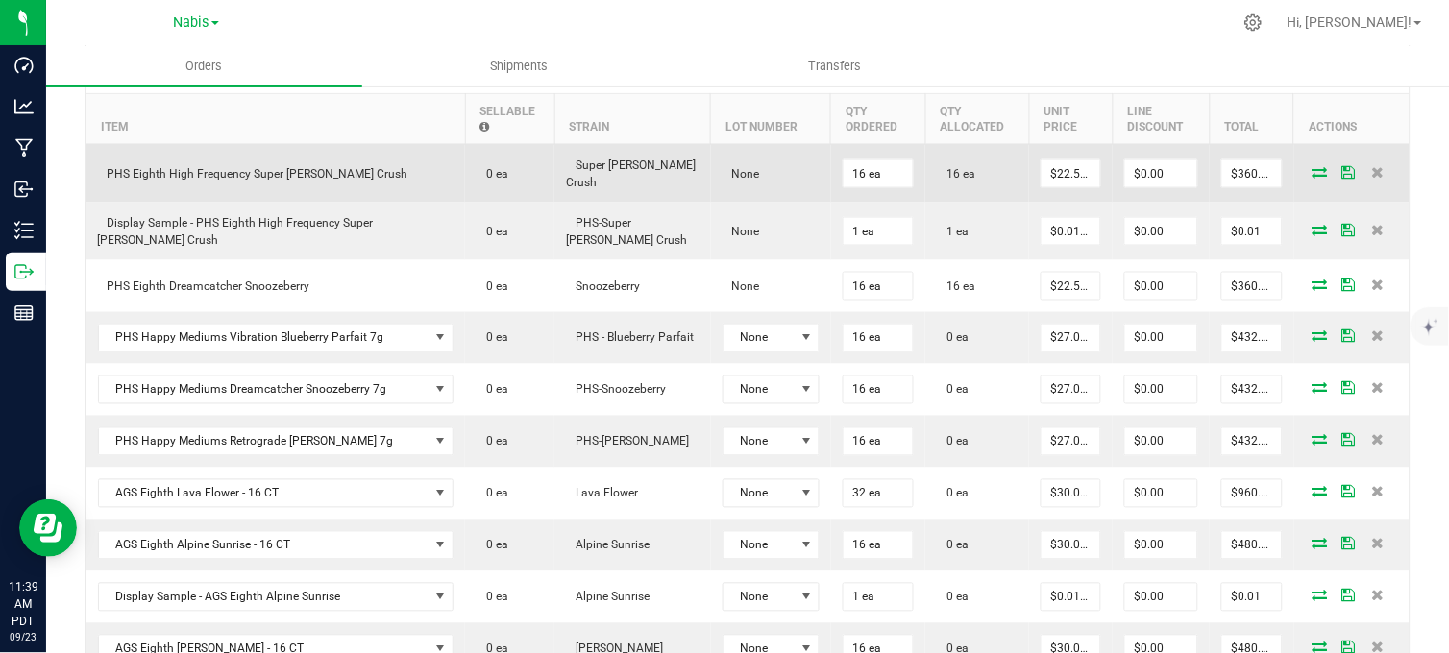
scroll to position [583, 0]
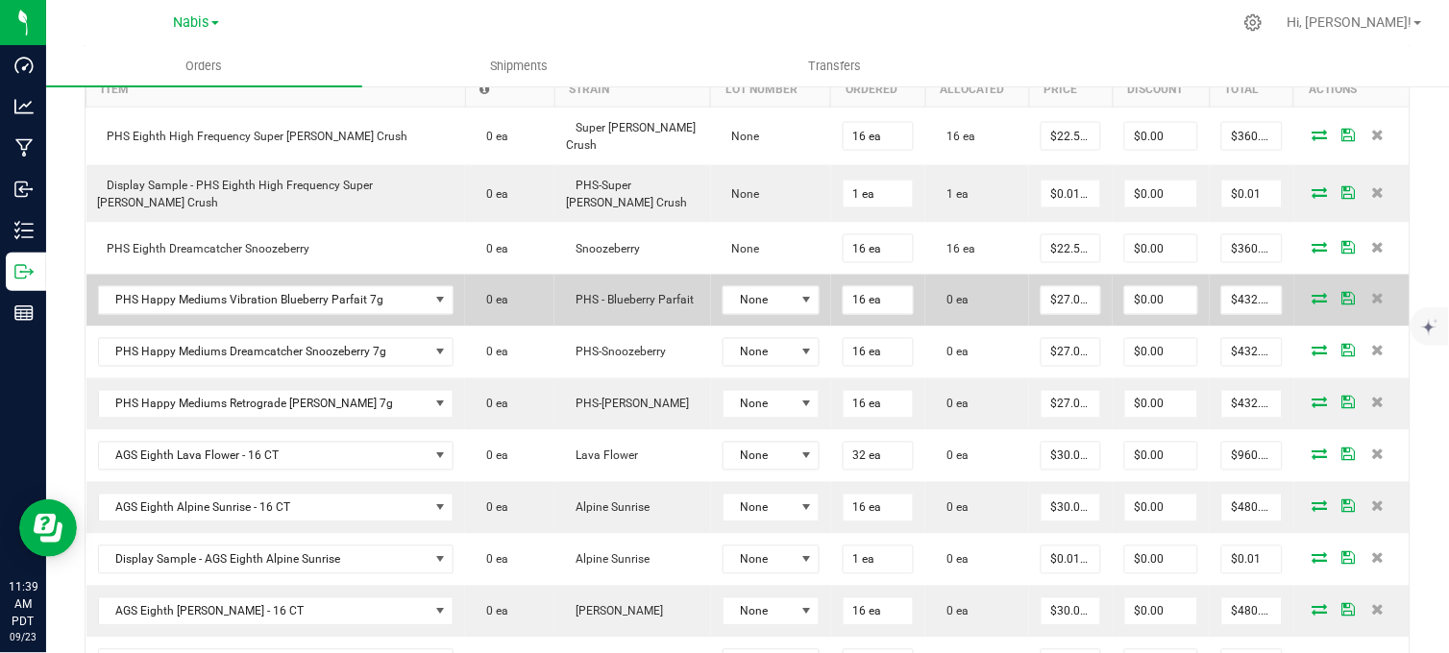
click at [1312, 300] on icon at bounding box center [1319, 299] width 15 height 12
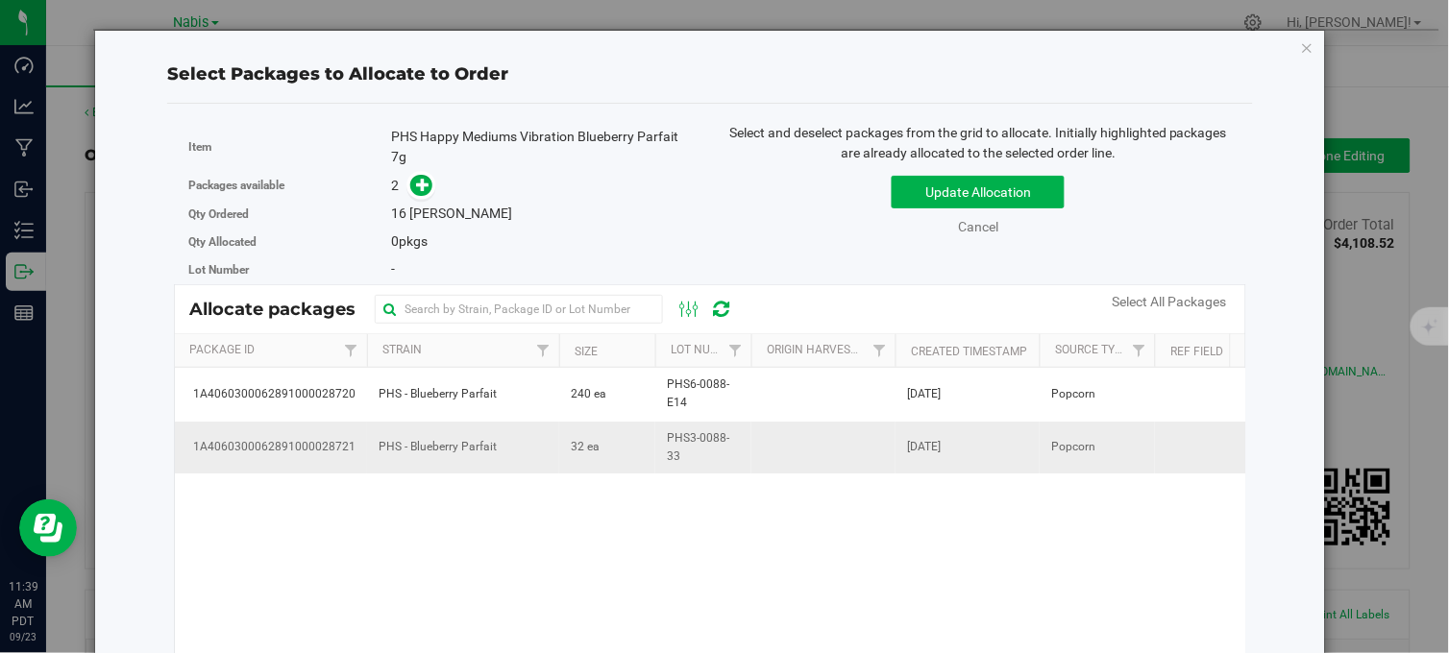
scroll to position [583, 0]
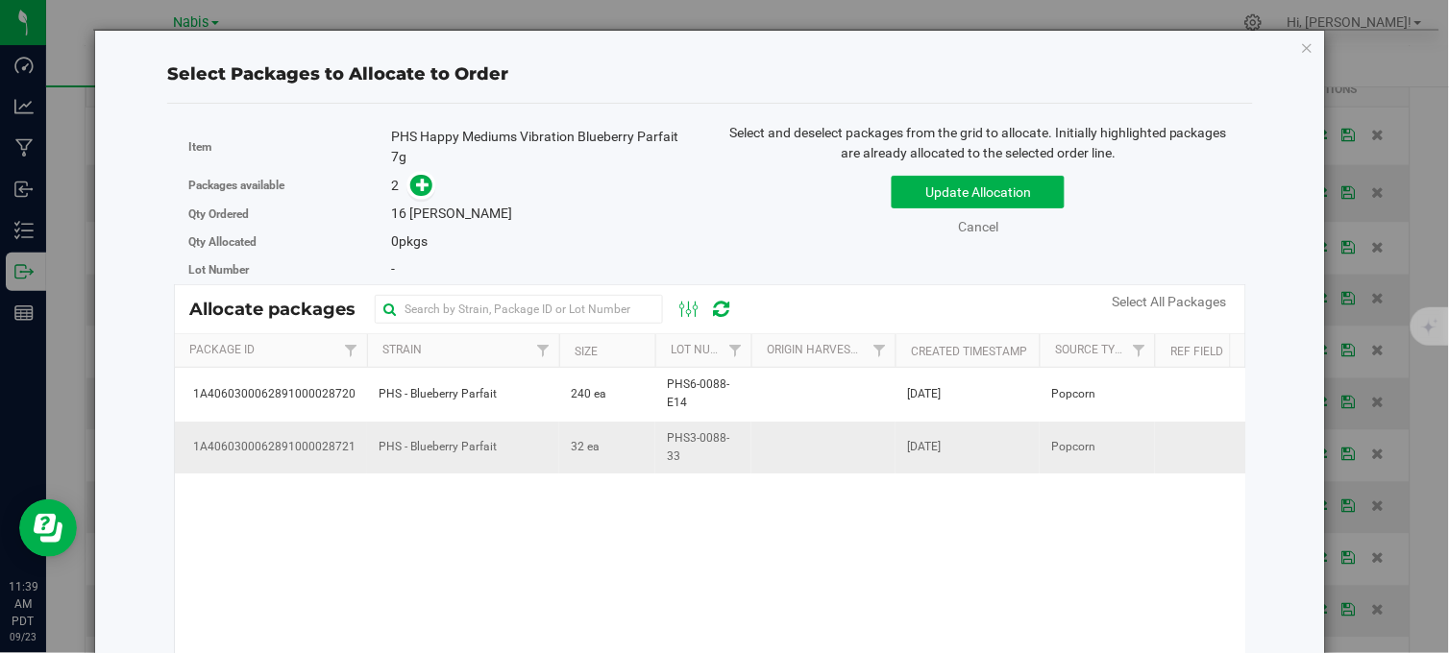
click at [641, 448] on td "32 ea" at bounding box center [607, 448] width 96 height 52
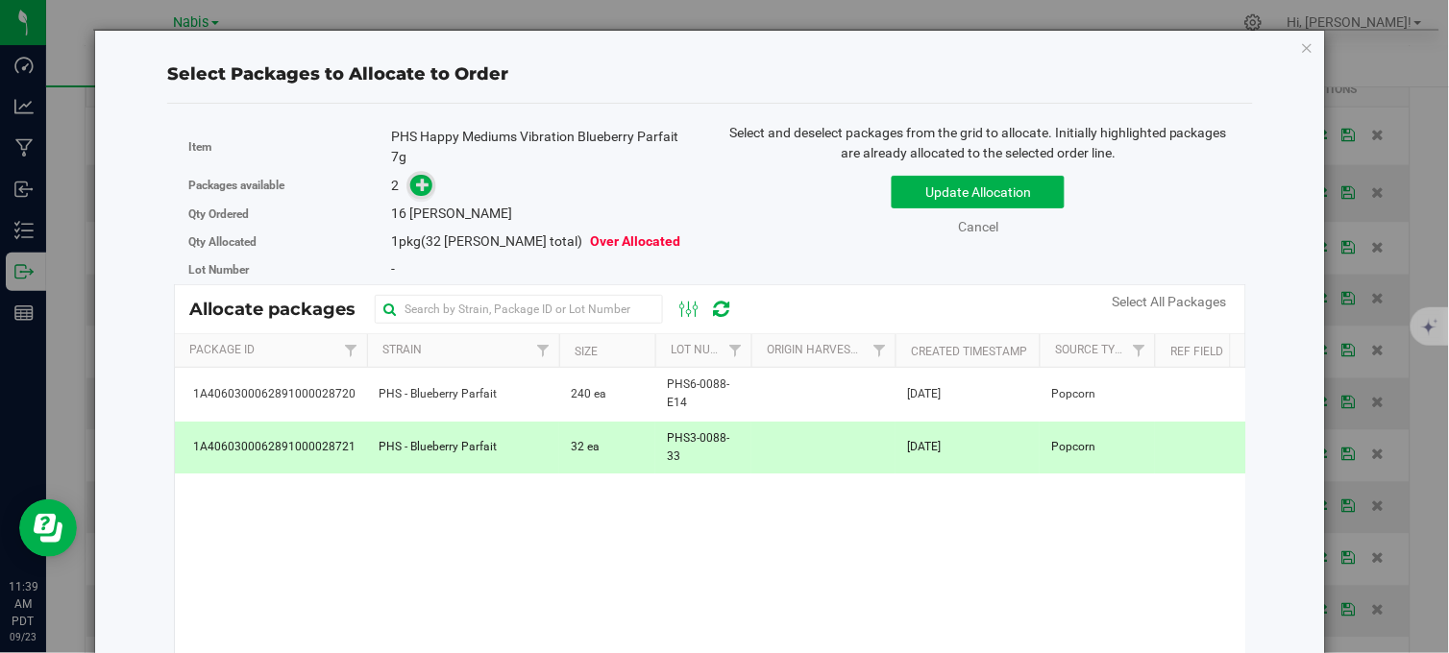
click at [420, 191] on icon at bounding box center [422, 184] width 13 height 13
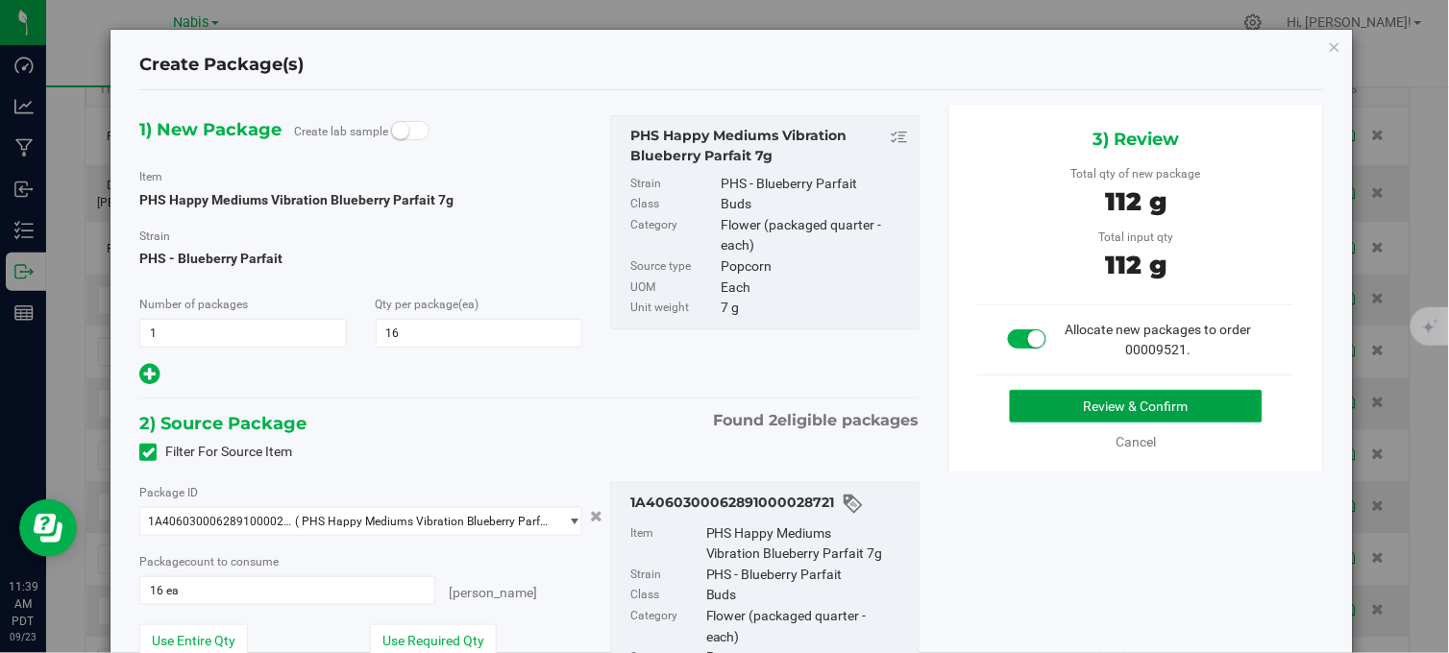
click at [1053, 406] on button "Review & Confirm" at bounding box center [1136, 406] width 253 height 33
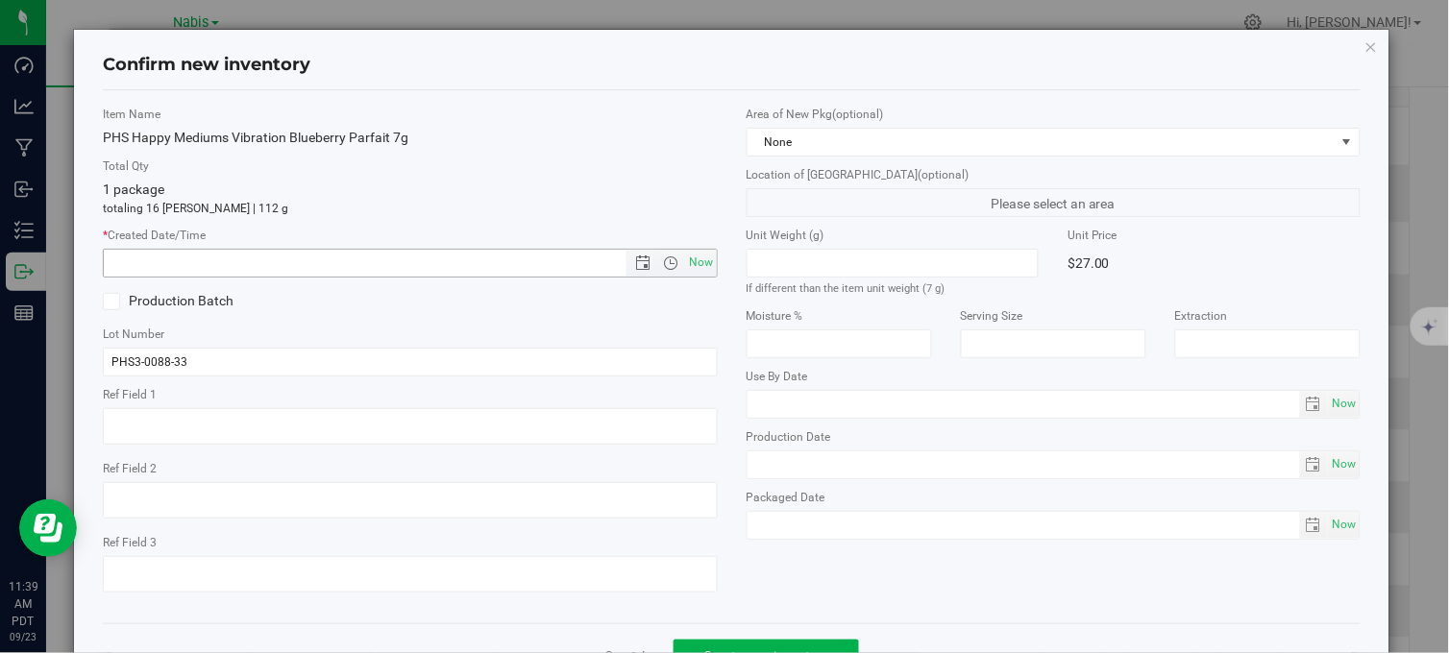
click at [693, 261] on span "Now" at bounding box center [701, 263] width 33 height 28
type input "9/23/2025 11:39 AM"
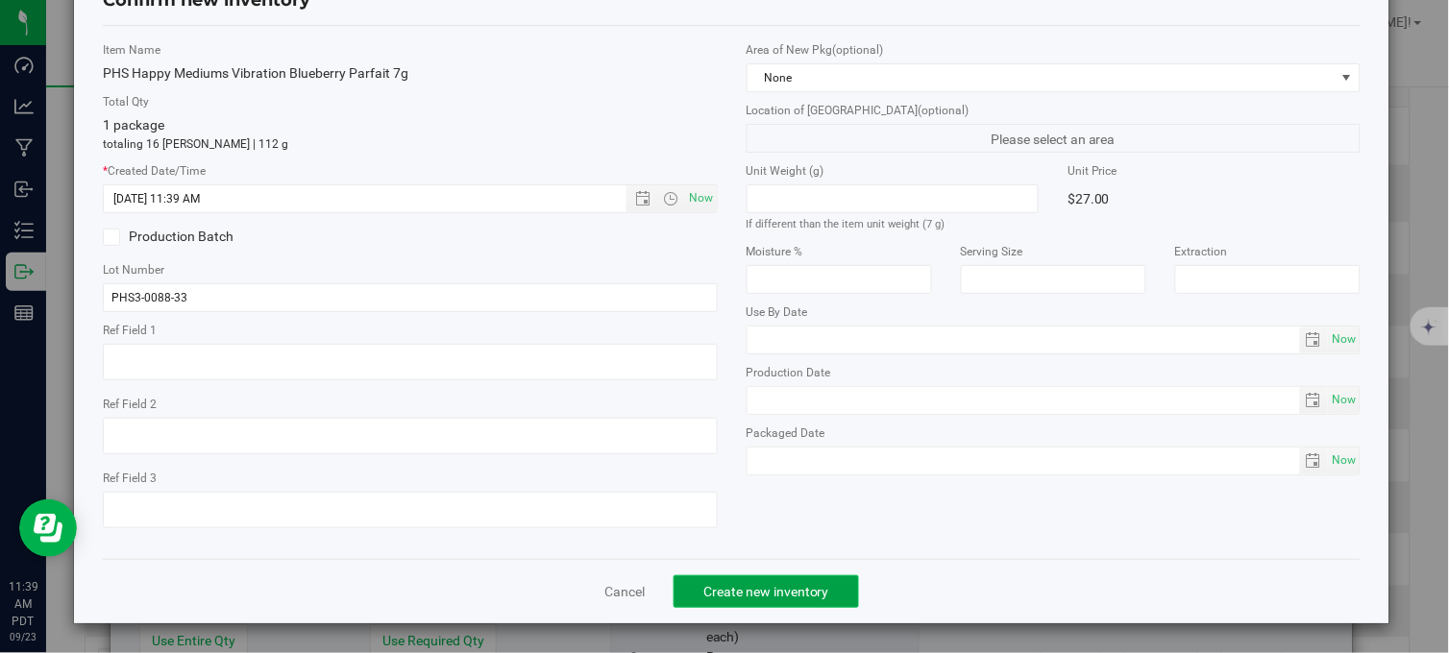
click at [784, 577] on button "Create new inventory" at bounding box center [765, 591] width 185 height 33
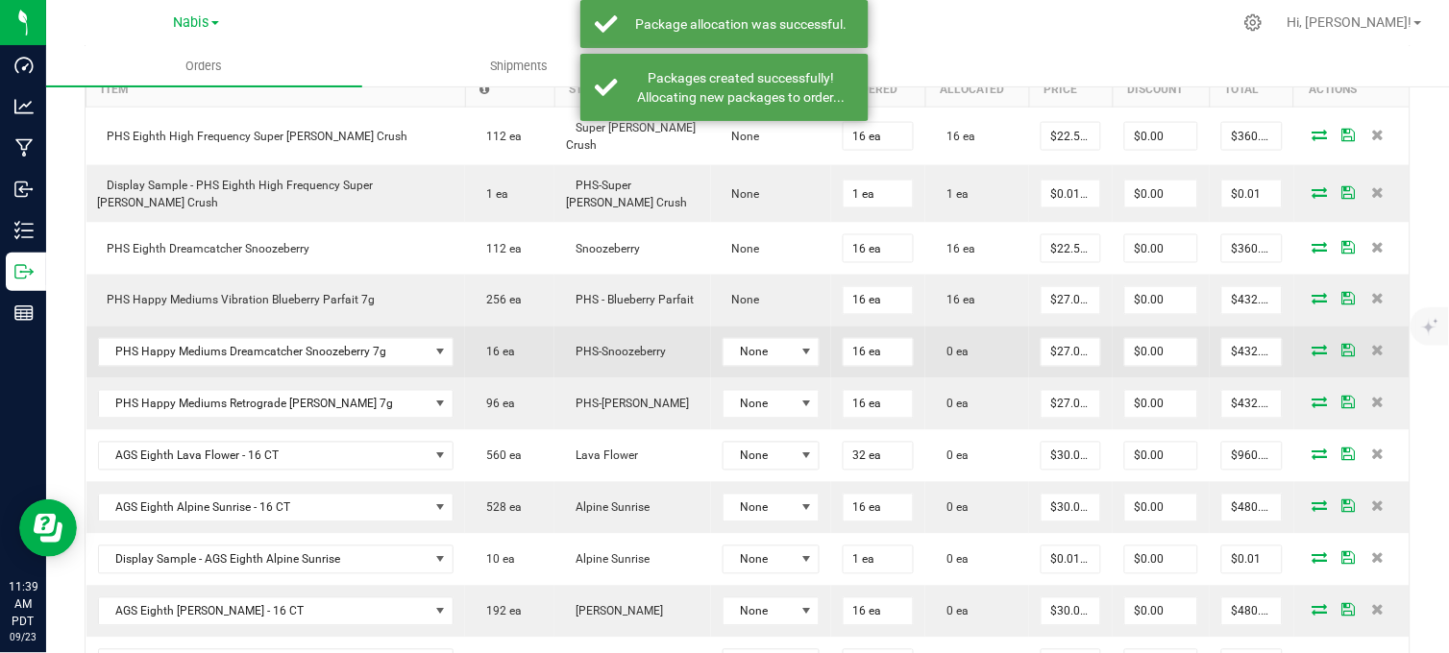
click at [1312, 350] on icon at bounding box center [1319, 351] width 15 height 12
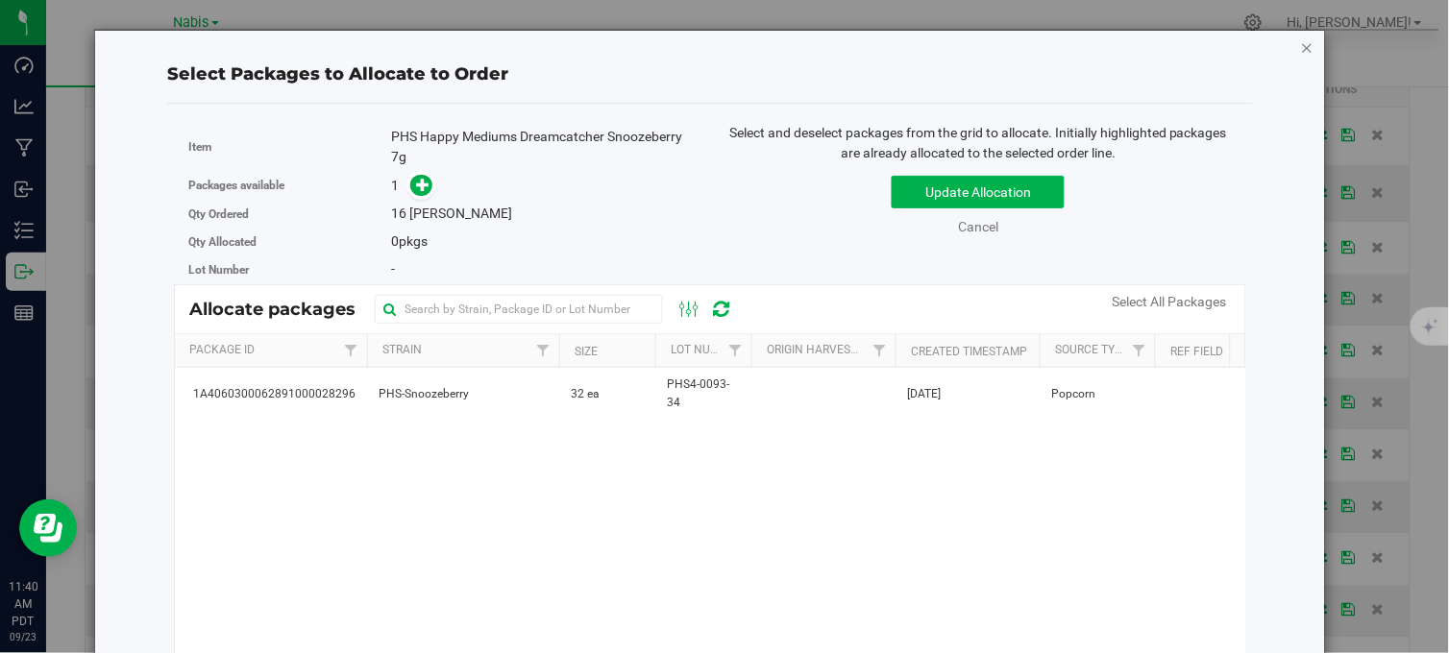
click at [1301, 45] on icon "button" at bounding box center [1307, 47] width 13 height 23
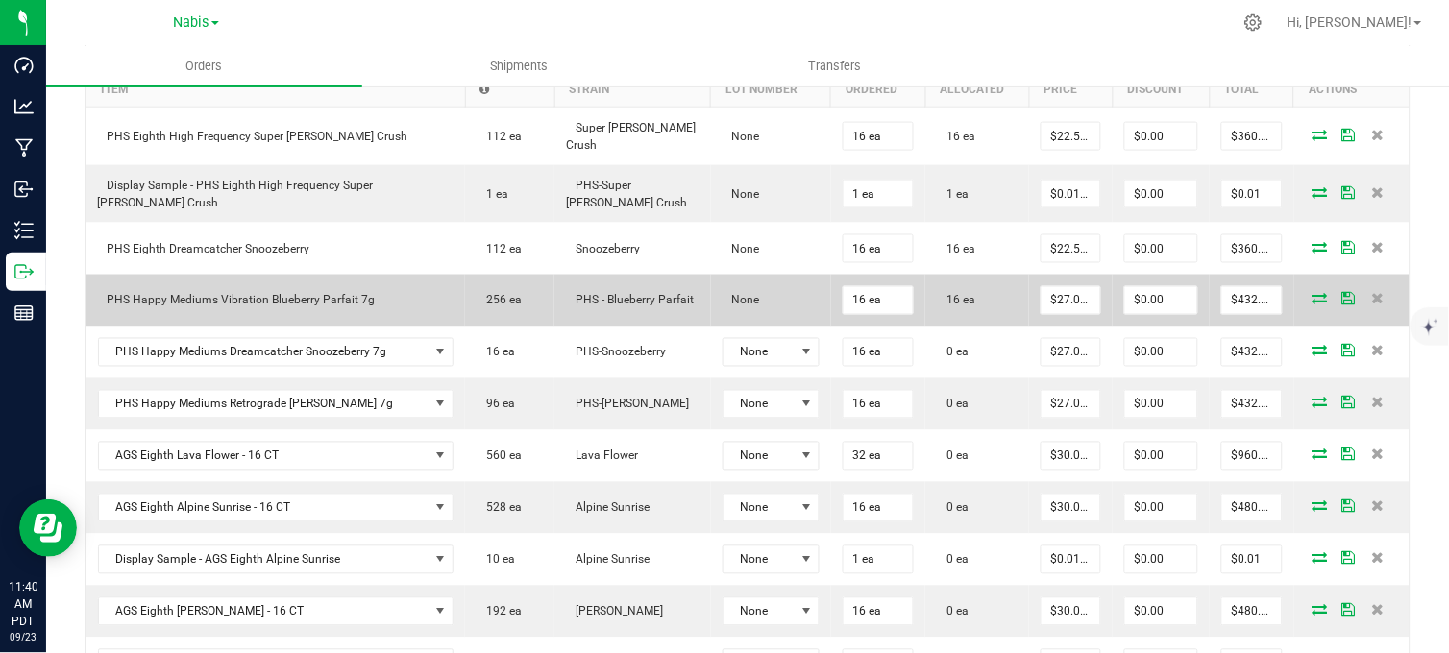
click at [1306, 293] on span at bounding box center [1320, 299] width 29 height 12
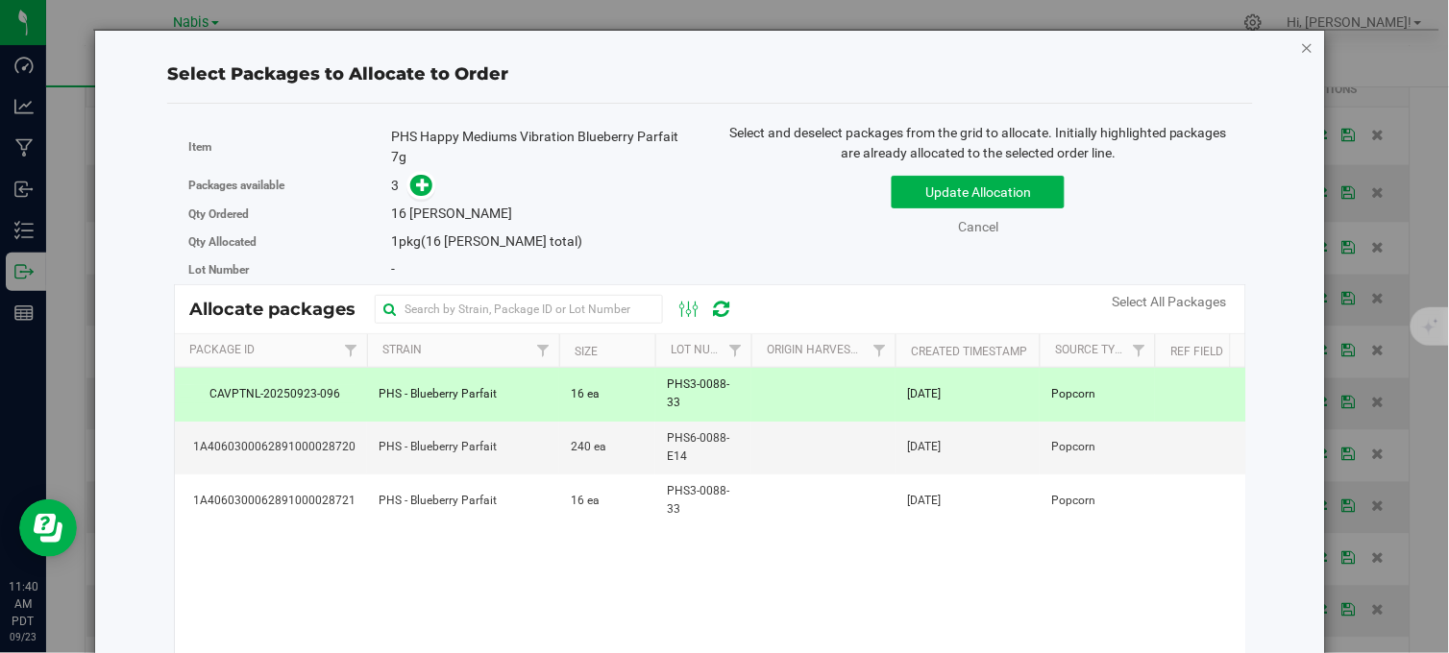
click at [1301, 44] on icon "button" at bounding box center [1307, 47] width 13 height 23
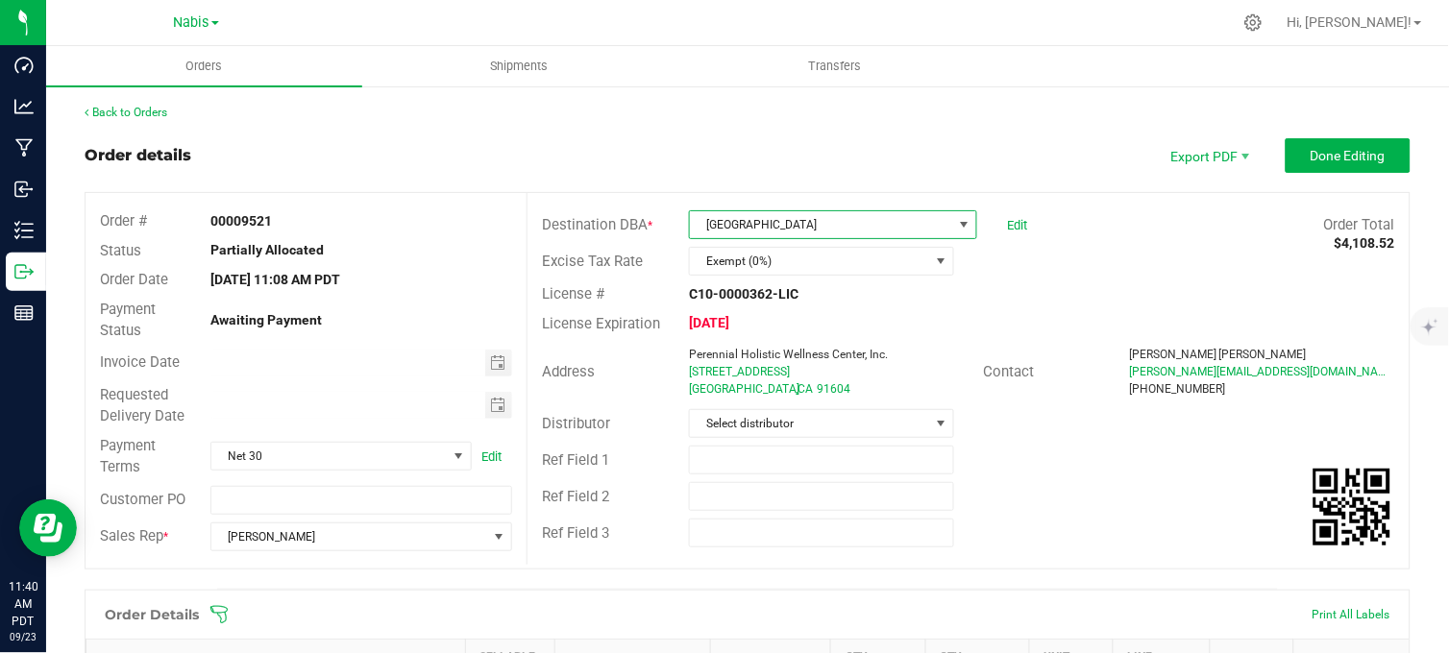
copy span "Sweet Flower Studio City"
drag, startPoint x: 843, startPoint y: 227, endPoint x: 698, endPoint y: 232, distance: 145.2
click at [698, 232] on span "Sweet Flower Studio City" at bounding box center [820, 224] width 261 height 27
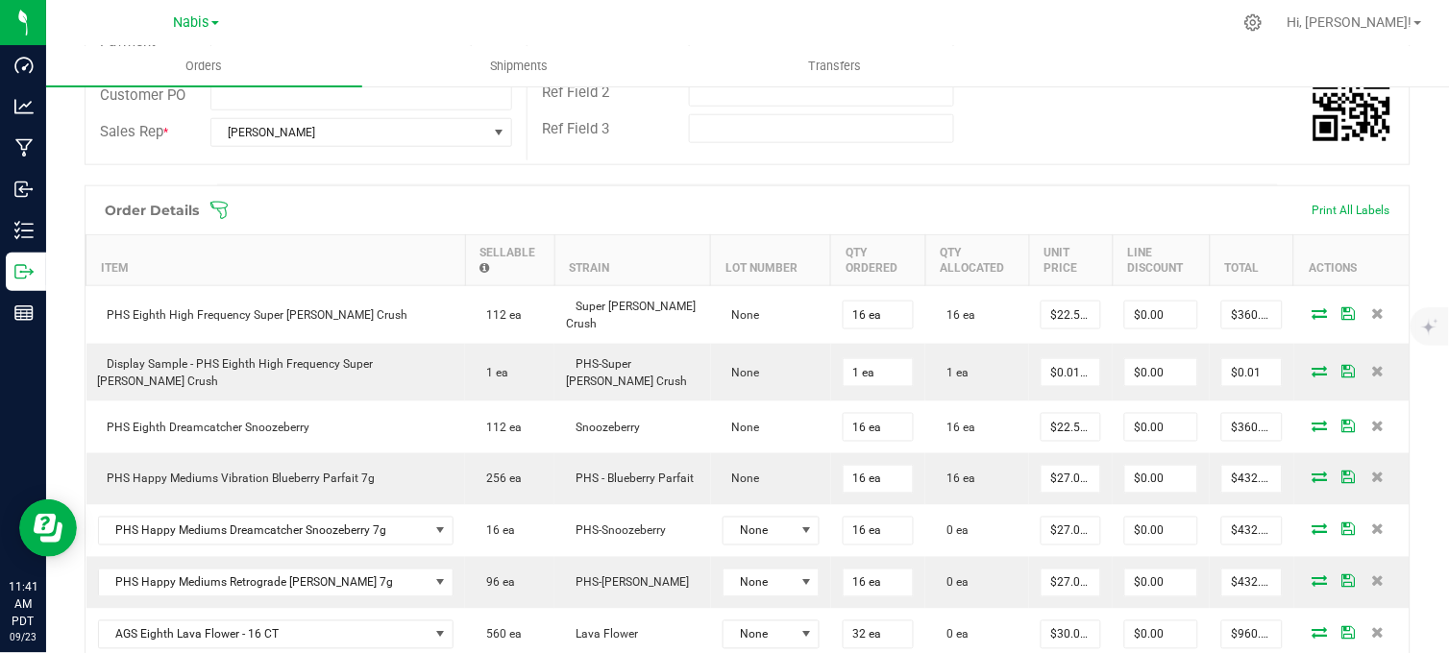
scroll to position [533, 0]
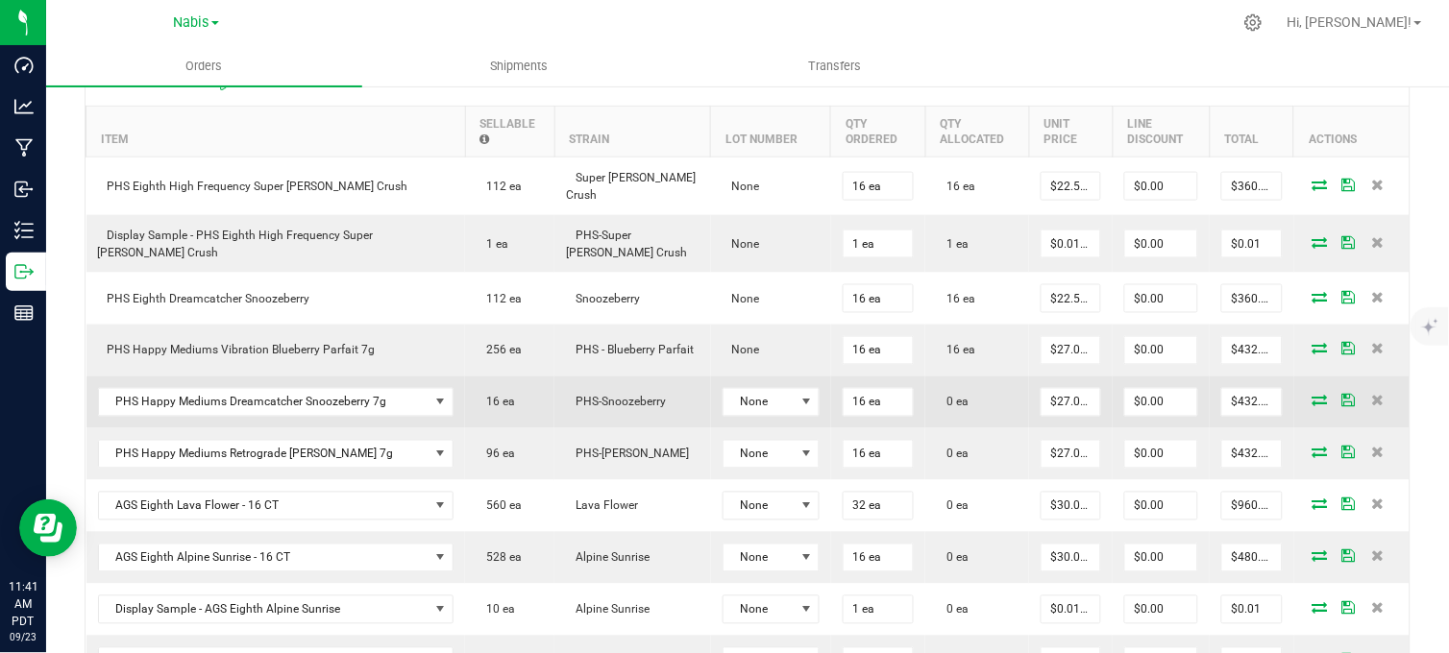
click at [1312, 399] on icon at bounding box center [1319, 401] width 15 height 12
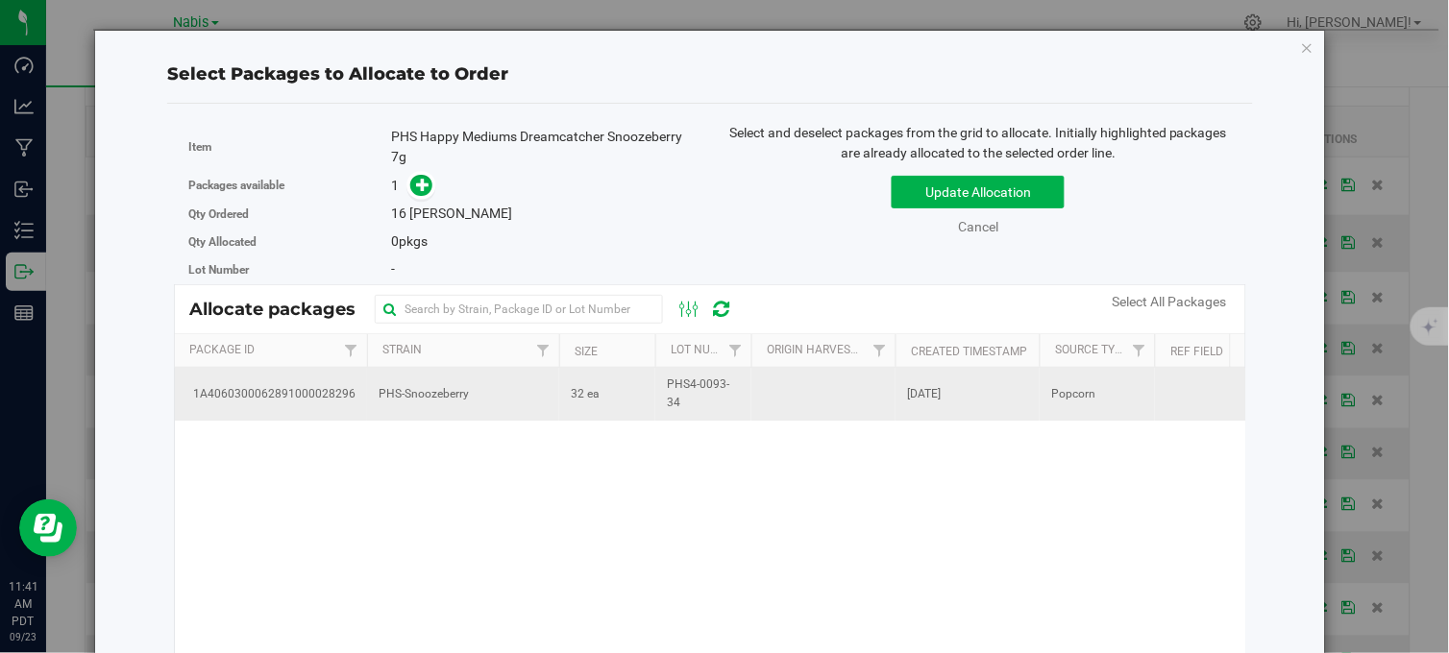
click at [649, 391] on td "32 ea" at bounding box center [607, 394] width 96 height 52
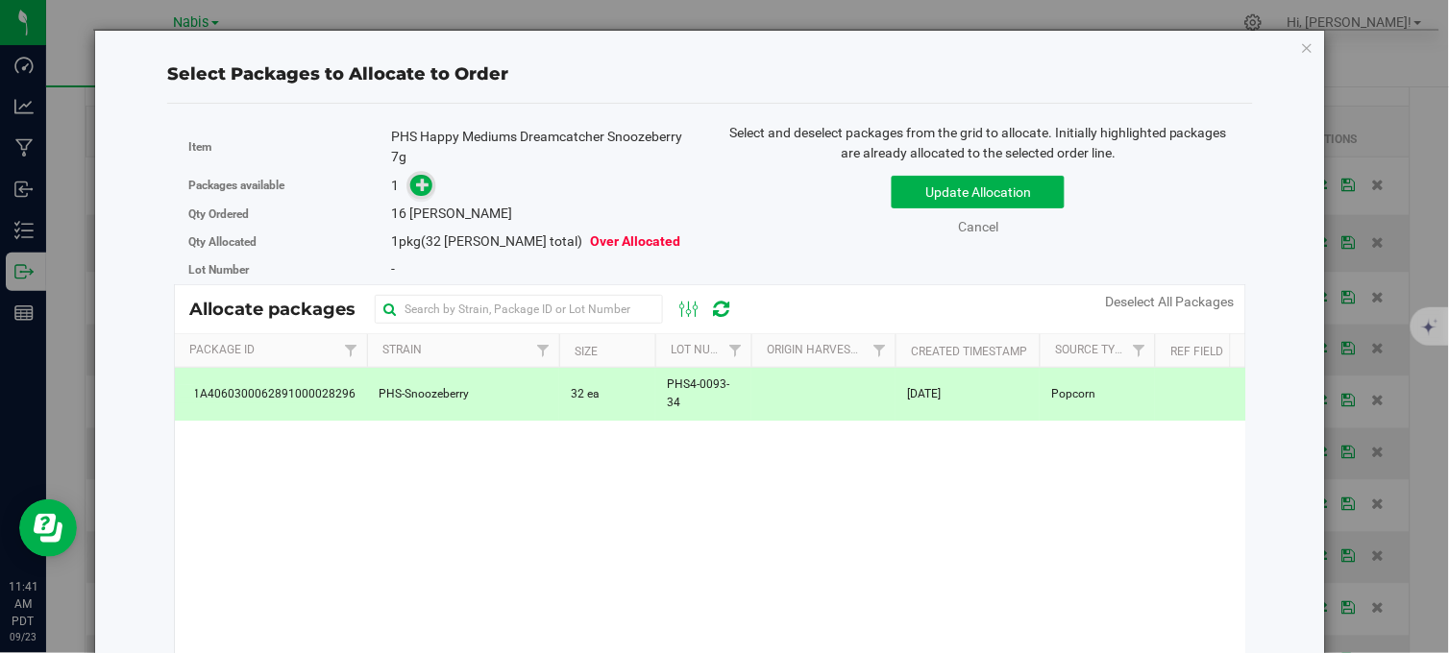
click at [426, 187] on icon at bounding box center [423, 184] width 14 height 14
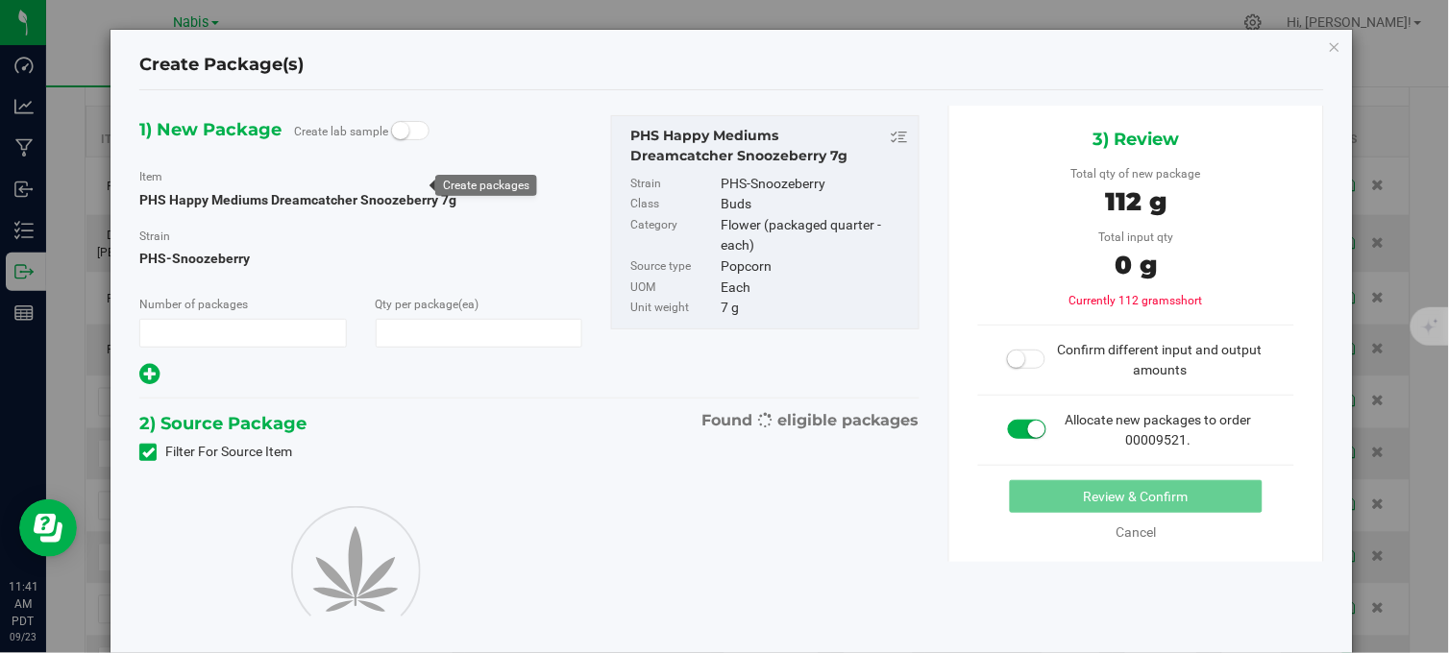
type input "1"
type input "16"
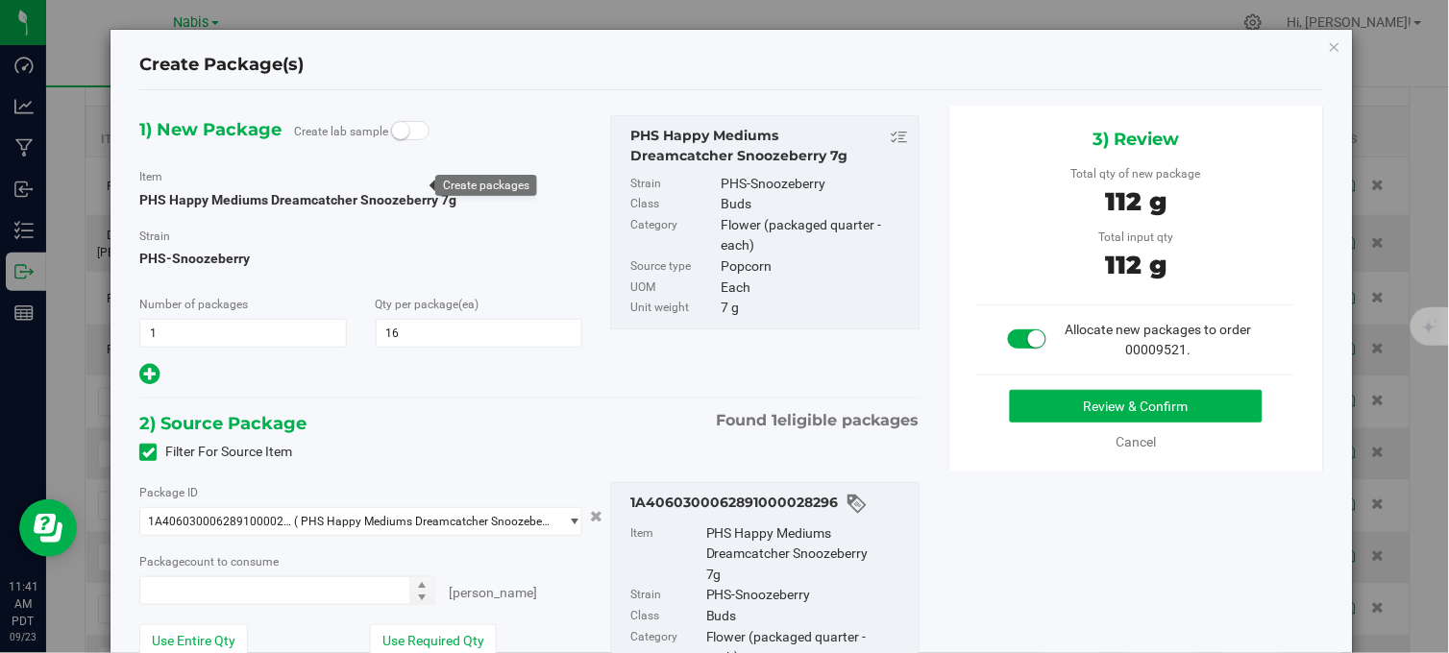
type input "16 ea"
click at [1054, 391] on button "Review & Confirm" at bounding box center [1136, 406] width 253 height 33
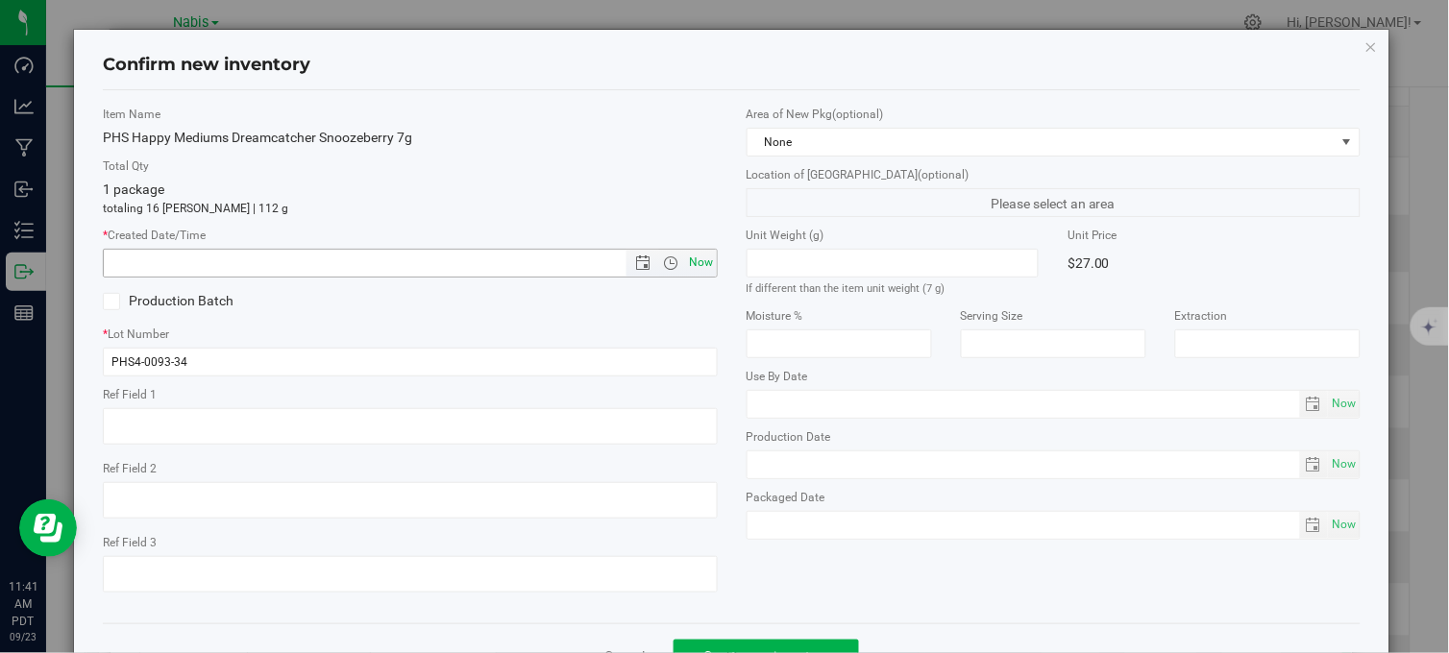
click at [696, 256] on span "Now" at bounding box center [701, 263] width 33 height 28
type input "9/23/2025 11:41 AM"
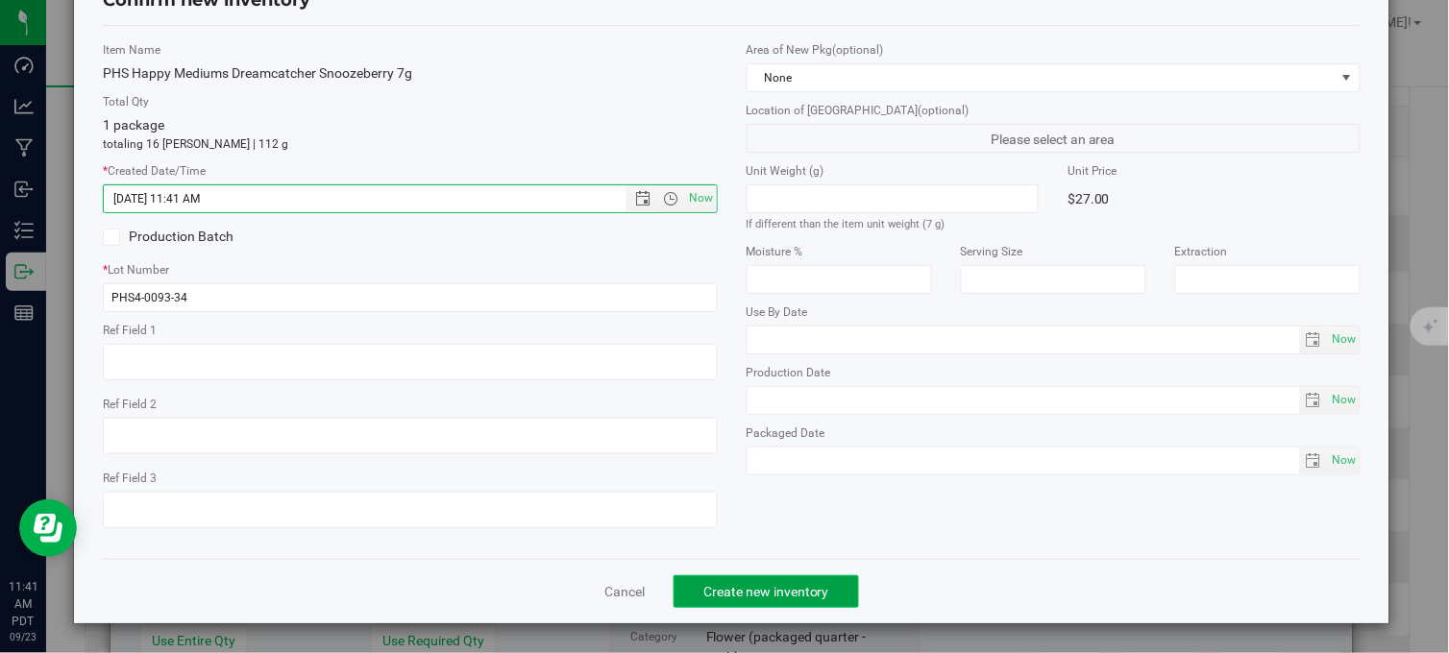
click at [794, 603] on button "Create new inventory" at bounding box center [765, 591] width 185 height 33
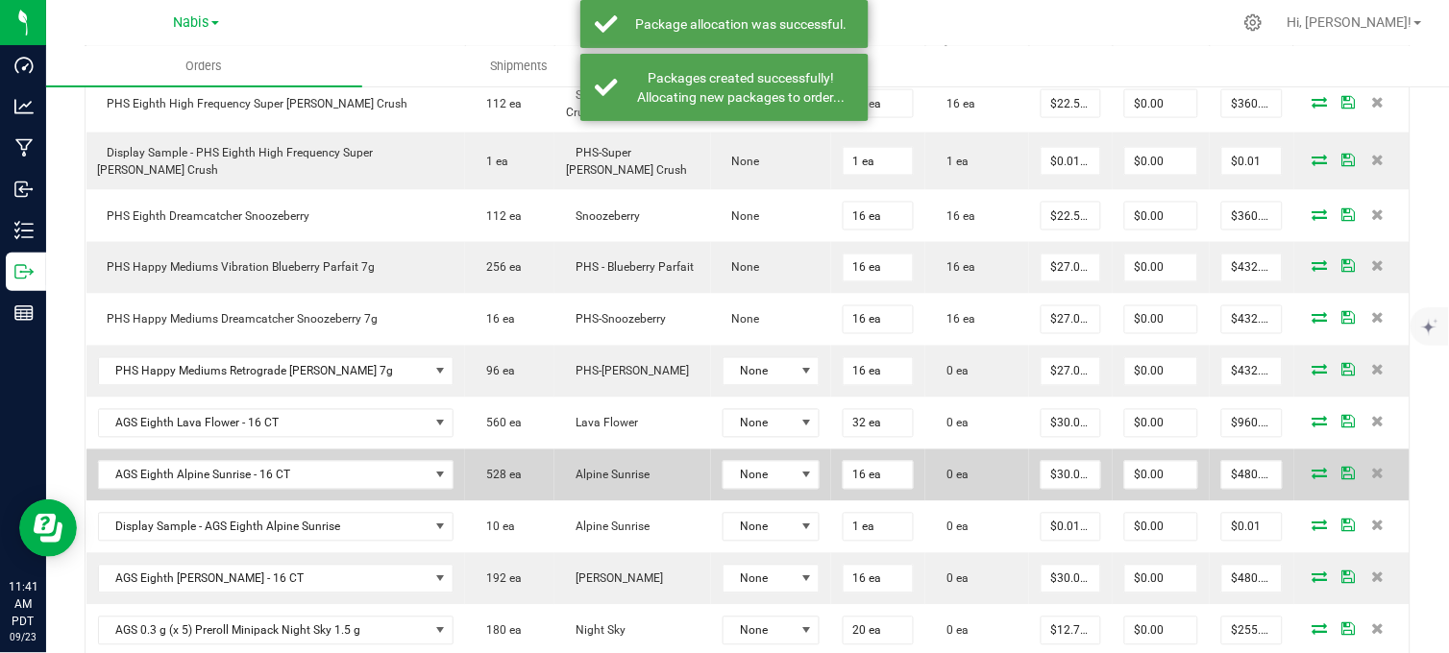
scroll to position [640, 0]
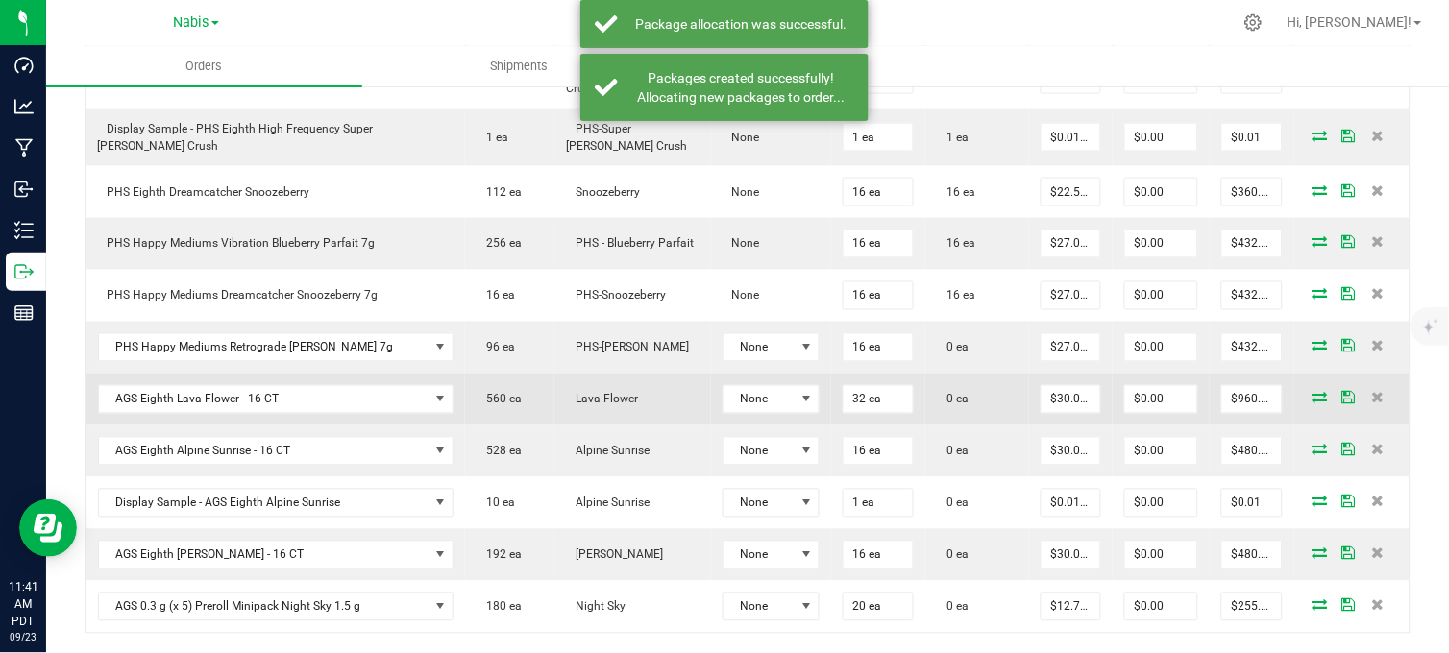
click at [1312, 399] on icon at bounding box center [1319, 398] width 15 height 12
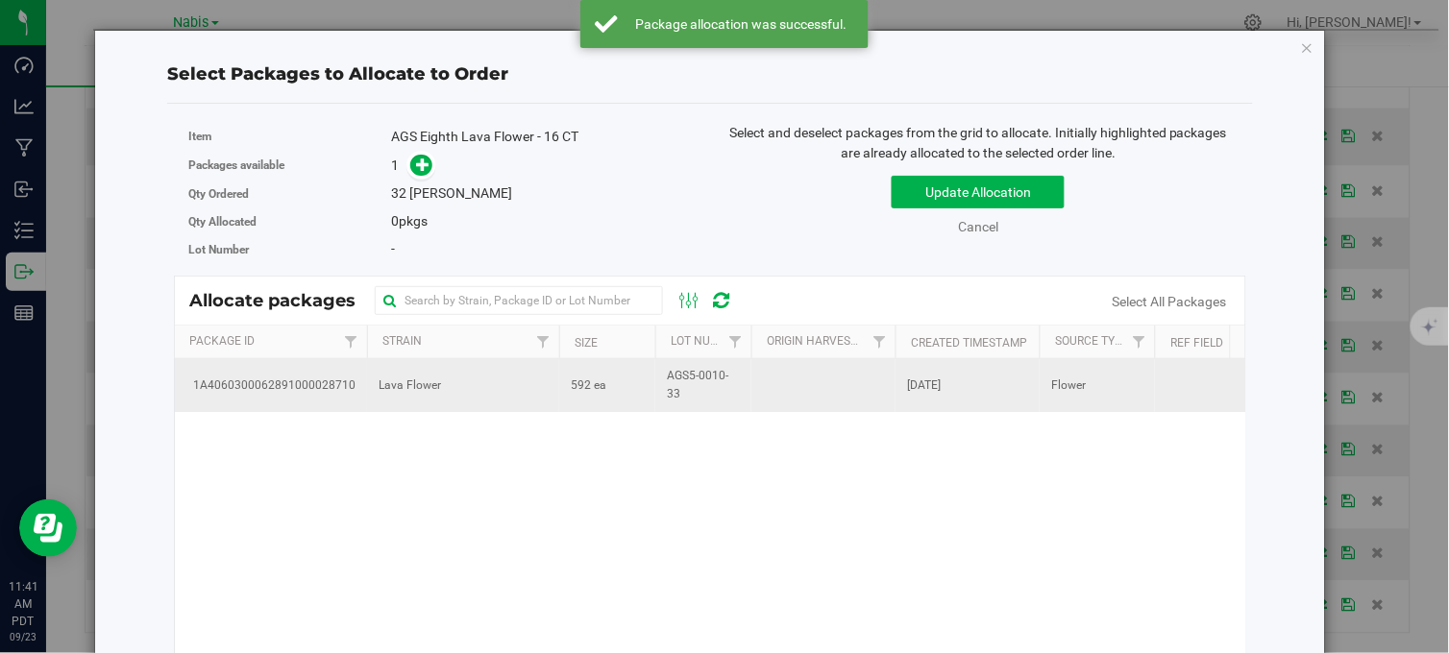
click at [593, 390] on span "592 ea" at bounding box center [589, 386] width 36 height 18
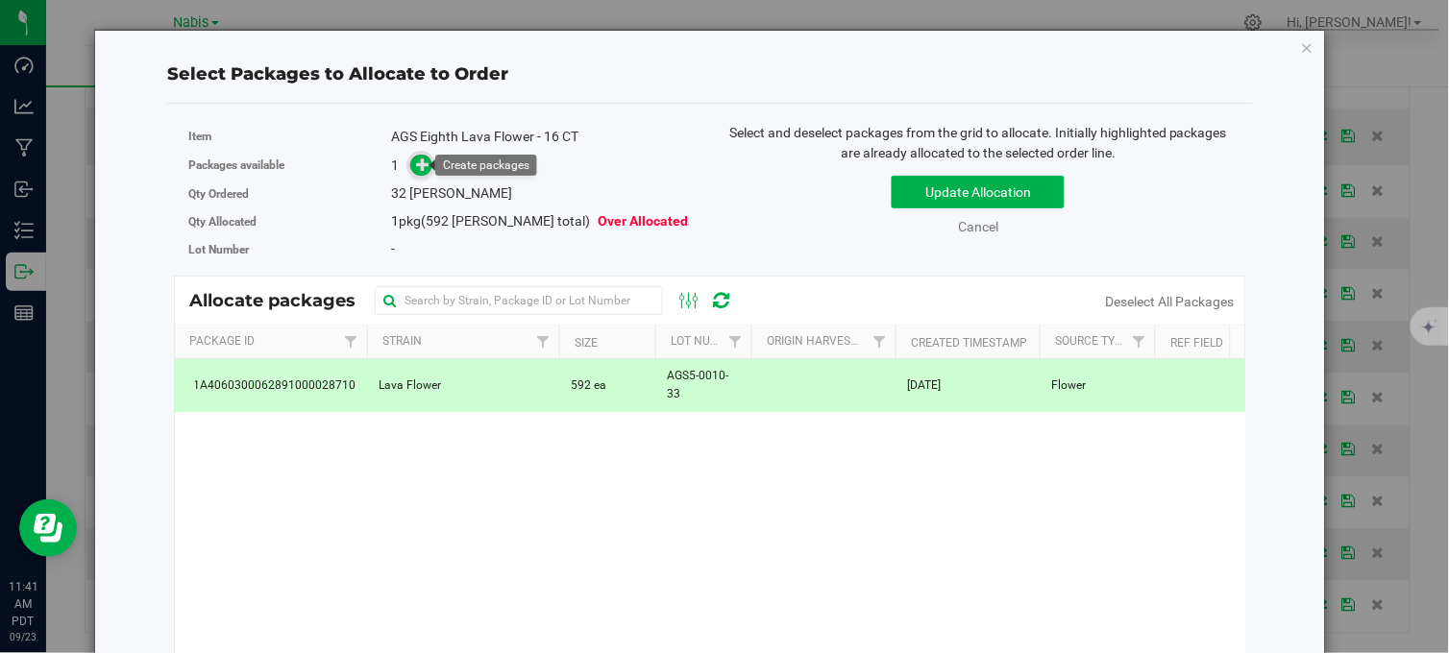
click at [420, 167] on icon at bounding box center [422, 164] width 13 height 13
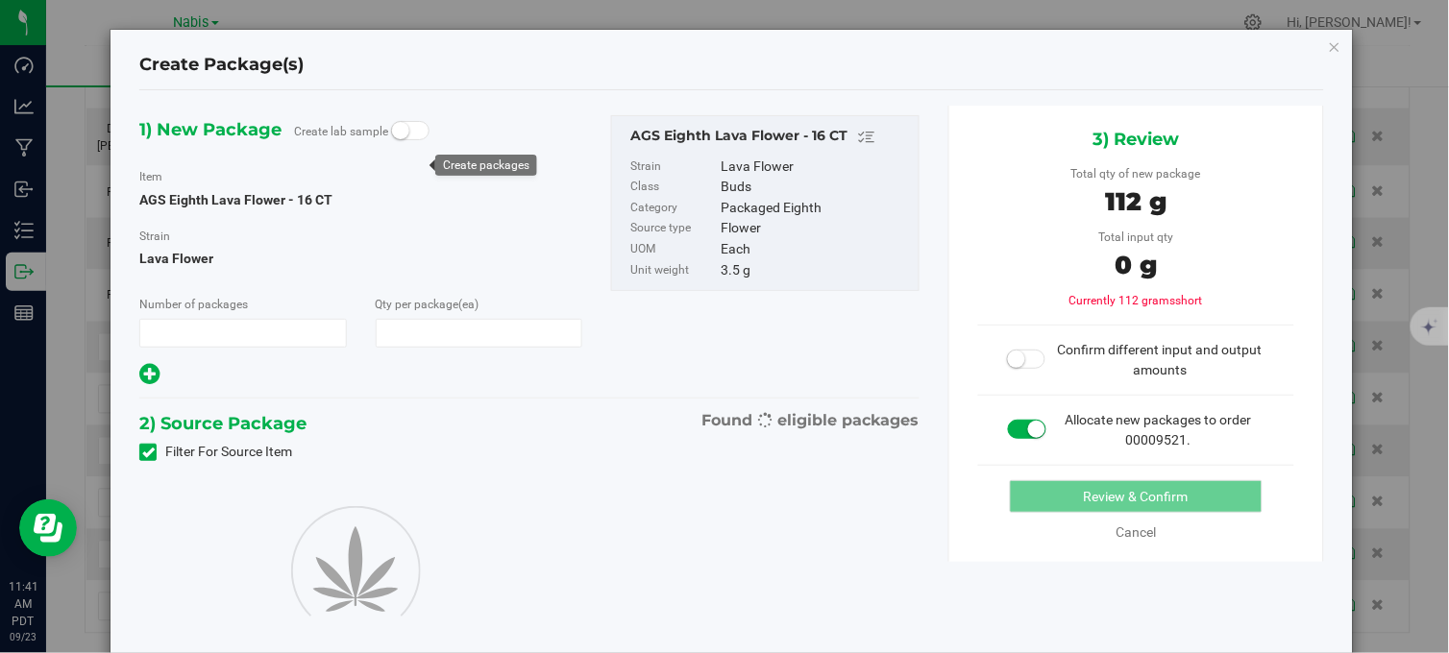
type input "1"
type input "32"
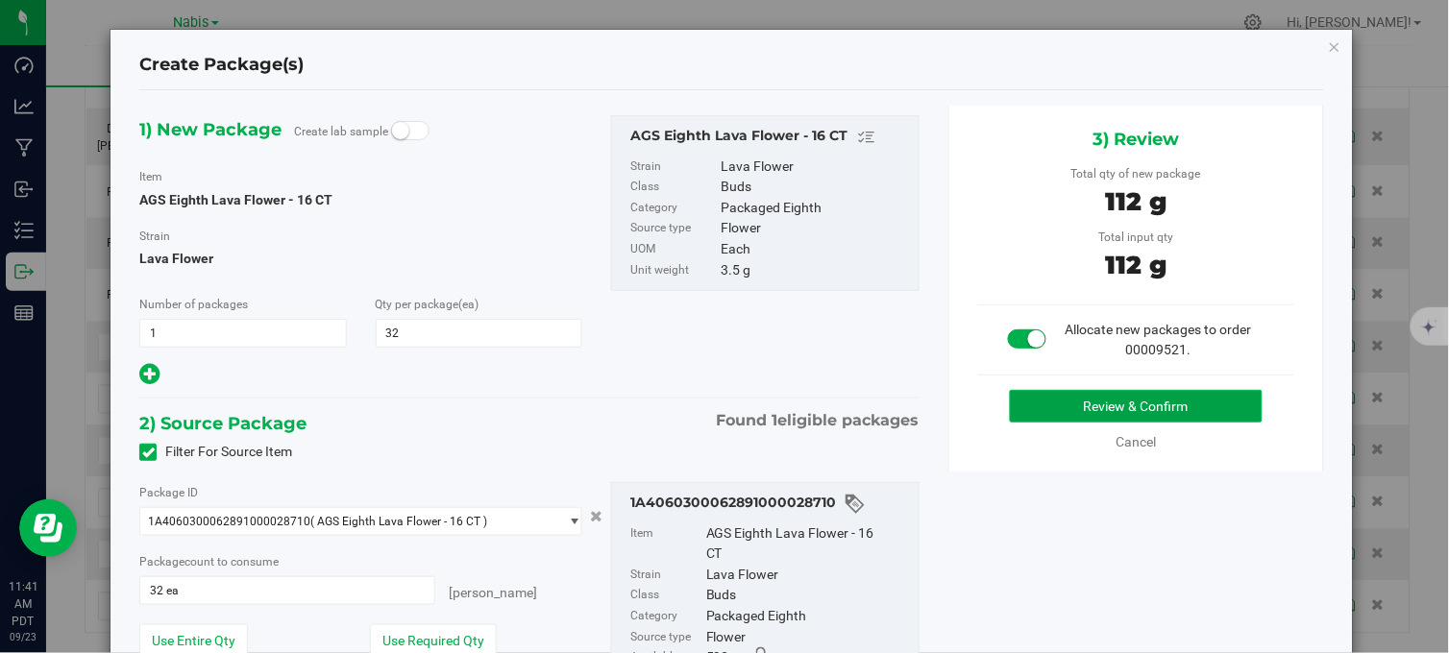
click at [1036, 407] on button "Review & Confirm" at bounding box center [1136, 406] width 253 height 33
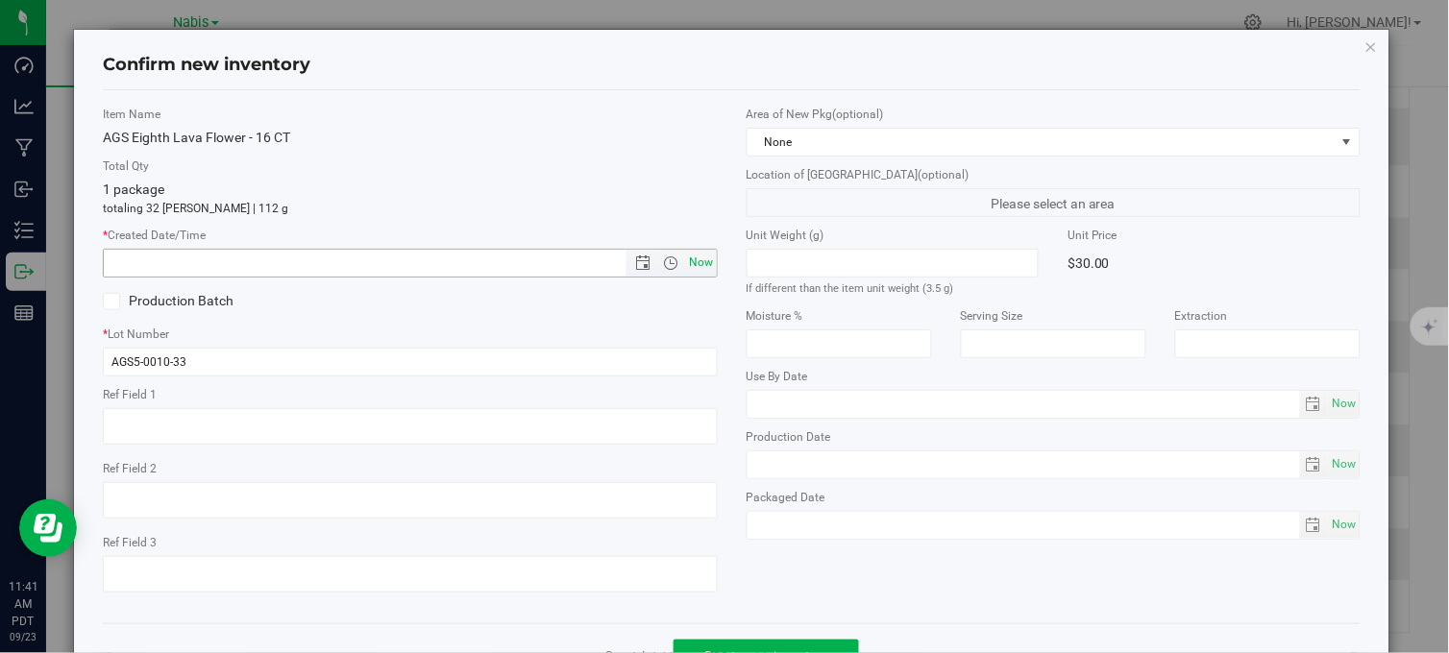
click at [696, 264] on span "Now" at bounding box center [701, 263] width 33 height 28
type input "9/23/2025 11:41 AM"
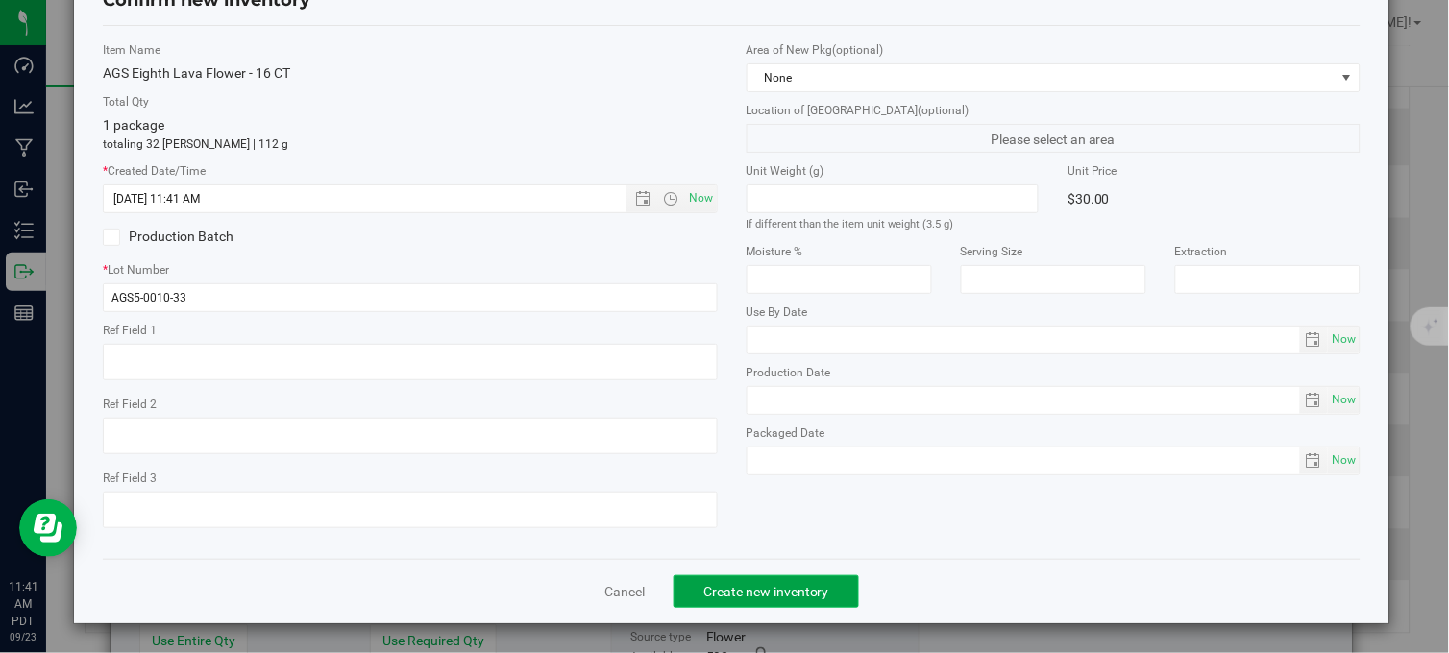
click at [751, 584] on span "Create new inventory" at bounding box center [766, 591] width 126 height 15
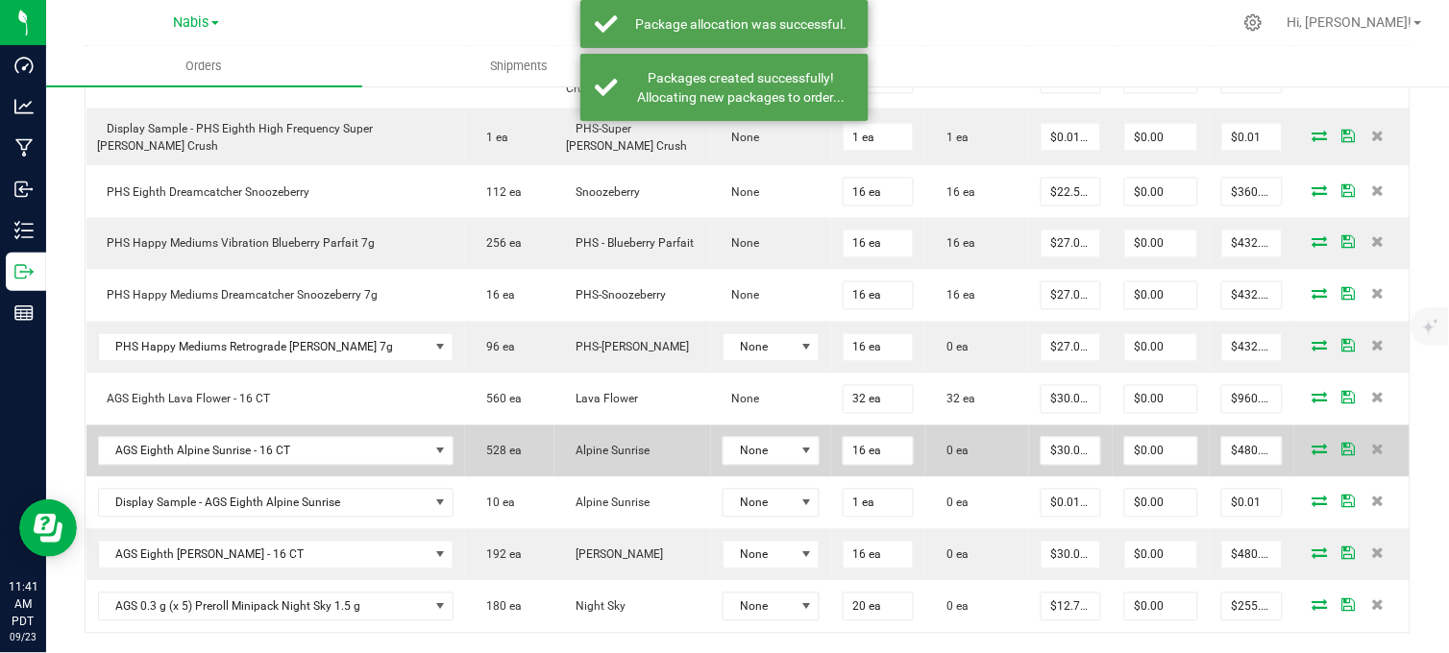
click at [1313, 453] on span at bounding box center [1320, 450] width 29 height 12
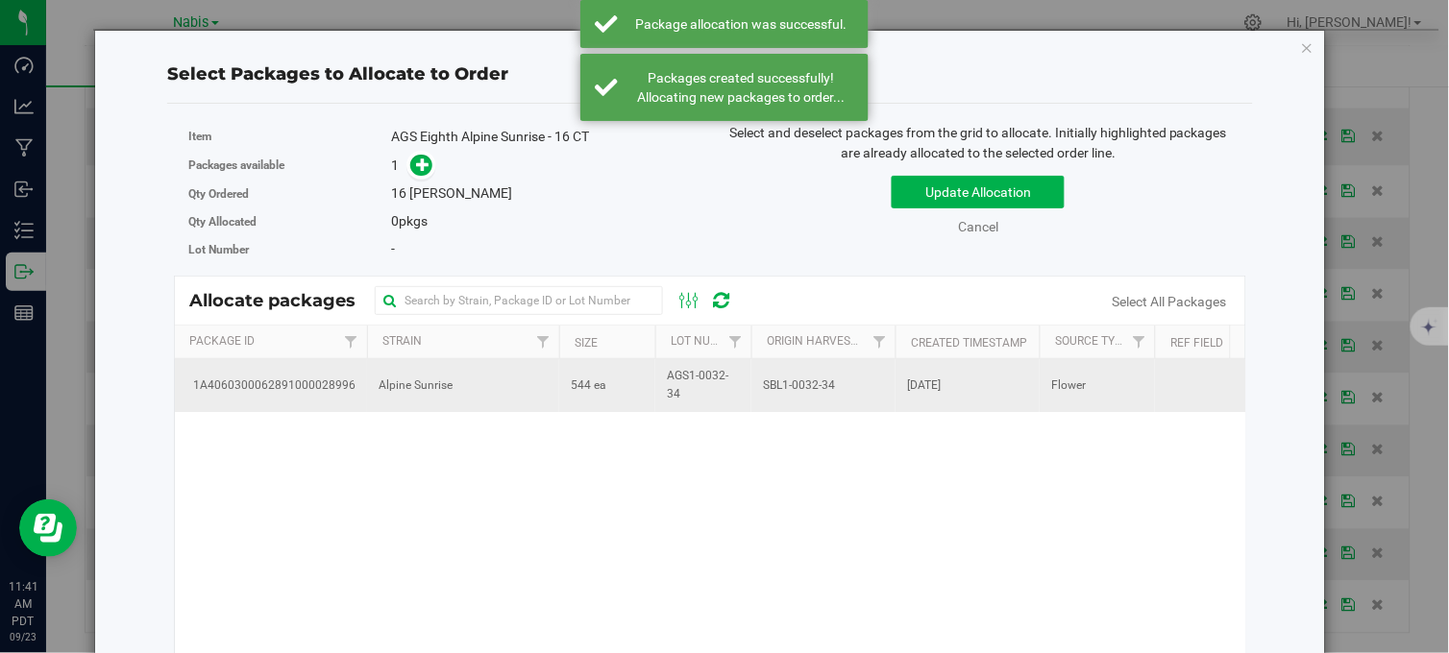
click at [625, 388] on td "544 ea" at bounding box center [607, 385] width 96 height 52
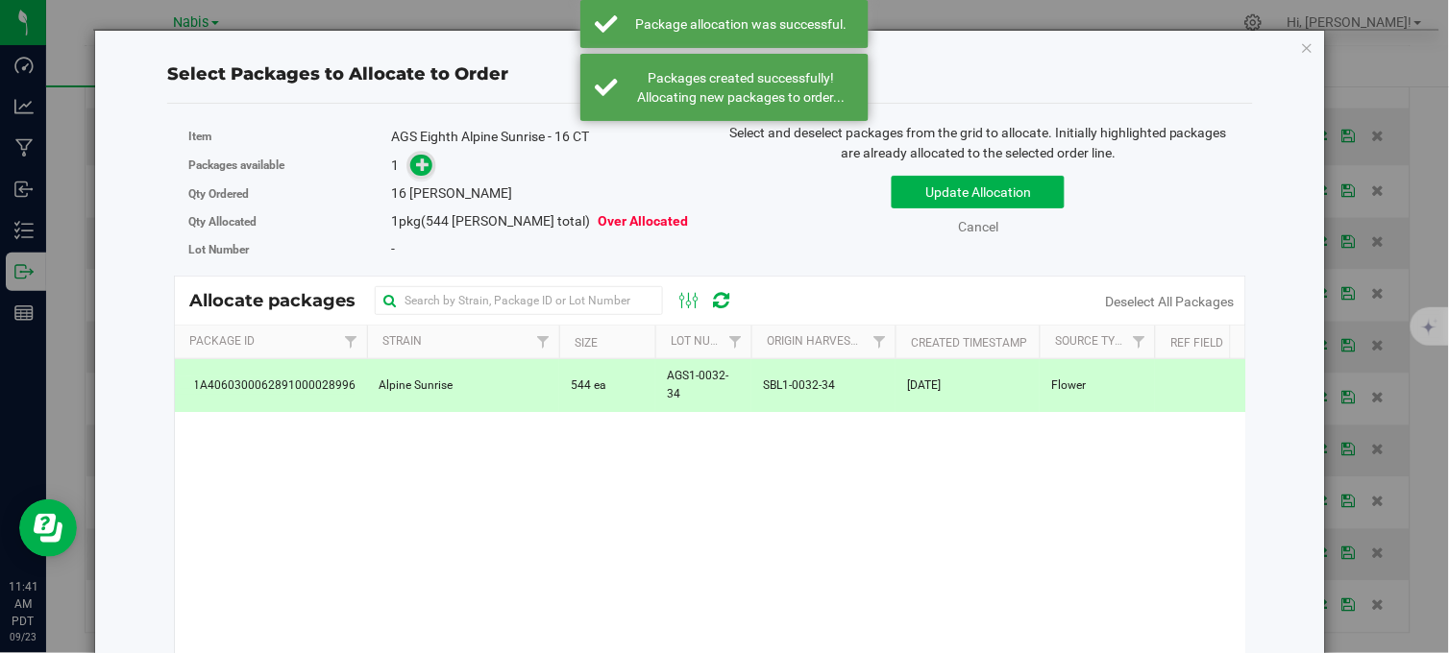
click at [425, 160] on icon at bounding box center [422, 163] width 13 height 13
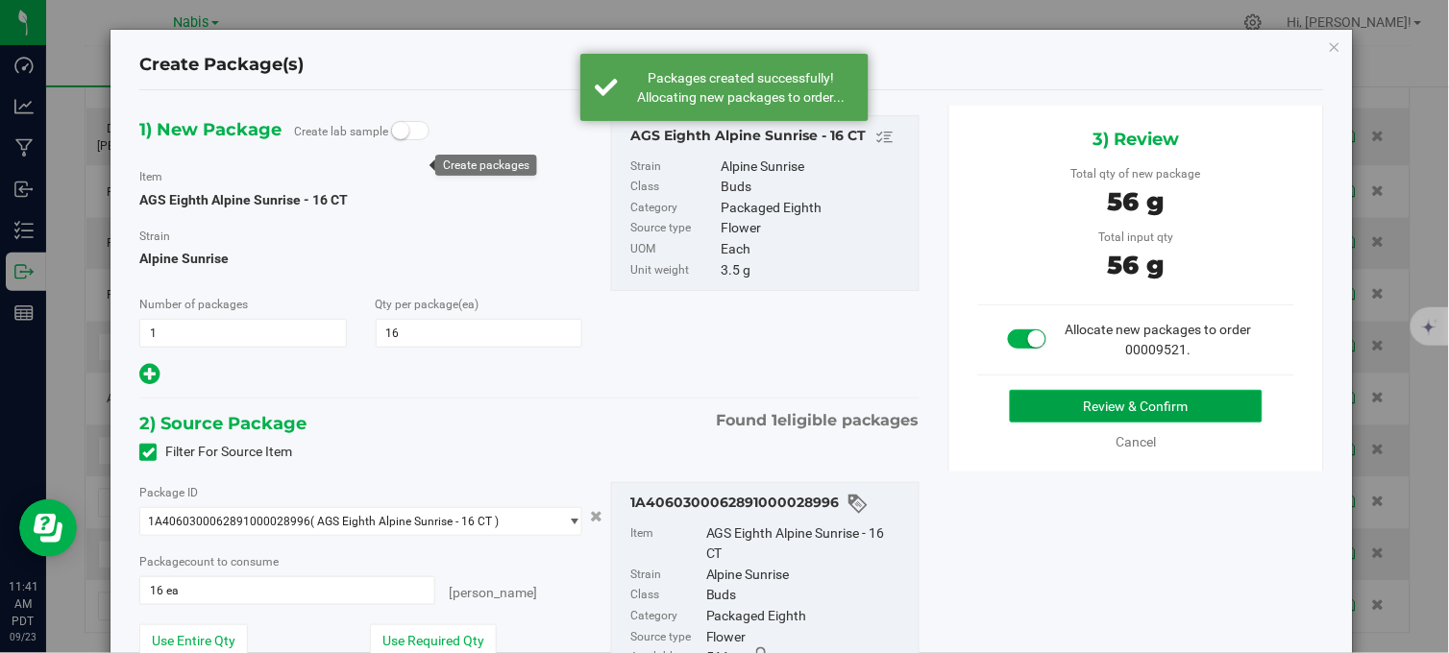
click at [1073, 409] on button "Review & Confirm" at bounding box center [1136, 406] width 253 height 33
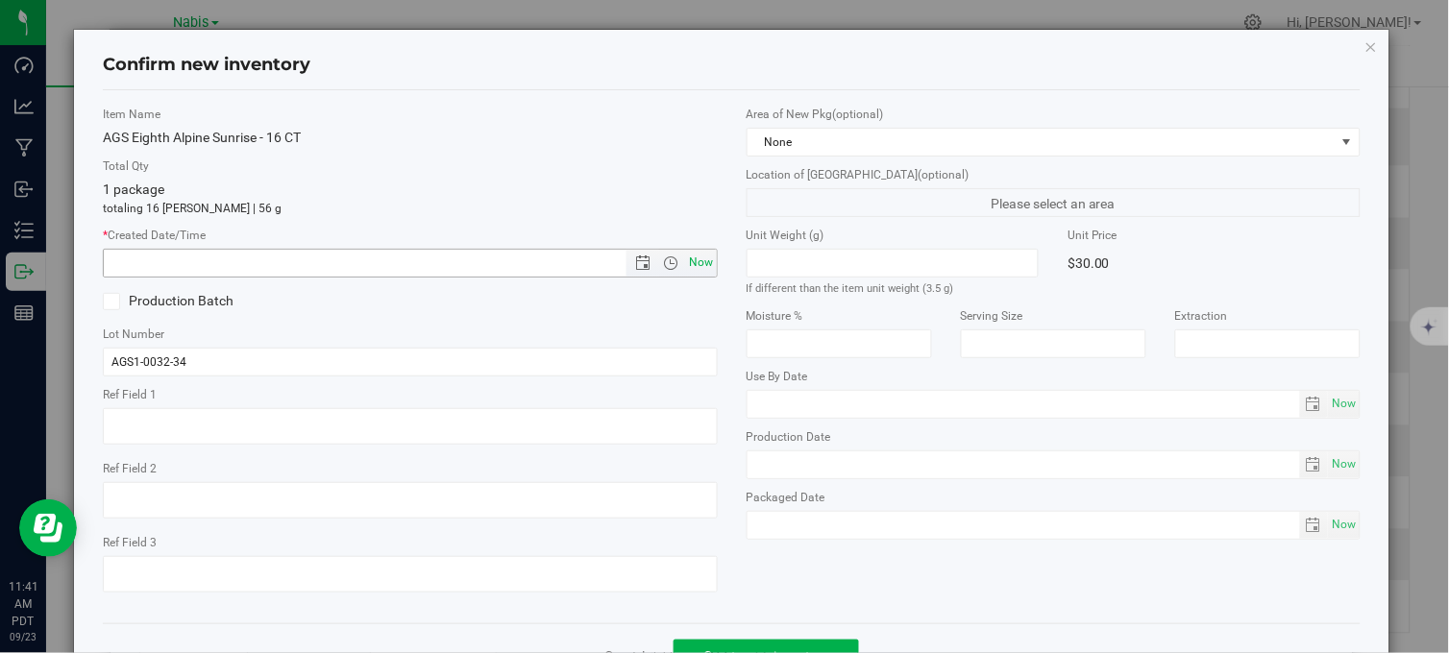
click at [693, 269] on span "Now" at bounding box center [701, 263] width 33 height 28
type input "9/23/2025 11:41 AM"
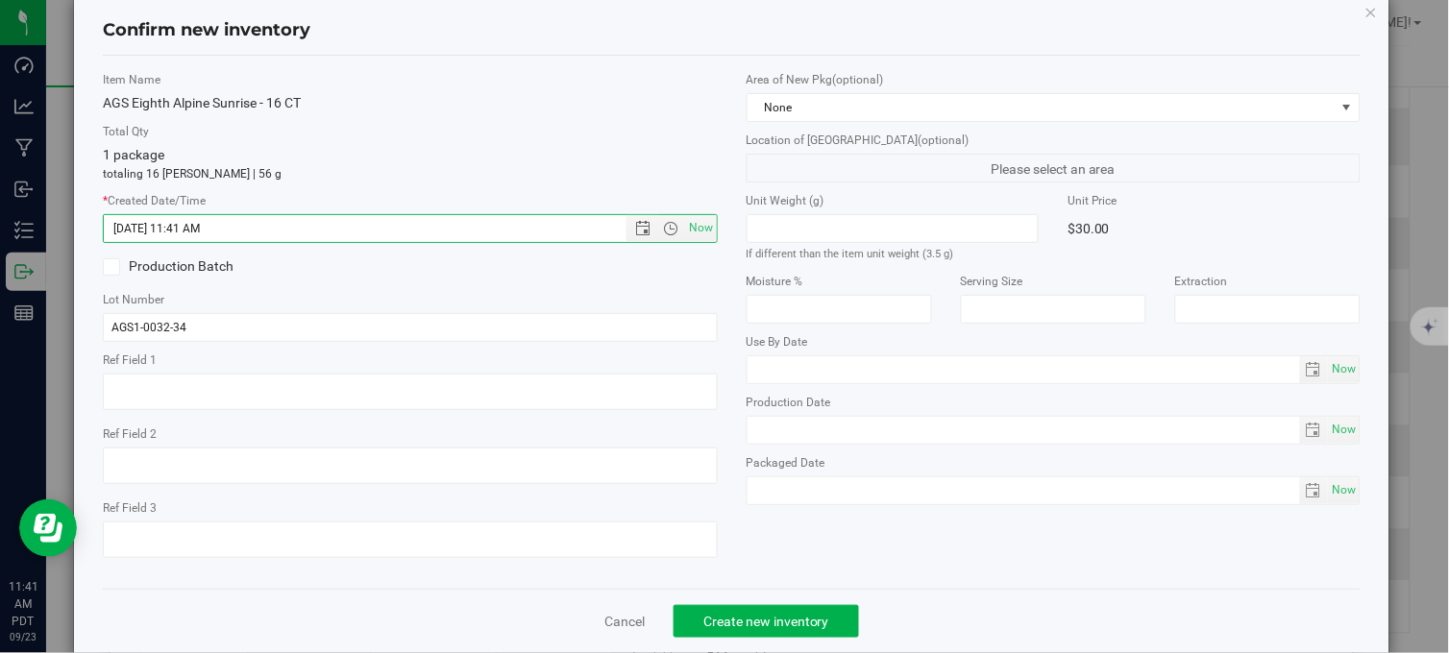
scroll to position [69, 0]
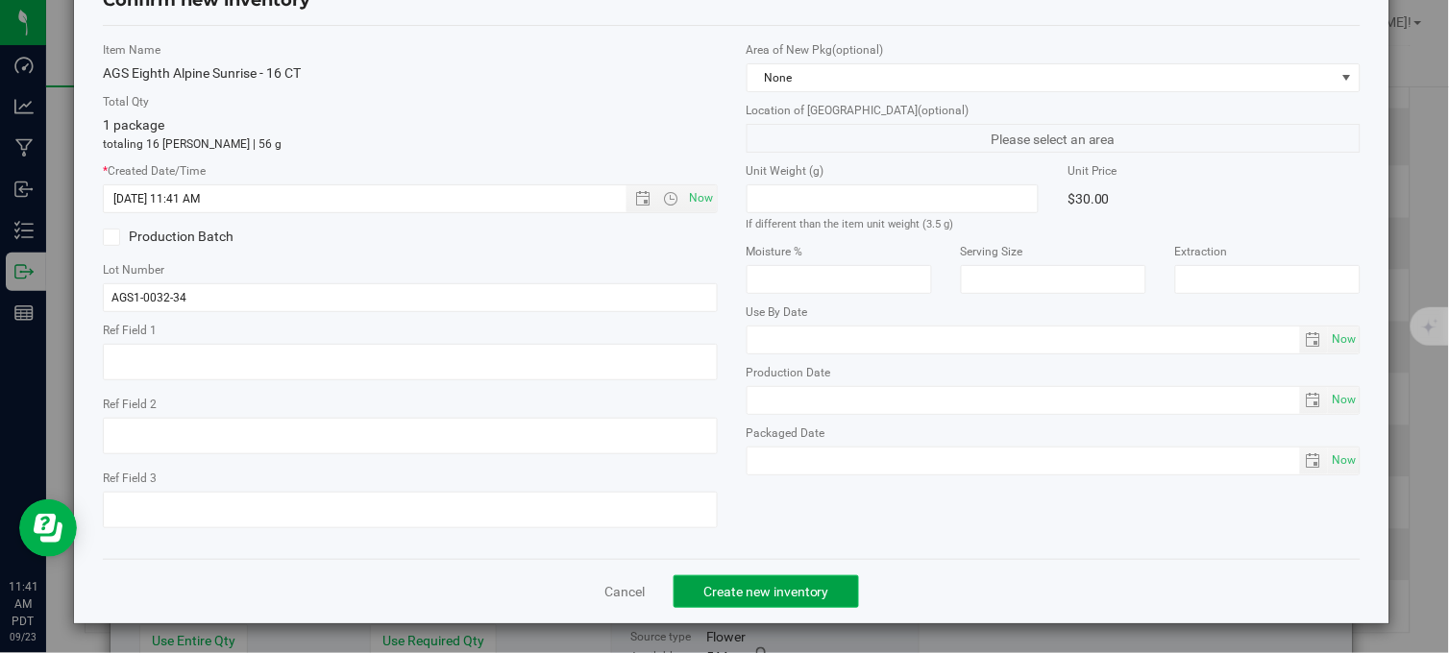
click at [783, 589] on span "Create new inventory" at bounding box center [766, 591] width 126 height 15
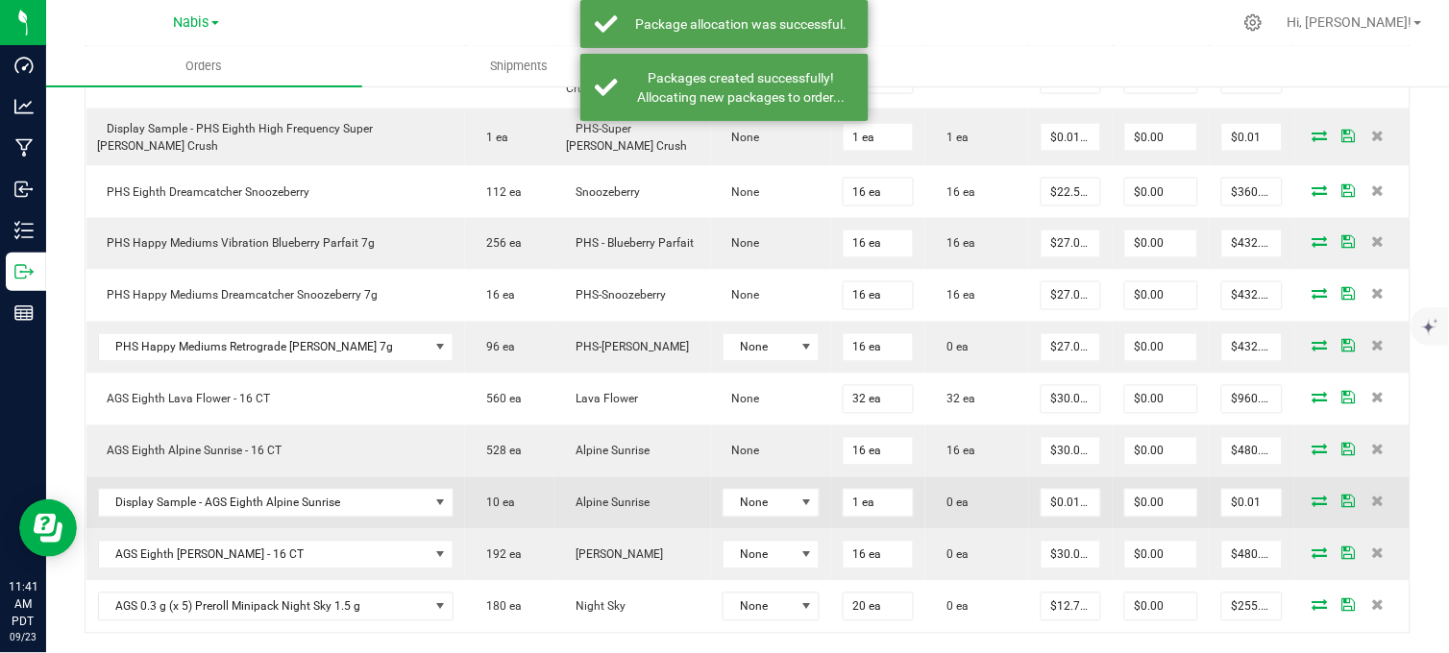
click at [1312, 500] on icon at bounding box center [1319, 502] width 15 height 12
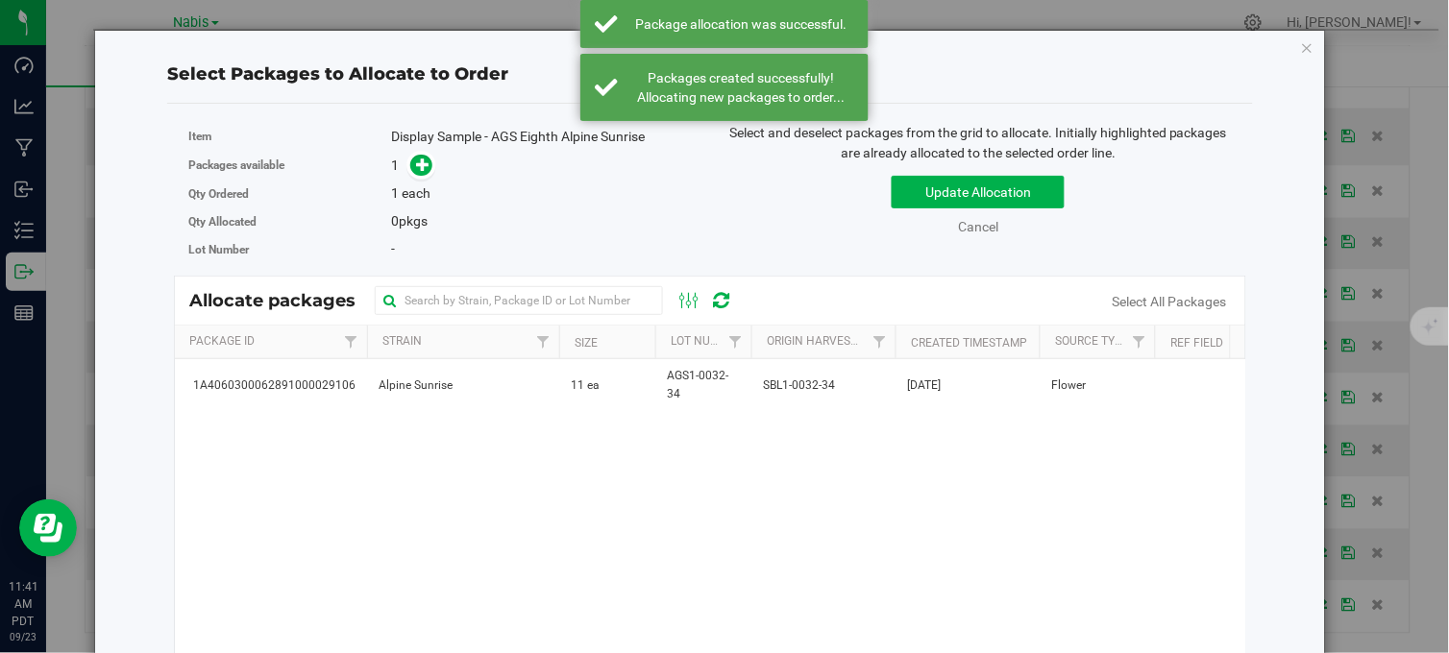
drag, startPoint x: 597, startPoint y: 385, endPoint x: 472, endPoint y: 241, distance: 190.7
click at [596, 384] on span "11 ea" at bounding box center [585, 386] width 29 height 18
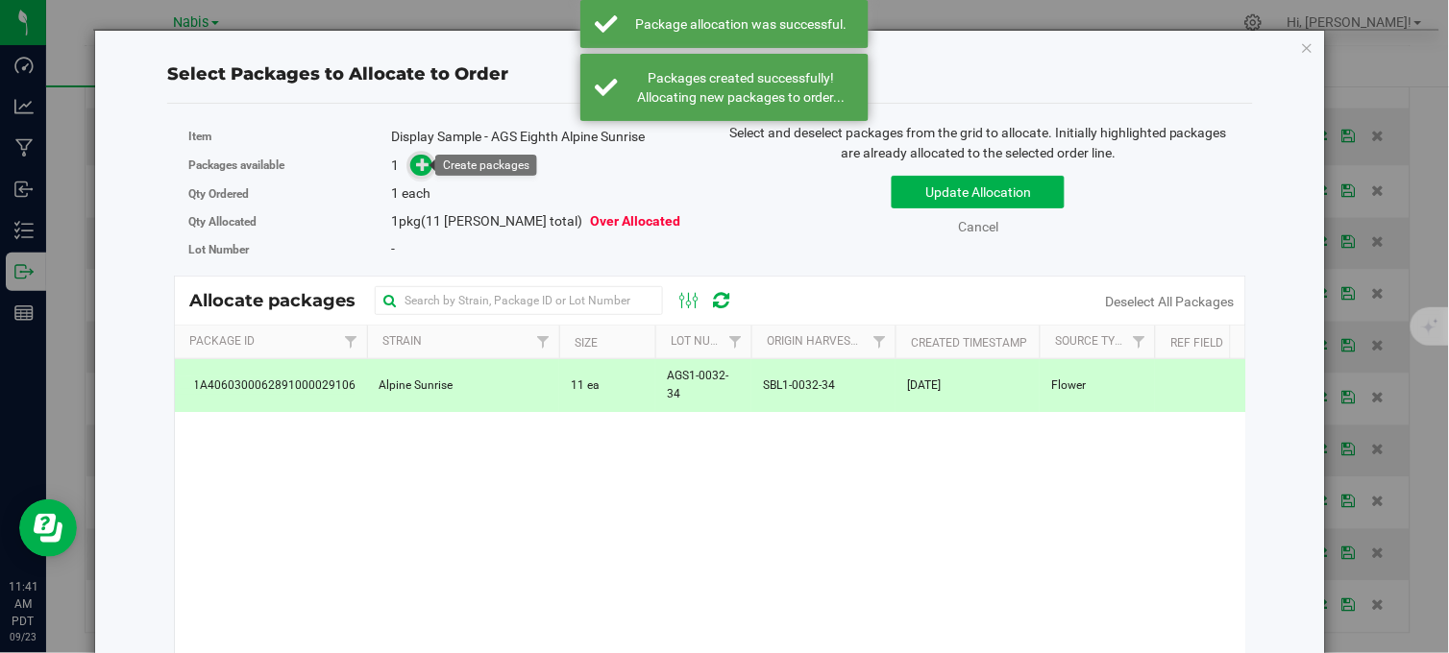
click at [416, 160] on icon at bounding box center [423, 164] width 14 height 14
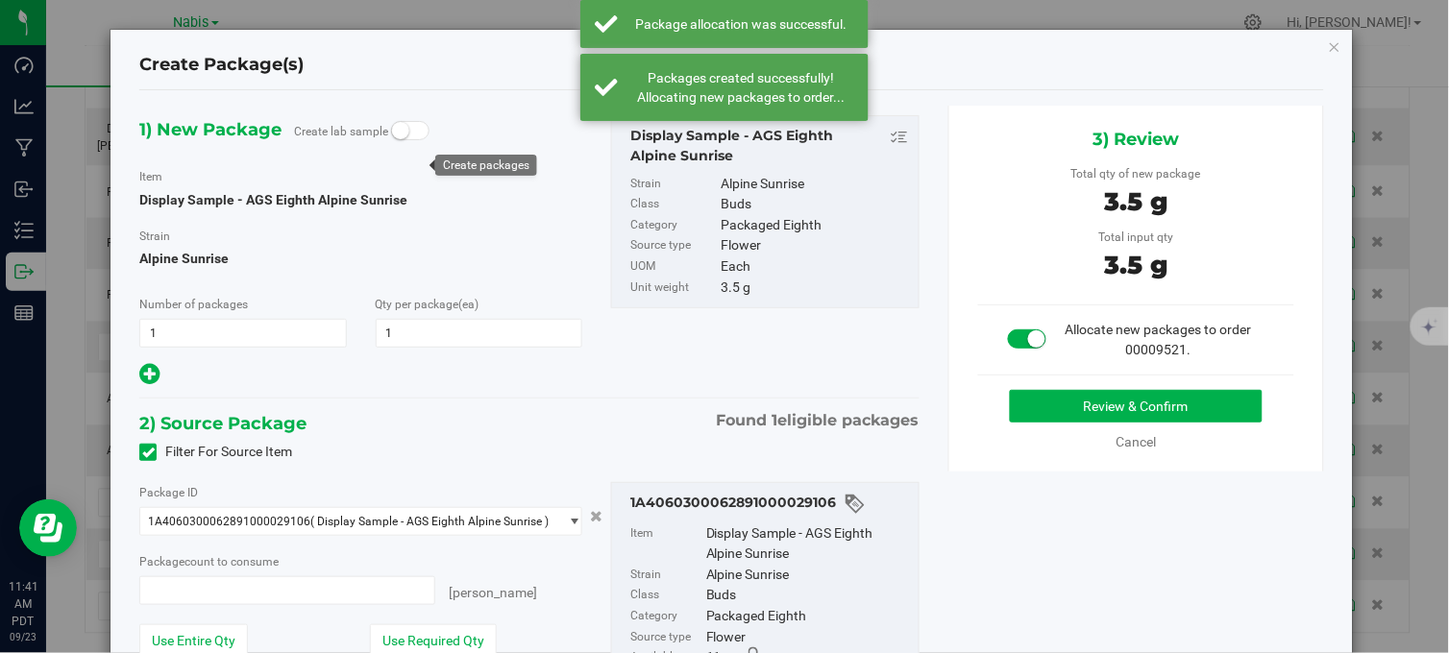
type input "1"
type input "1 ea"
click at [1048, 410] on button "Review & Confirm" at bounding box center [1136, 406] width 253 height 33
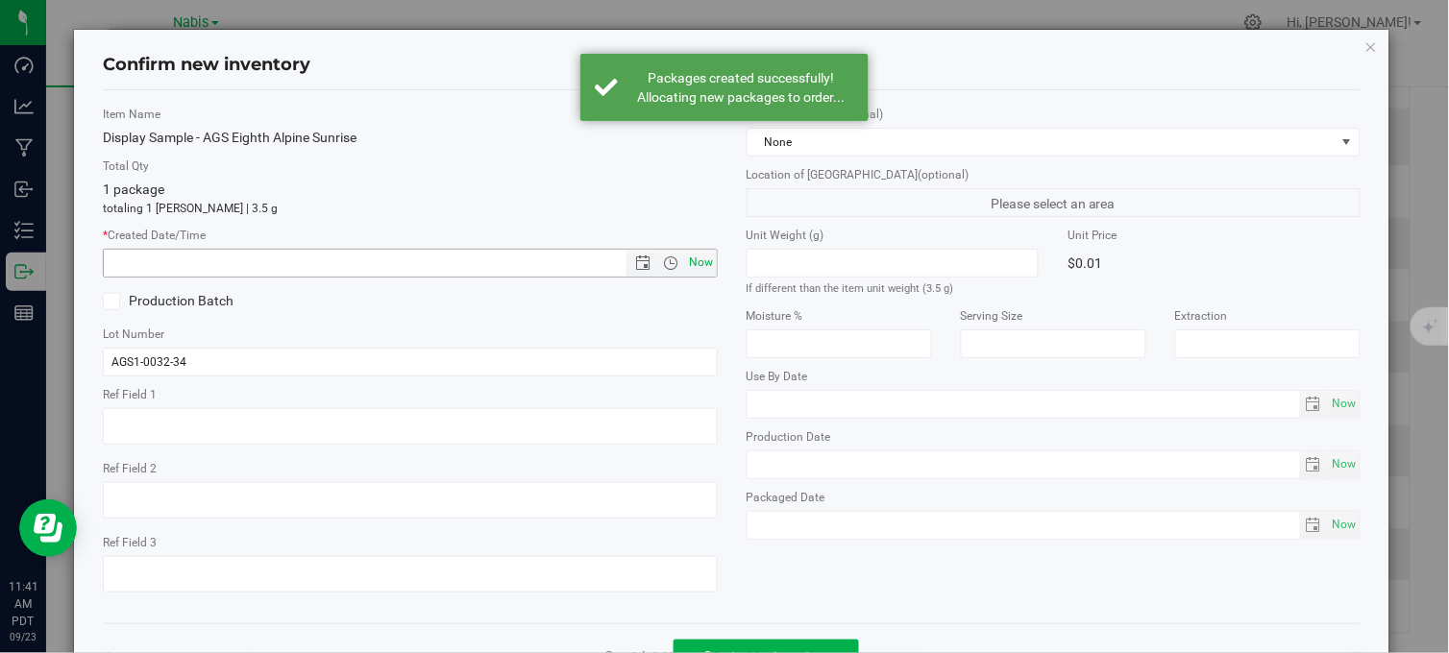
drag, startPoint x: 694, startPoint y: 262, endPoint x: 702, endPoint y: 270, distance: 11.6
click at [694, 261] on span "Now" at bounding box center [701, 263] width 33 height 28
type input "9/23/2025 11:41 AM"
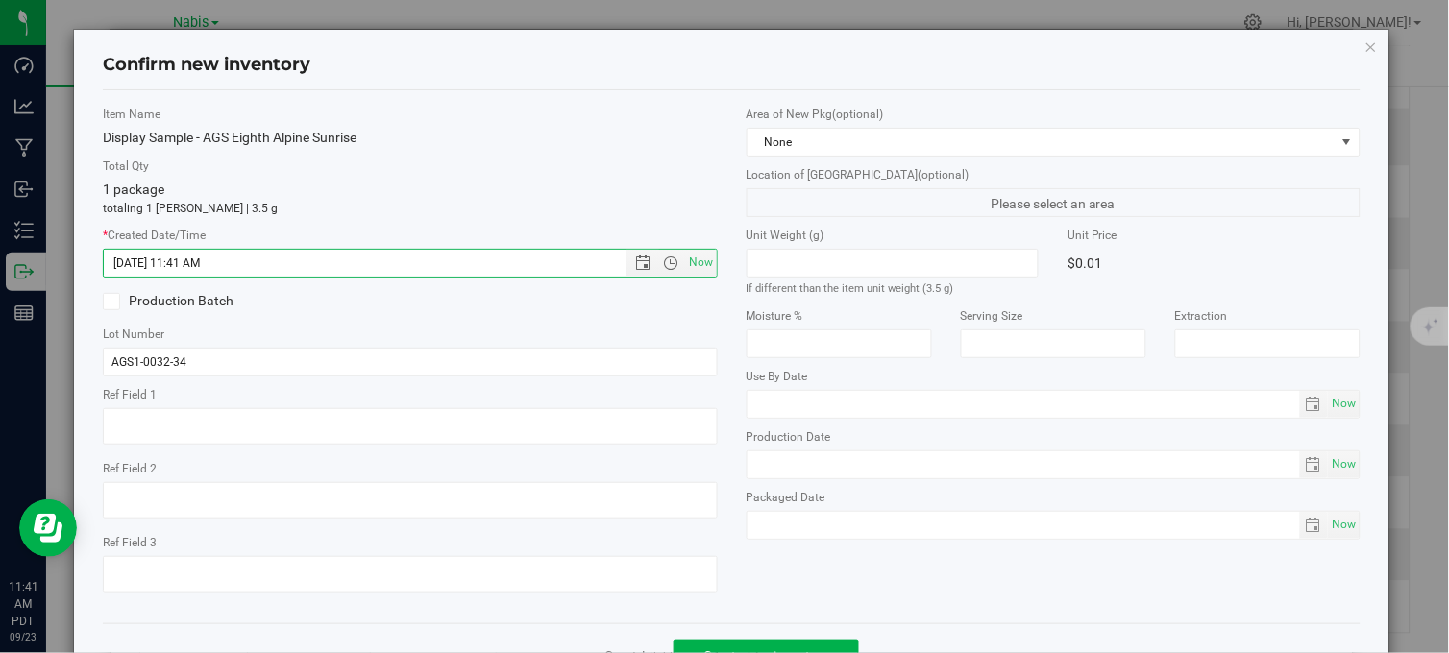
scroll to position [69, 0]
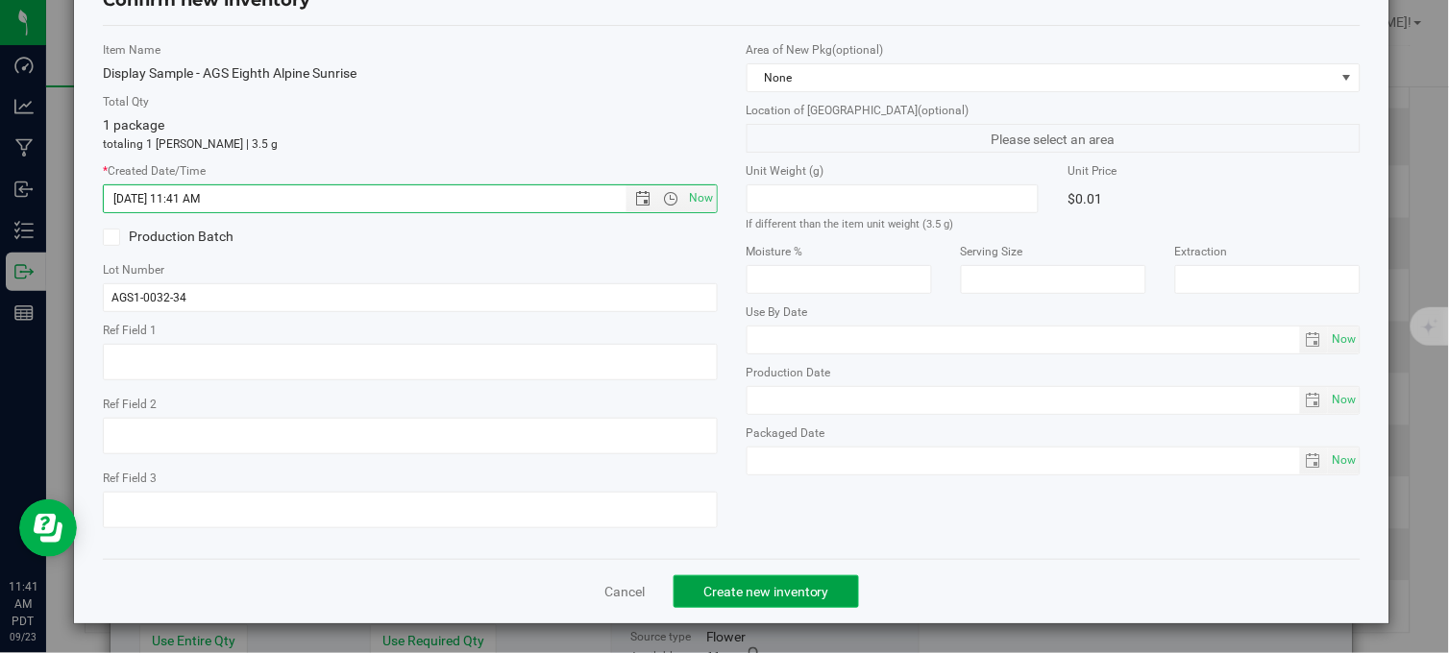
click at [769, 590] on span "Create new inventory" at bounding box center [766, 591] width 126 height 15
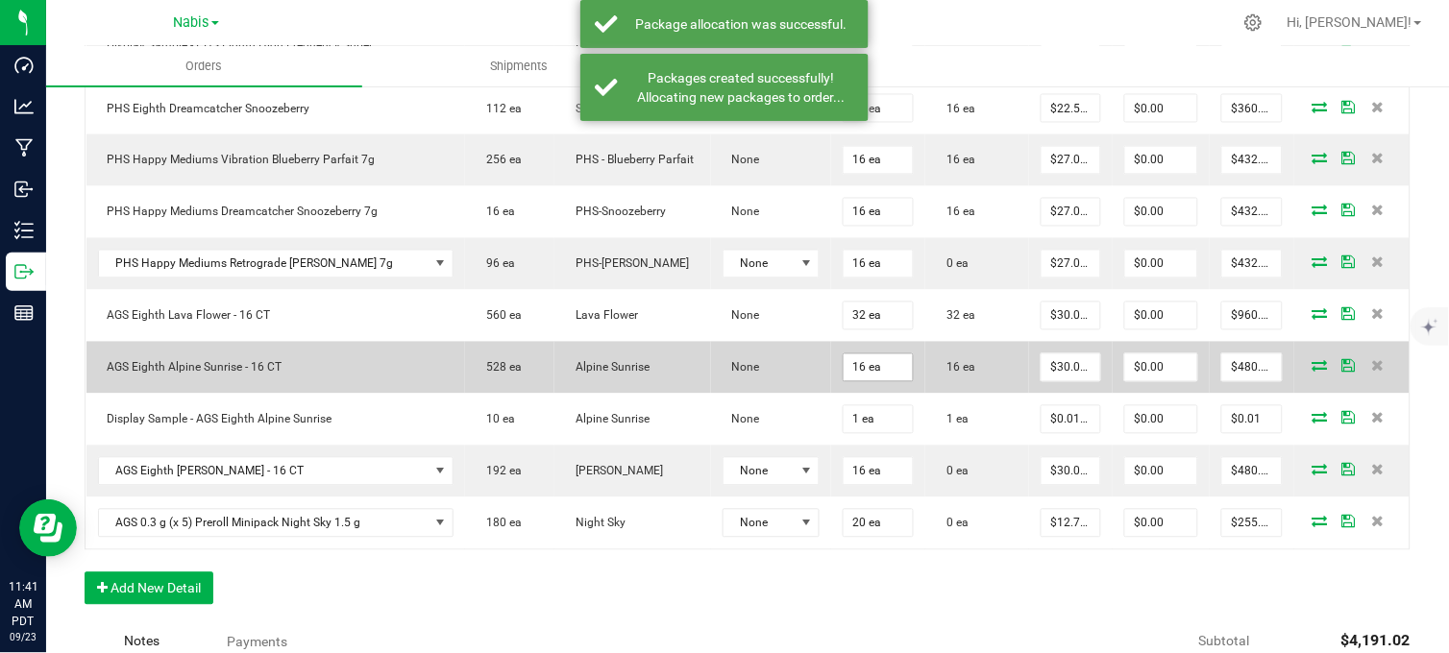
scroll to position [746, 0]
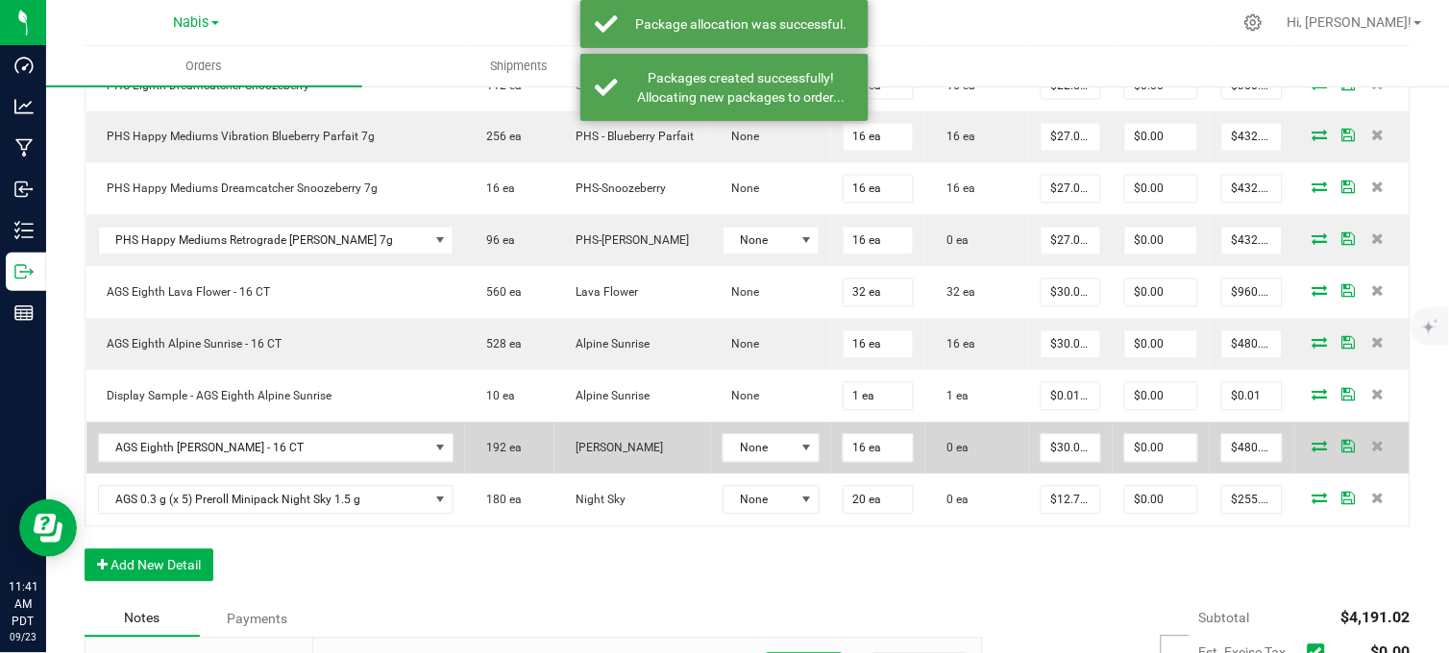
click at [1312, 449] on icon at bounding box center [1319, 447] width 15 height 12
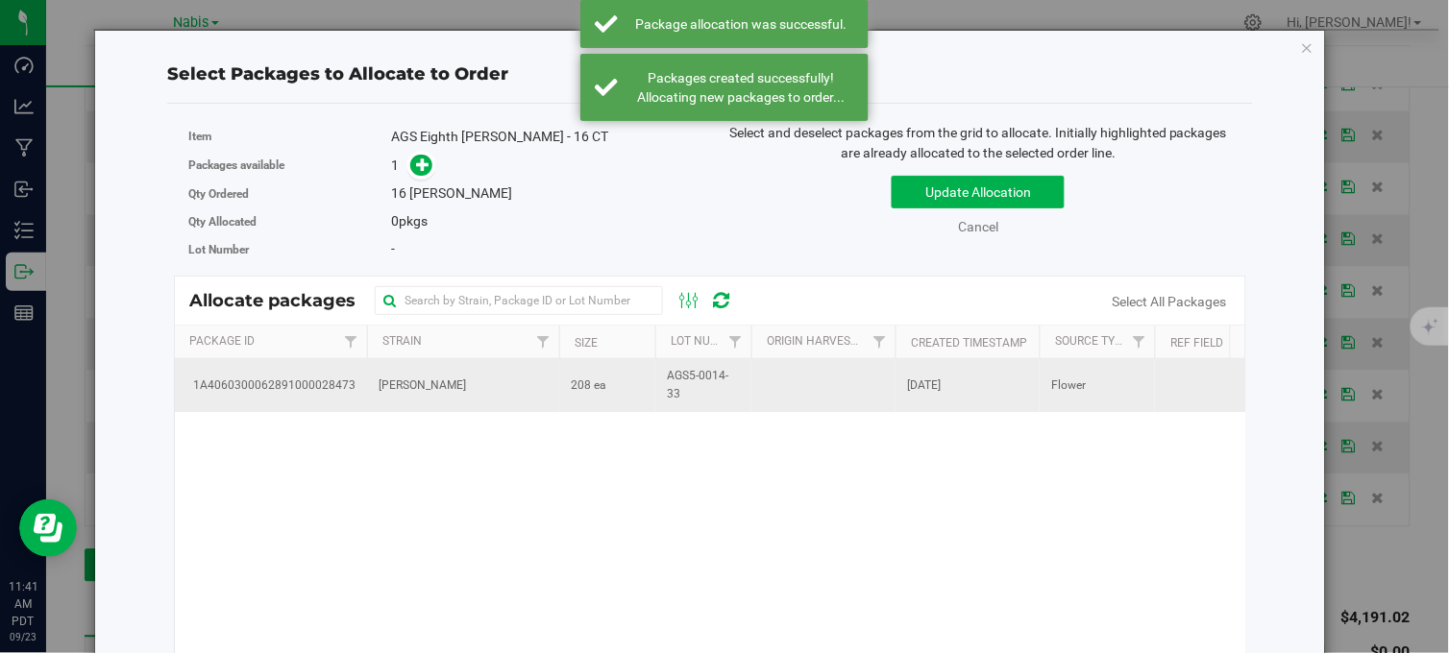
click at [655, 379] on td "AGS5-0014-33" at bounding box center [703, 385] width 96 height 52
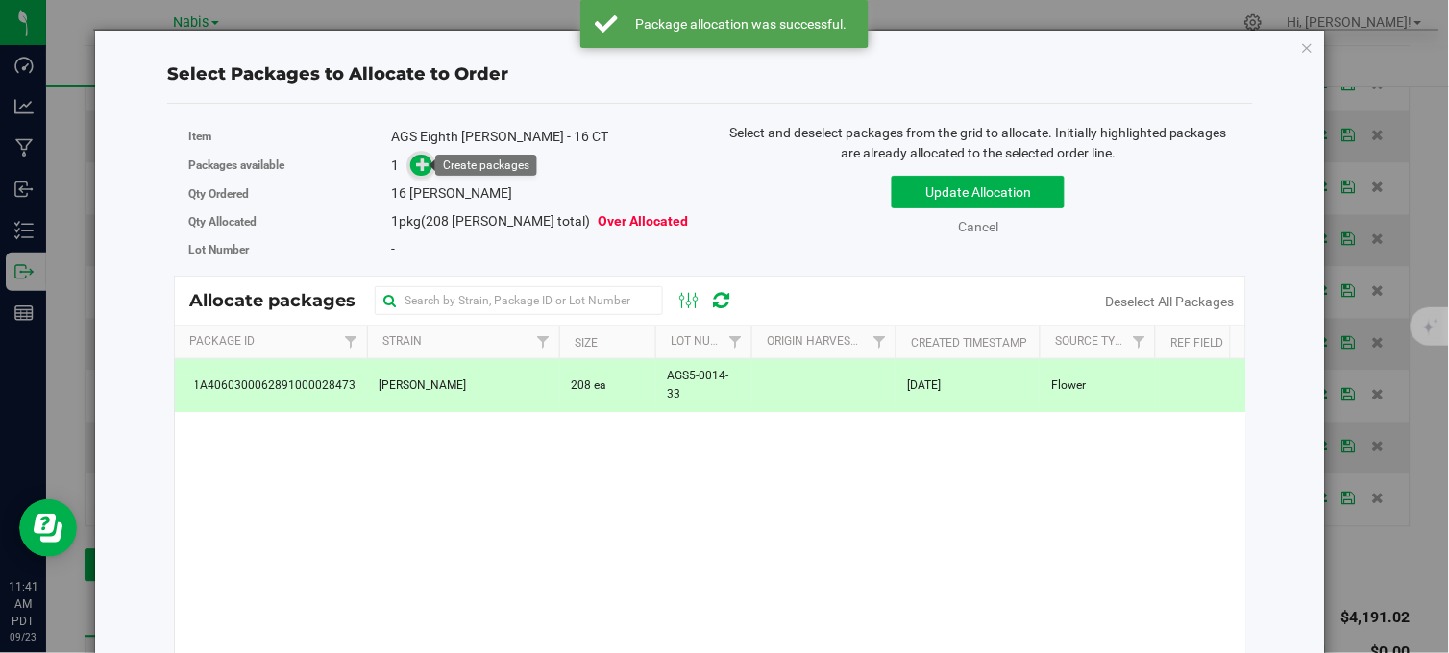
click at [427, 160] on icon at bounding box center [422, 164] width 13 height 13
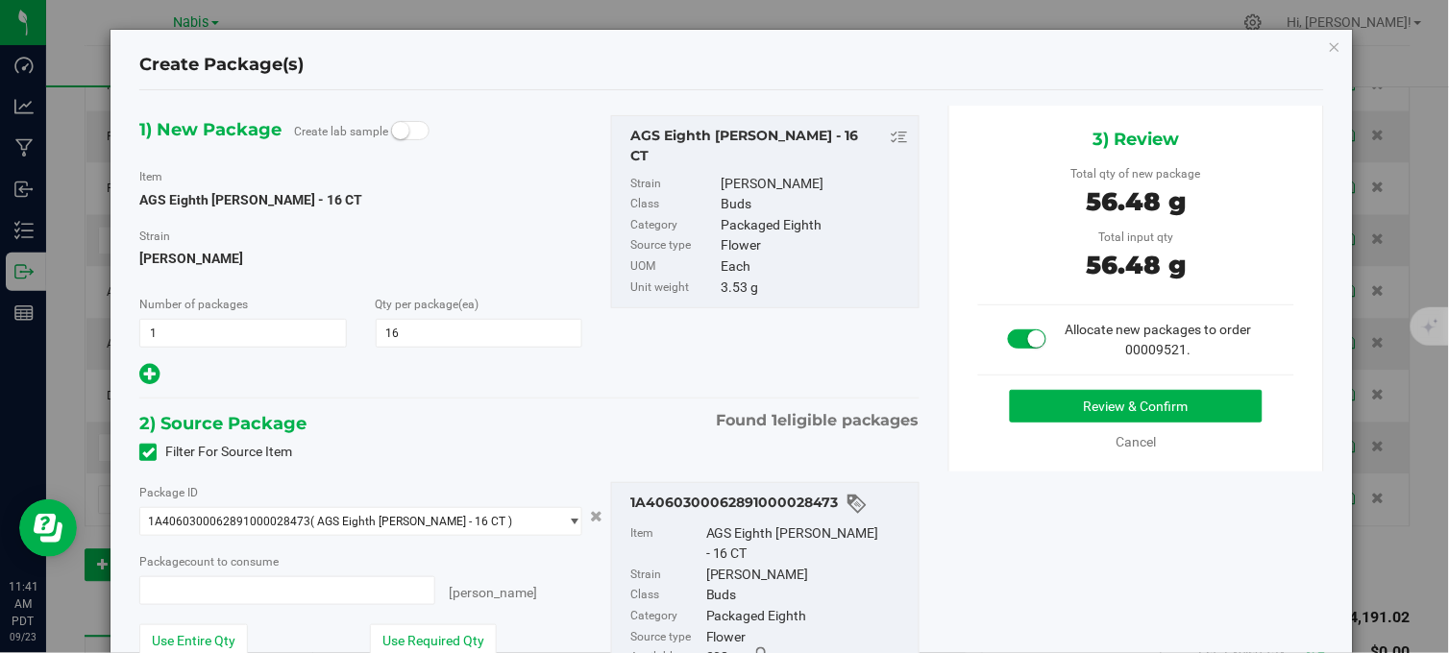
type input "16 ea"
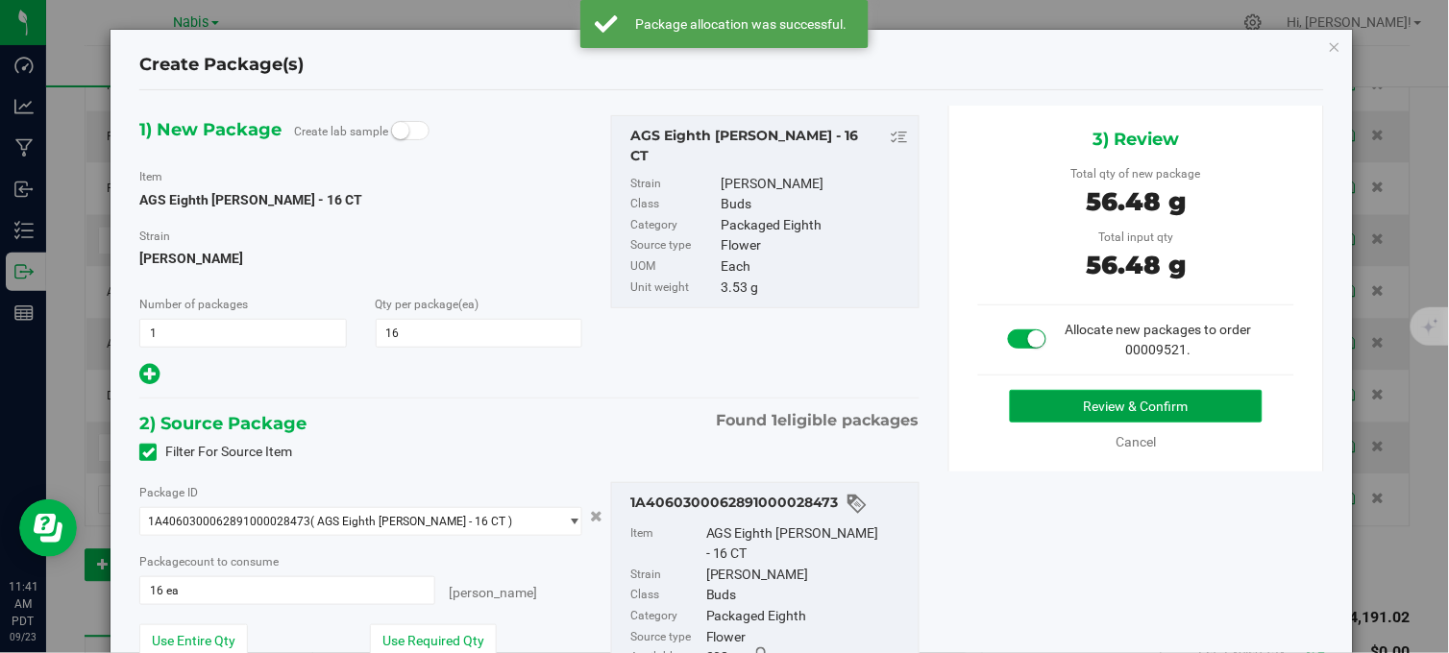
click at [1074, 404] on button "Review & Confirm" at bounding box center [1136, 406] width 253 height 33
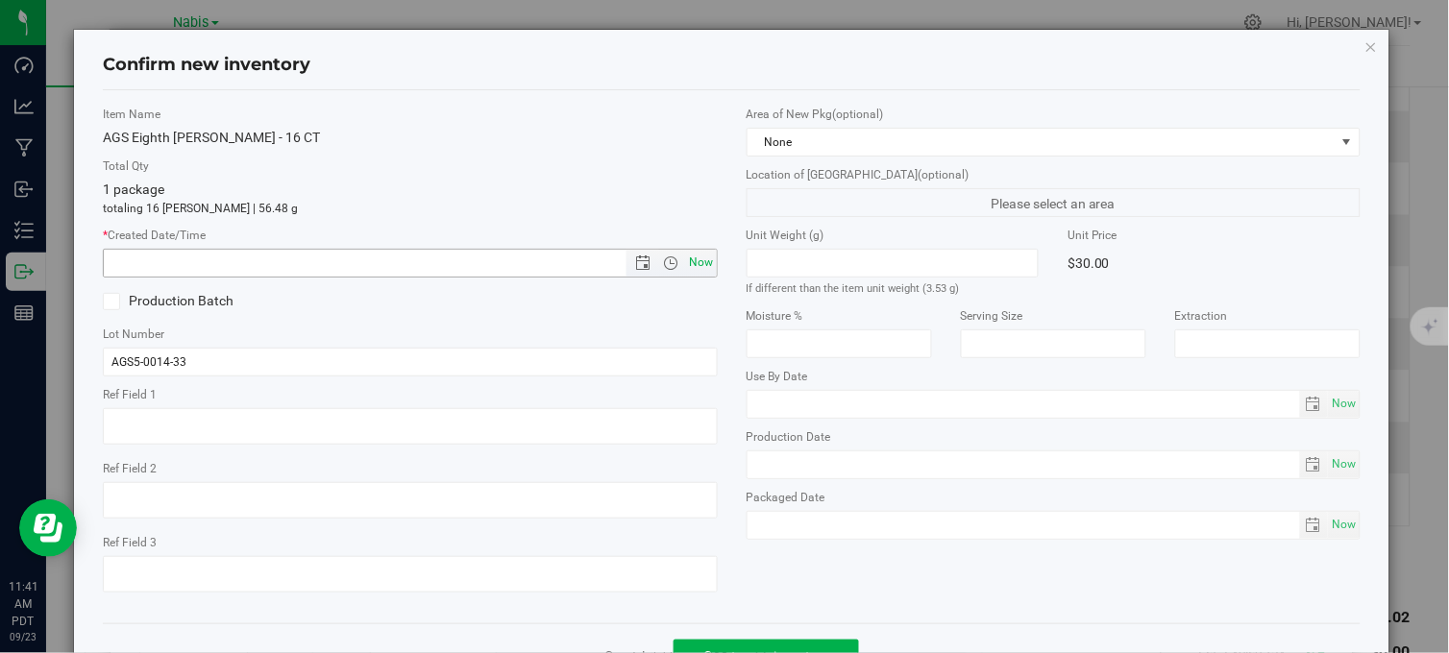
click at [702, 257] on span "Now" at bounding box center [701, 263] width 33 height 28
type input "9/23/2025 11:41 AM"
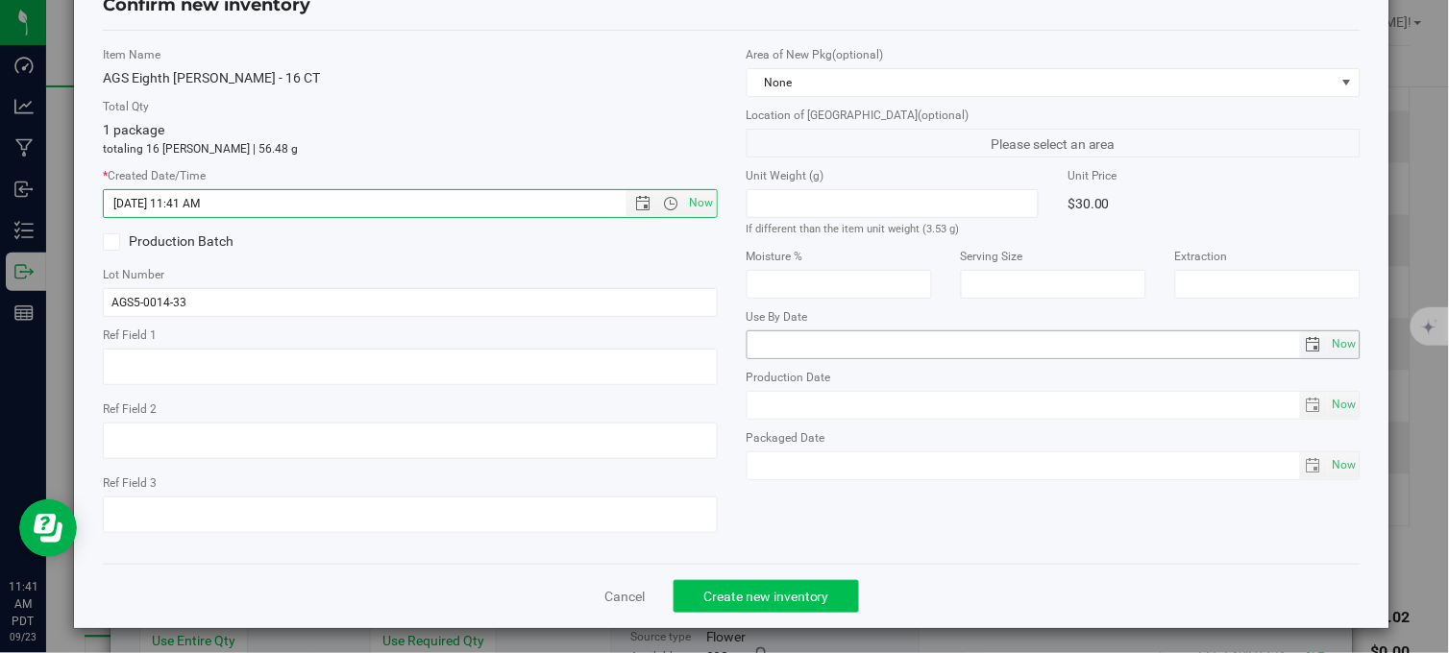
scroll to position [69, 0]
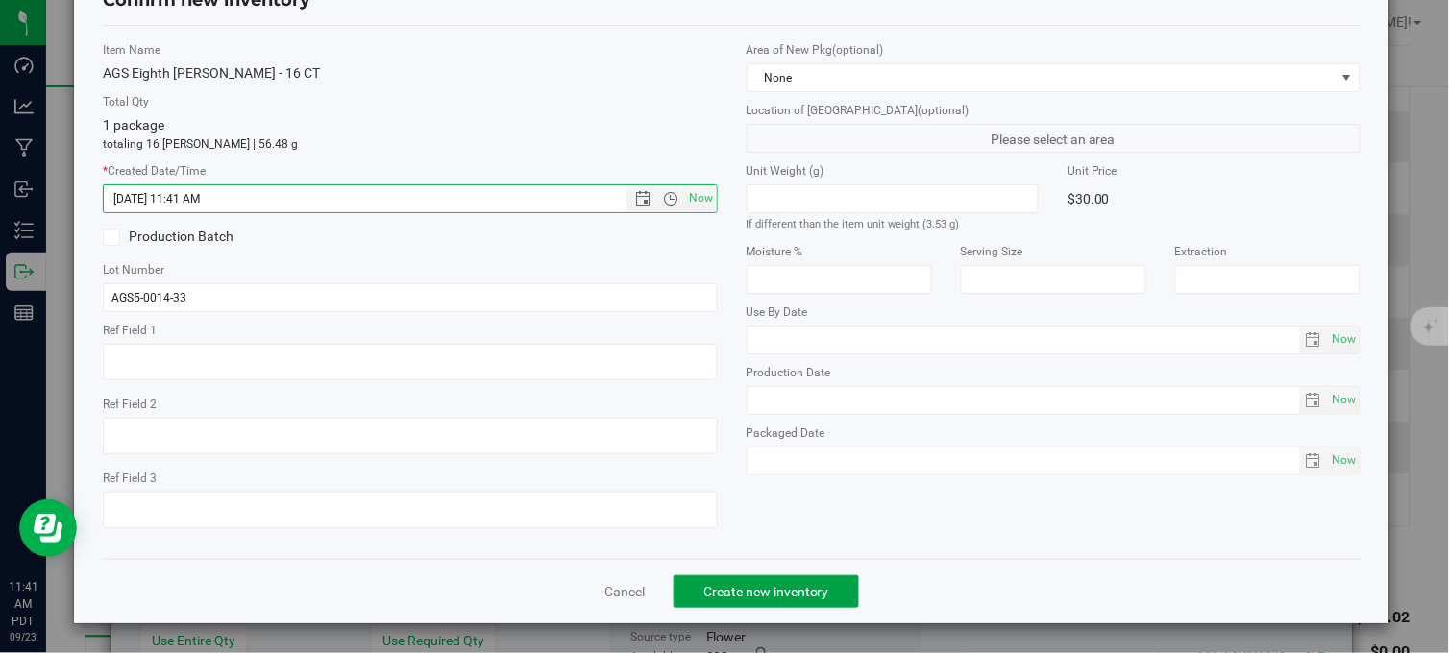
click at [809, 584] on span "Create new inventory" at bounding box center [766, 591] width 126 height 15
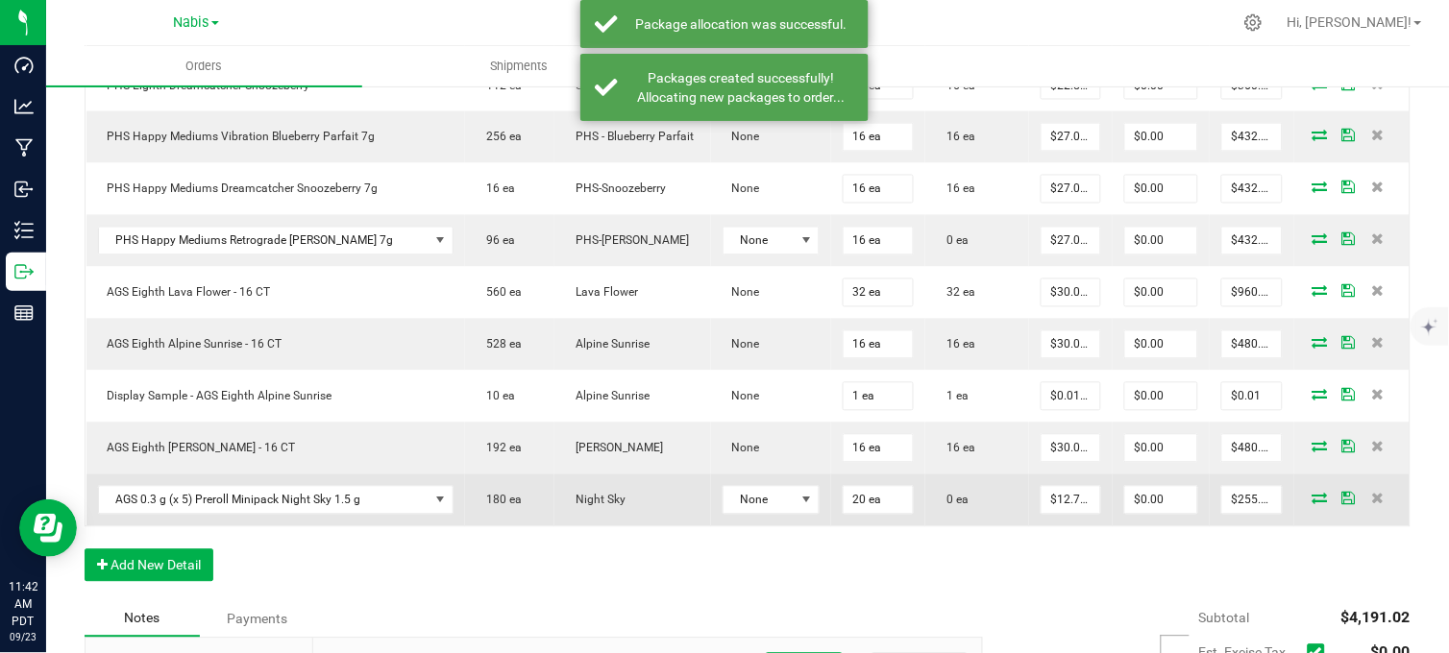
click at [1312, 500] on icon at bounding box center [1319, 499] width 15 height 12
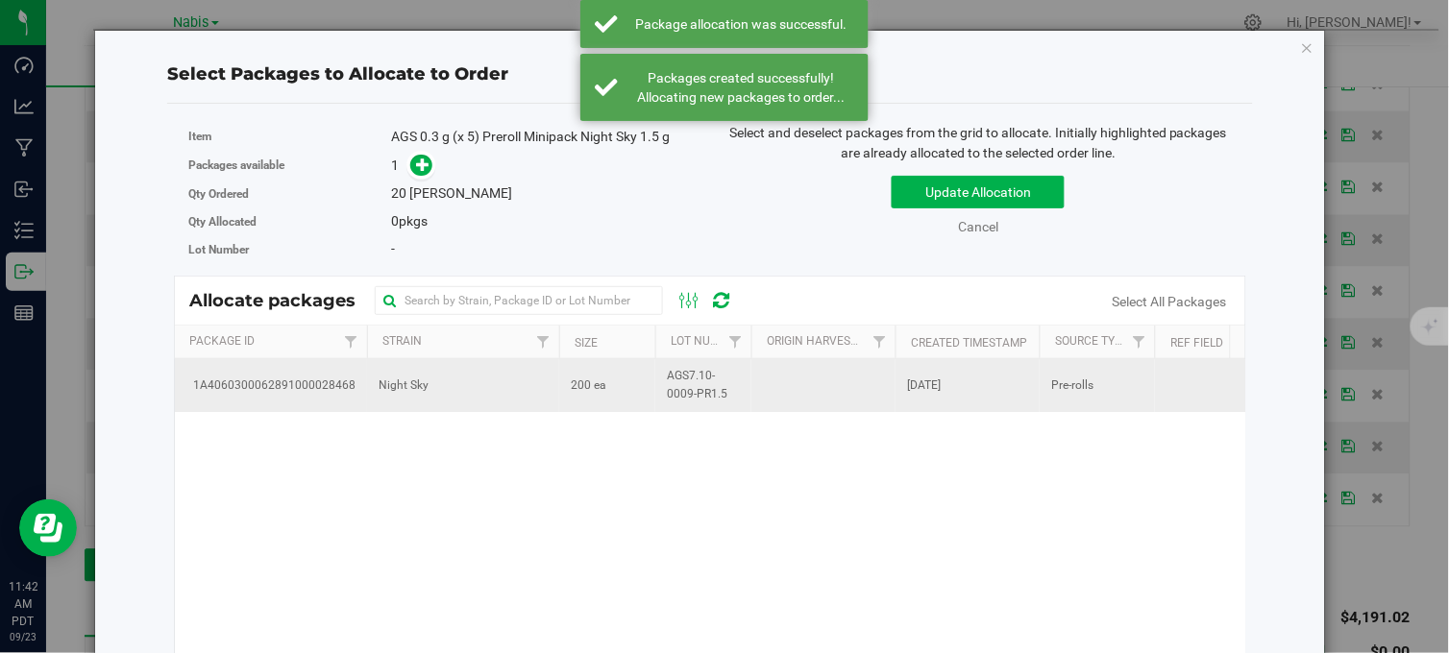
click at [708, 375] on span "AGS7.10-0009-PR1.5" at bounding box center [703, 385] width 73 height 37
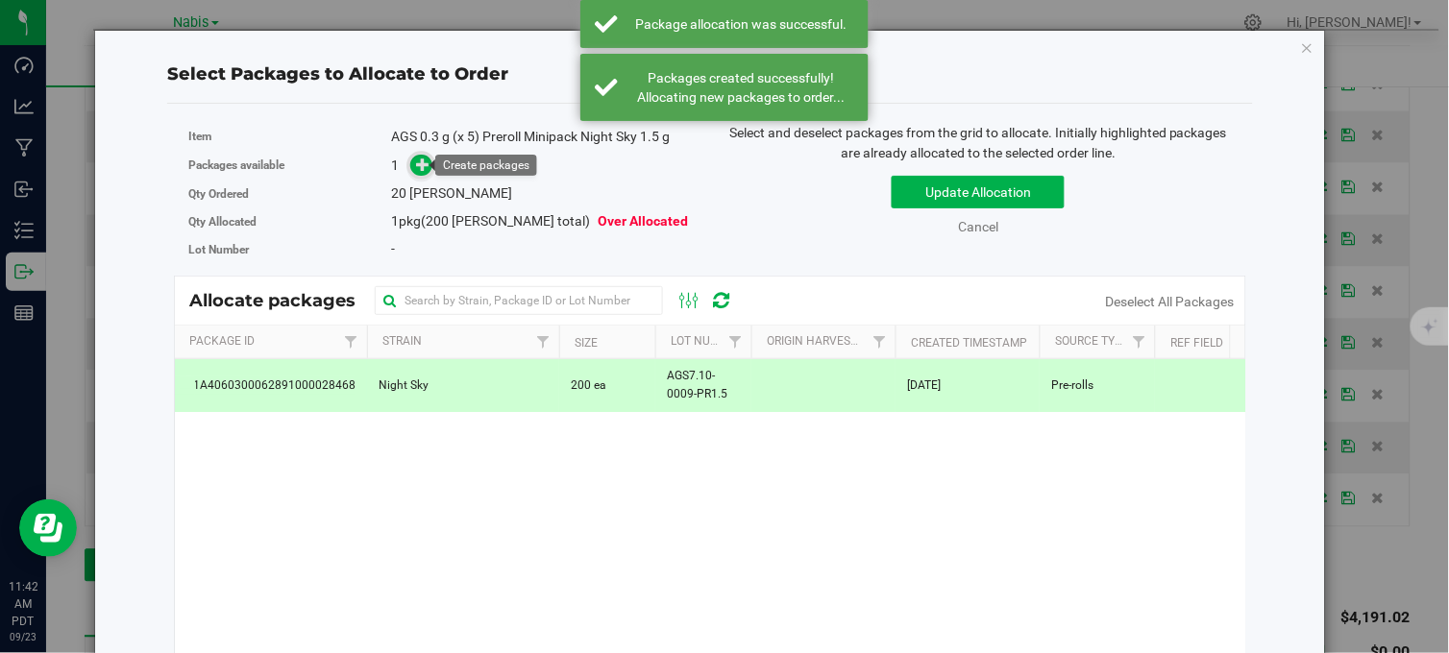
click at [416, 159] on icon at bounding box center [423, 164] width 14 height 14
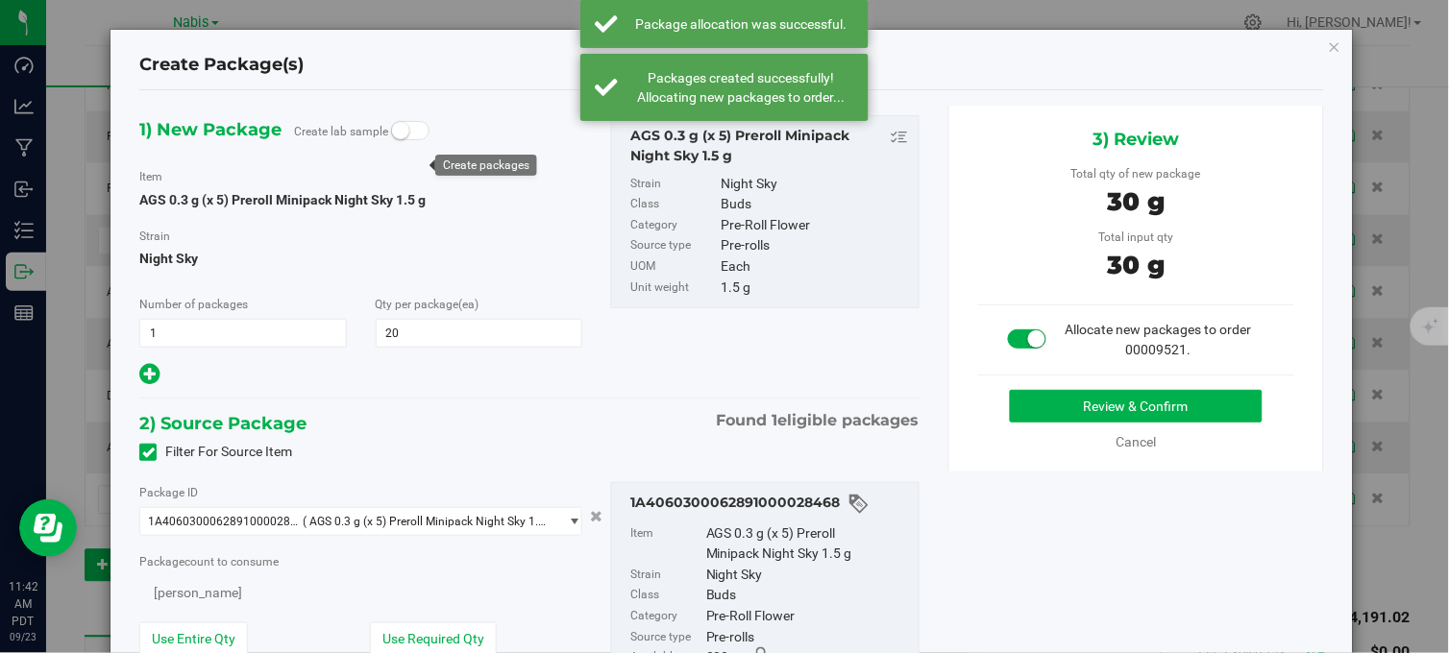
type input "20"
click at [1032, 408] on button "Review & Confirm" at bounding box center [1136, 406] width 253 height 33
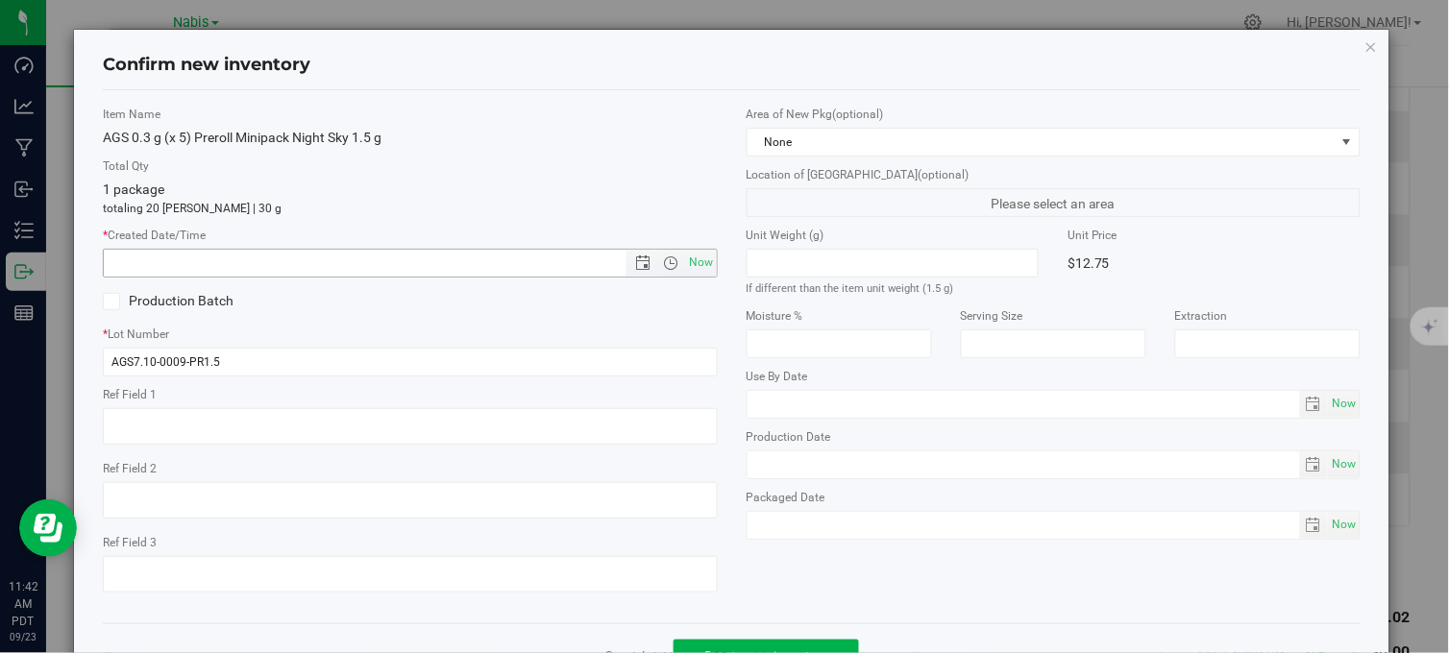
drag, startPoint x: 695, startPoint y: 253, endPoint x: 719, endPoint y: 280, distance: 36.1
click at [698, 256] on span "Now" at bounding box center [701, 263] width 33 height 28
type input "9/23/2025 11:42 AM"
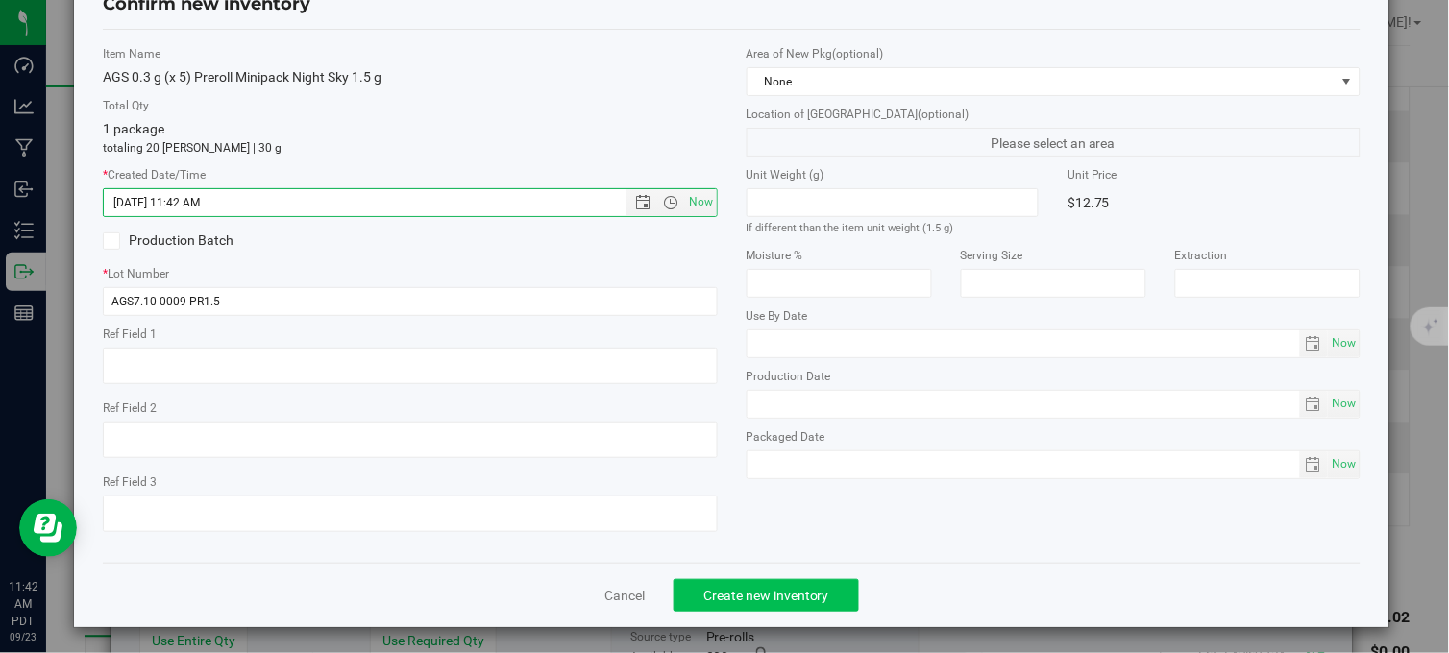
scroll to position [69, 0]
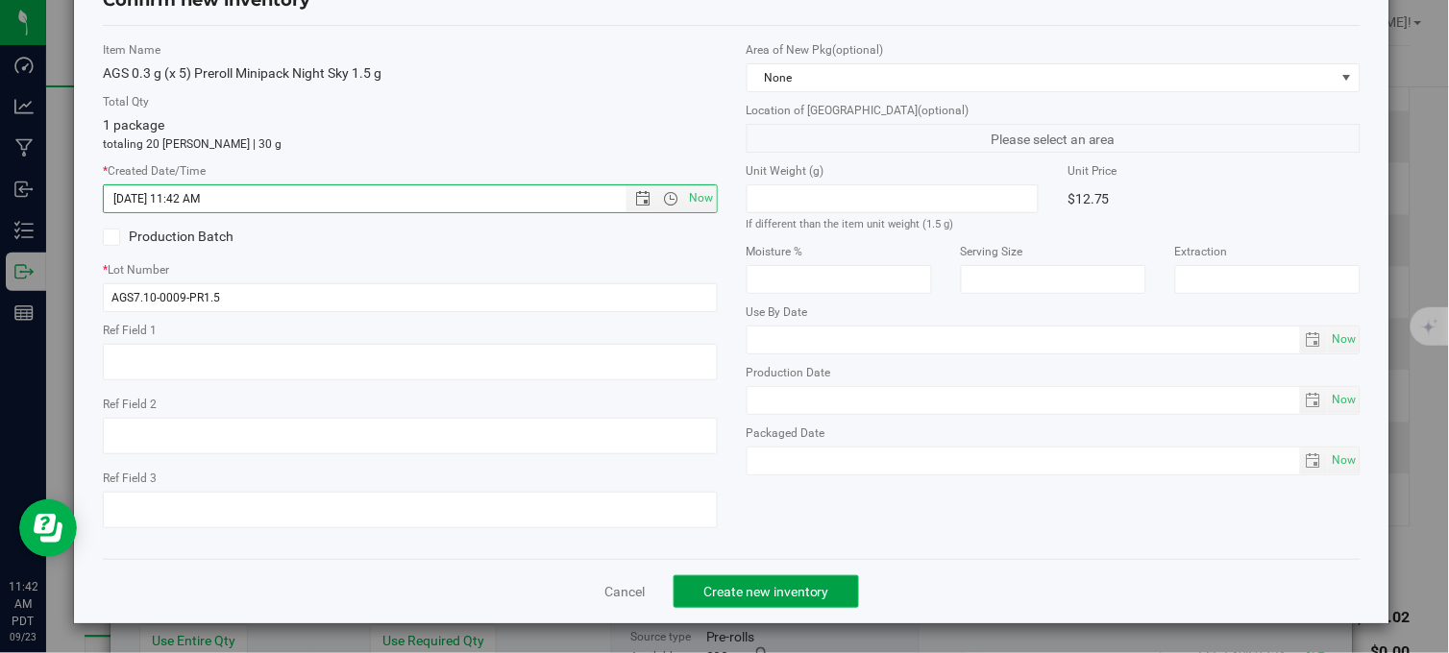
click at [802, 584] on span "Create new inventory" at bounding box center [766, 591] width 126 height 15
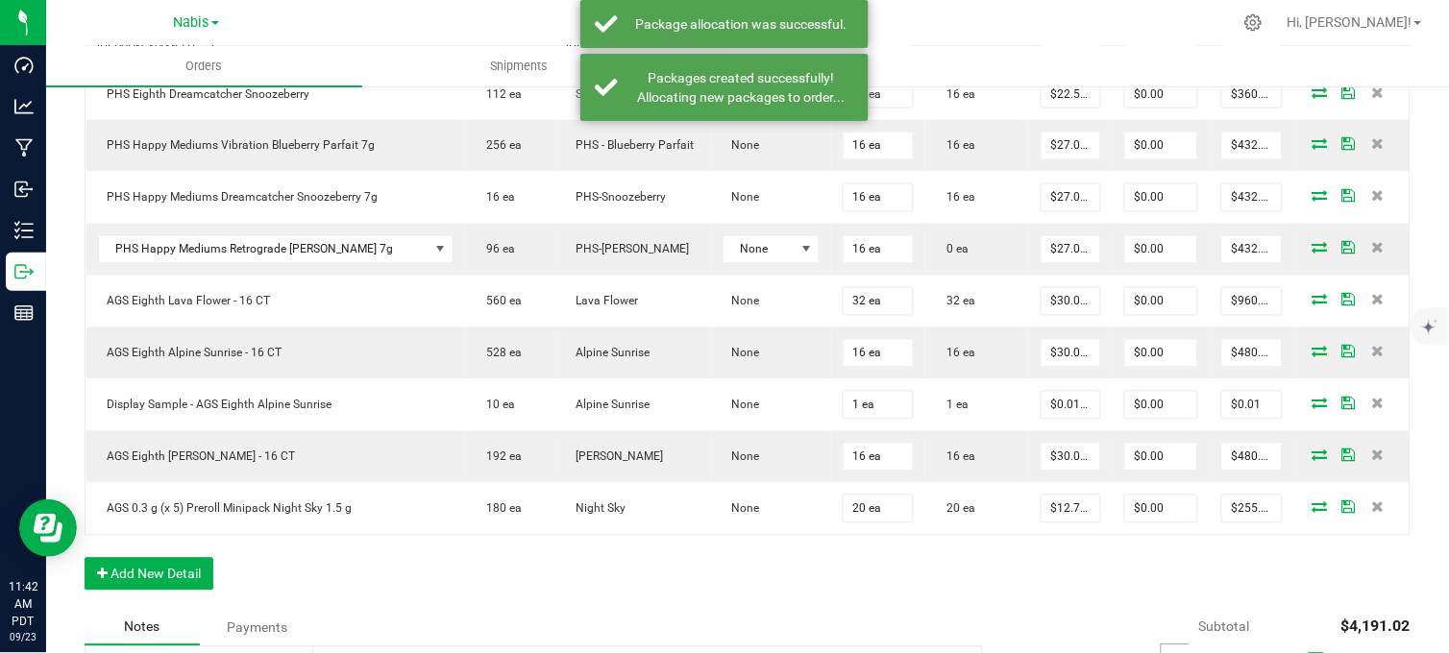
scroll to position [746, 0]
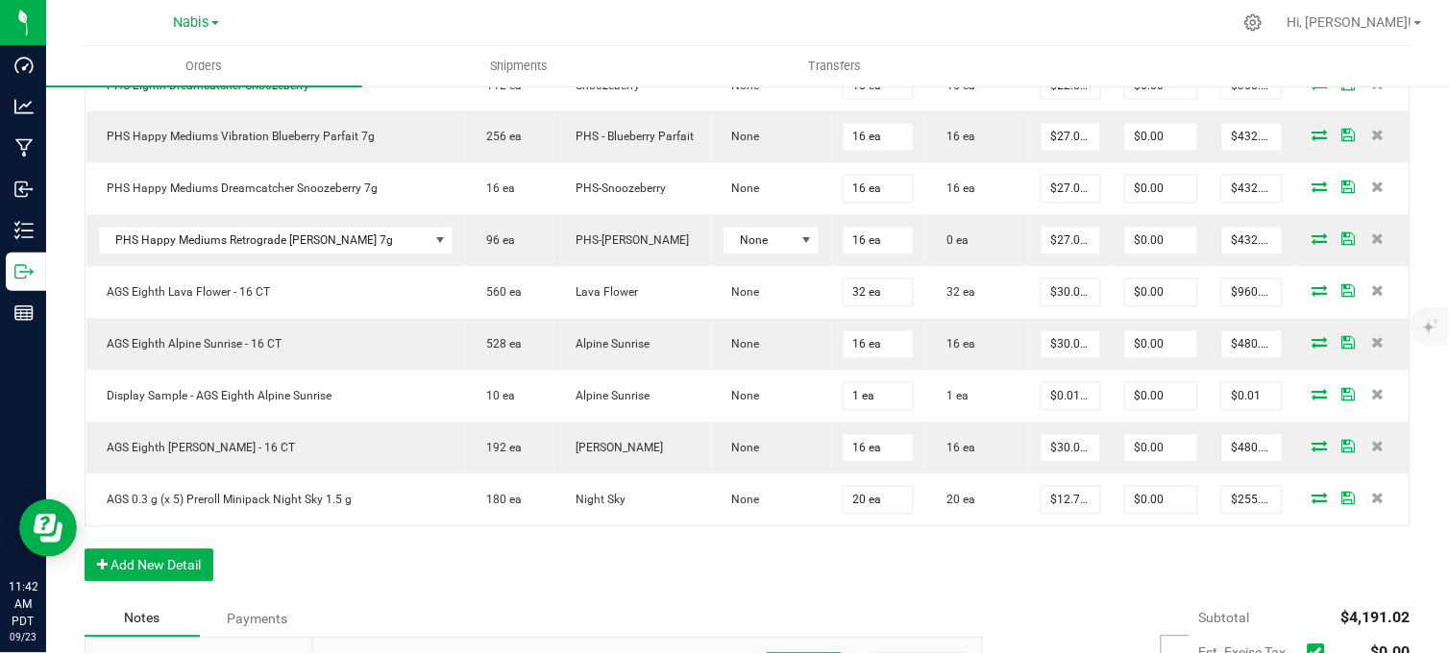
click at [384, 10] on div at bounding box center [788, 22] width 888 height 37
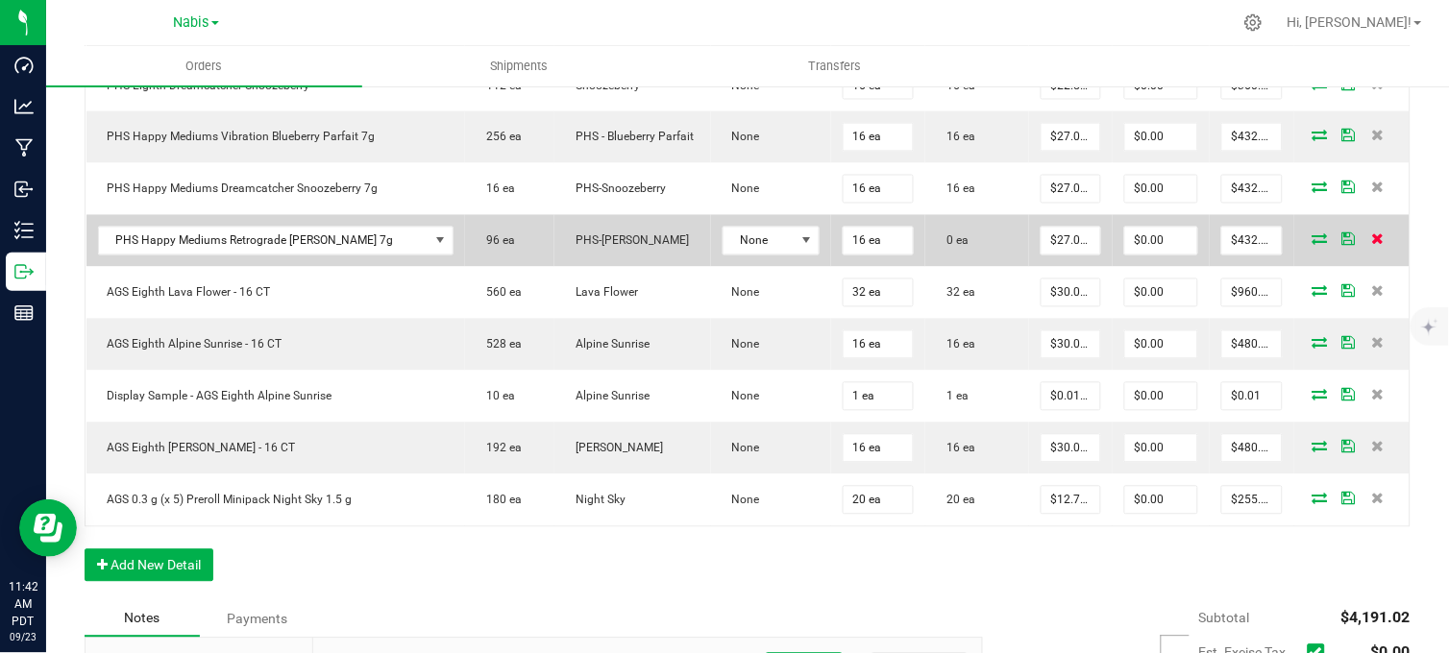
click at [1371, 240] on icon at bounding box center [1377, 239] width 12 height 12
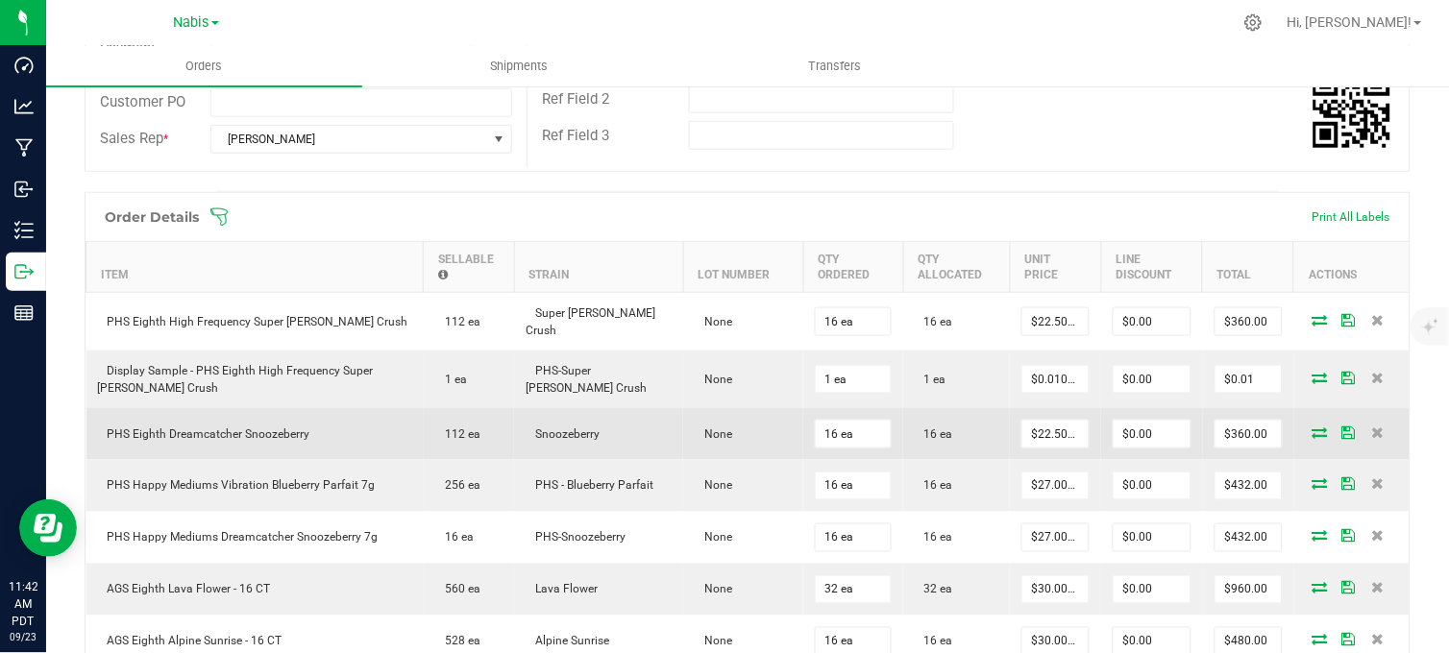
scroll to position [0, 0]
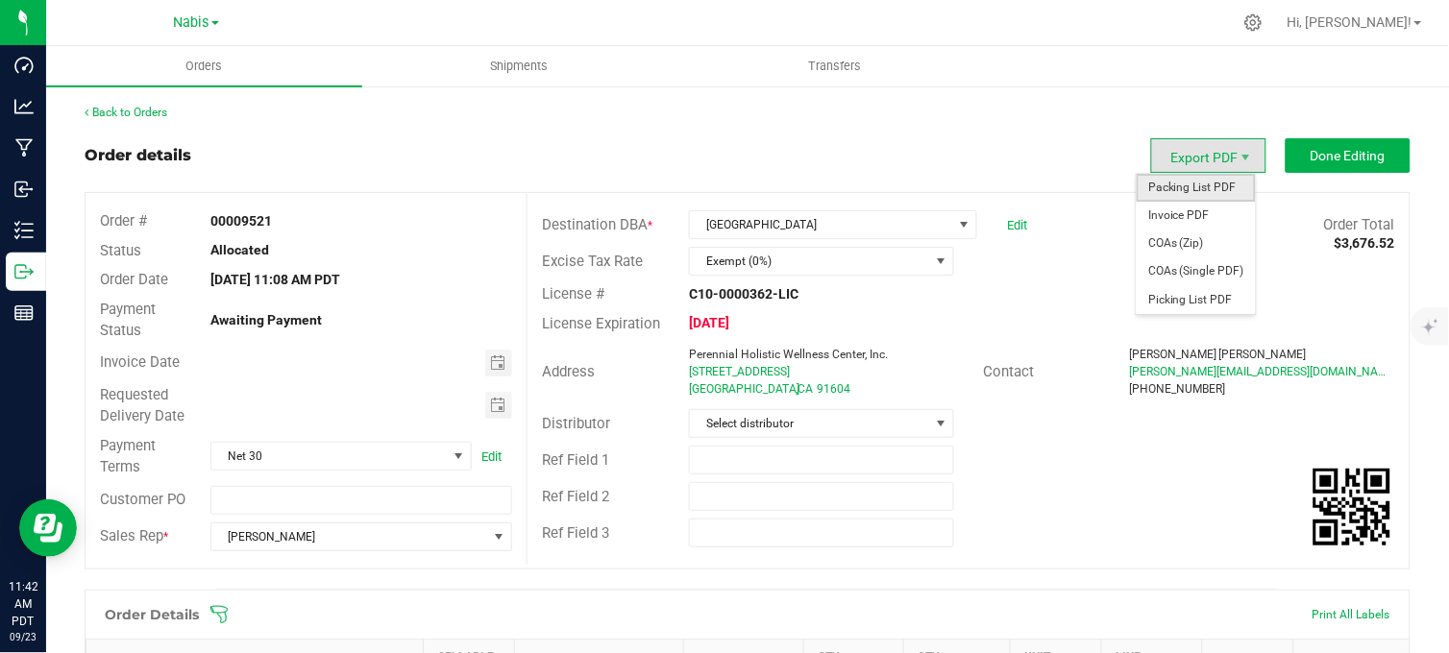
click at [1195, 187] on span "Packing List PDF" at bounding box center [1195, 188] width 119 height 28
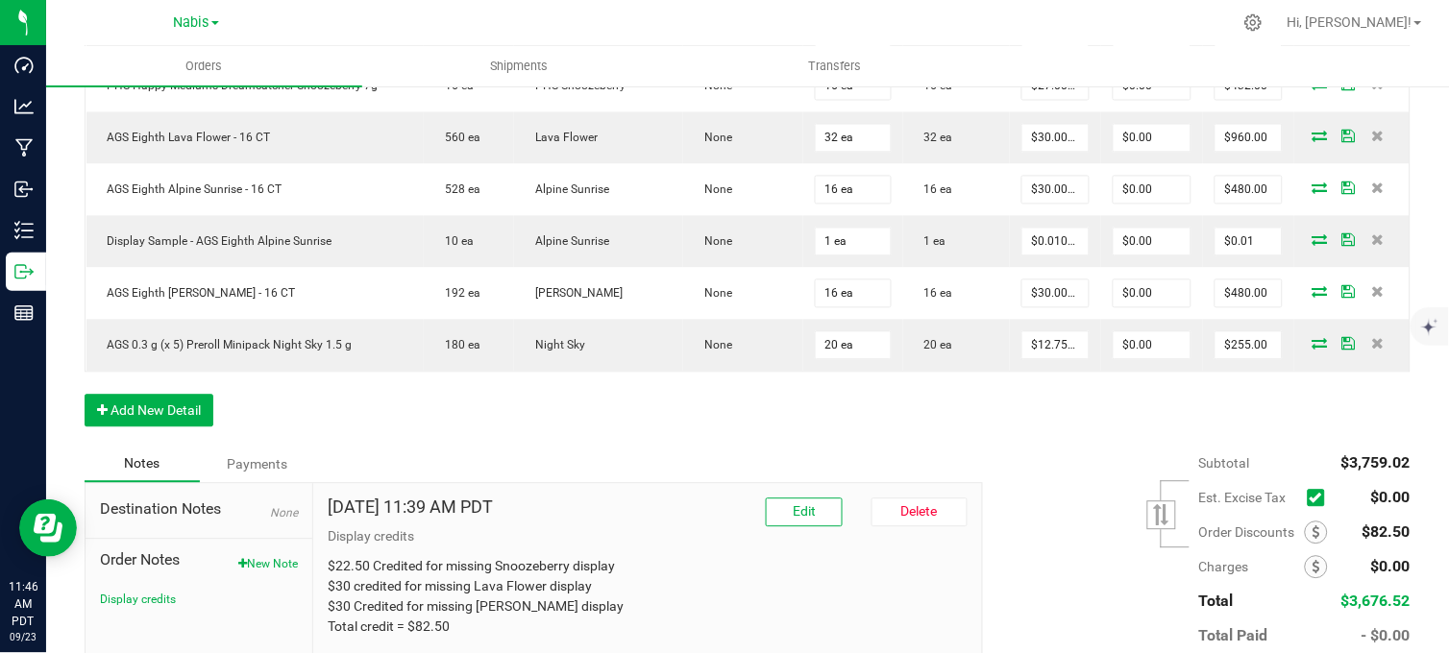
scroll to position [958, 0]
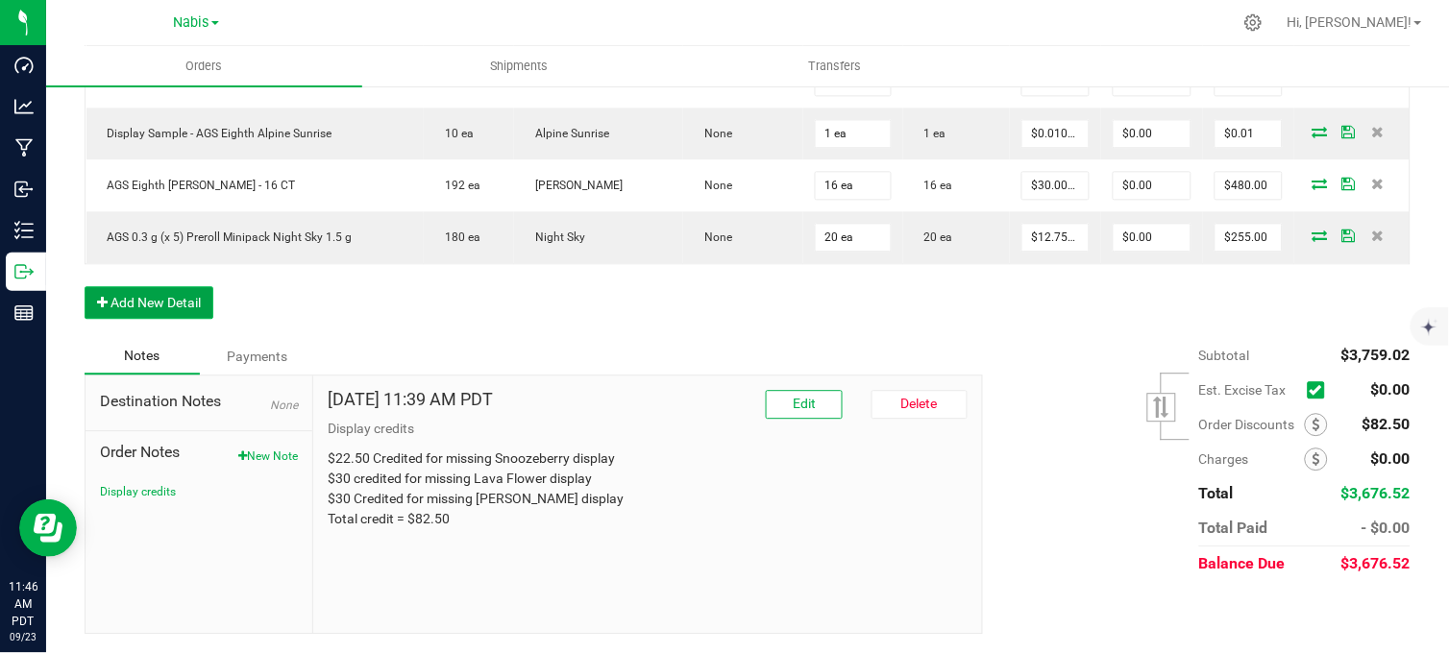
click at [157, 303] on button "Add New Detail" at bounding box center [149, 302] width 129 height 33
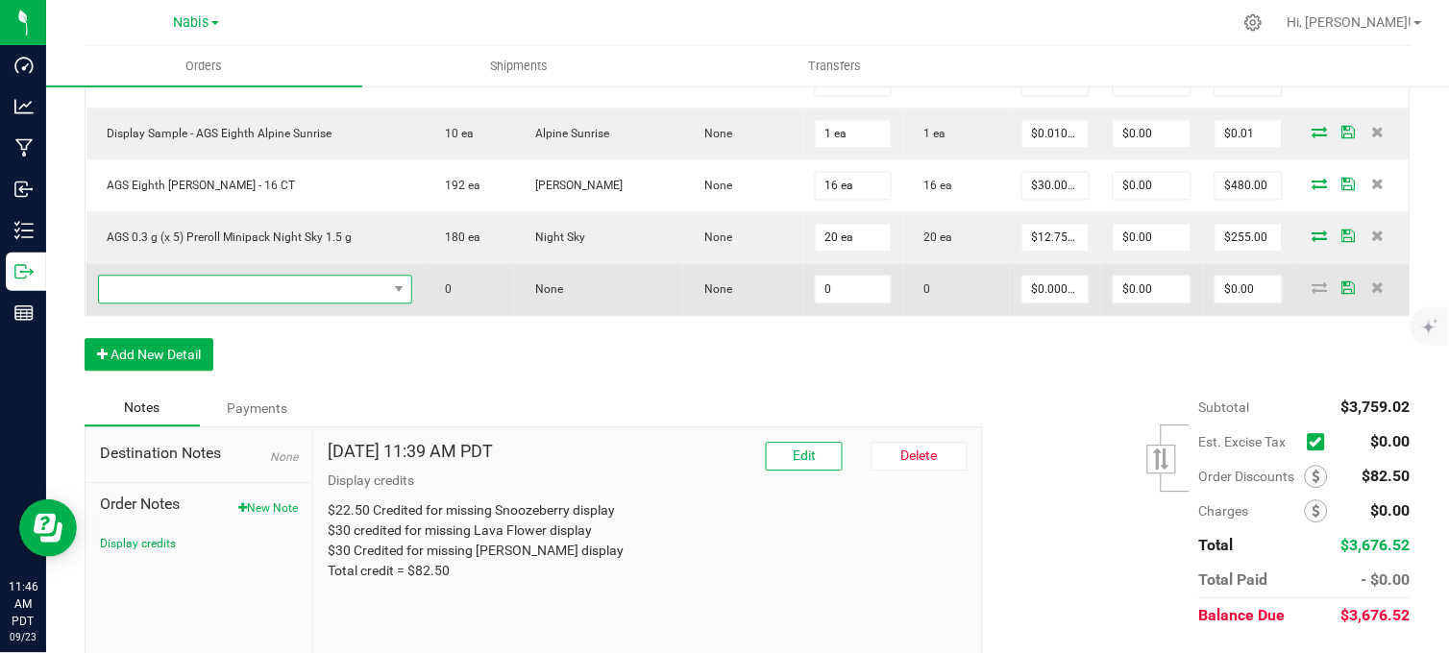
click at [232, 293] on span "NO DATA FOUND" at bounding box center [243, 289] width 288 height 27
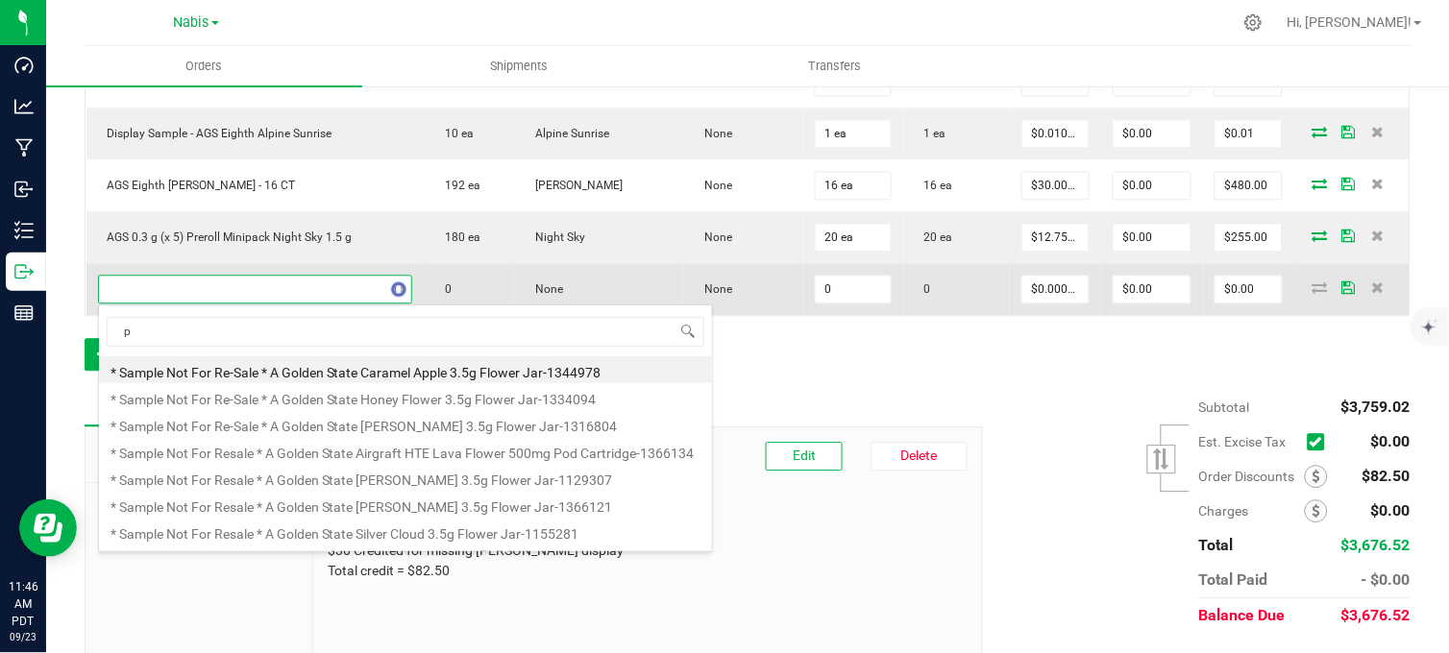
scroll to position [29, 290]
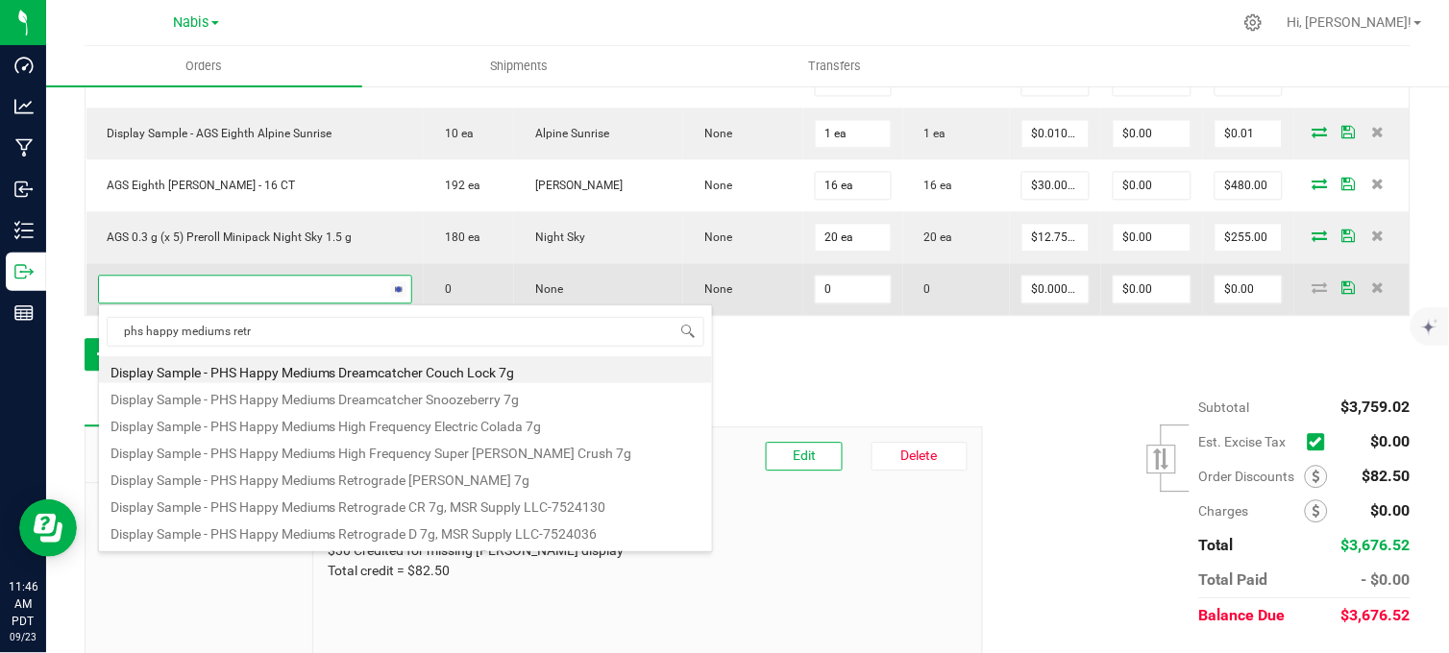
type input "phs happy mediums retro"
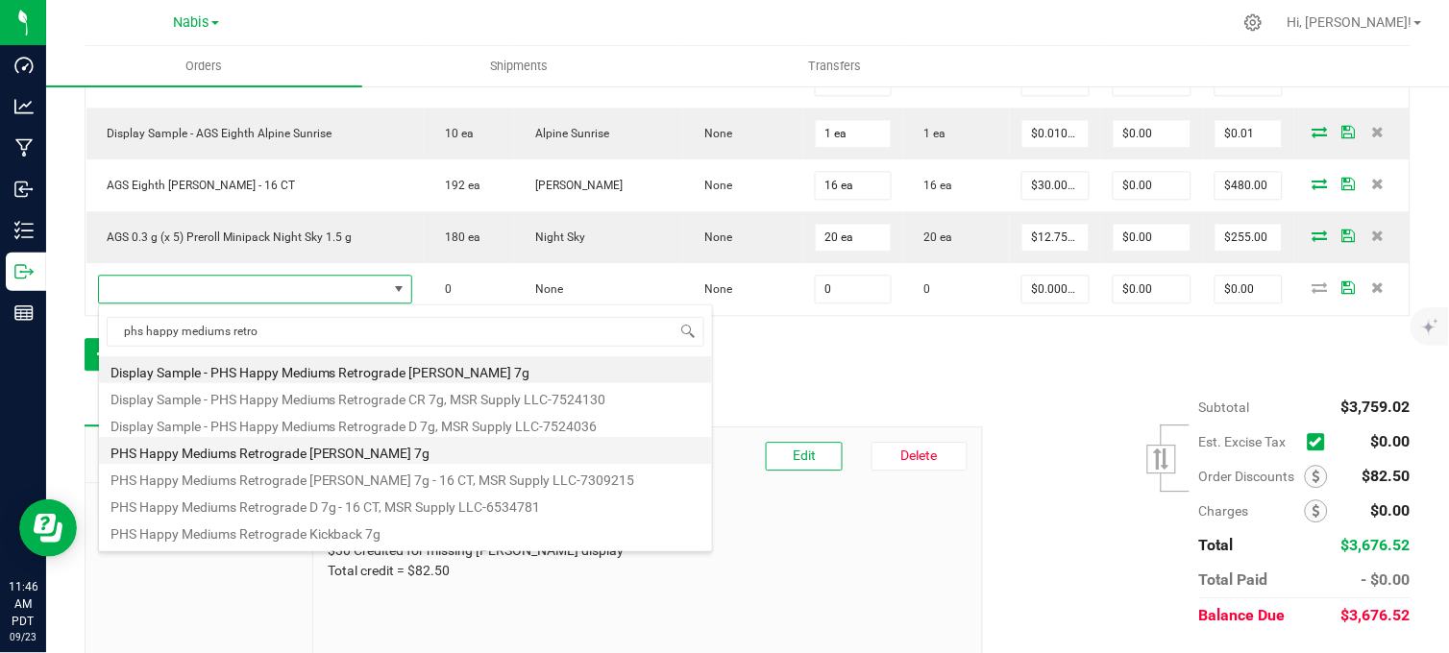
click at [415, 452] on li "PHS Happy Mediums Retrograde [PERSON_NAME] 7g" at bounding box center [405, 450] width 613 height 27
type input "0 ea"
type input "$27.00000"
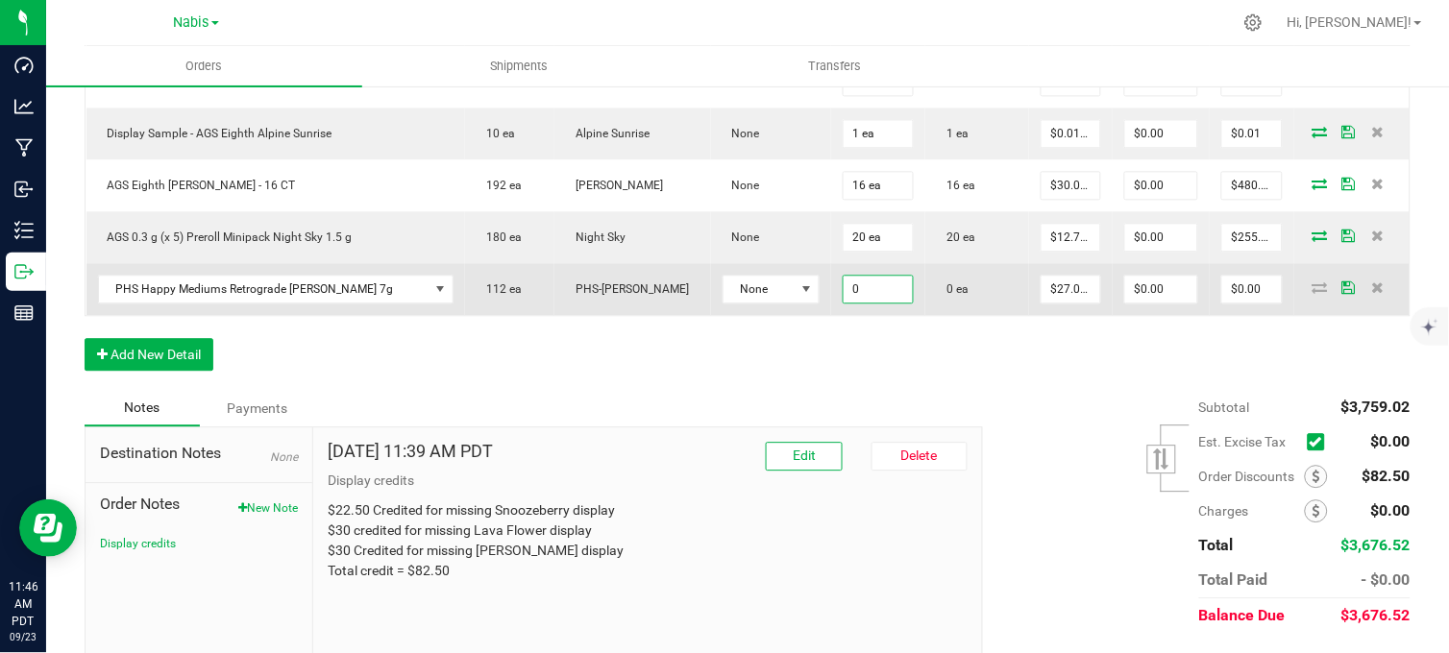
click at [843, 294] on input "0" at bounding box center [878, 289] width 70 height 27
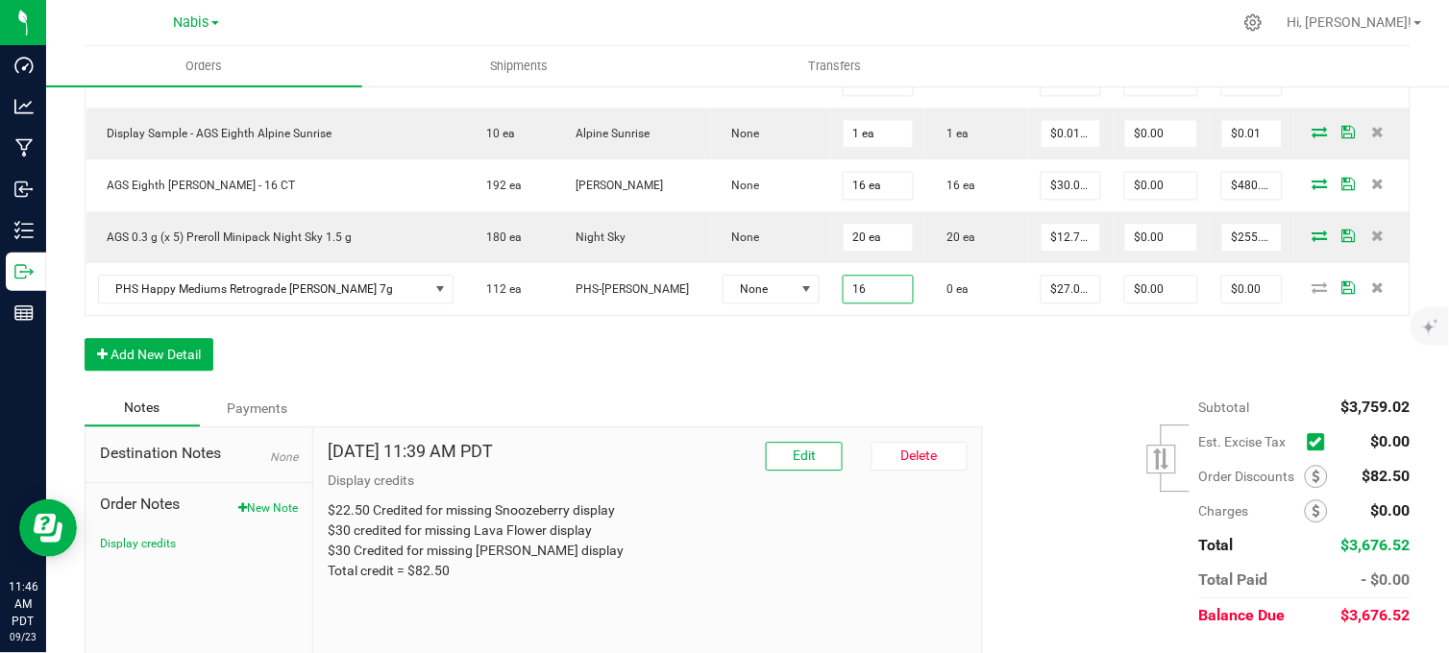
type input "16 ea"
type input "$432.00"
drag, startPoint x: 805, startPoint y: 369, endPoint x: 866, endPoint y: 354, distance: 62.4
click at [813, 368] on div "Order Details Print All Labels Item Sellable Strain Lot Number Qty Ordered Qty …" at bounding box center [748, 11] width 1326 height 758
click at [1312, 284] on icon at bounding box center [1319, 287] width 15 height 12
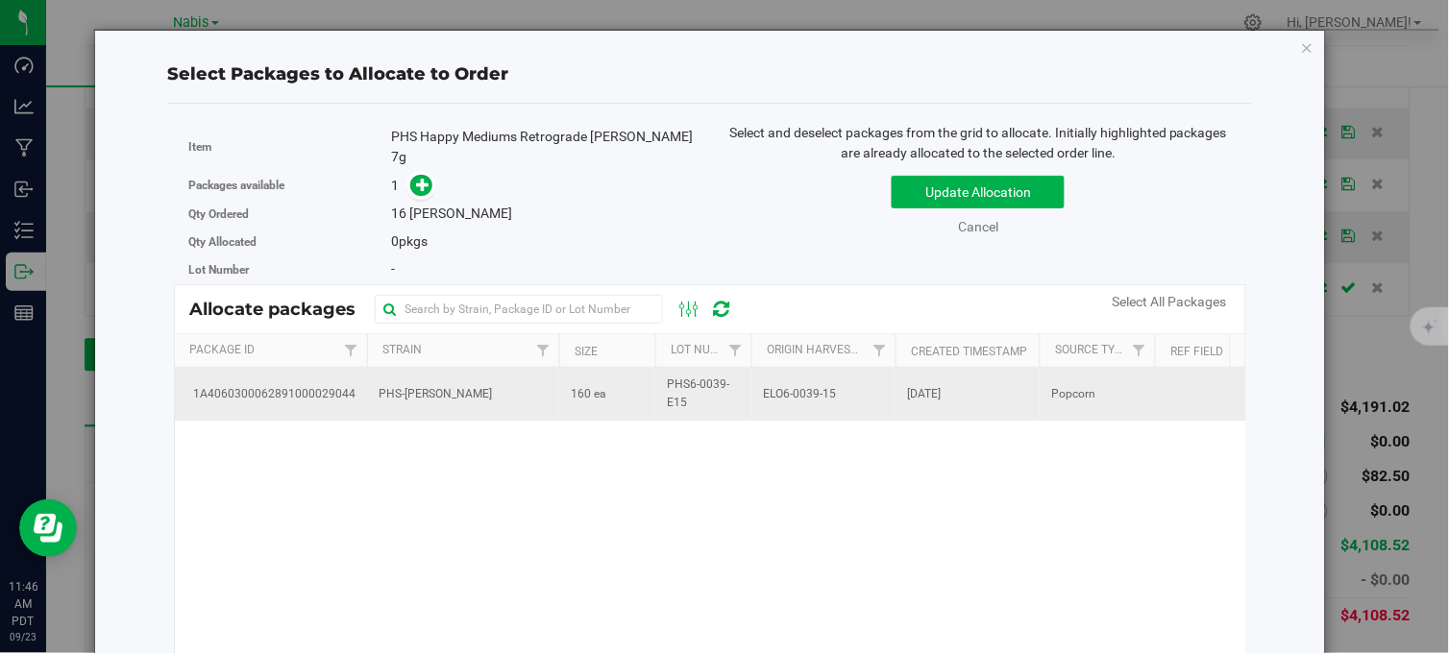
click at [712, 380] on span "PHS6-0039-E15" at bounding box center [703, 394] width 73 height 37
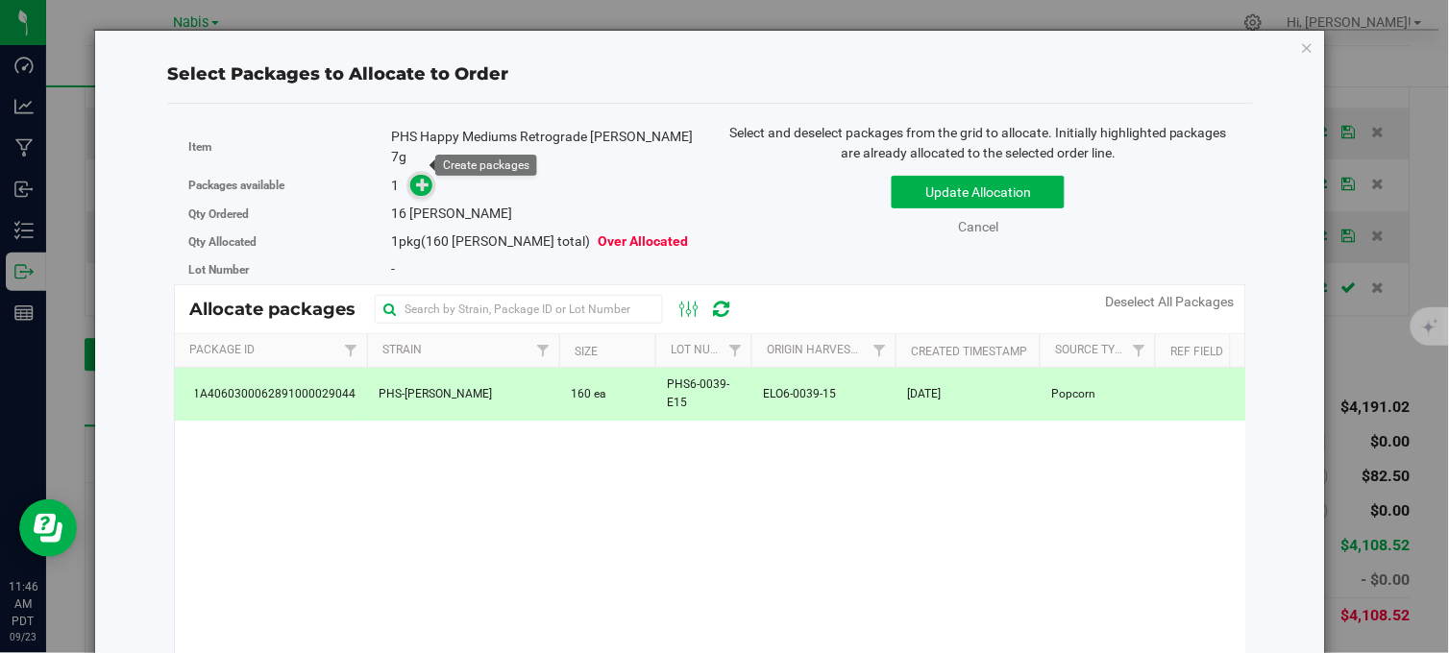
click at [416, 178] on icon at bounding box center [422, 184] width 13 height 13
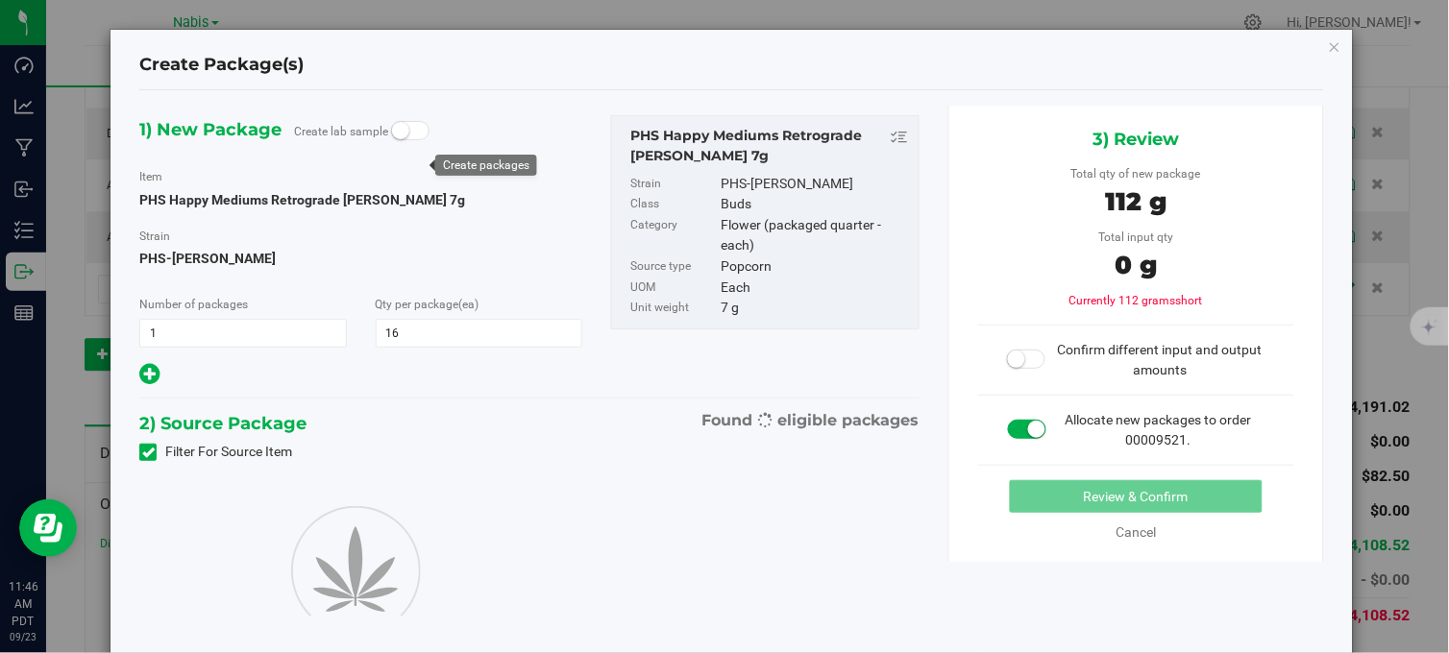
type input "16"
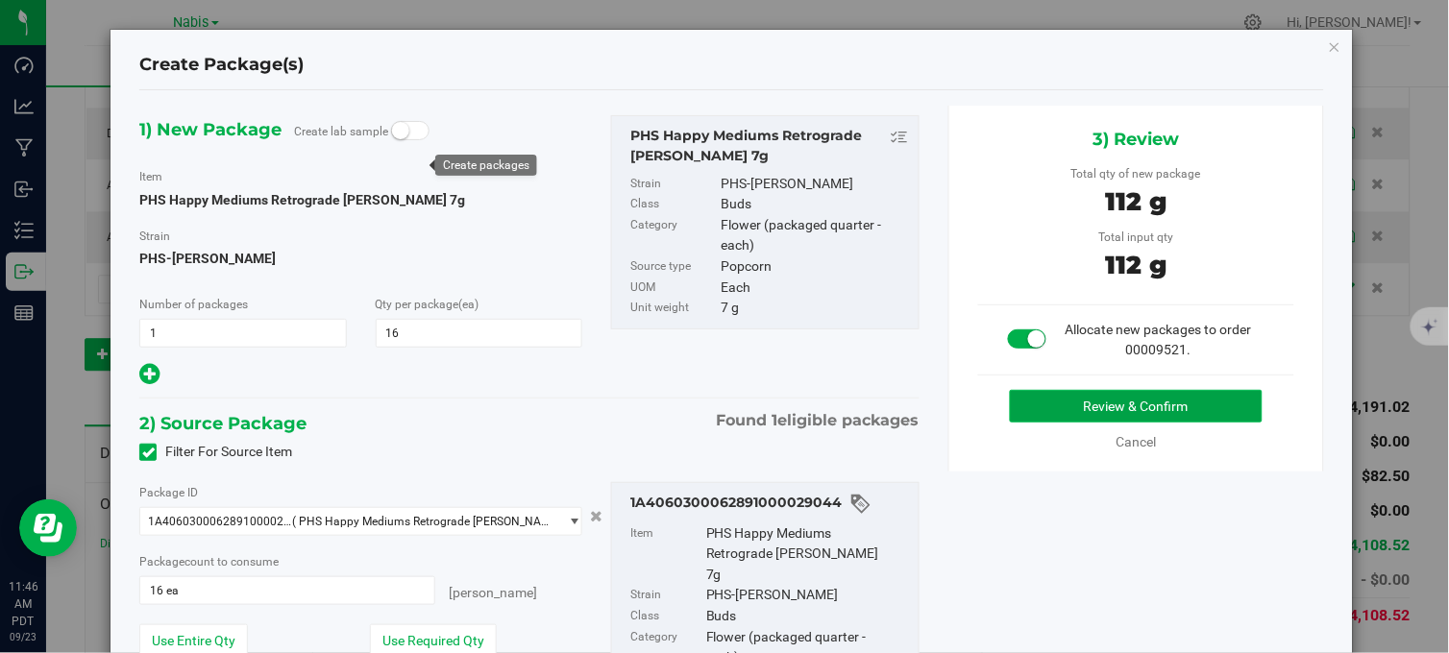
click at [1030, 397] on button "Review & Confirm" at bounding box center [1136, 406] width 253 height 33
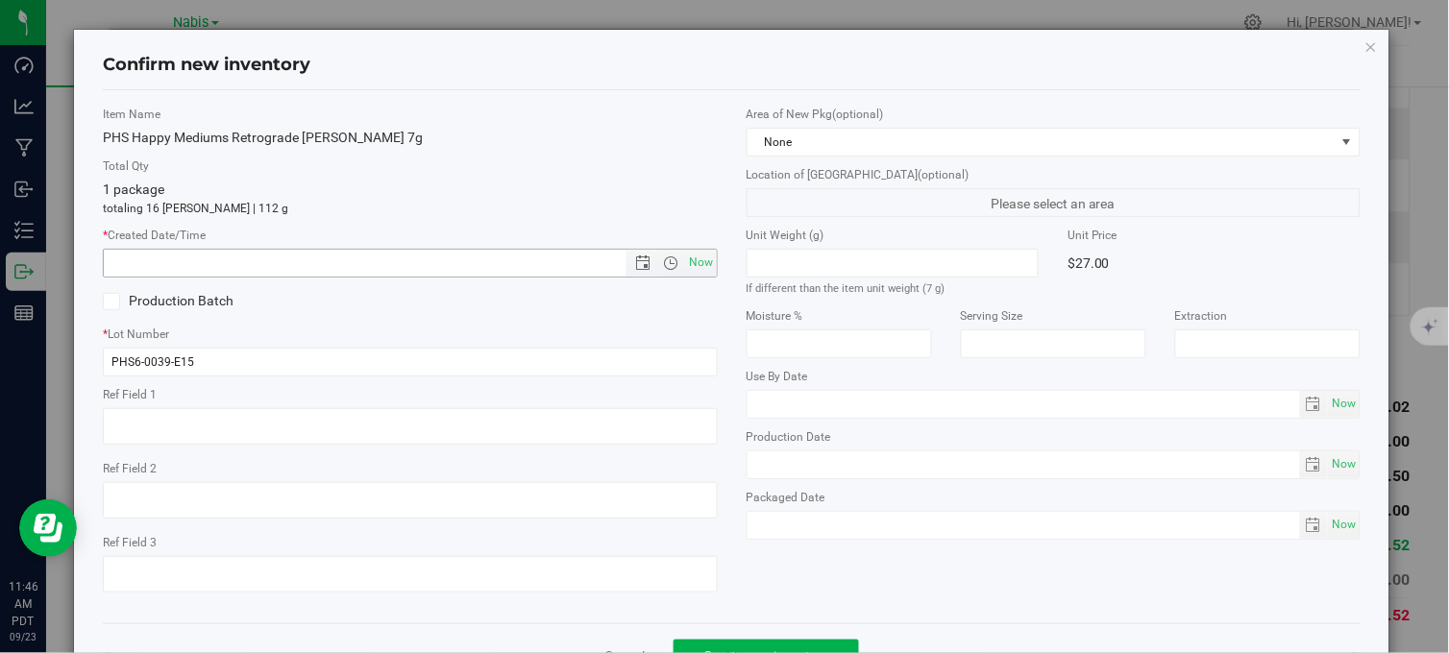
drag, startPoint x: 685, startPoint y: 255, endPoint x: 770, endPoint y: 296, distance: 95.0
click at [692, 256] on span "Now" at bounding box center [701, 263] width 33 height 28
type input "9/23/2025 11:47 AM"
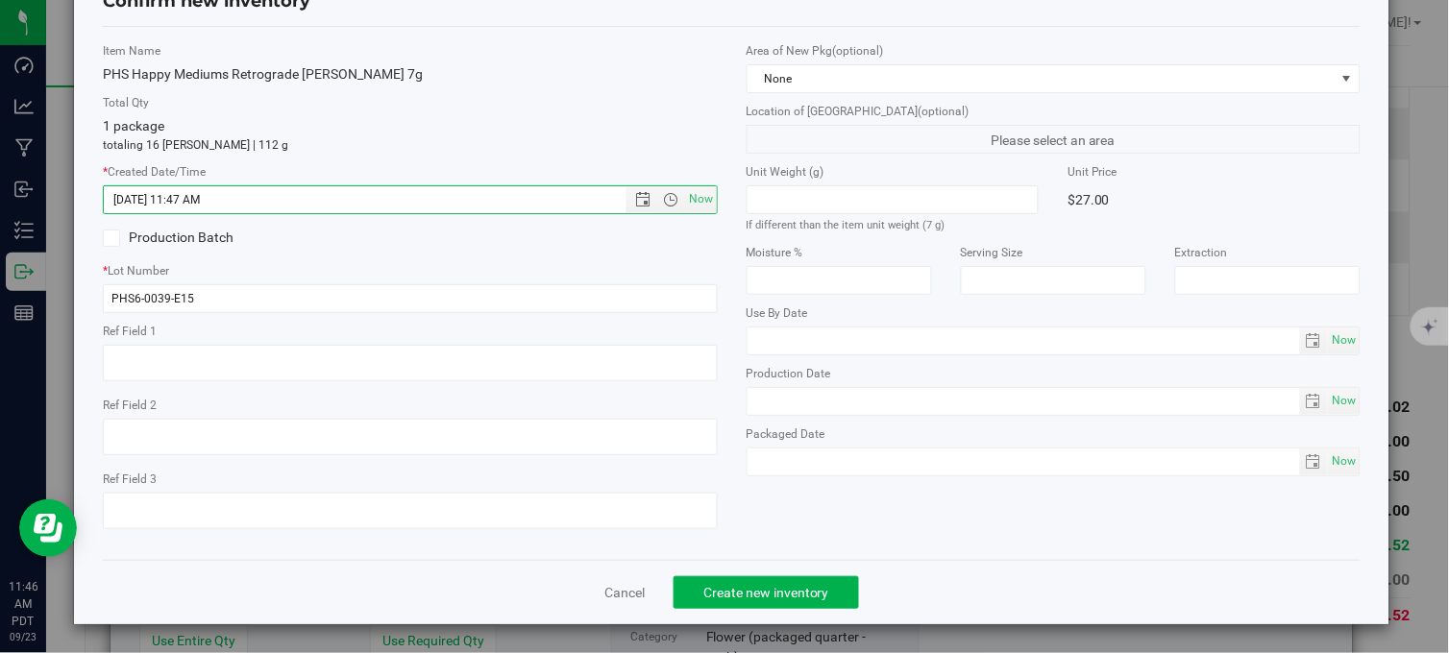
scroll to position [69, 0]
click at [783, 584] on span "Create new inventory" at bounding box center [766, 591] width 126 height 15
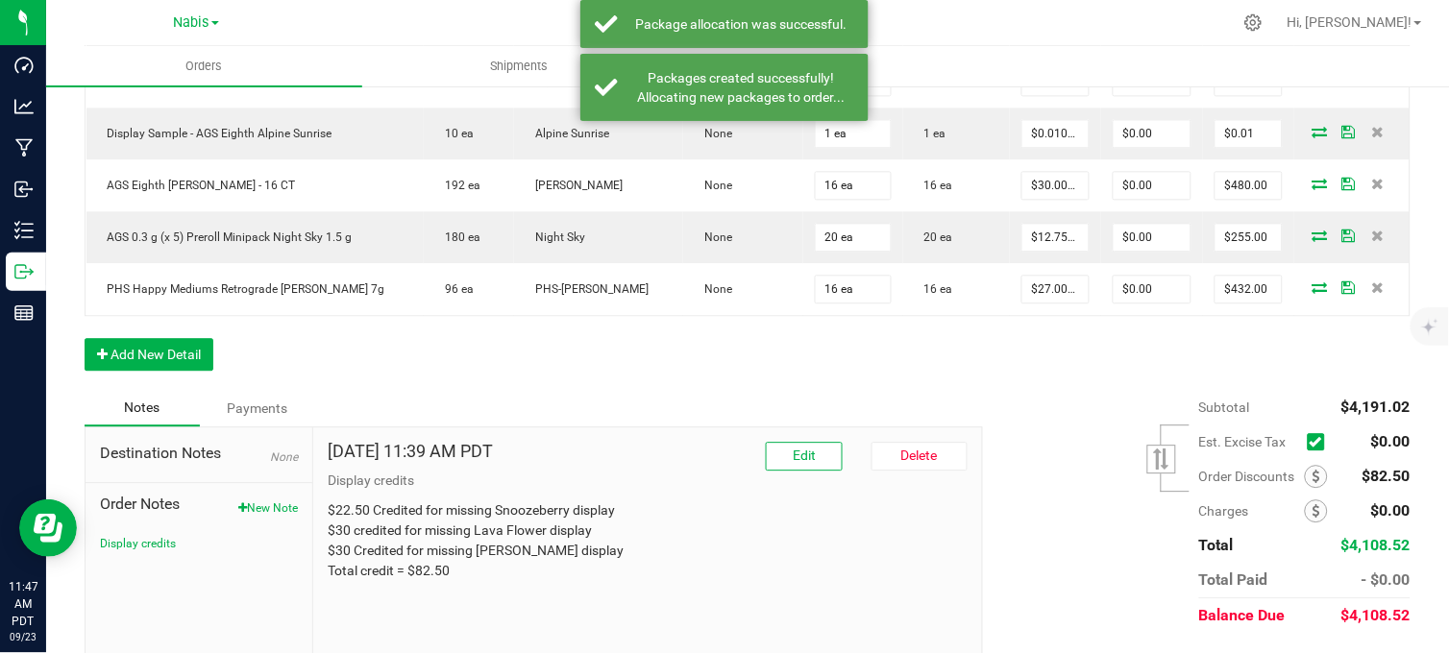
click at [660, 358] on div "Order Details Print All Labels Item Sellable Strain Lot Number Qty Ordered Qty …" at bounding box center [748, 11] width 1326 height 758
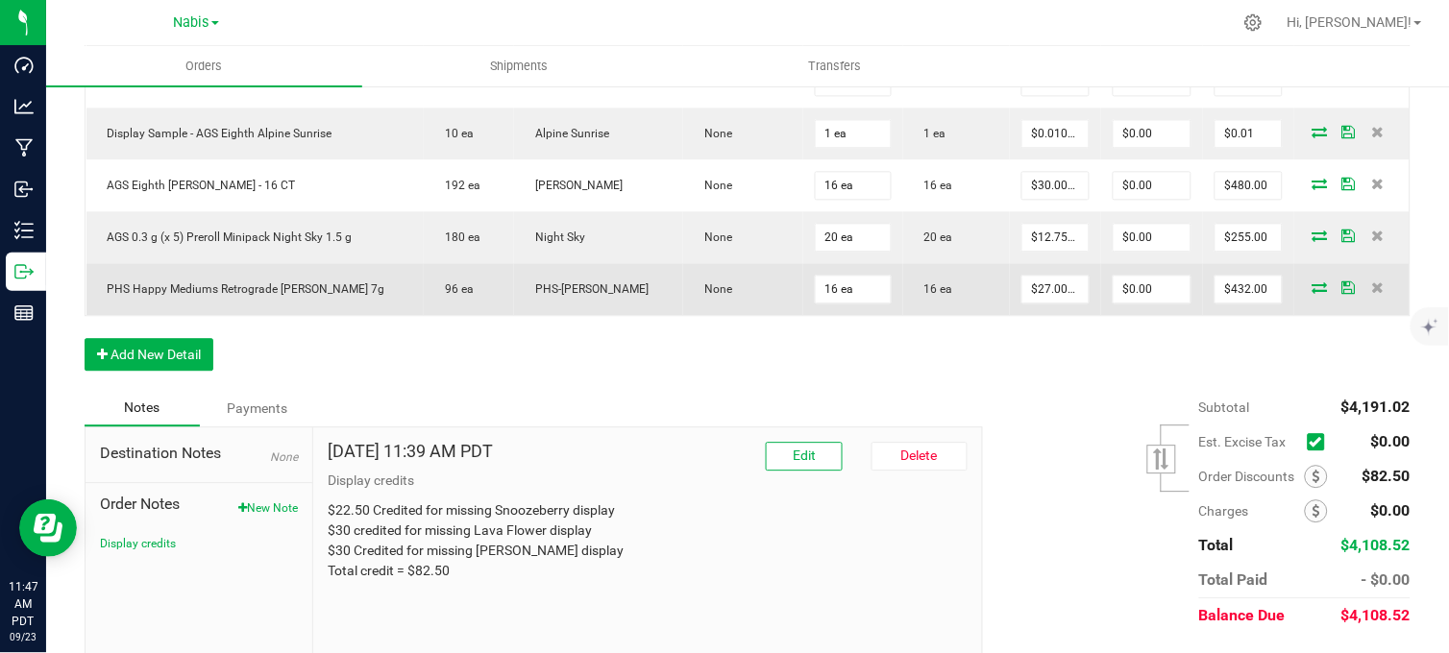
click at [1312, 288] on icon at bounding box center [1319, 287] width 15 height 12
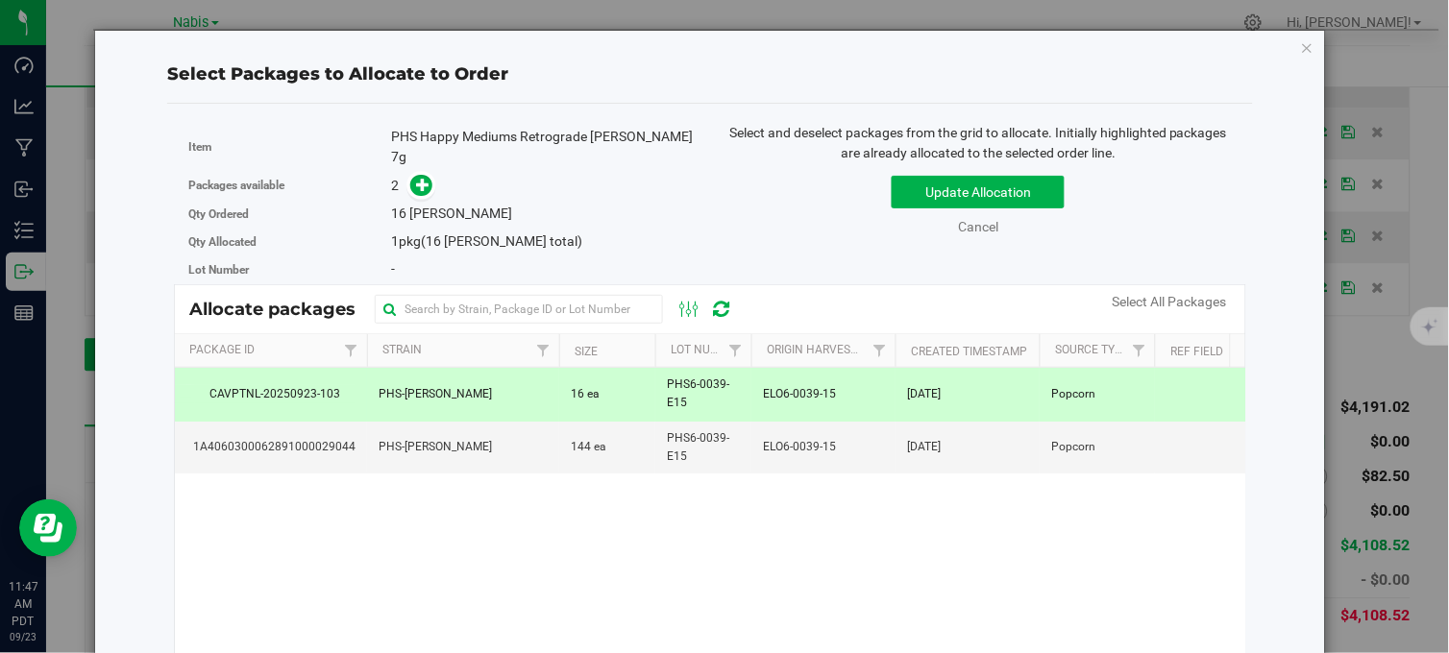
drag, startPoint x: 1288, startPoint y: 46, endPoint x: 1078, endPoint y: 94, distance: 215.8
click at [1301, 48] on icon "button" at bounding box center [1307, 47] width 13 height 23
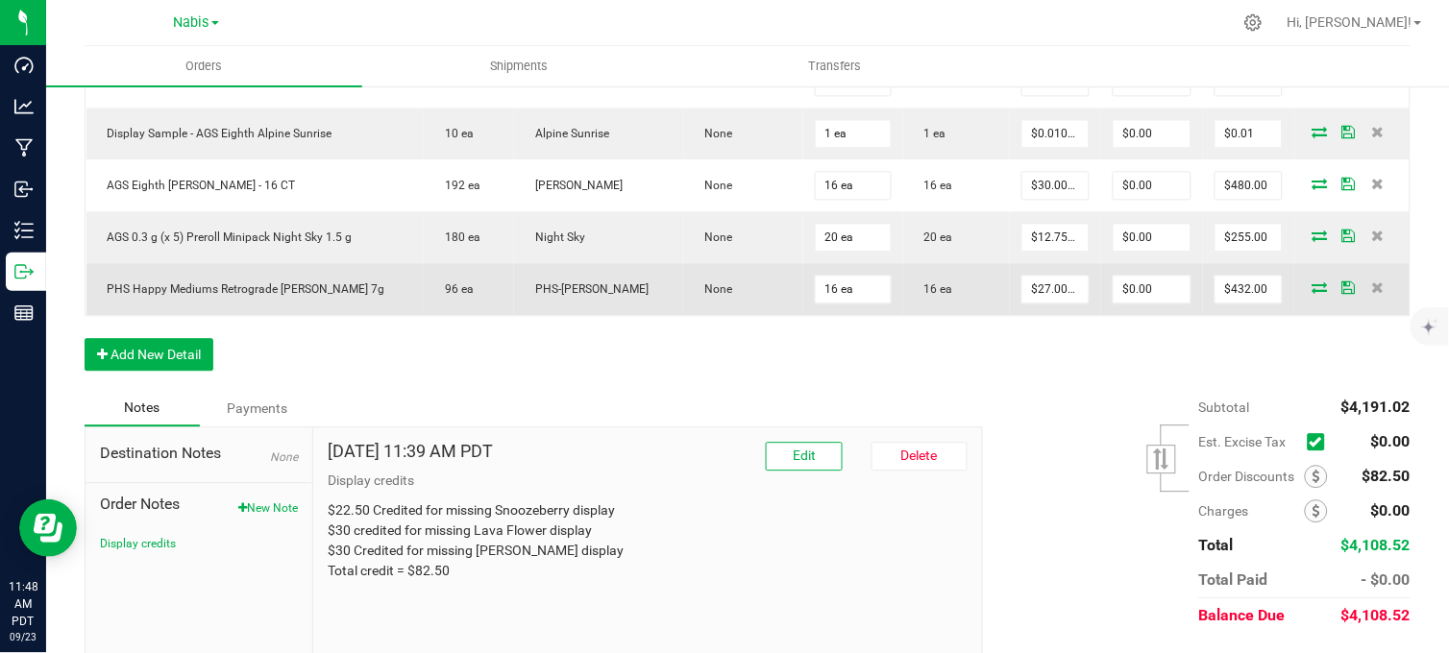
drag, startPoint x: 1358, startPoint y: 281, endPoint x: 1355, endPoint y: 304, distance: 22.4
click at [1371, 283] on icon at bounding box center [1377, 287] width 12 height 12
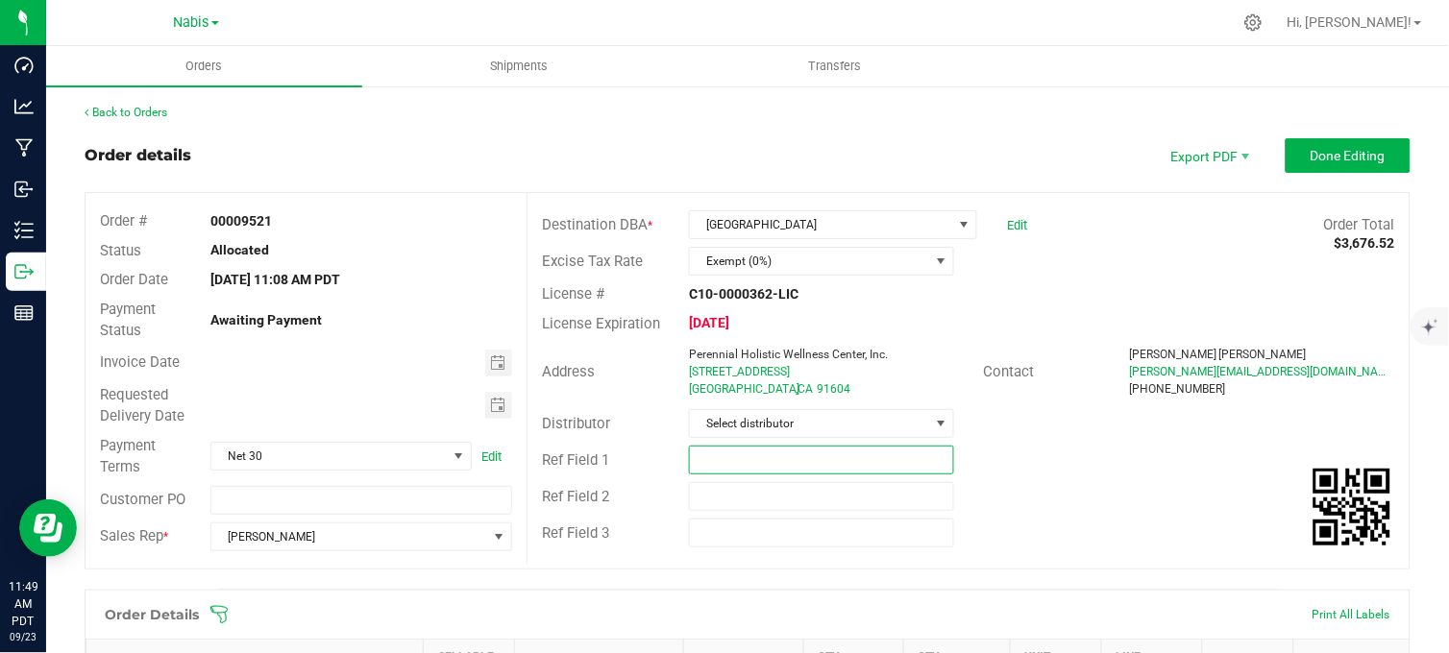
click at [766, 461] on input "text" at bounding box center [821, 460] width 265 height 29
type input "N"
click at [490, 362] on span "Toggle calendar" at bounding box center [497, 362] width 15 height 15
type input "Nabis #763464"
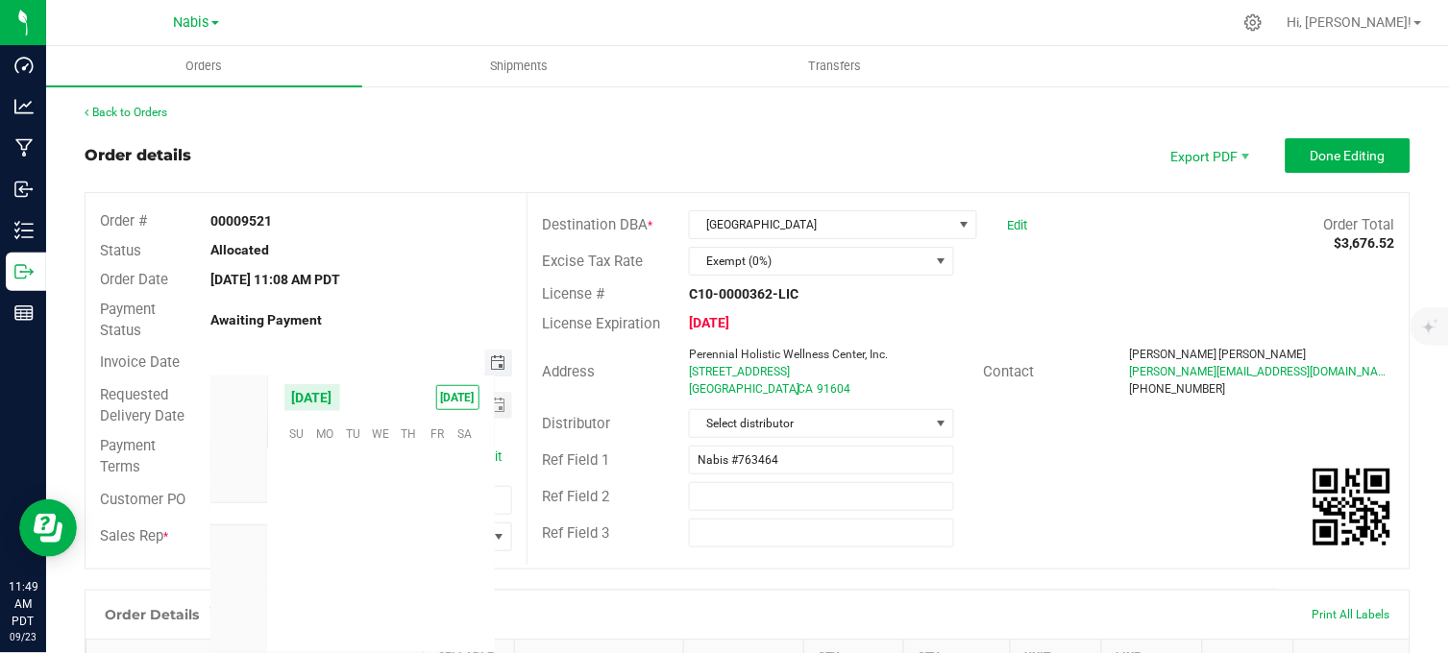
scroll to position [311558, 0]
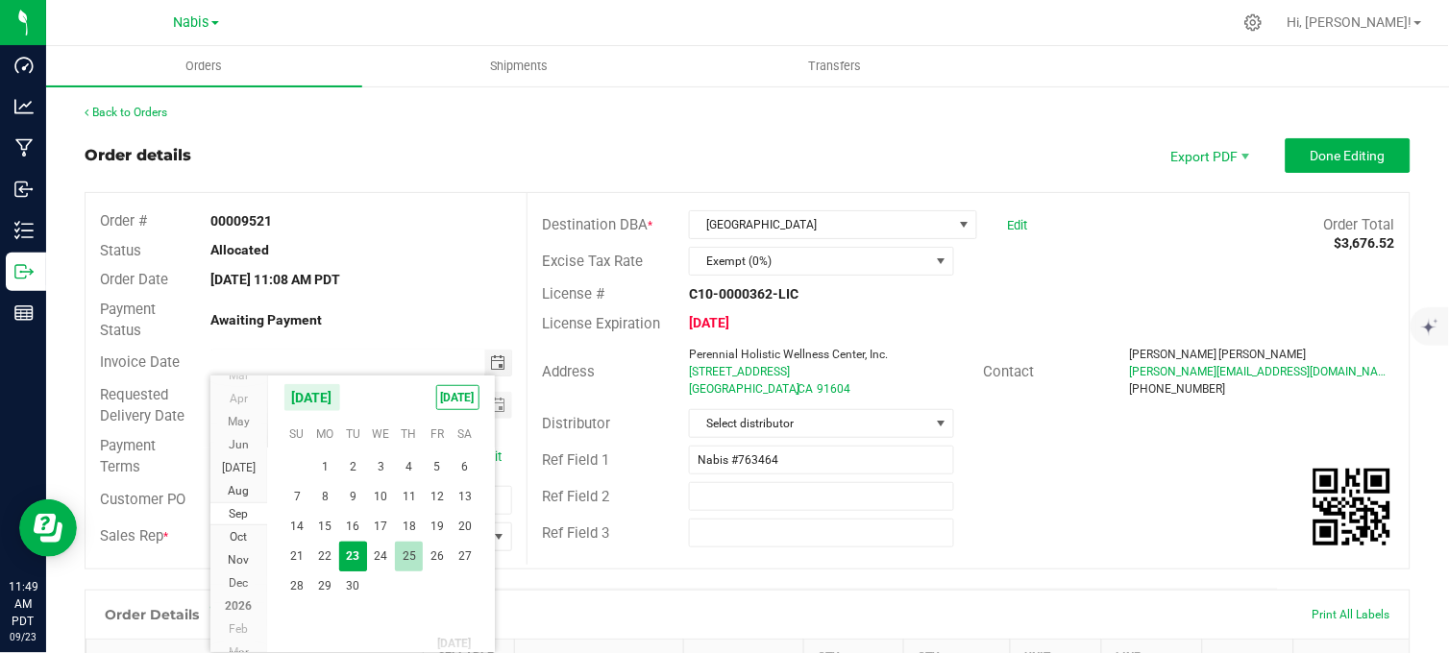
click at [404, 552] on span "25" at bounding box center [409, 557] width 28 height 30
type input "09/25/2025"
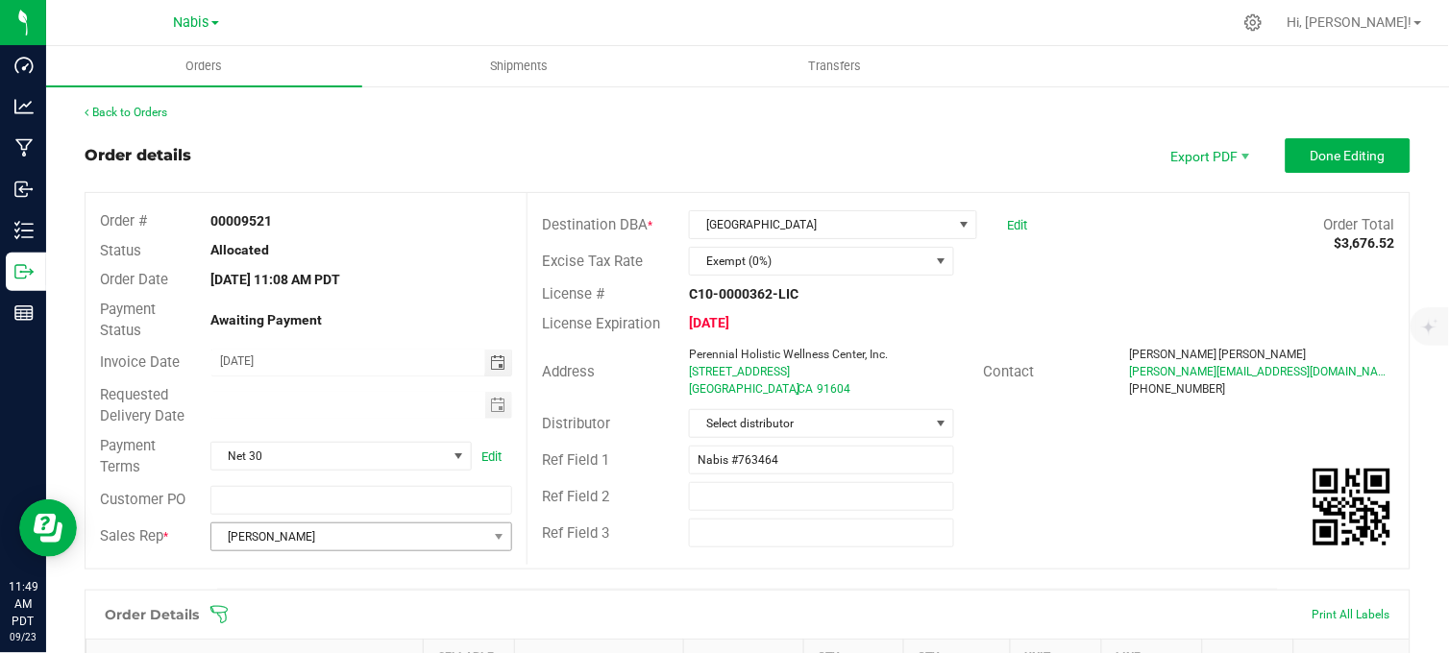
drag, startPoint x: 491, startPoint y: 407, endPoint x: 417, endPoint y: 542, distance: 153.5
click at [492, 407] on span "Toggle calendar" at bounding box center [497, 405] width 15 height 15
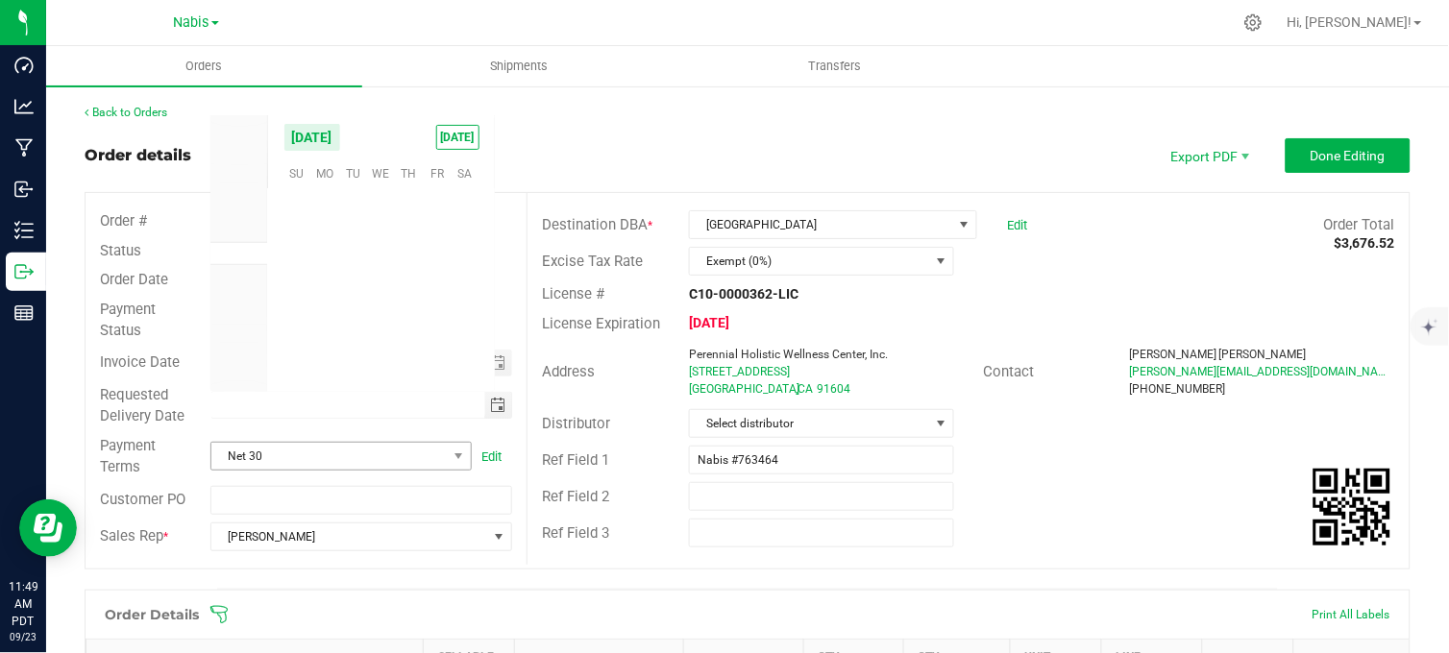
scroll to position [0, 0]
click at [408, 301] on span "25" at bounding box center [409, 296] width 28 height 30
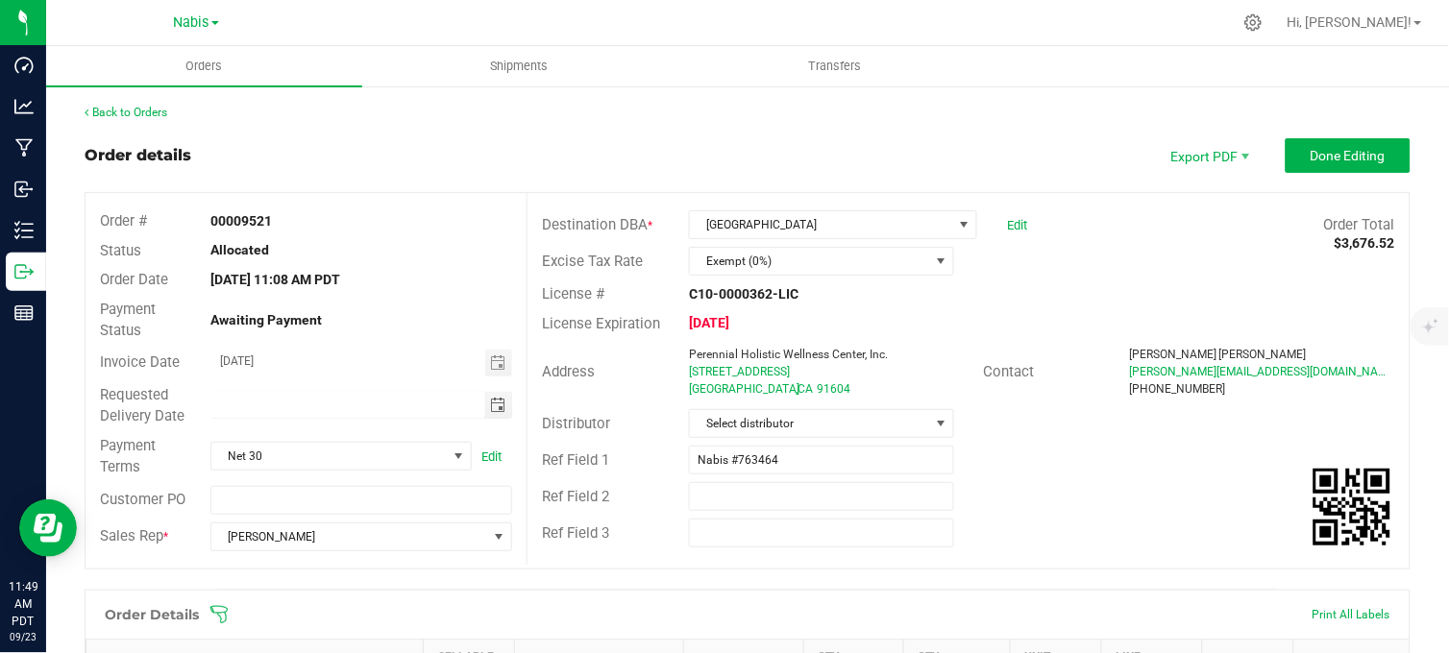
type input "09/25/2025"
click at [1343, 159] on button "Done Editing" at bounding box center [1347, 155] width 125 height 35
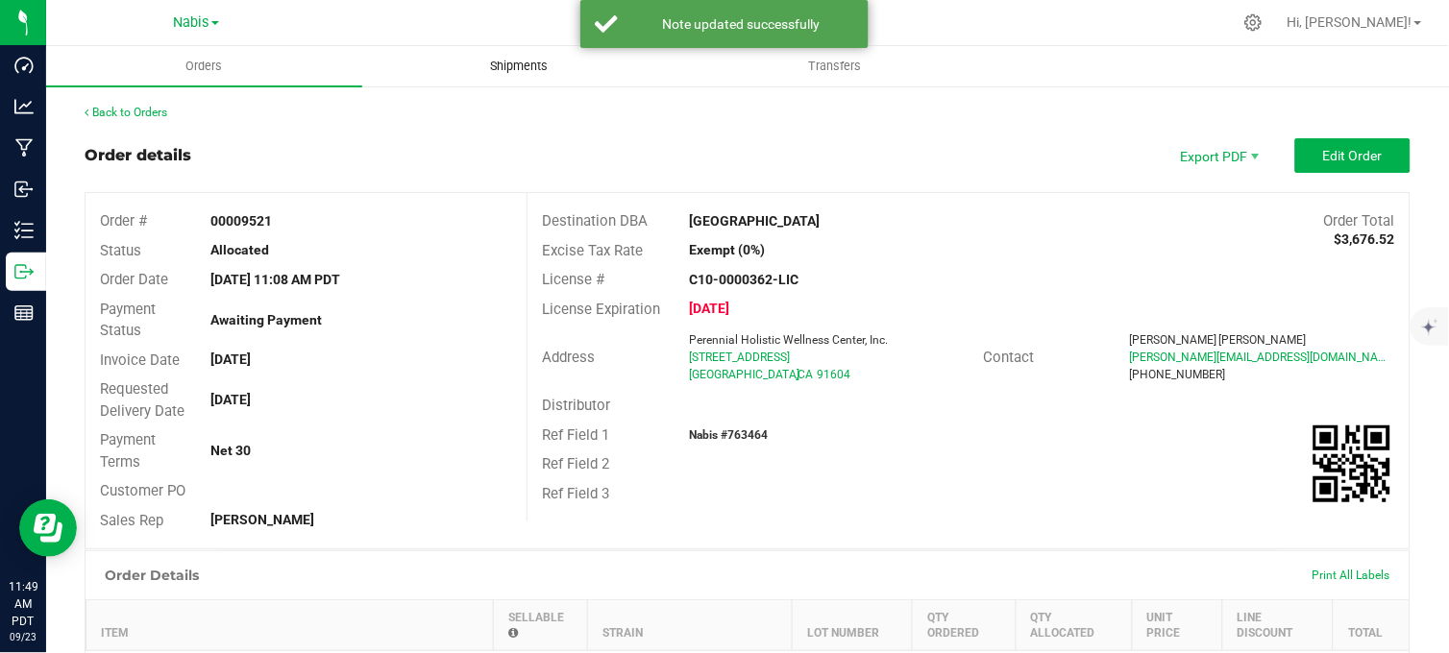
click at [505, 72] on span "Shipments" at bounding box center [520, 66] width 110 height 17
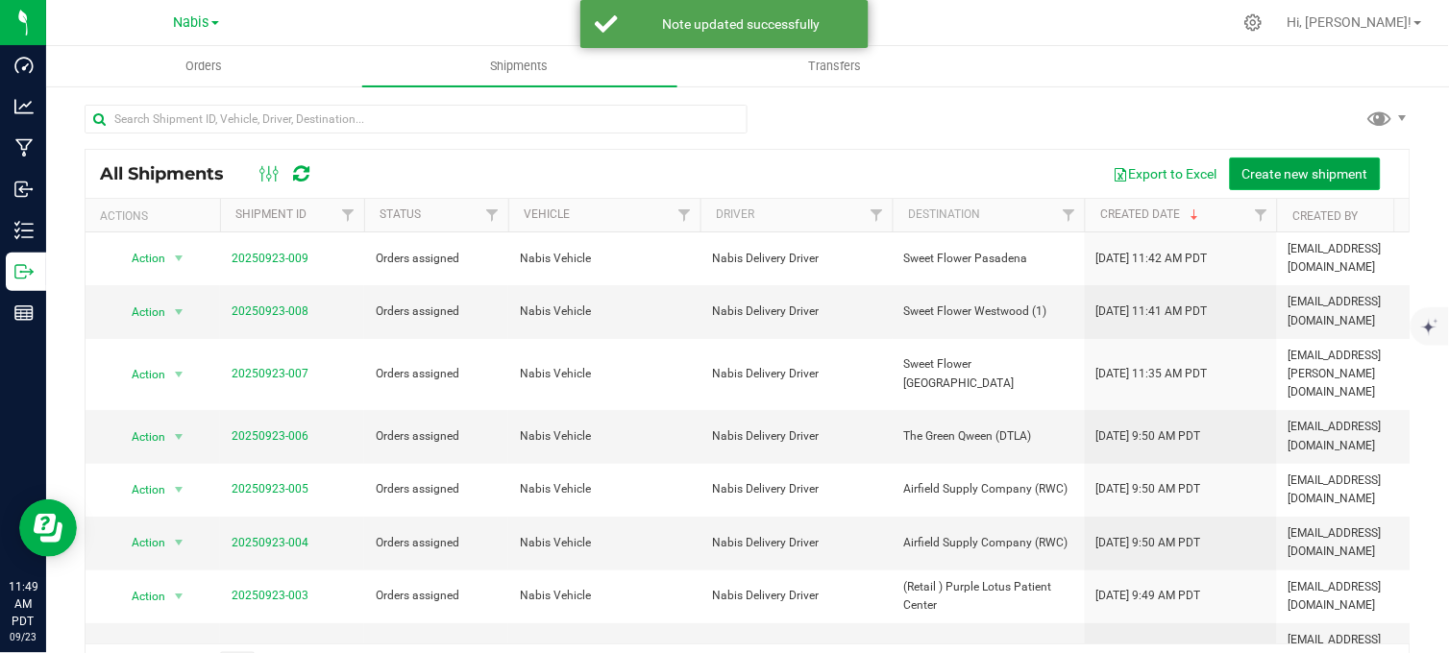
click at [1264, 181] on button "Create new shipment" at bounding box center [1305, 174] width 151 height 33
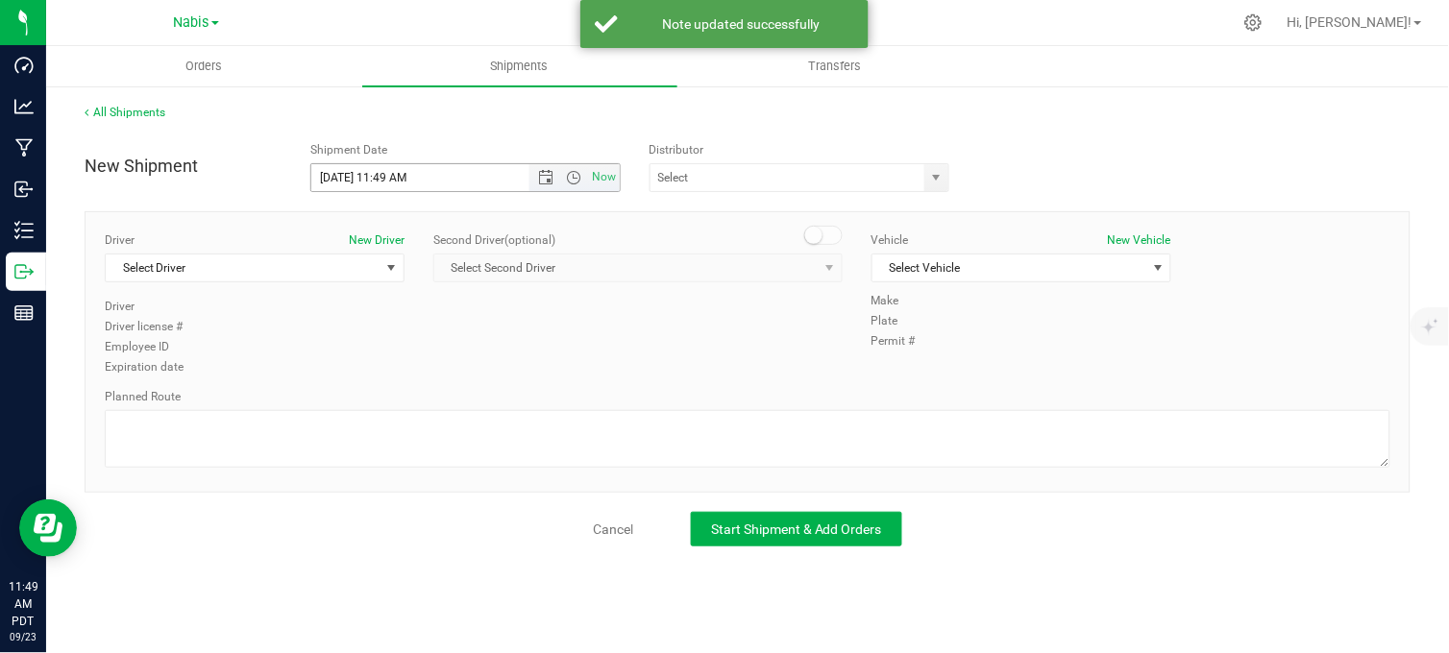
drag, startPoint x: 545, startPoint y: 174, endPoint x: 577, endPoint y: 291, distance: 121.7
click at [545, 176] on span "Open the date view" at bounding box center [545, 177] width 15 height 15
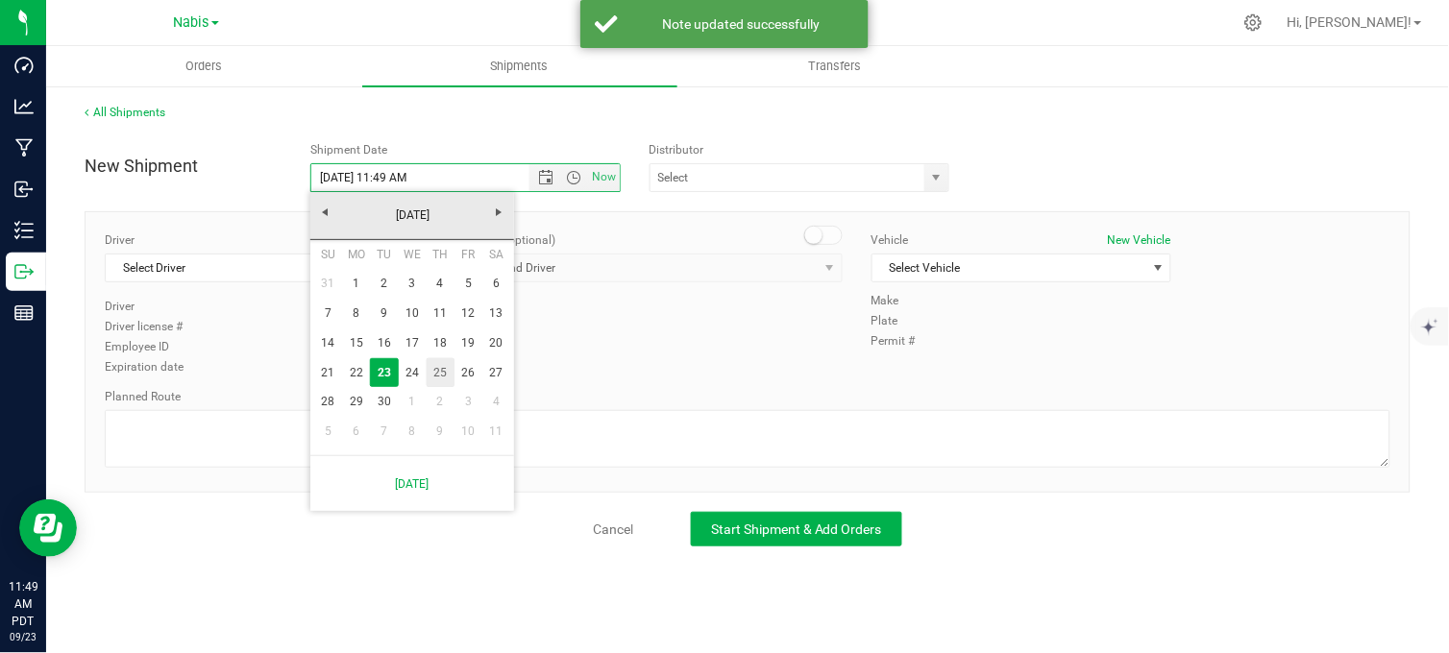
drag, startPoint x: 442, startPoint y: 371, endPoint x: 528, endPoint y: 339, distance: 92.1
click at [443, 371] on link "25" at bounding box center [441, 373] width 28 height 30
type input "9/25/2025 11:49 AM"
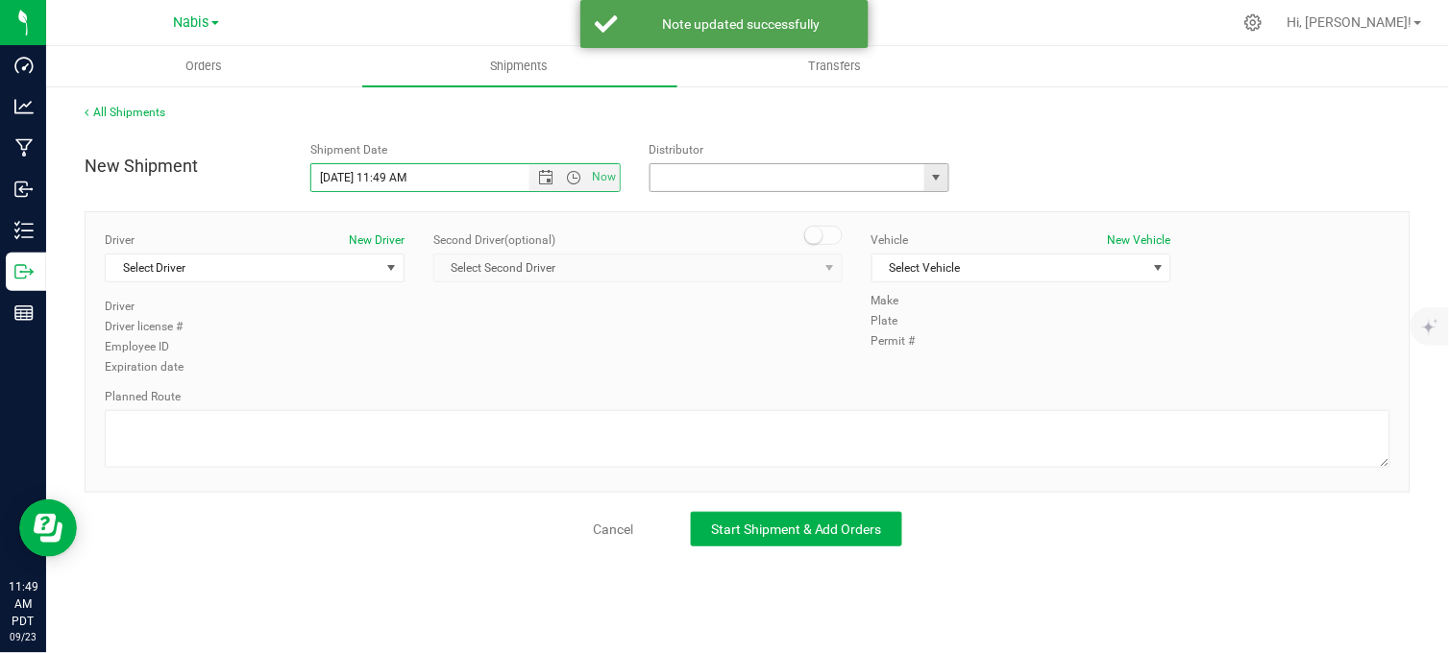
click at [674, 180] on input "text" at bounding box center [783, 177] width 266 height 27
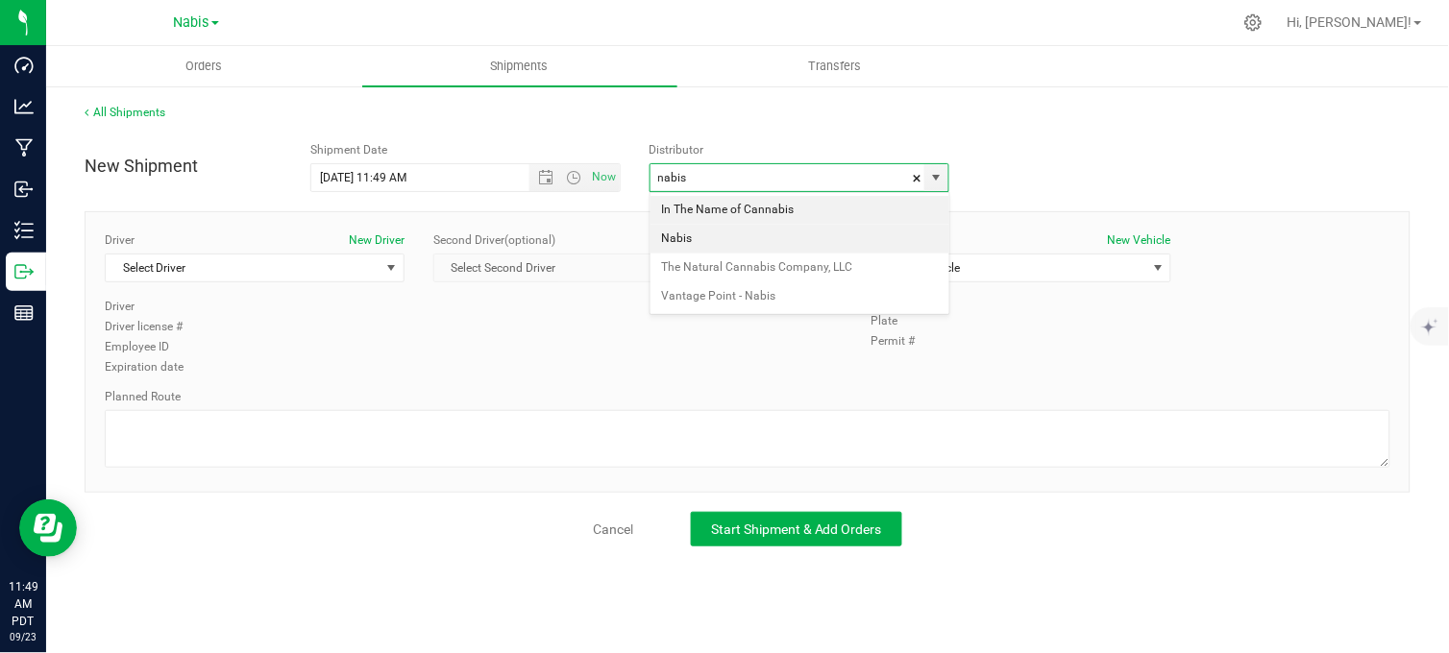
click at [705, 236] on li "Nabis" at bounding box center [799, 239] width 299 height 29
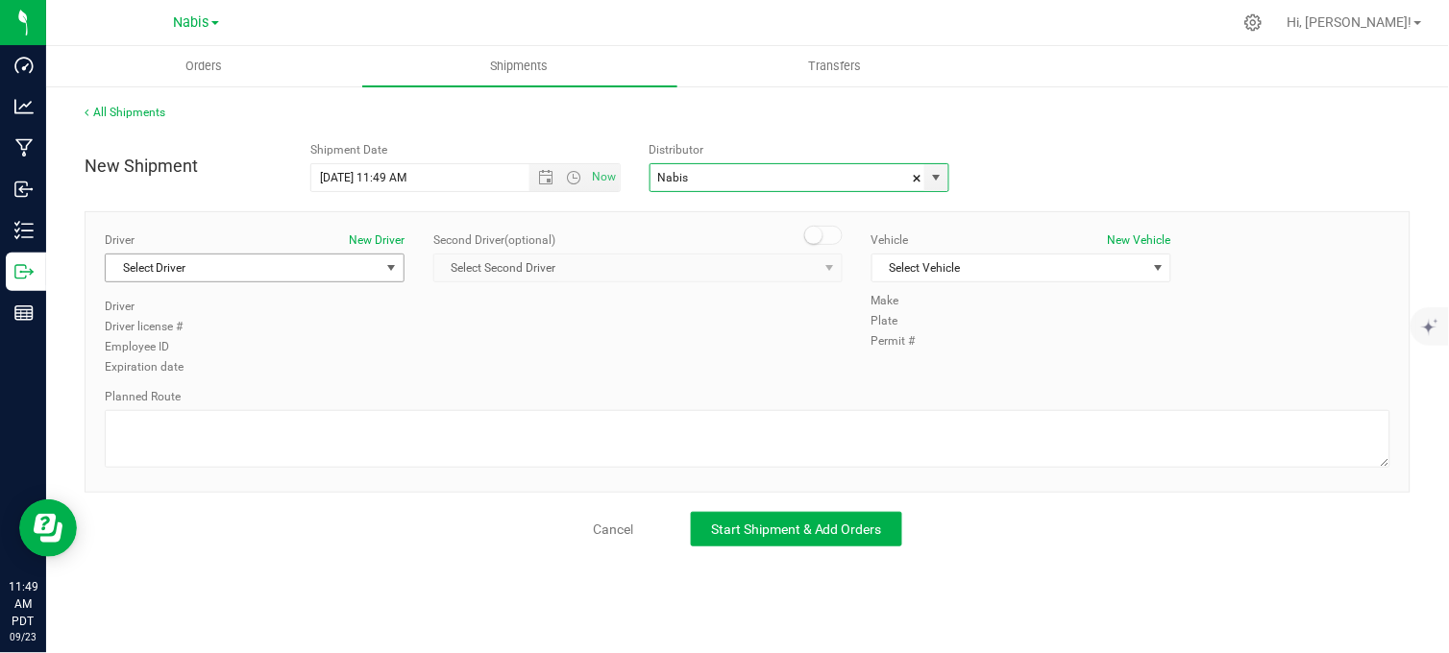
type input "Nabis"
click at [329, 276] on span "Select Driver" at bounding box center [243, 268] width 274 height 27
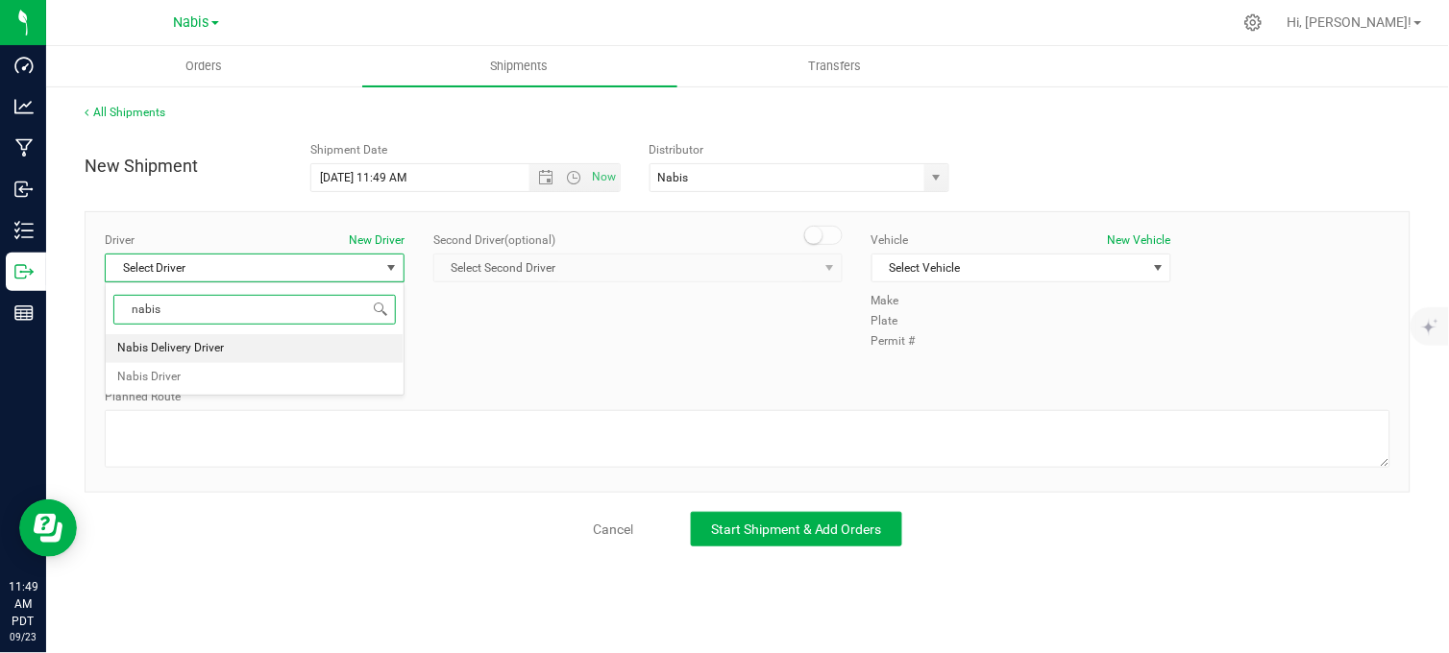
click at [277, 350] on li "Nabis Delivery Driver" at bounding box center [255, 348] width 298 height 29
type input "nabis"
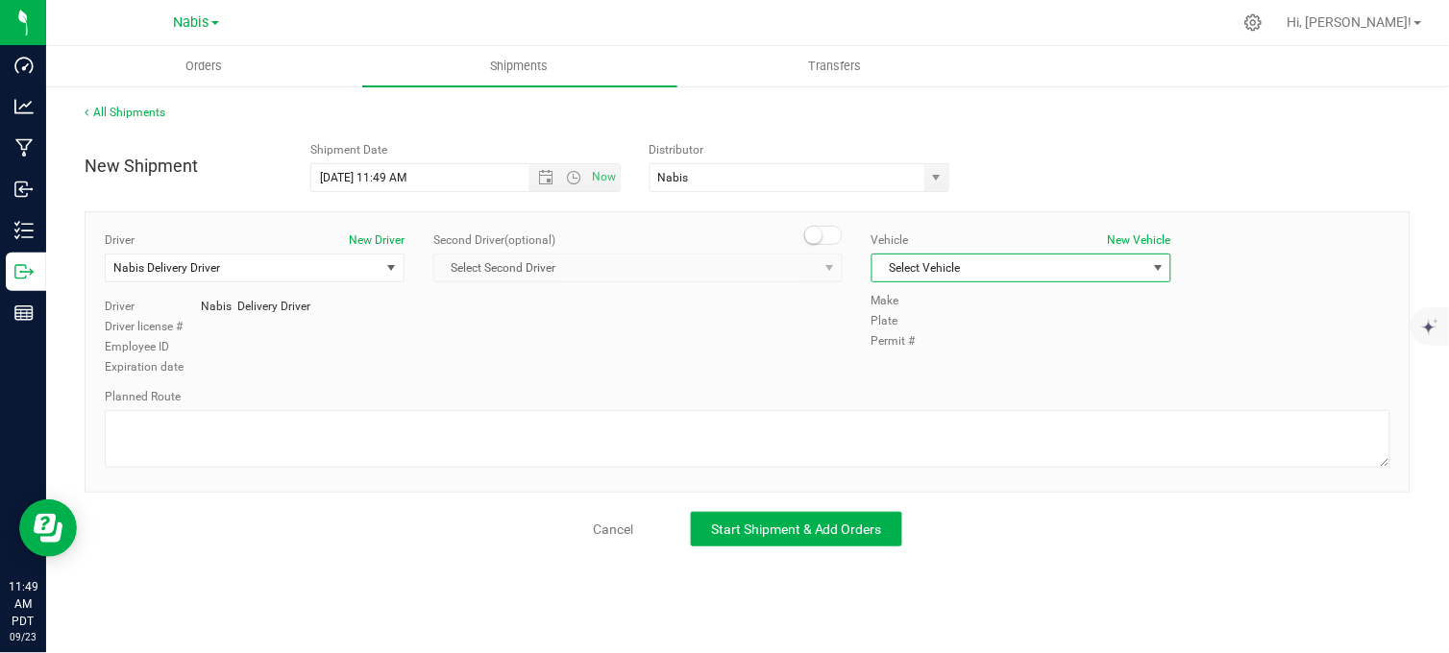
click at [945, 266] on span "Select Vehicle" at bounding box center [1009, 268] width 274 height 27
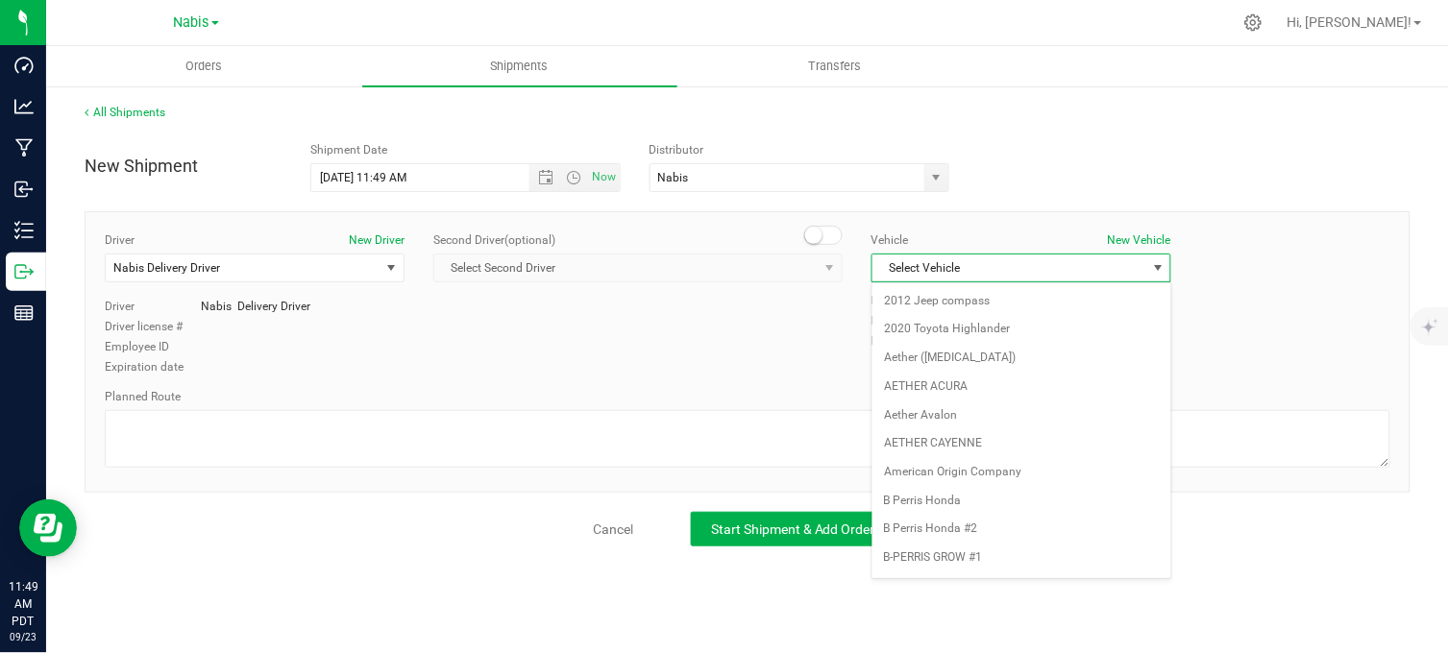
scroll to position [2528, 0]
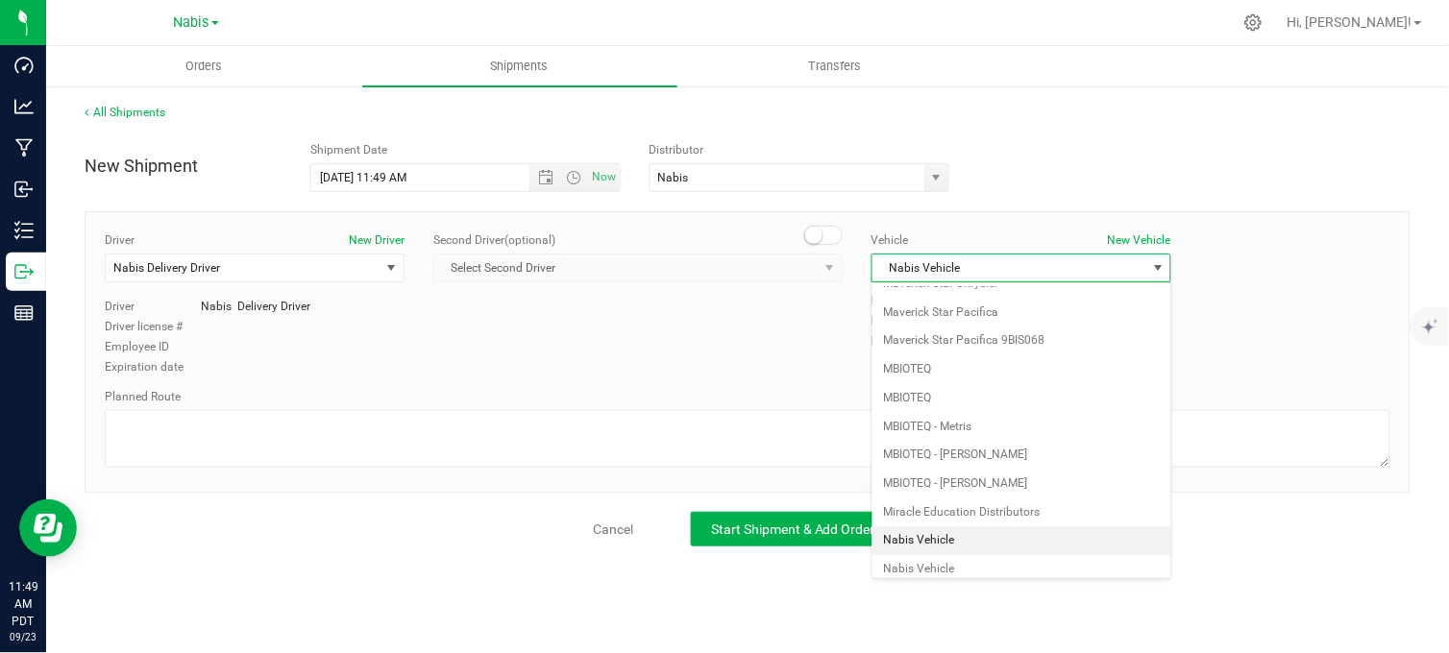
drag, startPoint x: 763, startPoint y: 343, endPoint x: 764, endPoint y: 369, distance: 26.0
click at [763, 344] on div "Driver New Driver Nabis Delivery Driver Select Driver Nabis Delivery Driver Nab…" at bounding box center [747, 305] width 1314 height 147
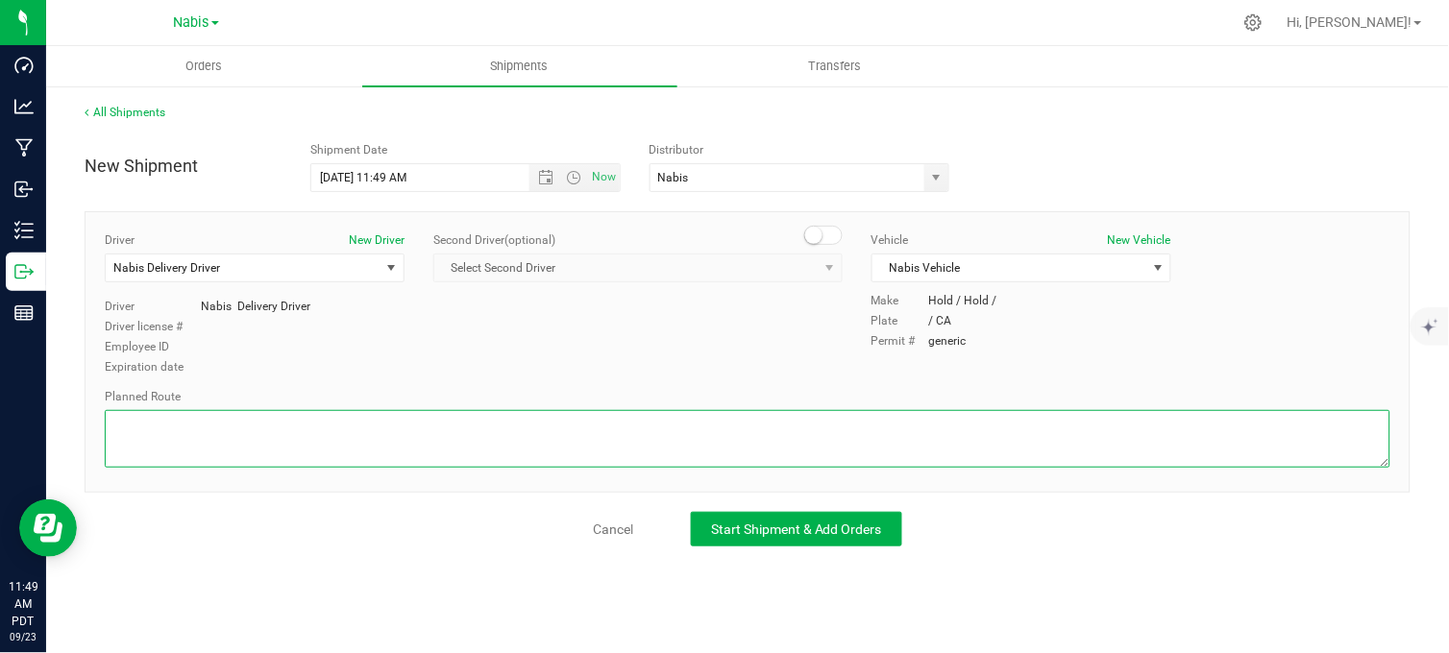
click at [677, 446] on textarea at bounding box center [747, 439] width 1285 height 58
type textarea "Follow google maps"
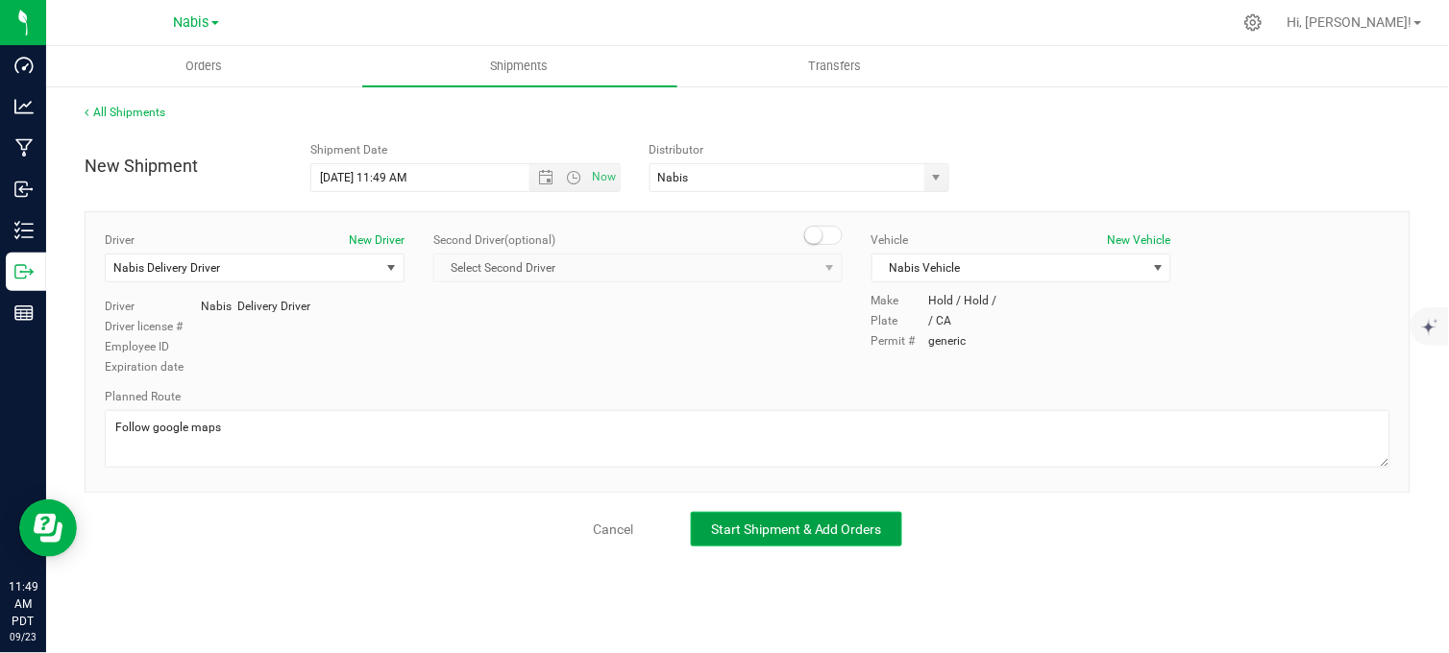
click at [711, 513] on button "Start Shipment & Add Orders" at bounding box center [796, 529] width 211 height 35
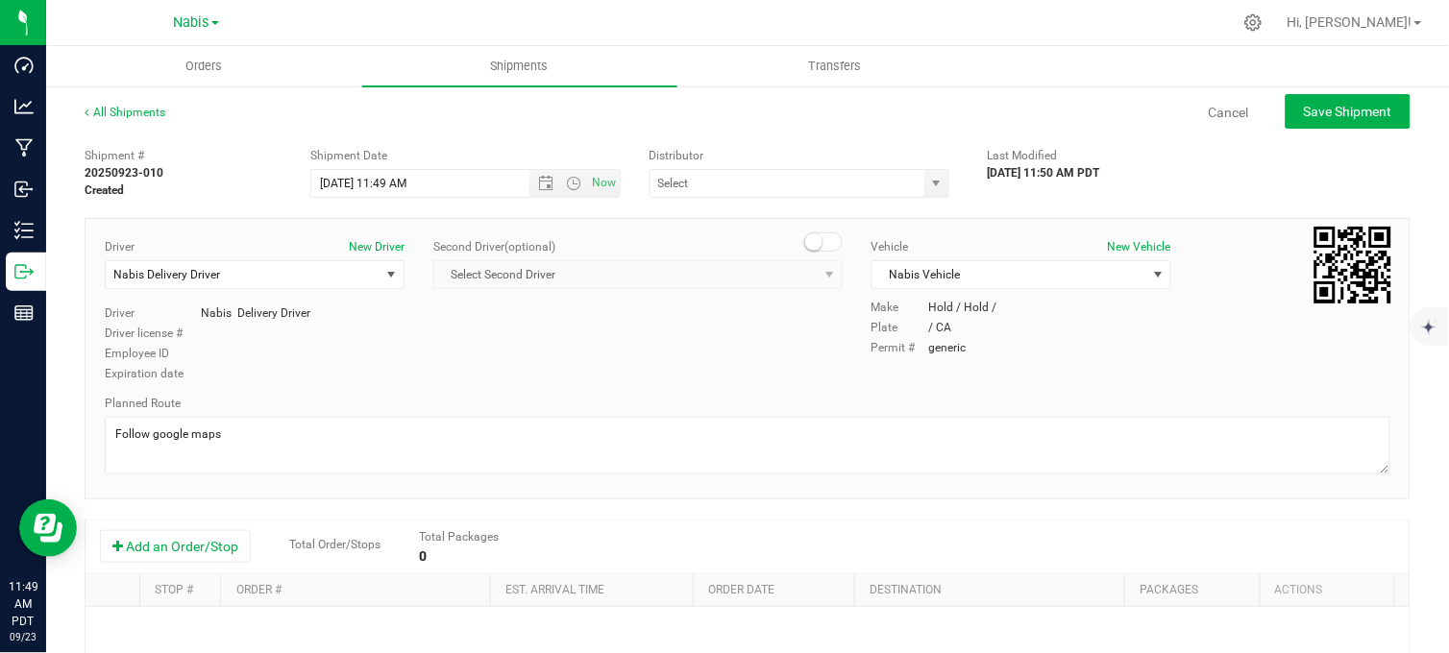
type input "Nabis"
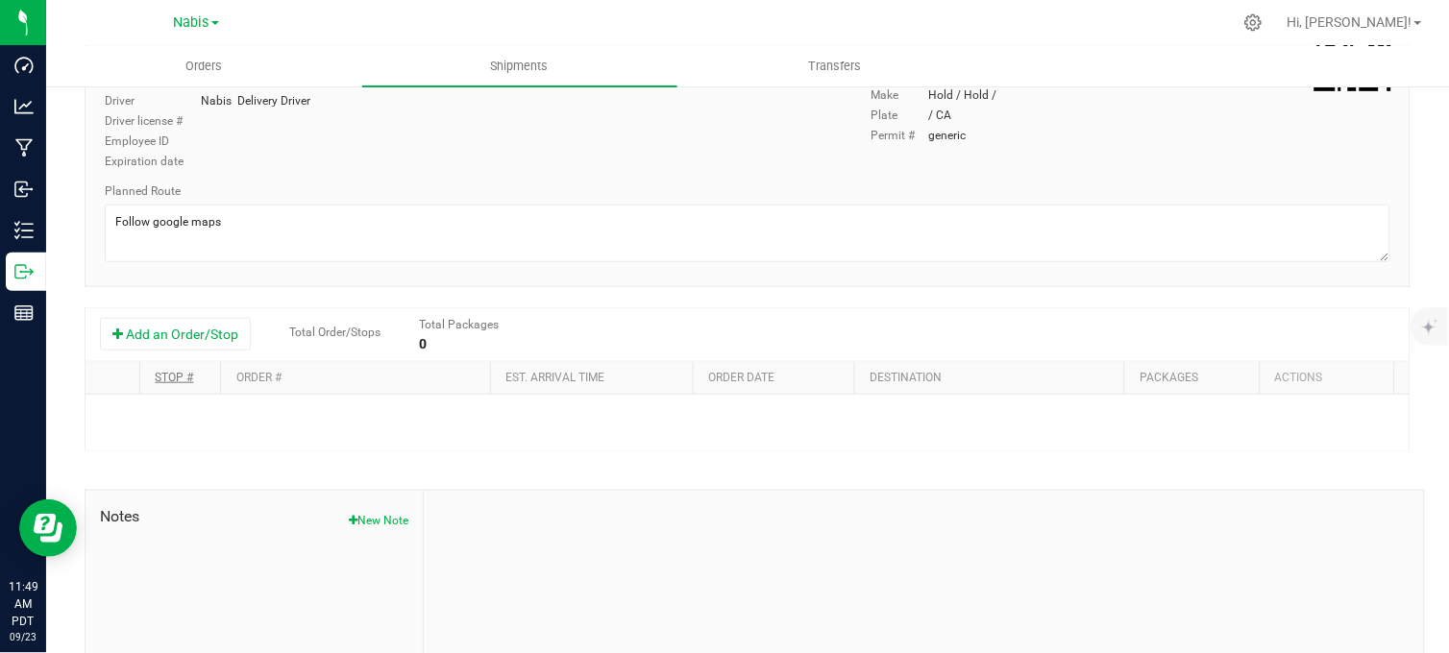
scroll to position [213, 0]
click at [193, 349] on button "Add an Order/Stop" at bounding box center [175, 333] width 151 height 33
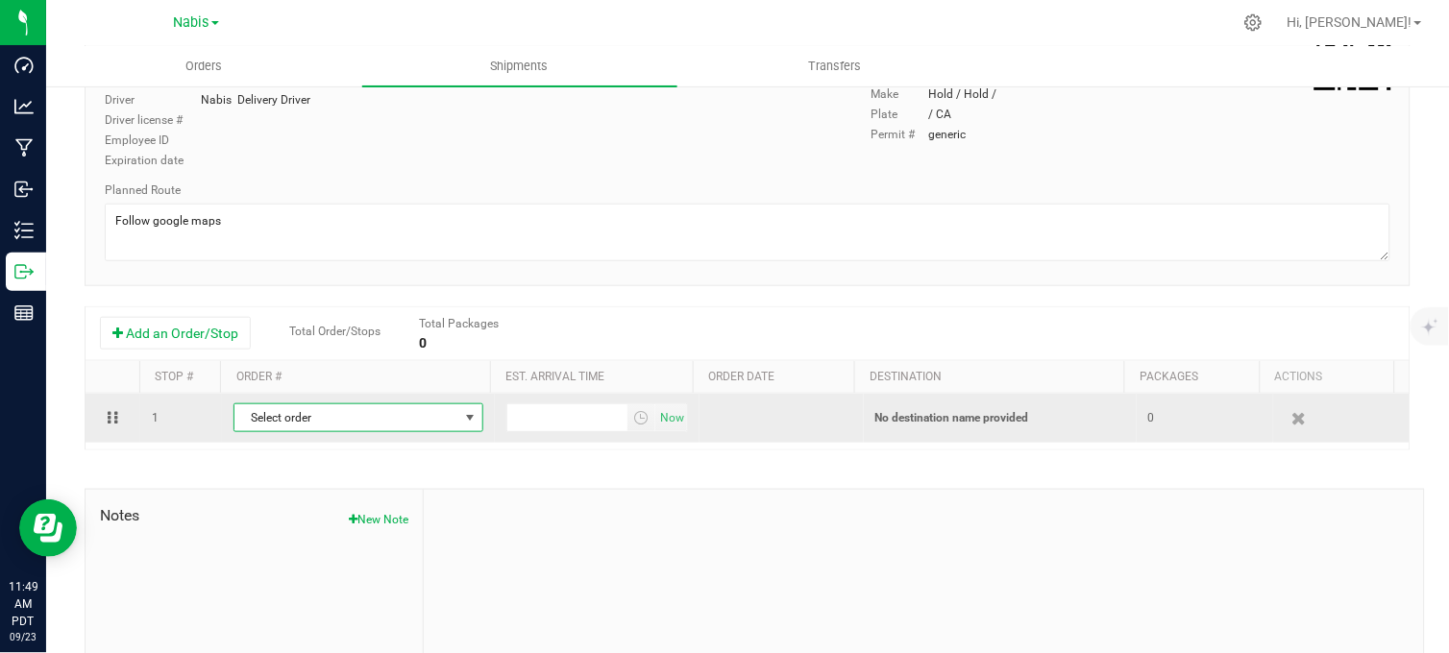
click at [384, 423] on span "Select order" at bounding box center [346, 417] width 224 height 27
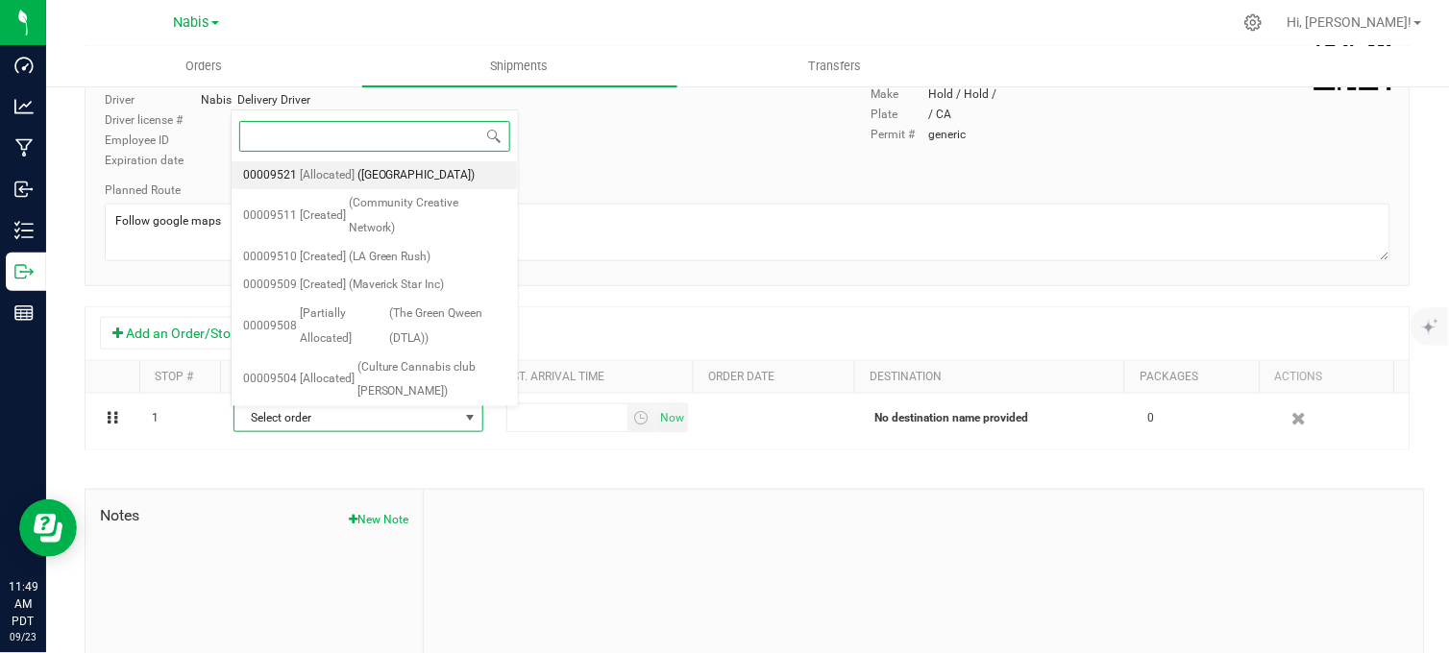
click at [414, 174] on span "(Sweet Flower Studio City)" at bounding box center [416, 175] width 118 height 25
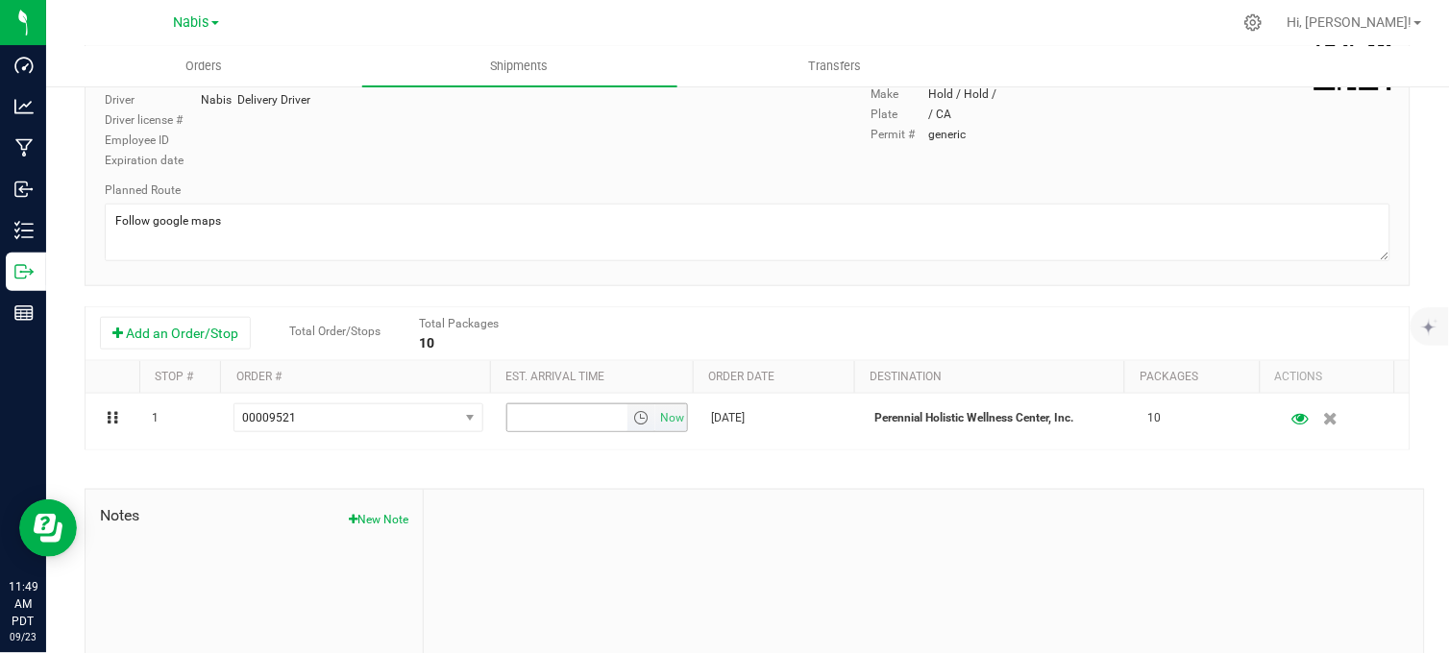
drag, startPoint x: 649, startPoint y: 419, endPoint x: 809, endPoint y: 330, distance: 182.8
click at [656, 419] on span "Now" at bounding box center [672, 418] width 33 height 28
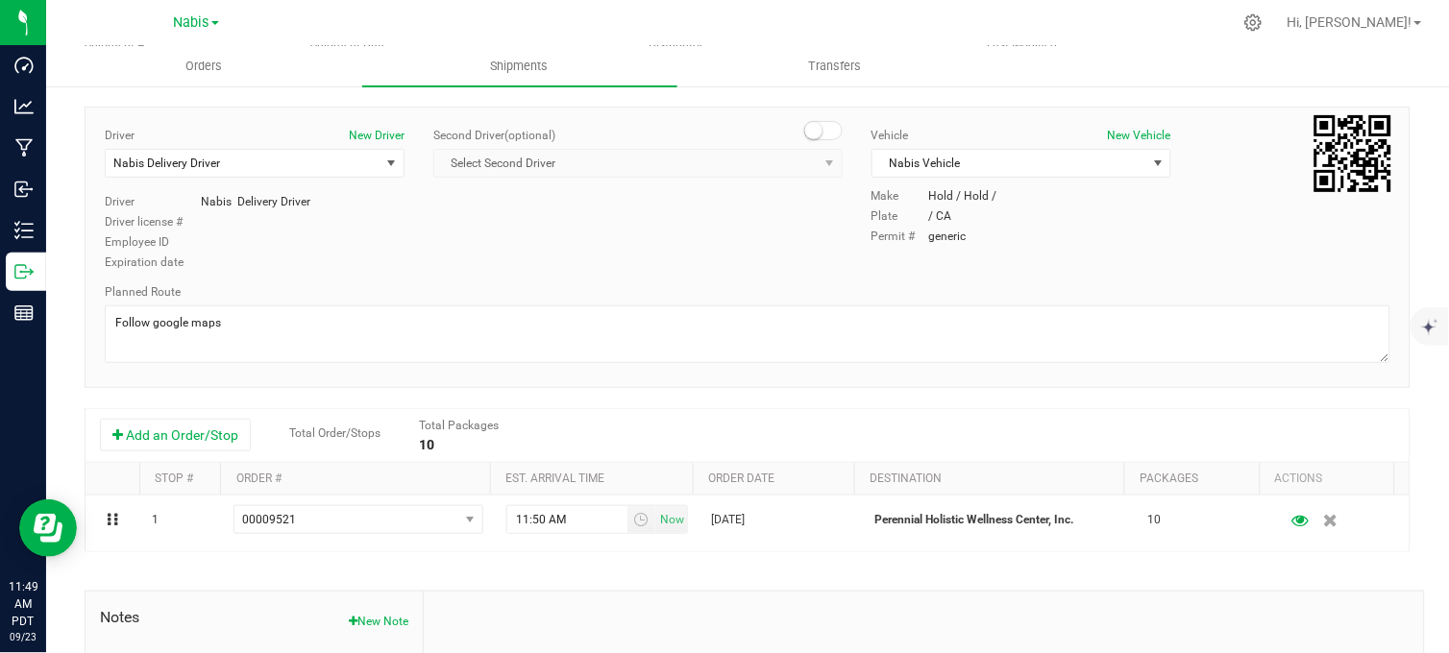
scroll to position [0, 0]
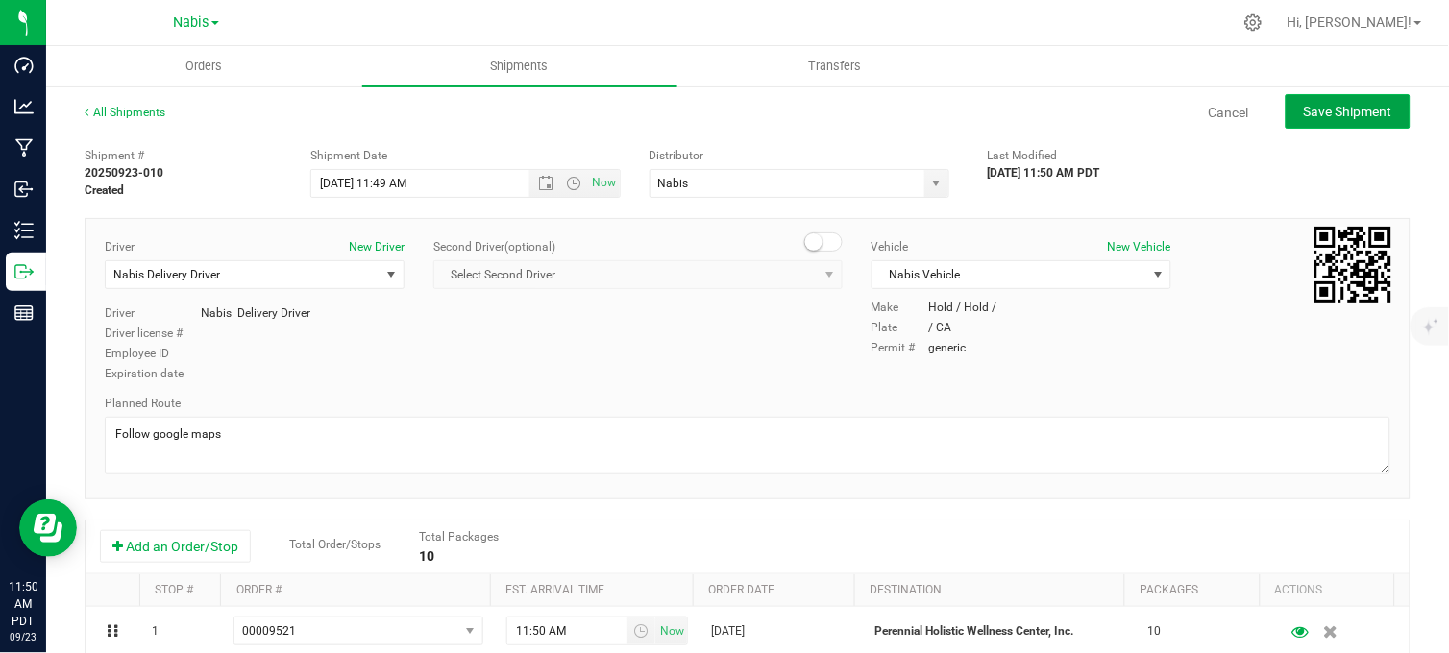
drag, startPoint x: 1285, startPoint y: 117, endPoint x: 1270, endPoint y: 125, distance: 17.2
click at [1285, 118] on button "Save Shipment" at bounding box center [1347, 111] width 125 height 35
type input "9/25/2025 6:49 PM"
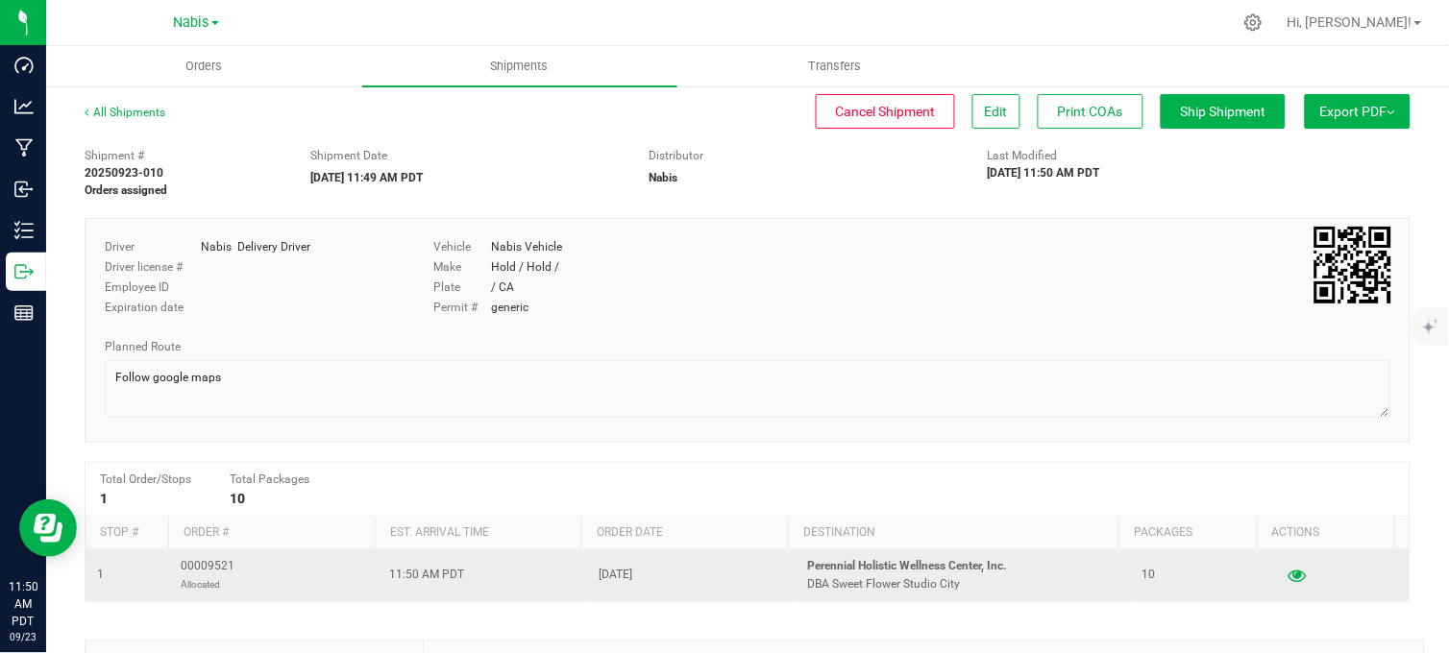
click at [1288, 578] on icon "button" at bounding box center [1297, 575] width 18 height 13
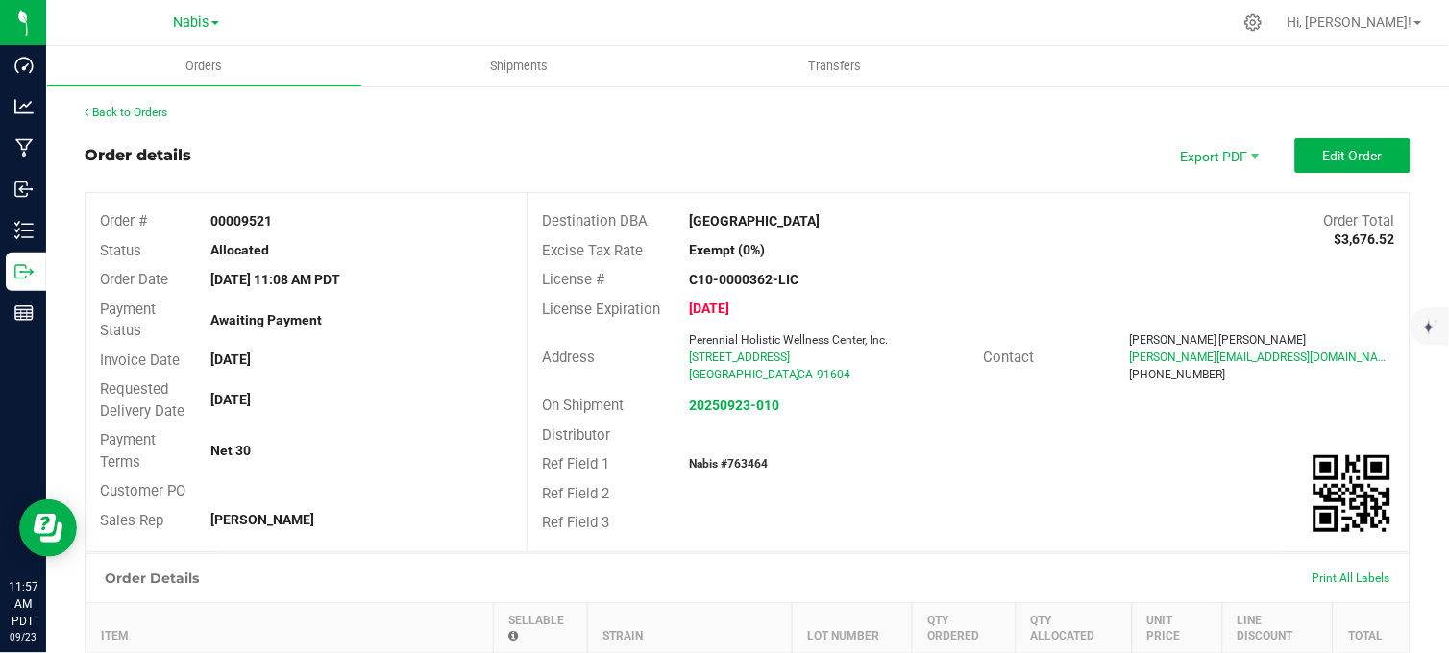
click at [685, 140] on div "Order details Export PDF Edit Order" at bounding box center [748, 155] width 1326 height 35
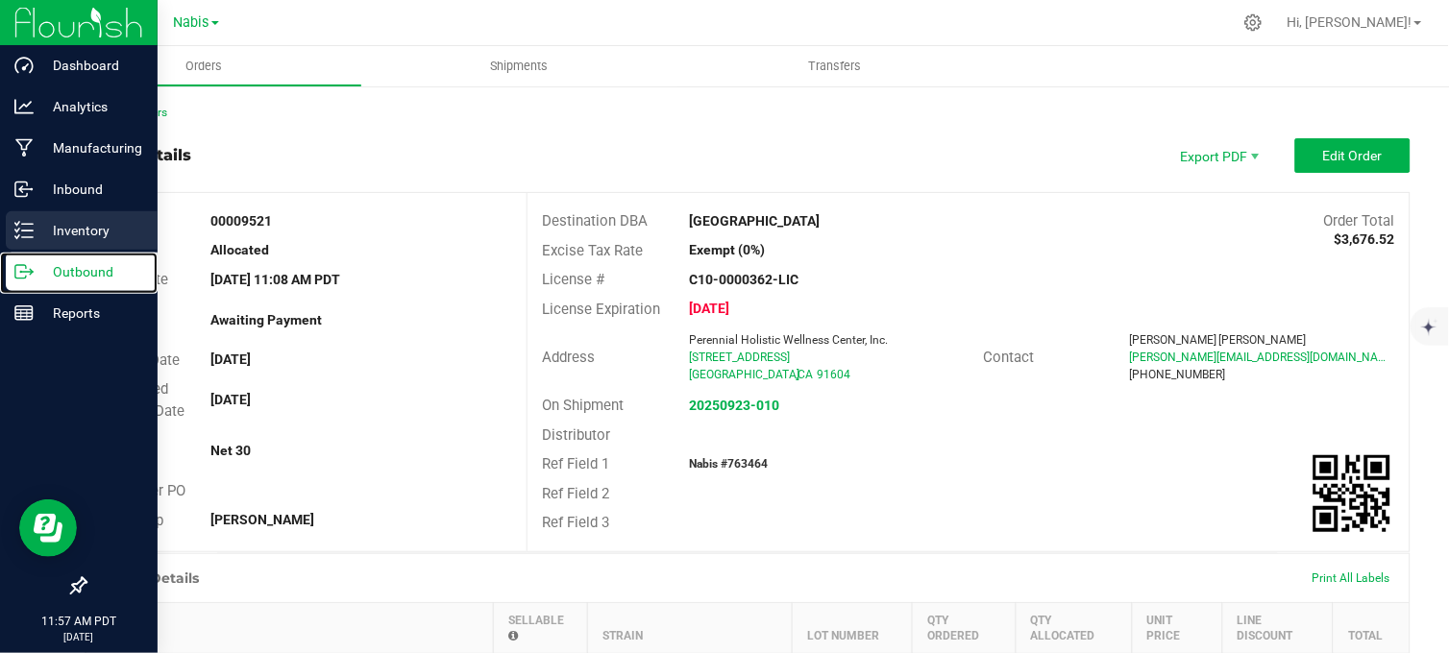
drag, startPoint x: 29, startPoint y: 264, endPoint x: 140, endPoint y: 238, distance: 114.4
click at [27, 264] on icon at bounding box center [23, 271] width 19 height 19
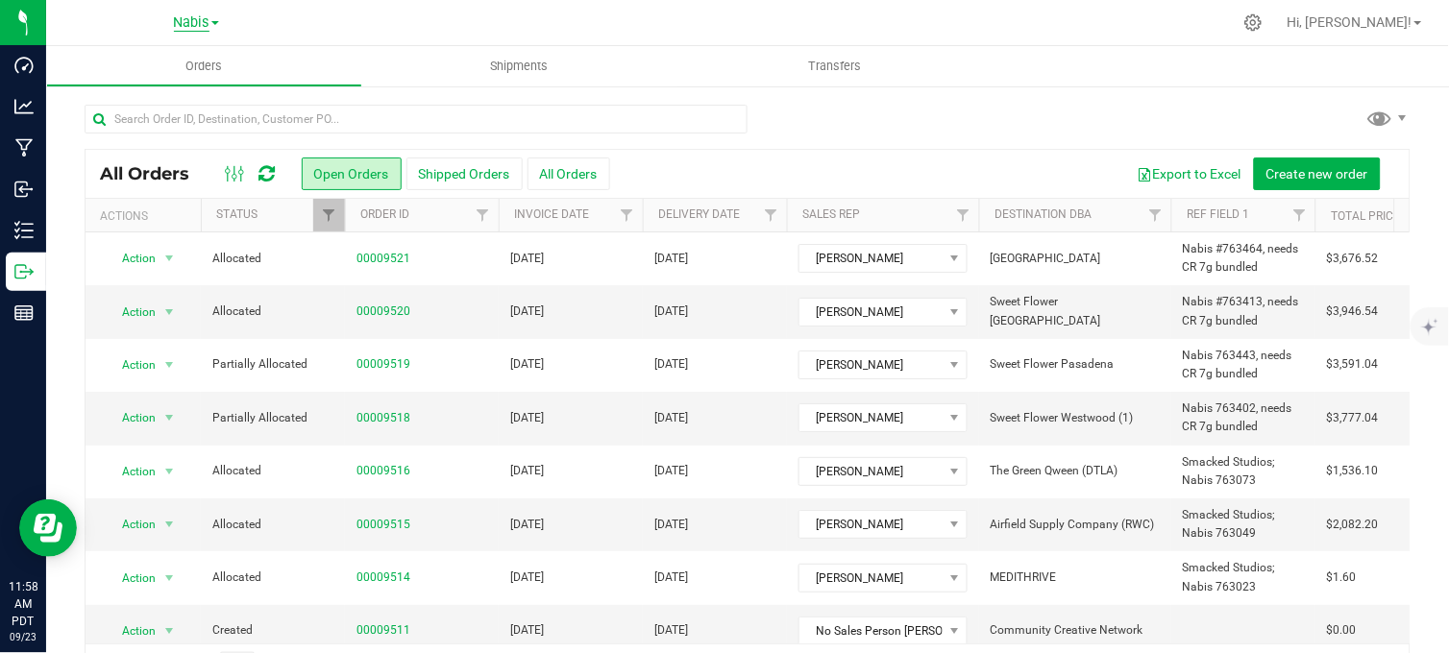
click at [202, 26] on span "Nabis" at bounding box center [192, 22] width 36 height 17
click at [126, 62] on link "MSR Supply" at bounding box center [196, 68] width 281 height 26
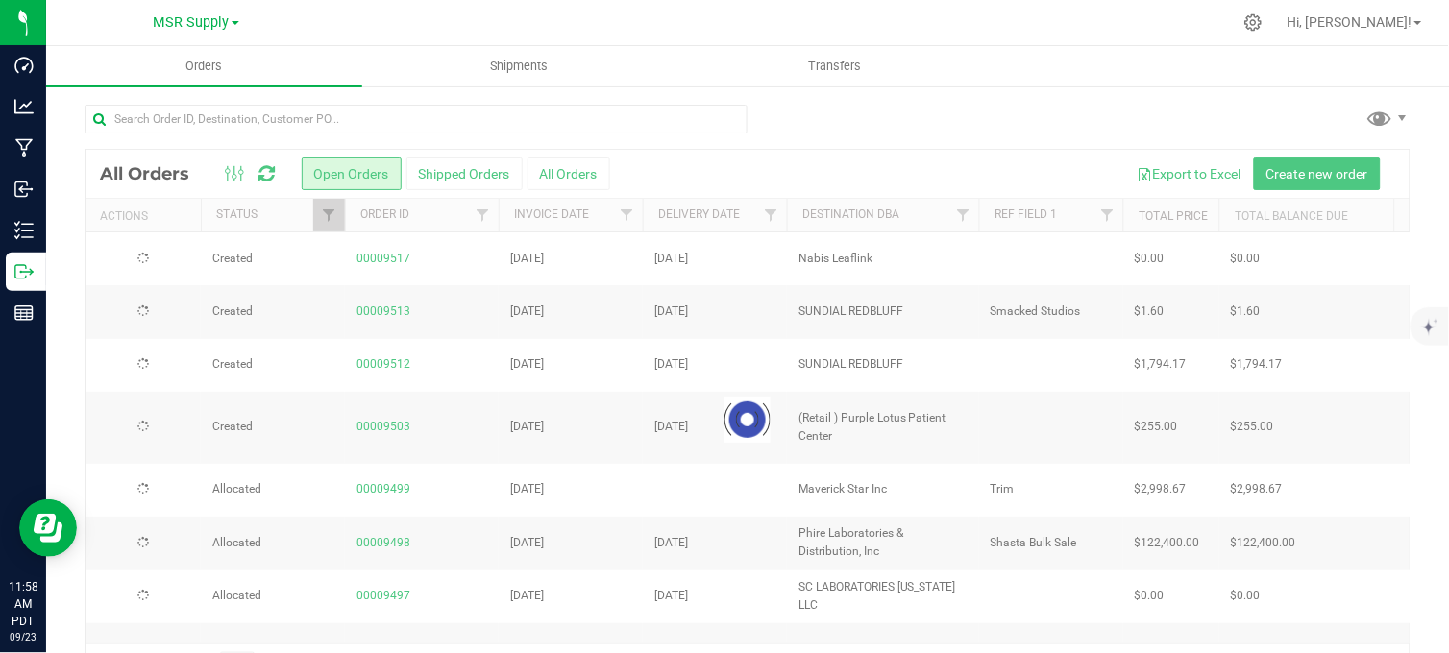
click at [1002, 23] on div at bounding box center [788, 22] width 888 height 37
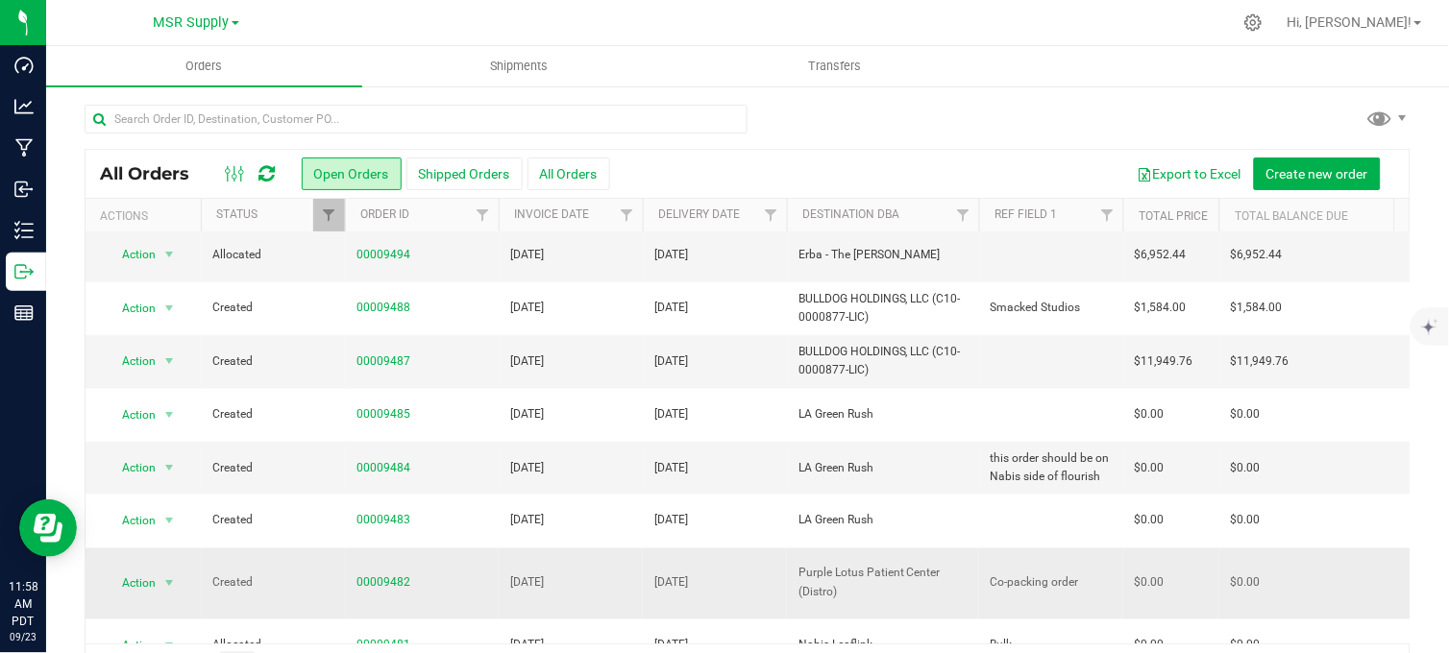
scroll to position [427, 0]
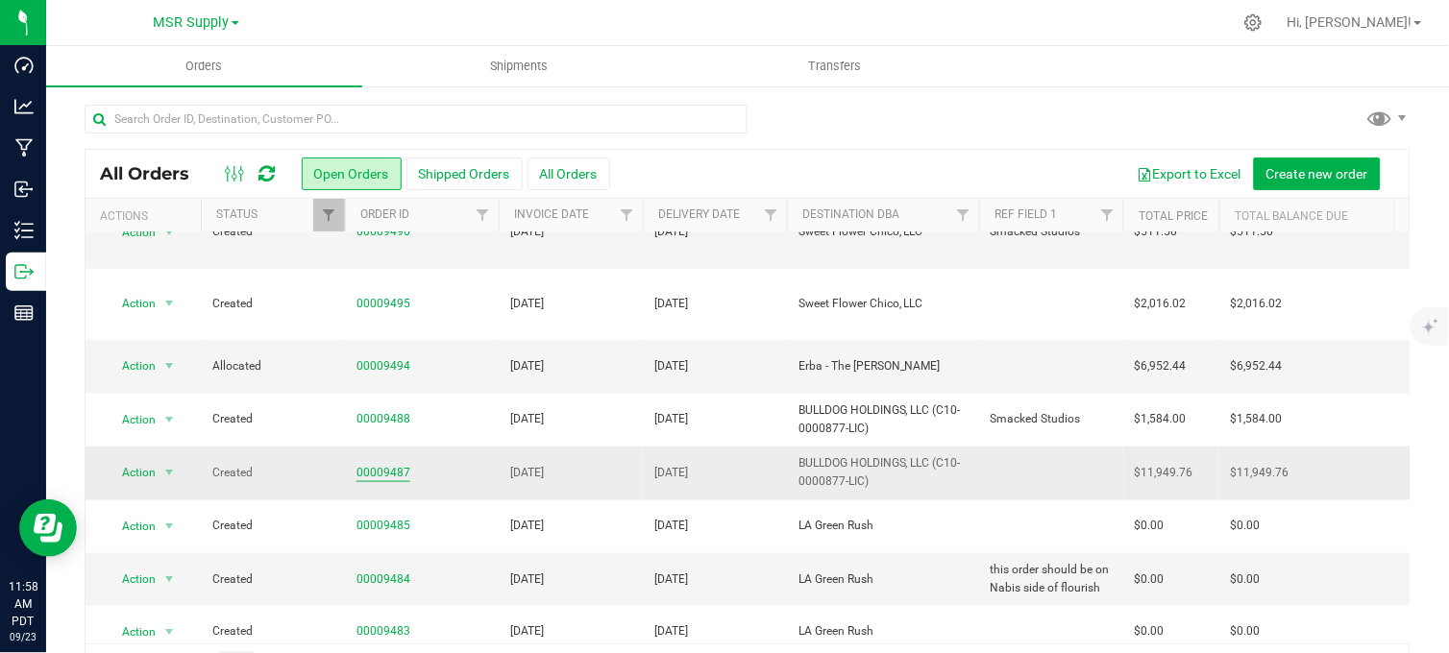
click at [377, 464] on link "00009487" at bounding box center [383, 473] width 54 height 18
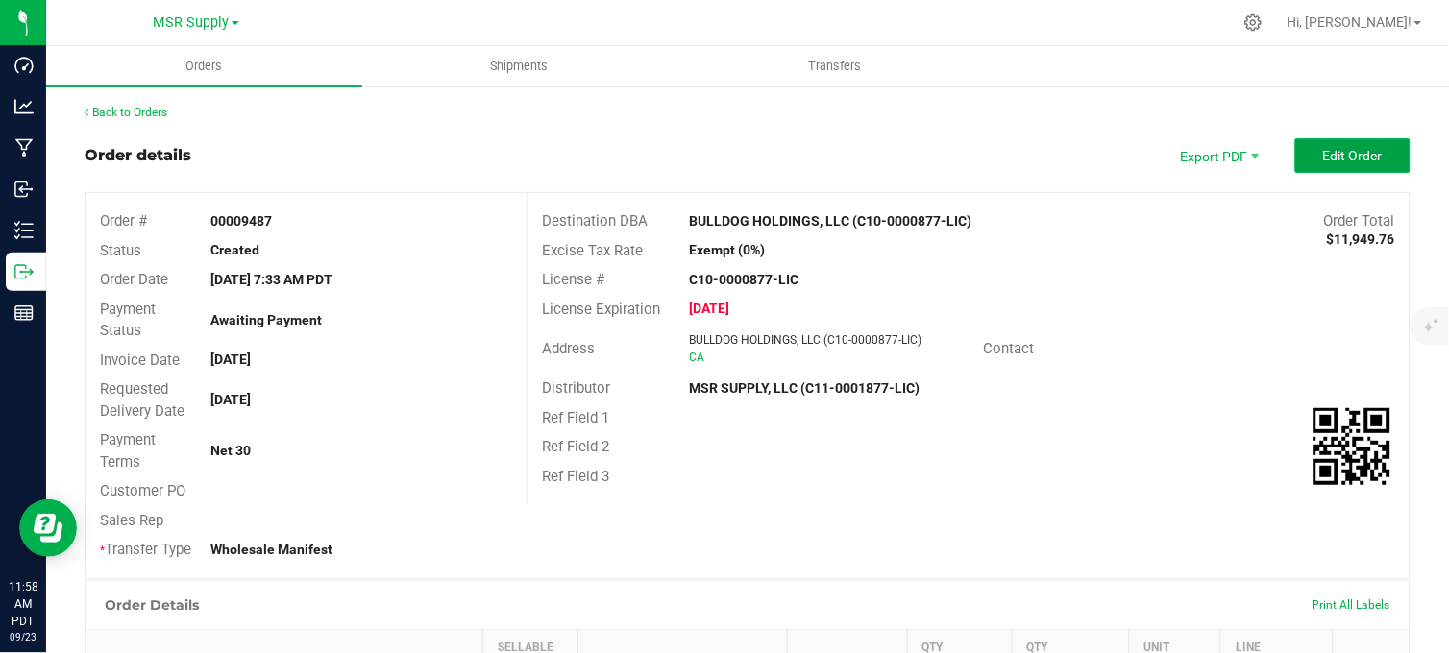
click at [1304, 152] on button "Edit Order" at bounding box center [1352, 155] width 115 height 35
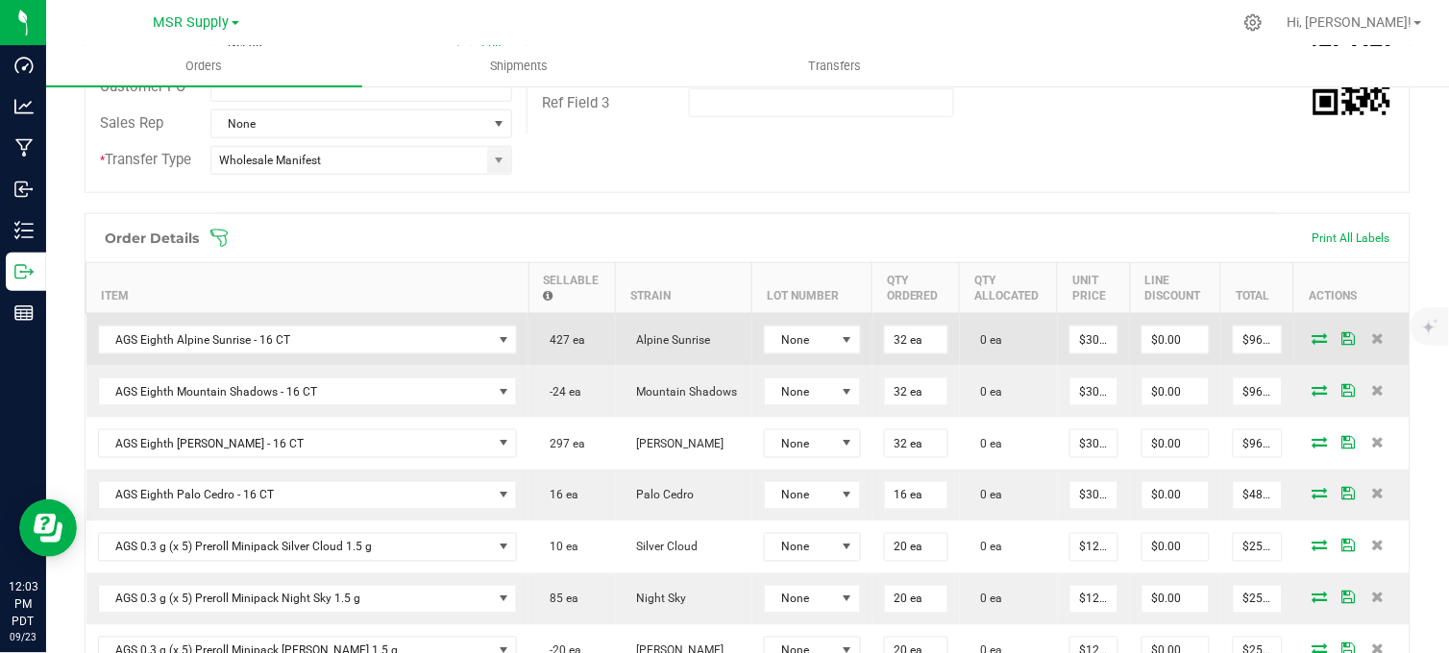
scroll to position [427, 0]
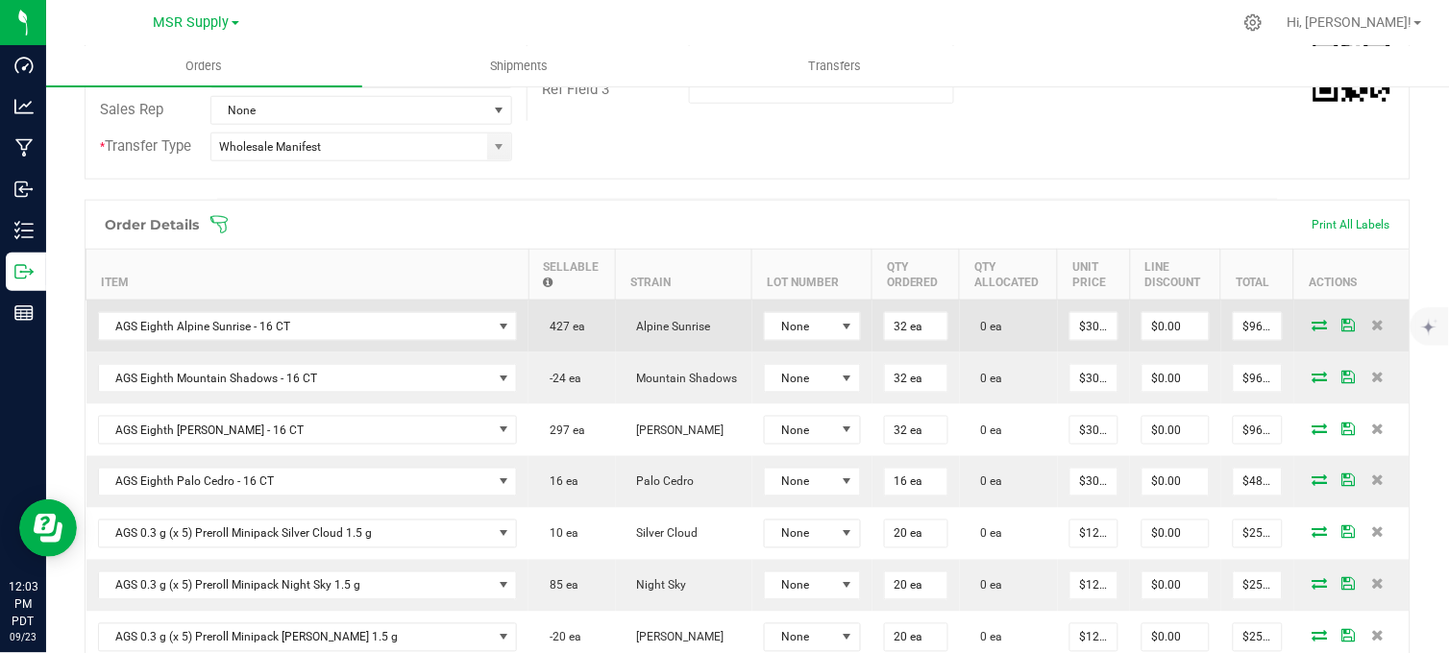
click at [1312, 330] on icon at bounding box center [1319, 325] width 15 height 12
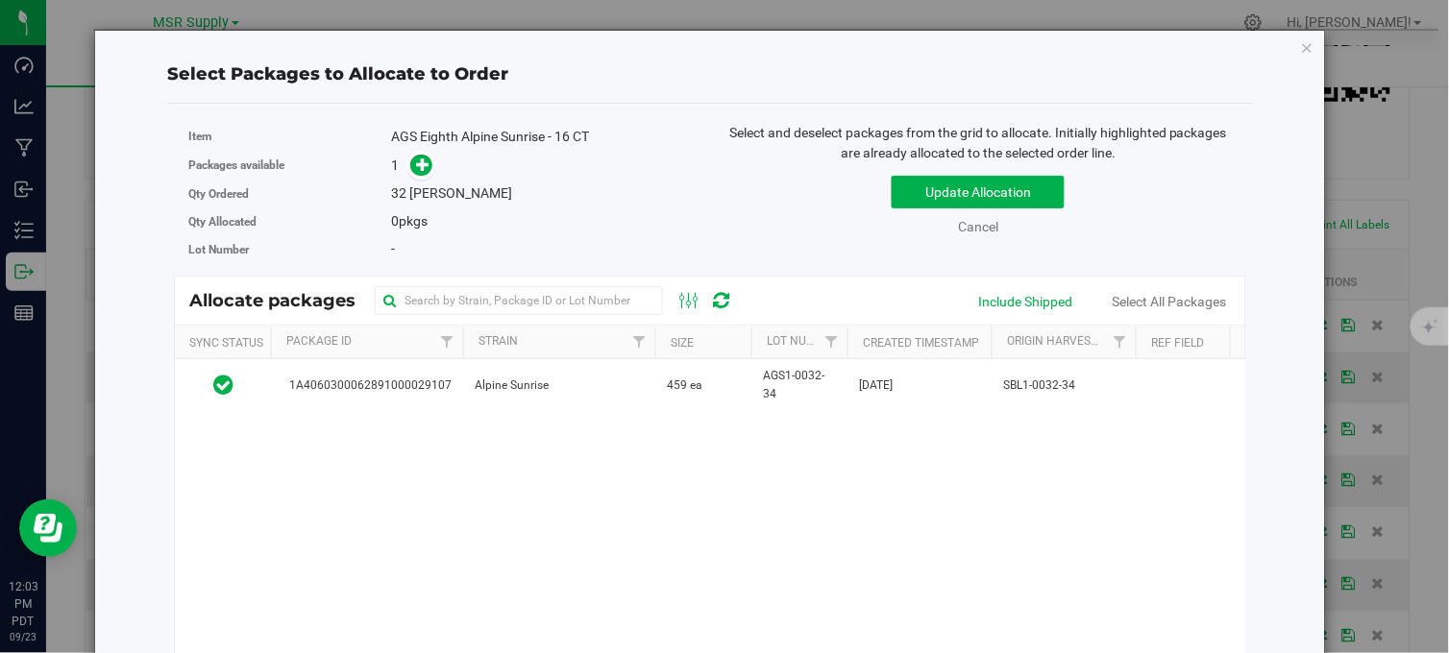
drag, startPoint x: 574, startPoint y: 377, endPoint x: 529, endPoint y: 276, distance: 110.1
click at [572, 375] on td "Alpine Sunrise" at bounding box center [559, 385] width 192 height 52
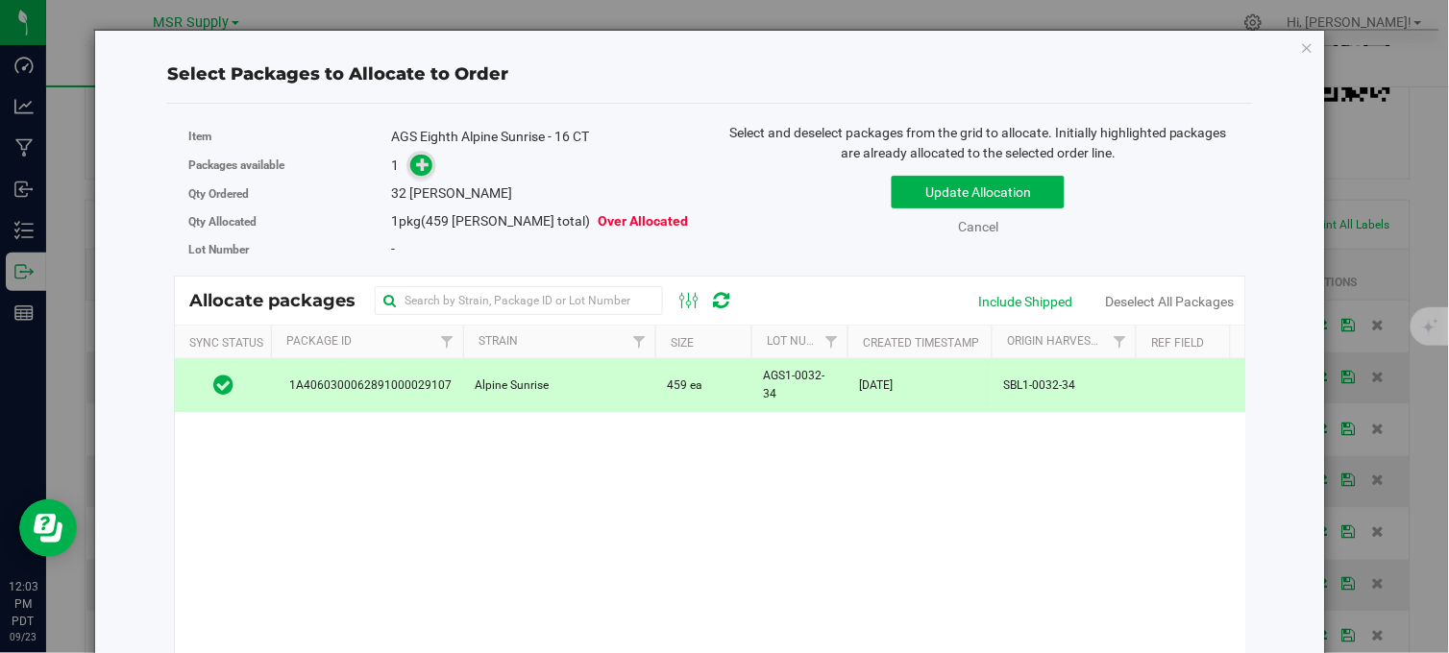
click at [419, 158] on icon at bounding box center [423, 164] width 14 height 14
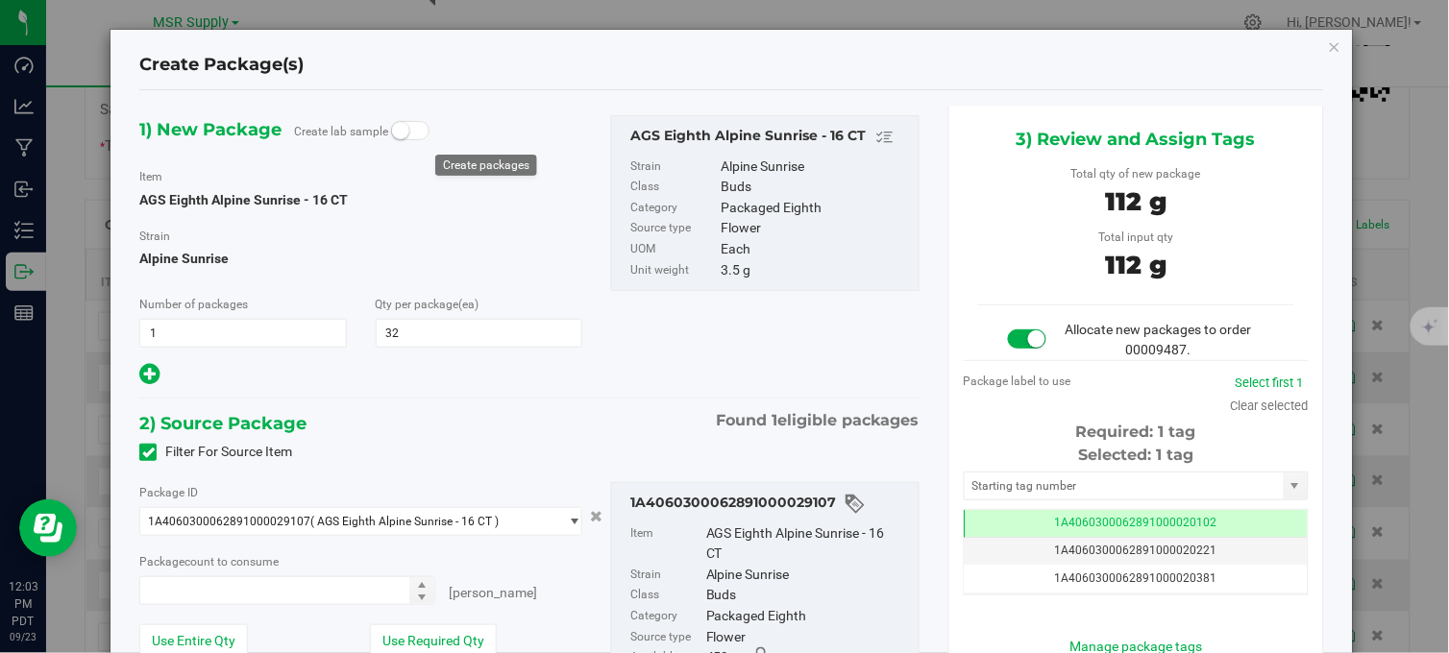
type input "32 ea"
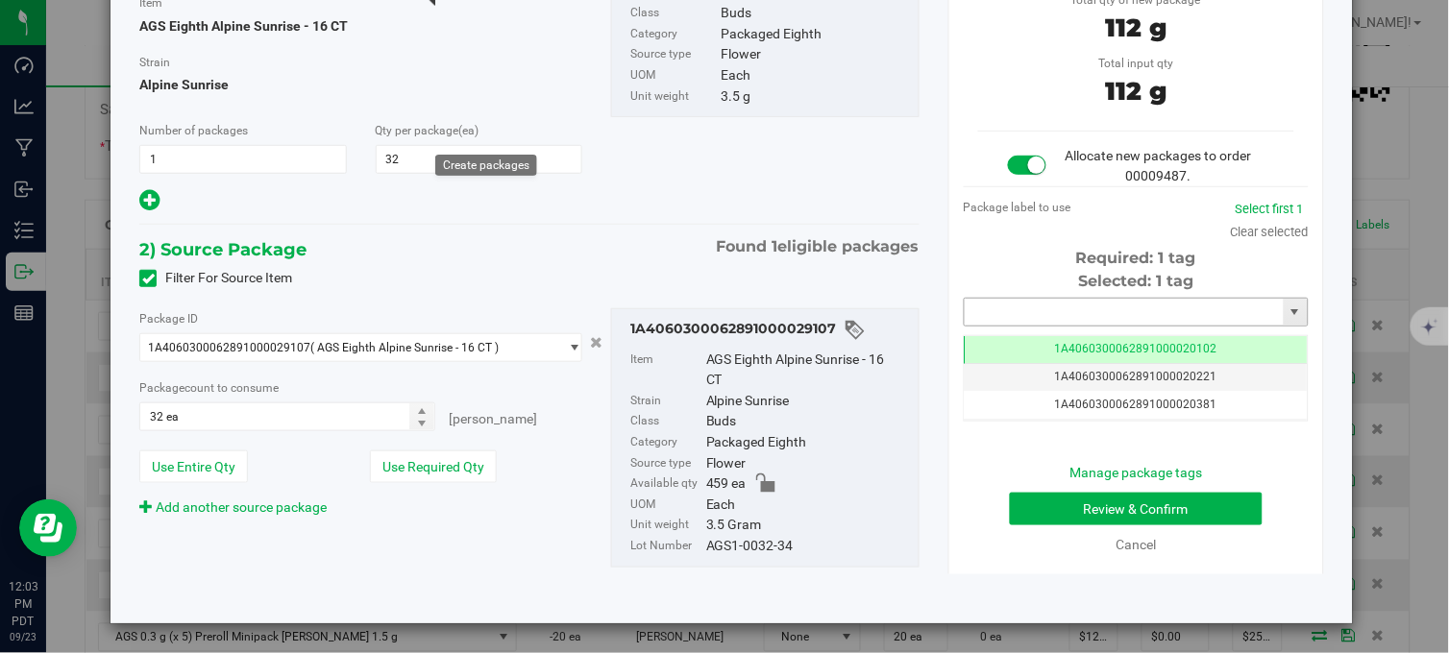
click at [1074, 315] on input "text" at bounding box center [1123, 312] width 319 height 27
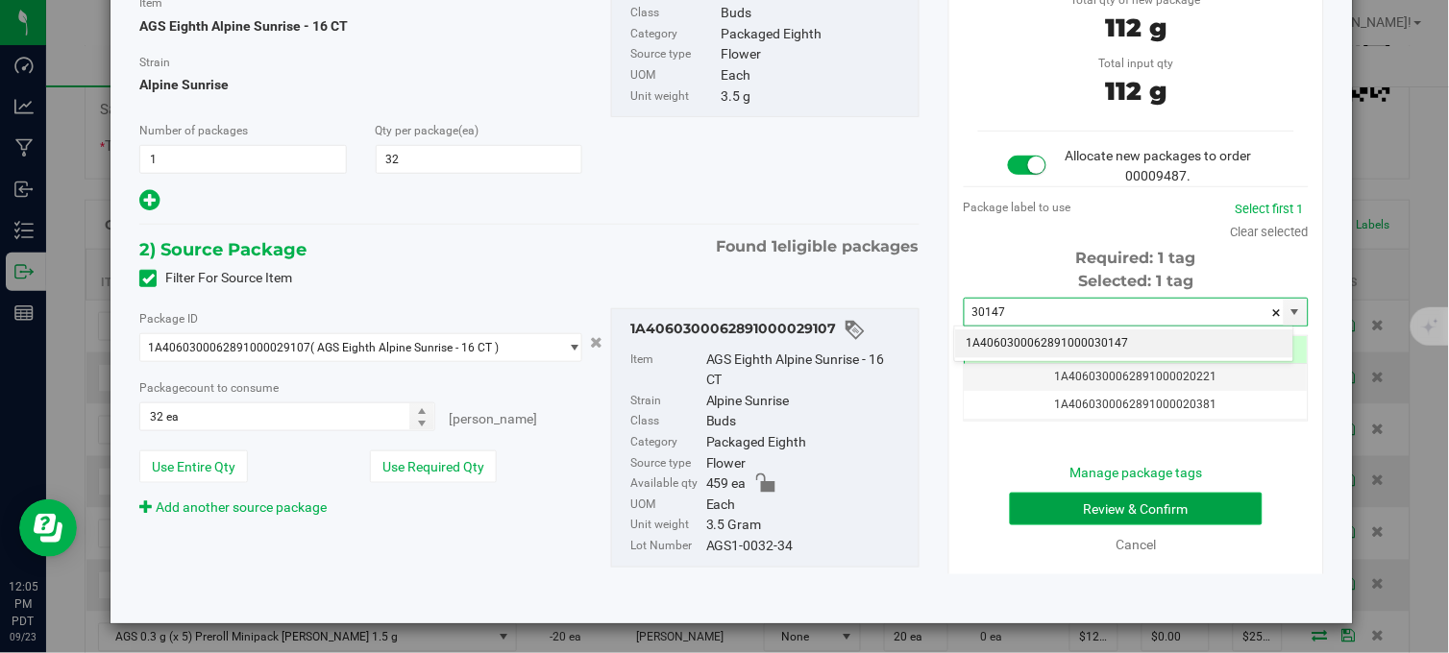
click at [1111, 507] on button "Review & Confirm" at bounding box center [1136, 509] width 253 height 33
type input "30147"
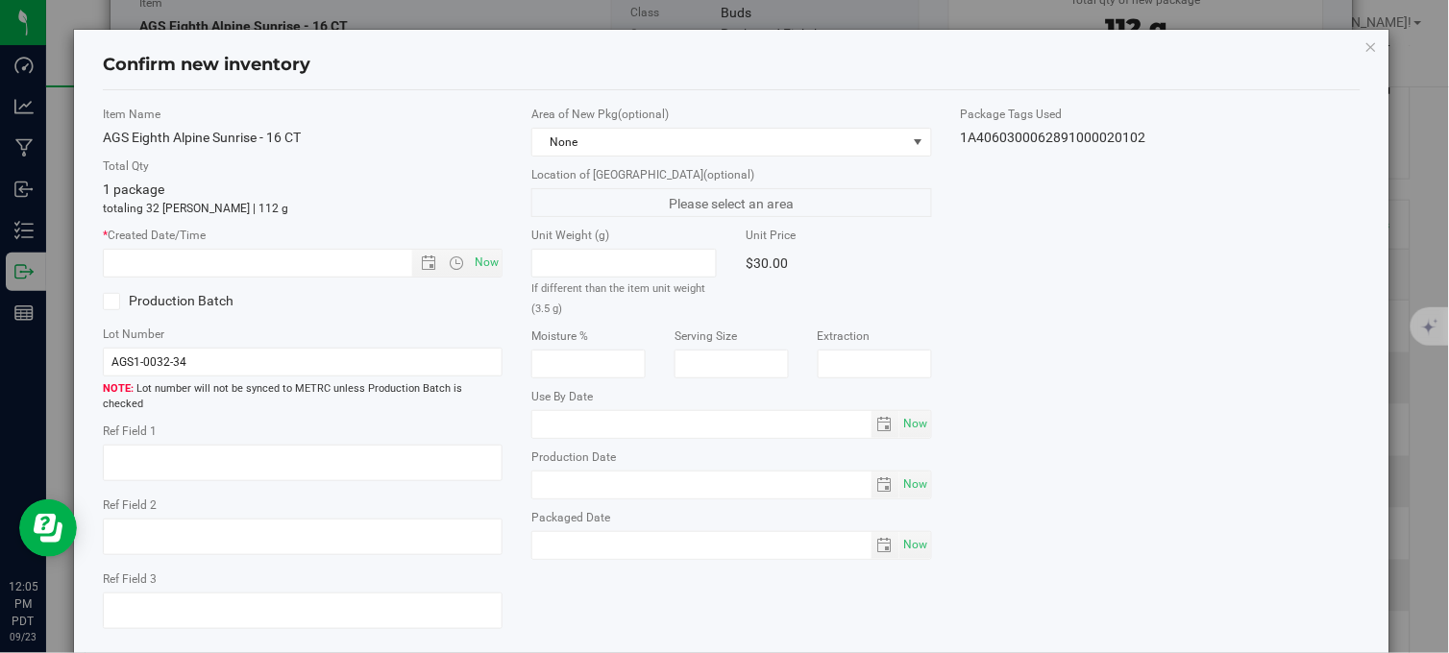
scroll to position [0, -1]
click at [1364, 46] on icon "button" at bounding box center [1370, 46] width 13 height 23
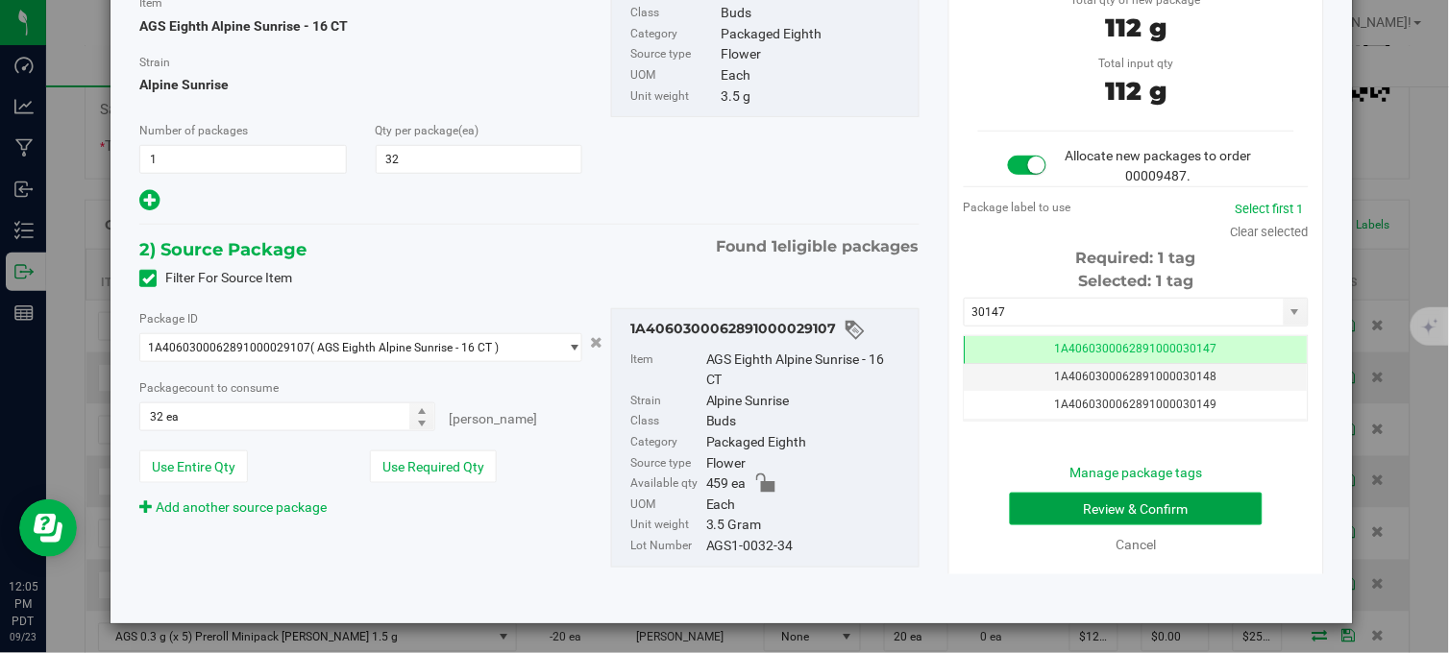
click at [1165, 519] on button "Review & Confirm" at bounding box center [1136, 509] width 253 height 33
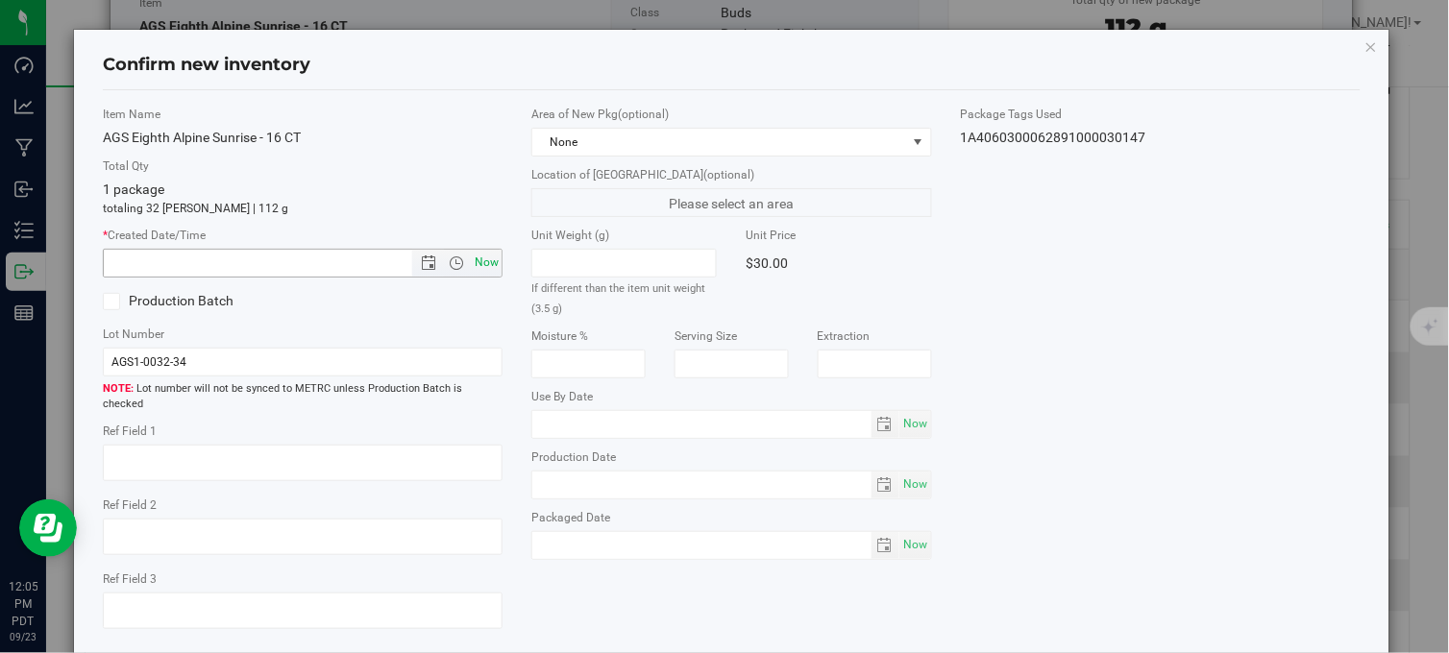
click at [477, 259] on span "Now" at bounding box center [487, 263] width 33 height 28
type input "9/23/2025 12:05 PM"
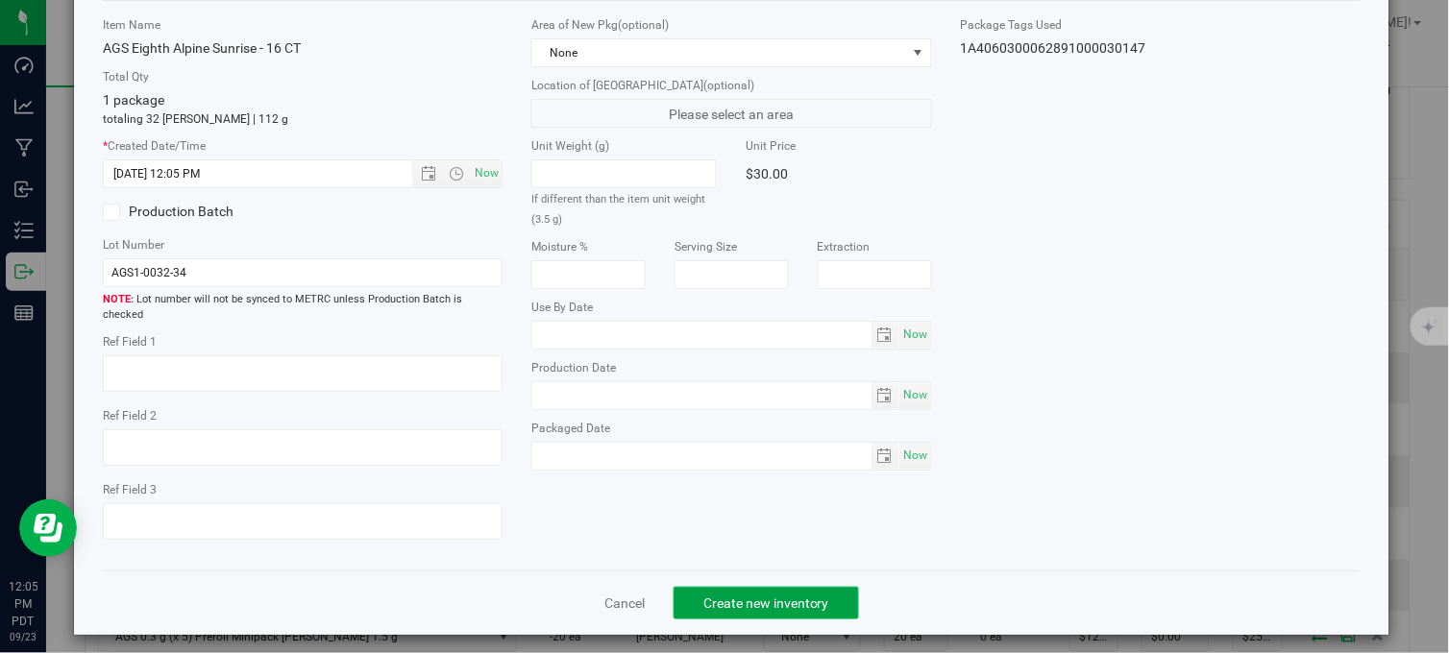
click at [761, 596] on span "Create new inventory" at bounding box center [766, 603] width 126 height 15
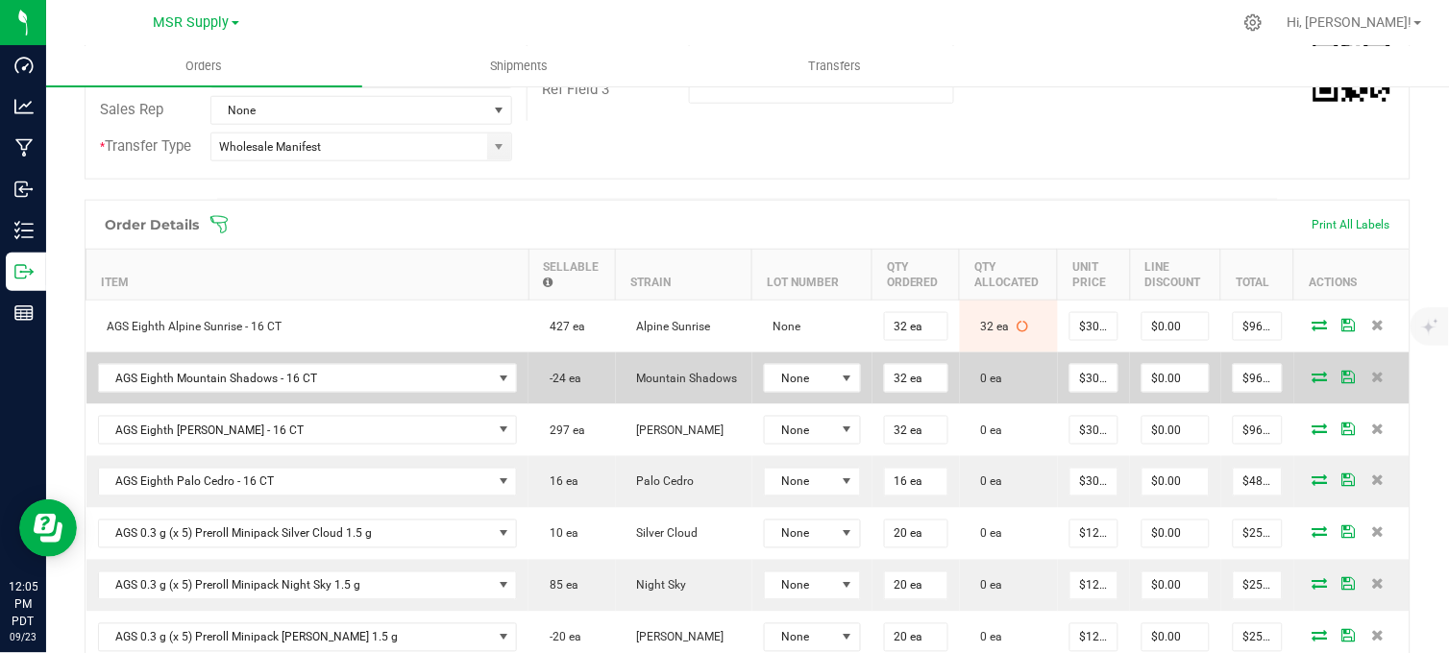
click at [1312, 382] on icon at bounding box center [1319, 377] width 15 height 12
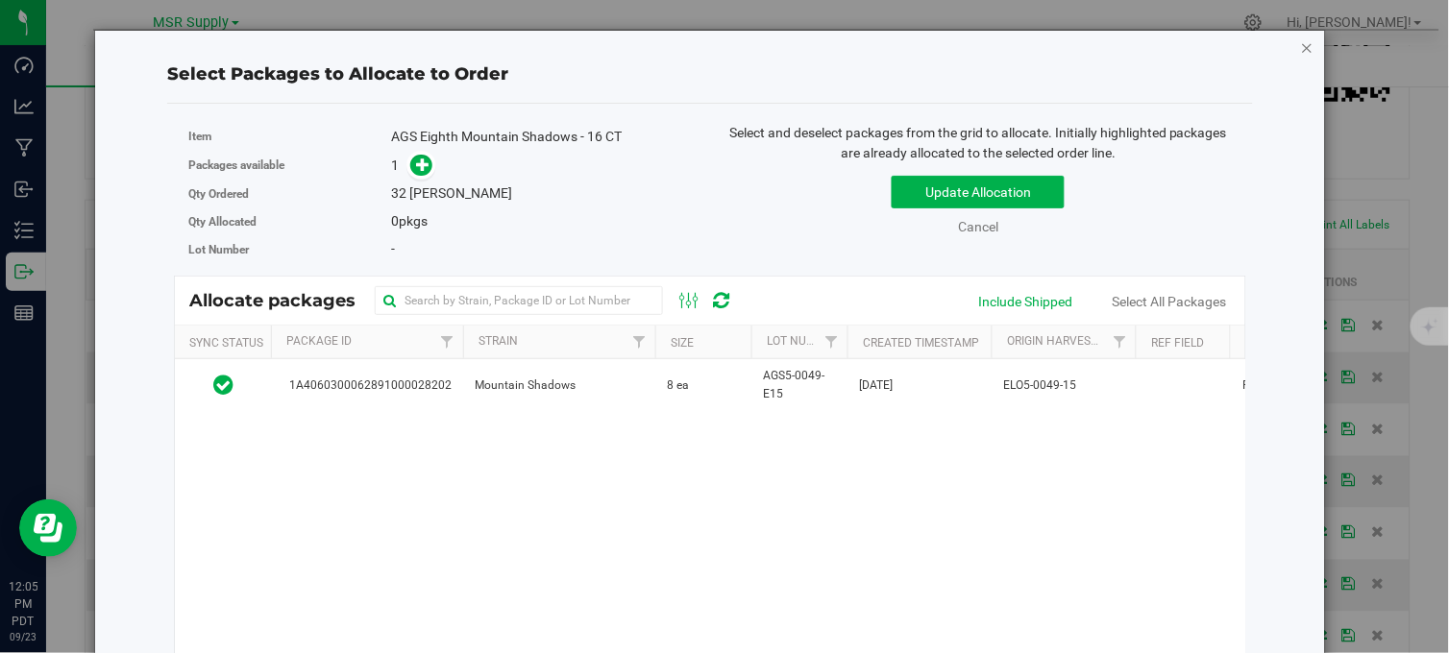
click at [1301, 46] on icon "button" at bounding box center [1307, 47] width 13 height 23
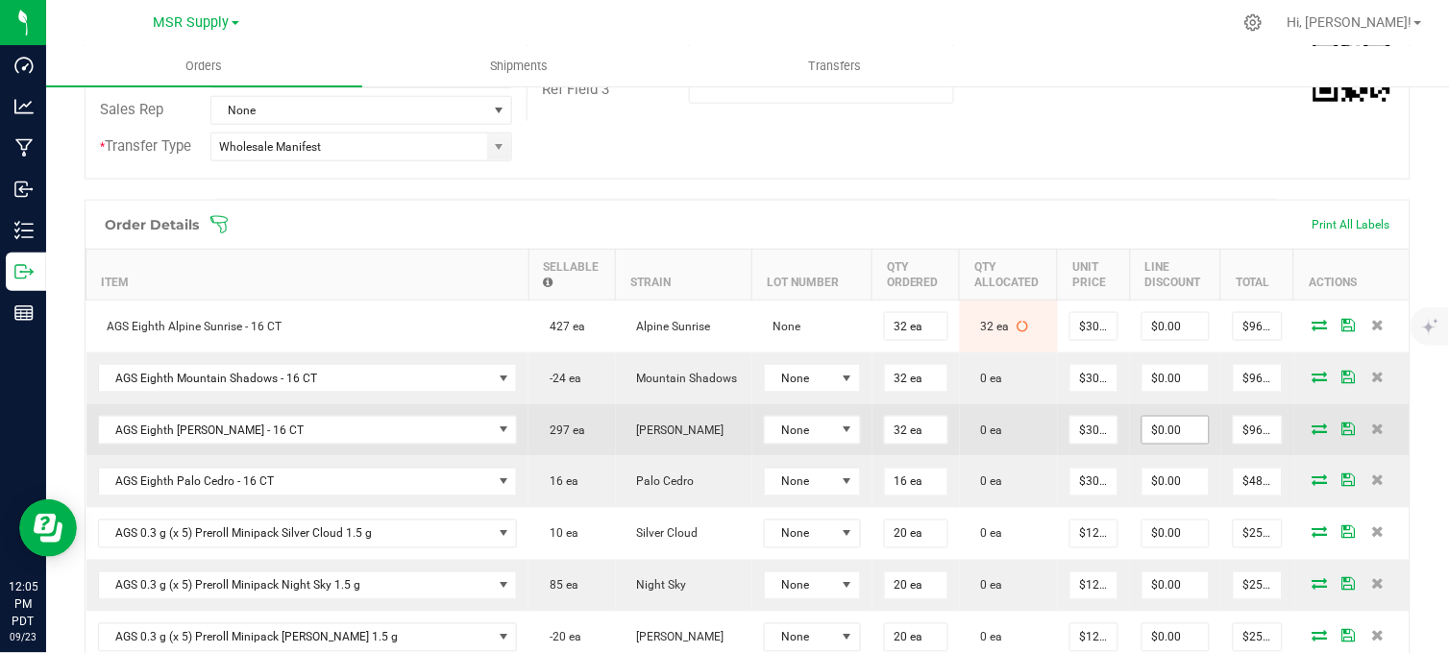
scroll to position [533, 0]
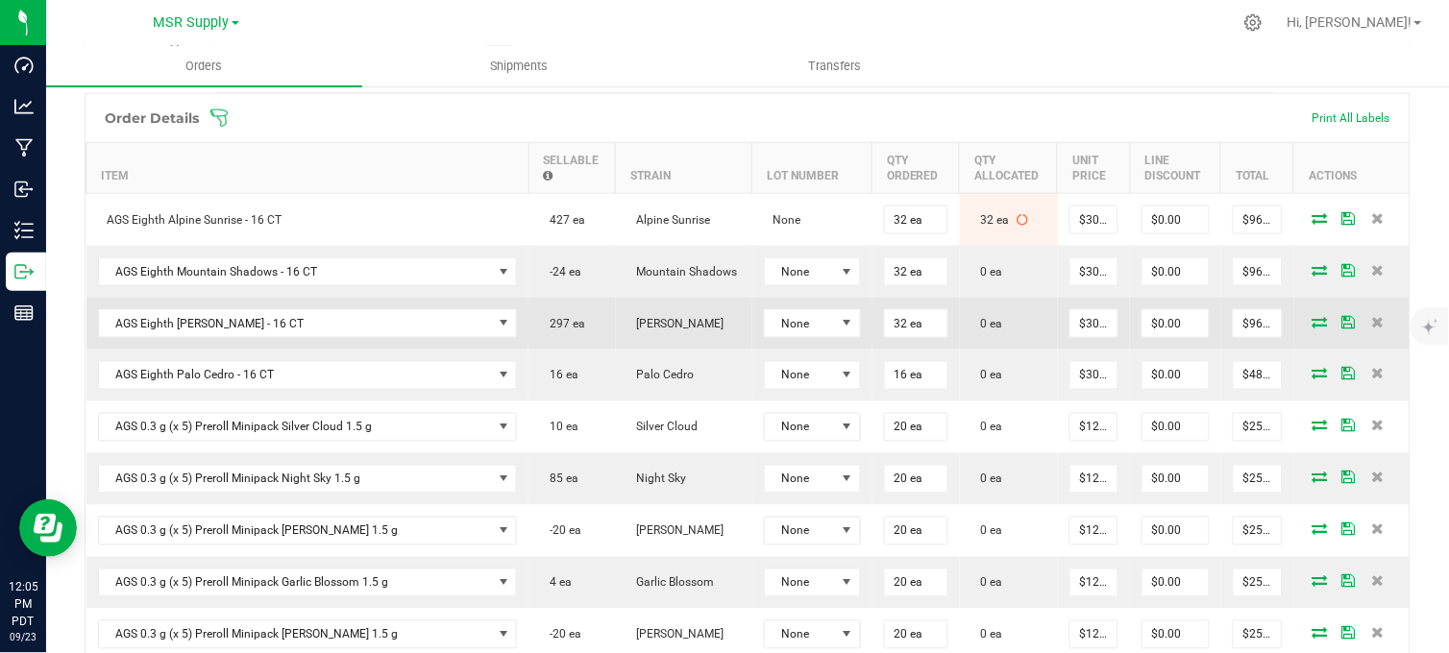
click at [1312, 328] on icon at bounding box center [1319, 322] width 15 height 12
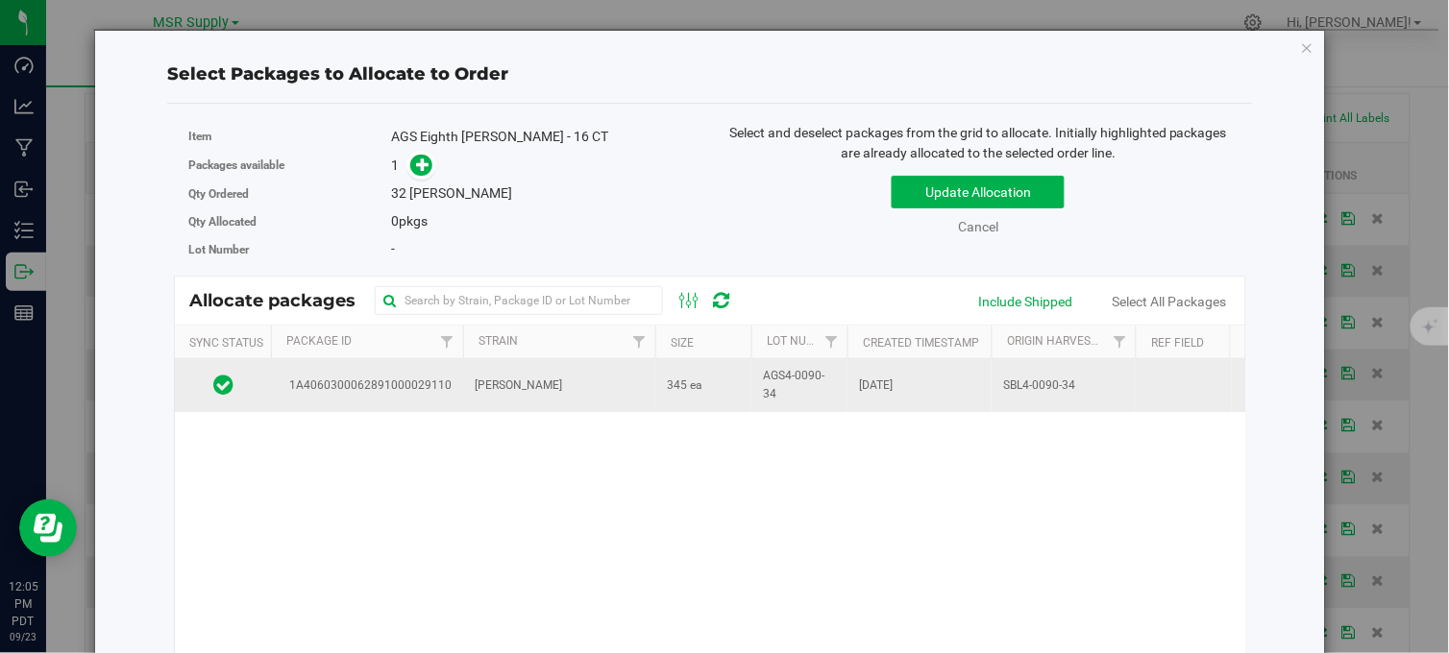
click at [648, 380] on td "[PERSON_NAME]" at bounding box center [559, 385] width 192 height 52
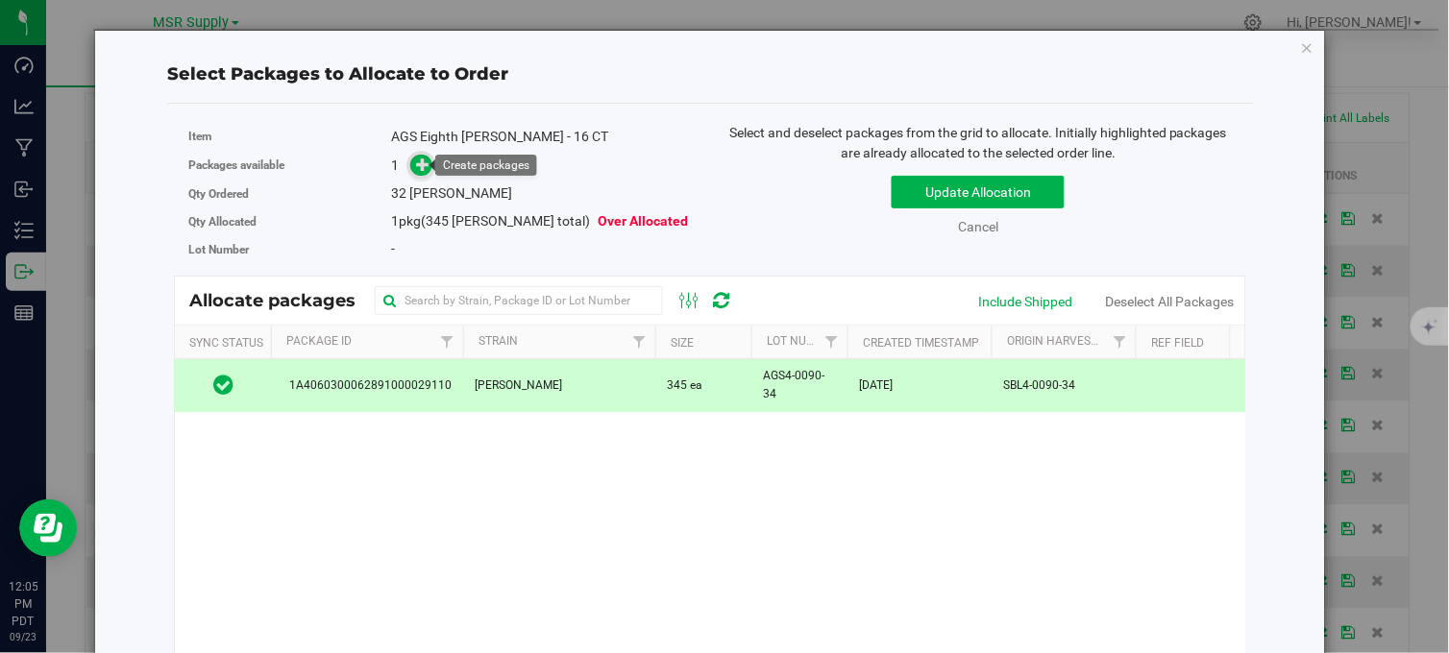
click at [417, 157] on icon at bounding box center [423, 164] width 14 height 14
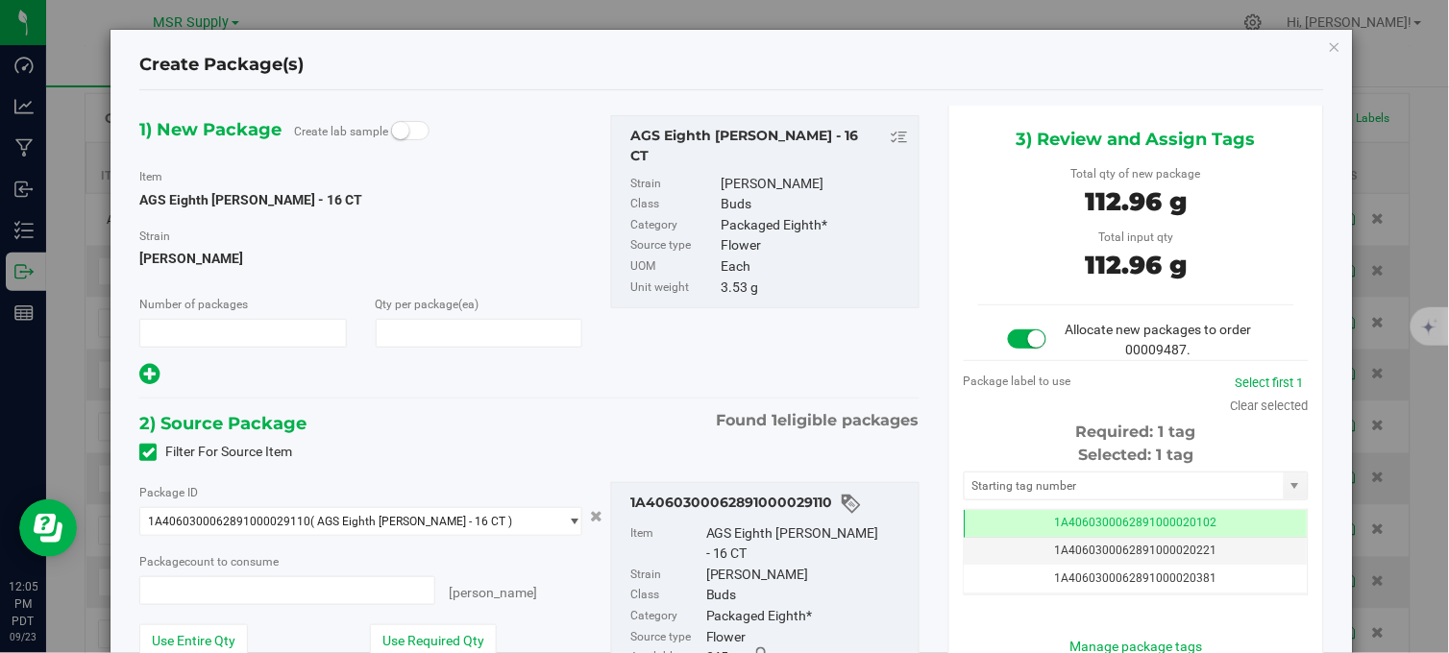
type input "1"
type input "32"
type input "32 ea"
click at [1021, 488] on input "text" at bounding box center [1123, 486] width 319 height 27
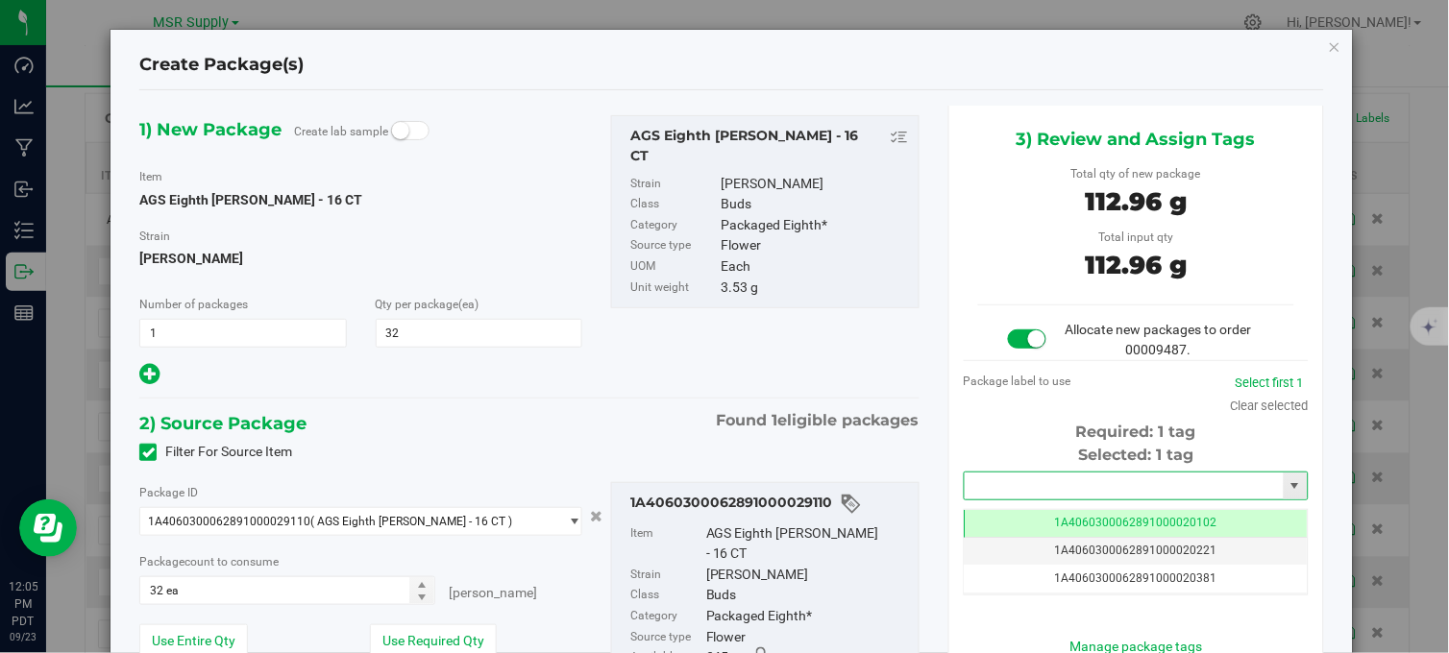
type input "2"
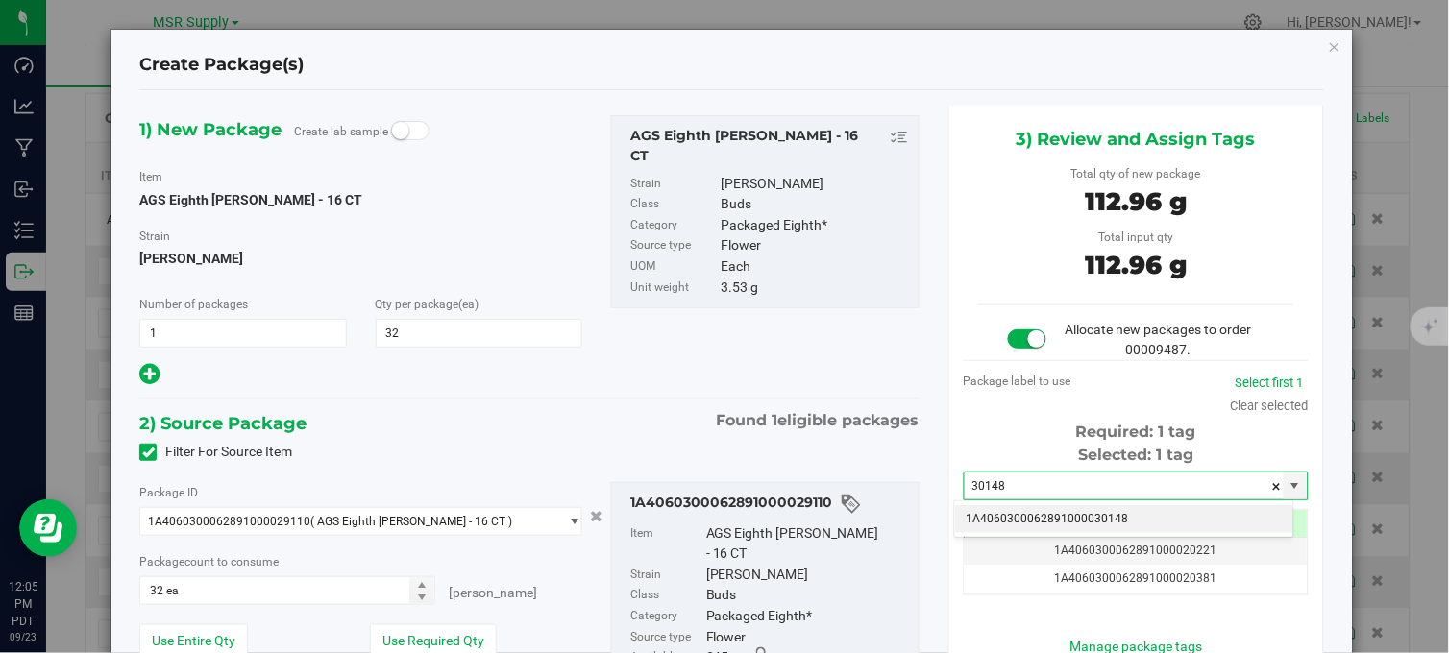
click at [1069, 520] on li "1A4060300062891000030148" at bounding box center [1124, 519] width 338 height 29
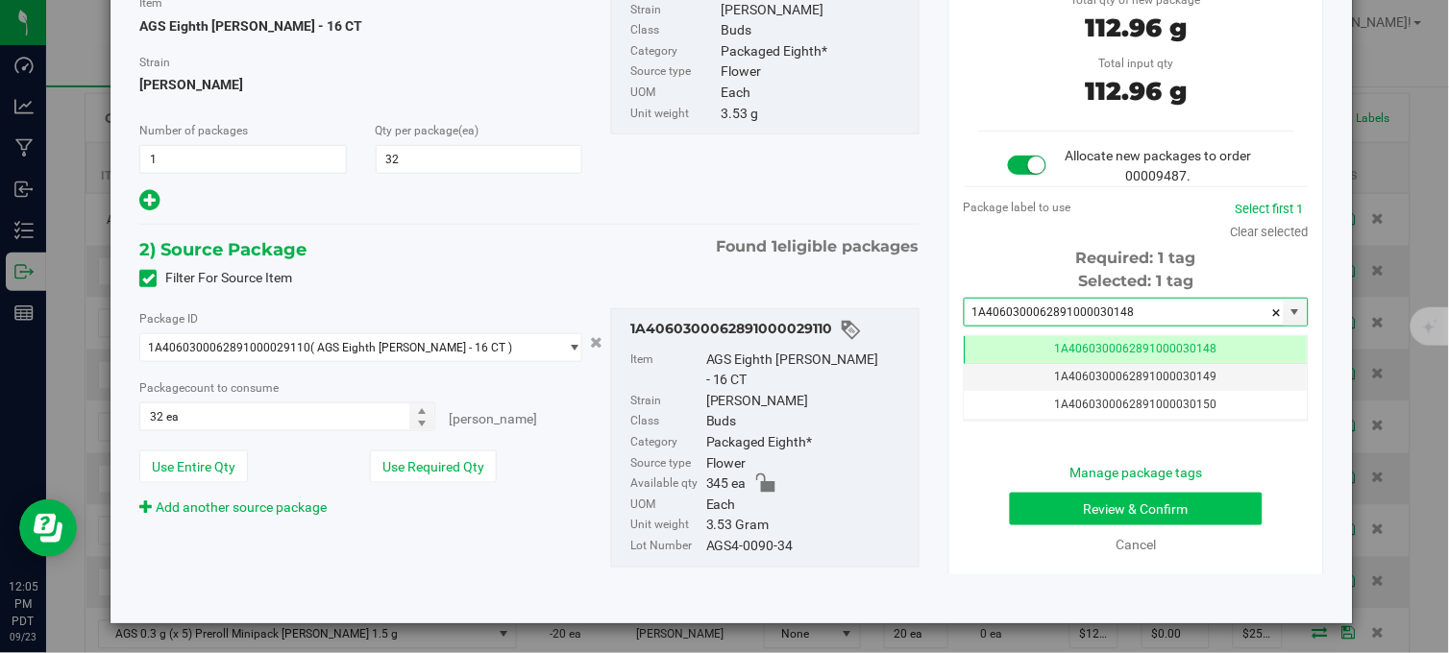
type input "1A4060300062891000030148"
click at [1074, 501] on button "Review & Confirm" at bounding box center [1136, 509] width 253 height 33
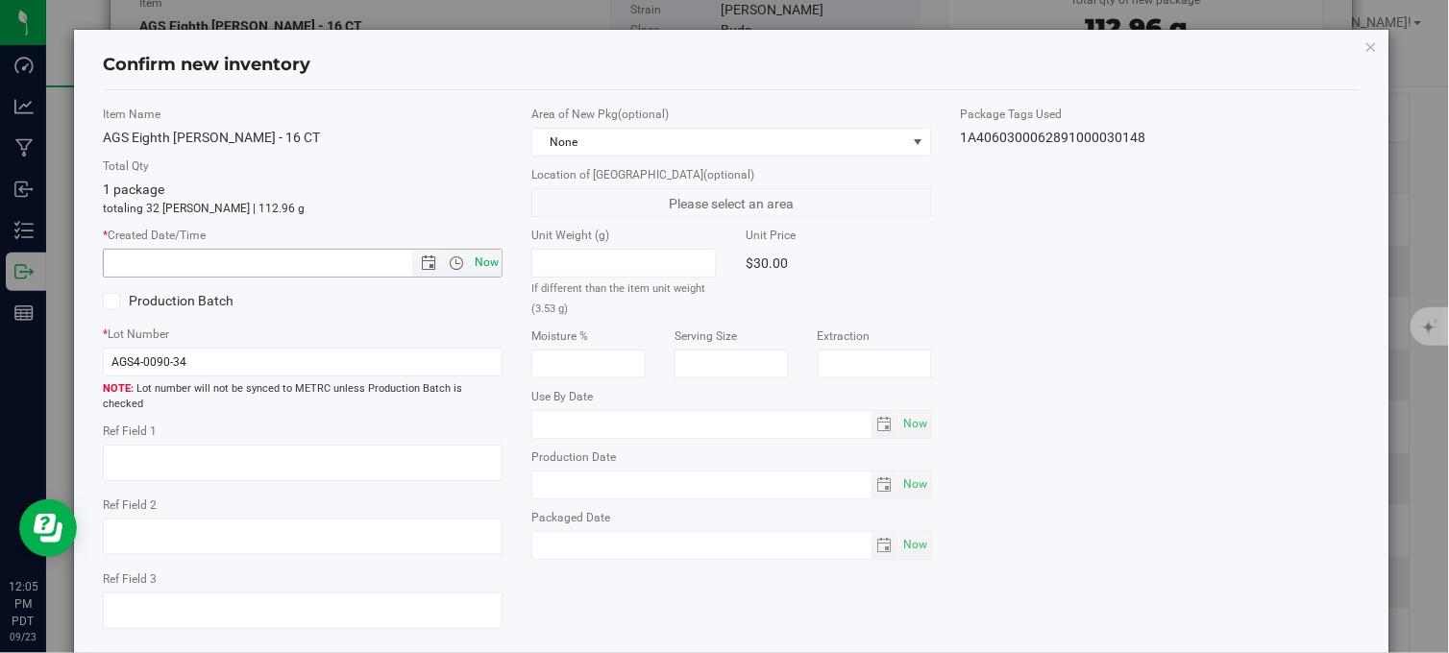
click at [485, 262] on span "Now" at bounding box center [487, 263] width 33 height 28
type input "9/23/2025 12:06 PM"
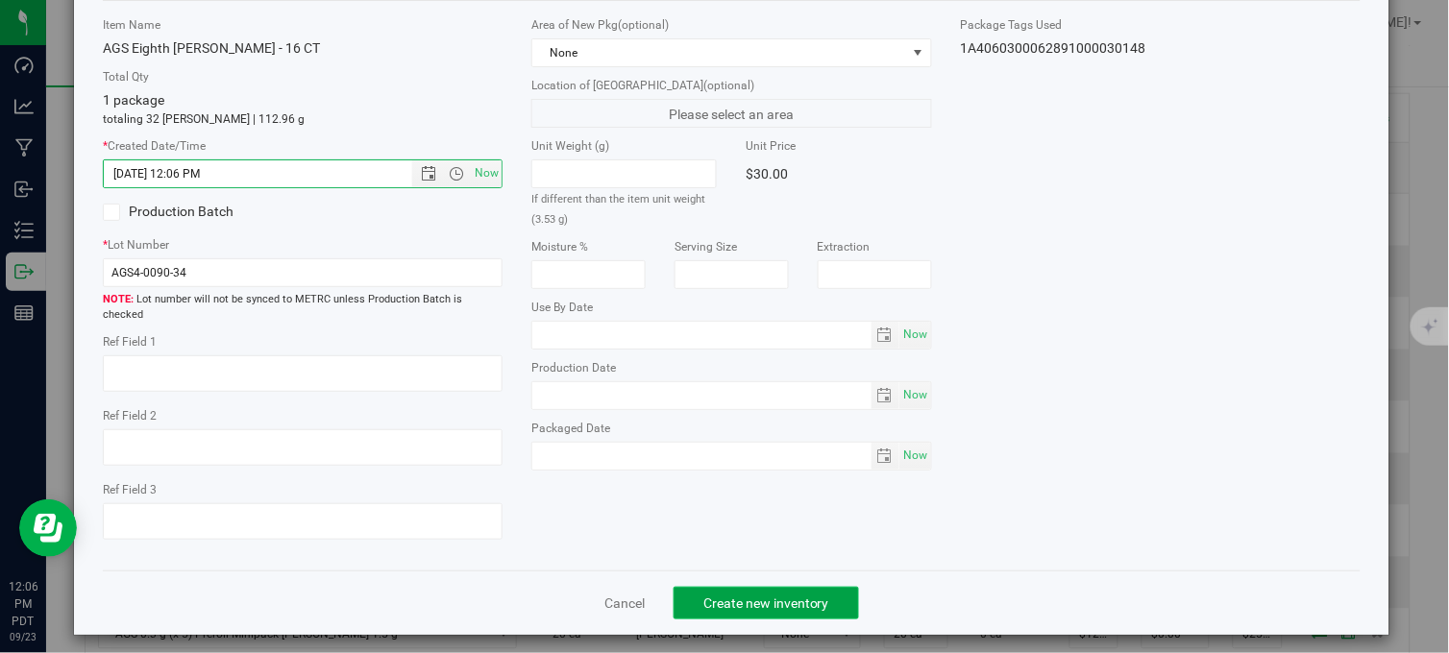
click at [737, 600] on button "Create new inventory" at bounding box center [765, 603] width 185 height 33
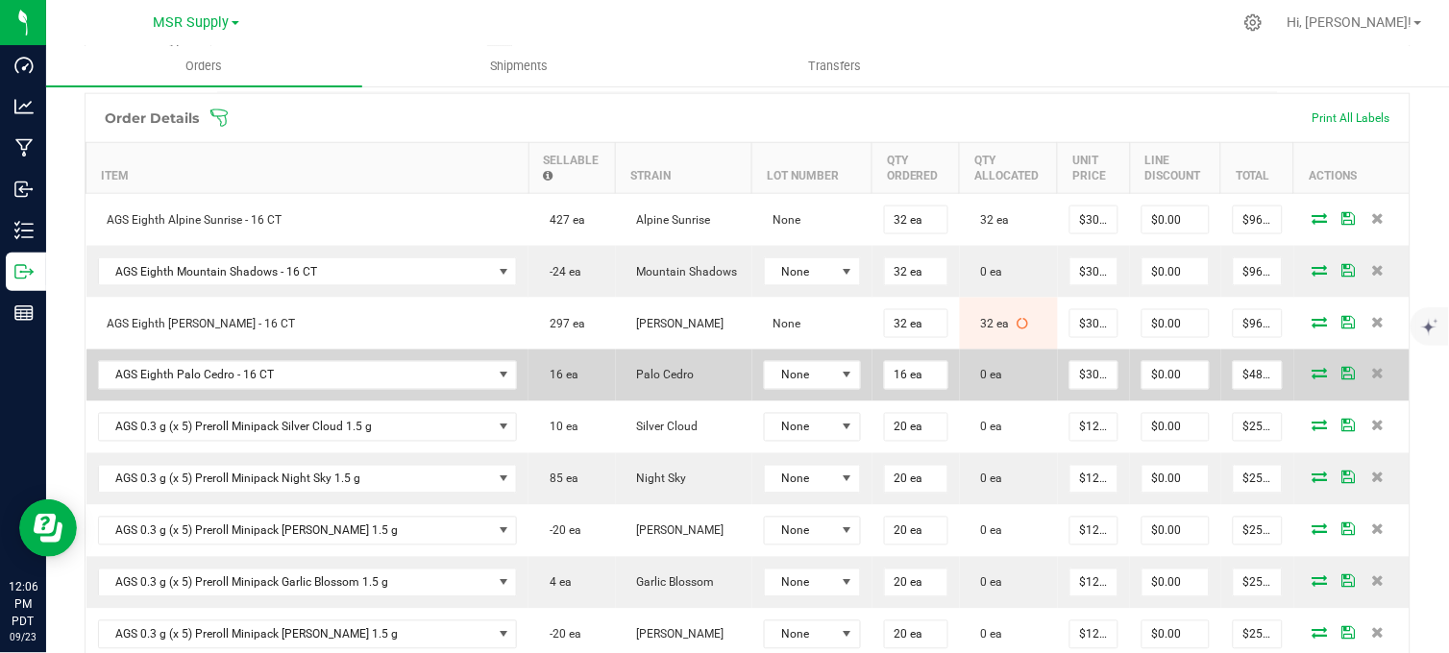
click at [1312, 379] on icon at bounding box center [1319, 374] width 15 height 12
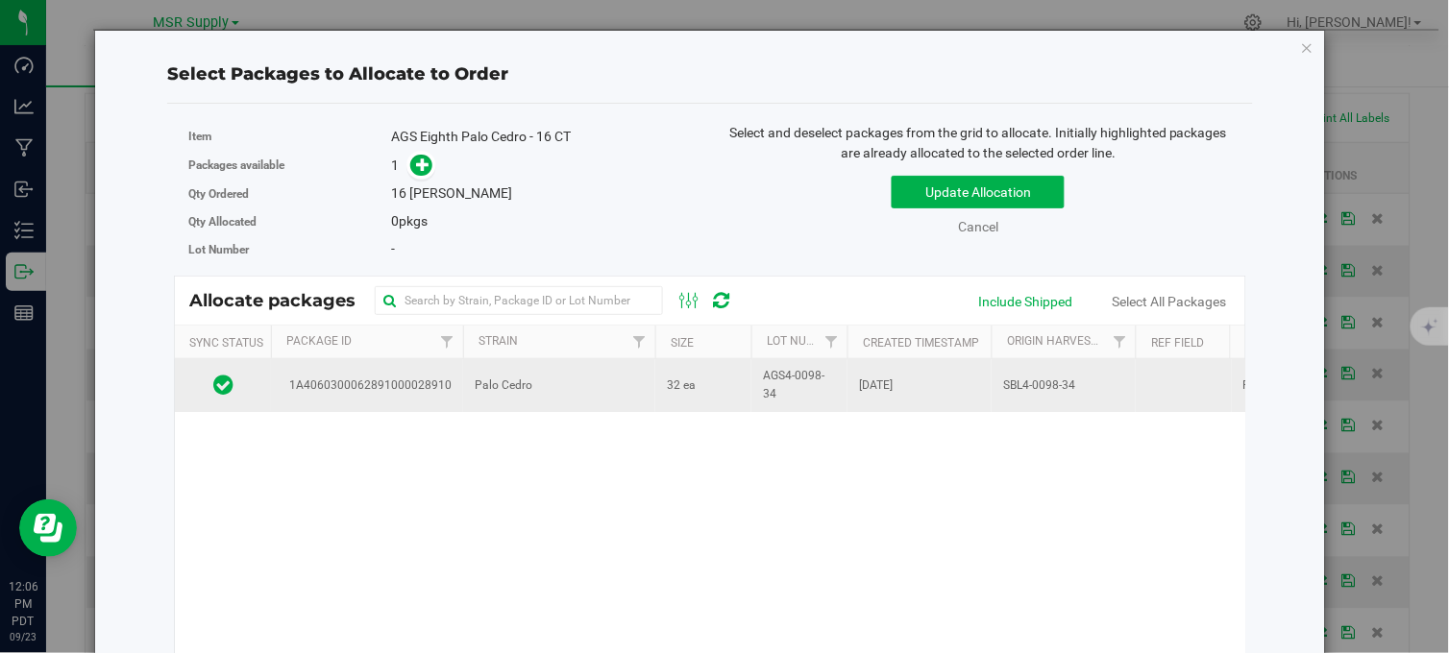
click at [612, 388] on td "Palo Cedro" at bounding box center [559, 385] width 192 height 52
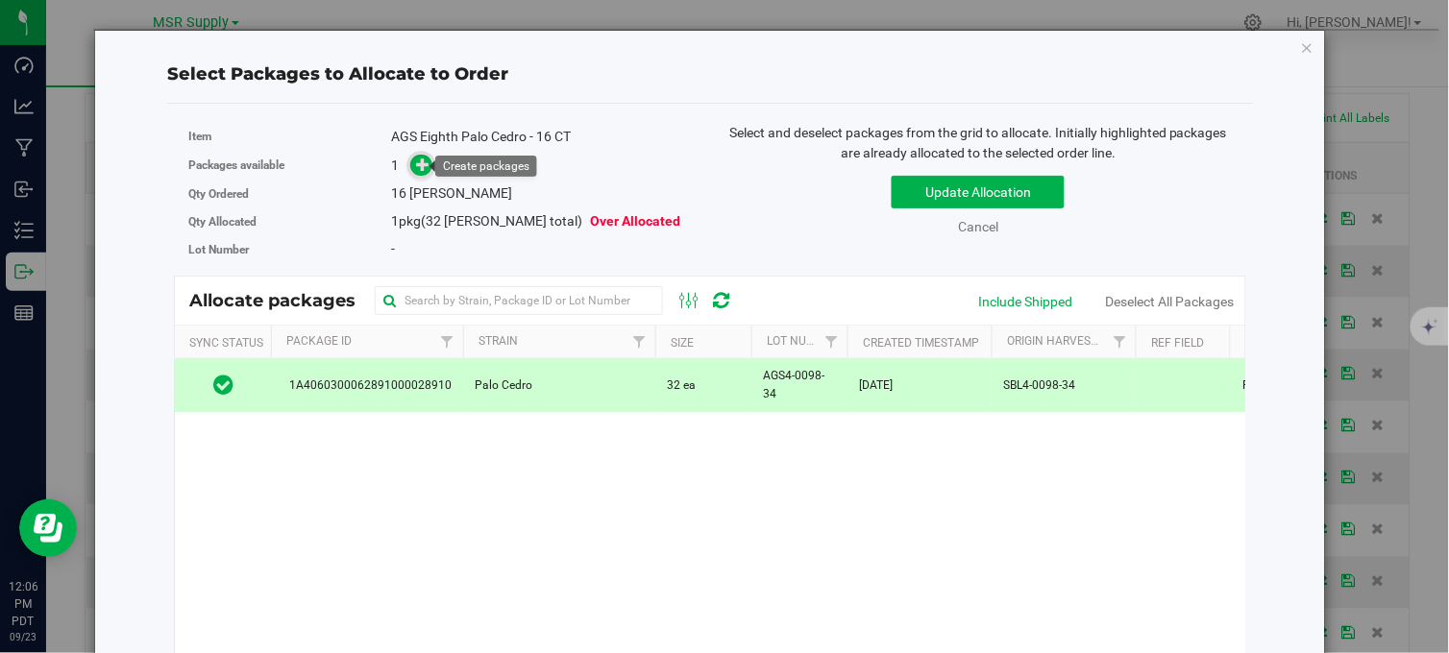
click at [417, 165] on icon at bounding box center [422, 164] width 13 height 13
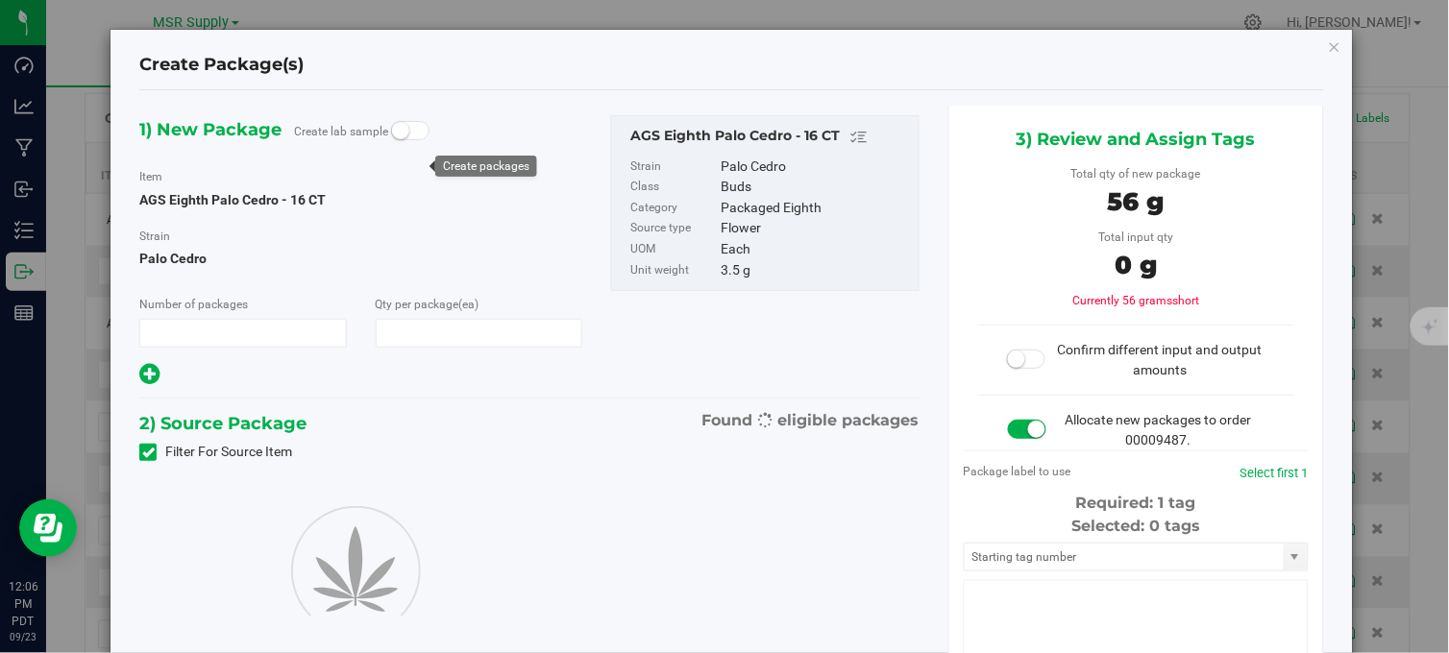
type input "1"
type input "16"
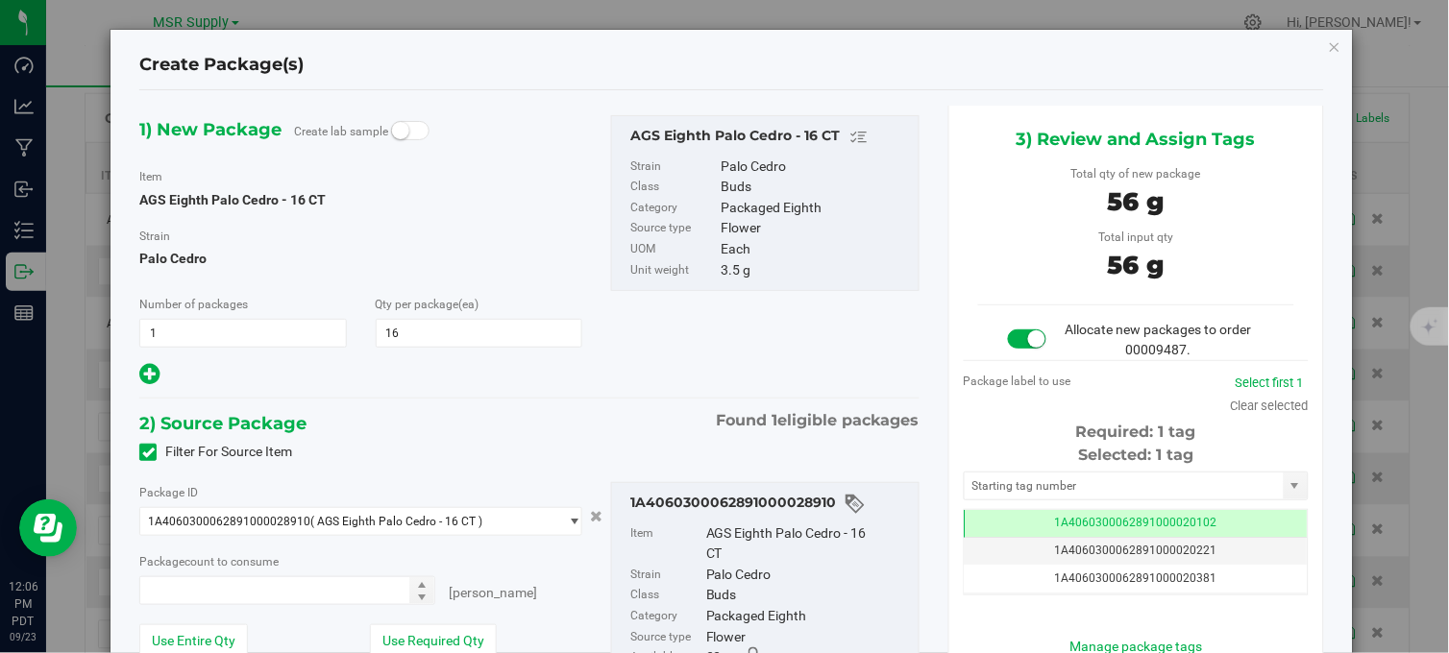
type input "16 ea"
click at [999, 488] on input "text" at bounding box center [1123, 486] width 319 height 27
type input "2"
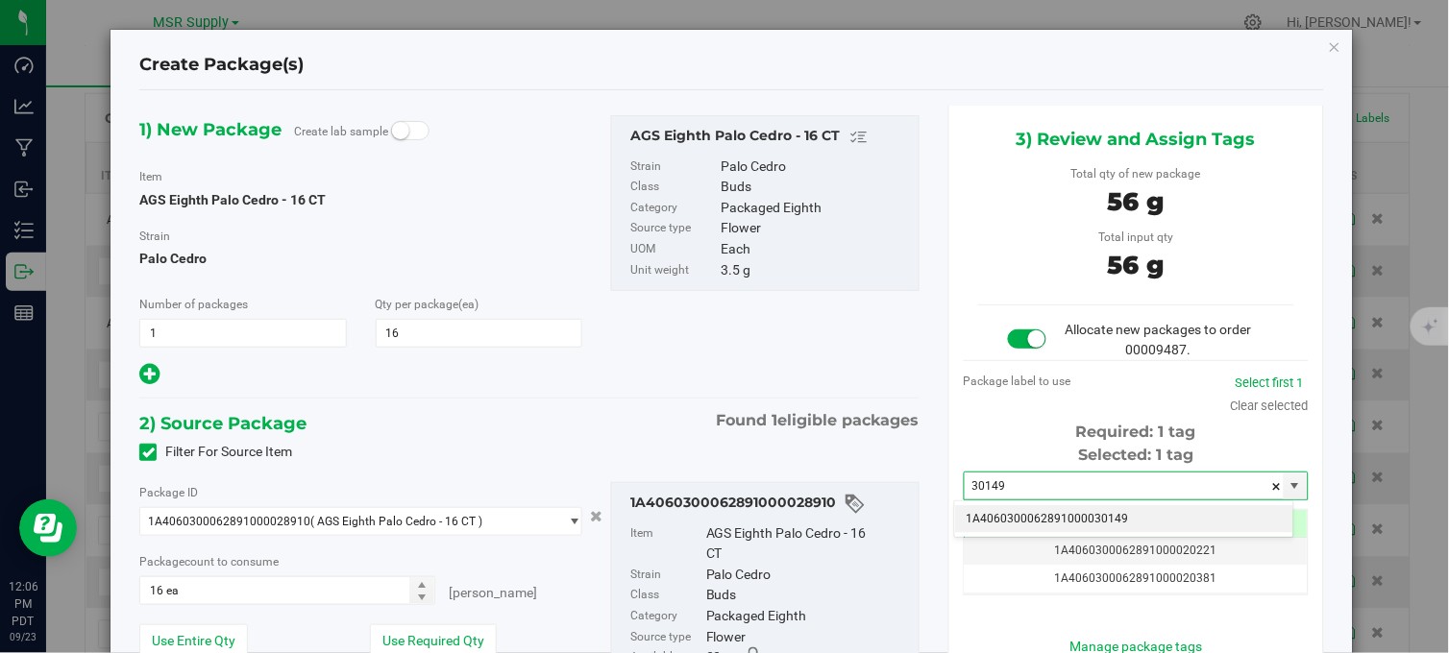
click at [1090, 506] on li "1A4060300062891000030149" at bounding box center [1124, 519] width 338 height 29
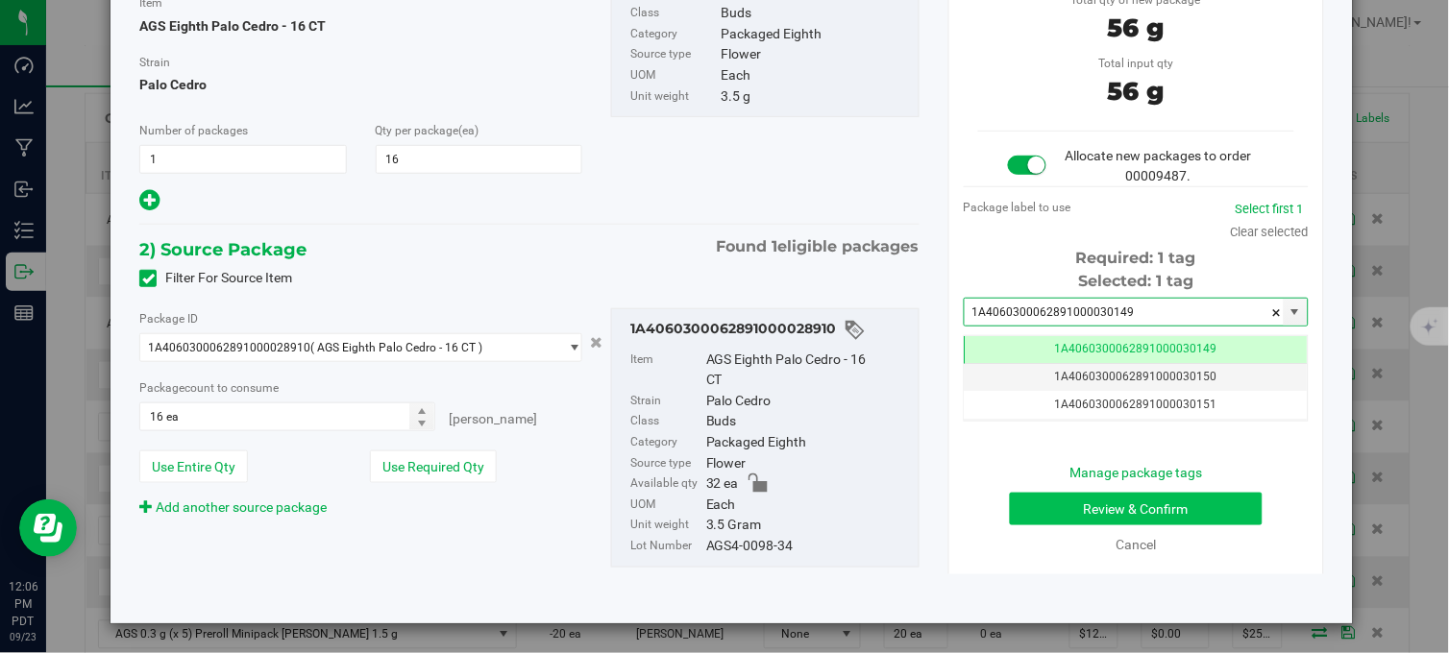
type input "1A4060300062891000030149"
click at [1076, 502] on button "Review & Confirm" at bounding box center [1136, 509] width 253 height 33
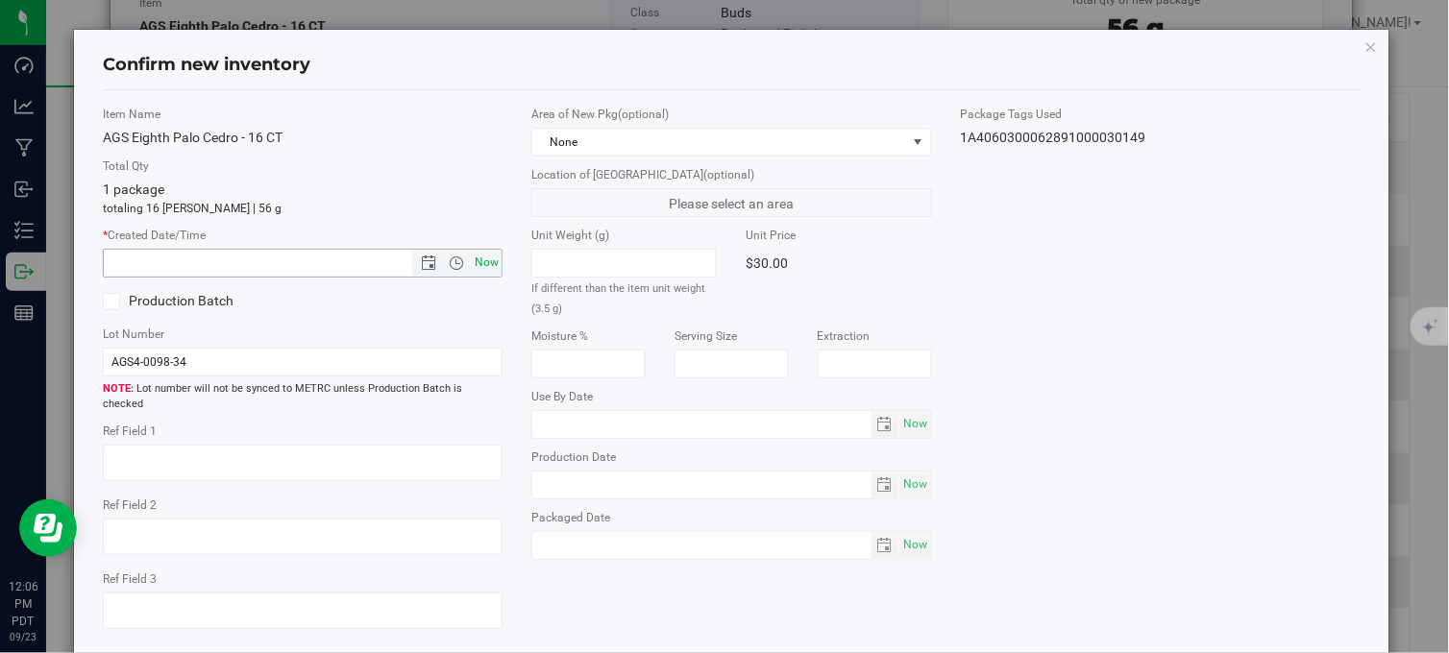
click at [478, 259] on span "Now" at bounding box center [487, 263] width 33 height 28
type input "9/23/2025 12:06 PM"
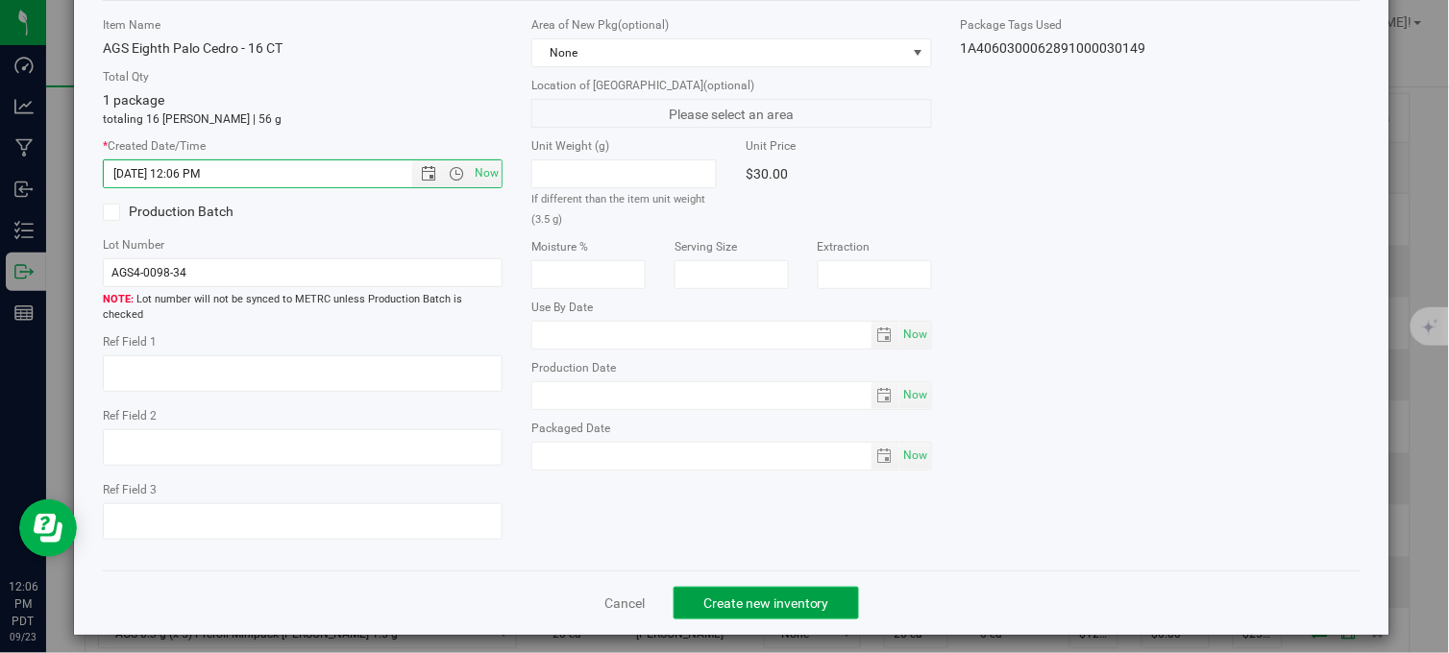
click at [795, 587] on button "Create new inventory" at bounding box center [765, 603] width 185 height 33
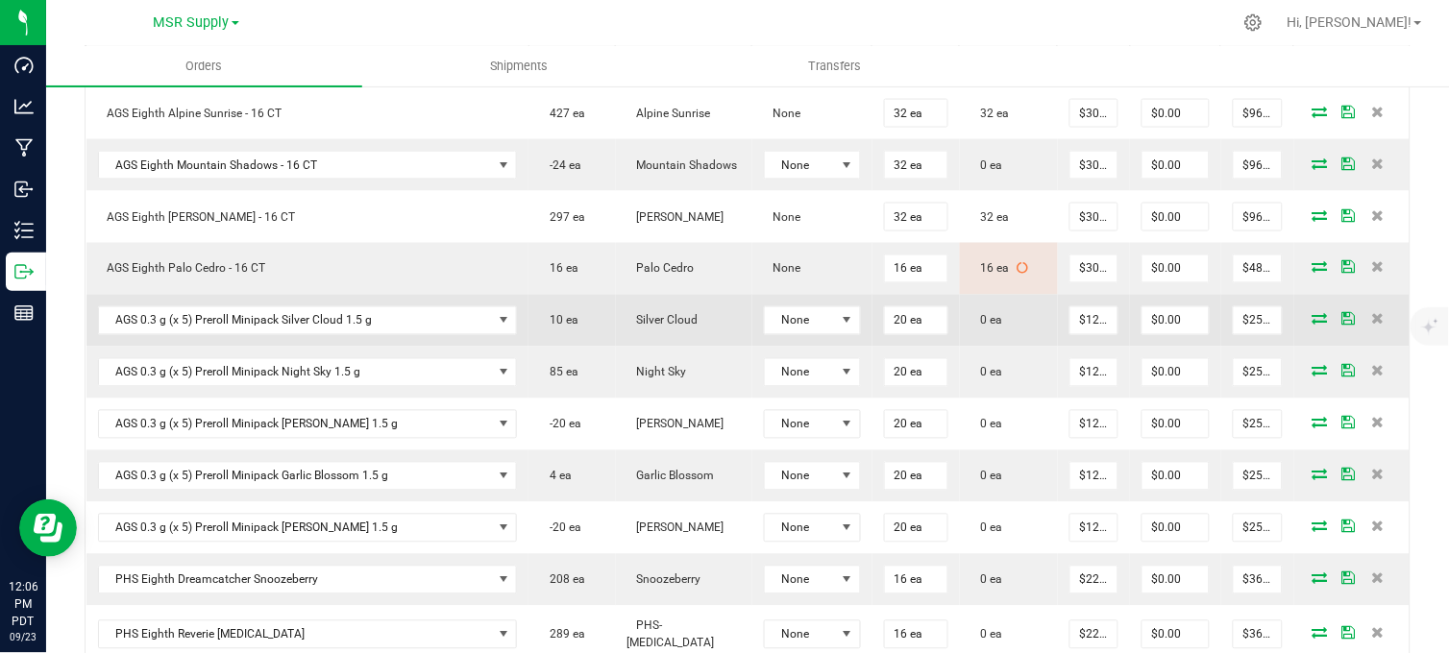
click at [1312, 325] on icon at bounding box center [1319, 319] width 15 height 12
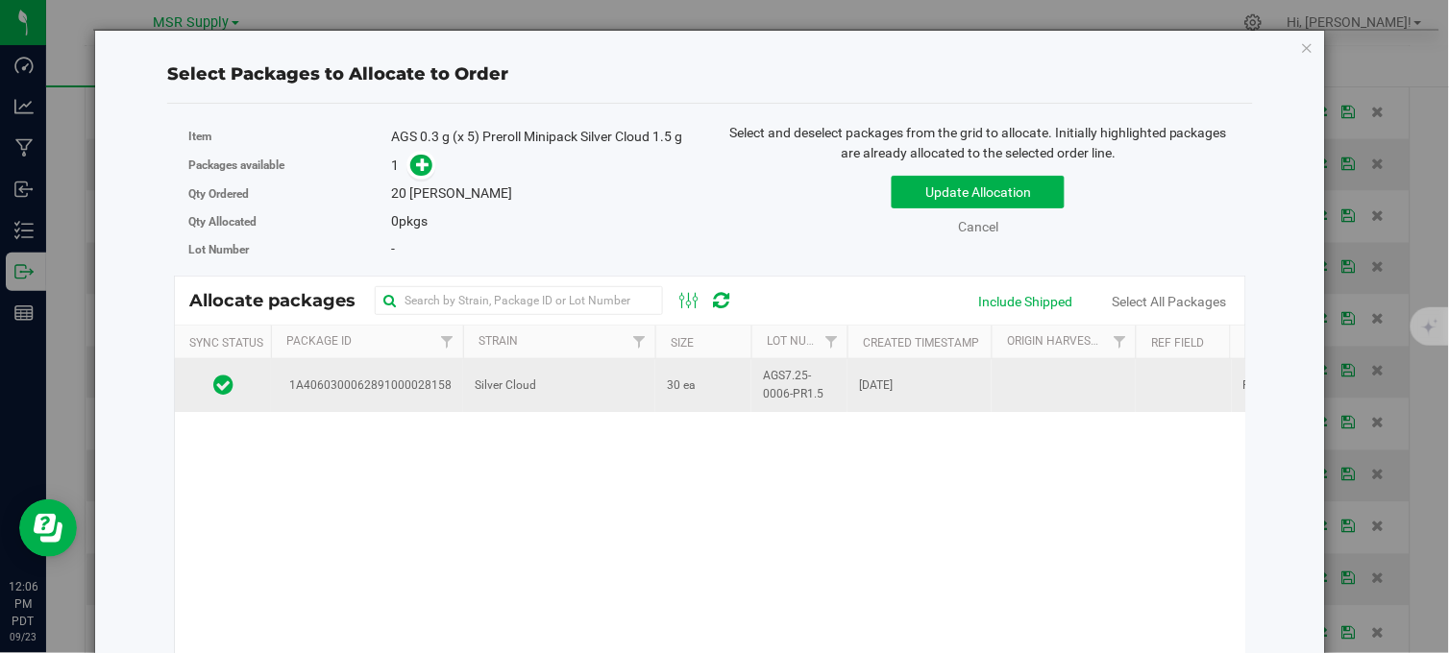
click at [611, 384] on td "Silver Cloud" at bounding box center [559, 385] width 192 height 52
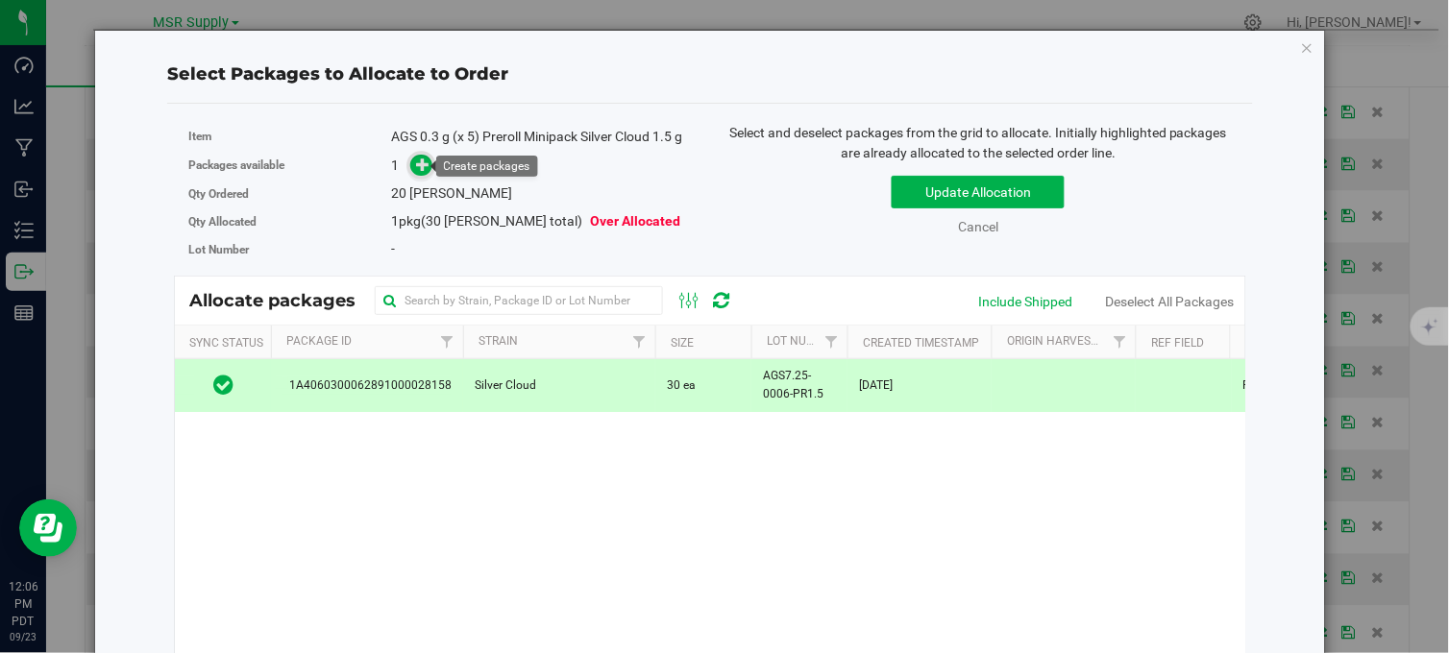
click at [416, 167] on icon at bounding box center [423, 164] width 14 height 14
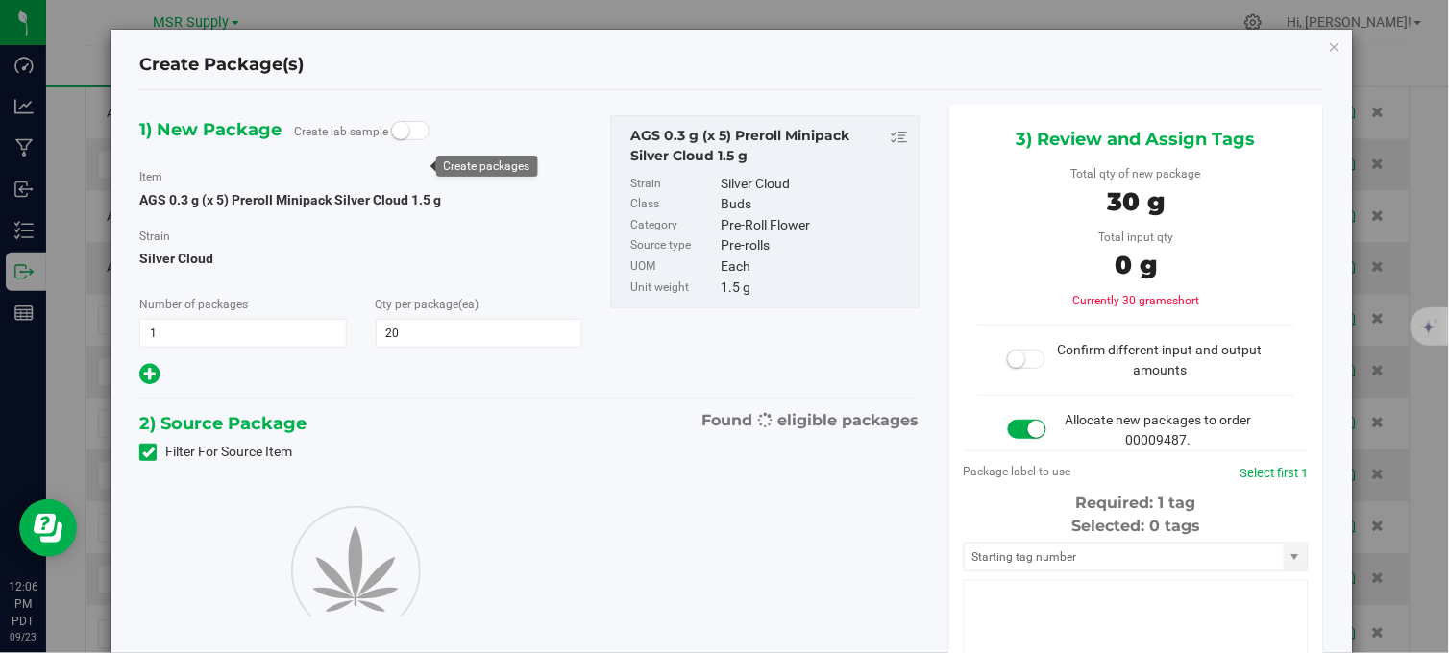
type input "20"
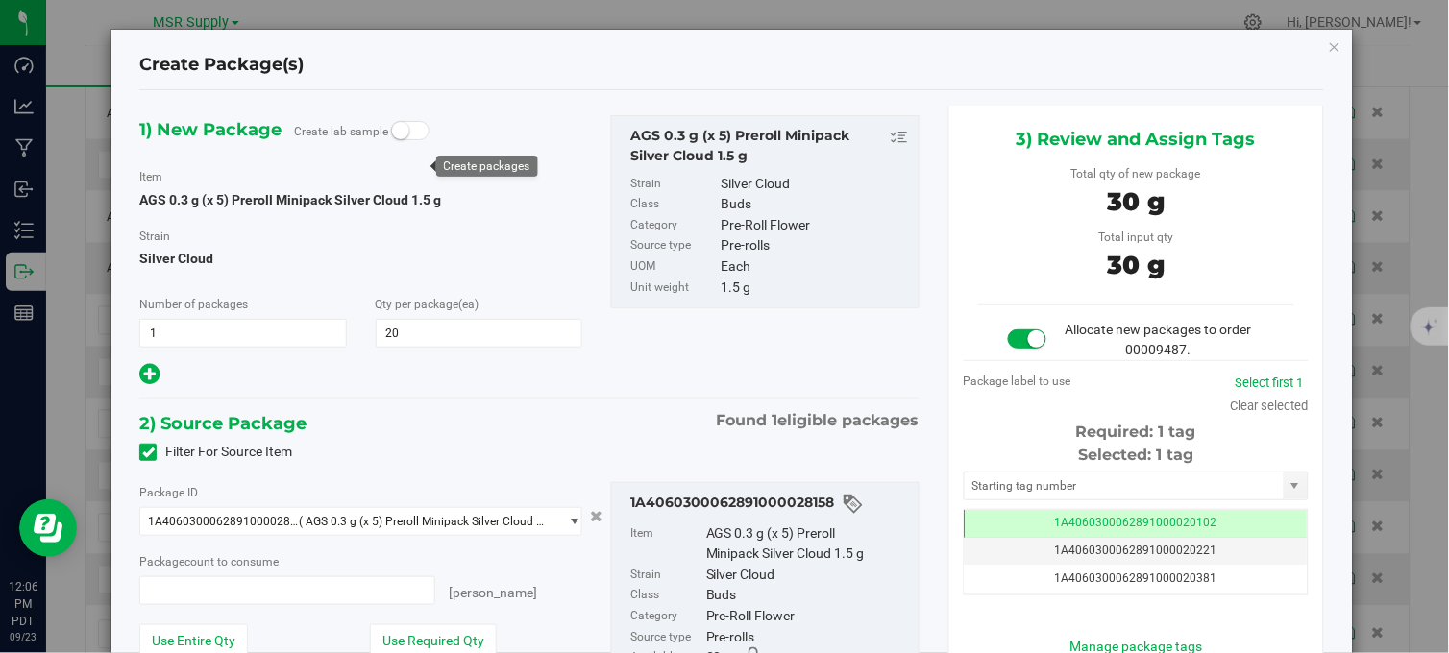
type input "20 ea"
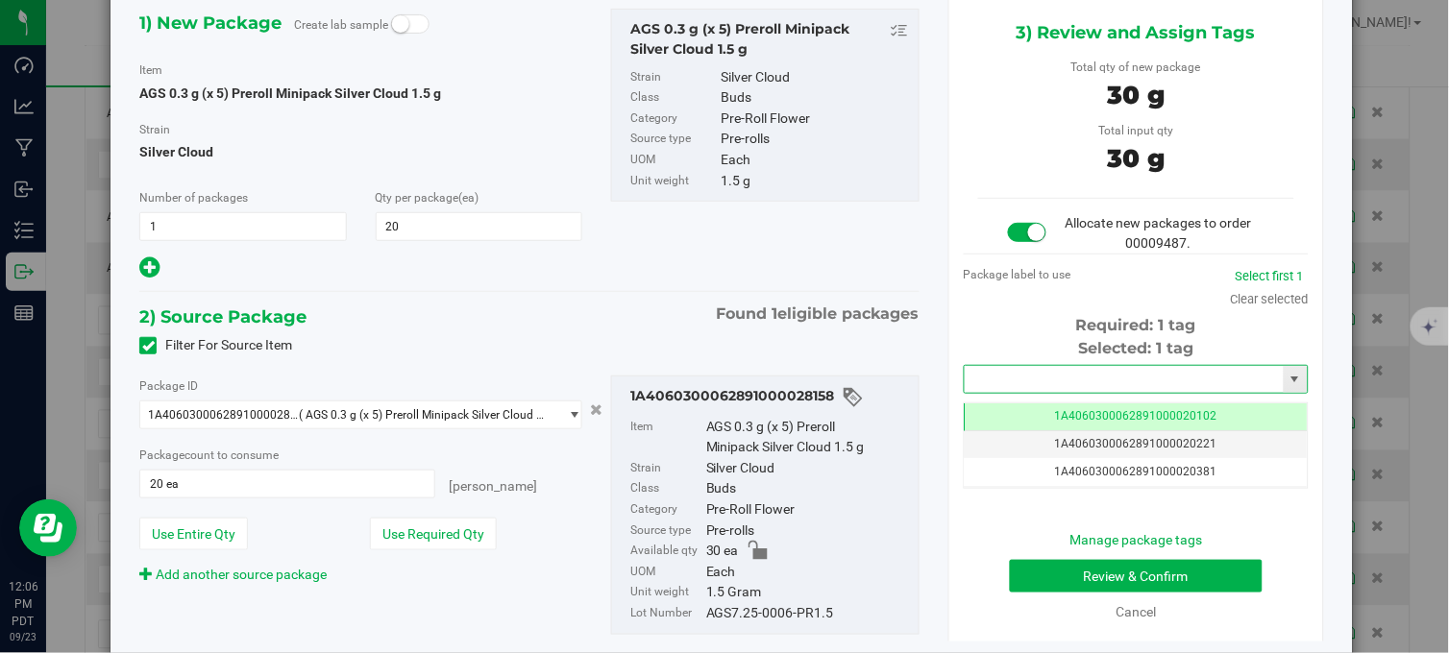
click at [1030, 380] on input "text" at bounding box center [1123, 379] width 319 height 27
type input "2"
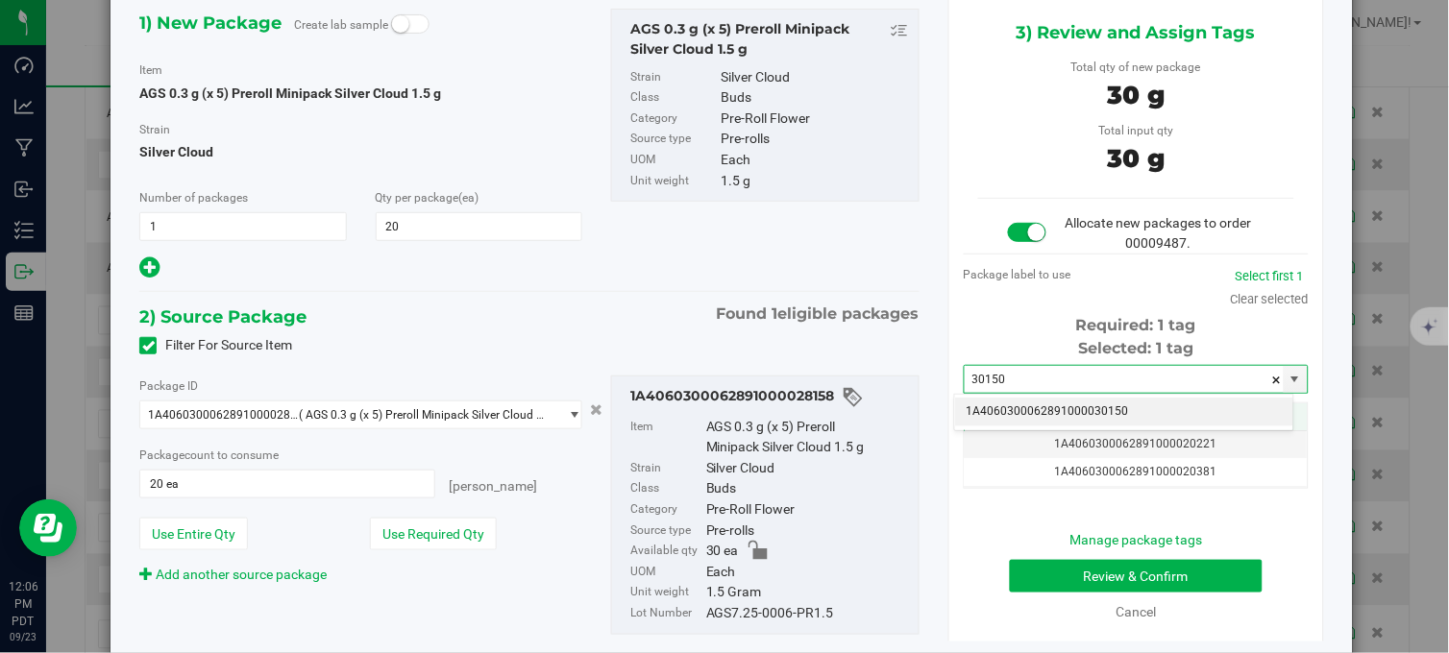
click at [1066, 413] on li "1A4060300062891000030150" at bounding box center [1124, 412] width 338 height 29
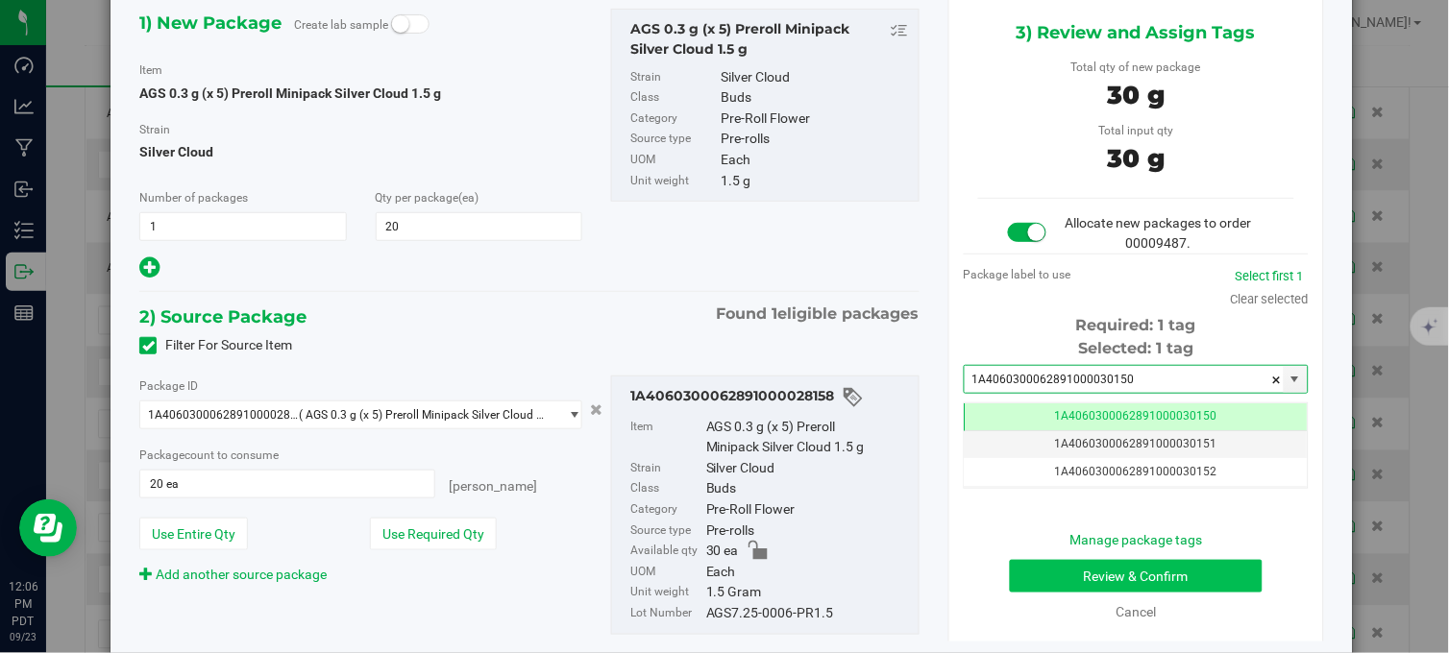
type input "1A4060300062891000030150"
click at [1125, 574] on button "Review & Confirm" at bounding box center [1136, 576] width 253 height 33
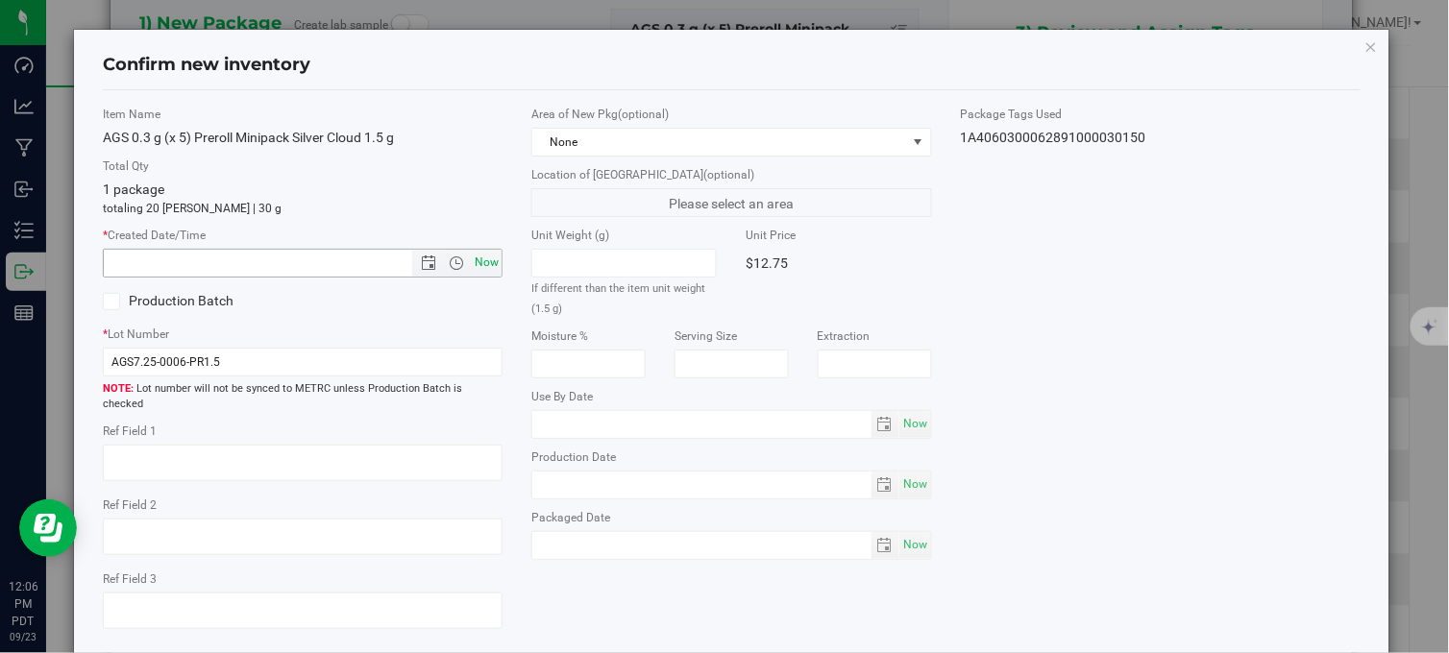
click at [476, 264] on span "Now" at bounding box center [487, 263] width 33 height 28
type input "9/23/2025 12:06 PM"
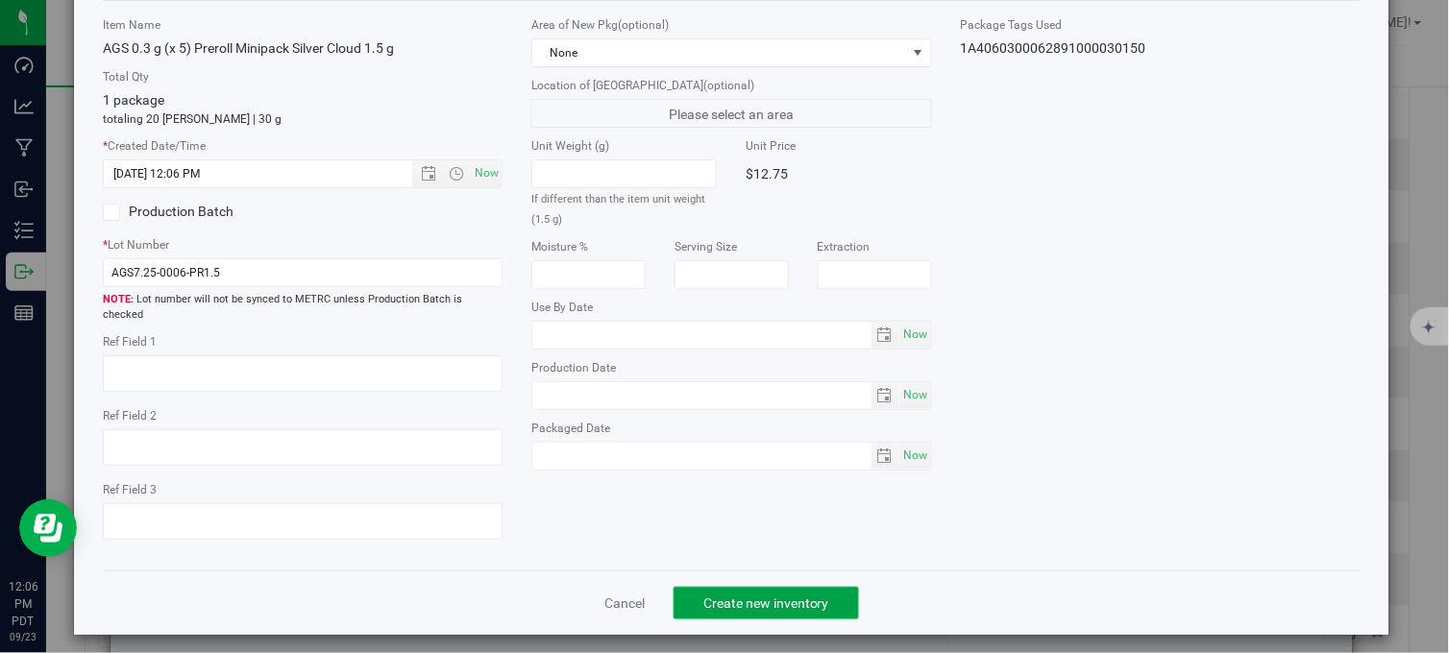
click at [753, 596] on span "Create new inventory" at bounding box center [766, 603] width 126 height 15
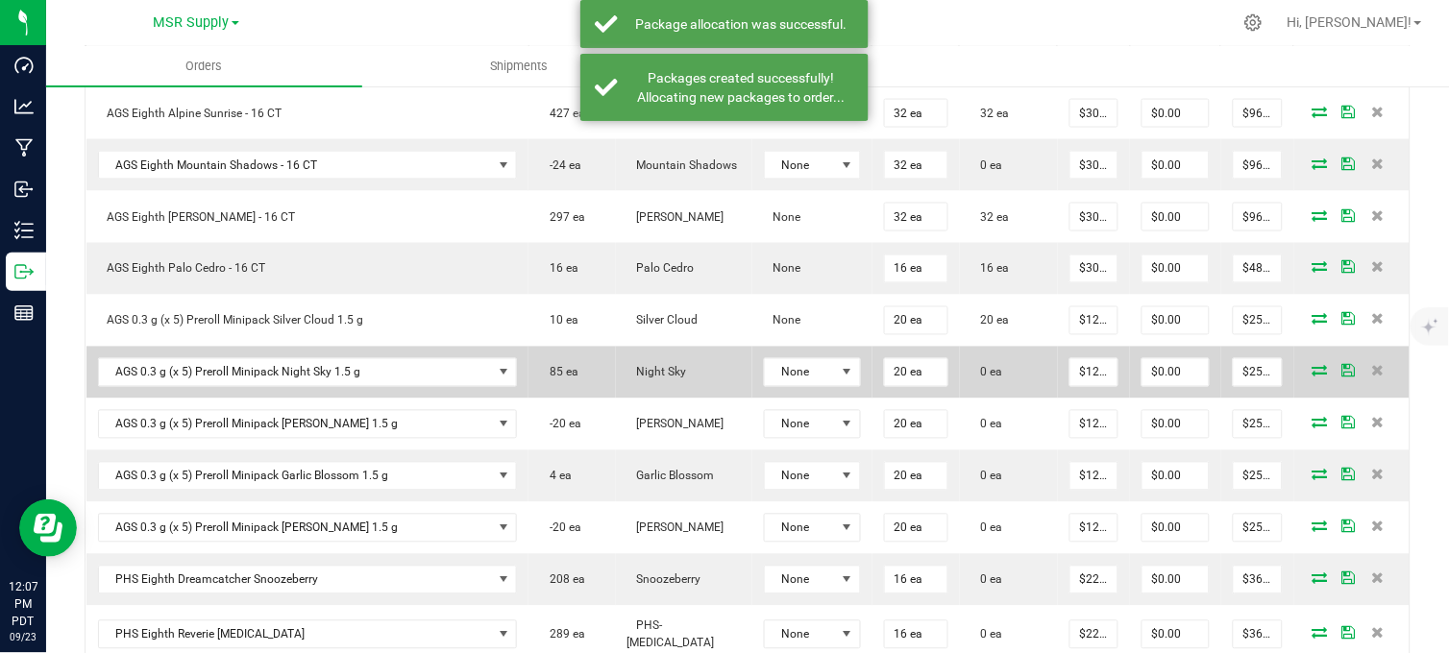
click at [1312, 377] on icon at bounding box center [1319, 371] width 15 height 12
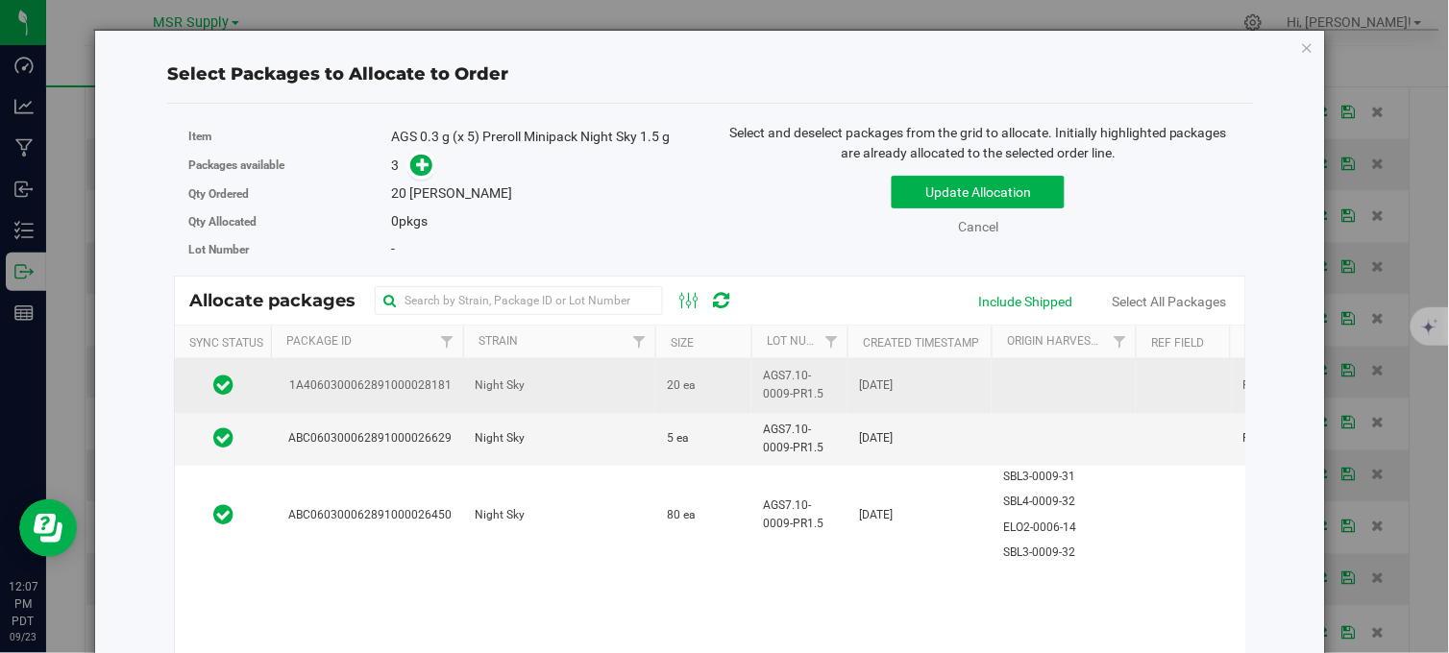
click at [644, 396] on td "Night Sky" at bounding box center [559, 385] width 192 height 53
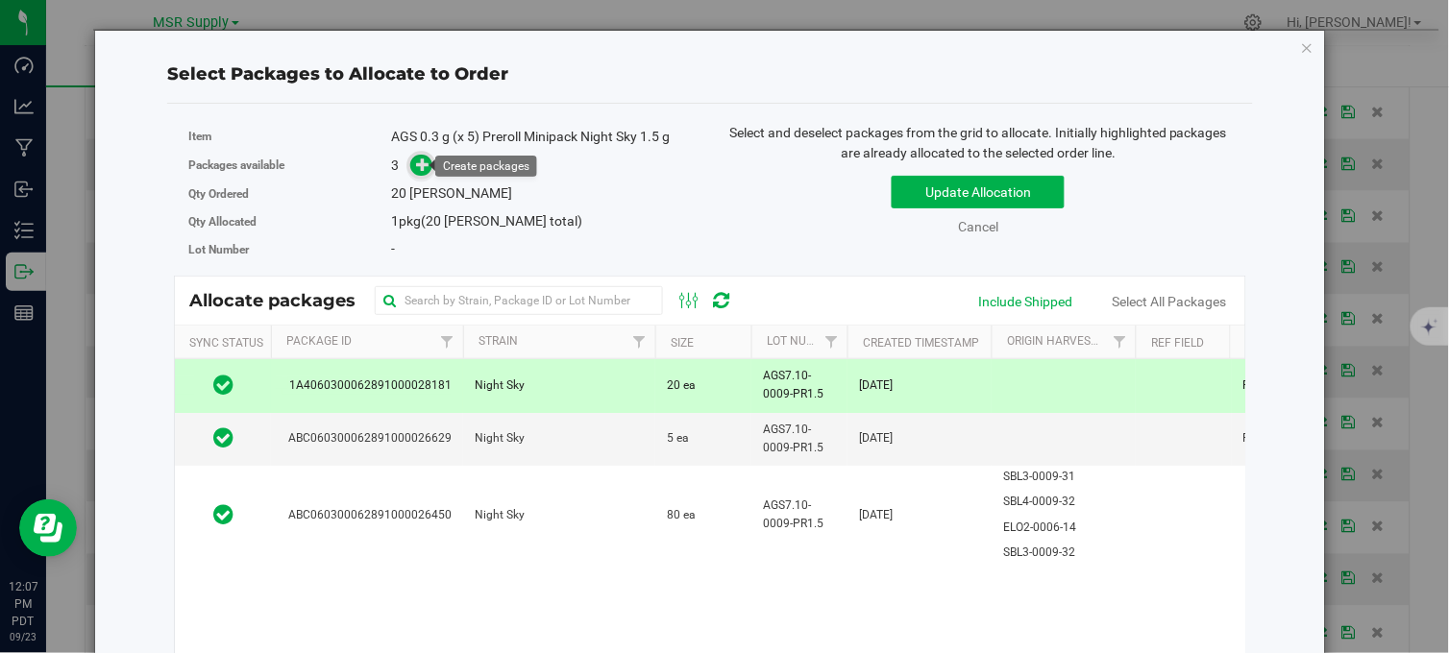
click at [424, 161] on icon at bounding box center [422, 164] width 13 height 13
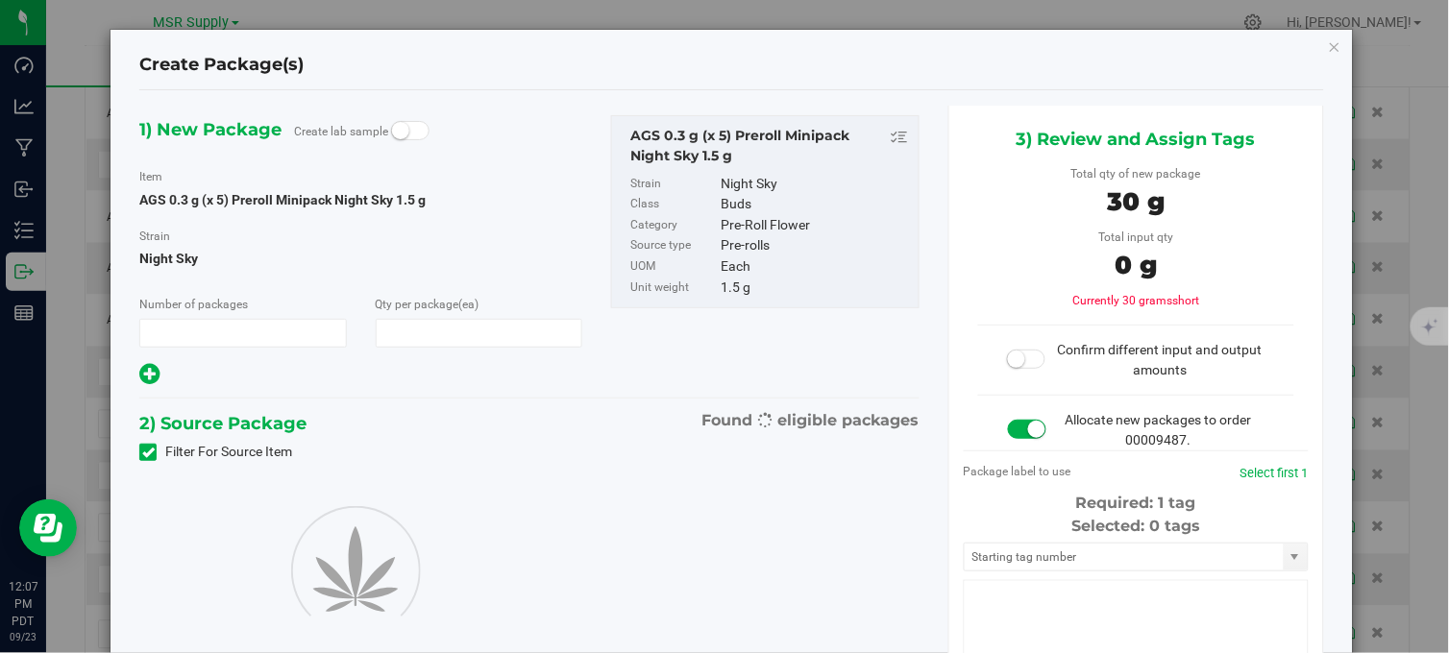
type input "1"
type input "20"
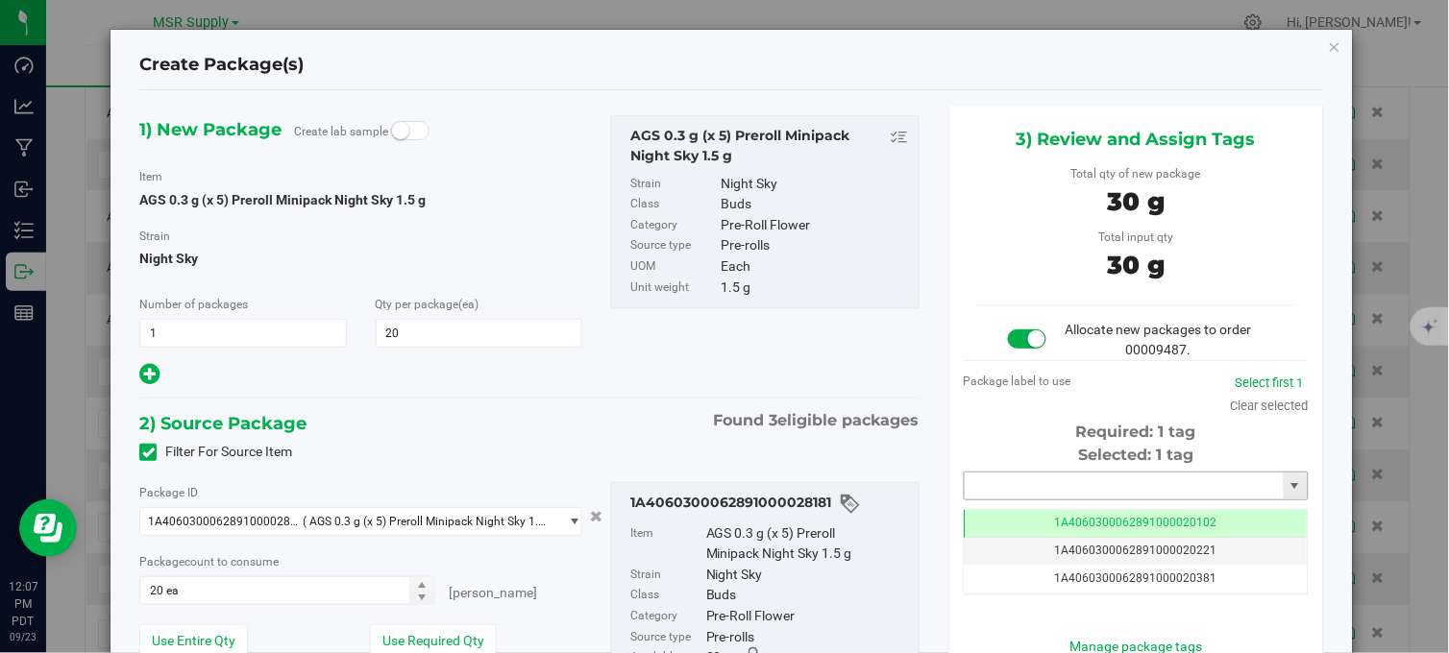
click at [1052, 487] on input "text" at bounding box center [1123, 486] width 319 height 27
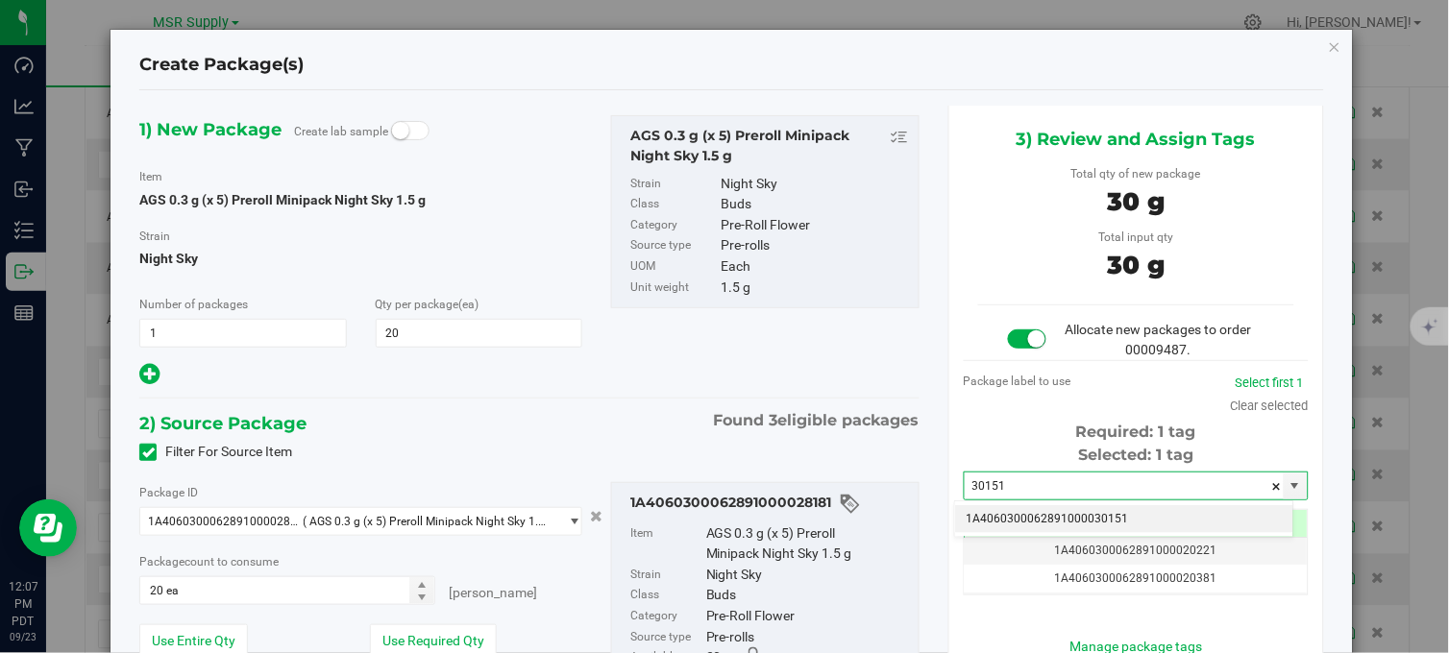
drag, startPoint x: 1045, startPoint y: 512, endPoint x: 1030, endPoint y: 437, distance: 76.5
click at [1045, 514] on li "1A4060300062891000030151" at bounding box center [1124, 519] width 338 height 29
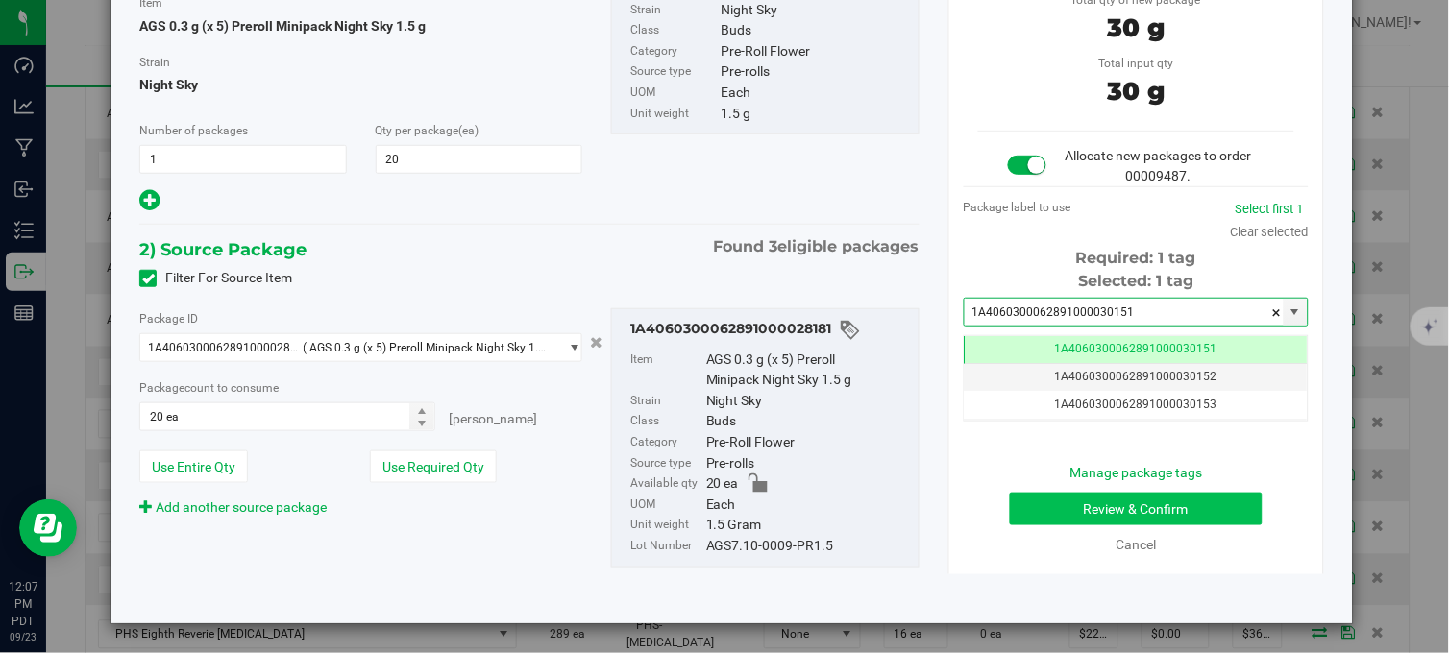
type input "1A4060300062891000030151"
click at [1045, 513] on button "Review & Confirm" at bounding box center [1136, 509] width 253 height 33
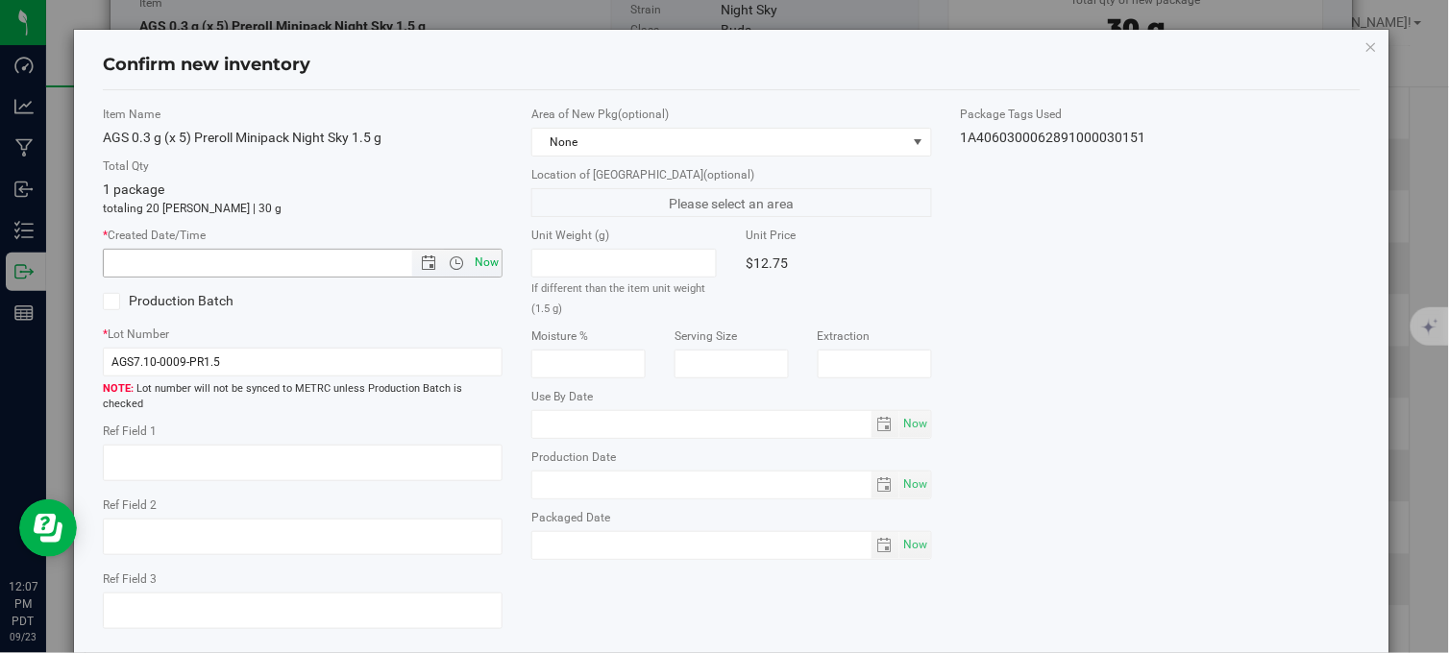
drag, startPoint x: 481, startPoint y: 252, endPoint x: 492, endPoint y: 260, distance: 13.7
click at [487, 256] on span "Now" at bounding box center [487, 263] width 33 height 28
type input "9/23/2025 12:07 PM"
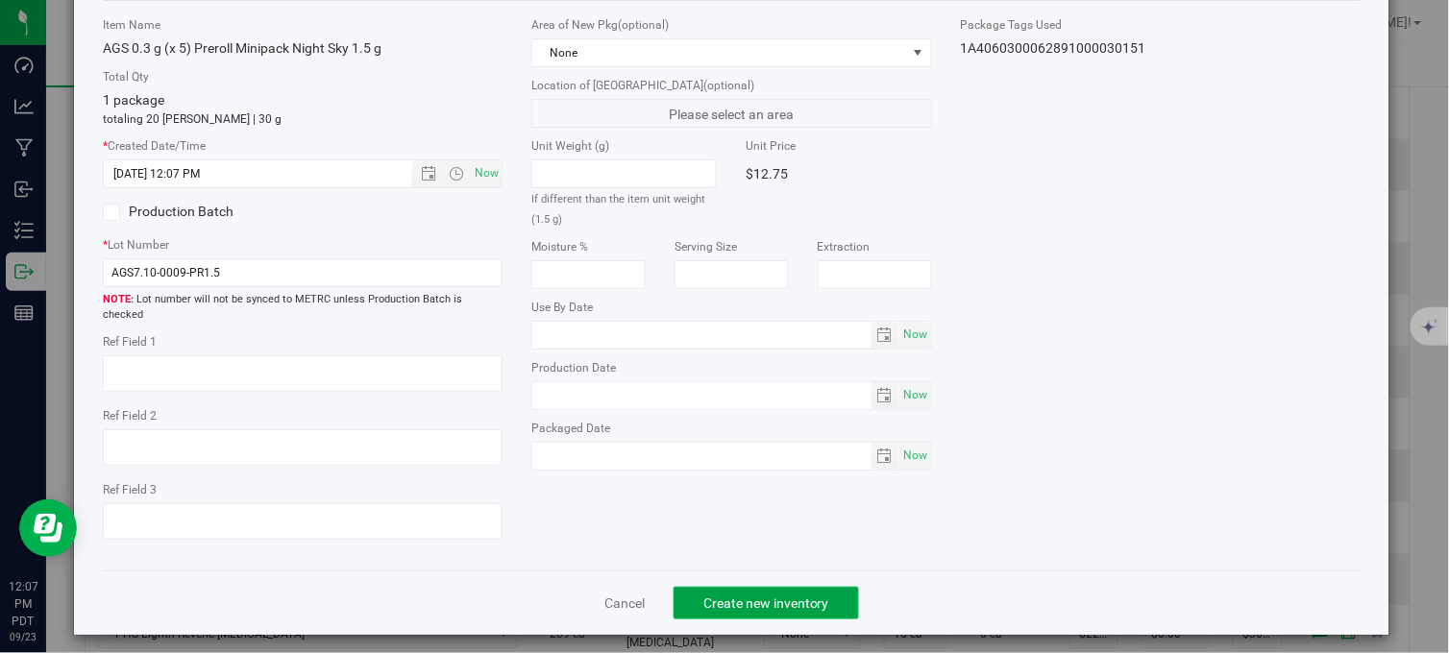
click at [723, 596] on span "Create new inventory" at bounding box center [766, 603] width 126 height 15
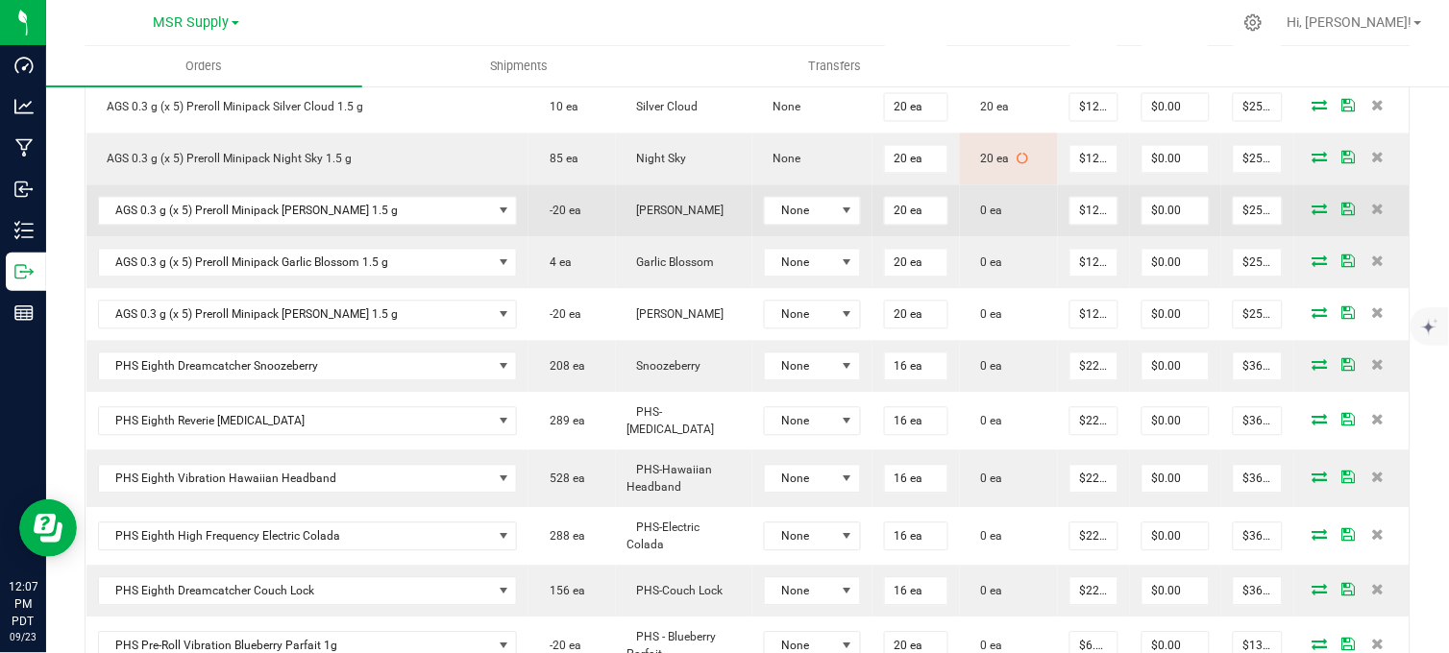
click at [1312, 215] on icon at bounding box center [1319, 210] width 15 height 12
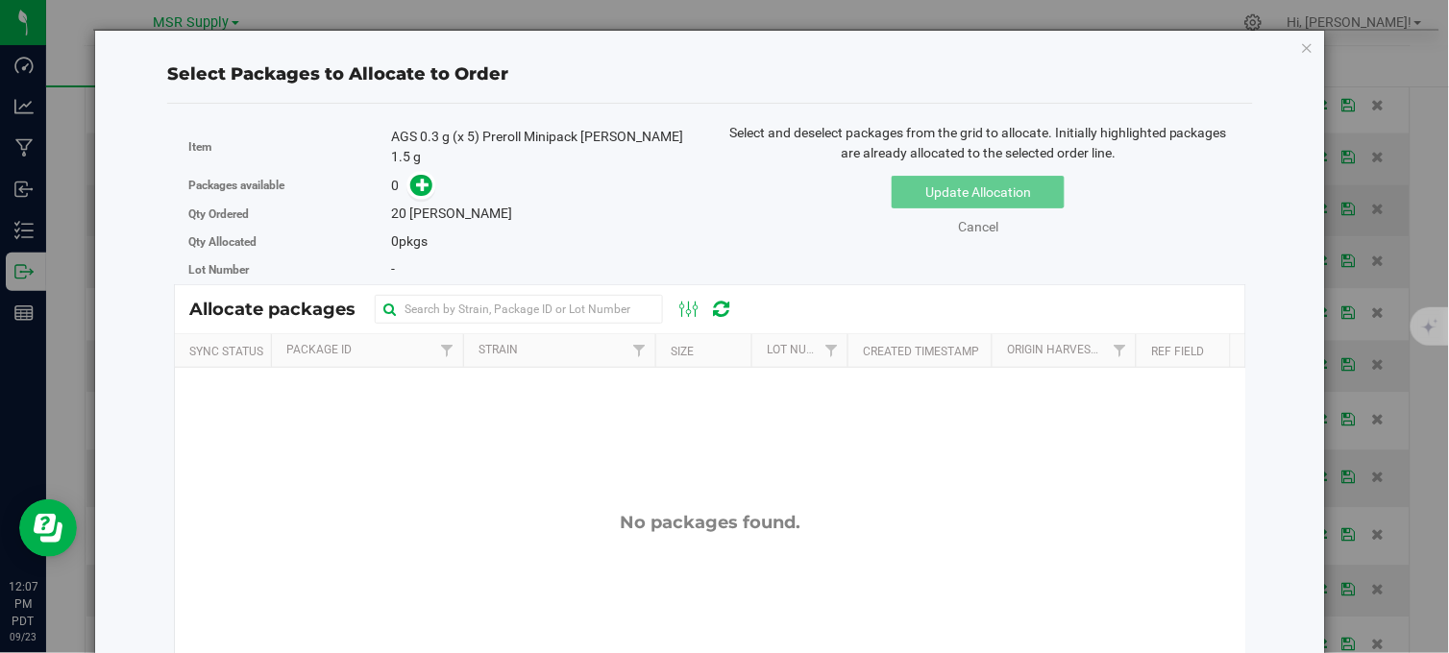
drag, startPoint x: 1287, startPoint y: 46, endPoint x: 1188, endPoint y: 238, distance: 216.1
click at [1301, 48] on icon "button" at bounding box center [1307, 47] width 13 height 23
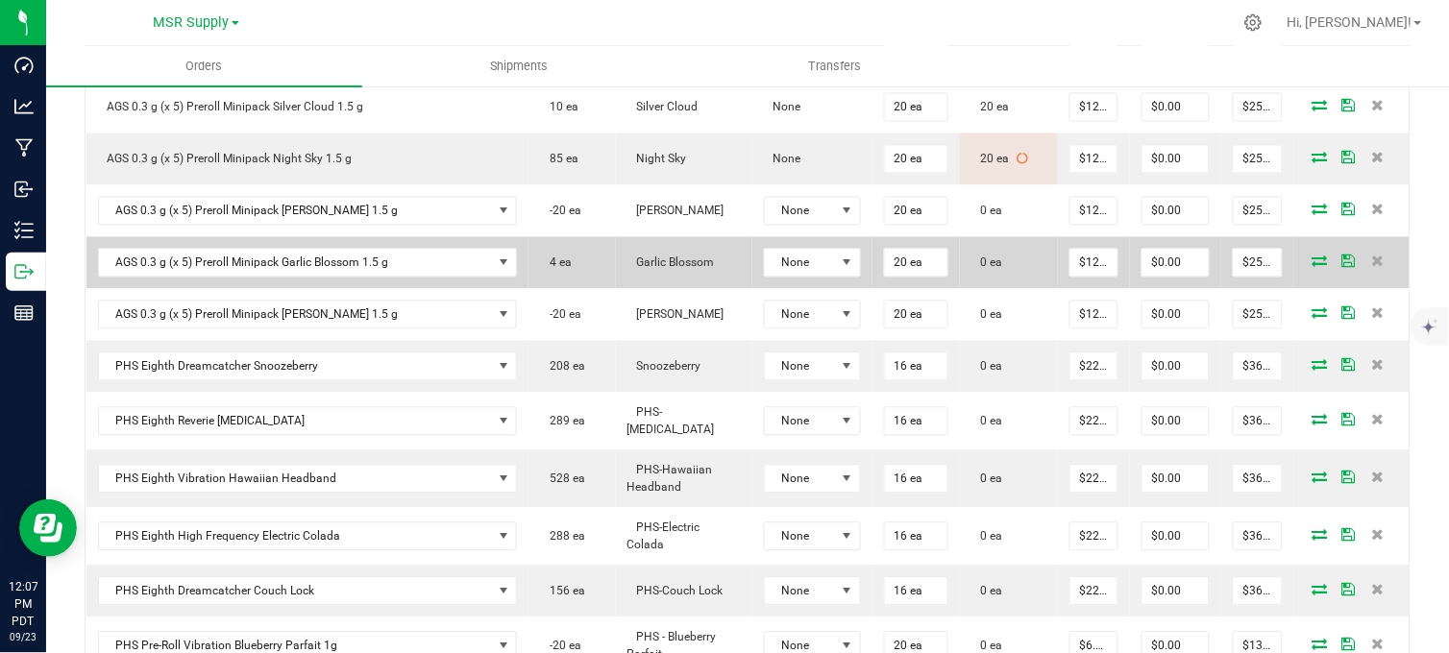
click at [1312, 267] on icon at bounding box center [1319, 262] width 15 height 12
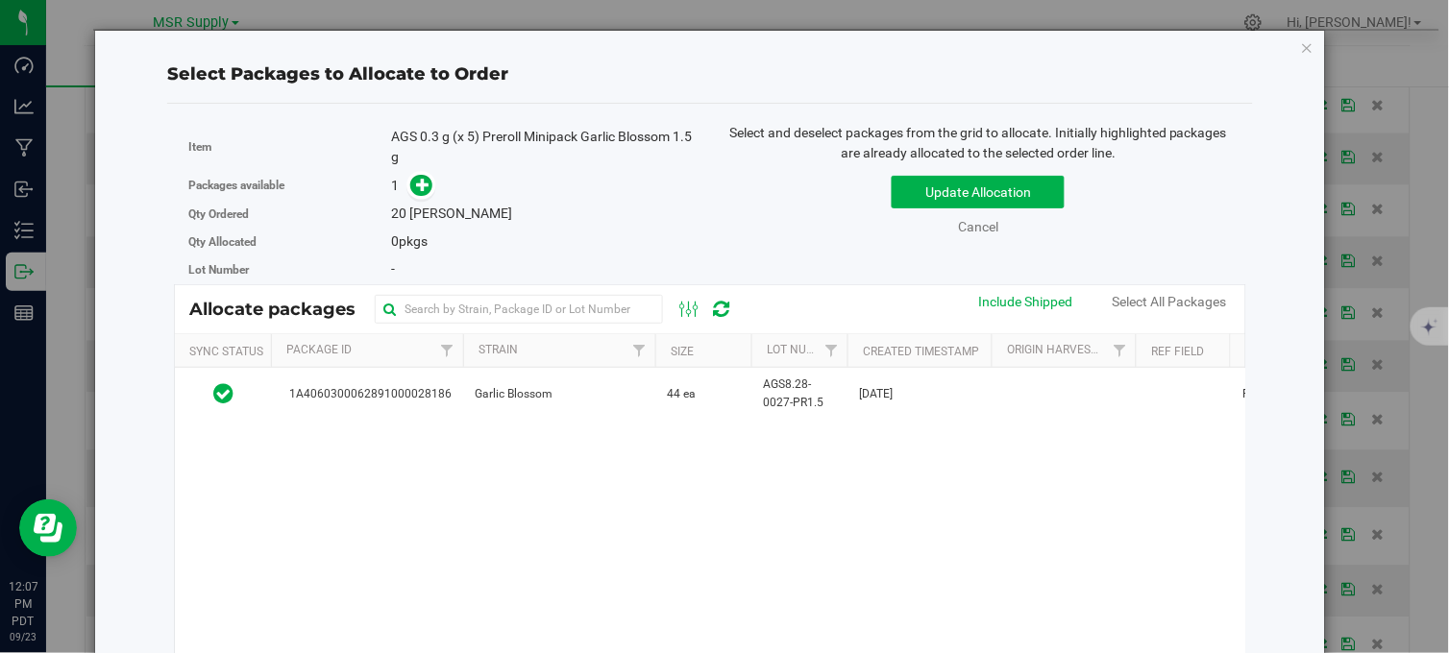
drag, startPoint x: 672, startPoint y: 402, endPoint x: 572, endPoint y: 270, distance: 165.8
click at [671, 402] on span "44 ea" at bounding box center [681, 394] width 29 height 18
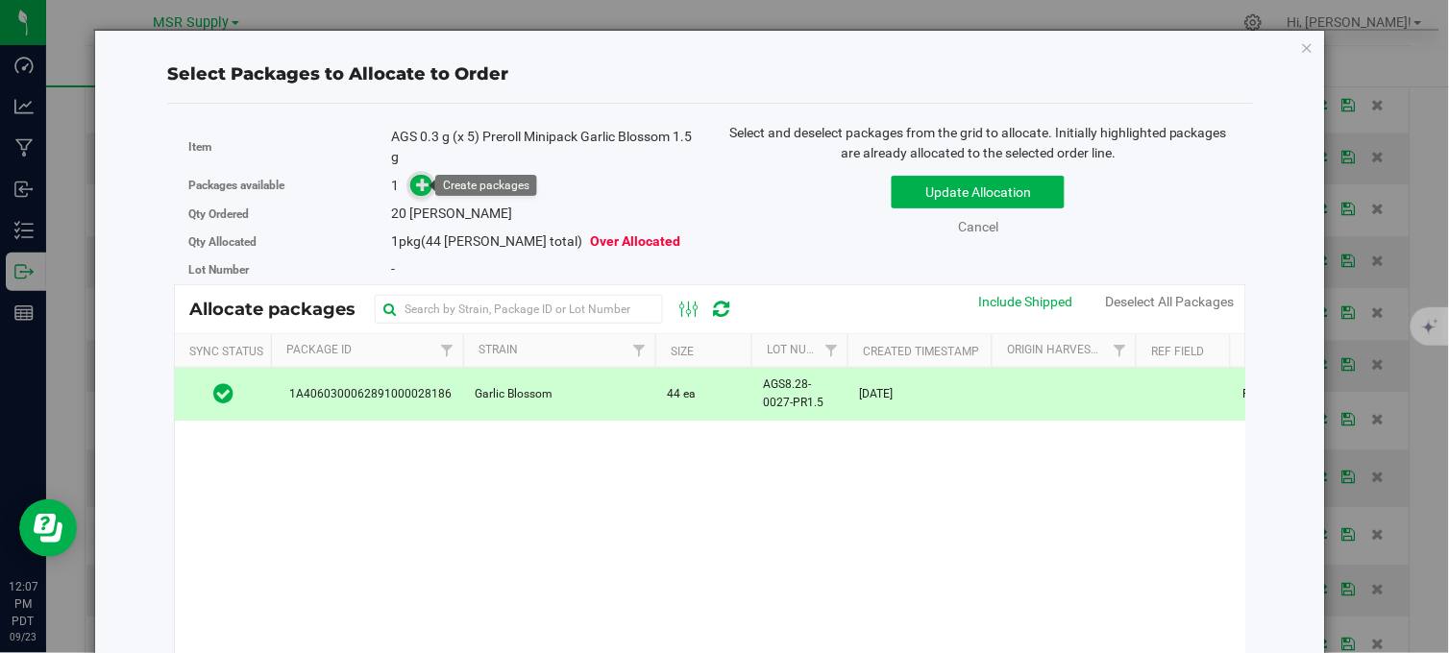
click at [424, 187] on icon at bounding box center [423, 184] width 14 height 14
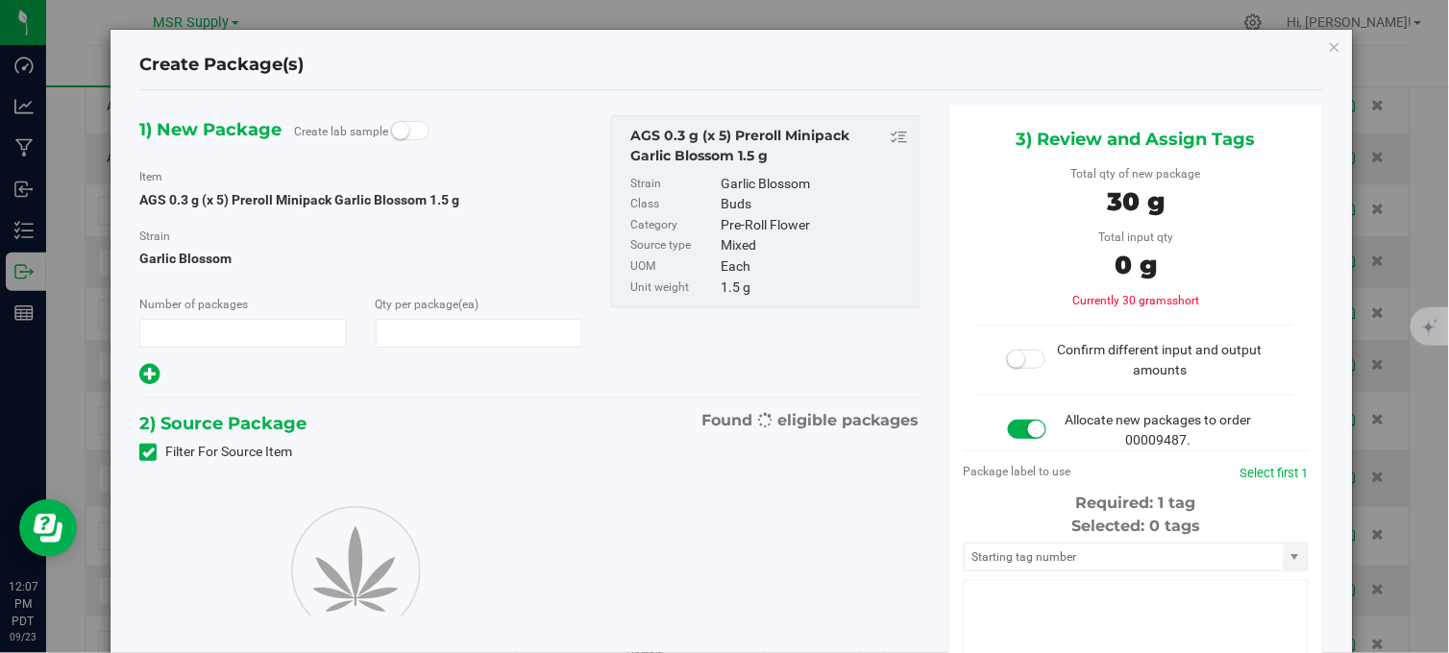
type input "1"
type input "20"
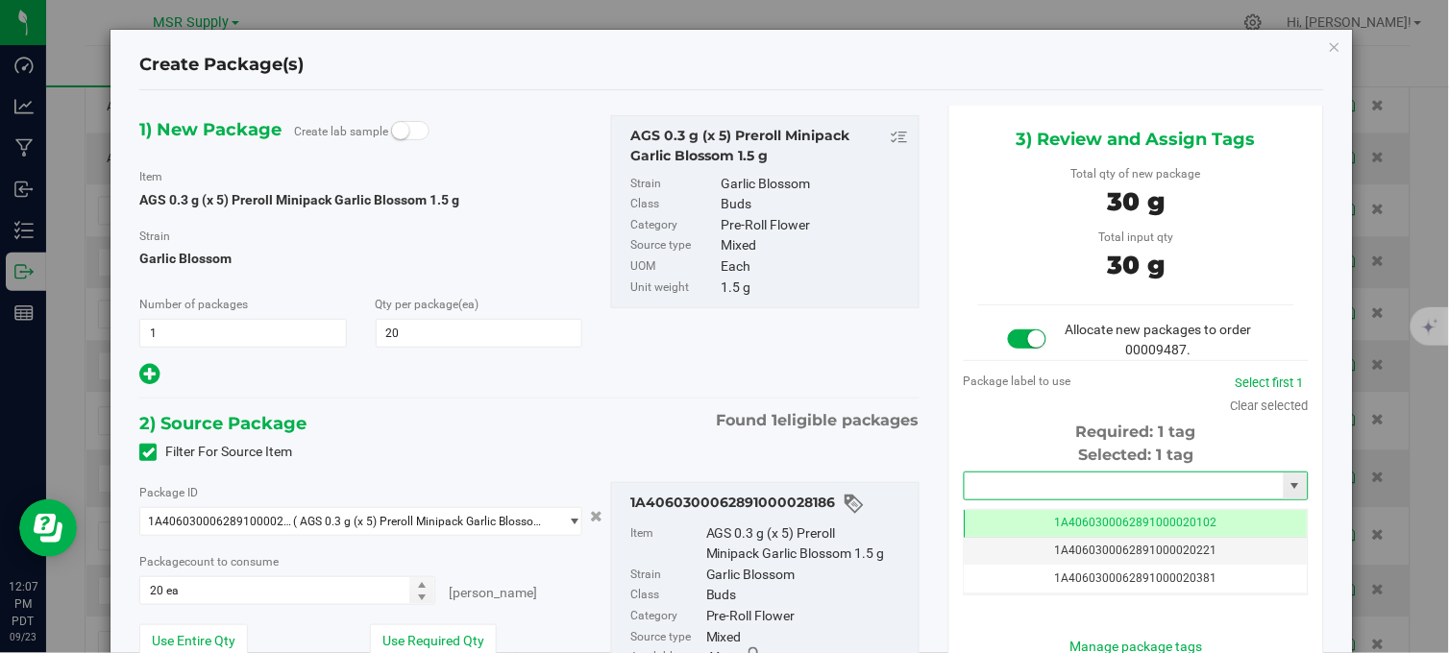
click at [1020, 475] on input "text" at bounding box center [1123, 486] width 319 height 27
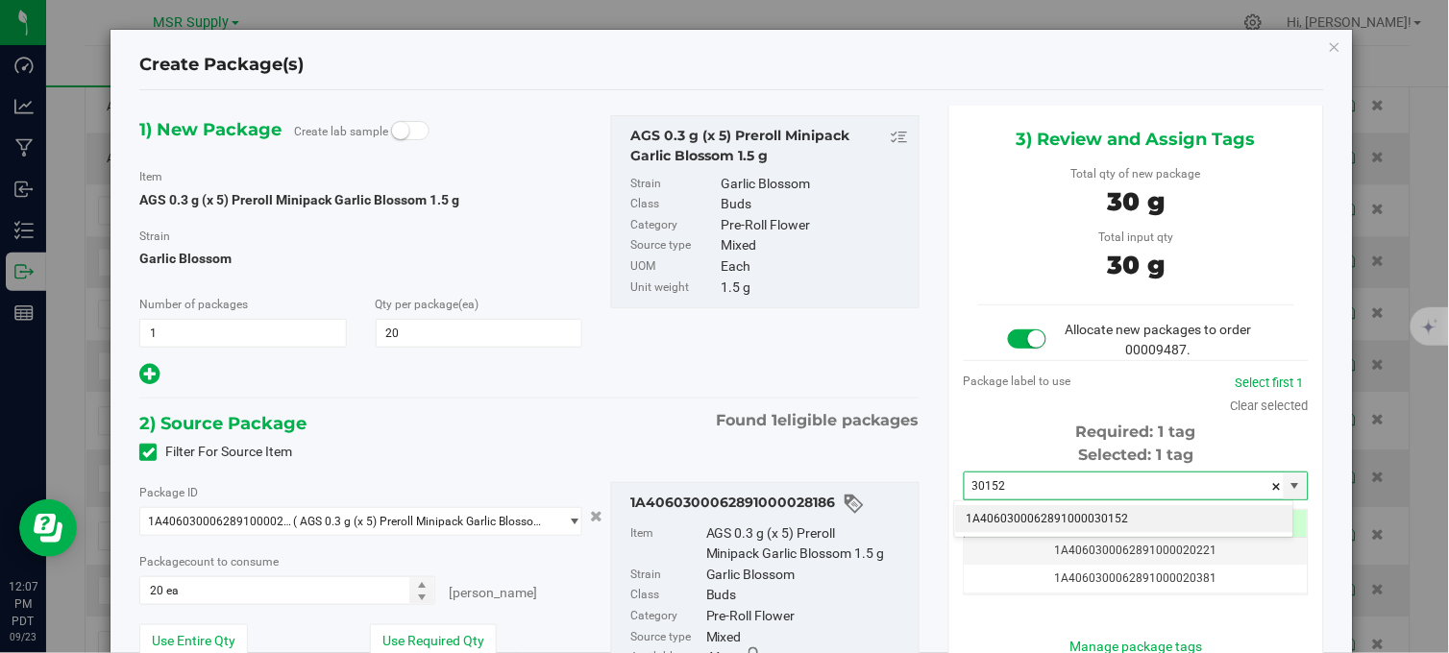
click at [1054, 521] on li "1A4060300062891000030152" at bounding box center [1124, 519] width 338 height 29
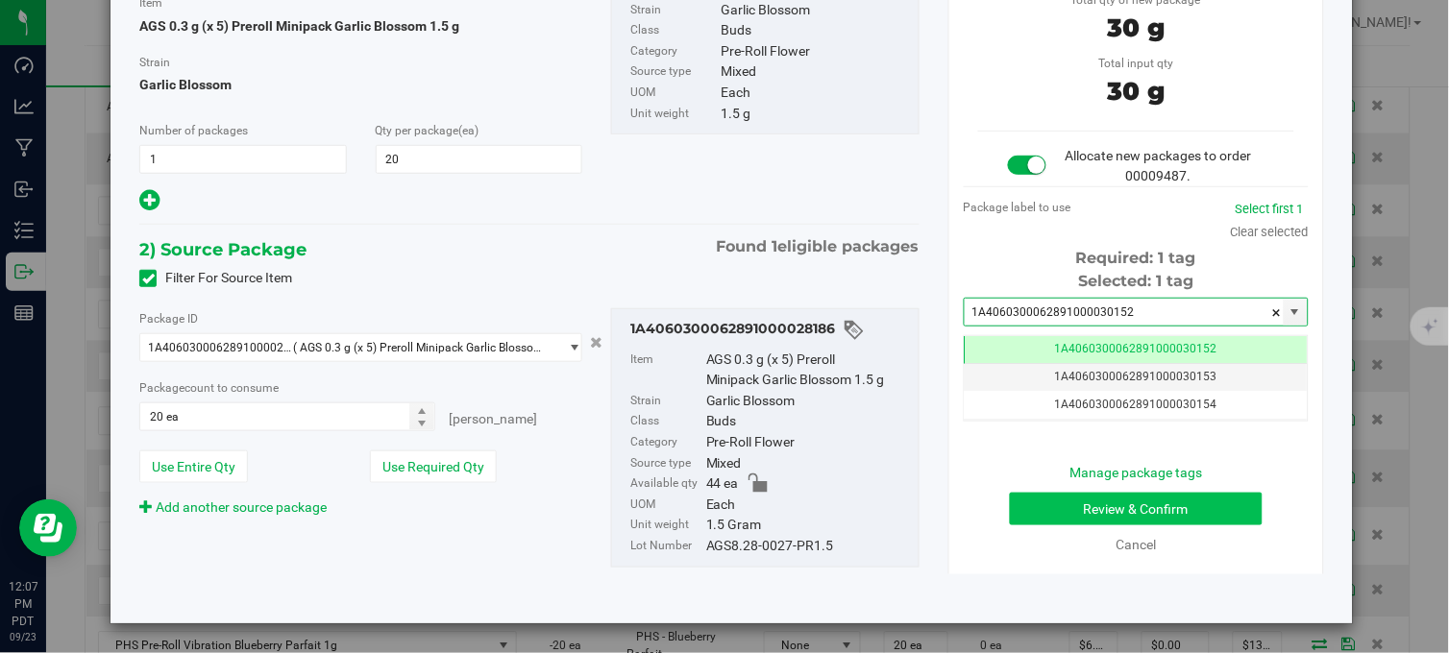
type input "1A4060300062891000030152"
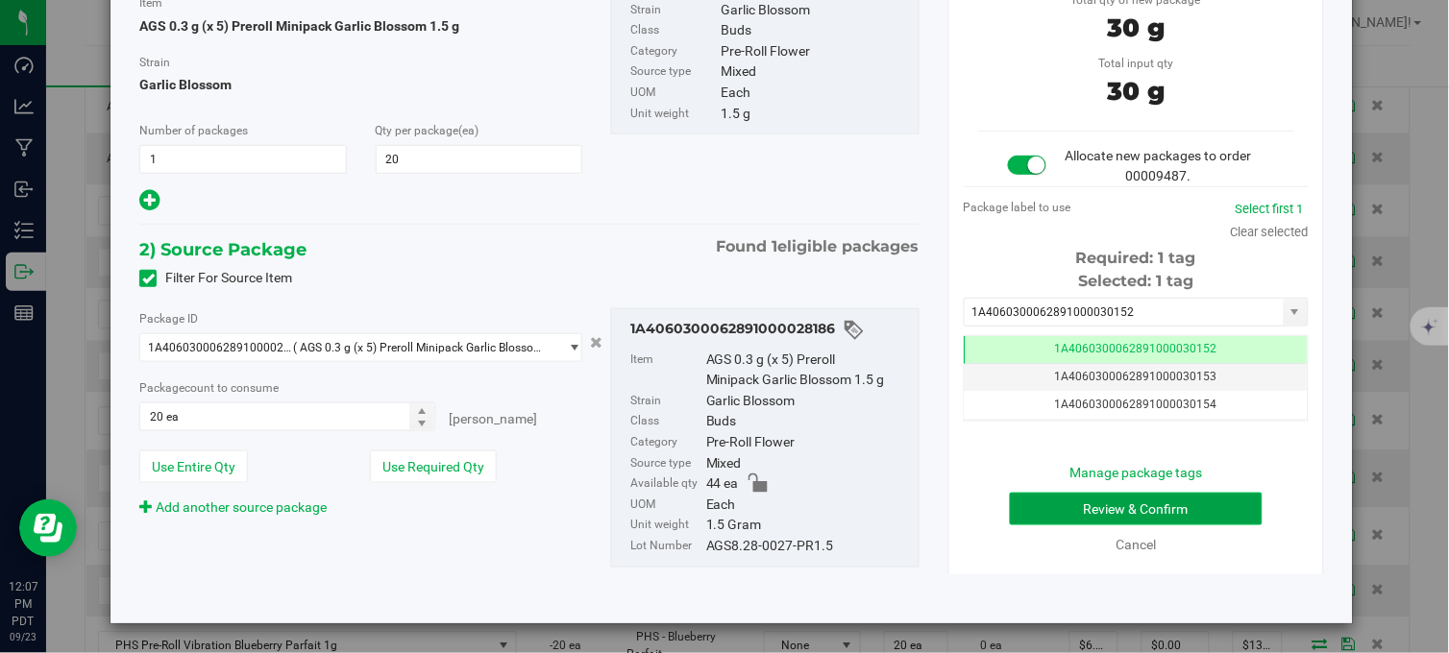
click at [1116, 495] on button "Review & Confirm" at bounding box center [1136, 509] width 253 height 33
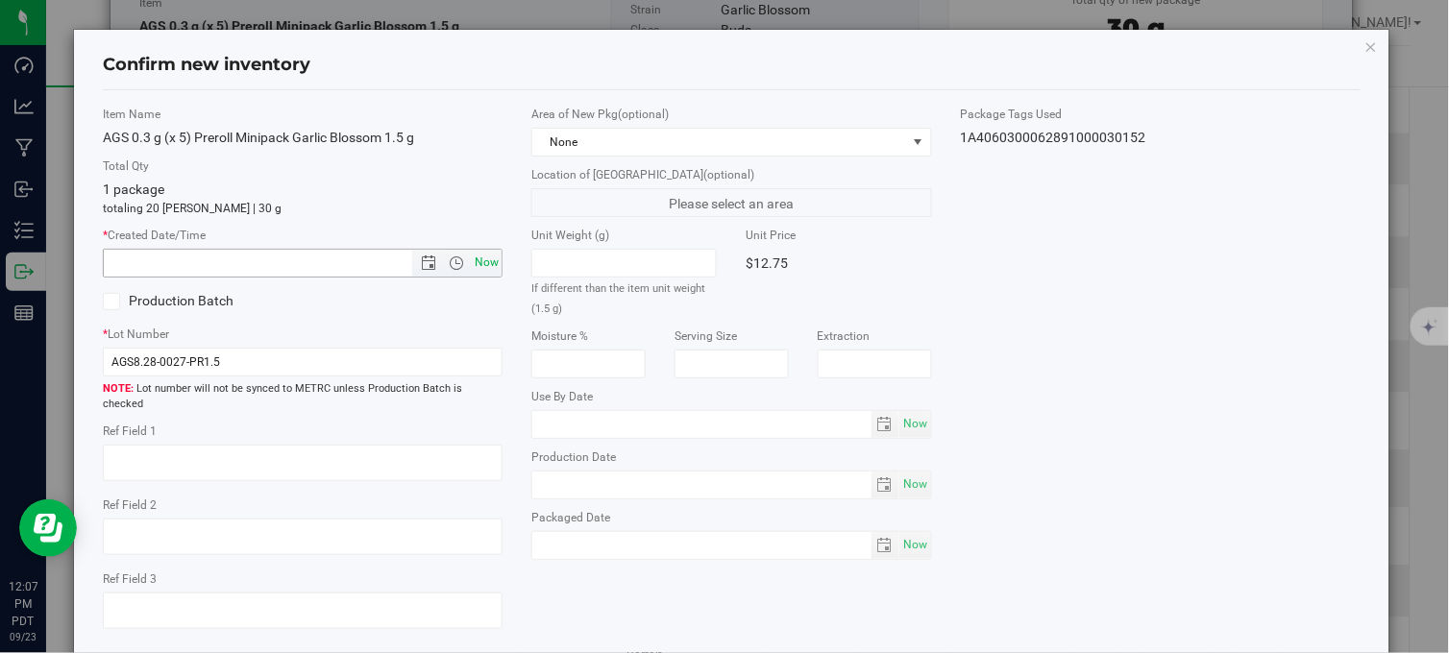
click at [480, 260] on span "Now" at bounding box center [487, 263] width 33 height 28
type input "9/23/2025 12:07 PM"
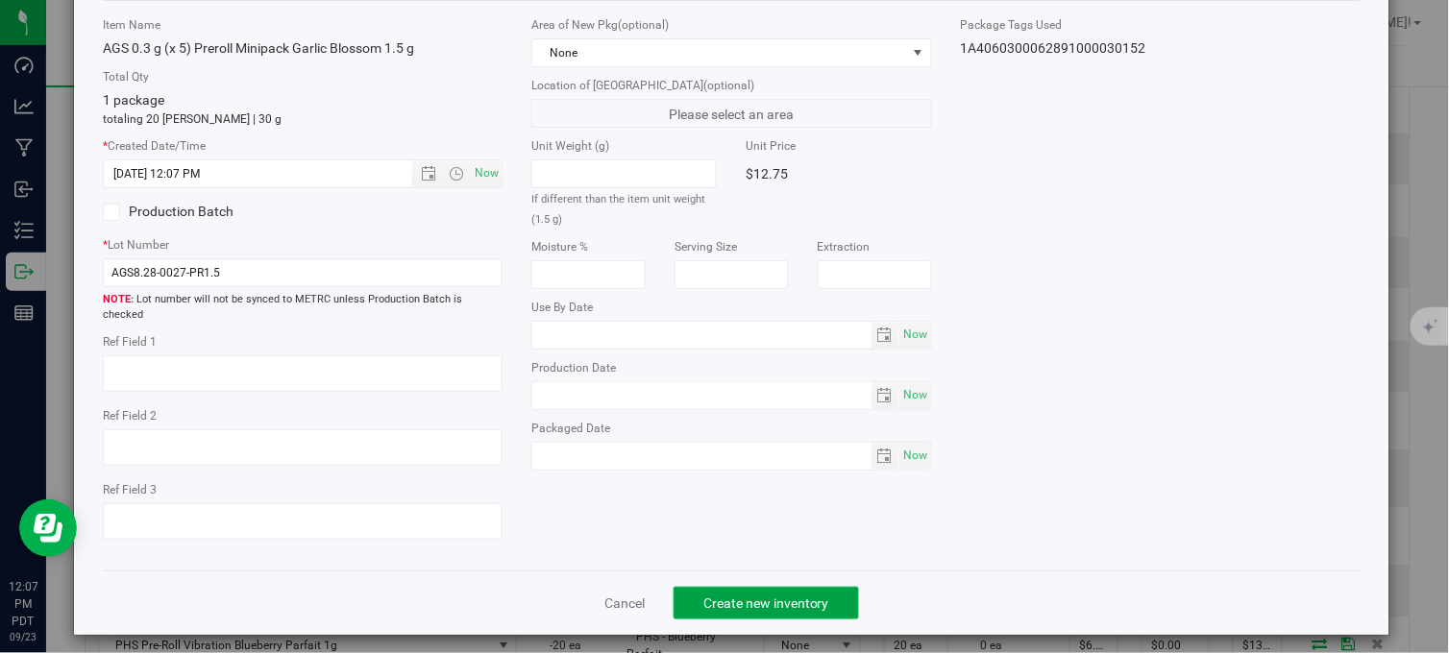
click at [772, 600] on button "Create new inventory" at bounding box center [765, 603] width 185 height 33
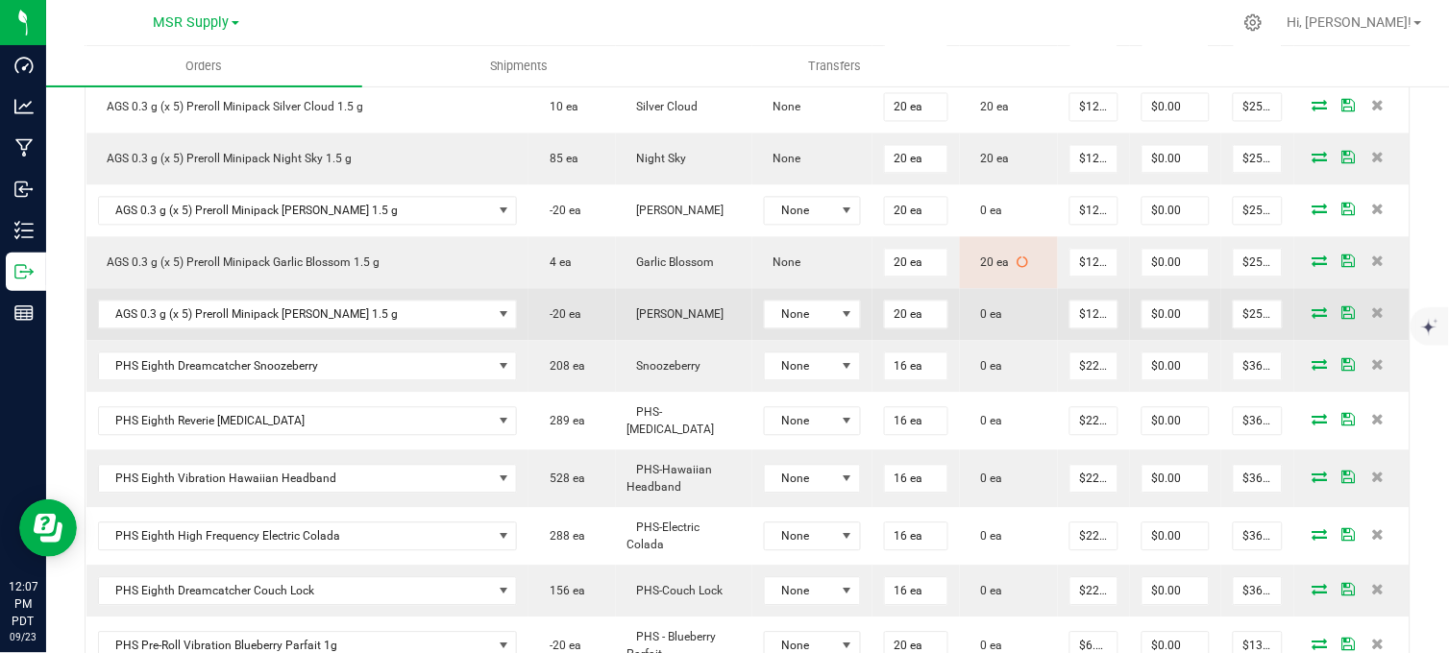
click at [1312, 319] on icon at bounding box center [1319, 313] width 15 height 12
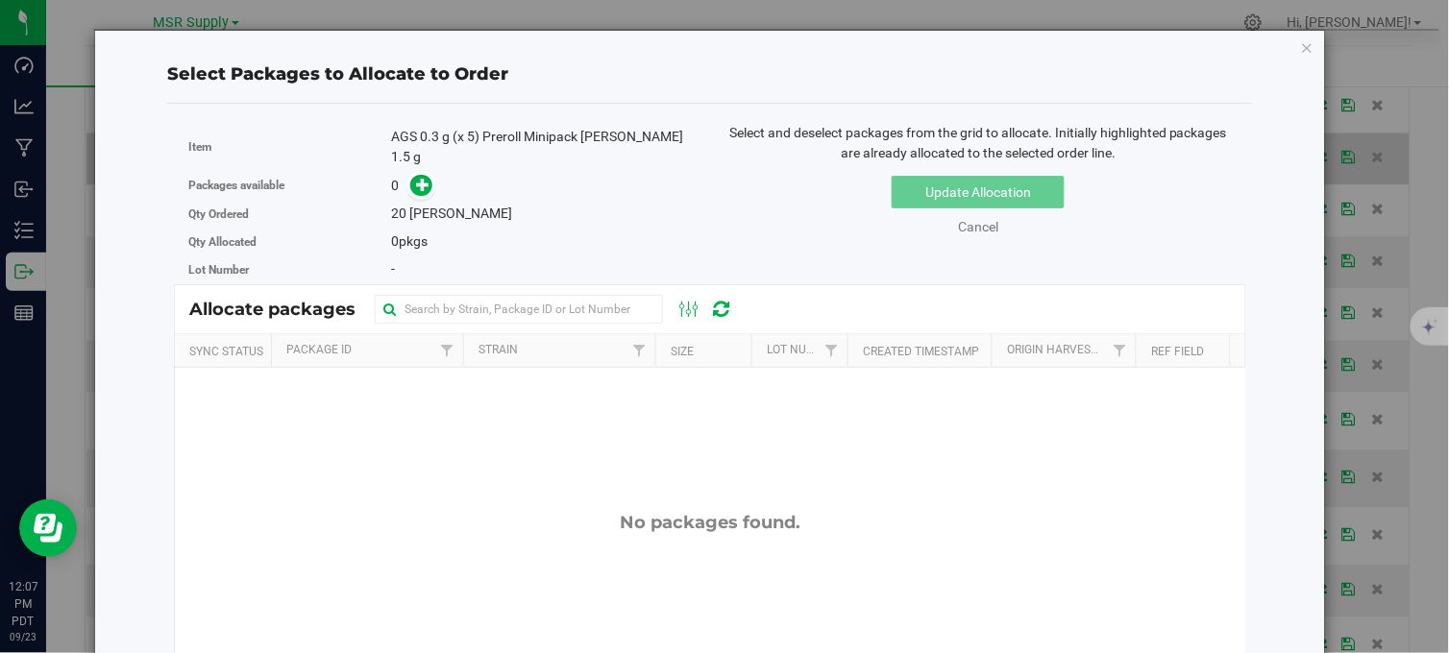
click at [1301, 48] on icon "button" at bounding box center [1307, 47] width 13 height 23
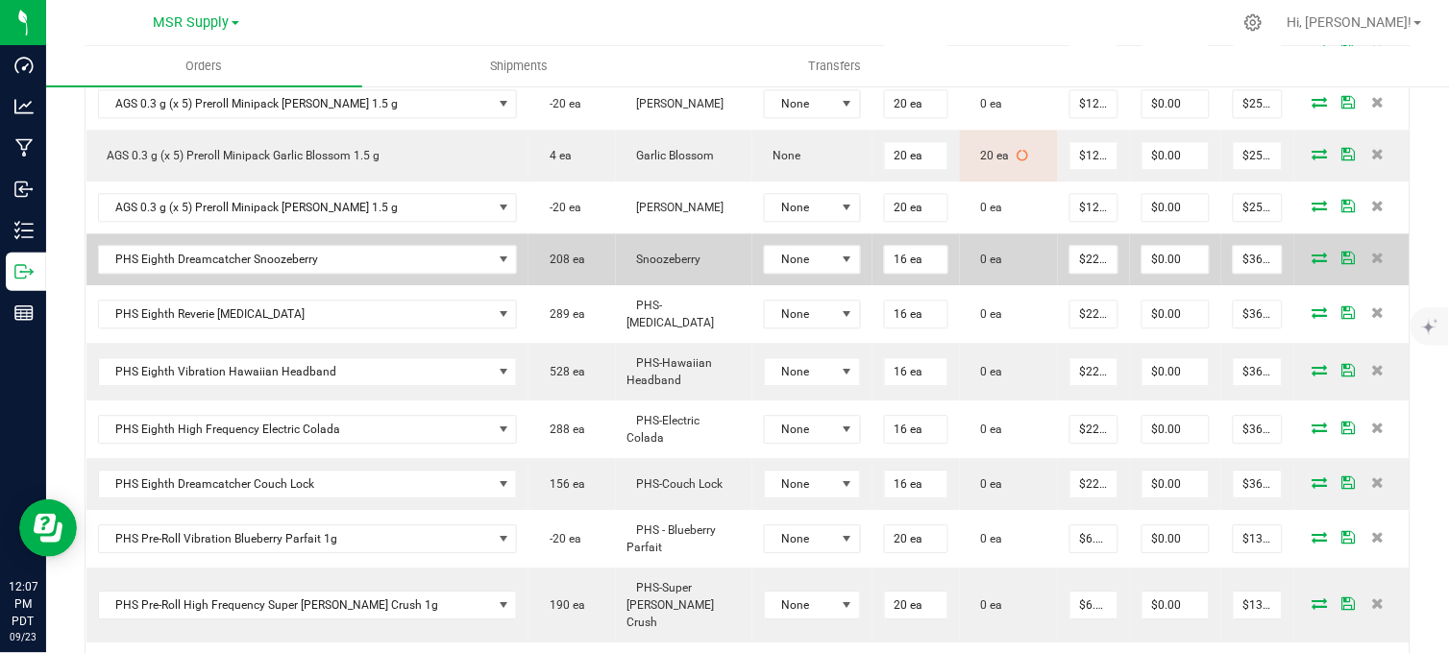
click at [1312, 263] on icon at bounding box center [1319, 258] width 15 height 12
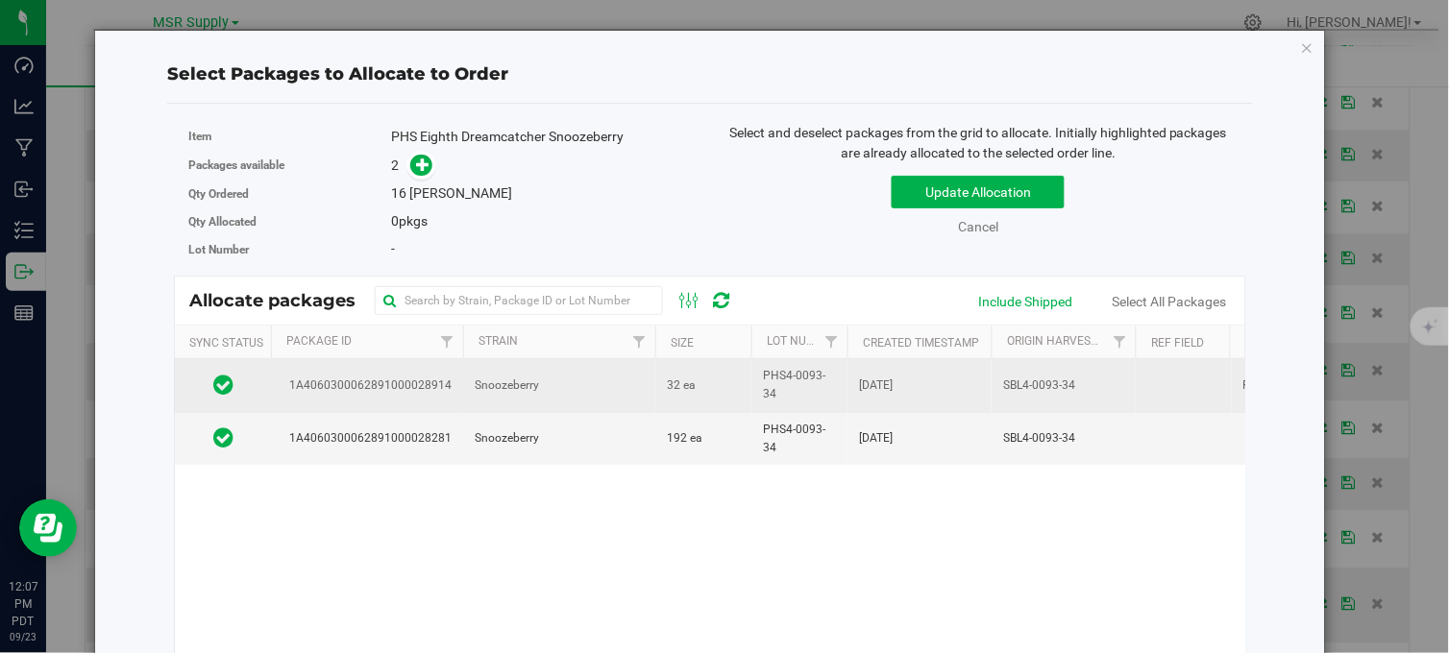
click at [630, 397] on td "Snoozeberry" at bounding box center [559, 385] width 192 height 53
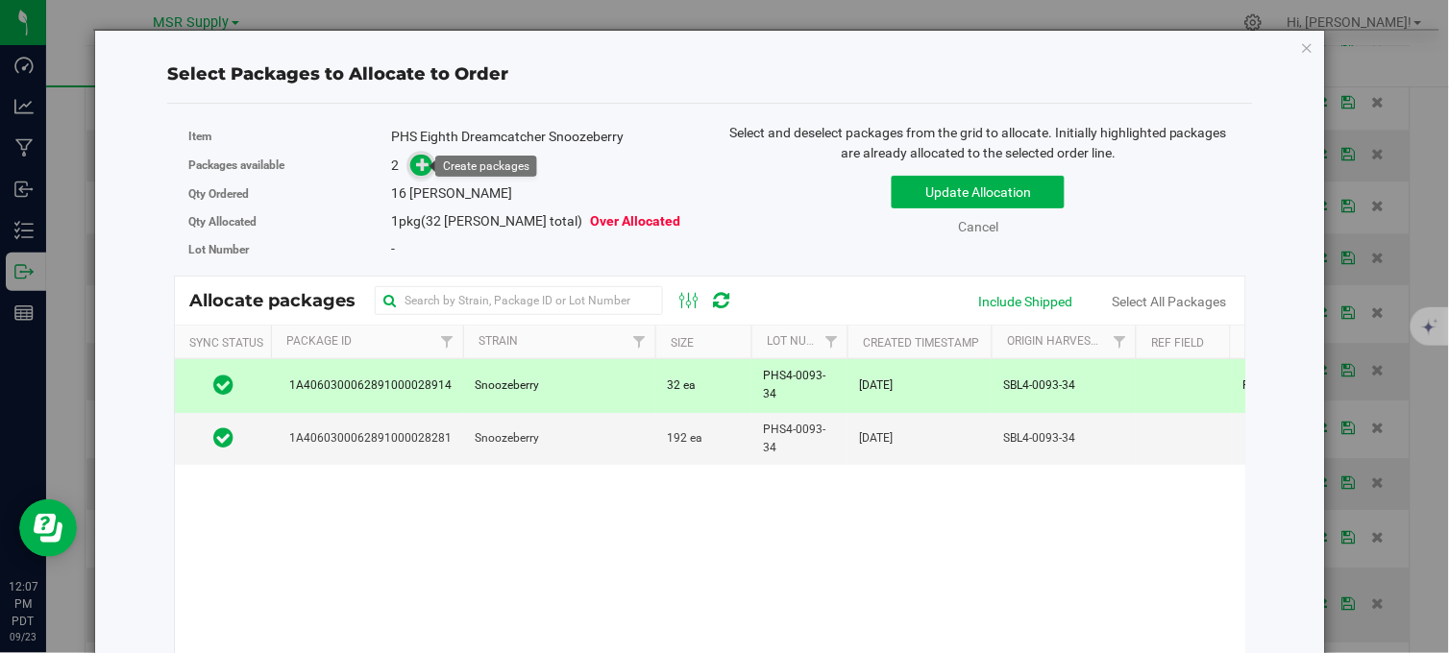
click at [416, 165] on icon at bounding box center [422, 163] width 13 height 13
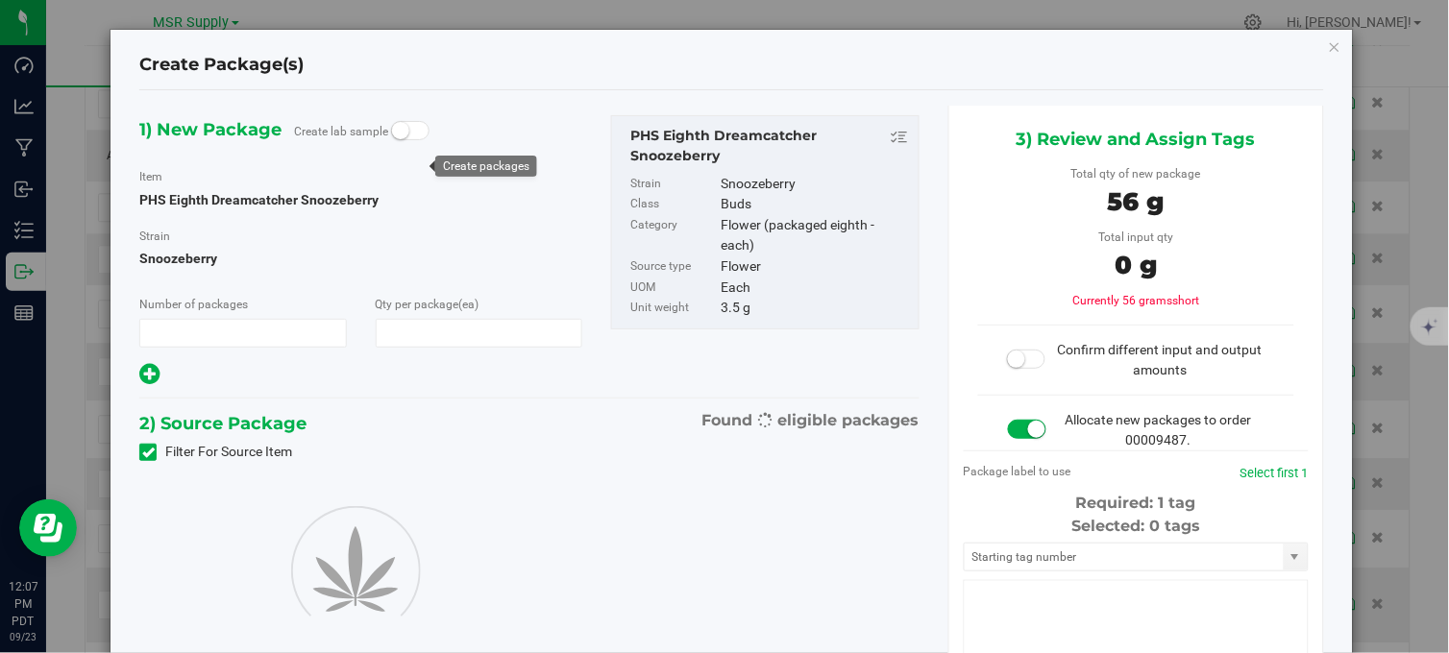
type input "1"
type input "16"
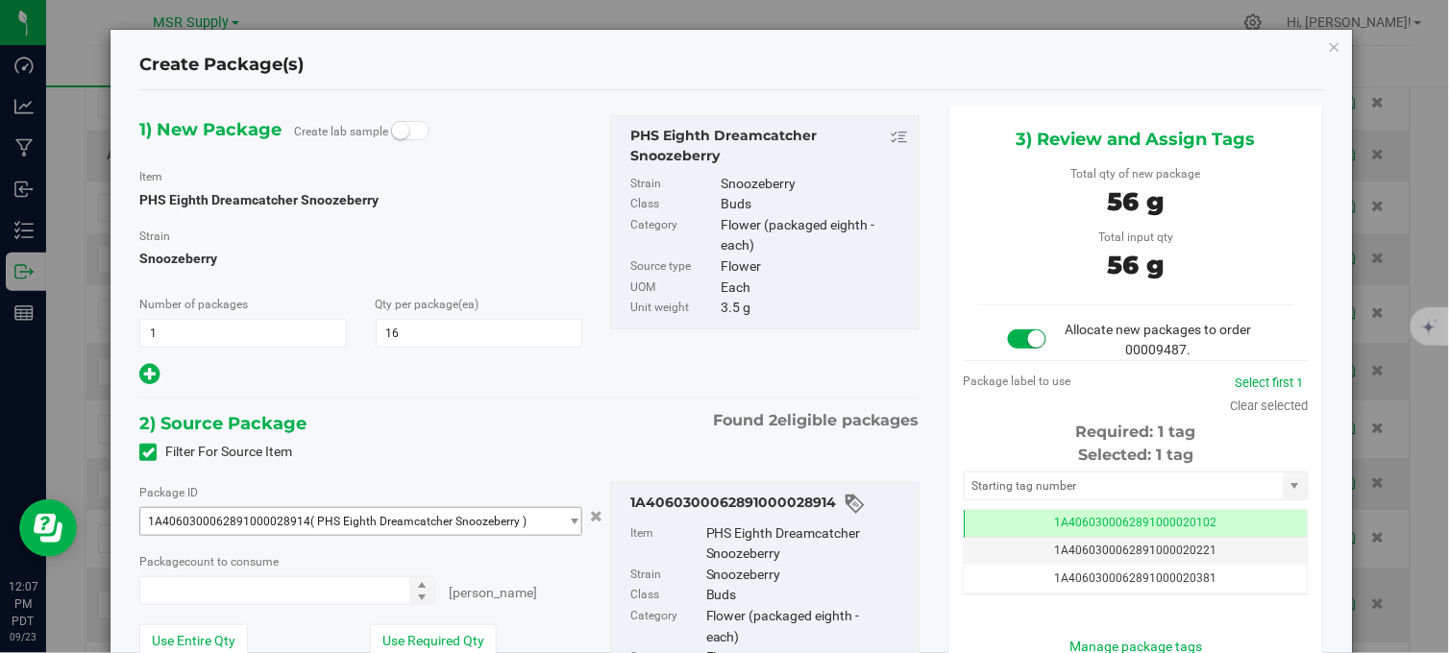
type input "16 ea"
click at [1040, 494] on input "text" at bounding box center [1123, 486] width 319 height 27
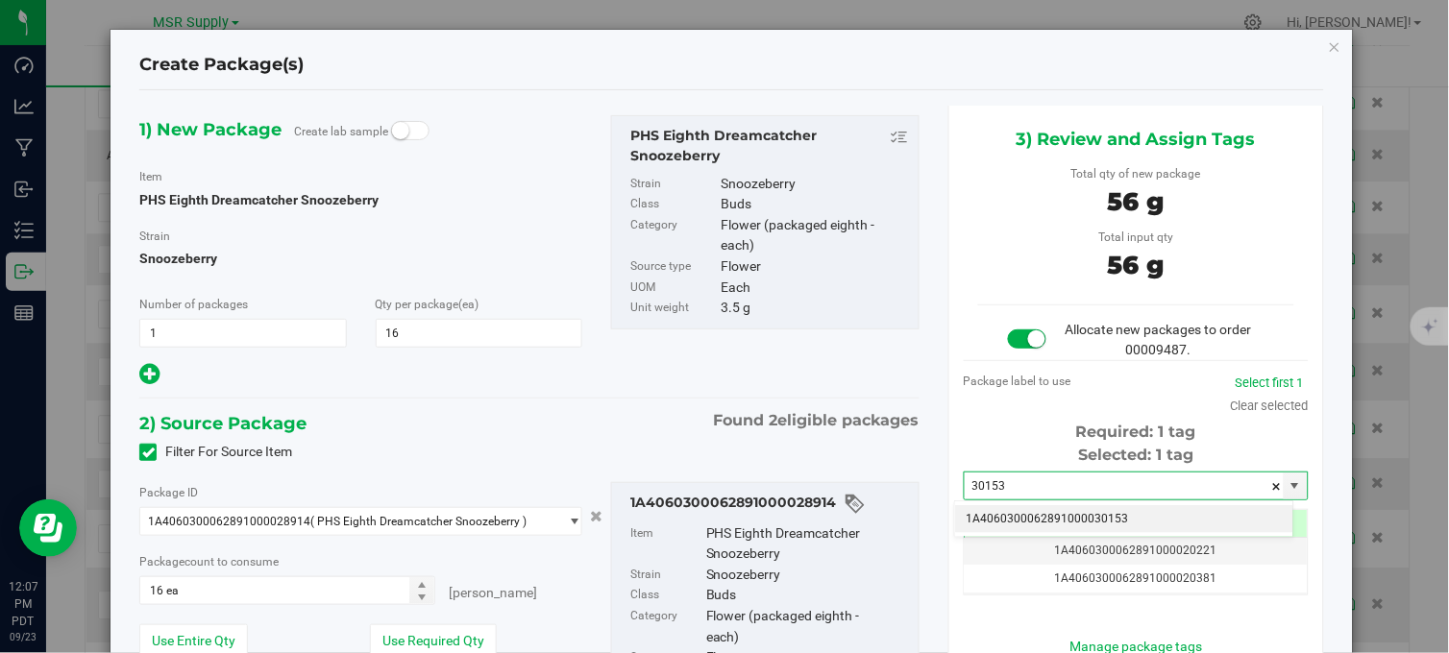
click at [1041, 514] on li "1A4060300062891000030153" at bounding box center [1124, 519] width 338 height 29
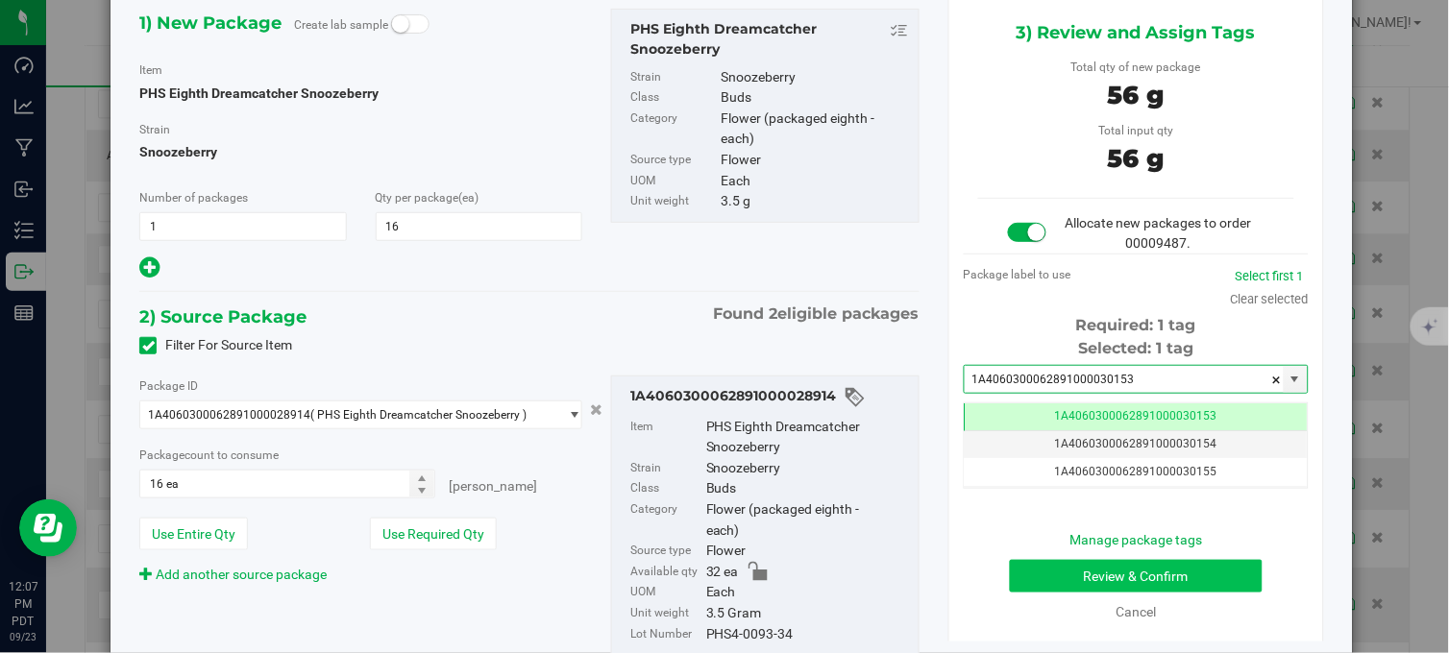
type input "1A4060300062891000030153"
click at [1049, 571] on button "Review & Confirm" at bounding box center [1136, 576] width 253 height 33
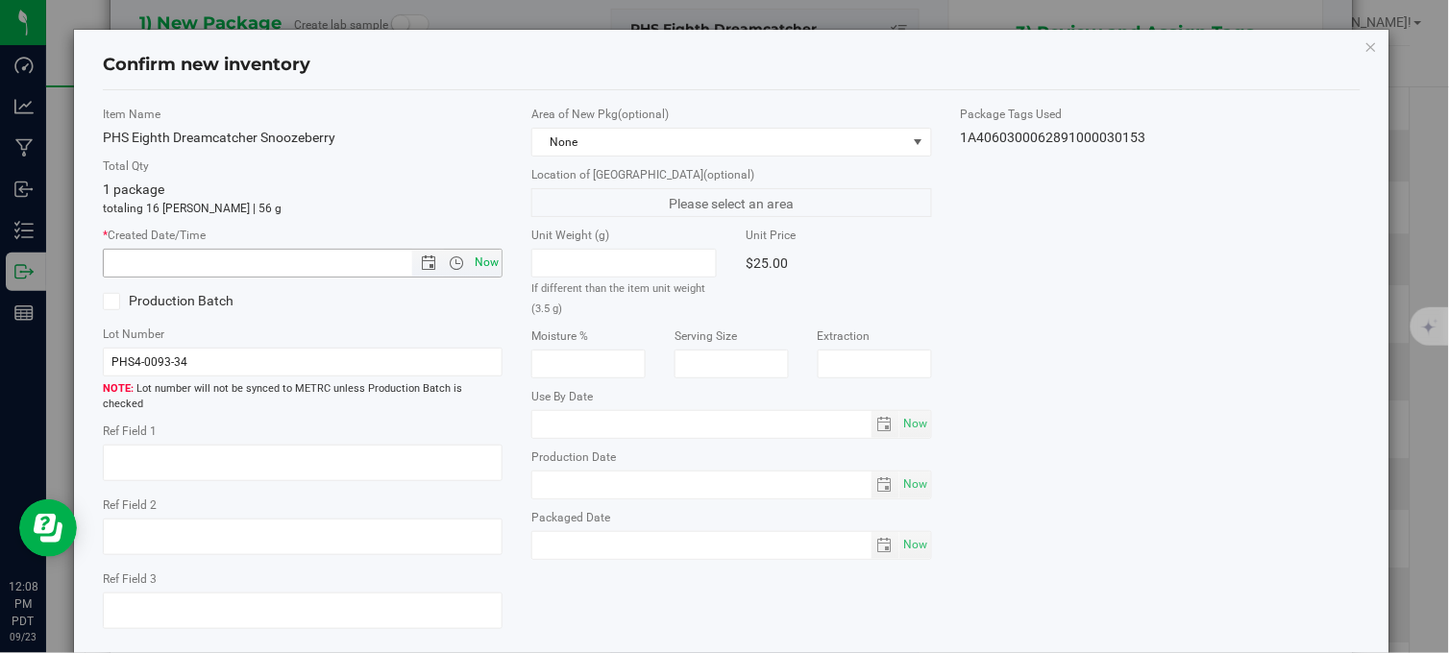
click at [487, 265] on span "Now" at bounding box center [487, 263] width 33 height 28
type input "9/23/2025 12:08 PM"
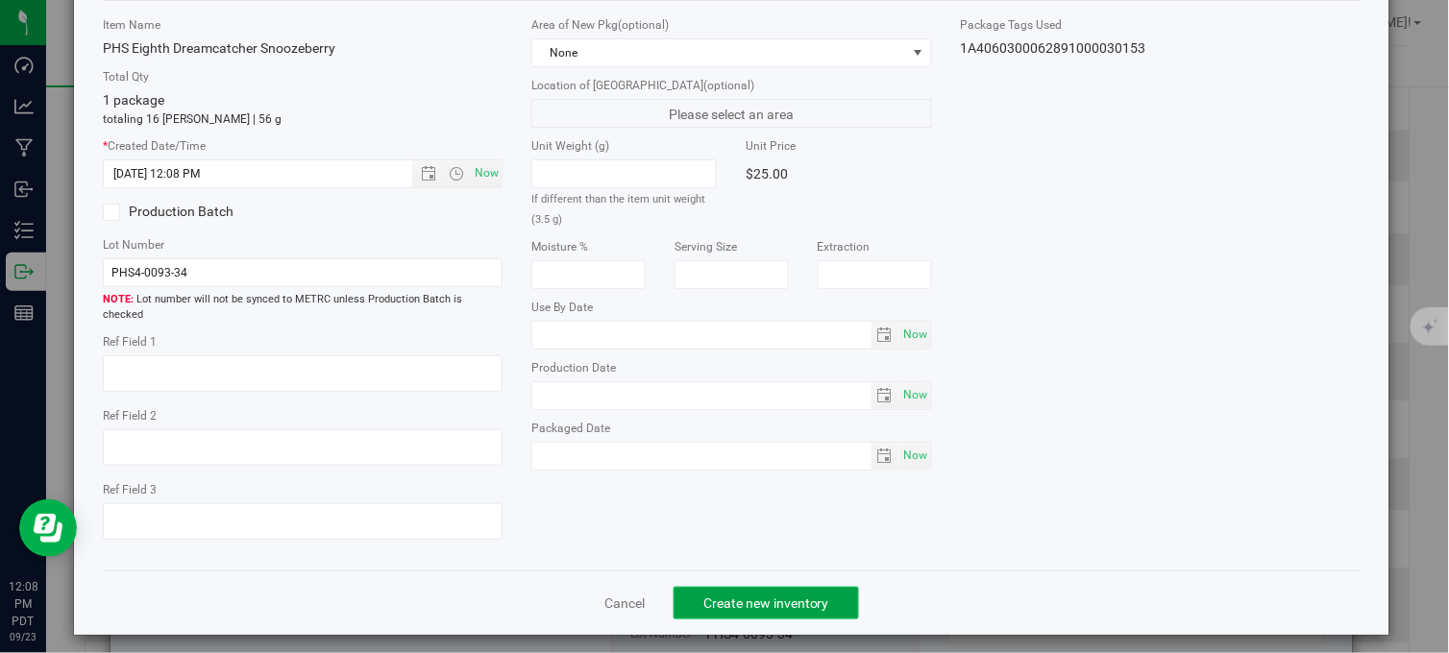
click at [782, 596] on span "Create new inventory" at bounding box center [766, 603] width 126 height 15
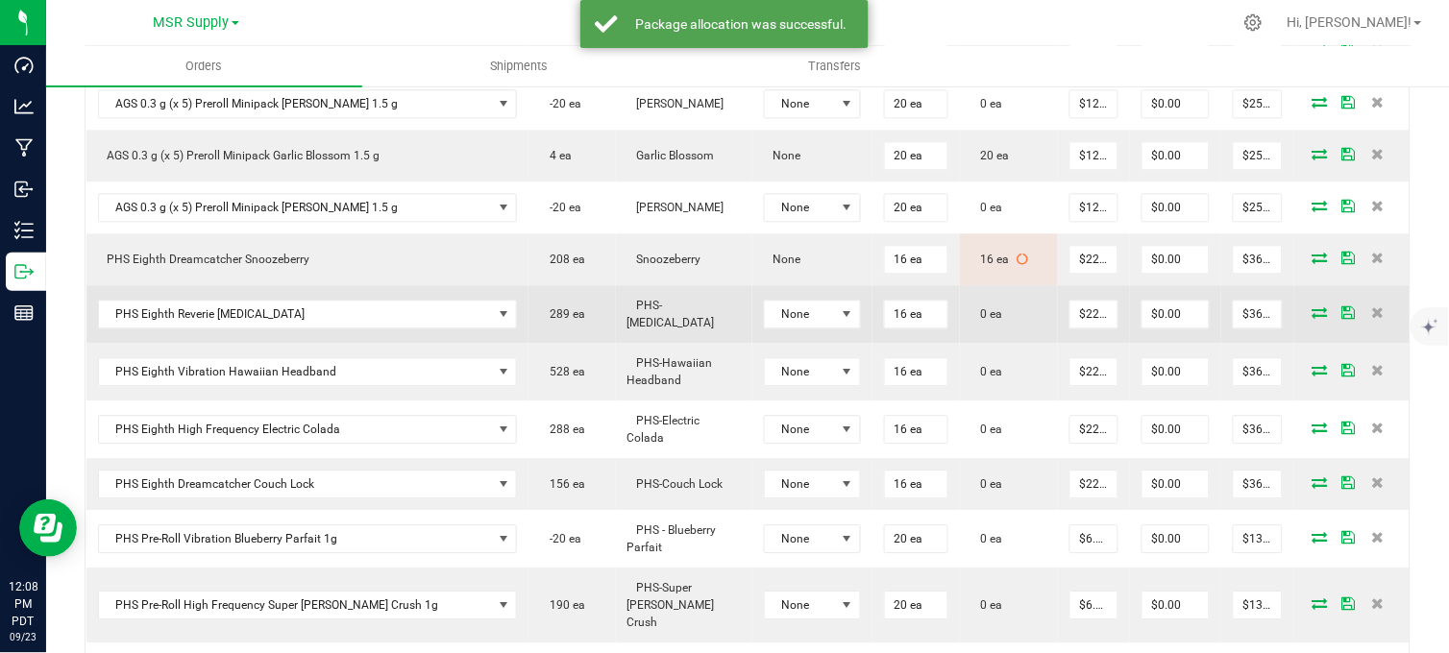
click at [1312, 318] on icon at bounding box center [1319, 312] width 15 height 12
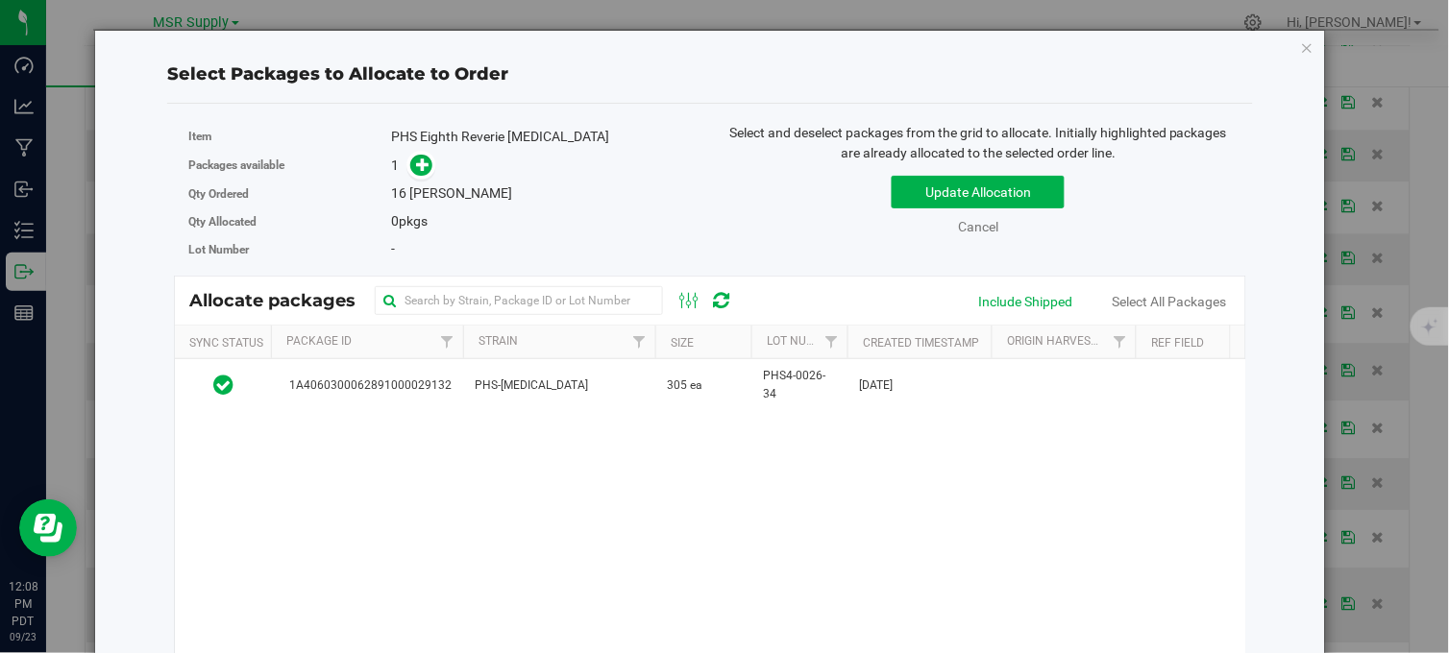
drag, startPoint x: 573, startPoint y: 373, endPoint x: 471, endPoint y: 234, distance: 171.8
click at [574, 375] on td "PHS-[MEDICAL_DATA]" at bounding box center [559, 385] width 192 height 52
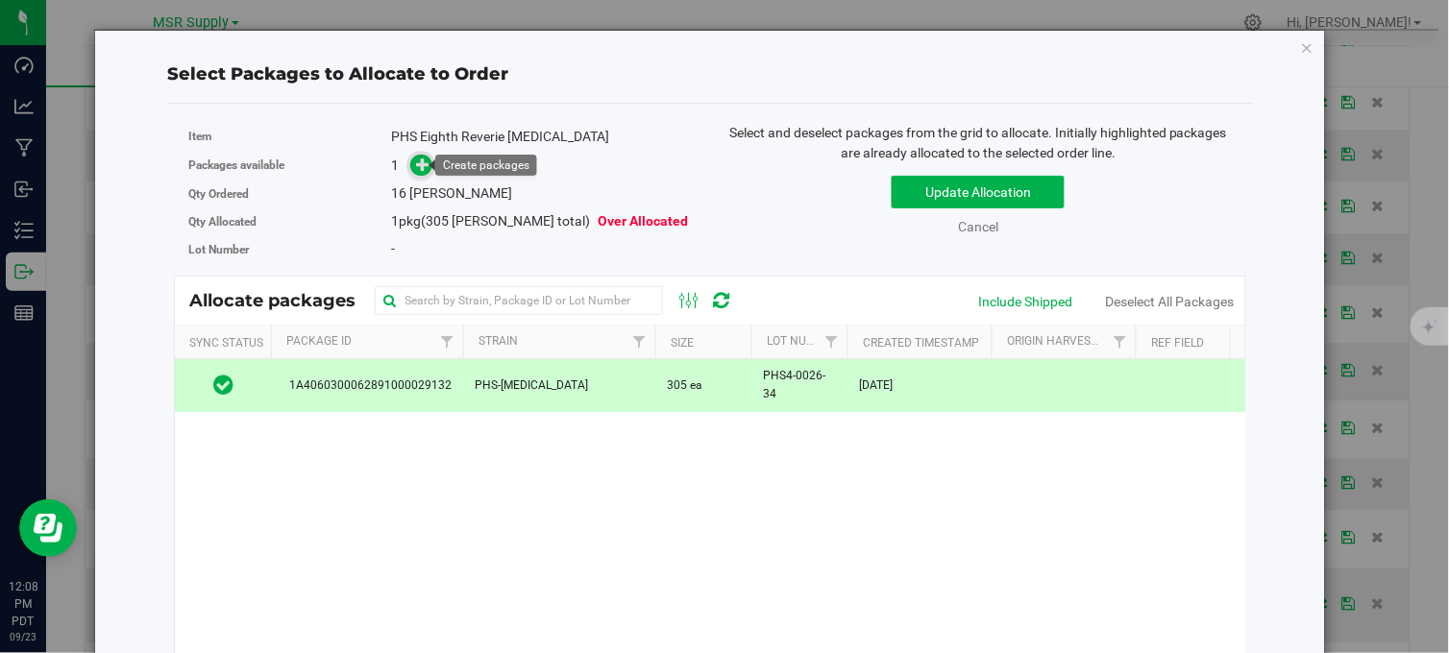
click at [416, 169] on icon at bounding box center [423, 164] width 14 height 14
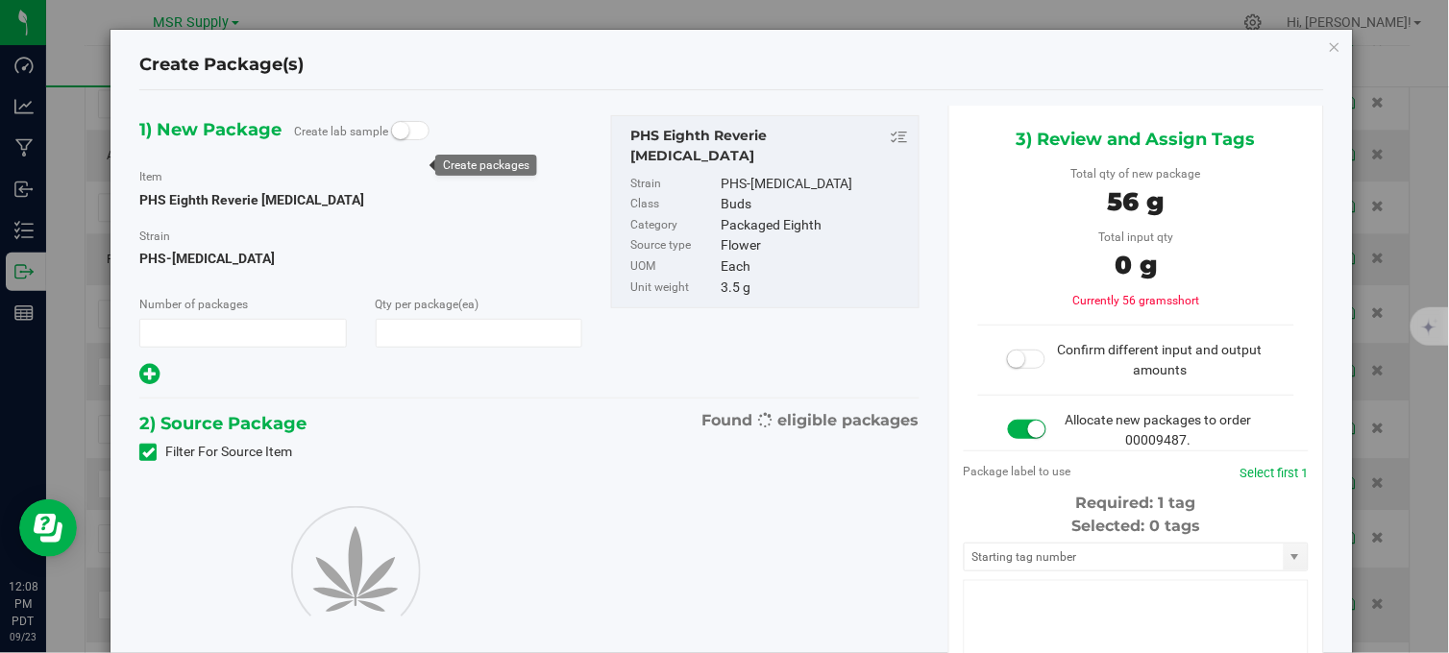
type input "1"
type input "16"
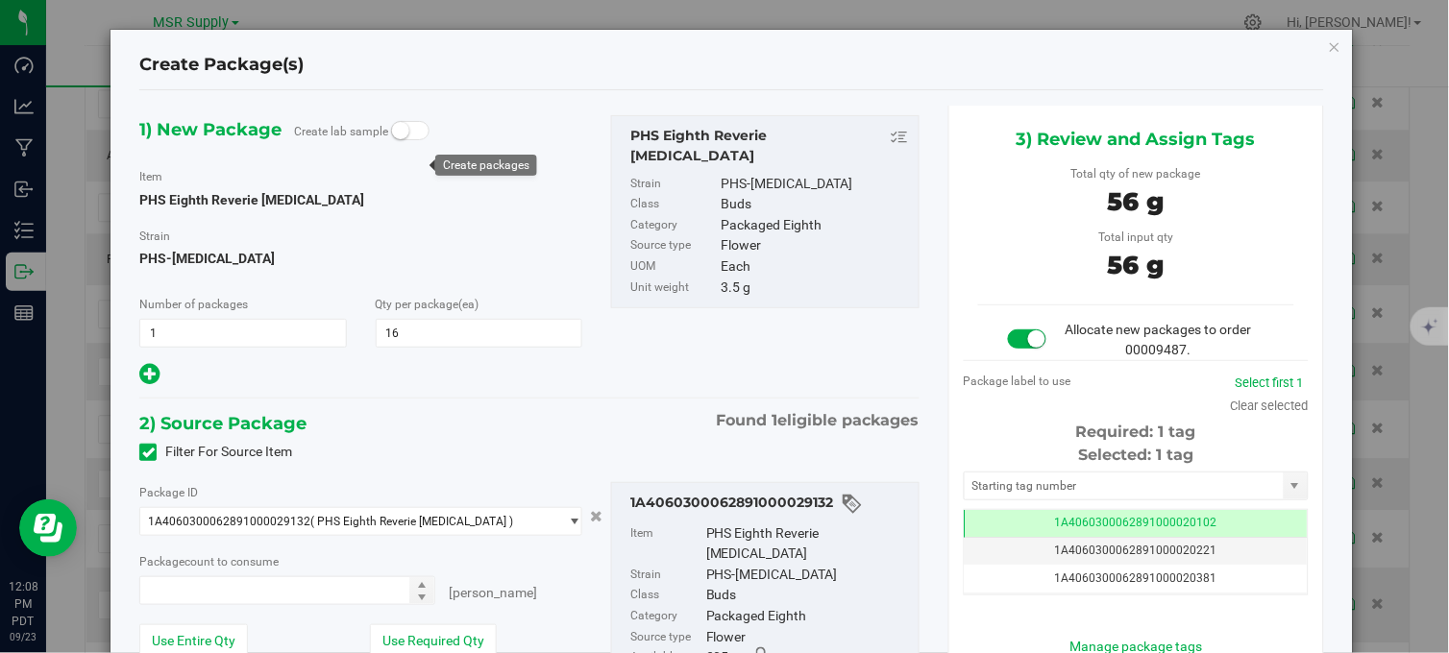
type input "16 ea"
click at [1328, 42] on icon "button" at bounding box center [1334, 46] width 13 height 23
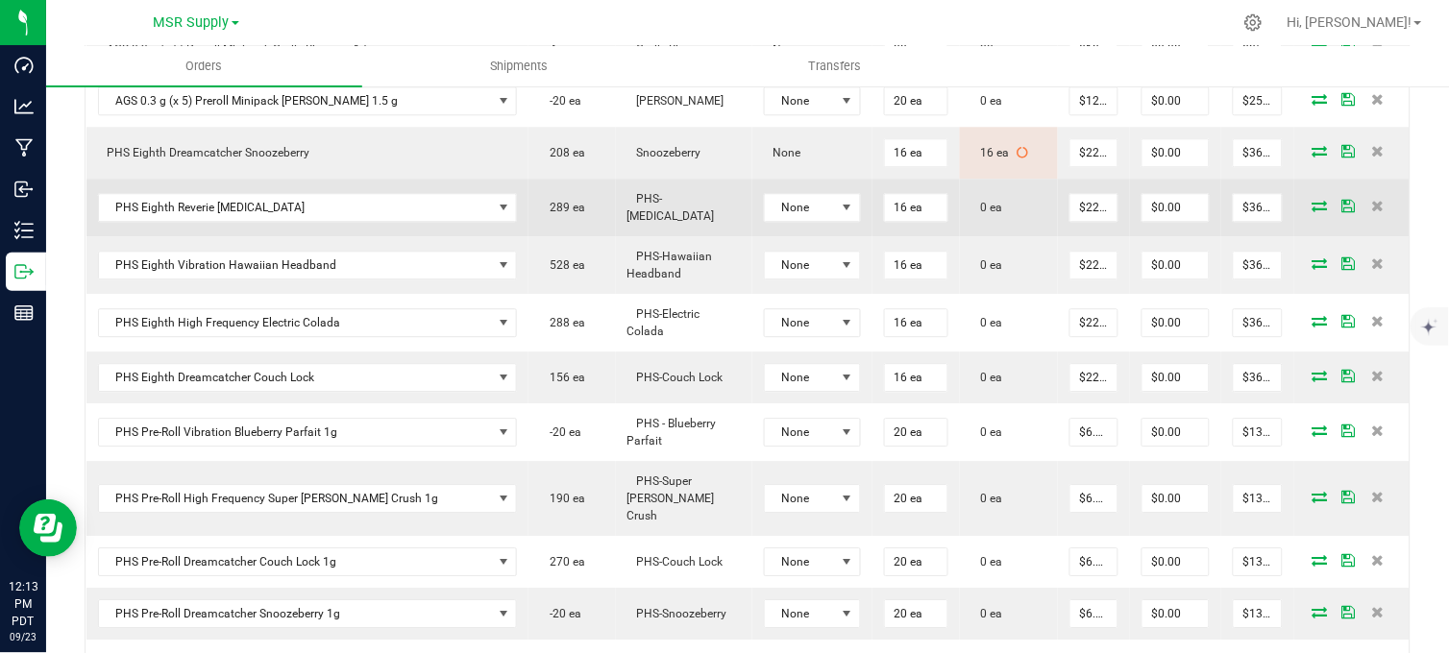
click at [1312, 211] on icon at bounding box center [1319, 206] width 15 height 12
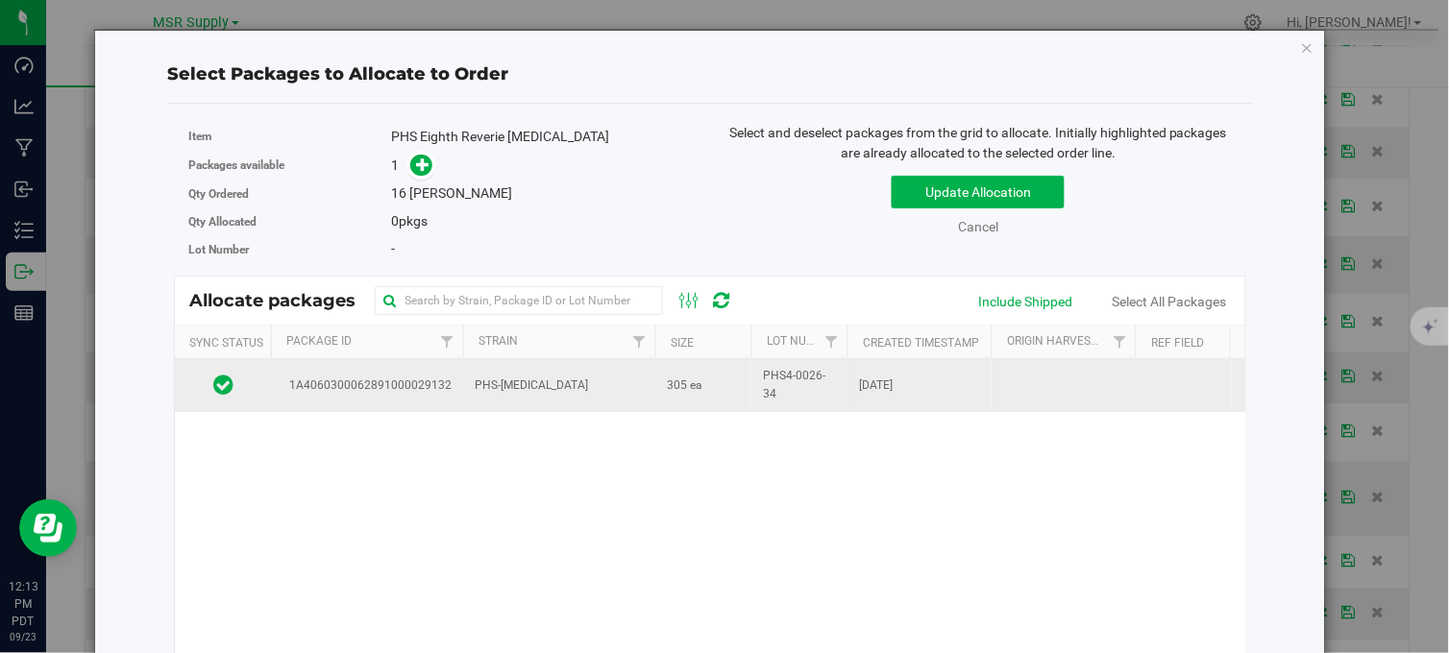
drag, startPoint x: 628, startPoint y: 377, endPoint x: 627, endPoint y: 363, distance: 13.5
click at [632, 377] on td "PHS-[MEDICAL_DATA]" at bounding box center [559, 385] width 192 height 52
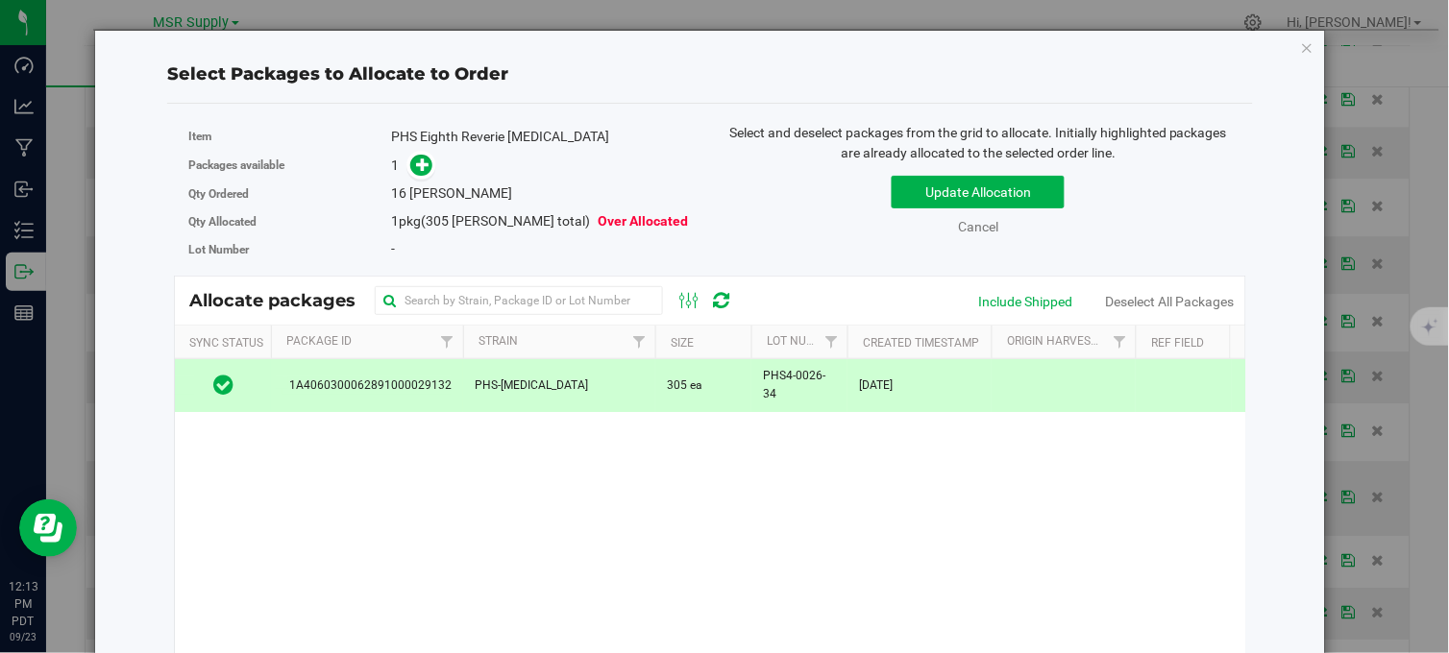
click at [410, 159] on span at bounding box center [421, 165] width 22 height 22
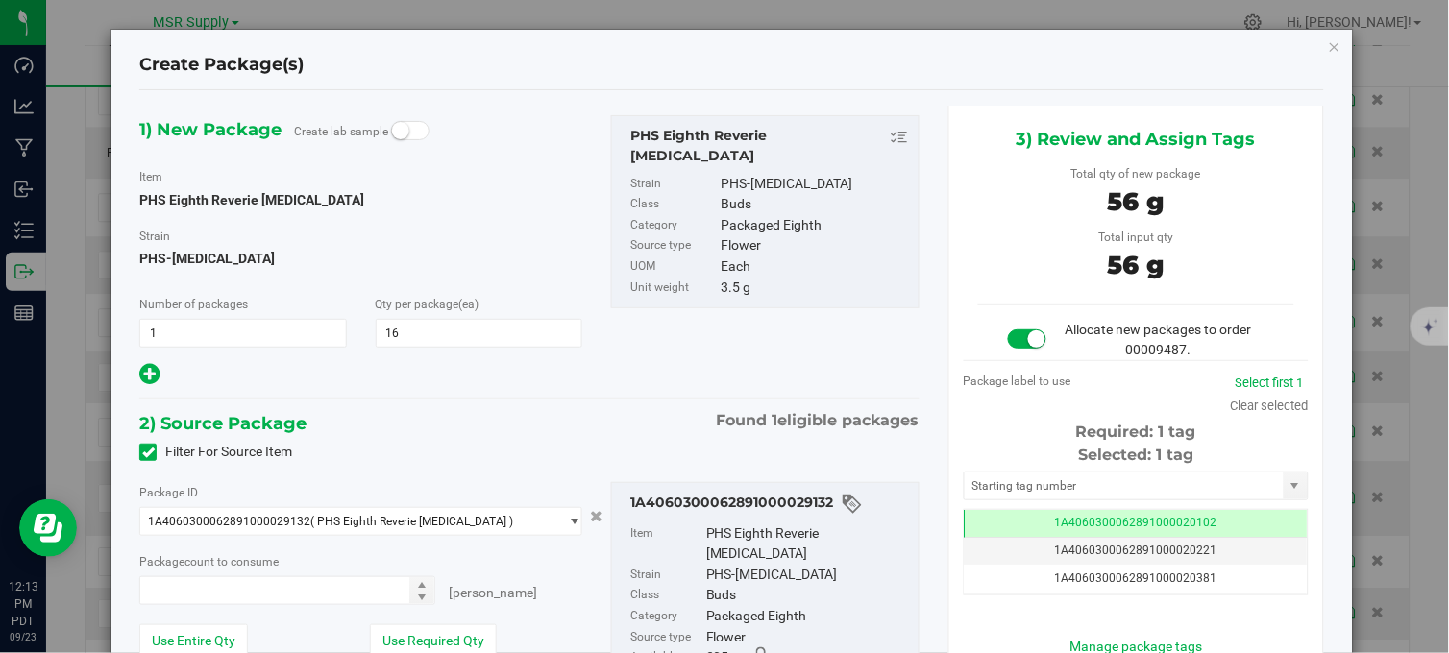
type input "16 ea"
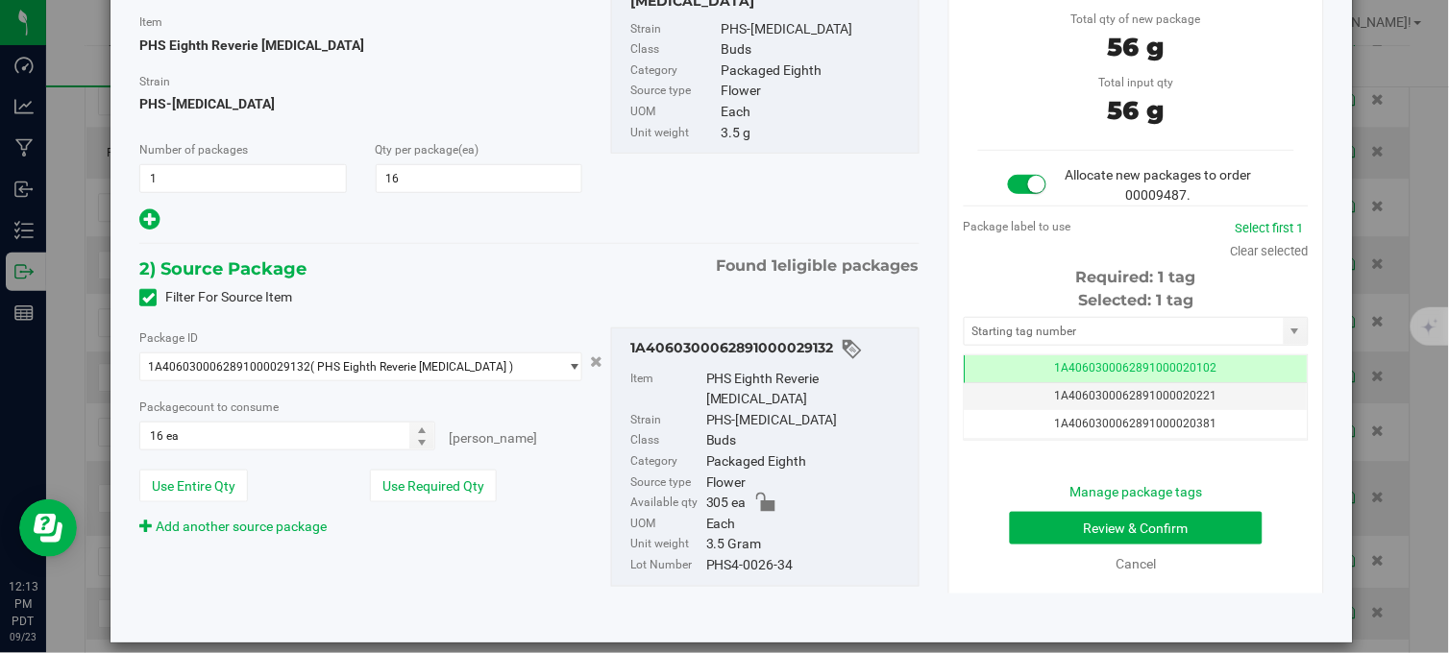
scroll to position [0, -1]
click at [1064, 349] on div "Selected: 1 tag Tag 1A4060300062891000020102 1A4060300062891000020221 1A4060300…" at bounding box center [1136, 365] width 345 height 152
click at [1063, 342] on input "text" at bounding box center [1123, 331] width 319 height 27
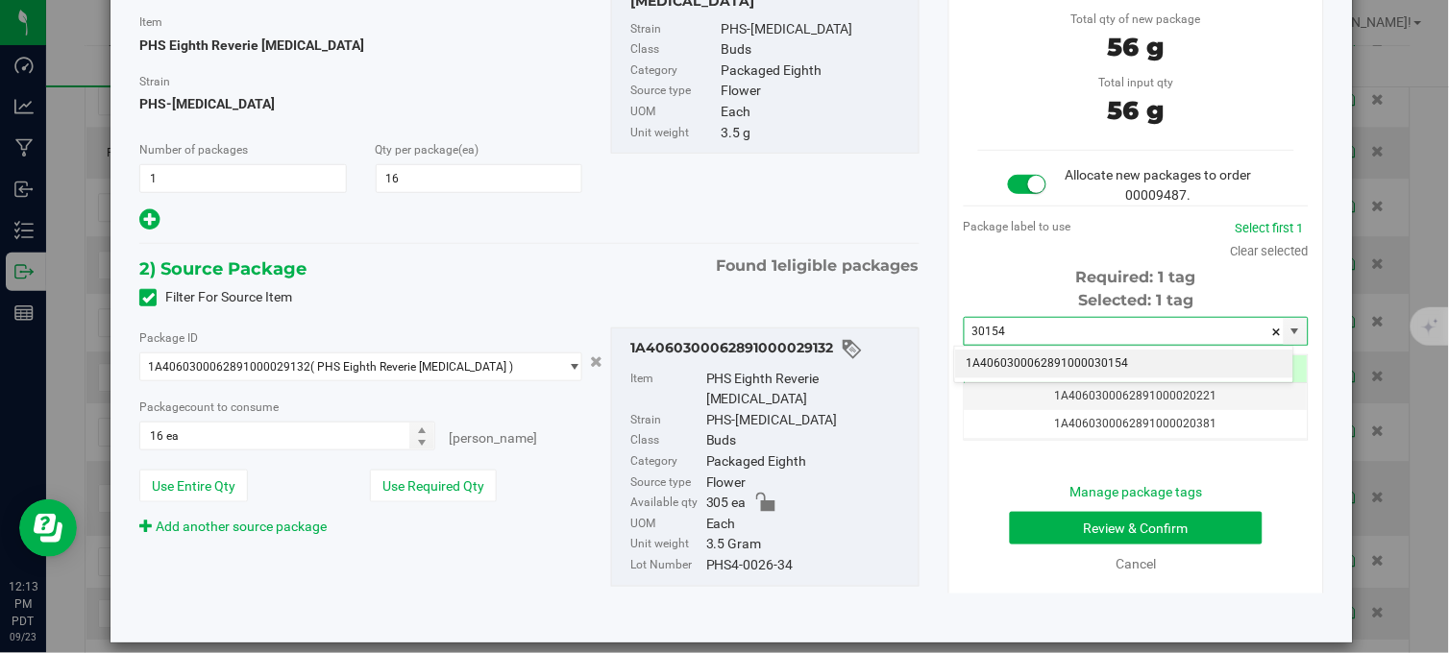
click at [1072, 366] on li "1A4060300062891000030154" at bounding box center [1124, 364] width 338 height 29
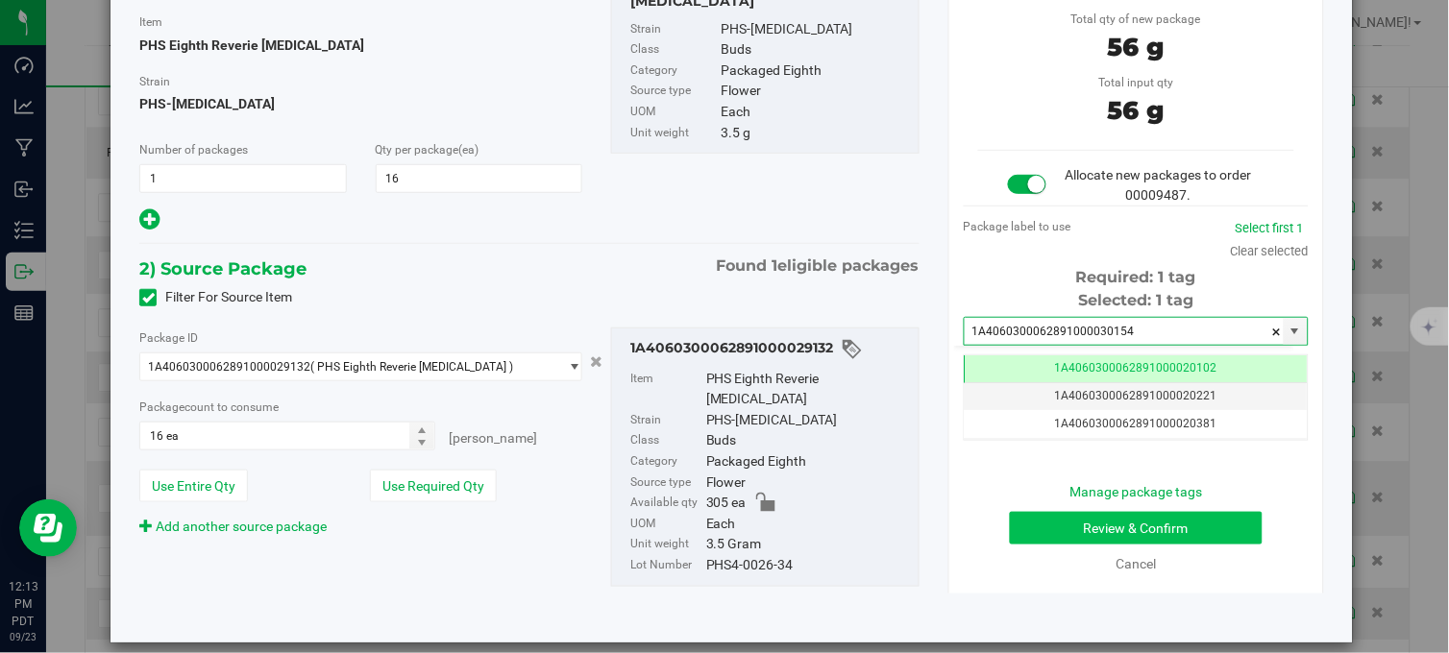
type input "1A4060300062891000030154"
click at [1145, 525] on button "Review & Confirm" at bounding box center [1136, 528] width 253 height 33
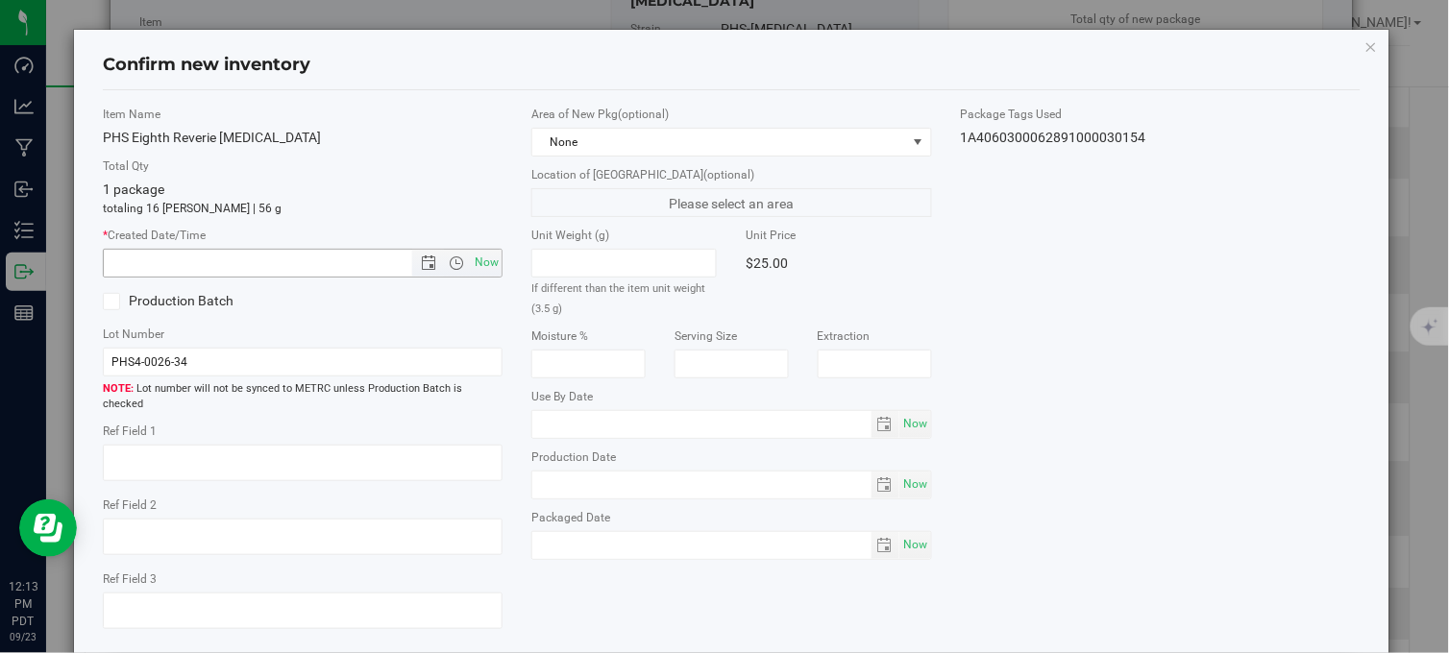
drag, startPoint x: 488, startPoint y: 264, endPoint x: 512, endPoint y: 269, distance: 24.5
click at [486, 265] on span "Now" at bounding box center [487, 263] width 33 height 28
type input "9/23/2025 12:13 PM"
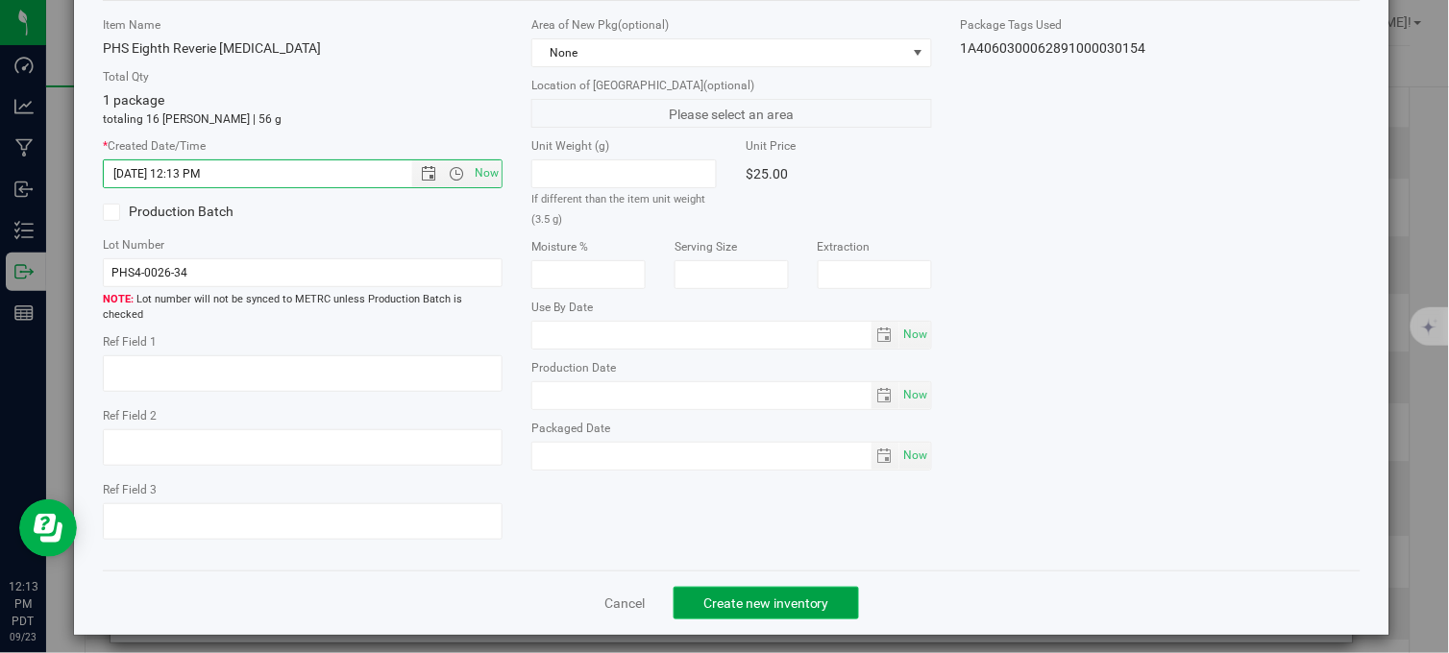
click at [736, 596] on span "Create new inventory" at bounding box center [766, 603] width 126 height 15
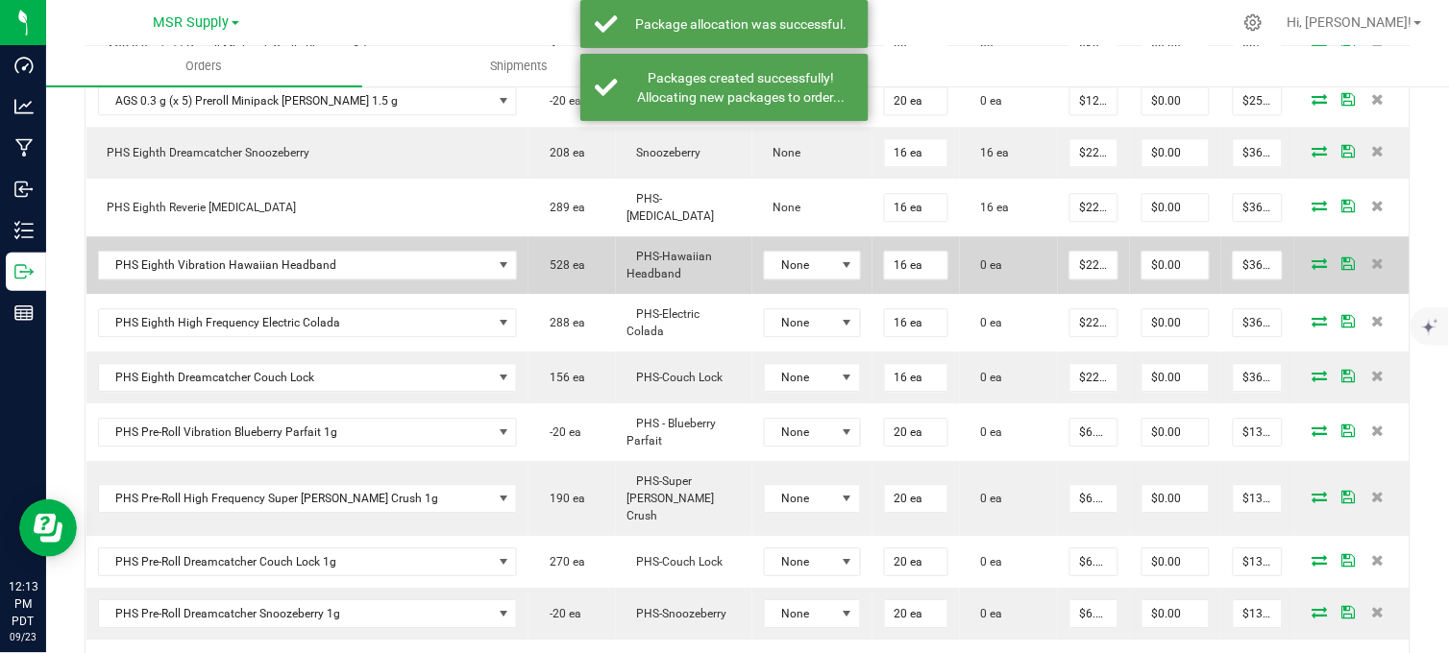
click at [1312, 269] on icon at bounding box center [1319, 263] width 15 height 12
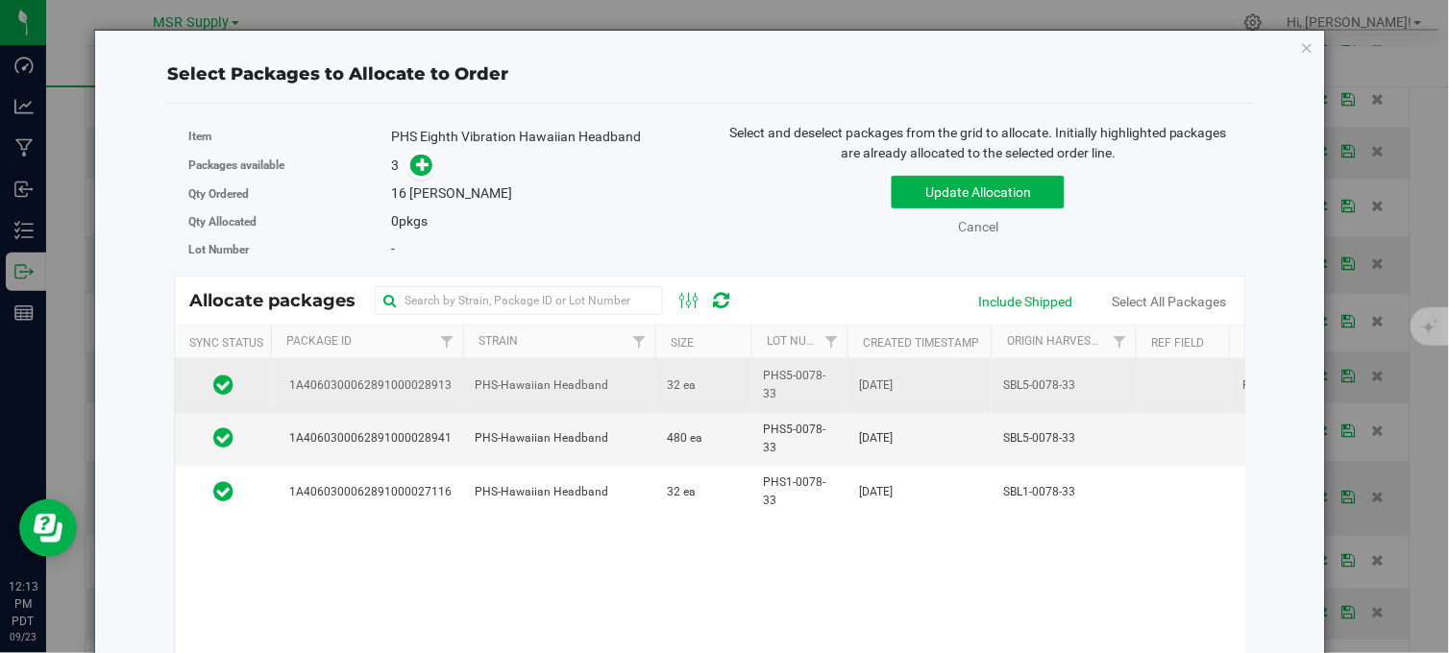
click at [744, 388] on td "32 ea" at bounding box center [703, 385] width 96 height 53
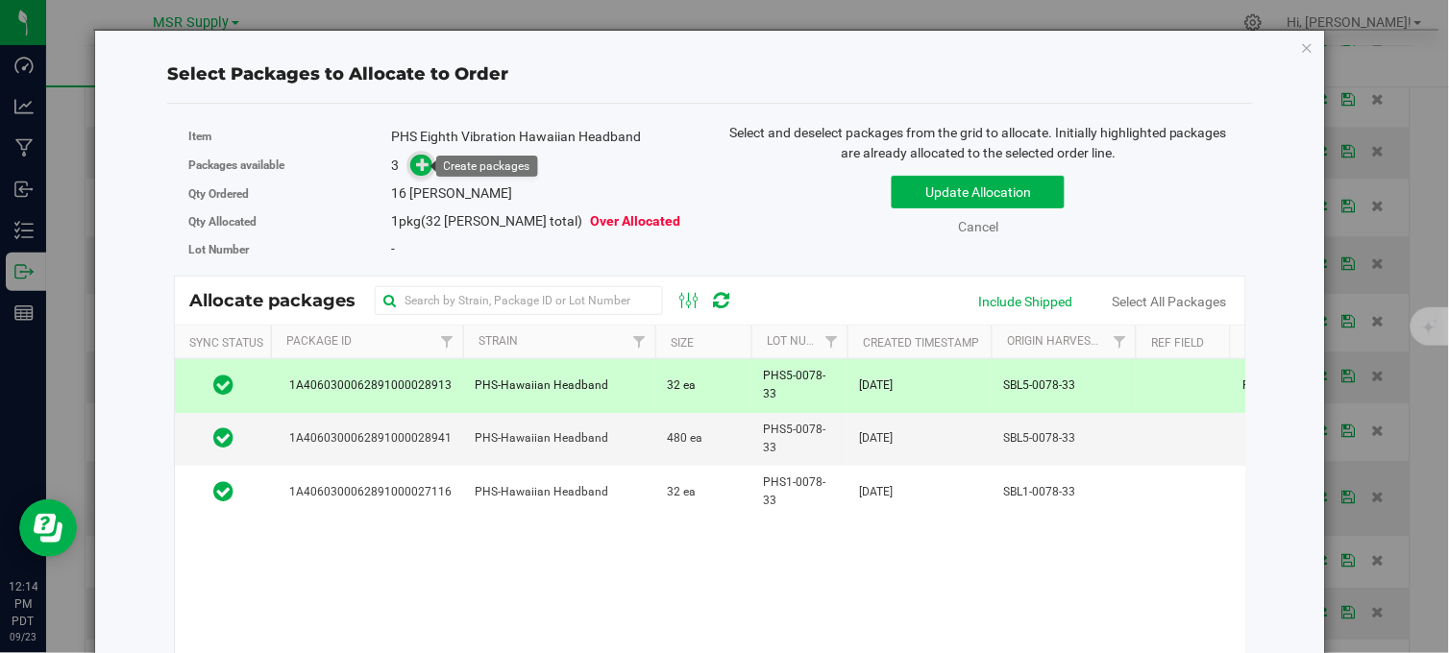
click at [420, 169] on icon at bounding box center [423, 164] width 14 height 14
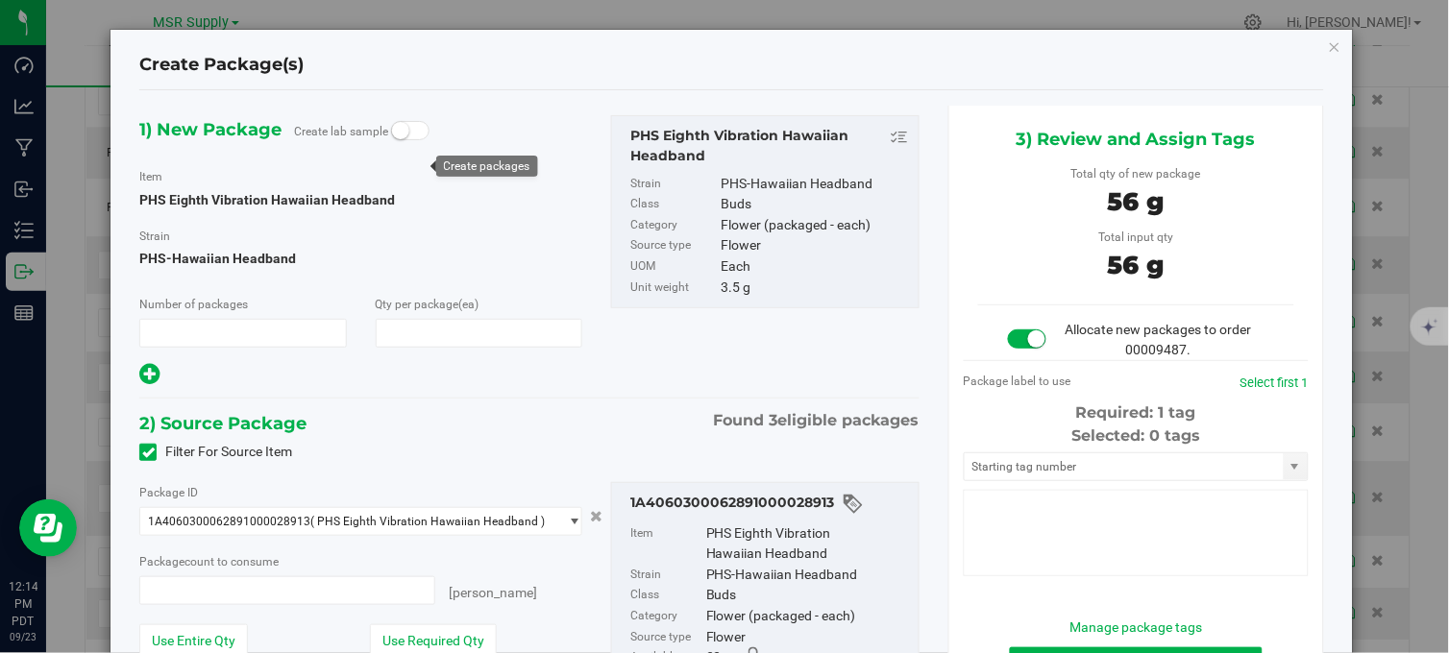
type input "1"
type input "16"
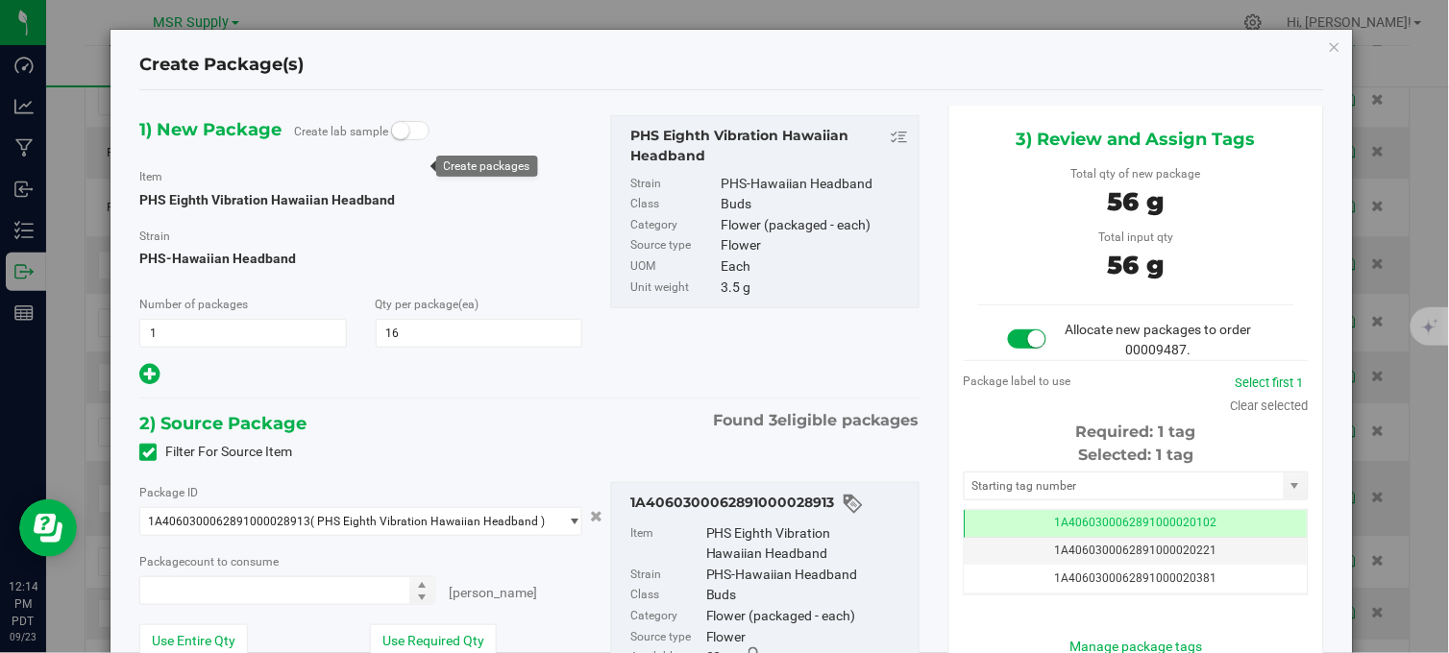
type input "16 ea"
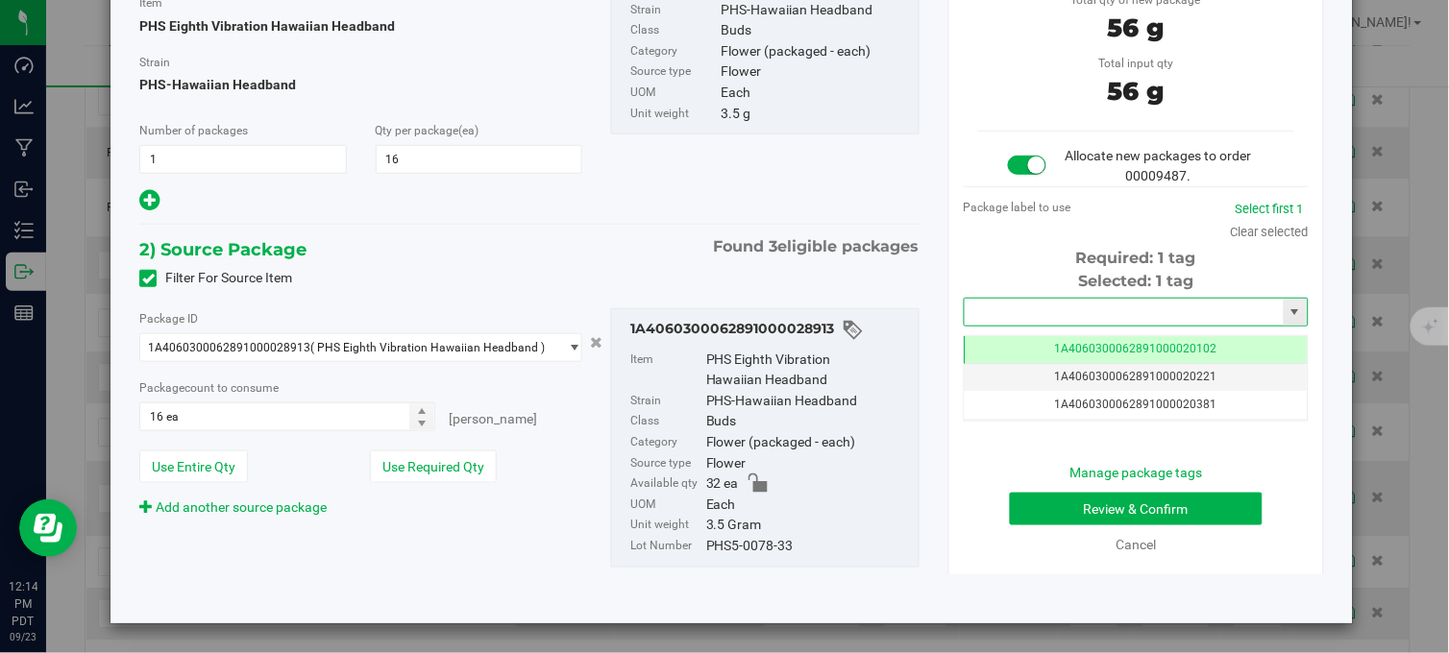
click at [980, 308] on input "text" at bounding box center [1123, 312] width 319 height 27
click at [1015, 336] on li "1A4060300062891000030155" at bounding box center [1124, 344] width 338 height 29
type input "1A4060300062891000030155"
click at [1070, 497] on button "Review & Confirm" at bounding box center [1136, 509] width 253 height 33
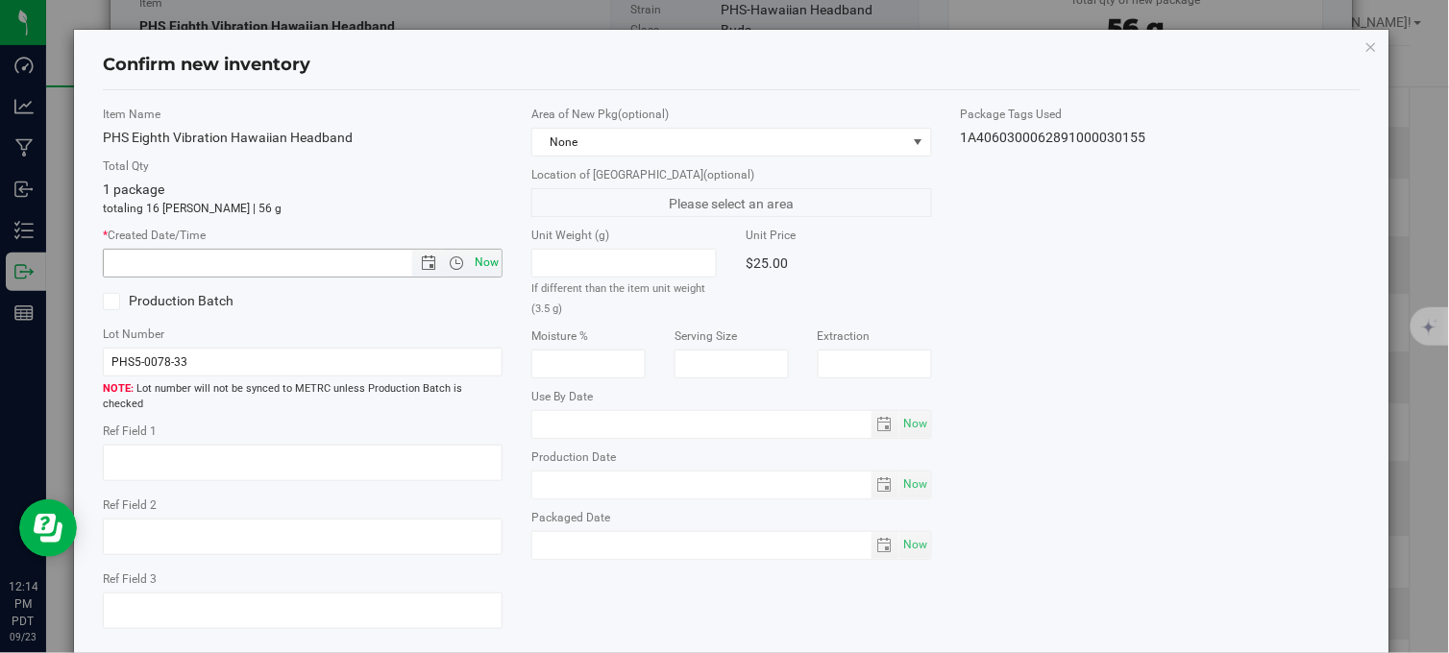
click at [487, 265] on span "Now" at bounding box center [487, 263] width 33 height 28
type input "9/23/2025 12:14 PM"
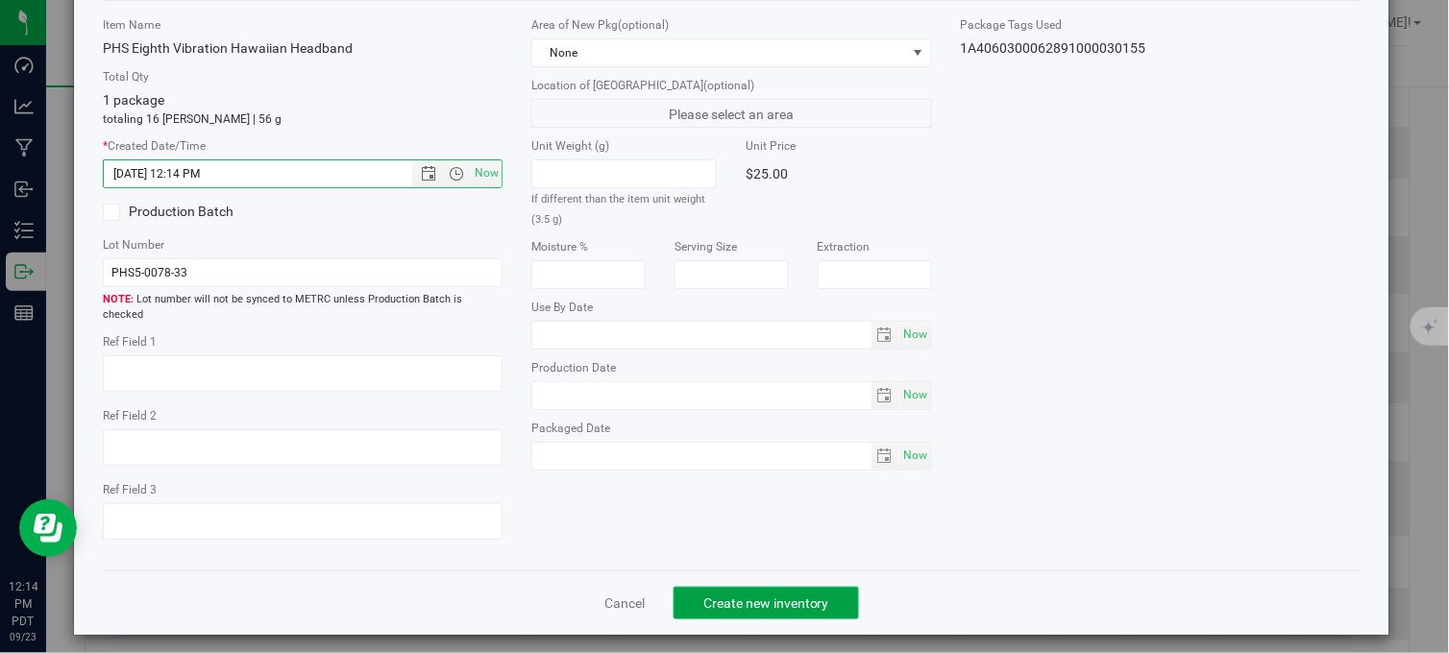
click at [808, 600] on button "Create new inventory" at bounding box center [765, 603] width 185 height 33
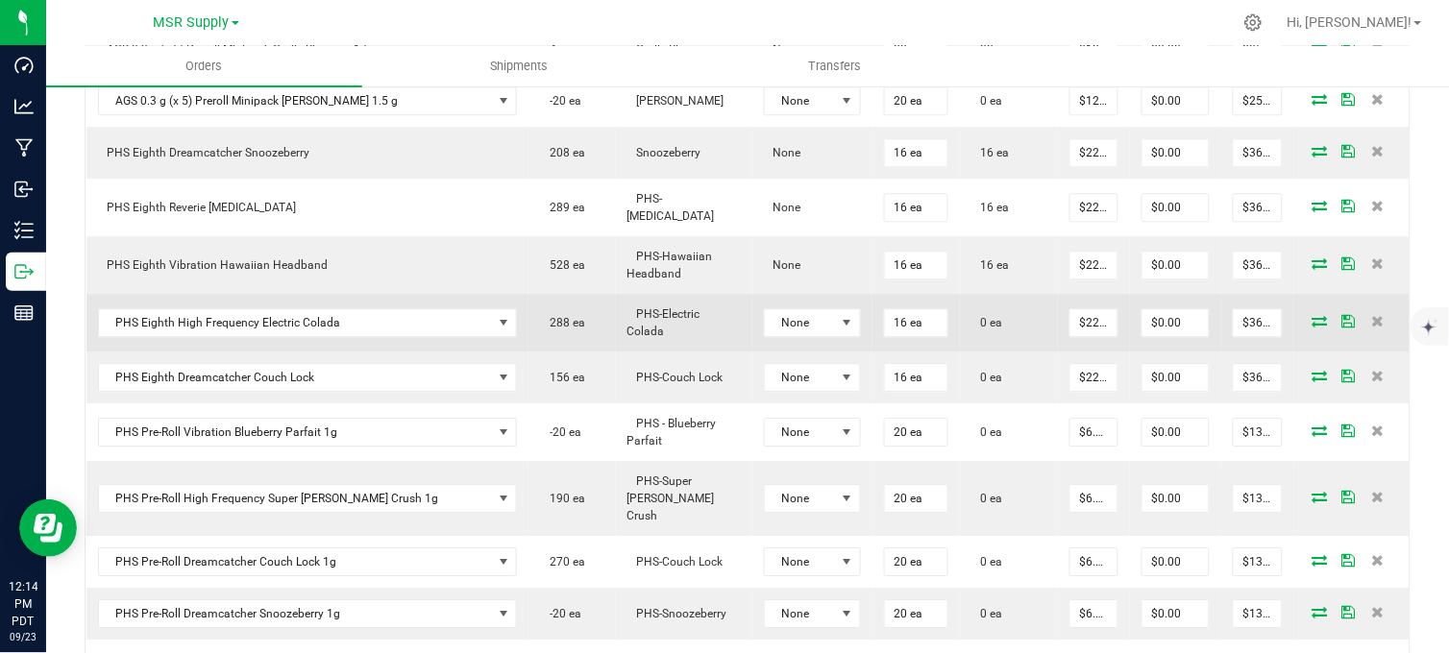
click at [1312, 327] on icon at bounding box center [1319, 321] width 15 height 12
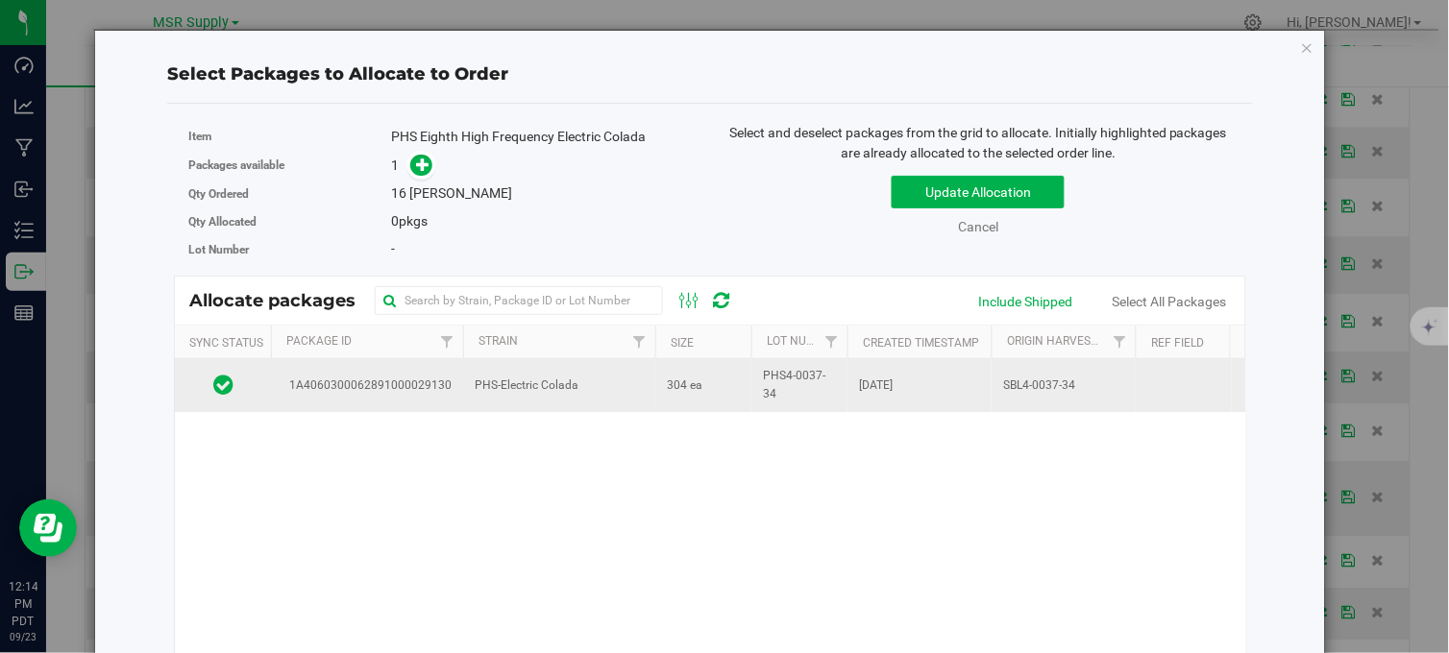
click at [679, 404] on td "304 ea" at bounding box center [703, 385] width 96 height 52
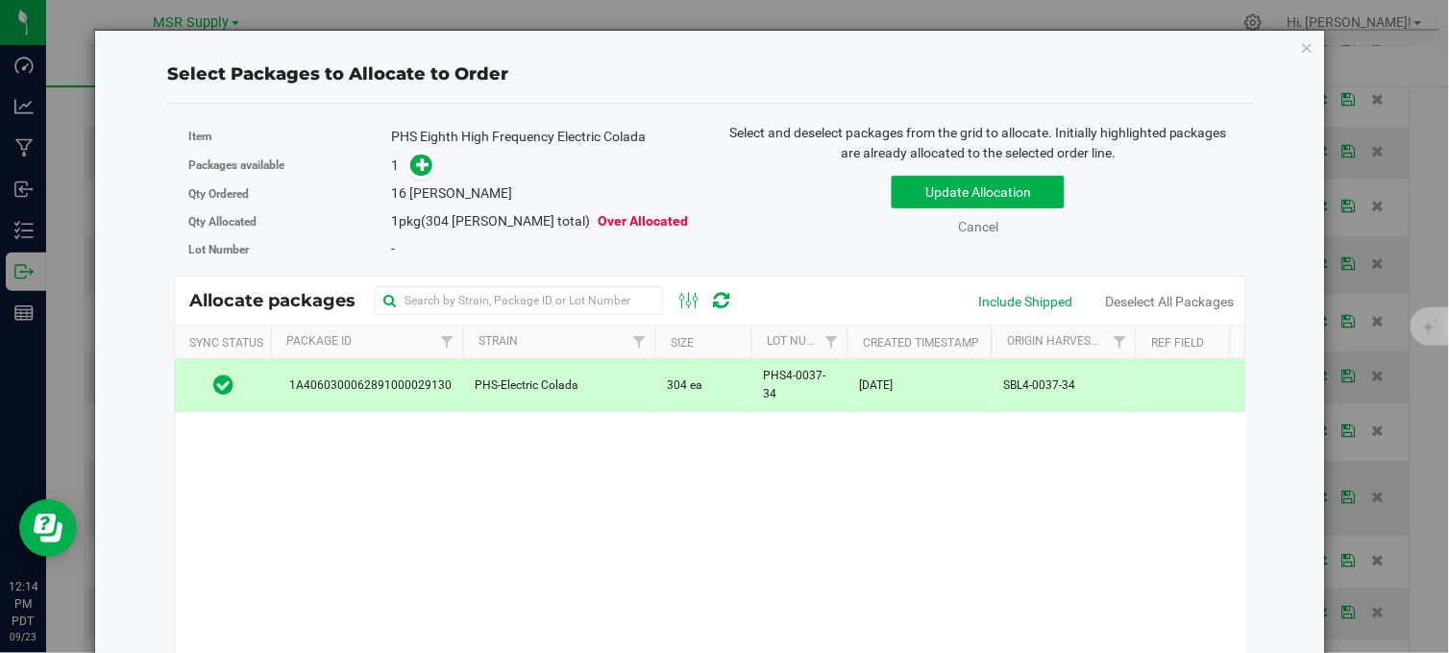
drag, startPoint x: 419, startPoint y: 168, endPoint x: 569, endPoint y: 420, distance: 292.9
click at [419, 167] on icon at bounding box center [422, 164] width 13 height 13
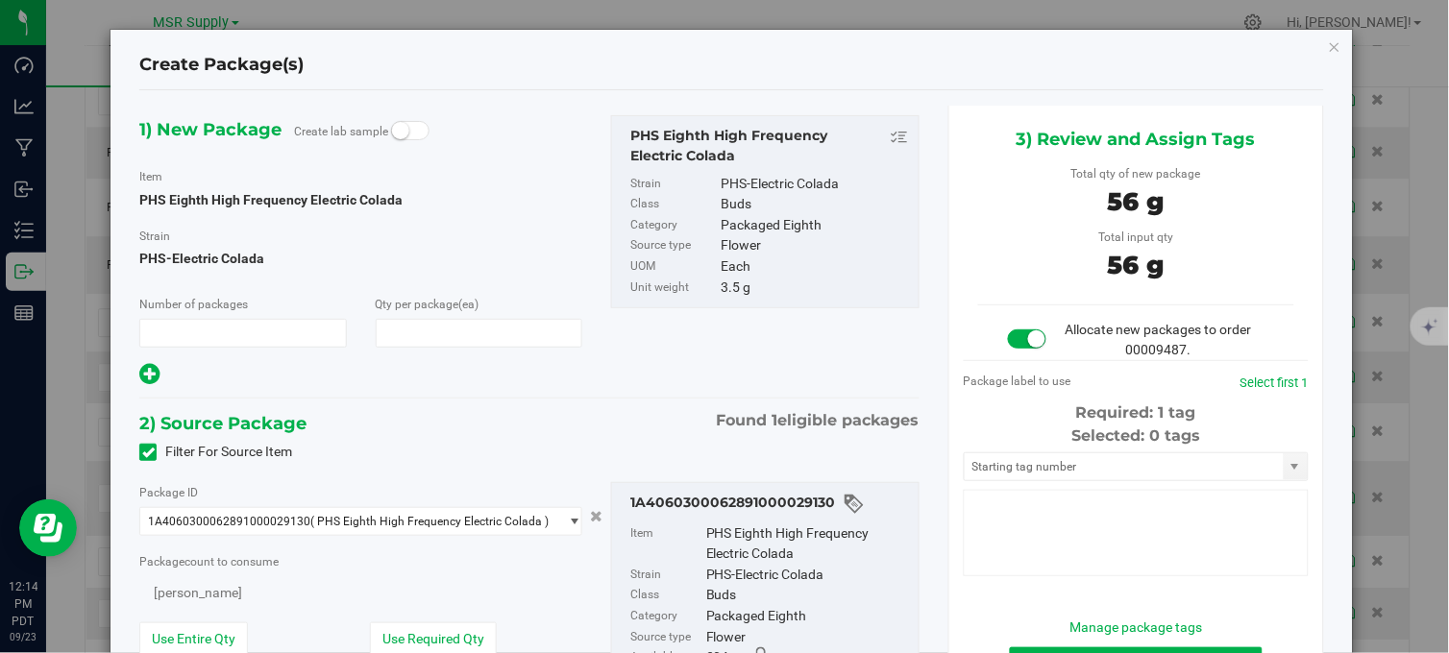
type input "1"
type input "16"
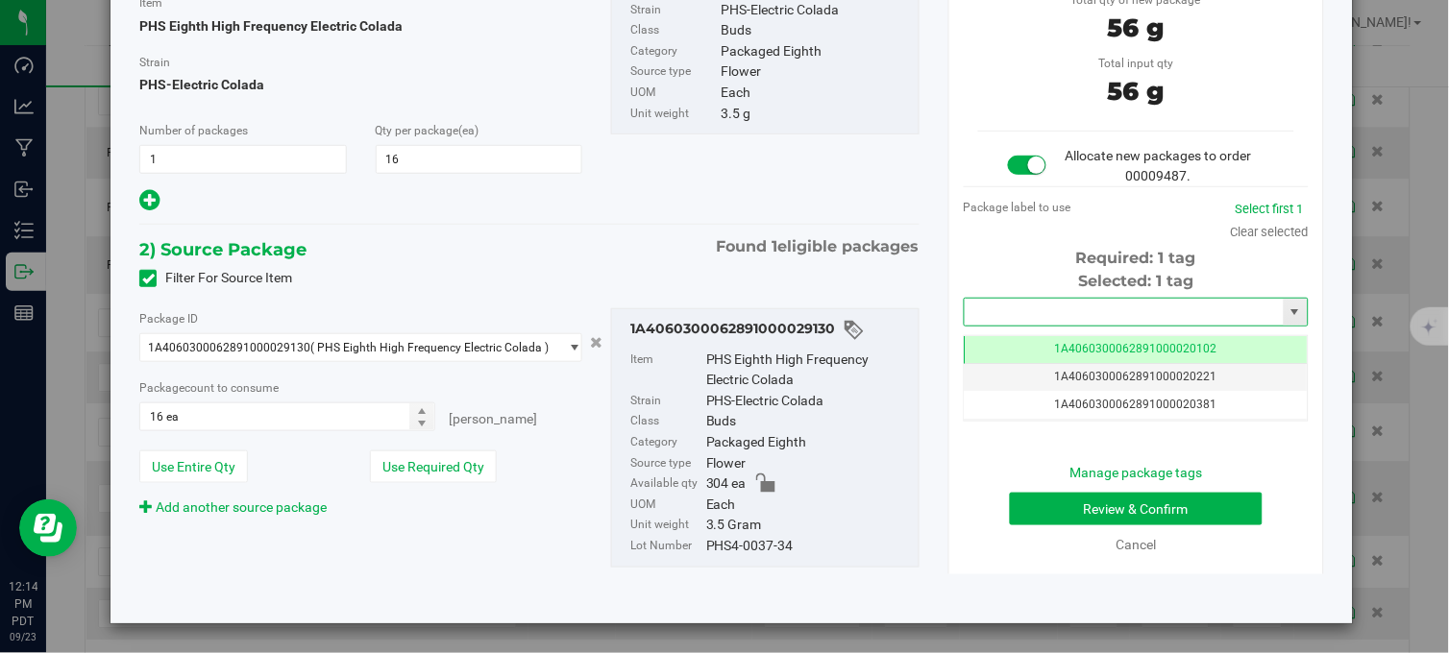
drag, startPoint x: 992, startPoint y: 304, endPoint x: 985, endPoint y: 311, distance: 10.9
click at [986, 311] on input "text" at bounding box center [1123, 312] width 319 height 27
drag, startPoint x: 1039, startPoint y: 341, endPoint x: 1116, endPoint y: 472, distance: 151.6
click at [1036, 340] on li "1A4060300062891000030156" at bounding box center [1124, 344] width 338 height 29
type input "1A4060300062891000030156"
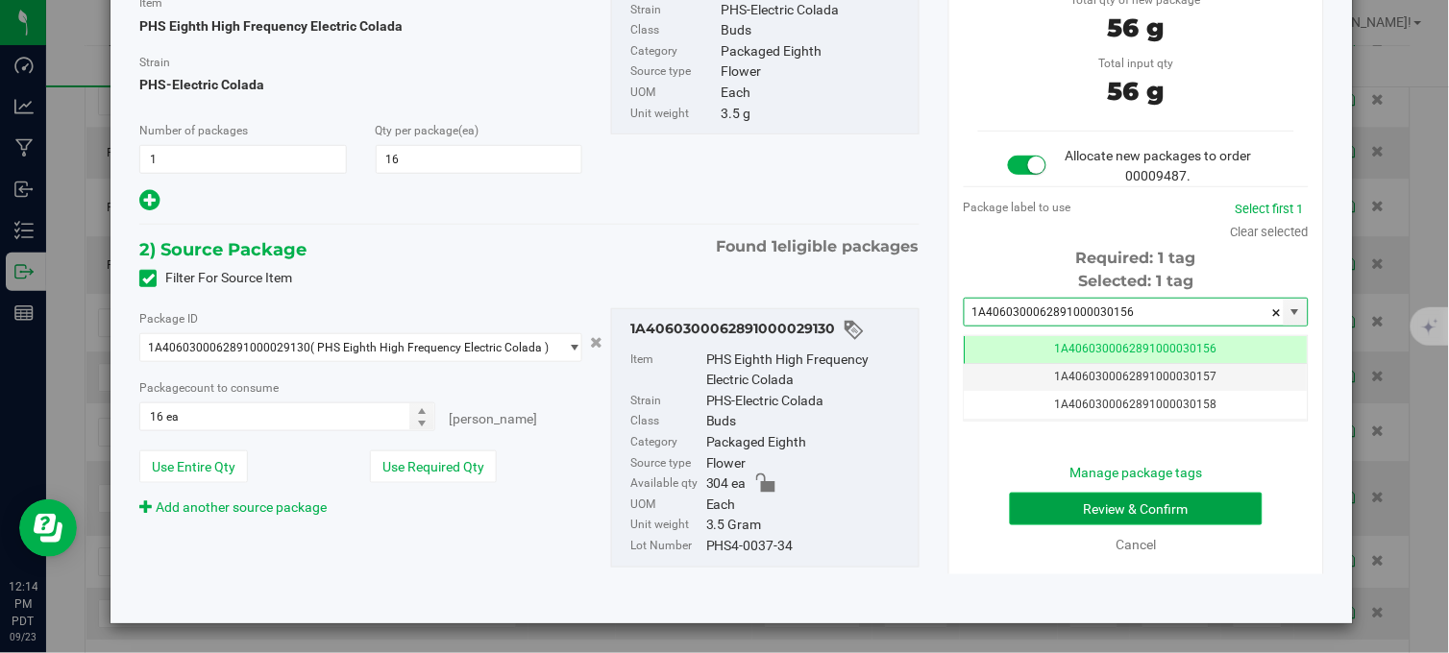
click at [1116, 506] on button "Review & Confirm" at bounding box center [1136, 509] width 253 height 33
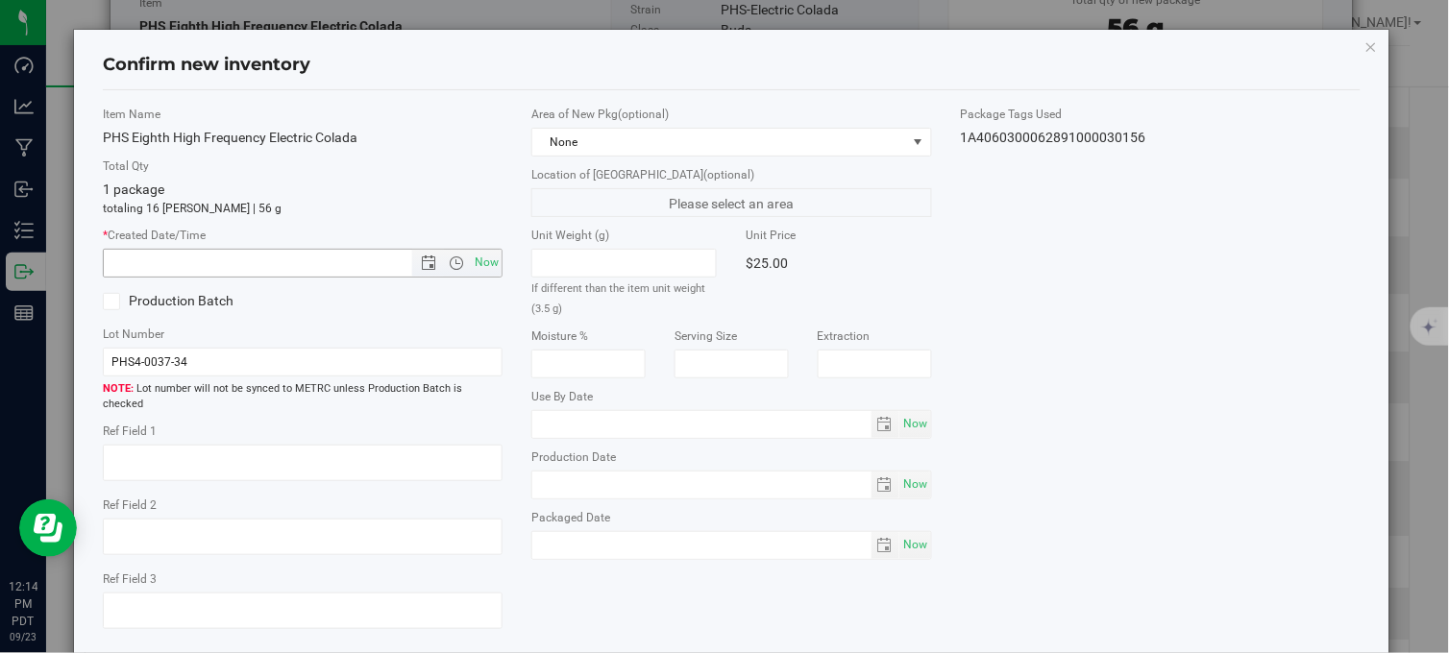
click at [476, 261] on span "Now" at bounding box center [487, 263] width 33 height 28
type input "9/23/2025 12:14 PM"
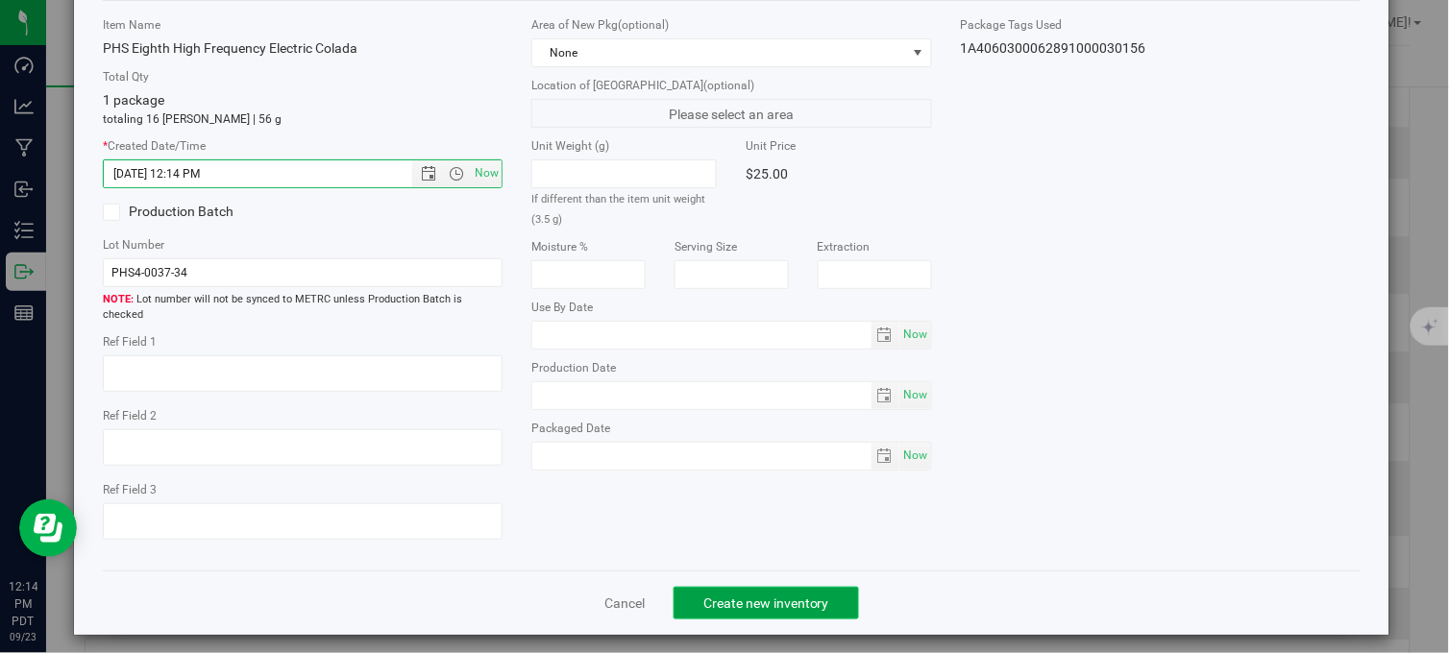
click at [732, 596] on span "Create new inventory" at bounding box center [766, 603] width 126 height 15
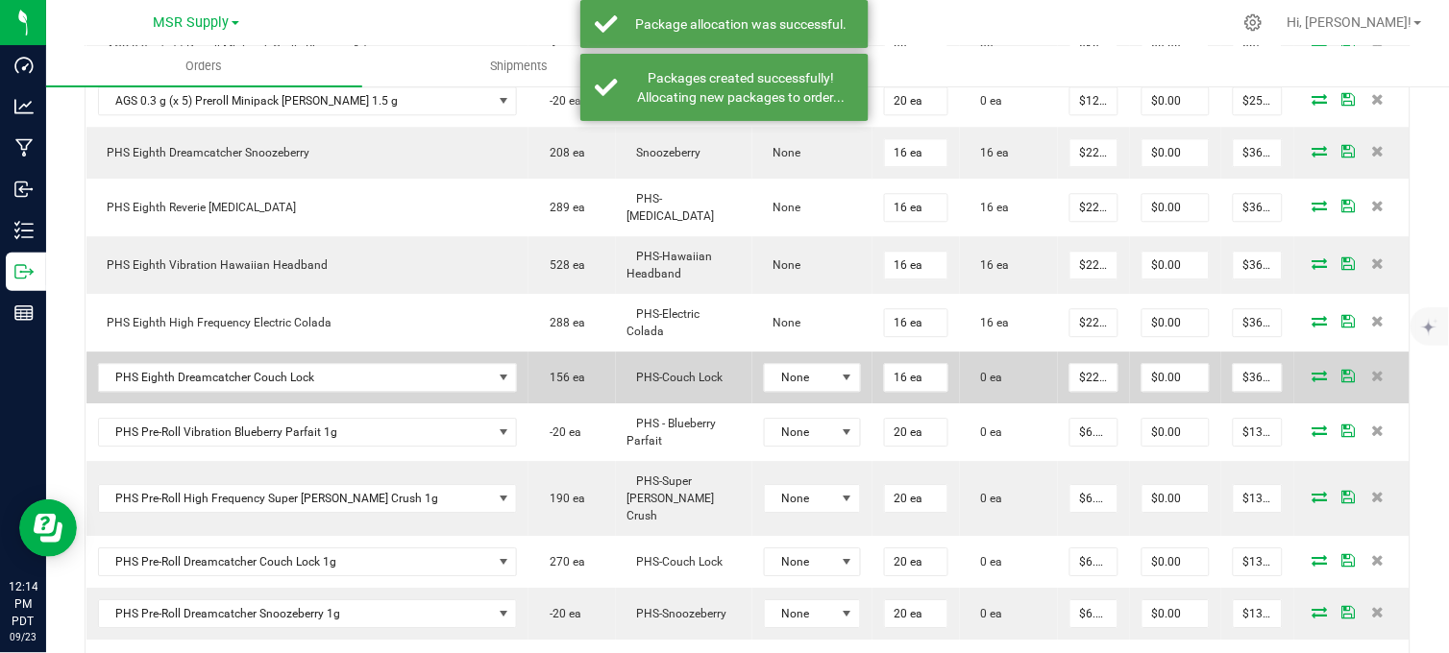
click at [1312, 378] on icon at bounding box center [1319, 376] width 15 height 12
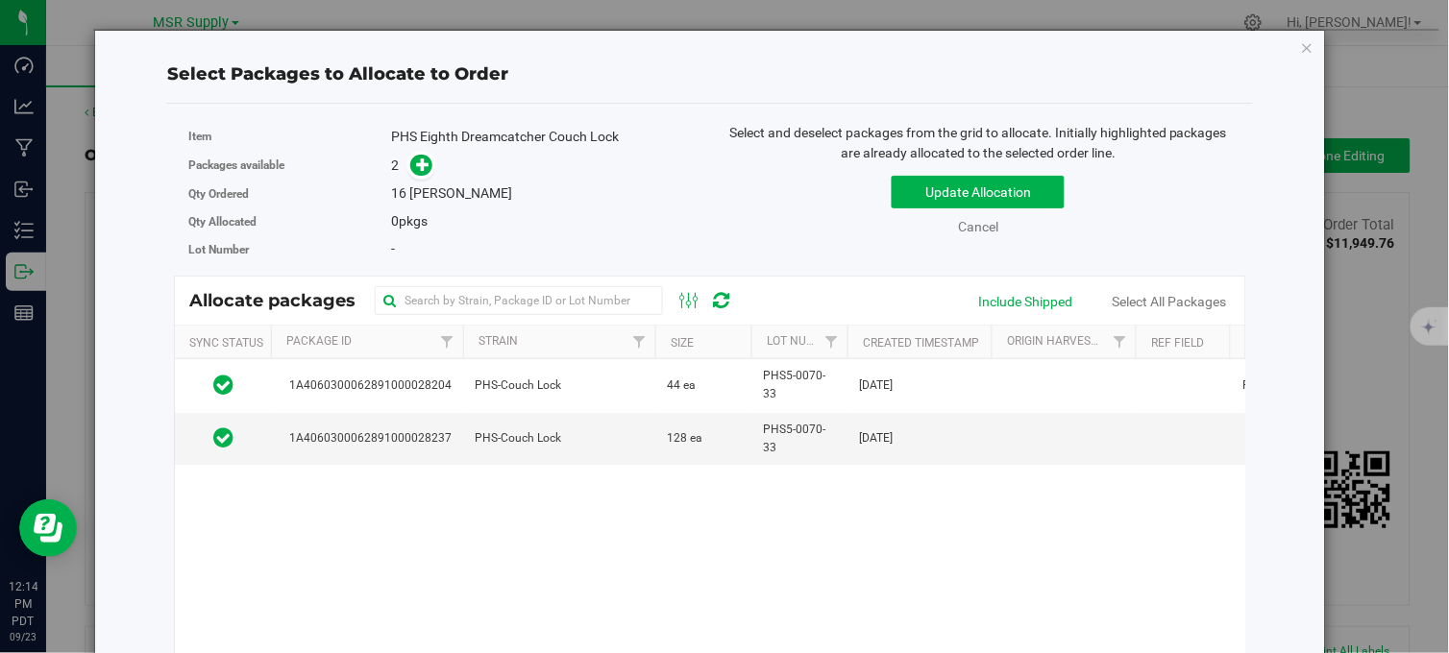
scroll to position [1067, 0]
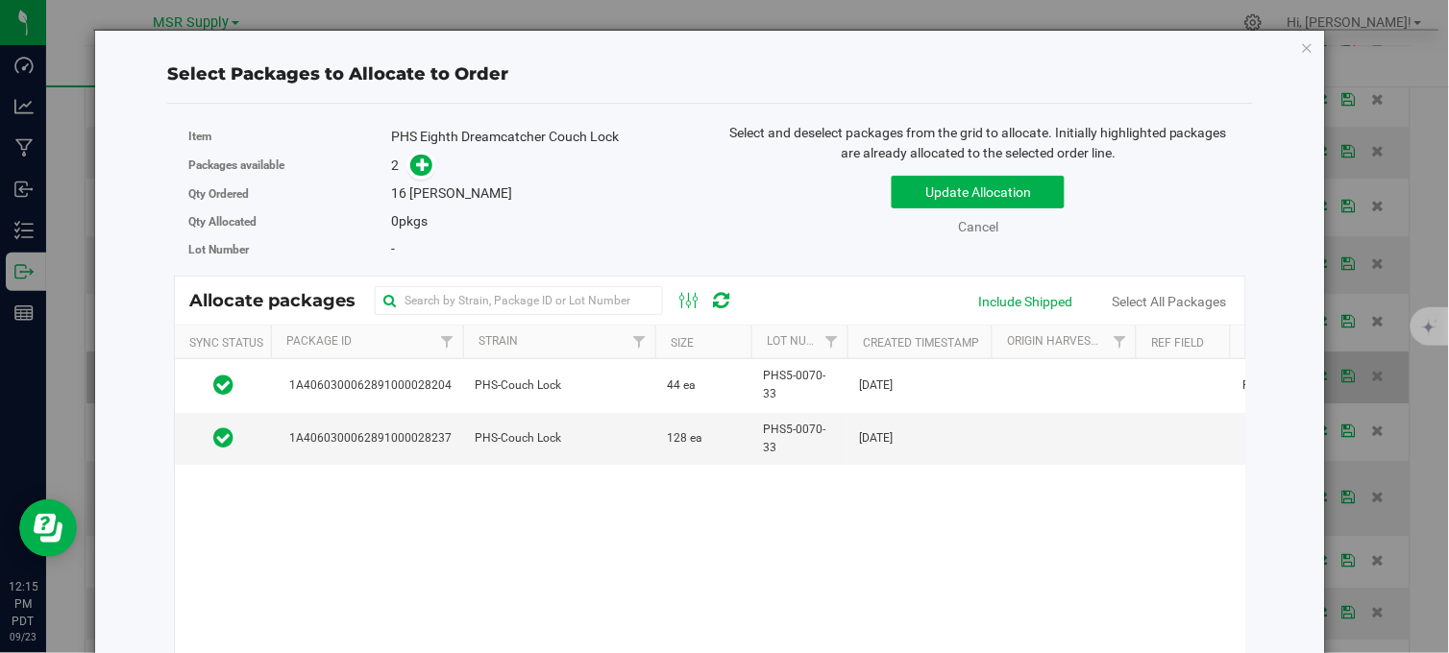
drag, startPoint x: 1292, startPoint y: 44, endPoint x: 1051, endPoint y: 378, distance: 411.4
click at [1301, 44] on icon "button" at bounding box center [1307, 47] width 13 height 23
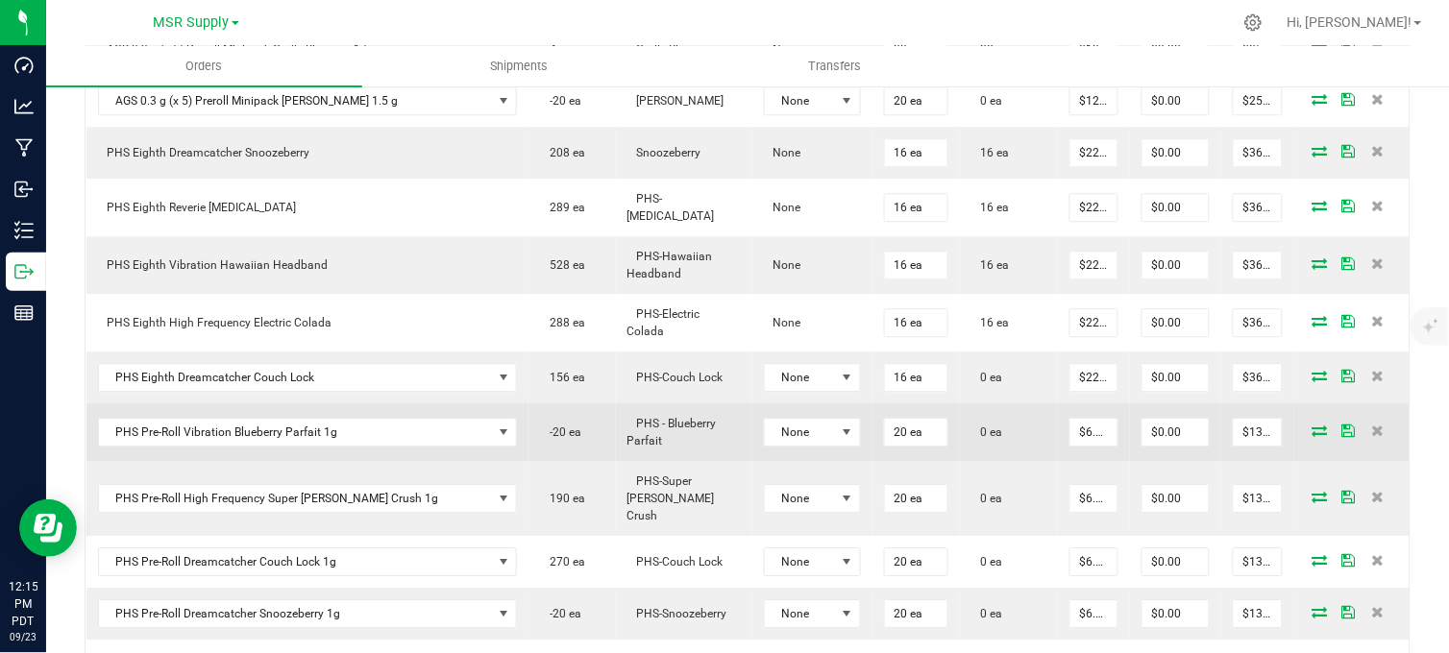
click at [1312, 436] on icon at bounding box center [1319, 431] width 15 height 12
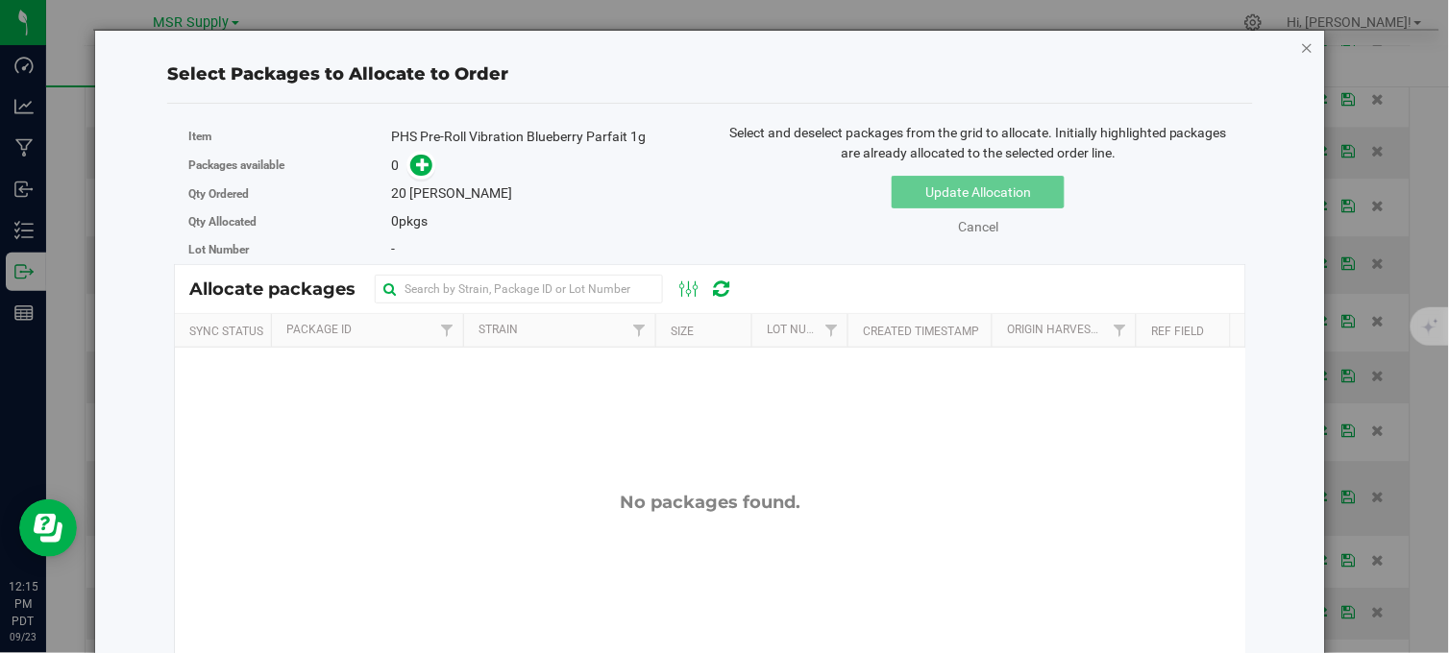
click at [1301, 45] on icon "button" at bounding box center [1307, 47] width 13 height 23
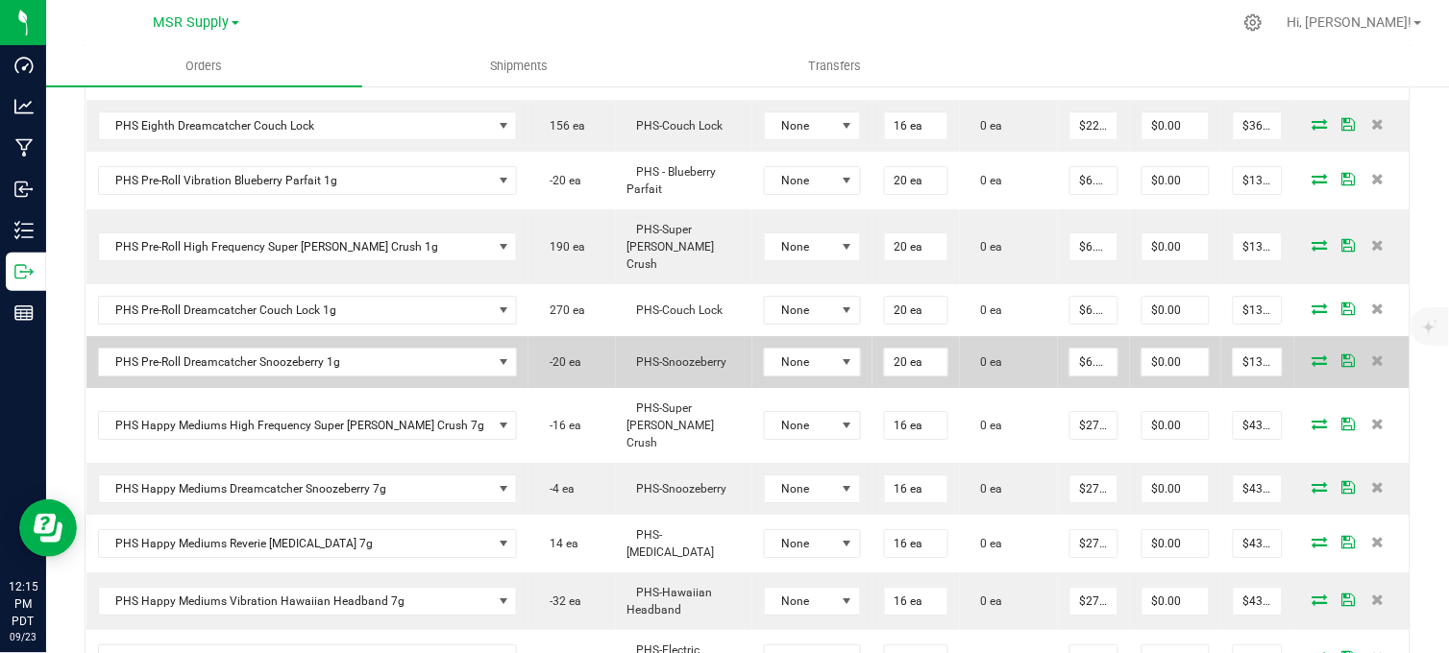
scroll to position [1387, 0]
